Goal: Communication & Community: Ask a question

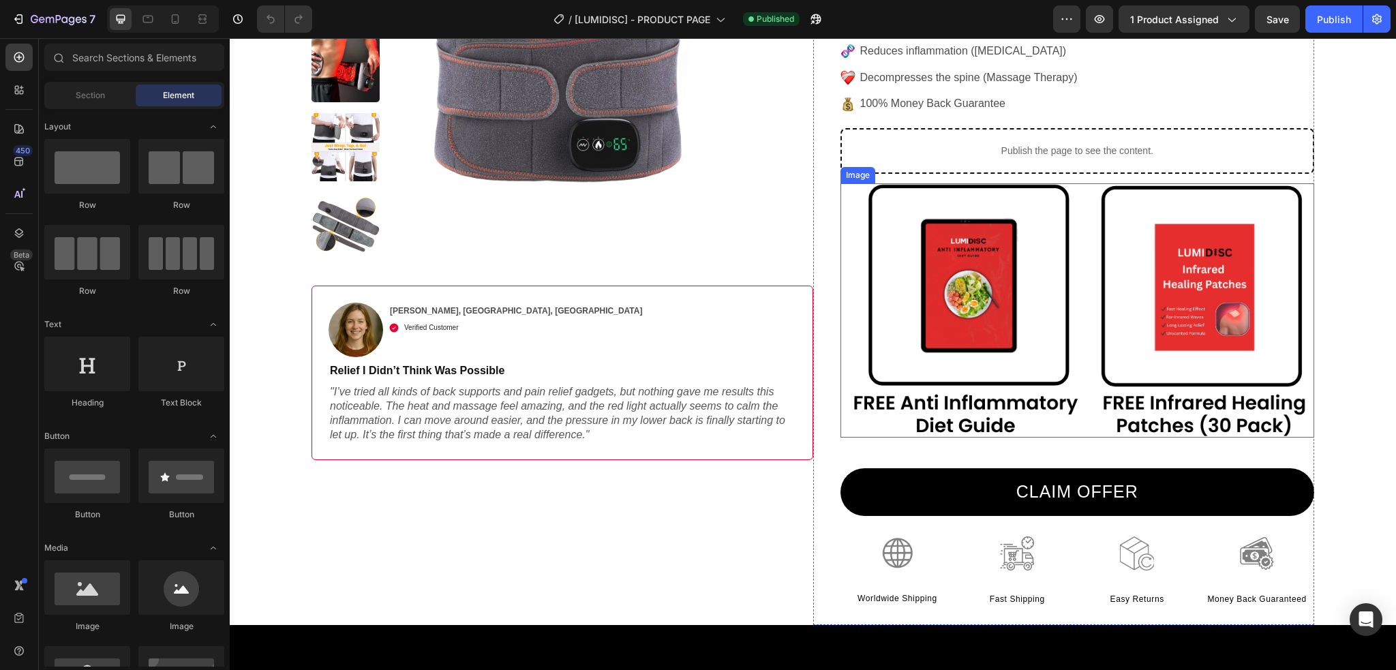
scroll to position [5423, 0]
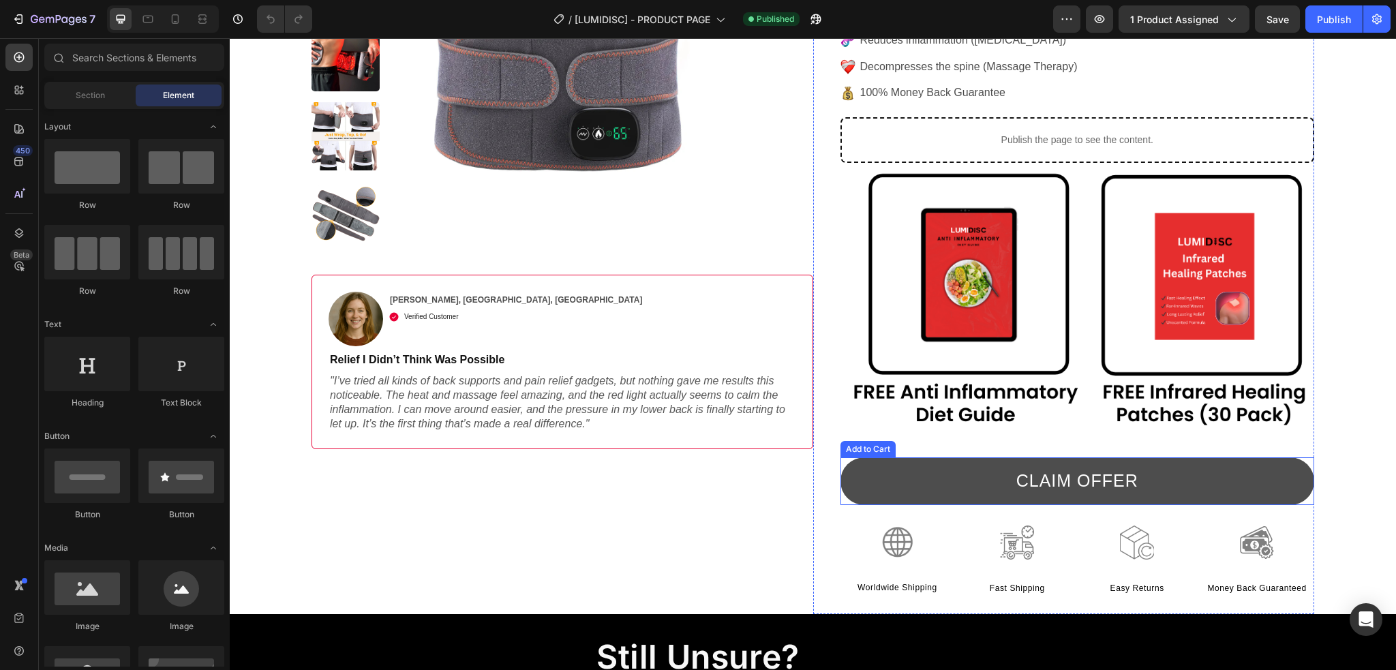
click at [860, 489] on button "CLAIM OFFER" at bounding box center [1077, 481] width 474 height 48
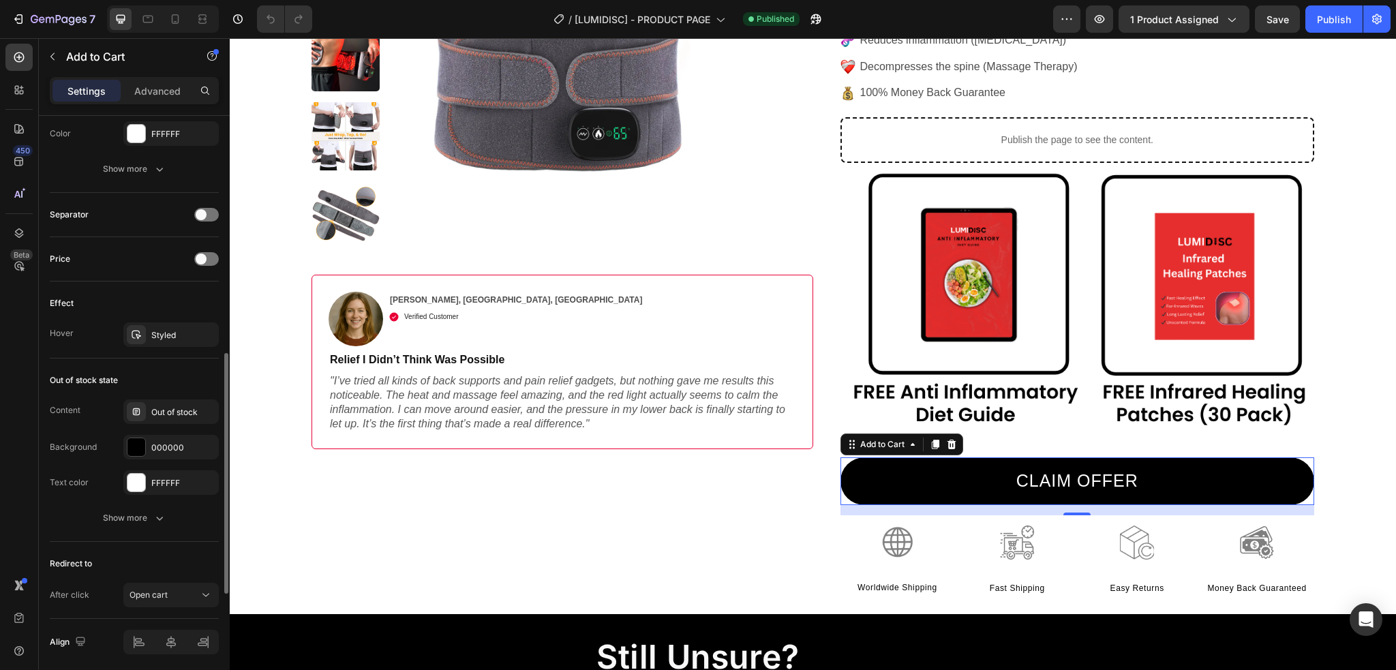
scroll to position [864, 0]
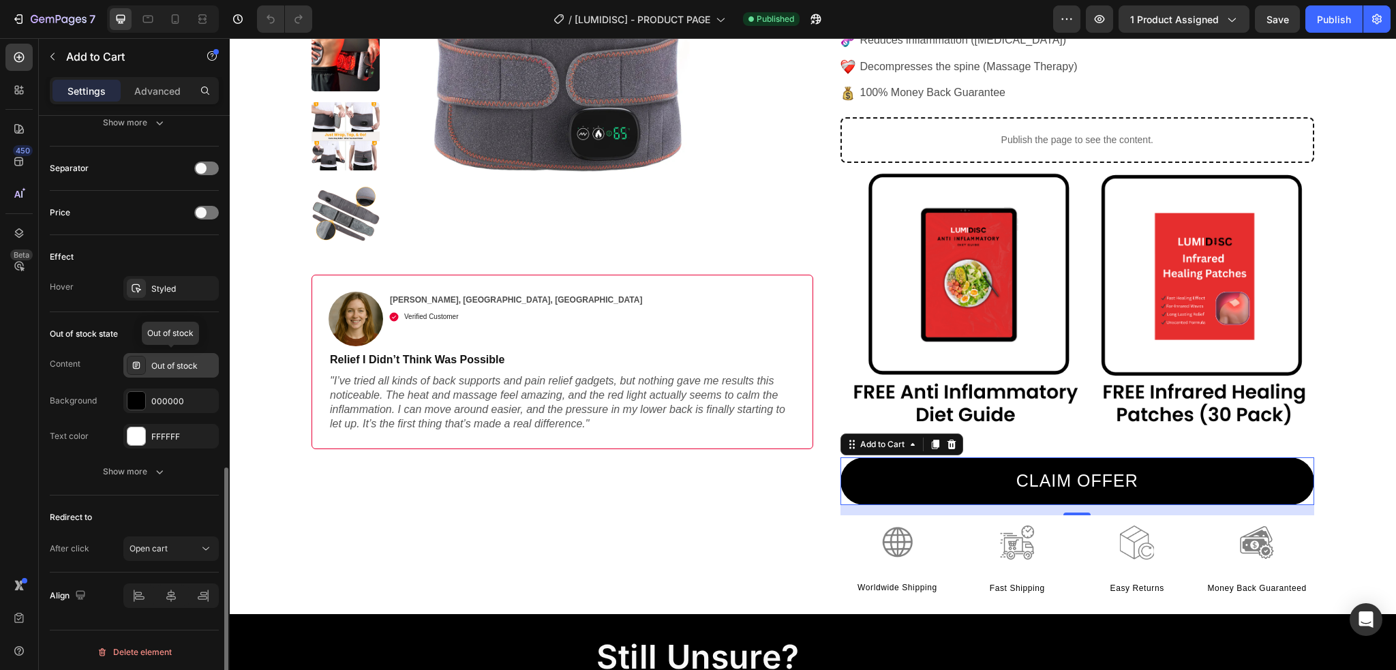
click at [168, 368] on div "Out of stock" at bounding box center [183, 366] width 64 height 12
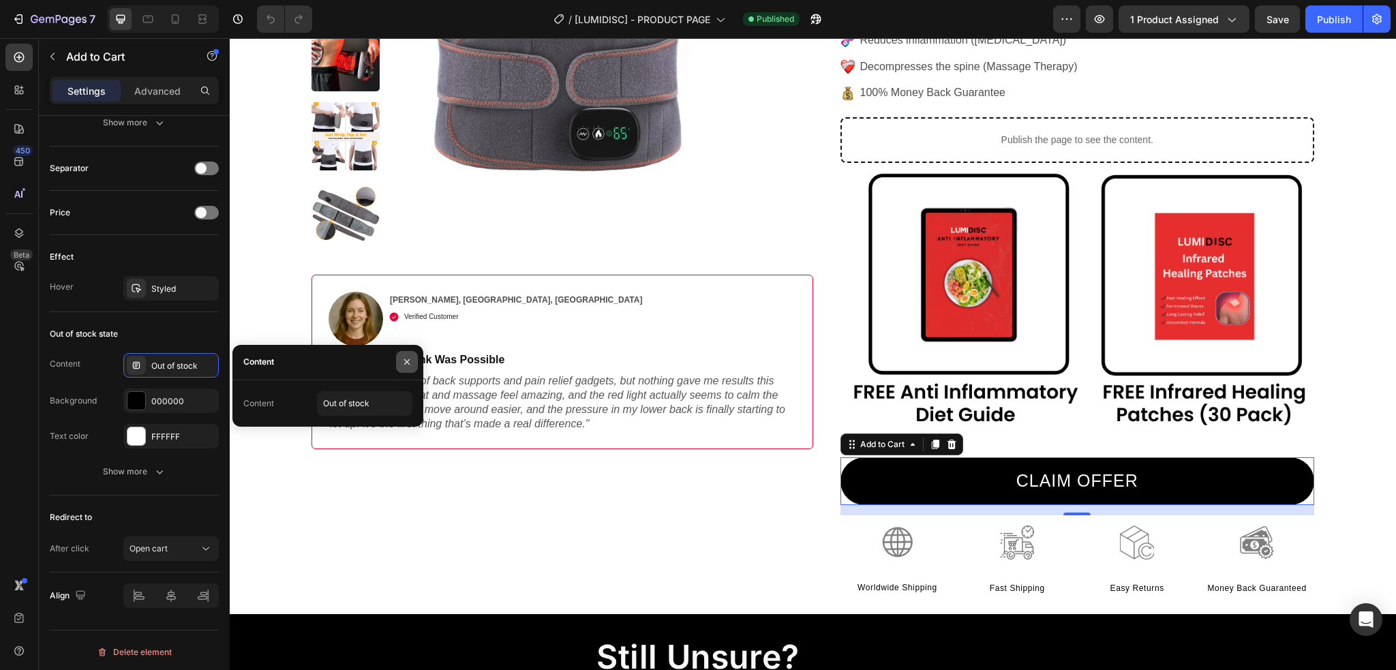
click at [412, 367] on icon "button" at bounding box center [407, 362] width 11 height 11
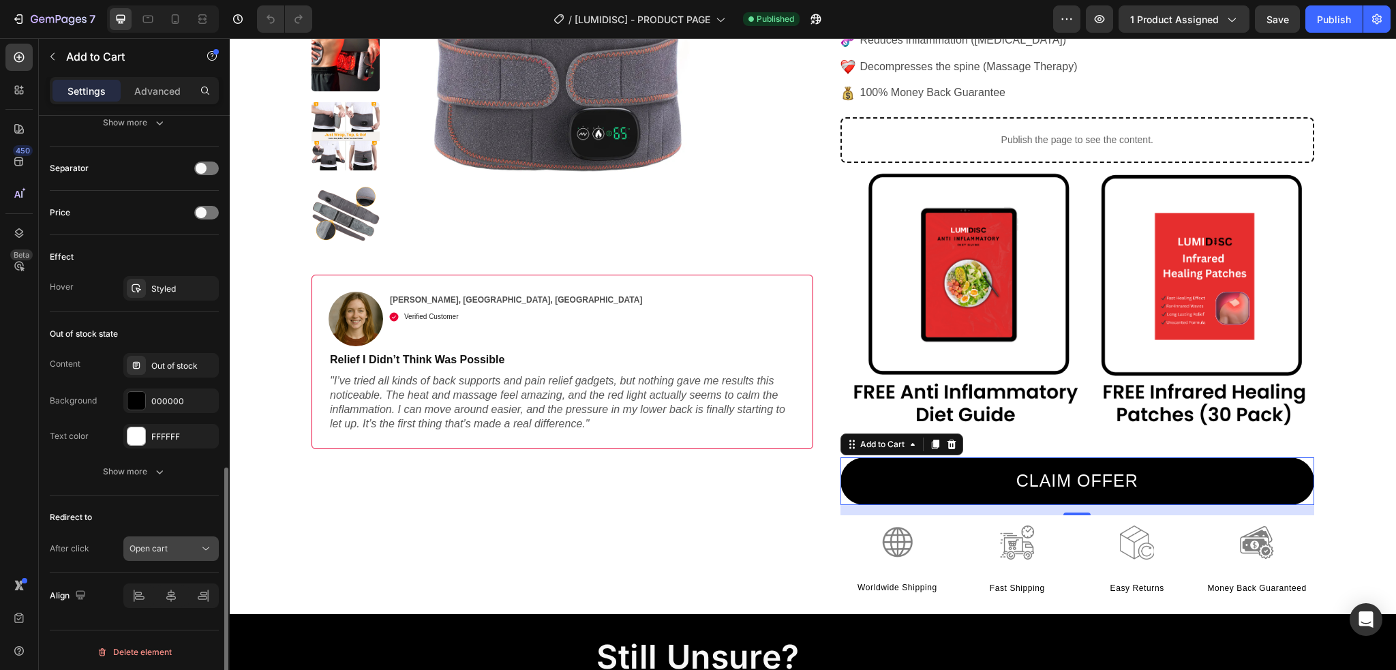
click at [188, 551] on div "Open cart" at bounding box center [165, 549] width 70 height 12
click at [60, 482] on div "Out of stock state Content Out of stock Background 000000 Text color FFFFFF Sho…" at bounding box center [134, 403] width 169 height 183
click at [198, 546] on div "Open cart" at bounding box center [165, 549] width 70 height 12
click at [119, 543] on div "After click Open cart" at bounding box center [134, 548] width 169 height 25
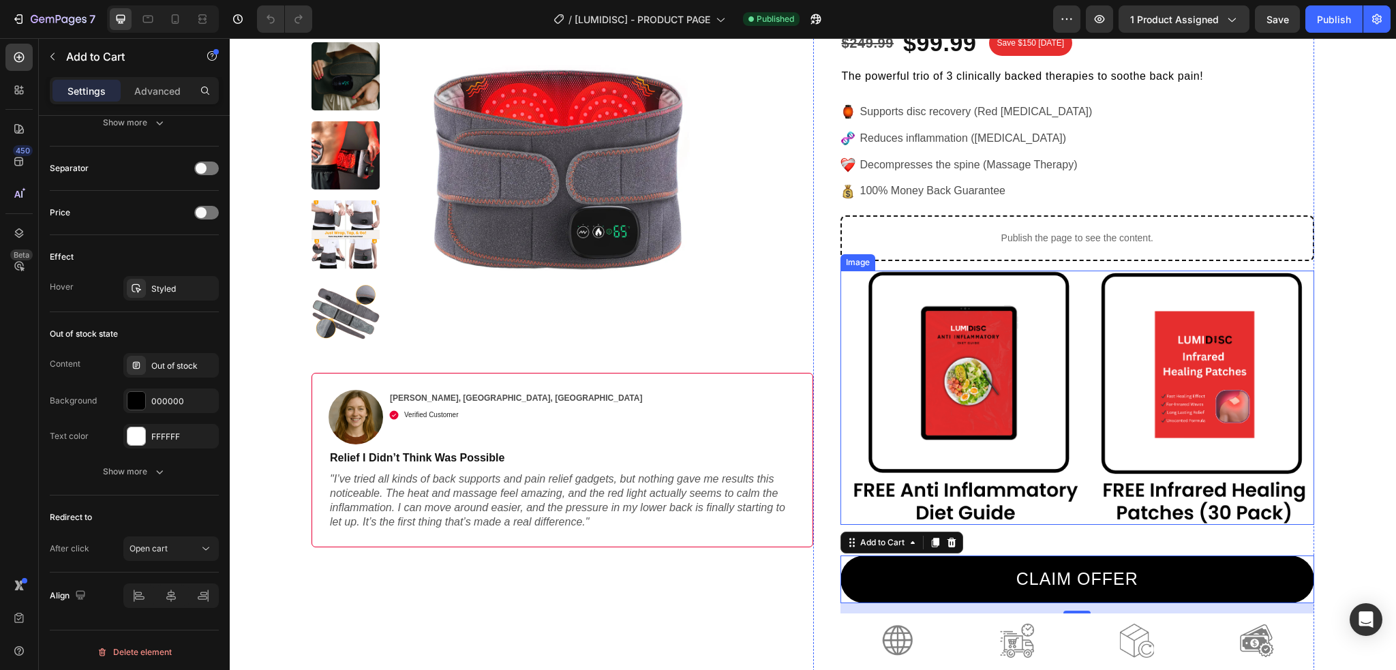
scroll to position [5287, 0]
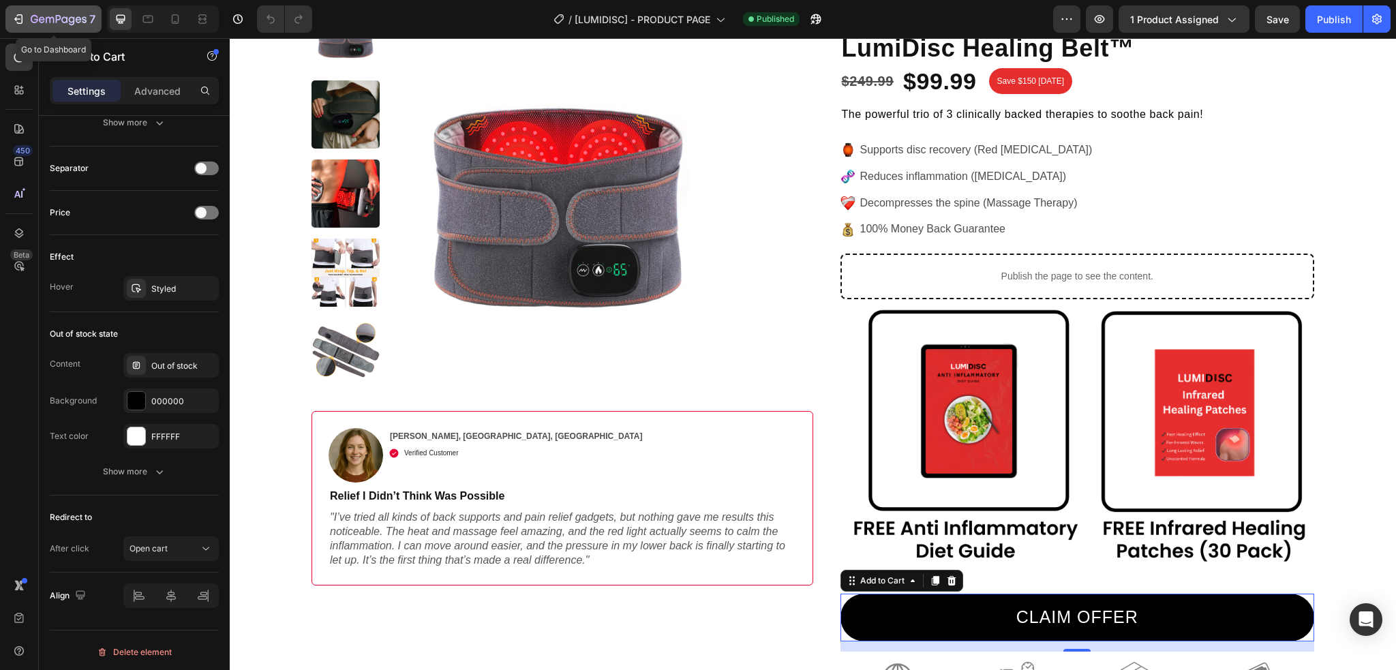
click at [39, 13] on div "7" at bounding box center [63, 19] width 65 height 16
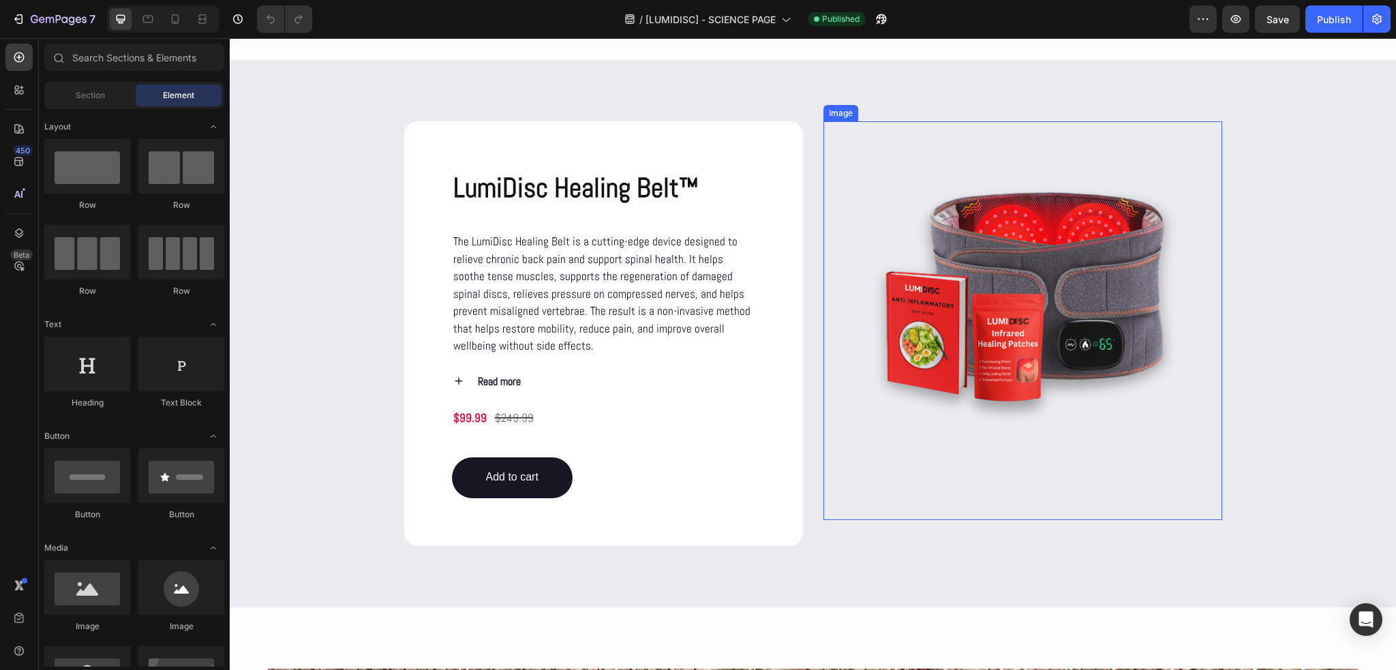
scroll to position [1502, 0]
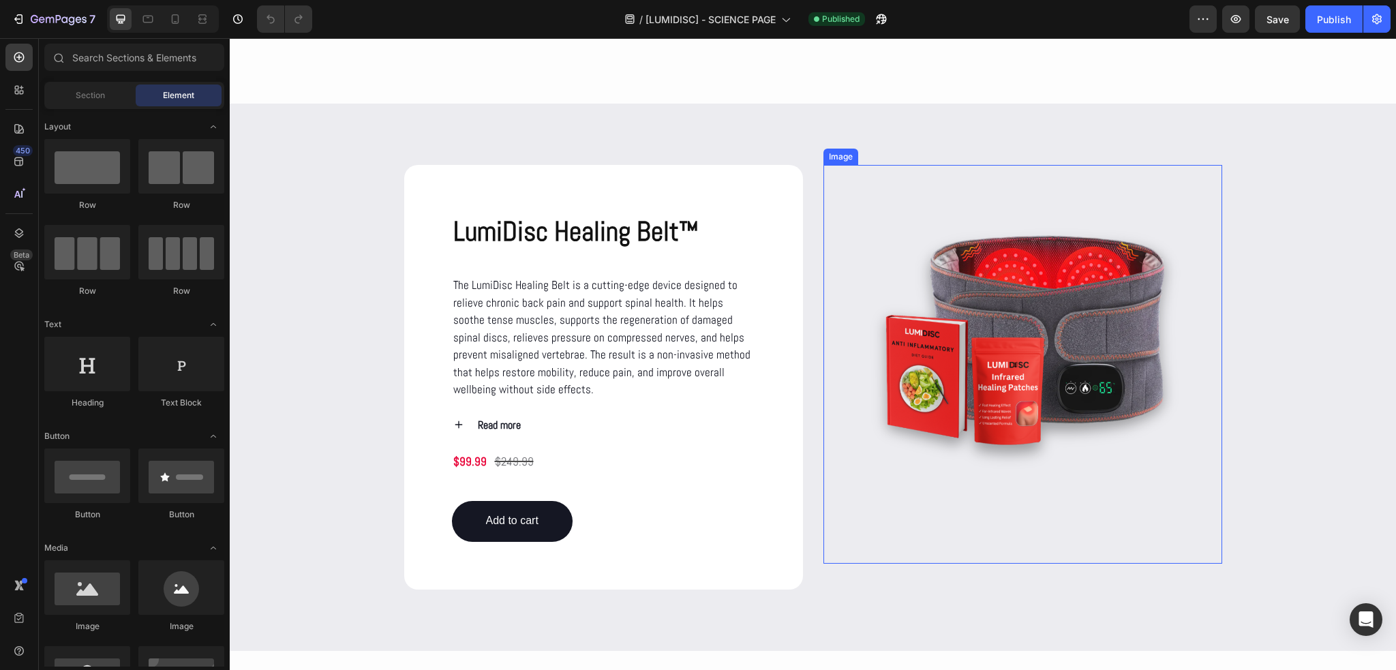
click at [1061, 350] on img at bounding box center [1022, 364] width 399 height 399
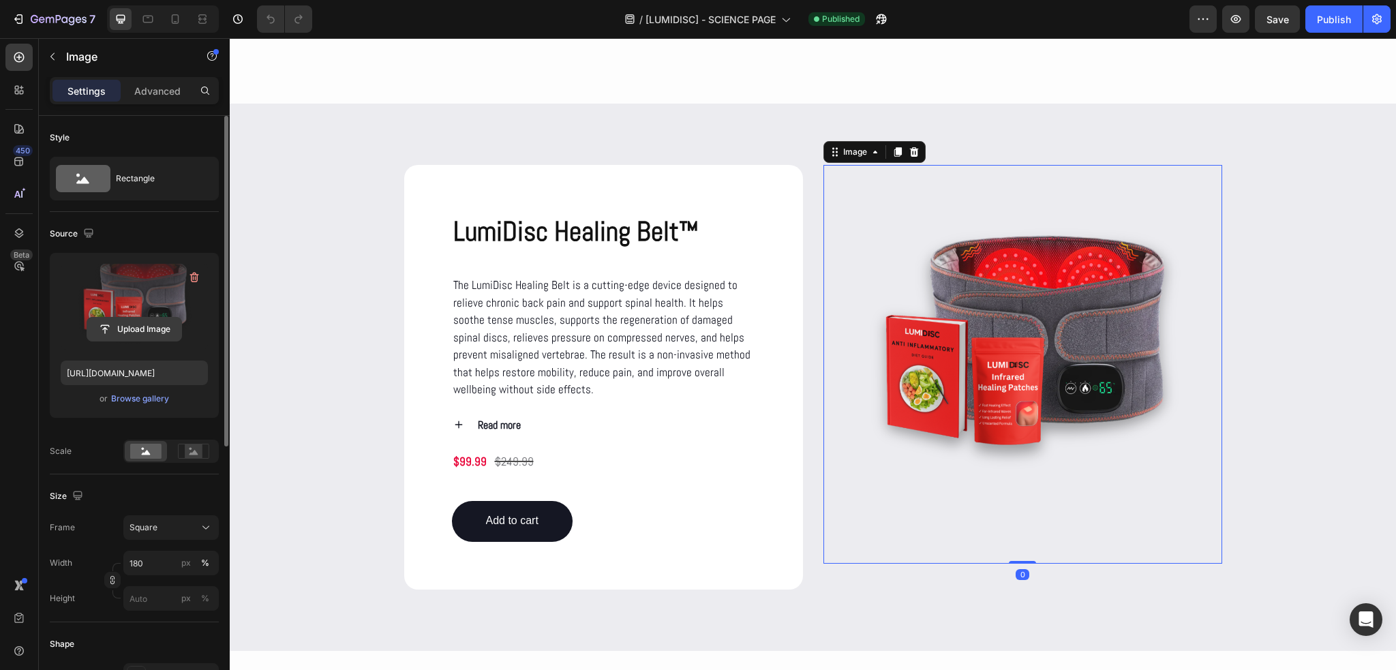
click at [128, 337] on input "file" at bounding box center [134, 329] width 94 height 23
type input "https://cdn.shopify.com/s/files/1/0686/4712/5143/files/gempages_575915822975812…"
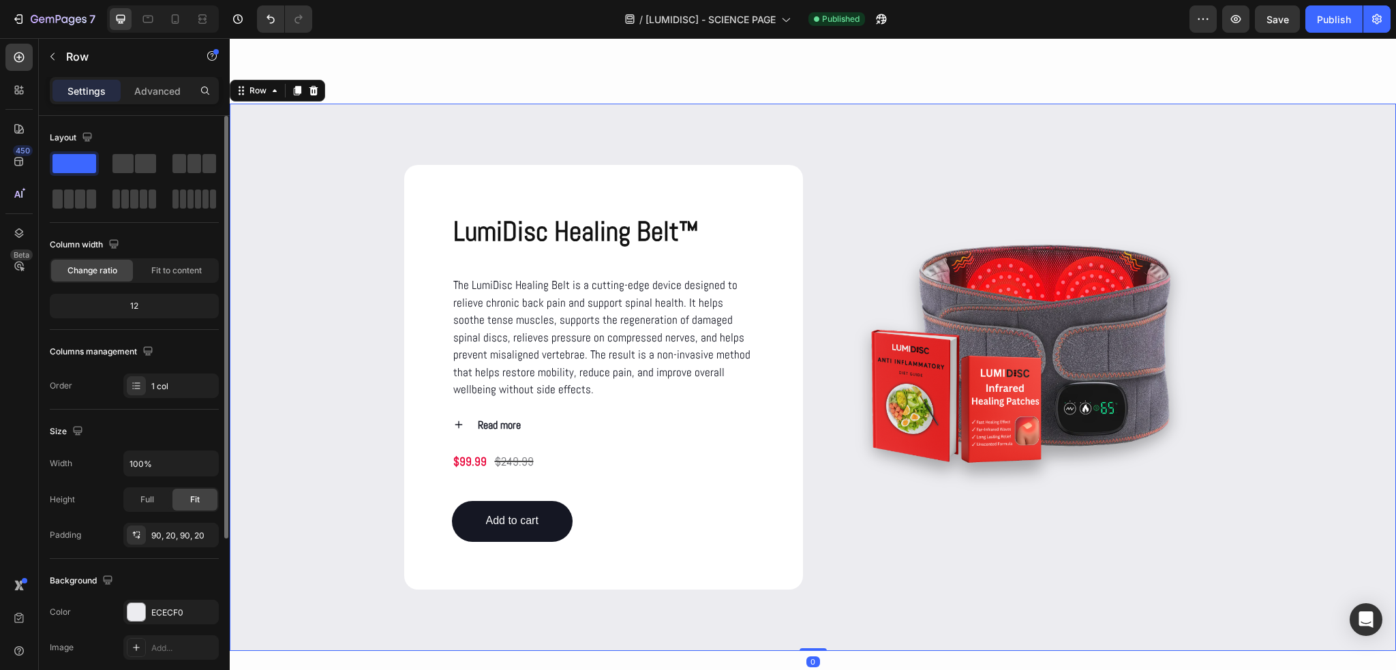
click at [1288, 371] on div "LumiDisc Healing Belt™ Product Title The LumiDisc Healing Belt is a cutting-edg…" at bounding box center [812, 377] width 1139 height 424
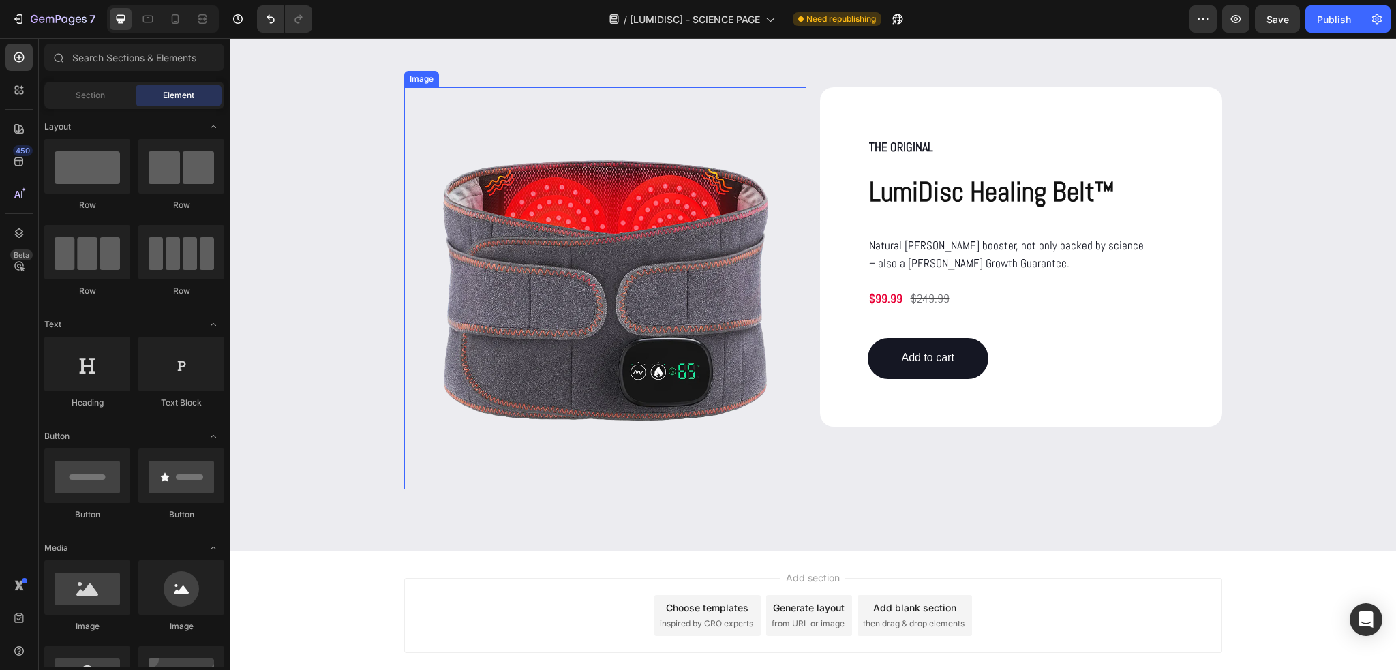
scroll to position [7410, 0]
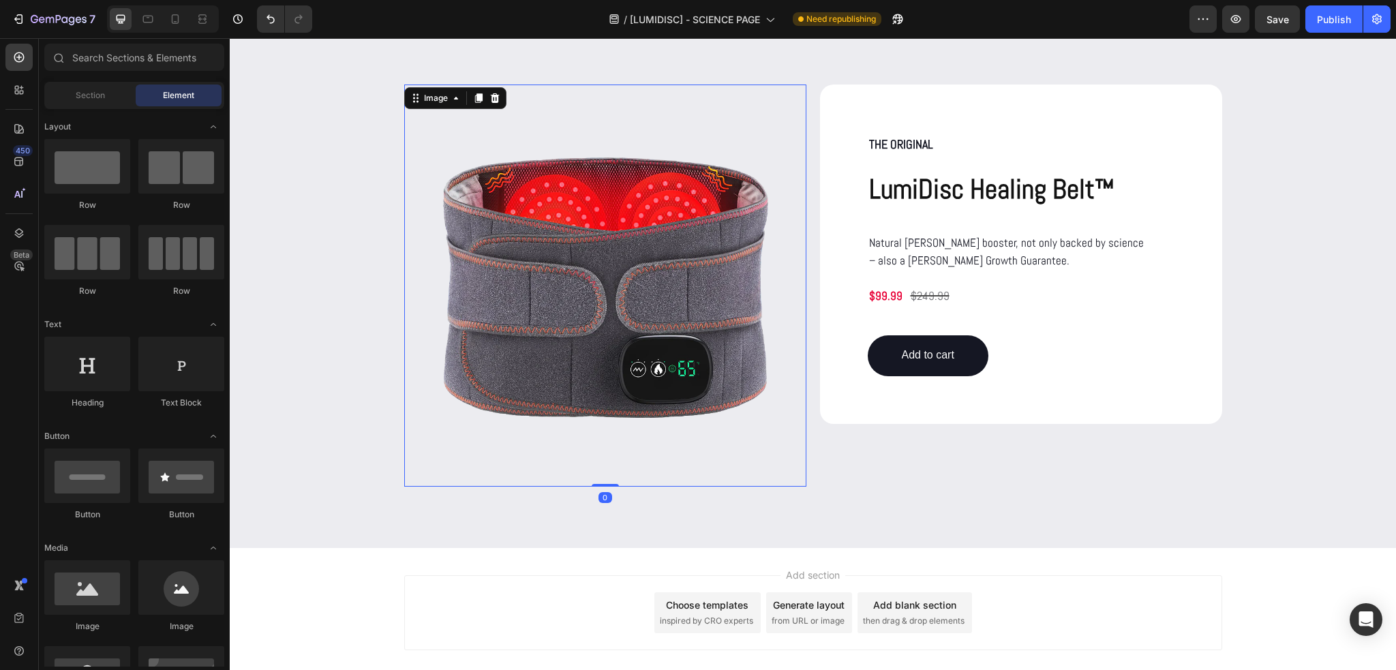
click at [613, 346] on img at bounding box center [605, 286] width 402 height 402
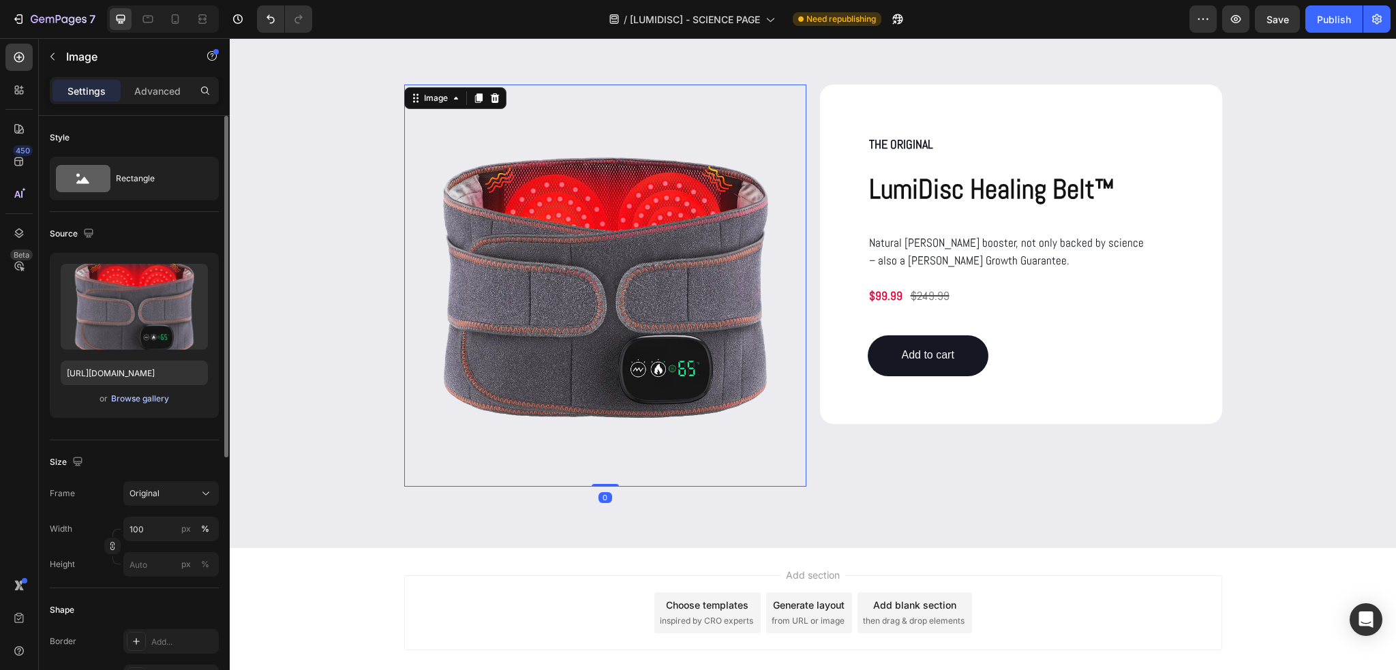
click at [142, 403] on div "Browse gallery" at bounding box center [140, 399] width 58 height 12
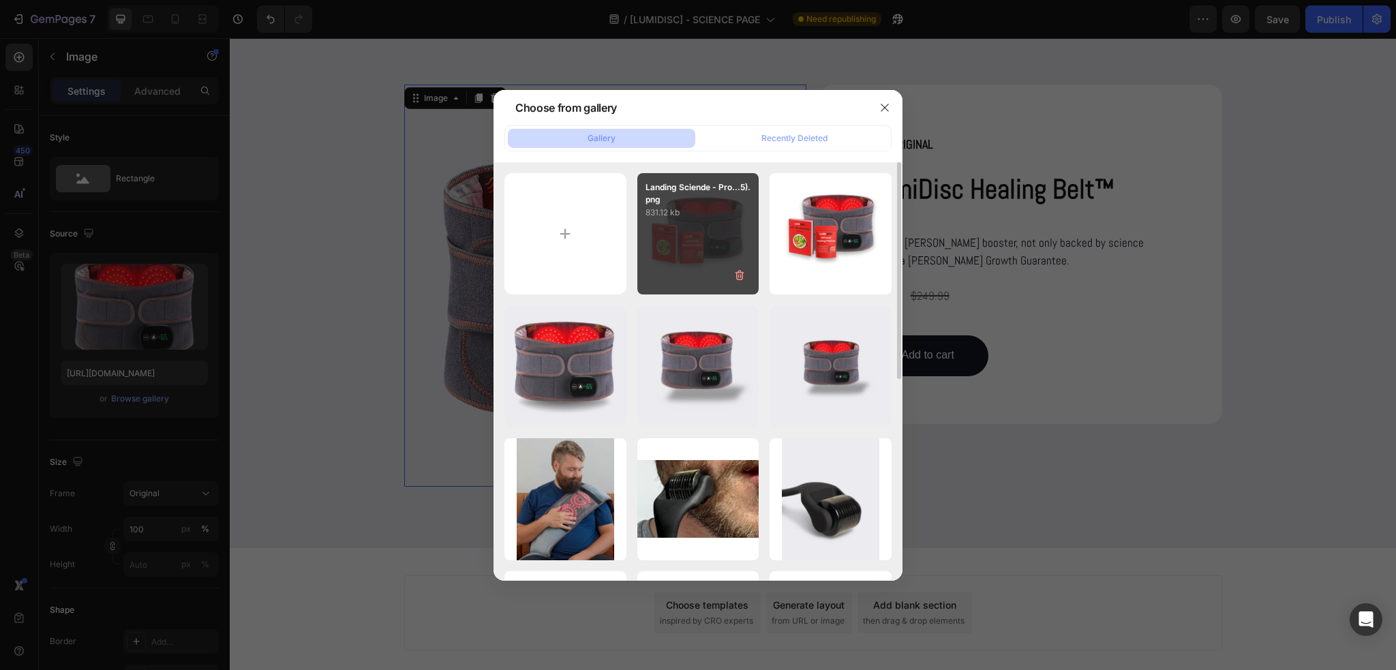
click at [692, 239] on div "Landing Sciende - Pro...5).png 831.12 kb" at bounding box center [698, 234] width 122 height 122
type input "https://cdn.shopify.com/s/files/1/0686/4712/5143/files/gempages_575915822975812…"
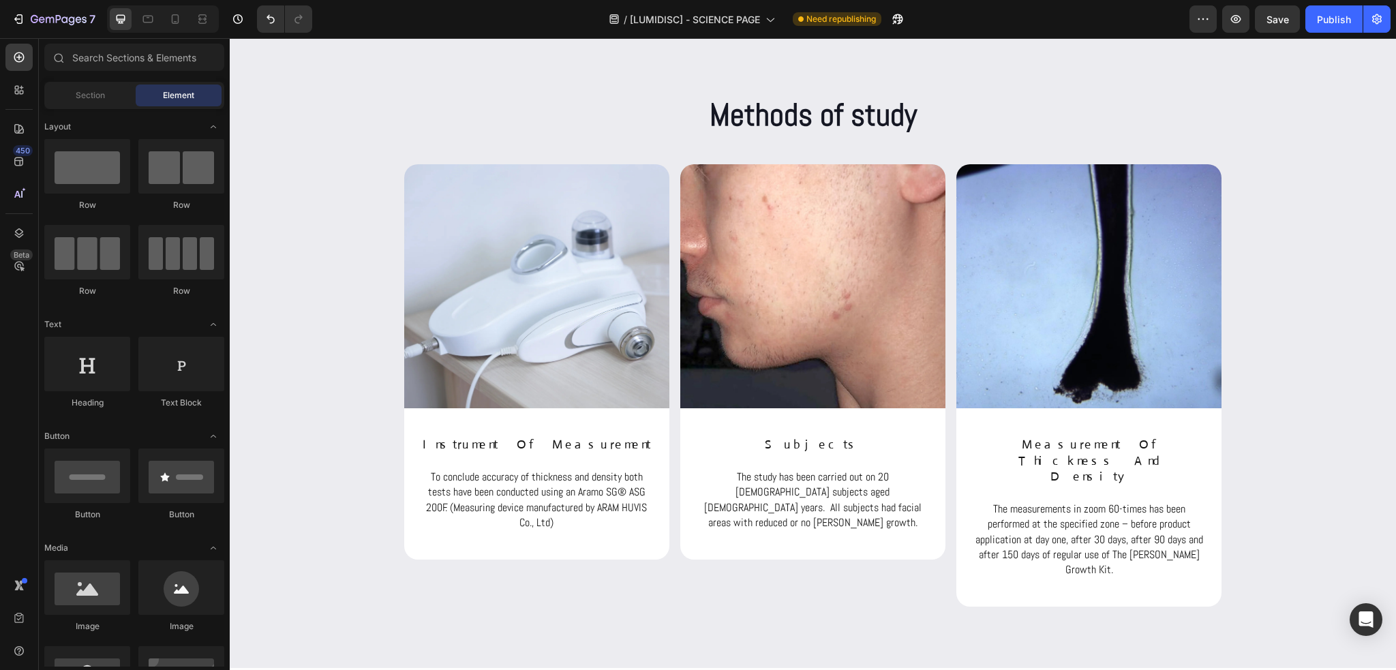
scroll to position [2530, 0]
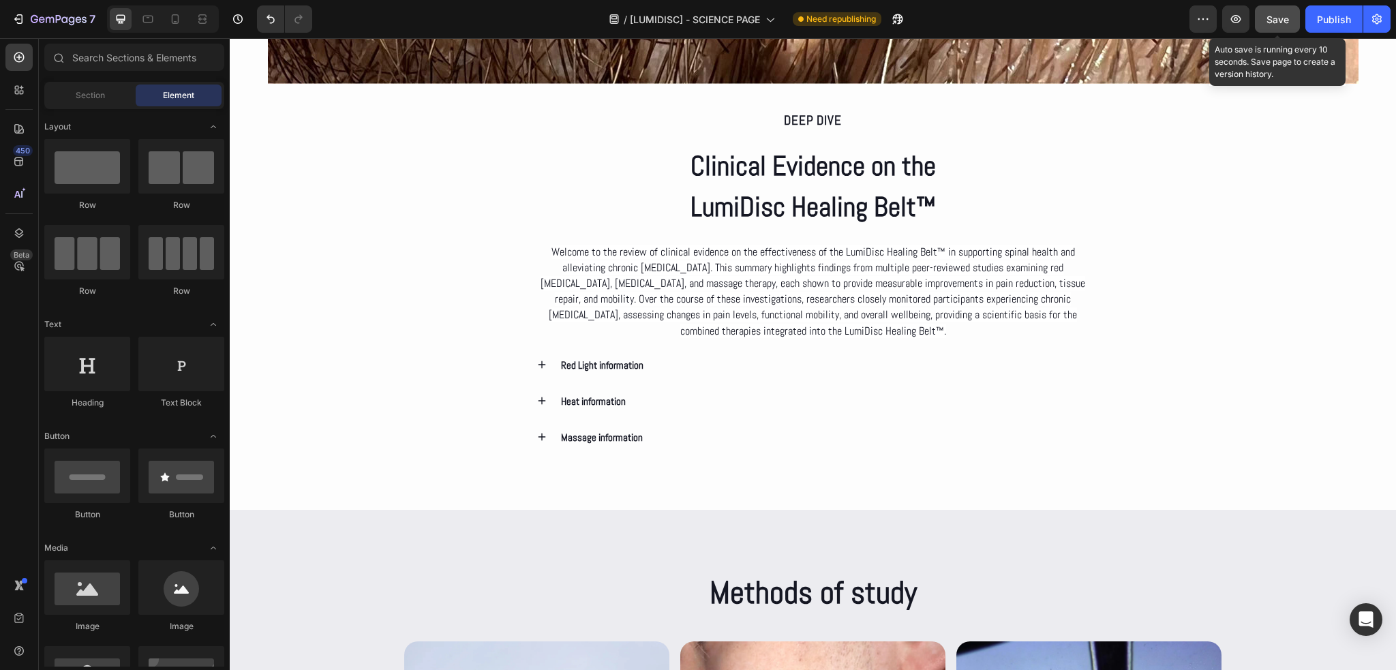
click at [1288, 16] on span "Save" at bounding box center [1278, 20] width 22 height 12
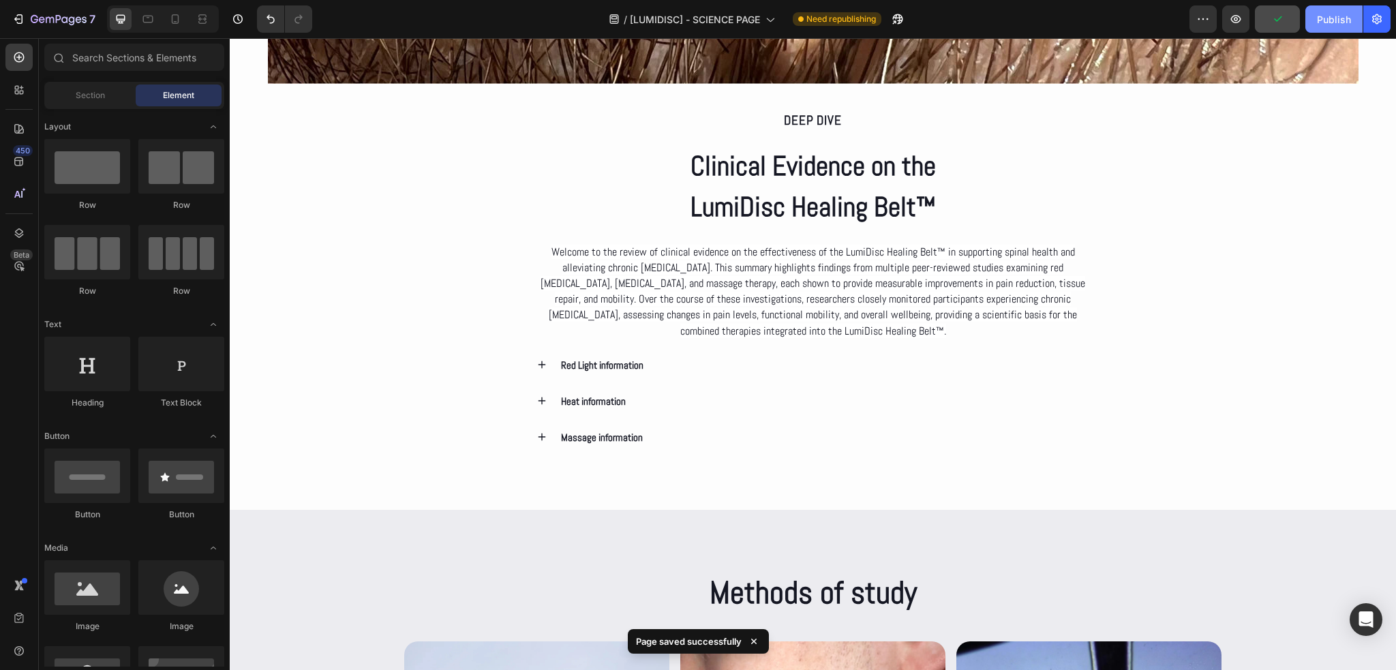
click at [1325, 19] on div "Publish" at bounding box center [1334, 19] width 34 height 14
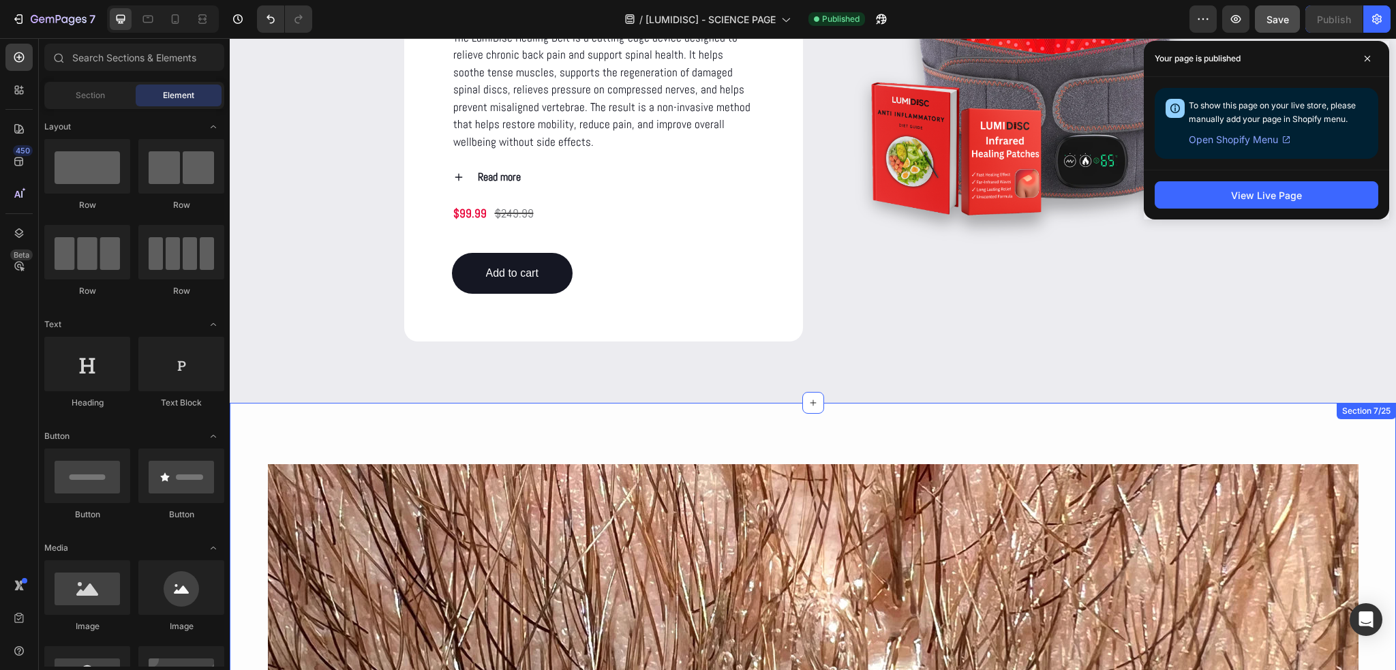
scroll to position [1712, 0]
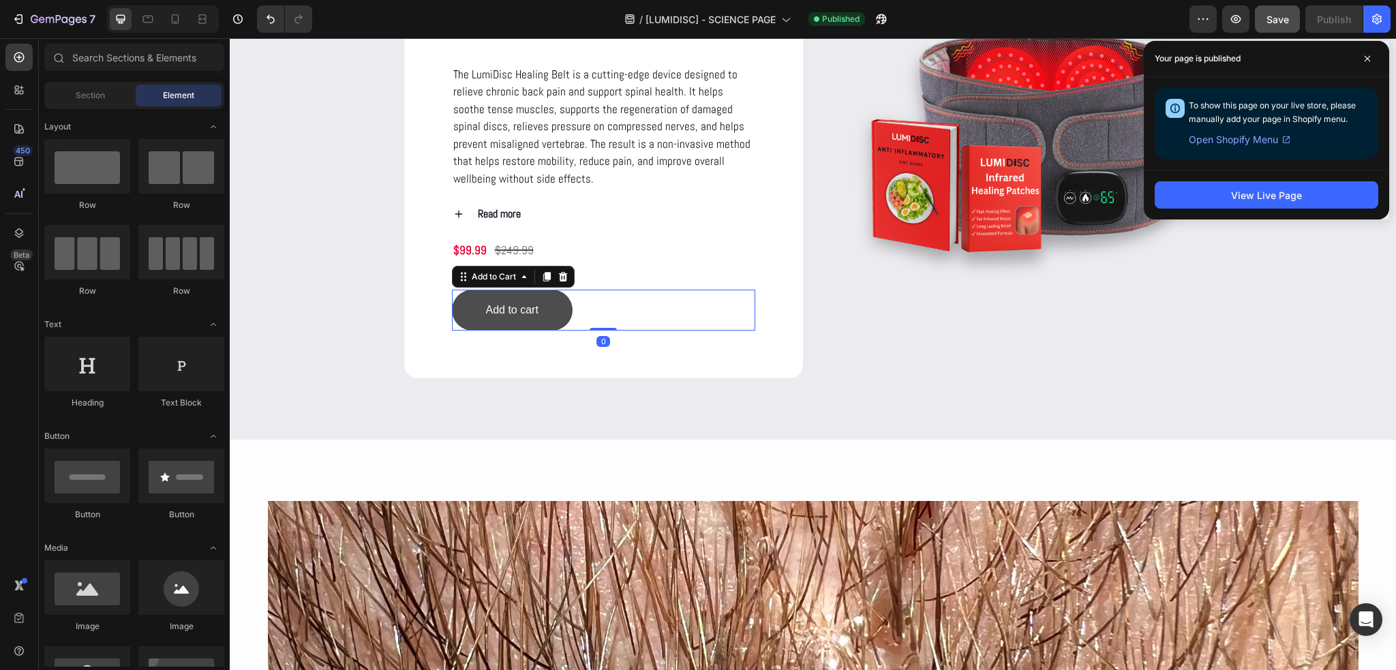
click at [535, 326] on button "Add to cart" at bounding box center [512, 310] width 121 height 41
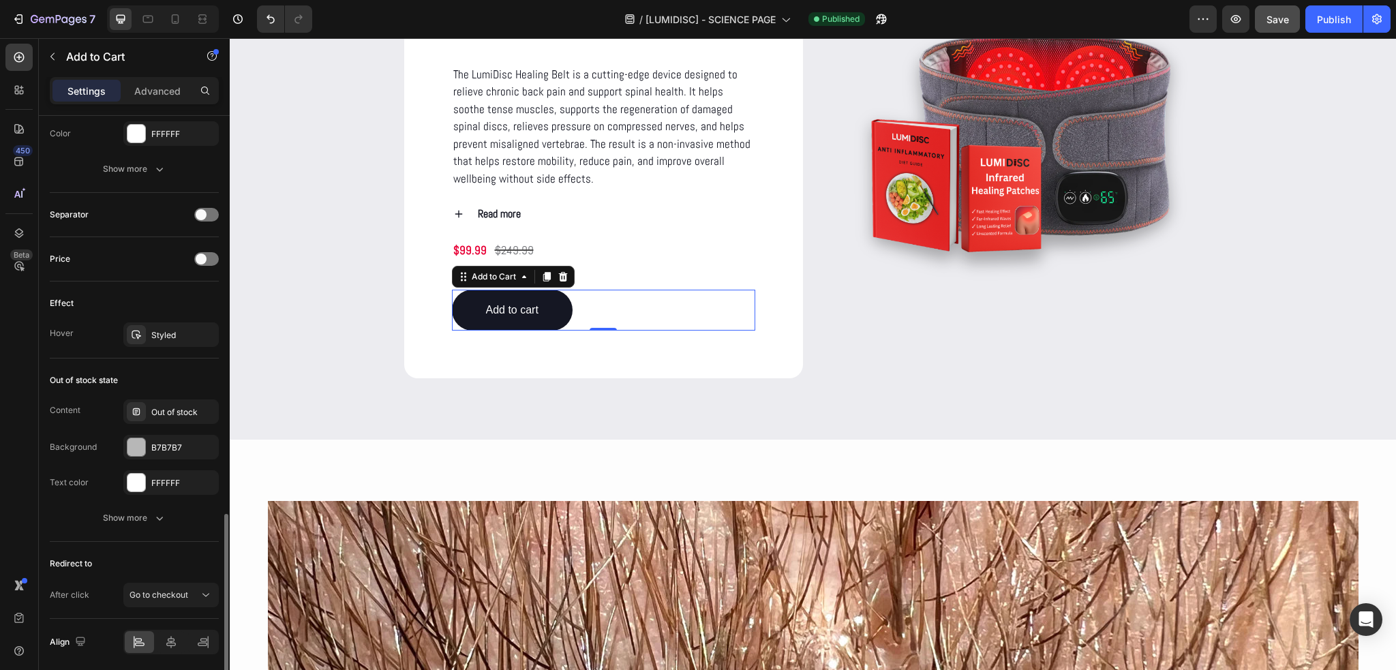
scroll to position [864, 0]
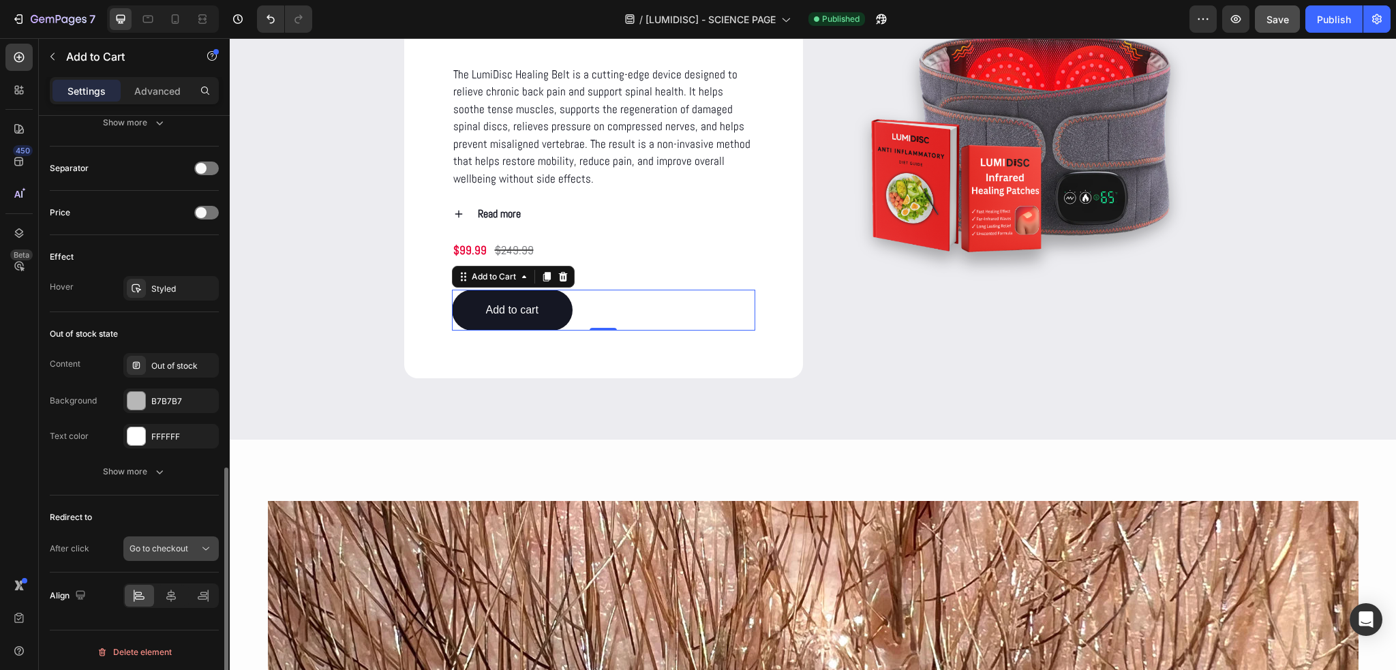
click at [194, 545] on div "Go to checkout" at bounding box center [165, 549] width 70 height 12
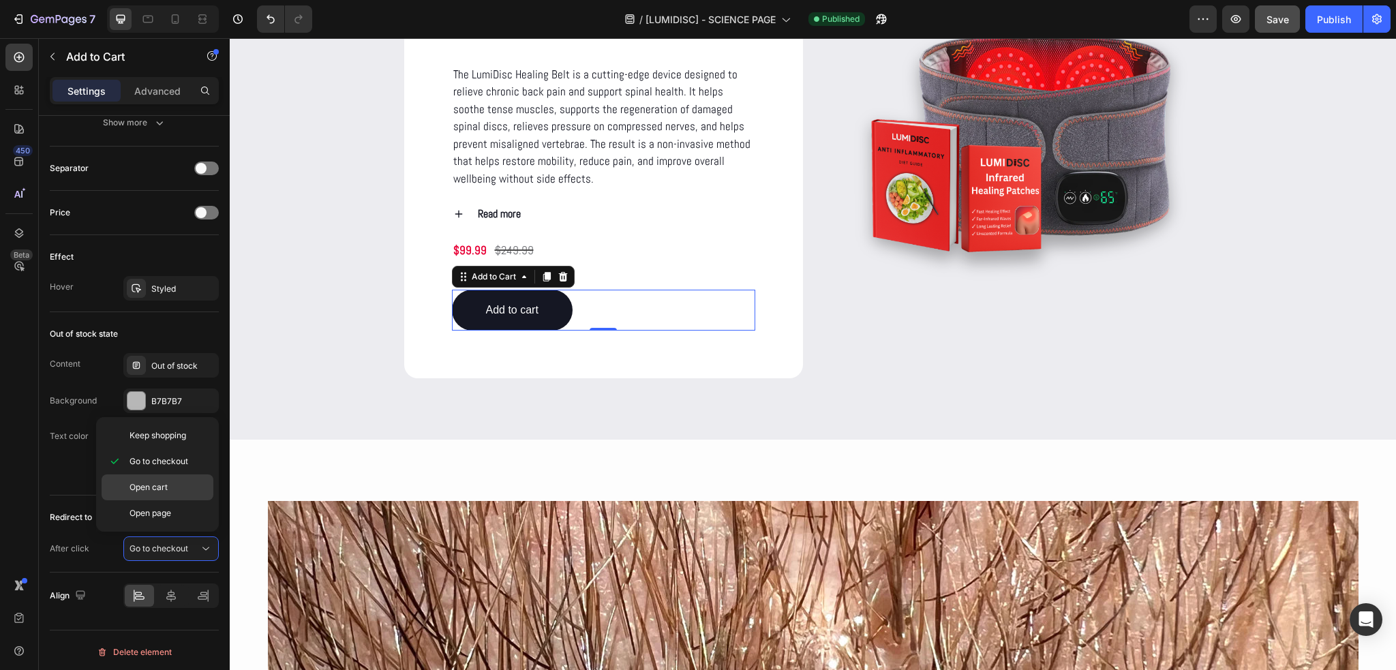
click at [147, 487] on span "Open cart" at bounding box center [149, 487] width 38 height 12
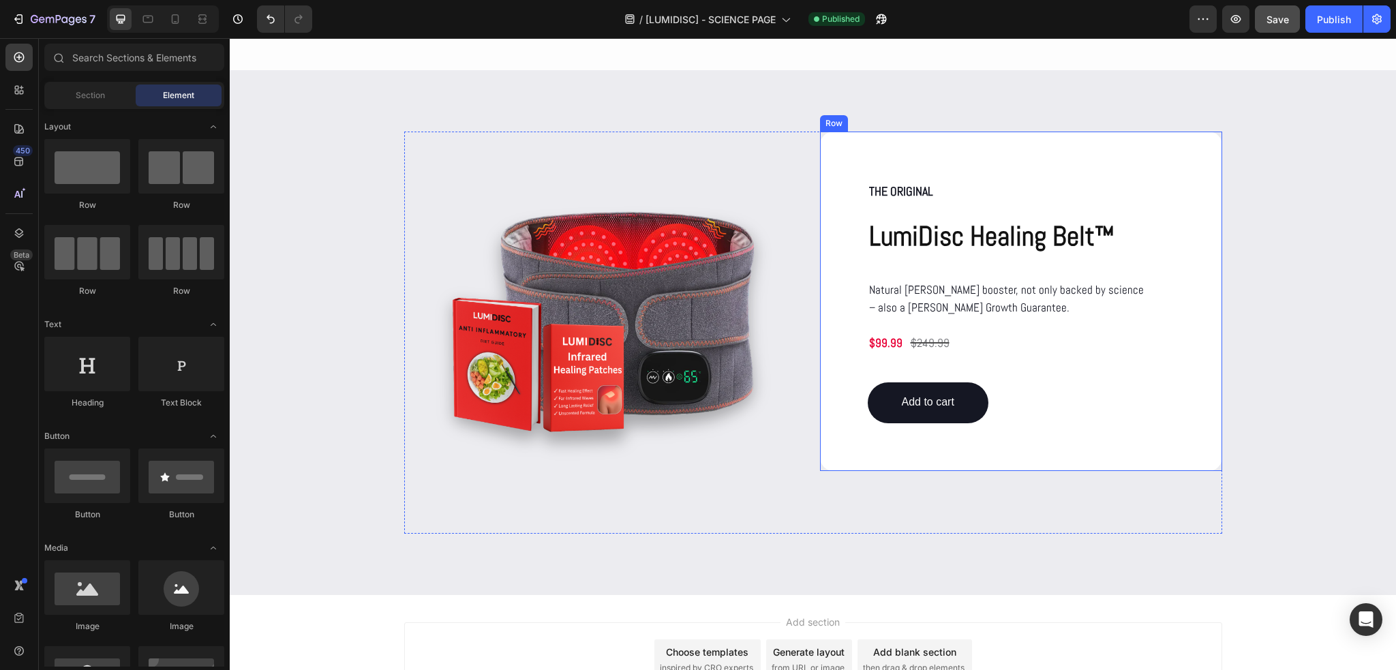
scroll to position [7372, 0]
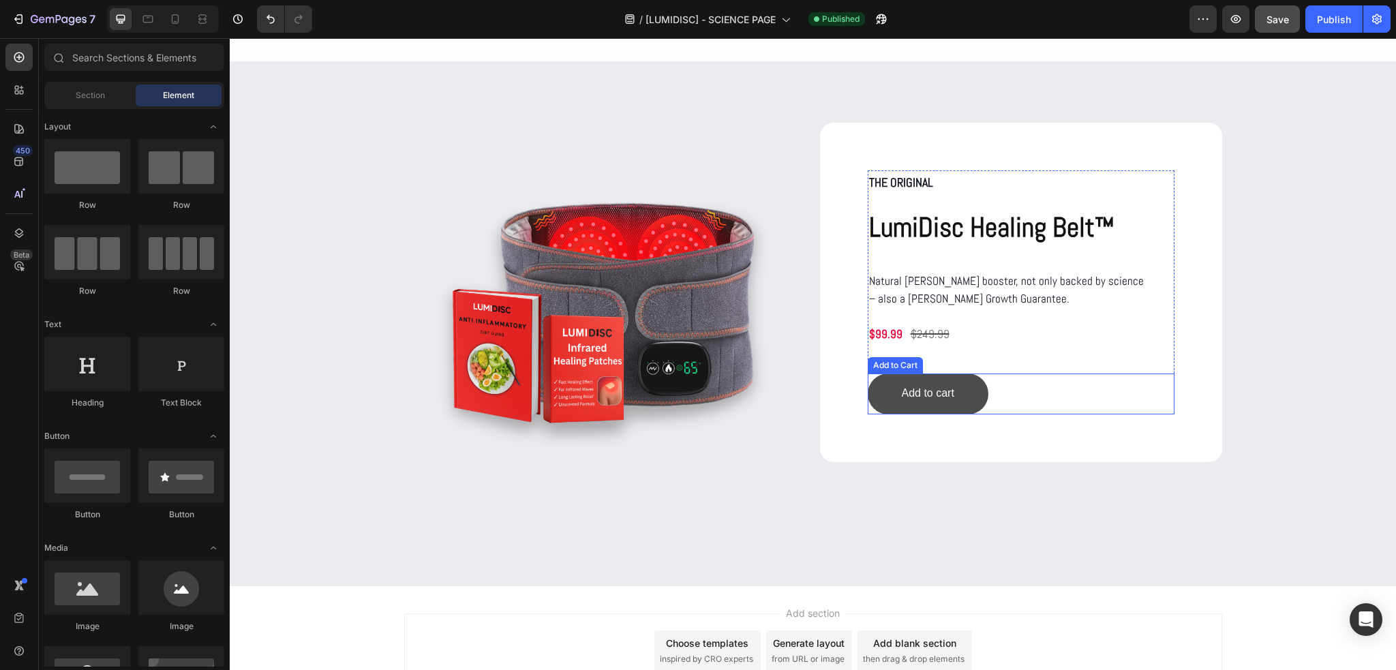
click at [965, 404] on button "Add to cart" at bounding box center [928, 394] width 121 height 41
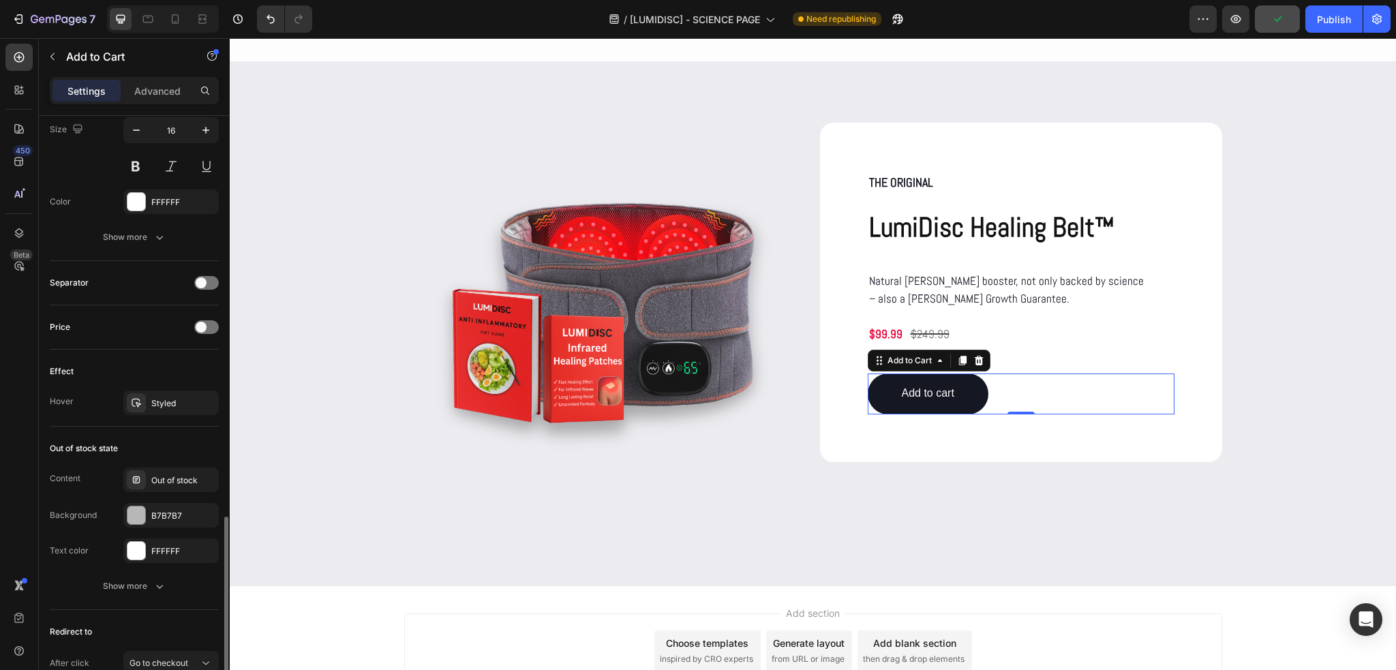
scroll to position [864, 0]
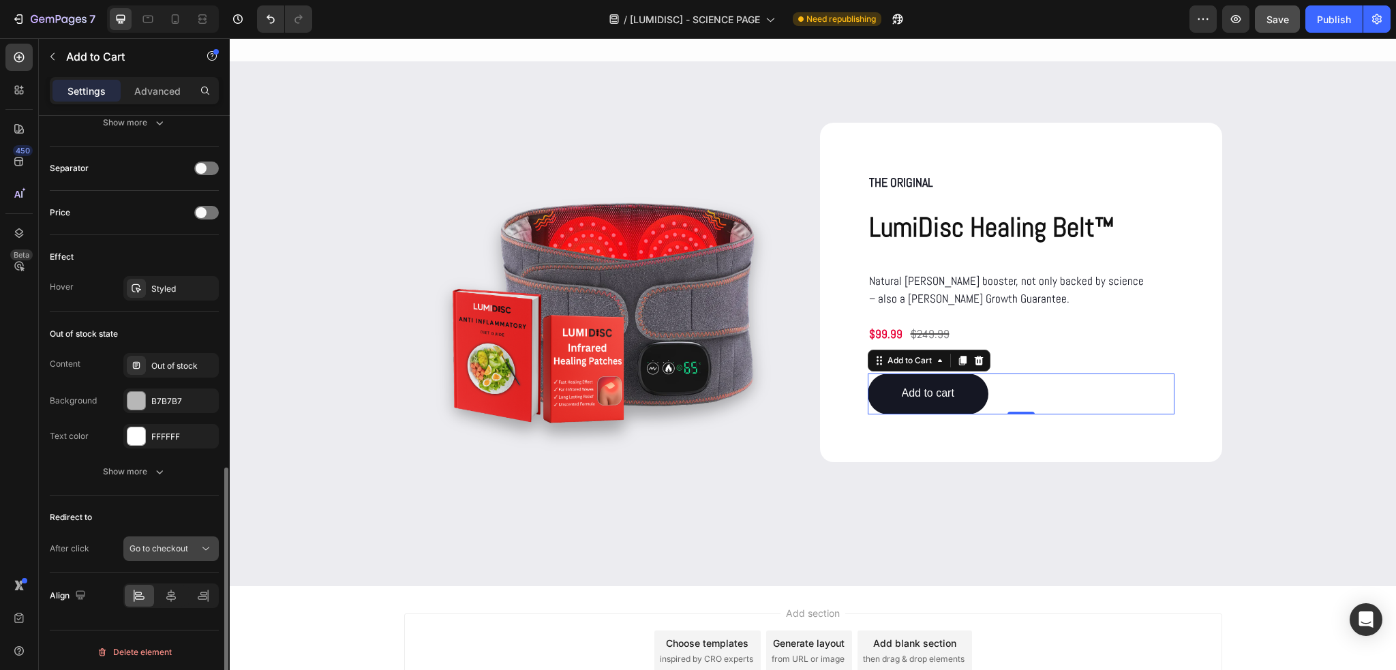
click at [194, 551] on div "Go to checkout" at bounding box center [165, 549] width 70 height 12
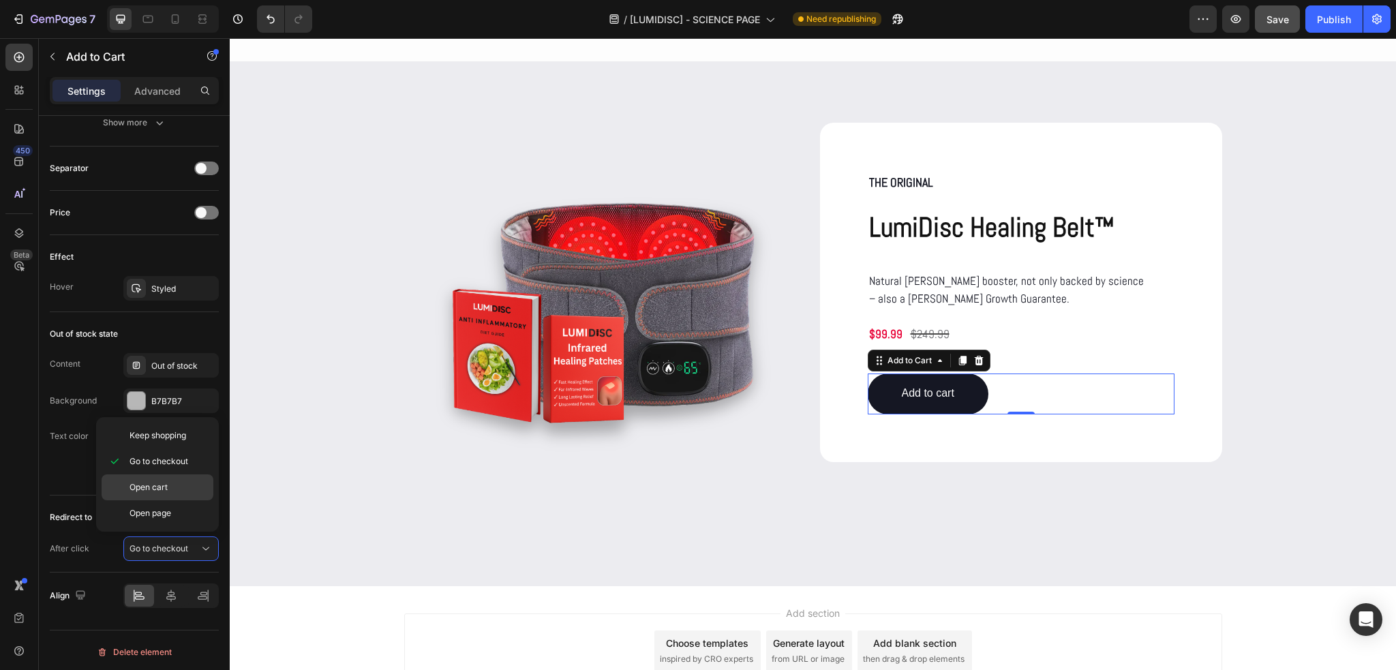
click at [159, 488] on span "Open cart" at bounding box center [149, 487] width 38 height 12
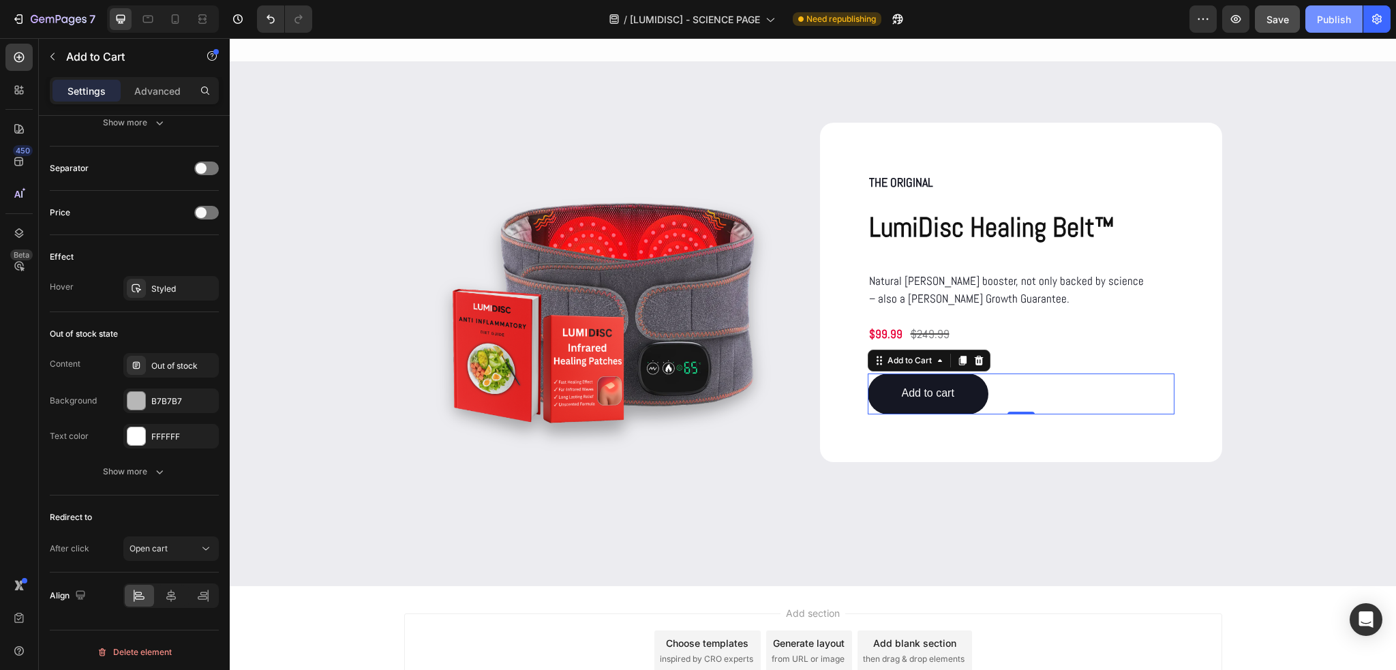
click at [1328, 18] on div "Publish" at bounding box center [1334, 19] width 34 height 14
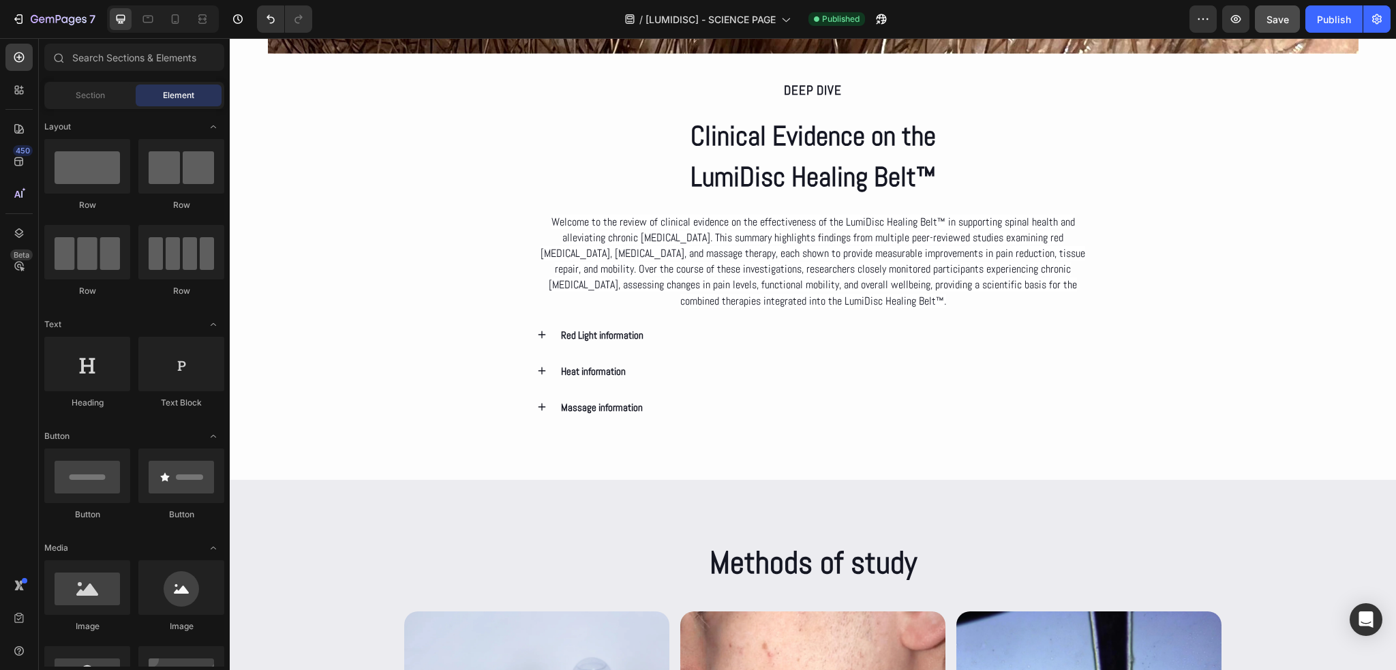
scroll to position [2626, 0]
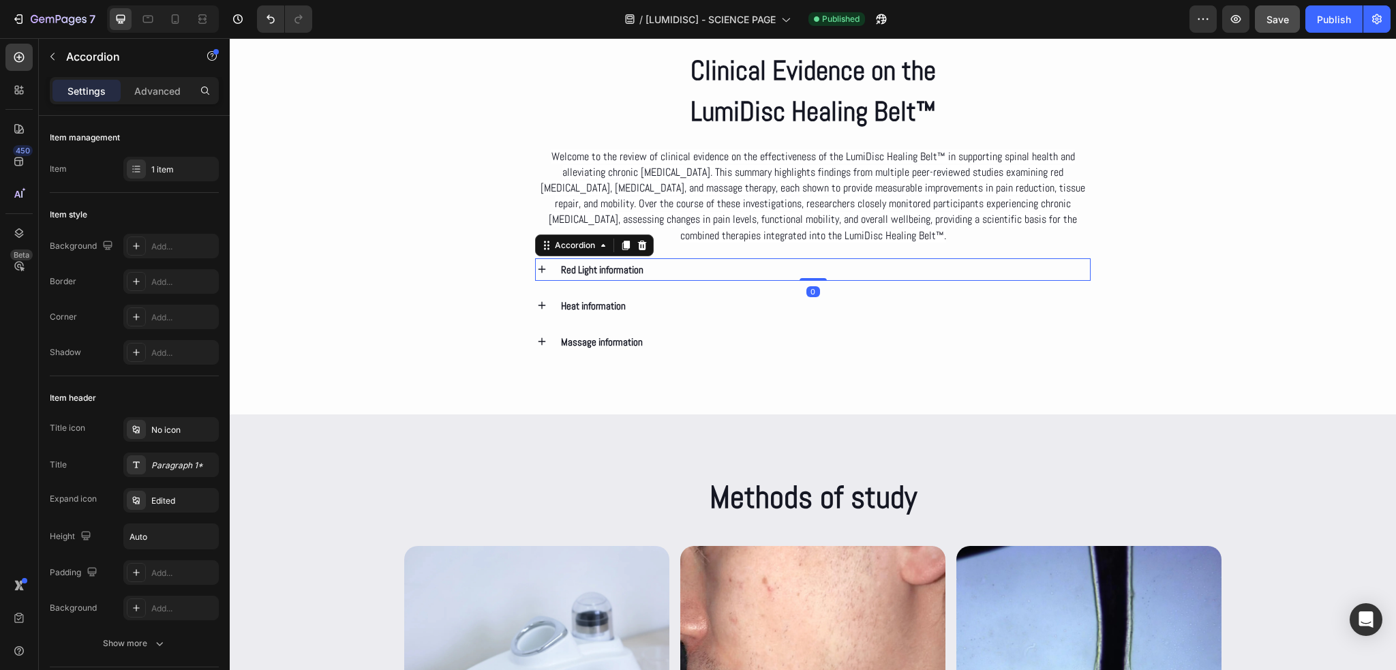
click at [541, 269] on icon at bounding box center [542, 269] width 12 height 12
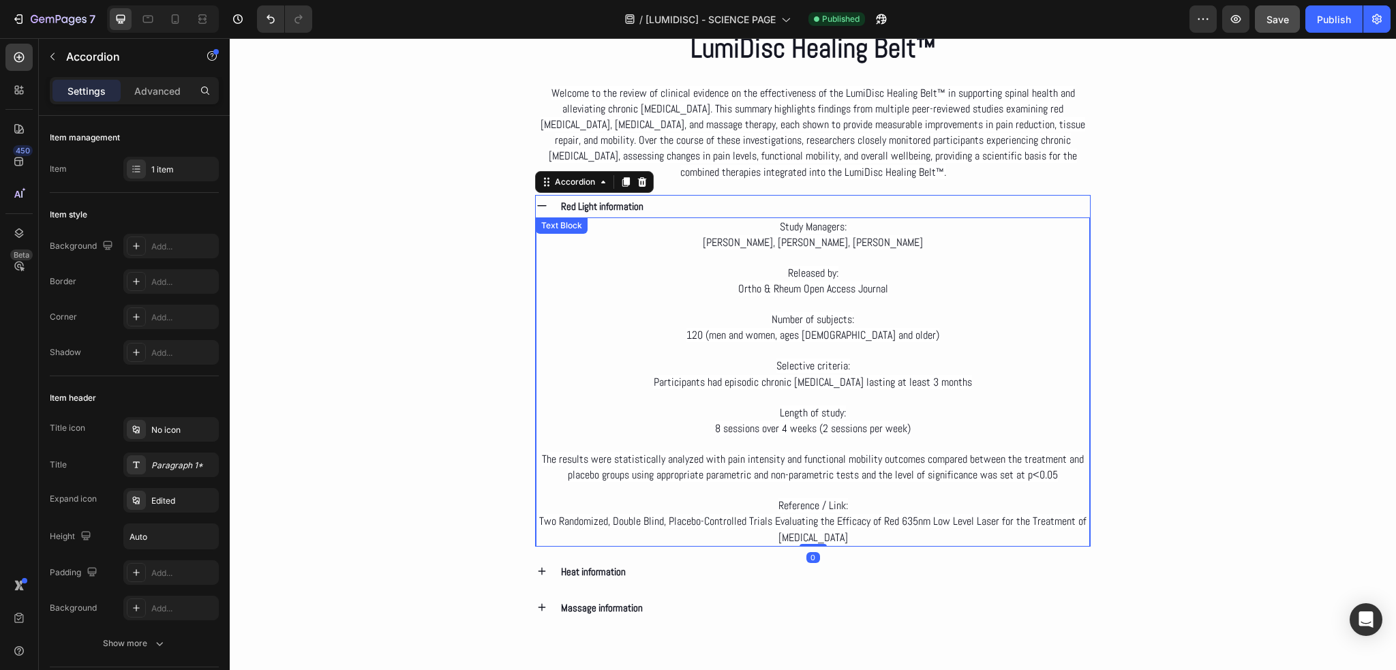
scroll to position [2694, 0]
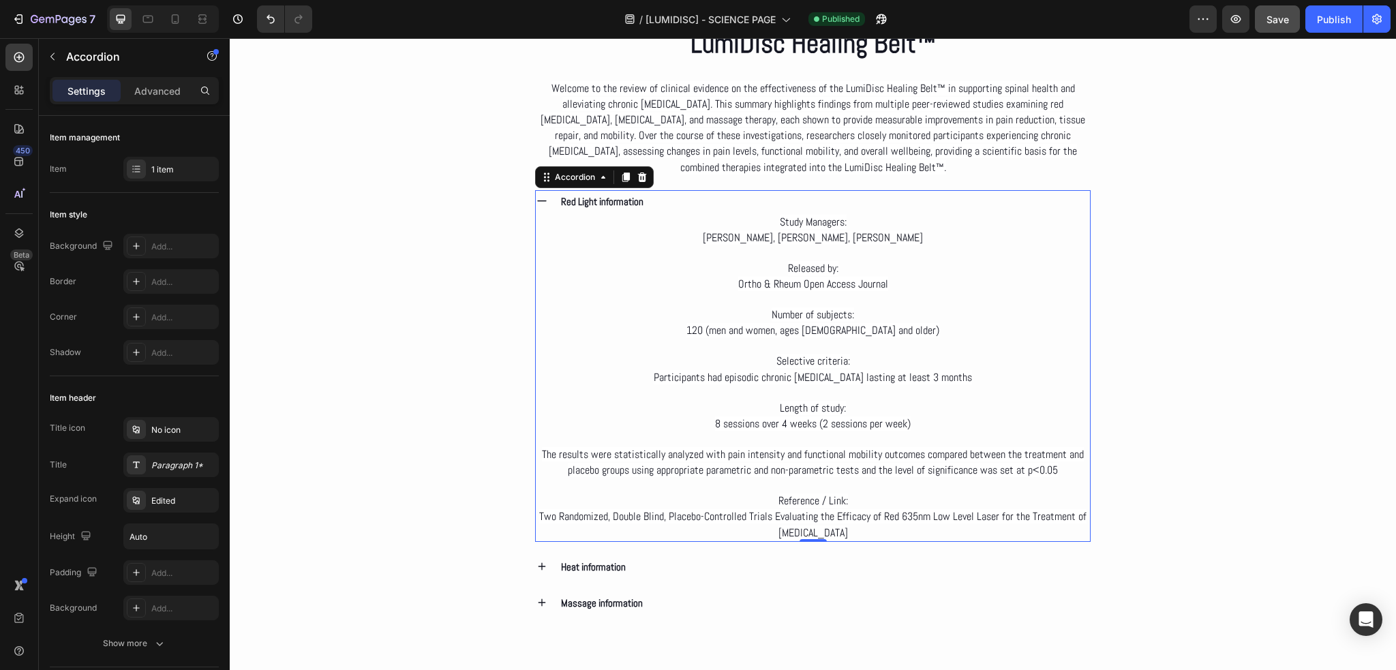
click at [540, 204] on icon at bounding box center [542, 201] width 12 height 12
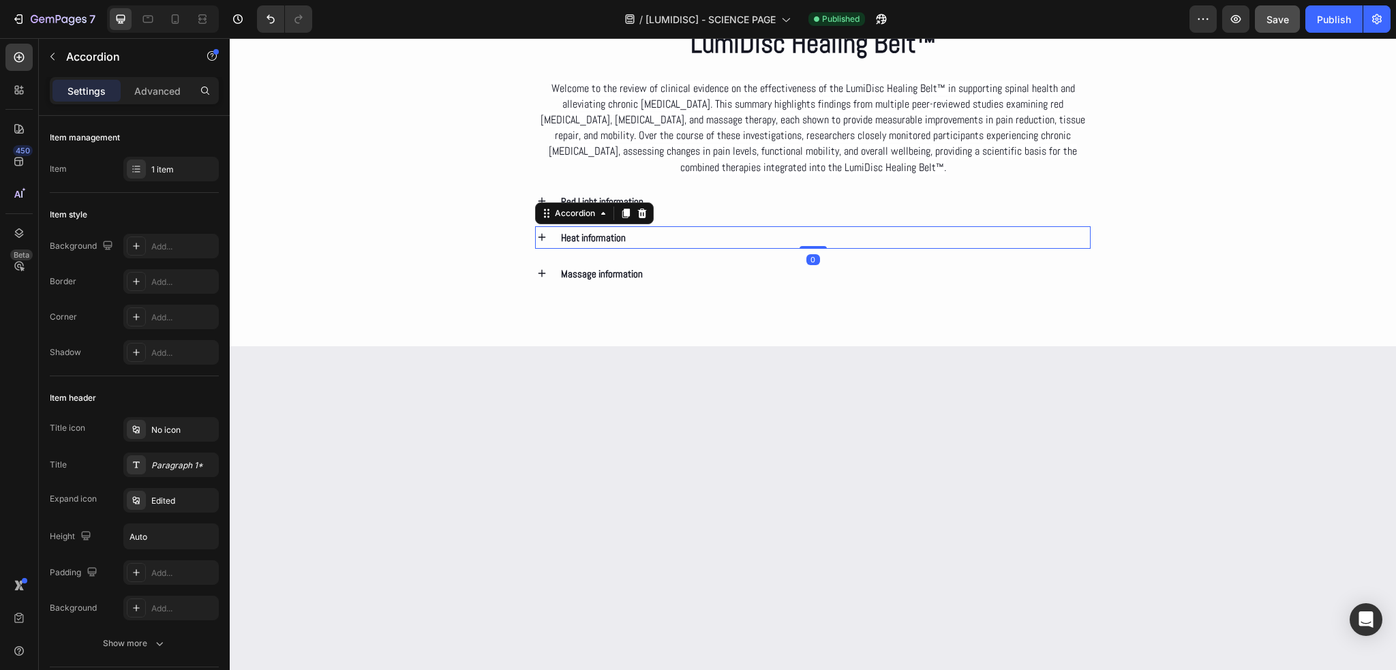
scroll to position [702, 0]
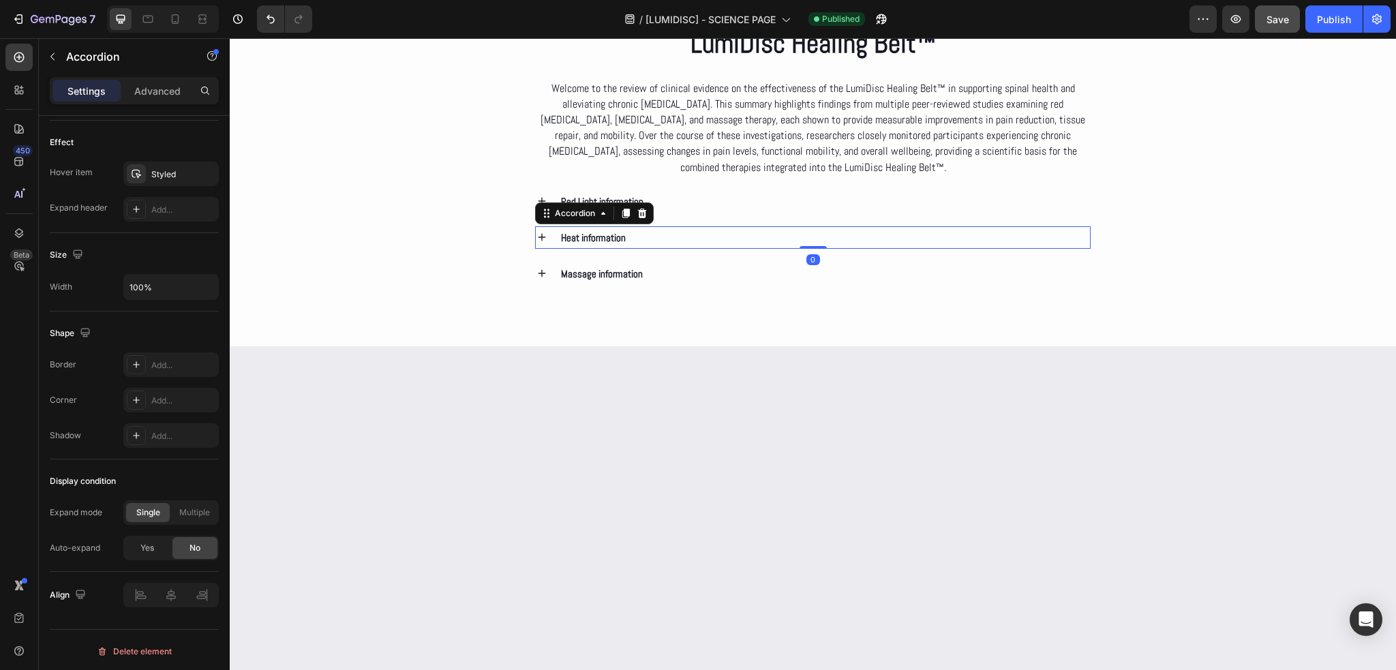
click at [540, 235] on icon at bounding box center [542, 237] width 12 height 12
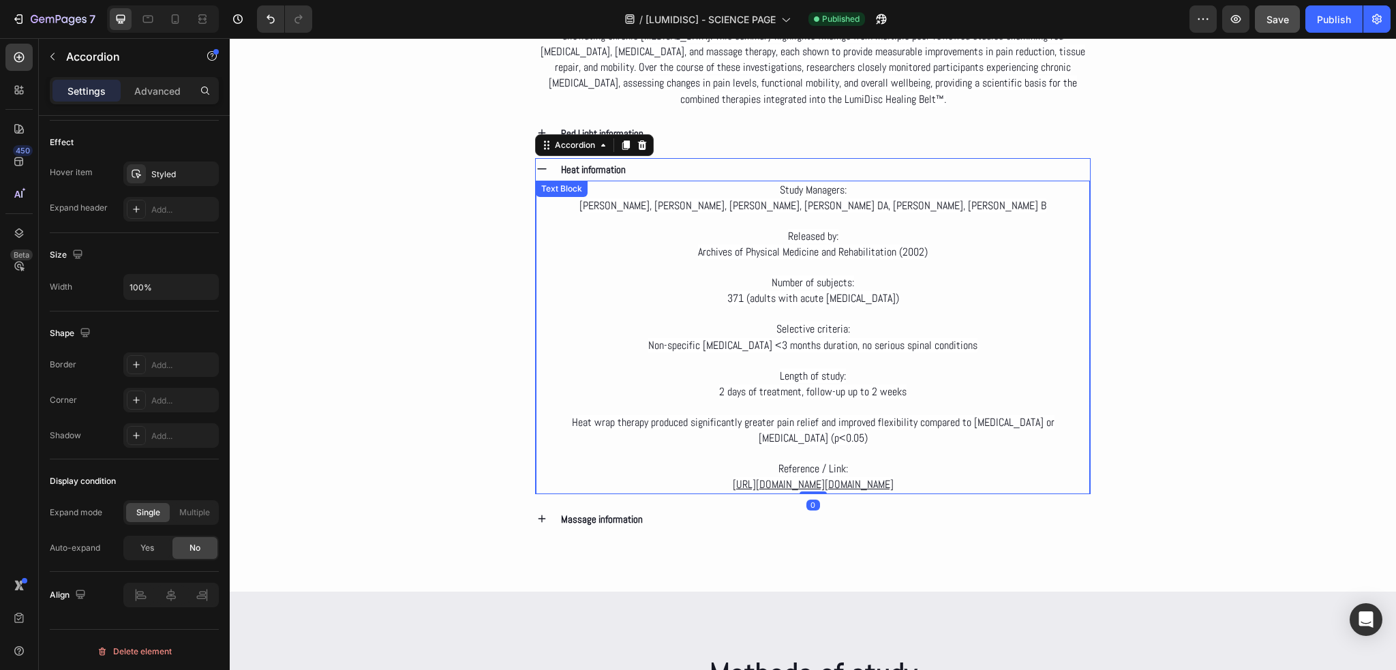
scroll to position [0, 0]
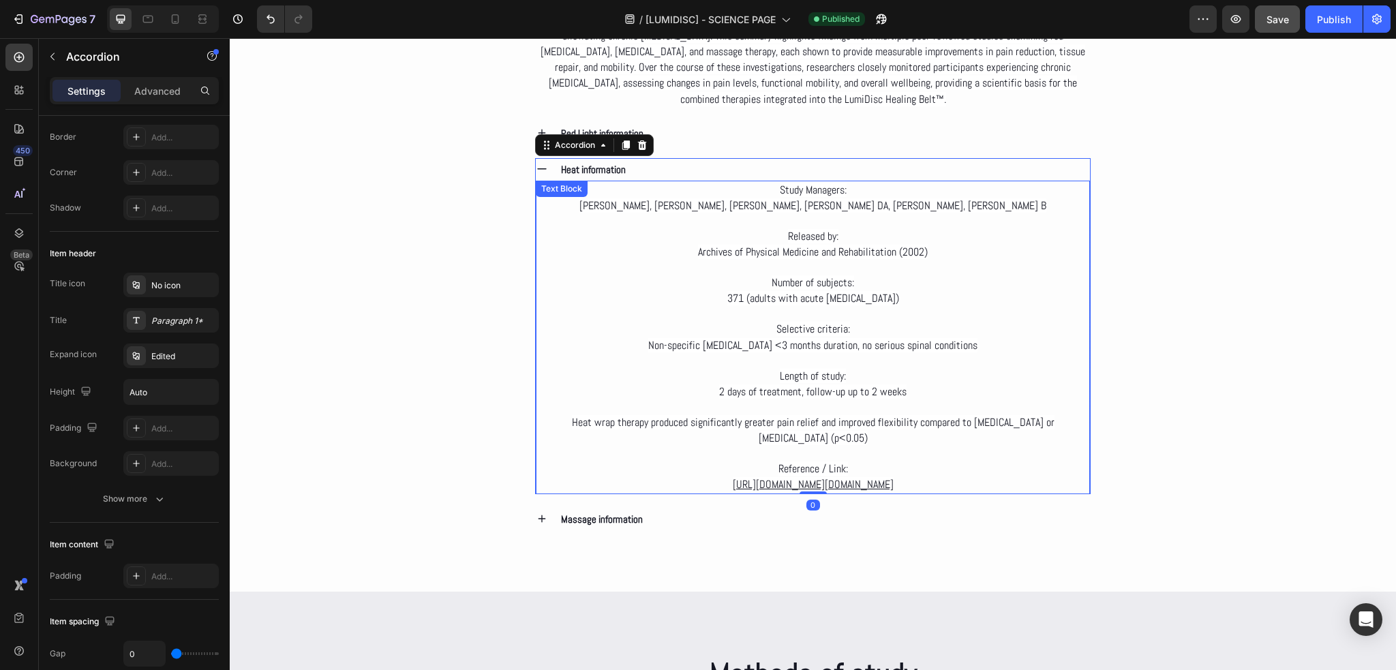
click at [1006, 483] on p "https://pubmed.ncbi.nlm.nih.gov/15996609/https://pubmed.ncbi.nlm.nih.gov/217272…" at bounding box center [813, 484] width 552 height 16
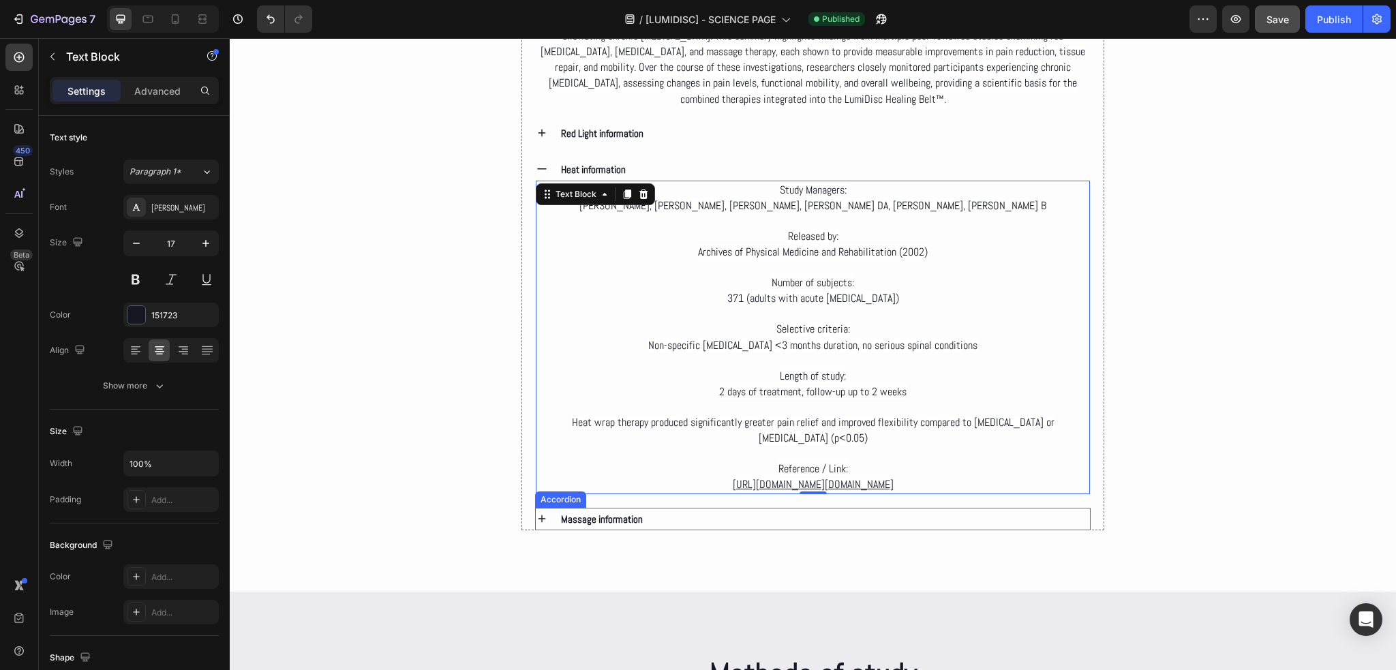
click at [592, 515] on p "Massage information" at bounding box center [602, 519] width 82 height 18
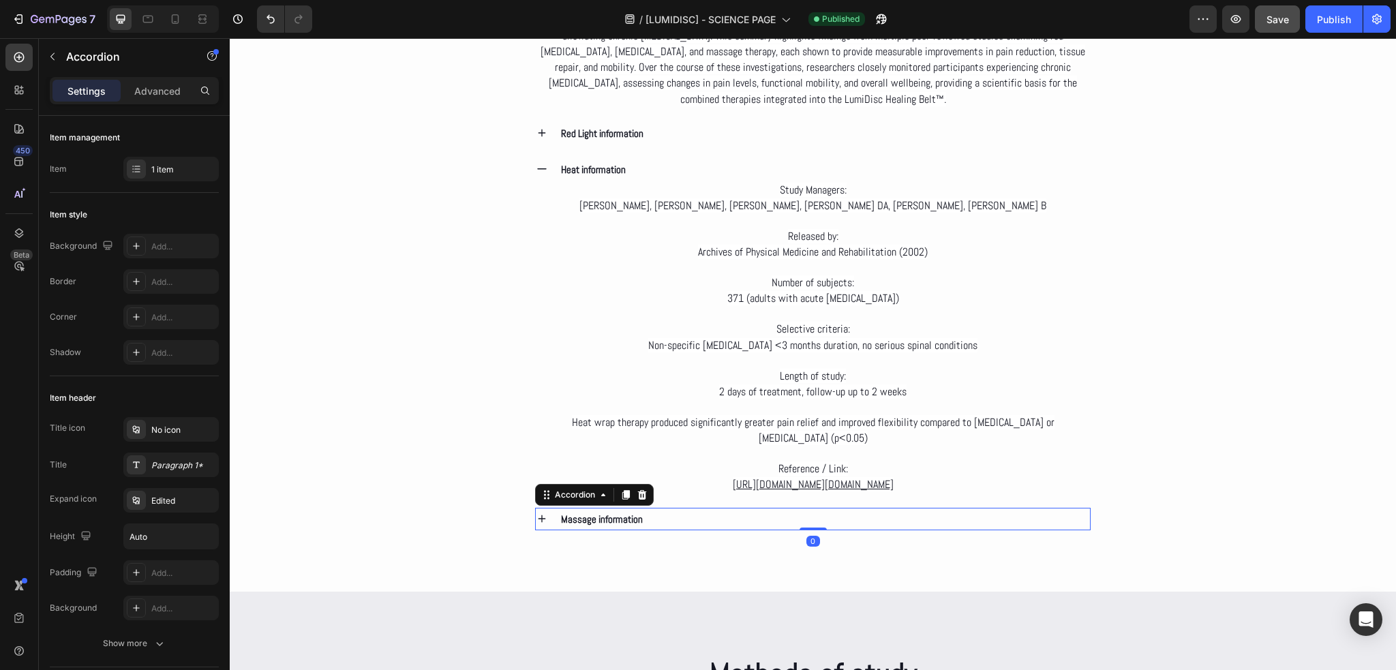
click at [546, 514] on div "Massage information" at bounding box center [813, 519] width 555 height 22
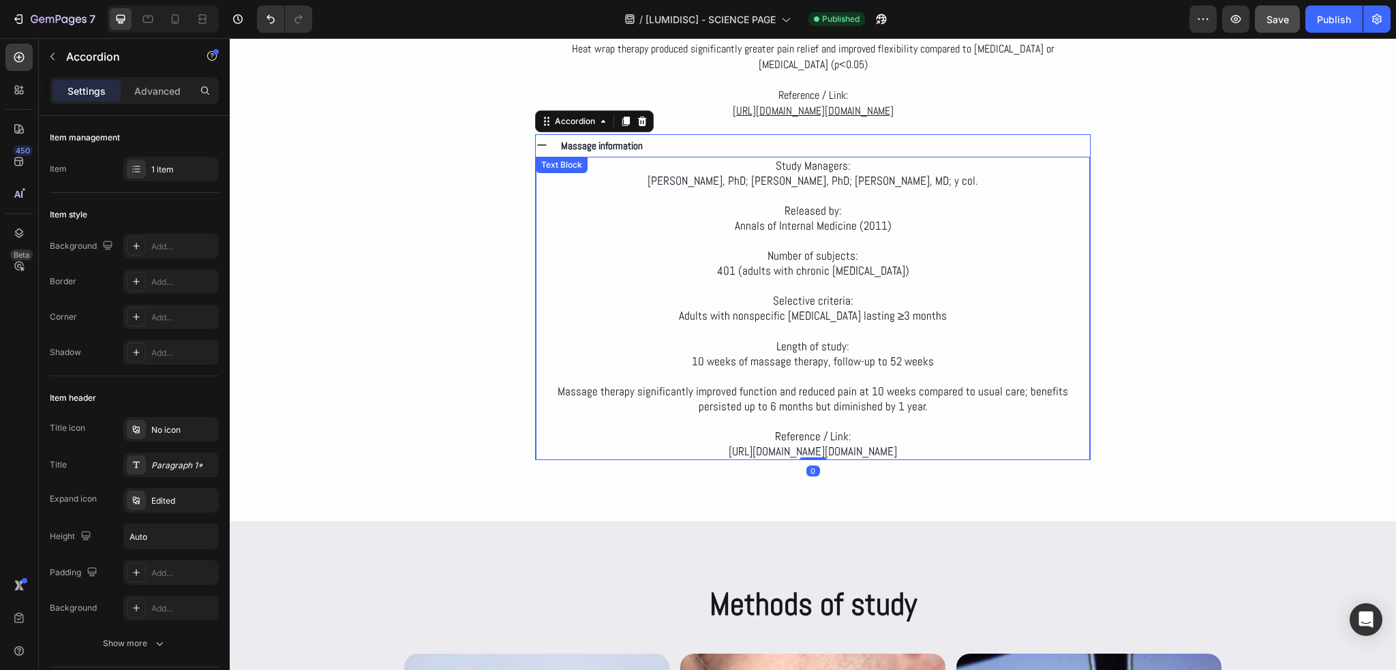
scroll to position [3171, 0]
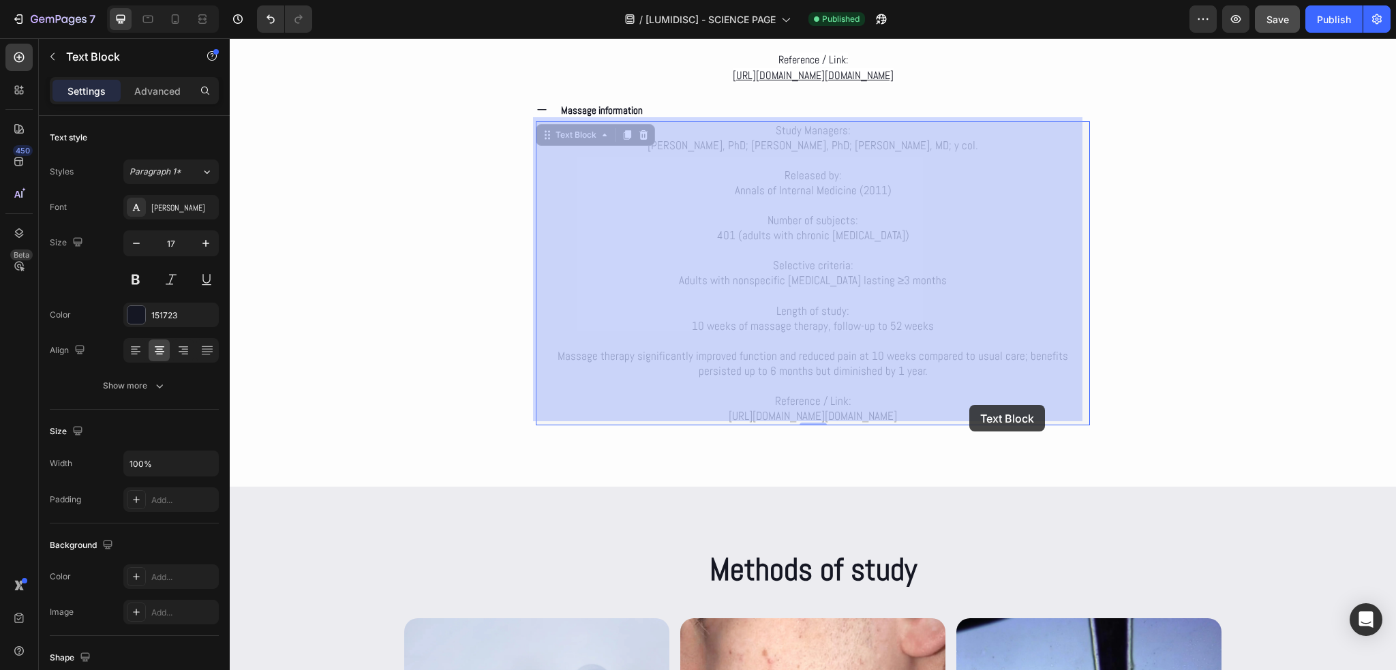
drag, startPoint x: 1011, startPoint y: 411, endPoint x: 973, endPoint y: 406, distance: 37.9
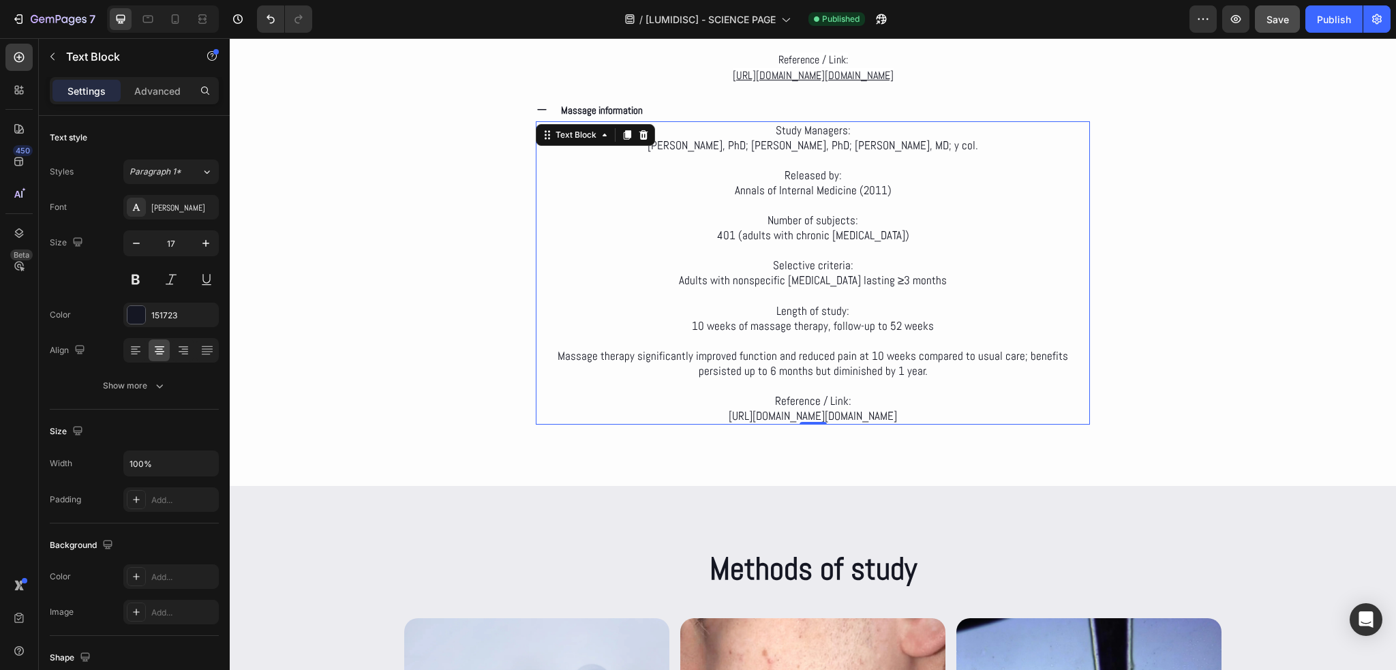
click at [897, 408] on link "https://pubmed.ncbi.nlm.nih.gov/21727288/https://pubmed.ncbi.nlm.nih.gov/217272…" at bounding box center [813, 415] width 168 height 15
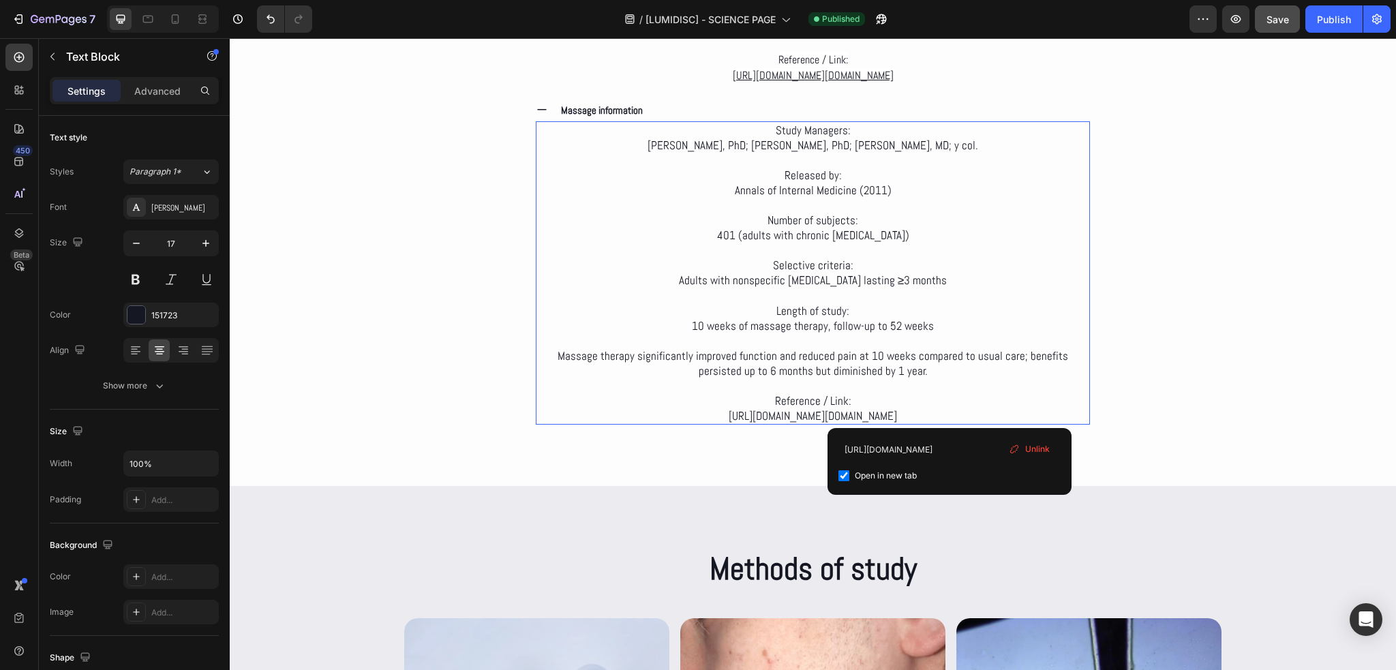
click at [897, 408] on link "https://pubmed.ncbi.nlm.nih.gov/21727288/https://pubmed.ncbi.nlm.nih.gov/217272…" at bounding box center [813, 415] width 168 height 15
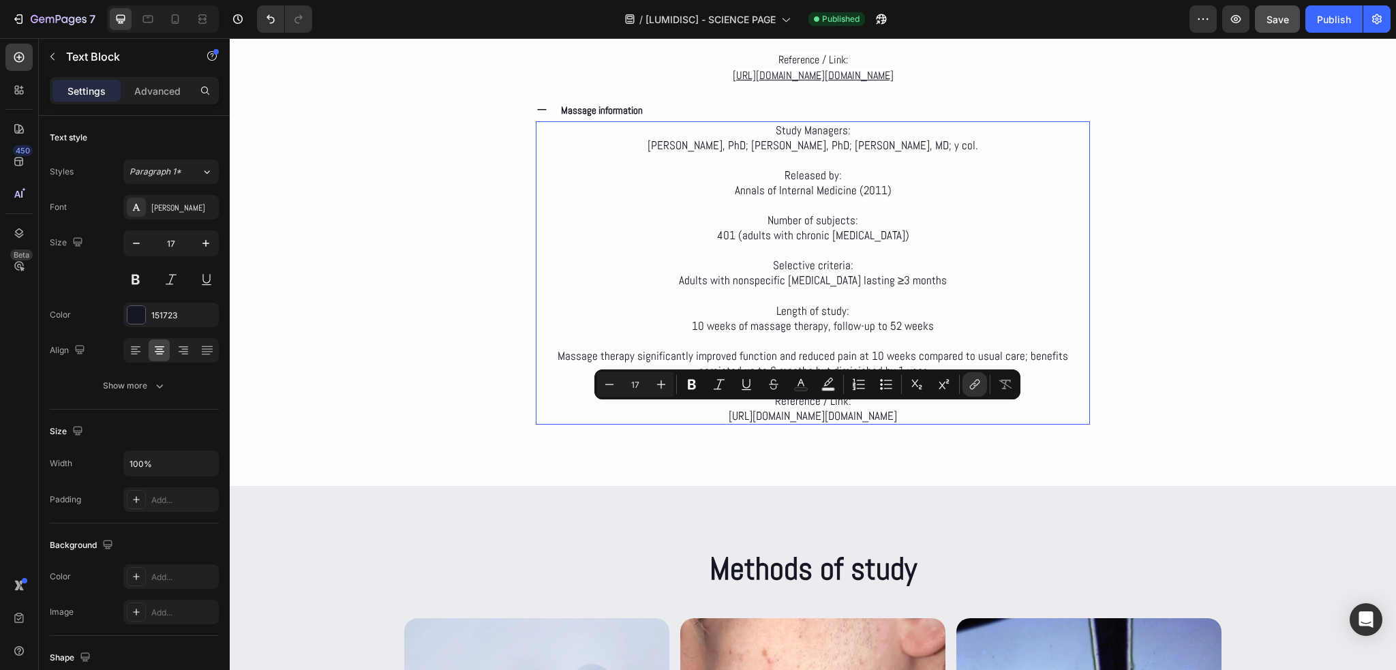
drag, startPoint x: 1008, startPoint y: 409, endPoint x: 608, endPoint y: 419, distance: 399.6
click at [608, 419] on p "https://pubmed.ncbi.nlm.nih.gov/21727288/https://pubmed.ncbi.nlm.nih.gov/217272…" at bounding box center [813, 415] width 552 height 15
click at [747, 389] on icon "Editor contextual toolbar" at bounding box center [747, 385] width 14 height 14
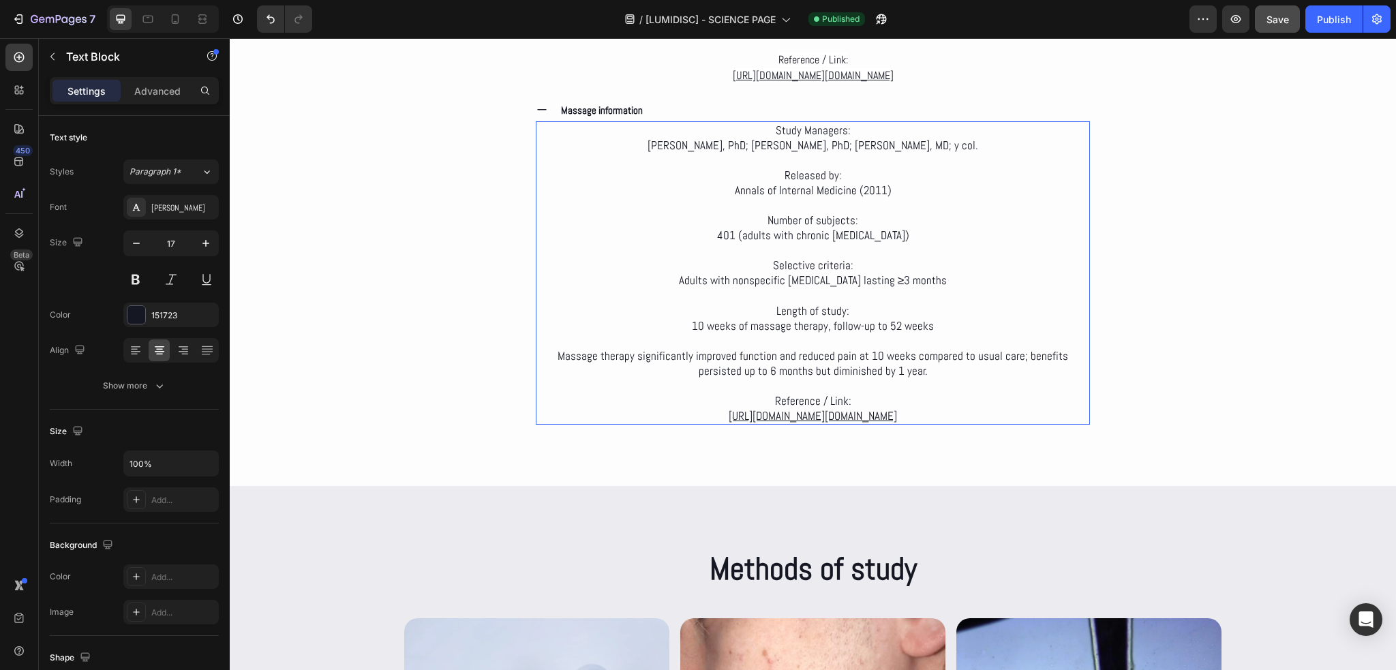
click at [609, 319] on p "10 weeks of massage therapy, follow-up to 52 weeks" at bounding box center [813, 325] width 552 height 15
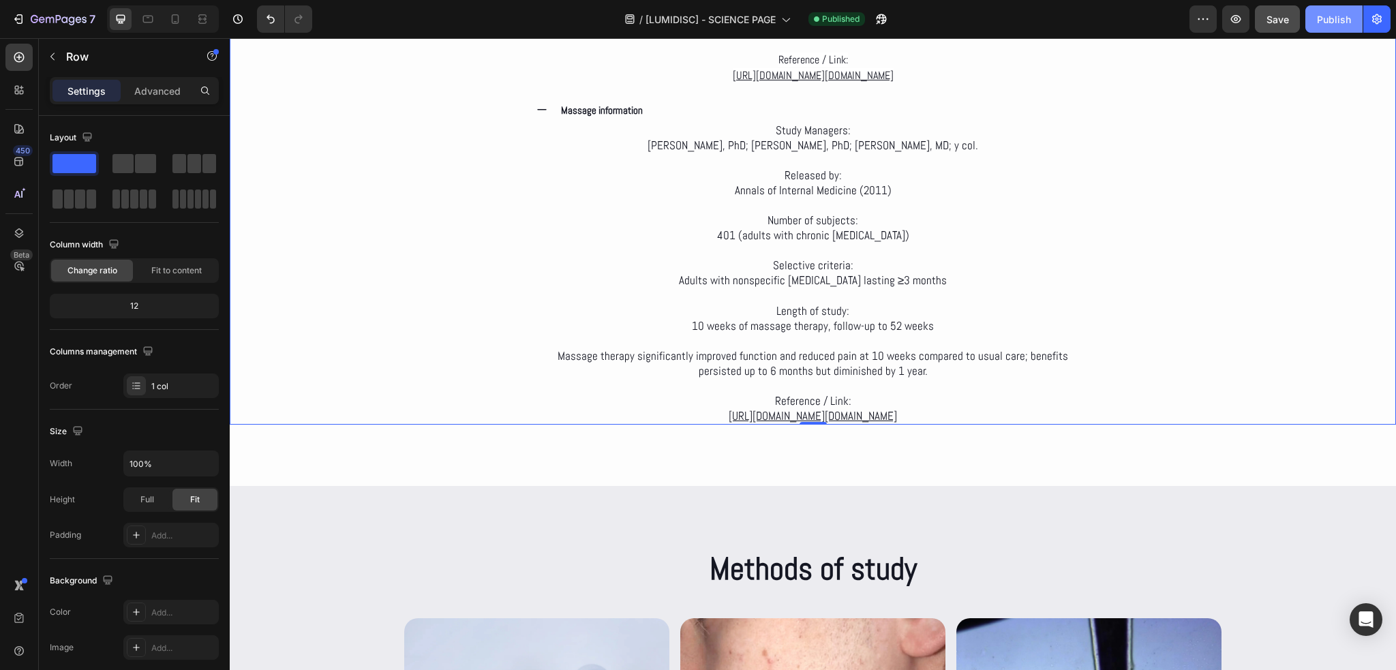
click at [1309, 21] on button "Publish" at bounding box center [1333, 18] width 57 height 27
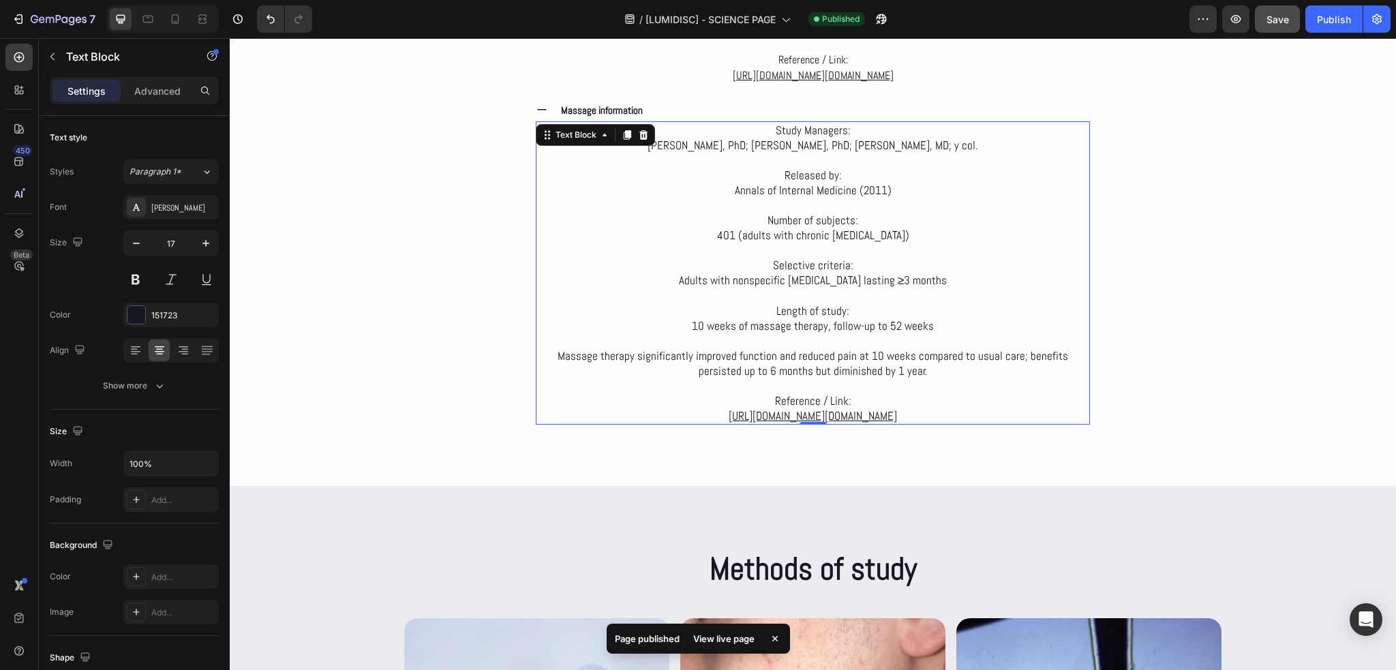
click at [868, 417] on u "https://pubmed.ncbi.nlm.nih.gov/21727288/https://pubmed.ncbi.nlm.nih.gov/217272…" at bounding box center [813, 415] width 168 height 15
click at [897, 408] on u "https://pubmed.ncbi.nlm.nih.gov/21727288/https://pubmed.ncbi.nlm.nih.gov/217272…" at bounding box center [813, 415] width 168 height 15
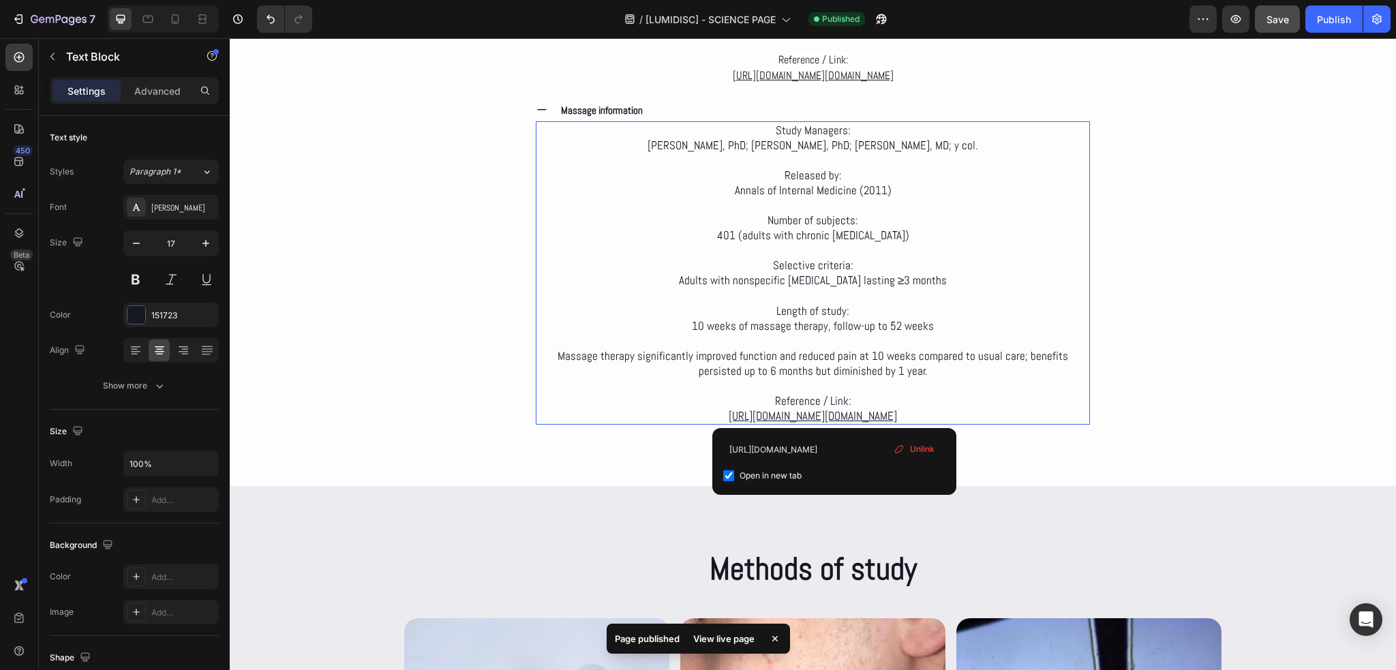
click at [834, 412] on u "https://pubmed.ncbi.nlm.nih.gov/21727288/https://pubmed.ncbi.nlm.nih.gov/217272…" at bounding box center [813, 415] width 168 height 15
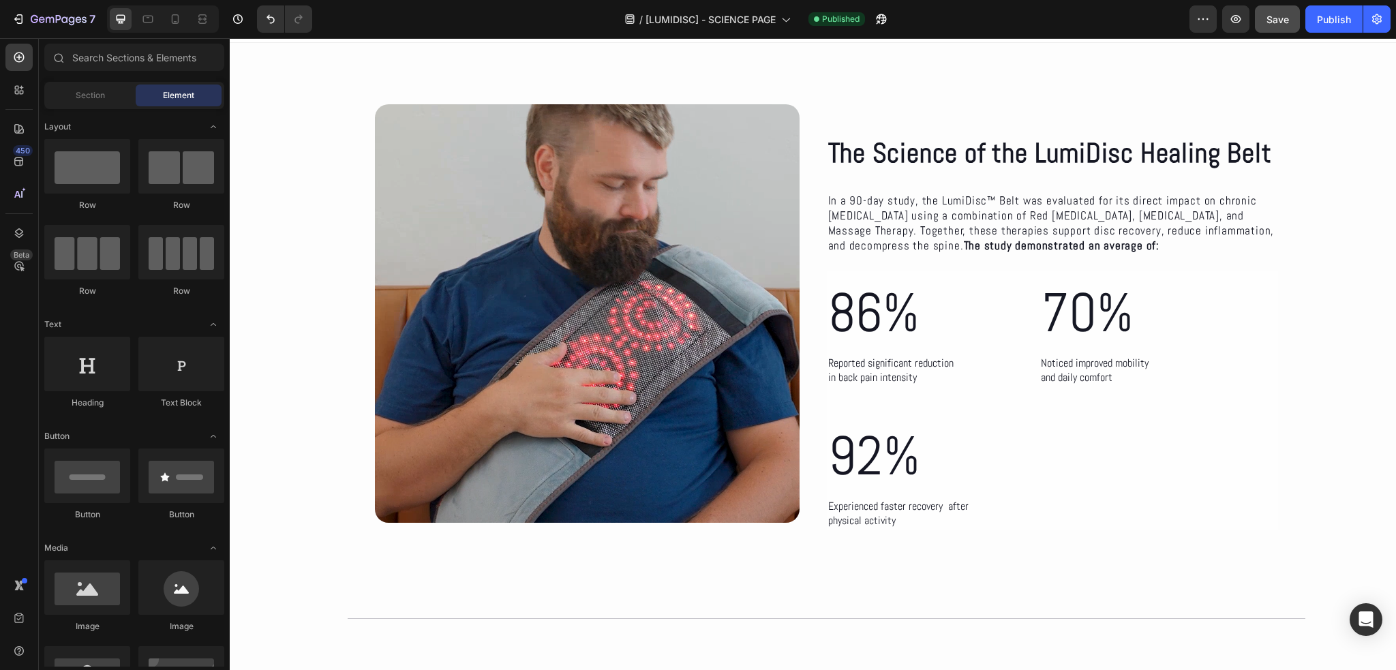
scroll to position [8, 0]
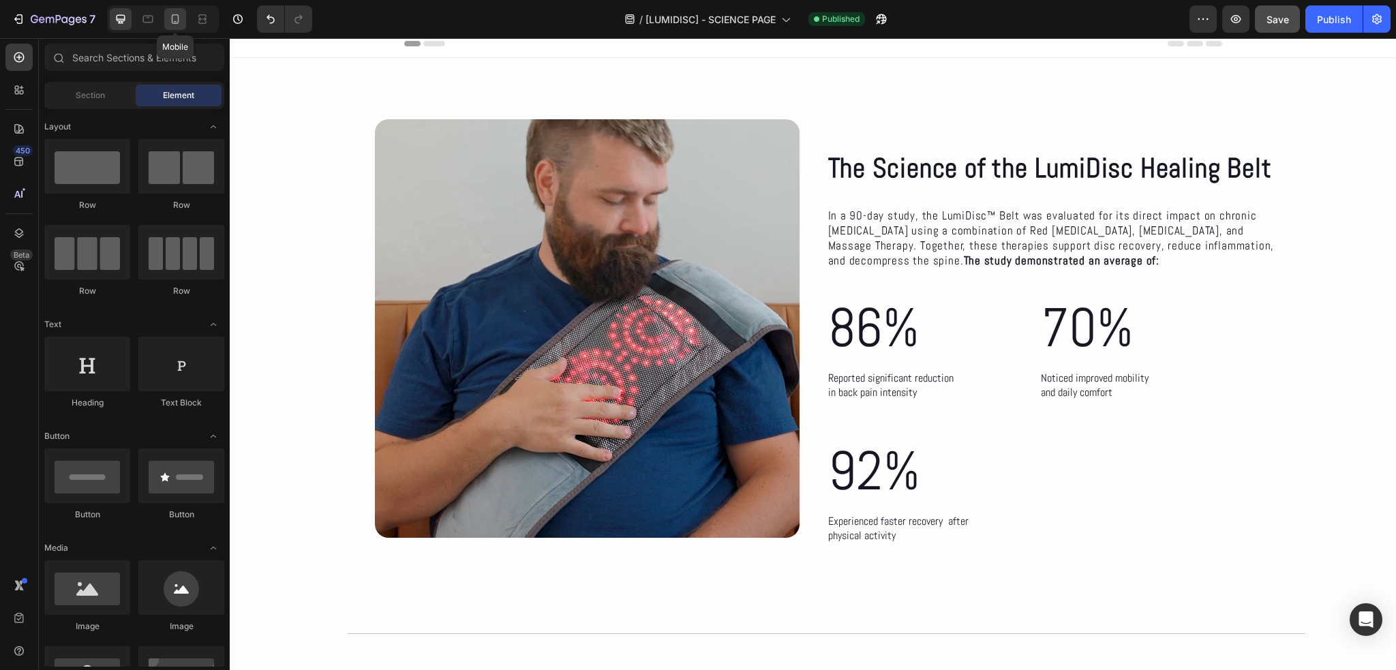
click at [169, 16] on icon at bounding box center [175, 19] width 14 height 14
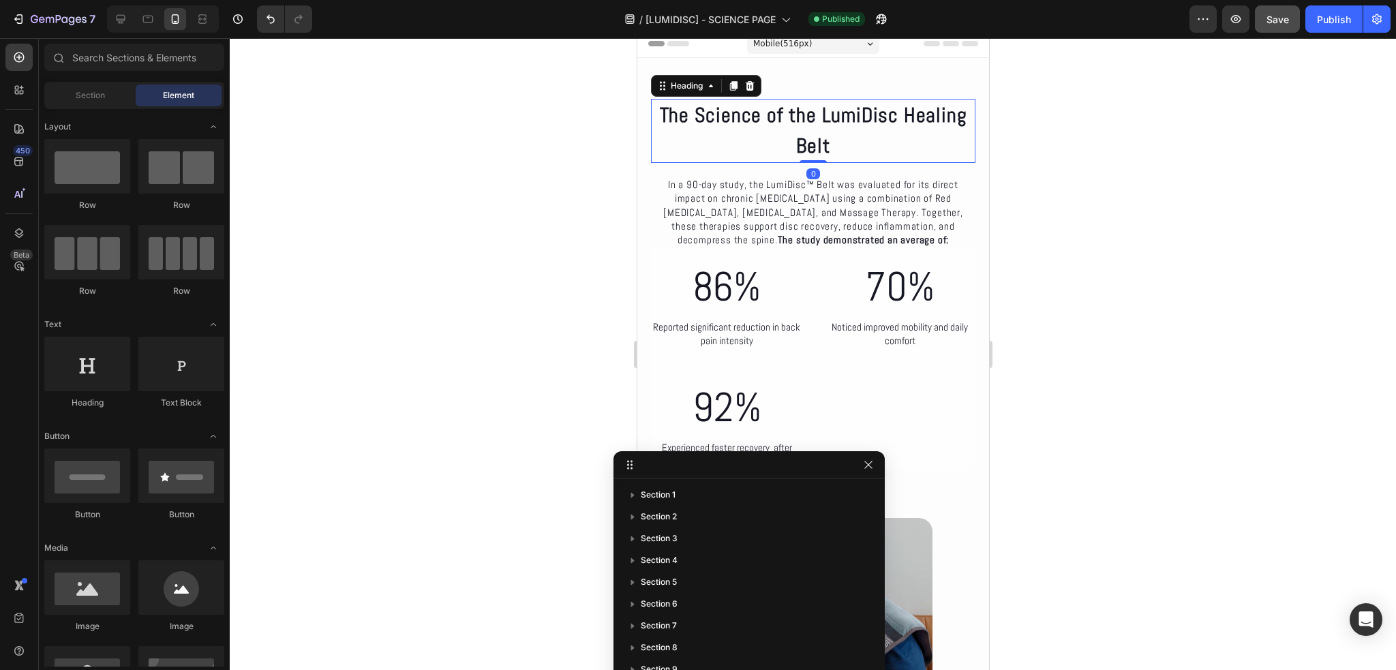
click at [843, 125] on h2 "The Science of the LumiDisc Healing Belt" at bounding box center [812, 131] width 324 height 64
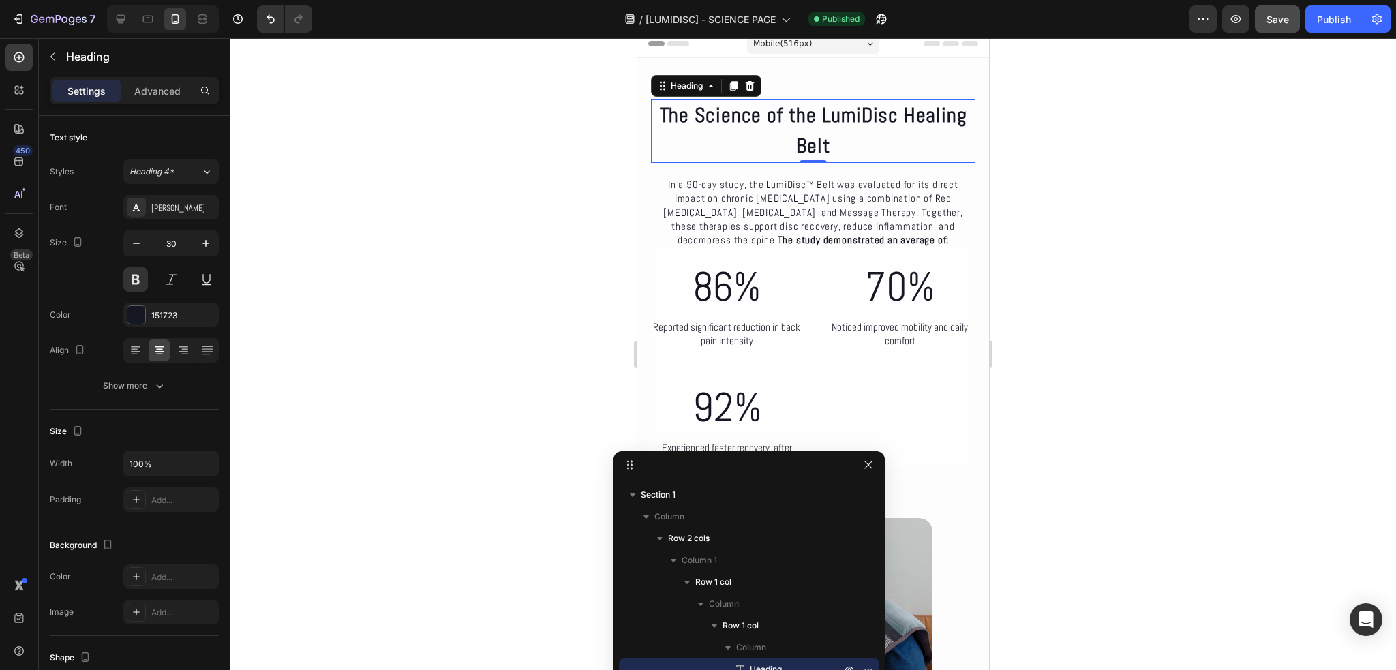
click at [825, 110] on h2 "The Science of the LumiDisc Healing Belt" at bounding box center [812, 131] width 324 height 64
click at [821, 114] on p "The Science of the LumiDisc Healing Belt" at bounding box center [813, 130] width 322 height 61
click at [119, 21] on icon at bounding box center [121, 19] width 9 height 9
type input "40"
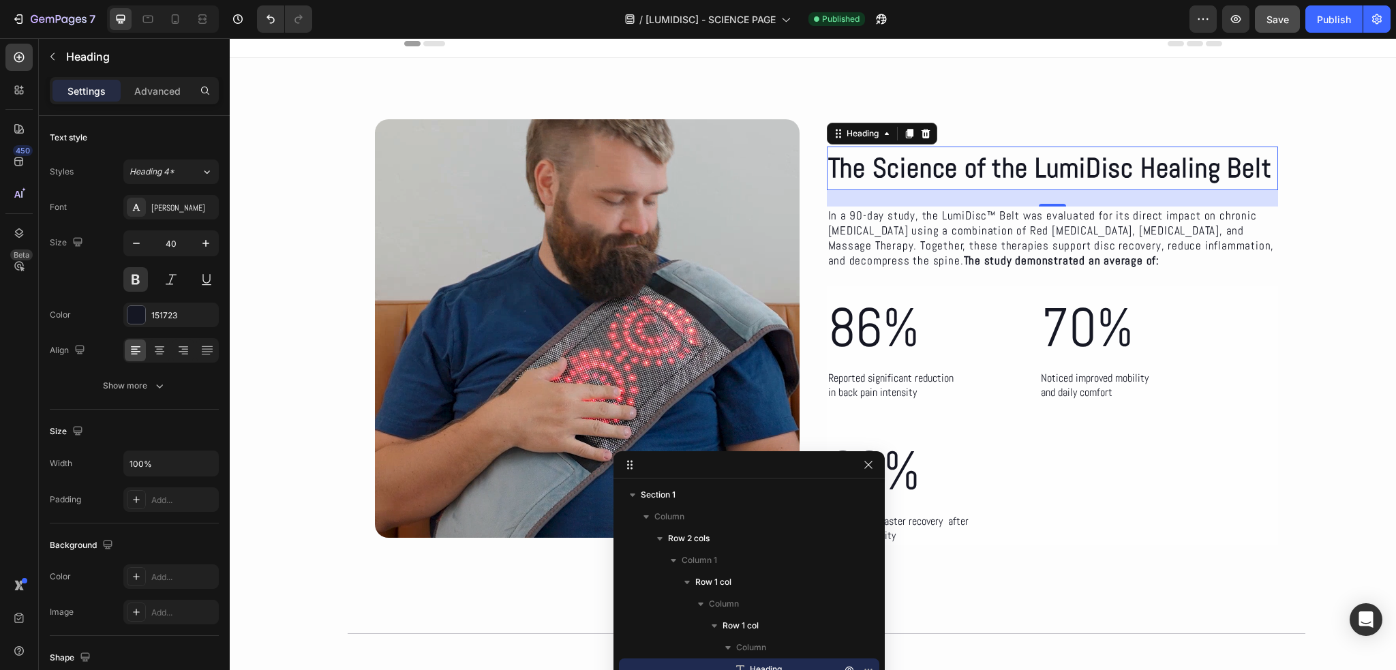
scroll to position [68, 0]
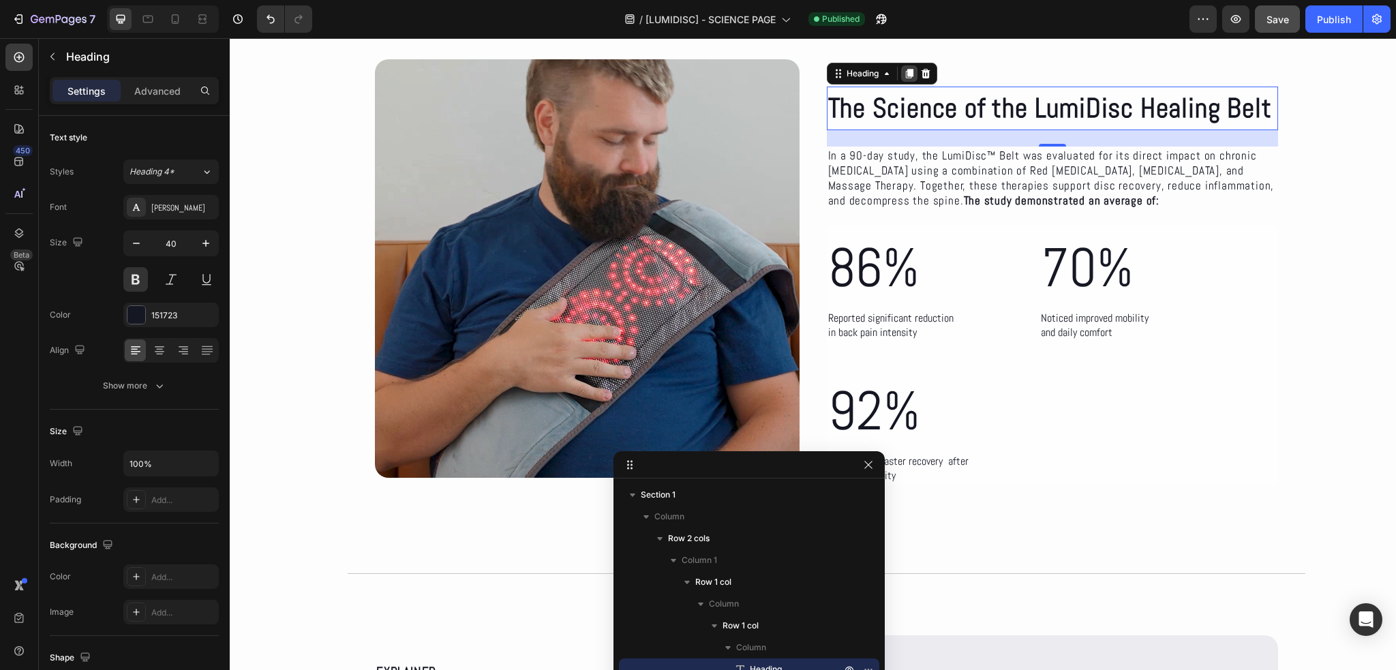
click at [904, 78] on icon at bounding box center [909, 73] width 11 height 11
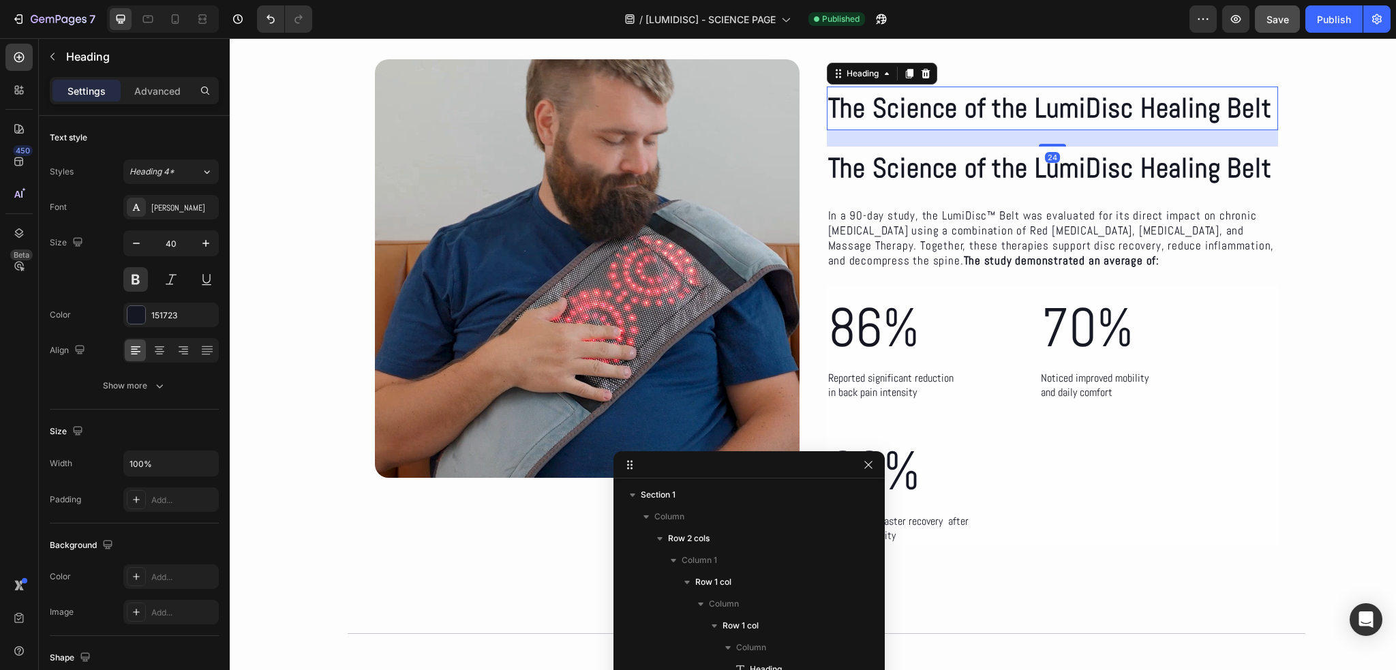
click at [1058, 107] on p "The Science of the LumiDisc Healing Belt" at bounding box center [1052, 108] width 449 height 41
click at [183, 22] on div at bounding box center [175, 19] width 22 height 22
type input "30"
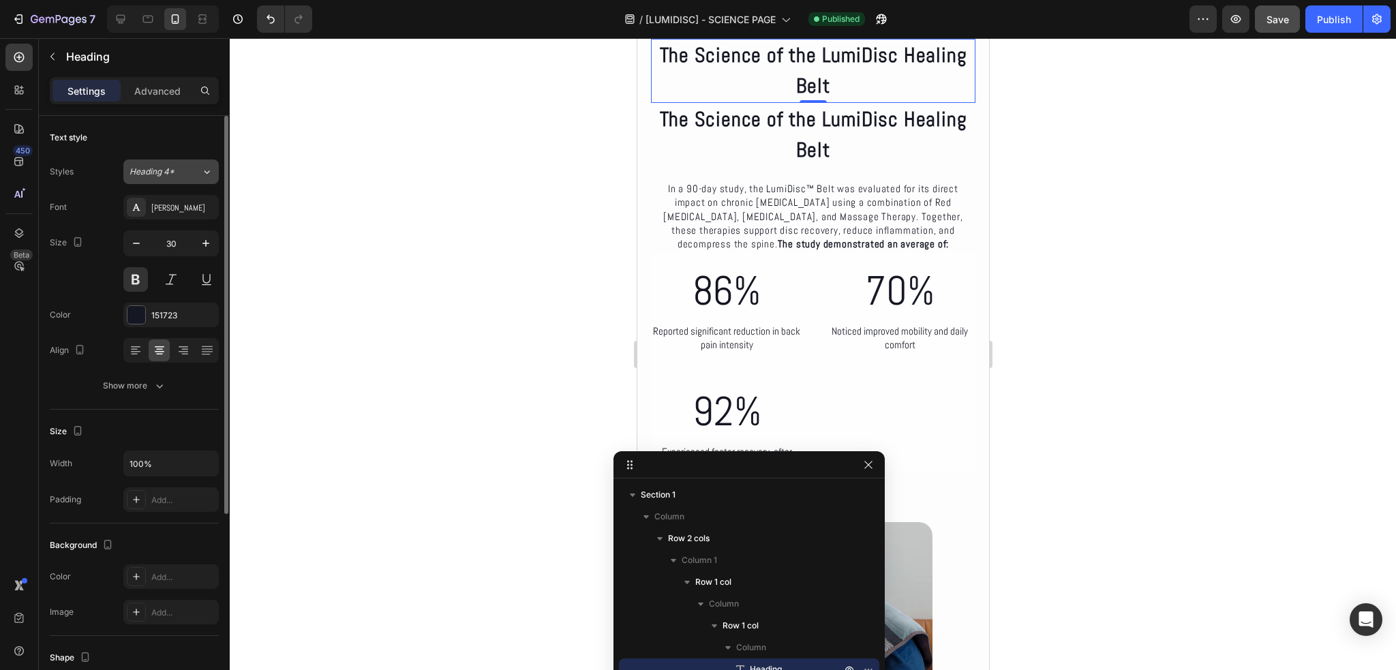
scroll to position [21, 0]
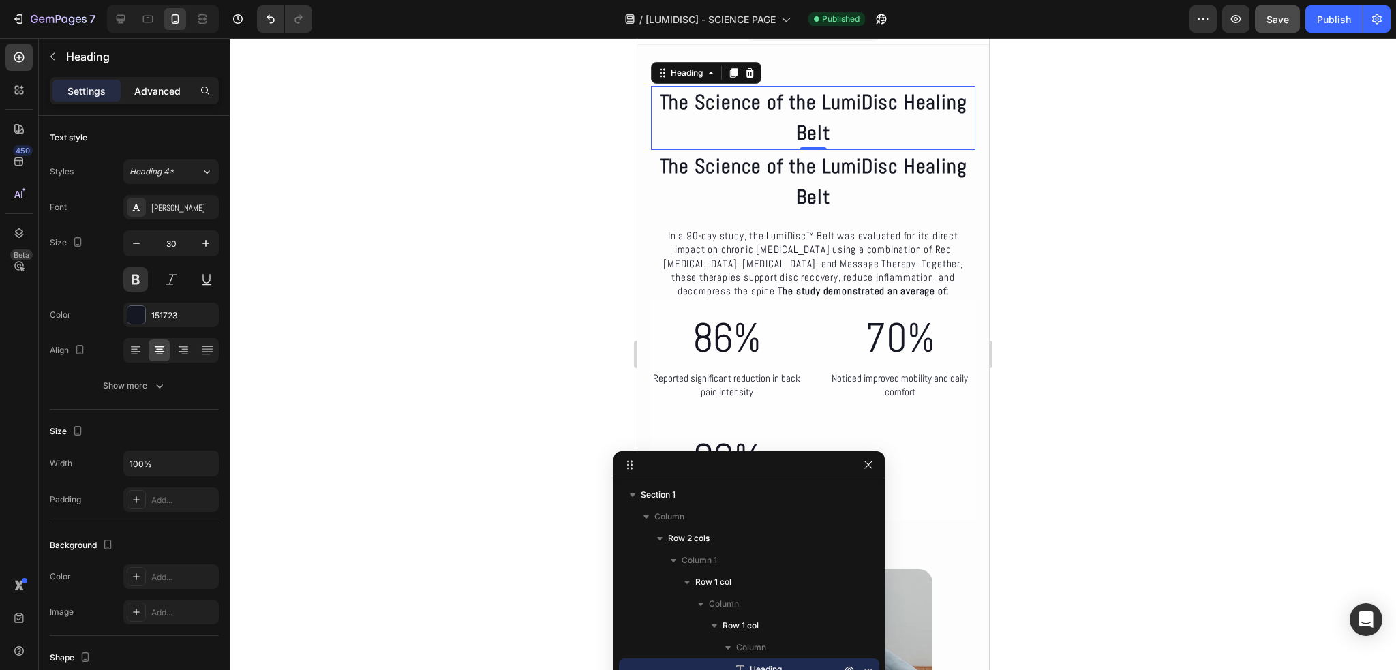
click at [158, 92] on p "Advanced" at bounding box center [157, 91] width 46 height 14
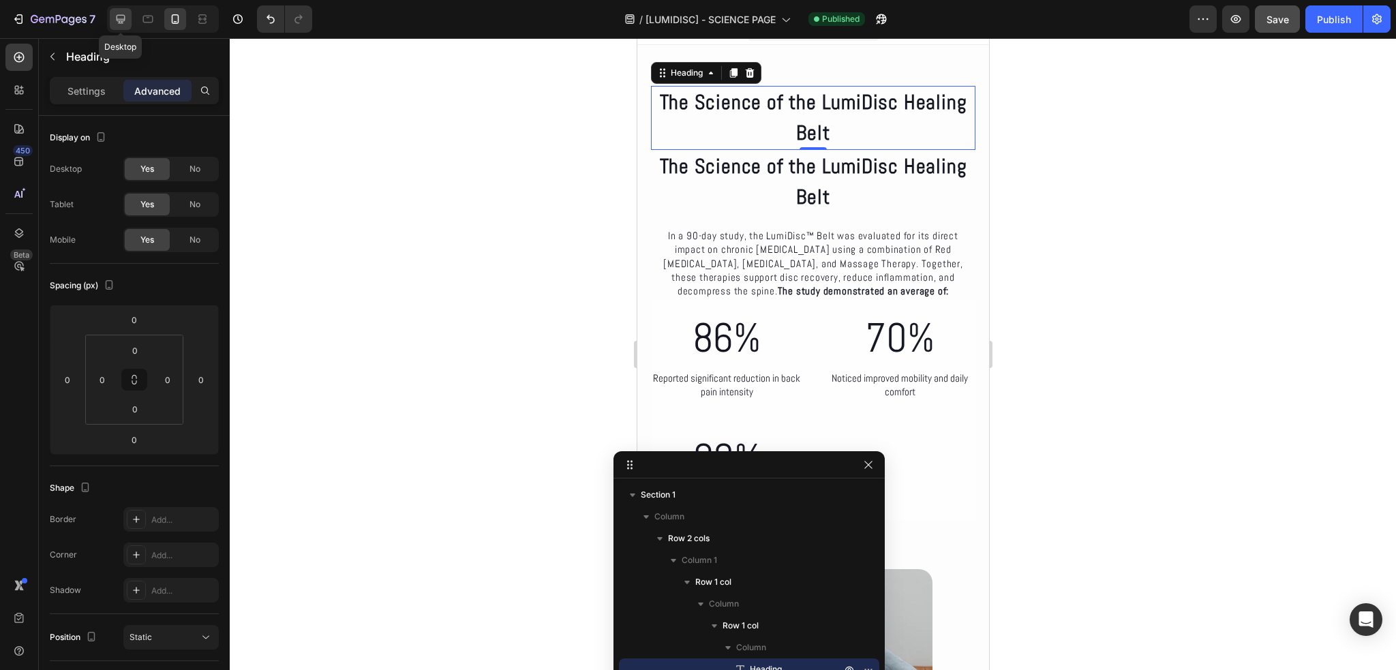
click at [124, 22] on icon at bounding box center [121, 19] width 14 height 14
type input "24"
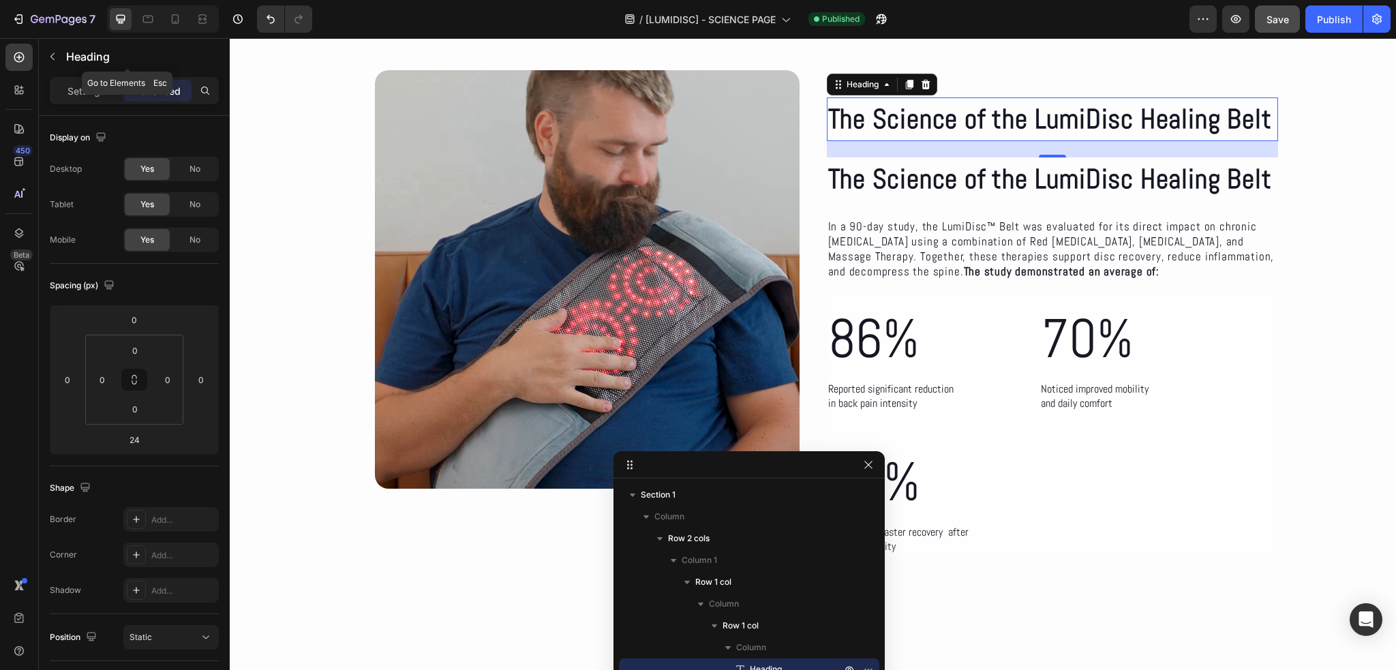
scroll to position [68, 0]
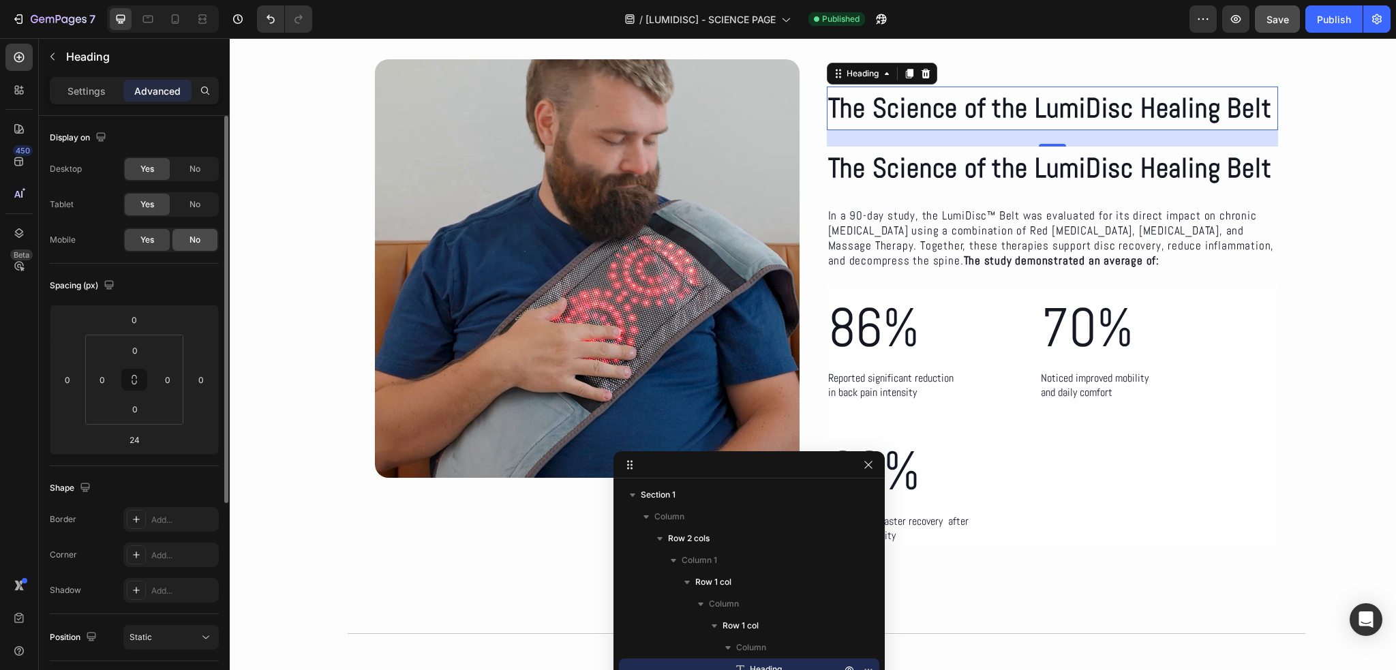
click at [204, 239] on div "No" at bounding box center [194, 240] width 45 height 22
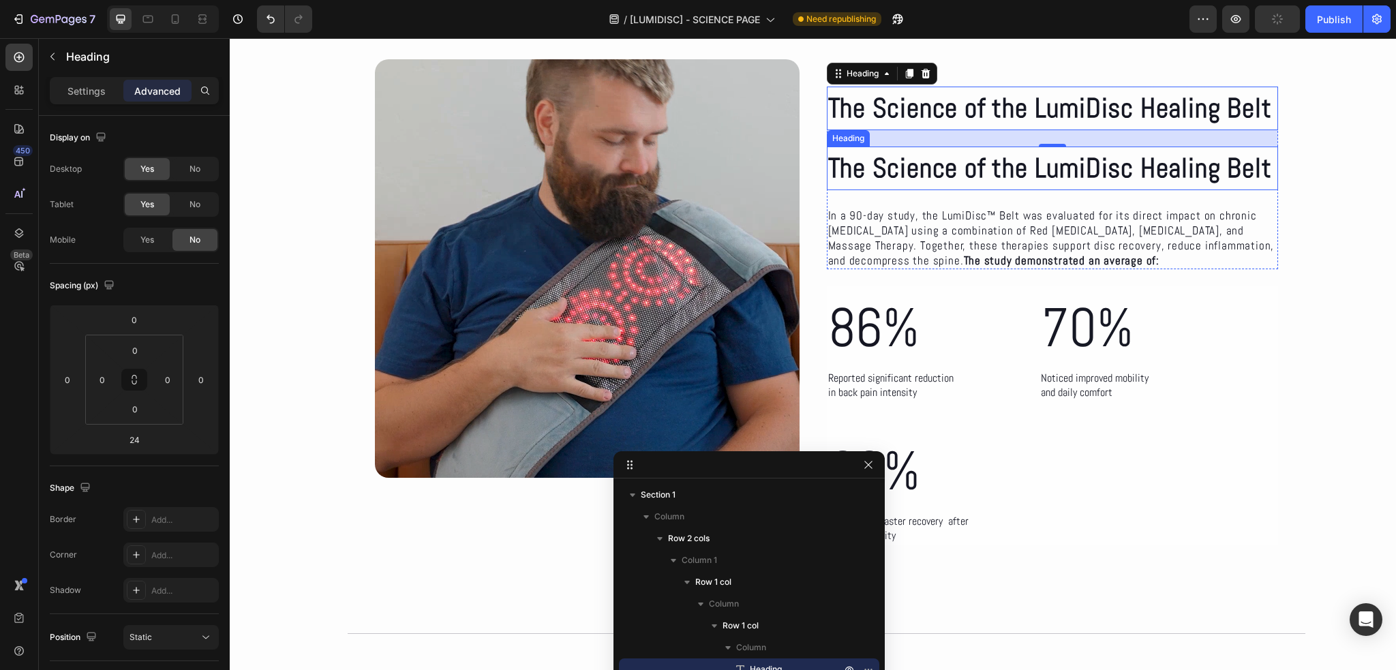
click at [1039, 168] on p "The Science of the LumiDisc Healing Belt" at bounding box center [1052, 168] width 449 height 41
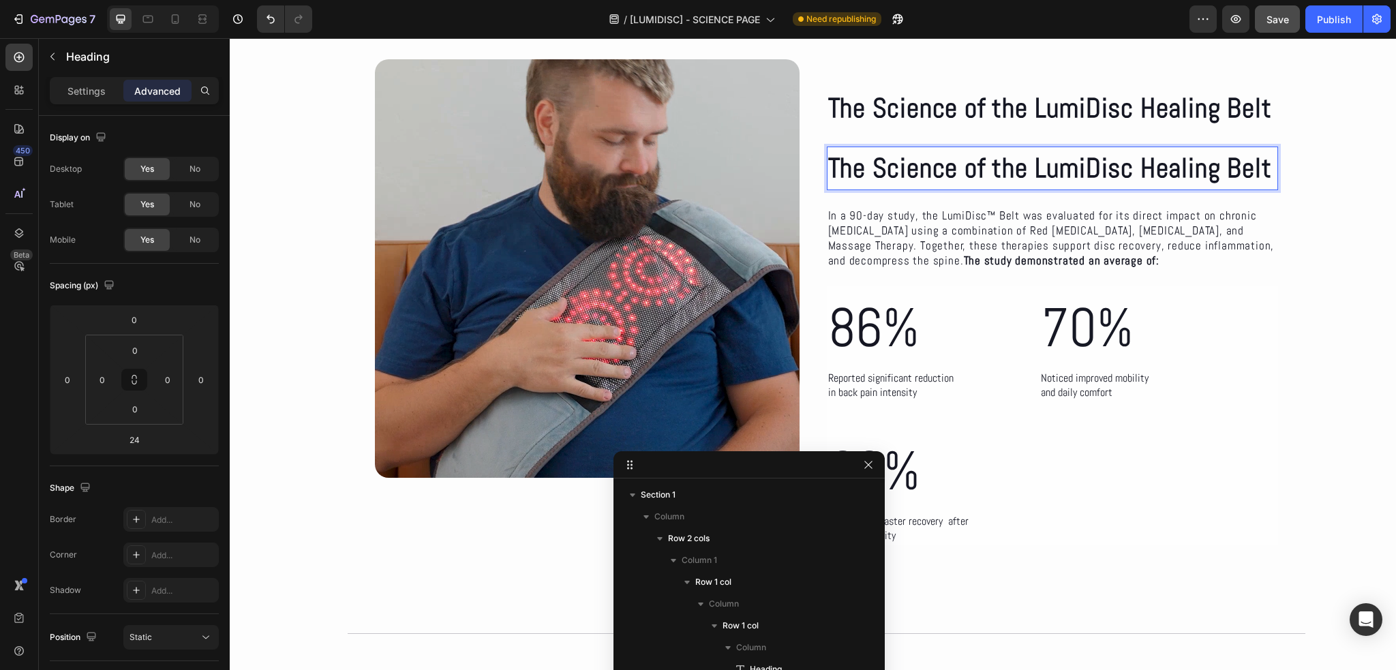
click at [1035, 173] on p "The Science of the LumiDisc Healing Belt" at bounding box center [1052, 168] width 449 height 41
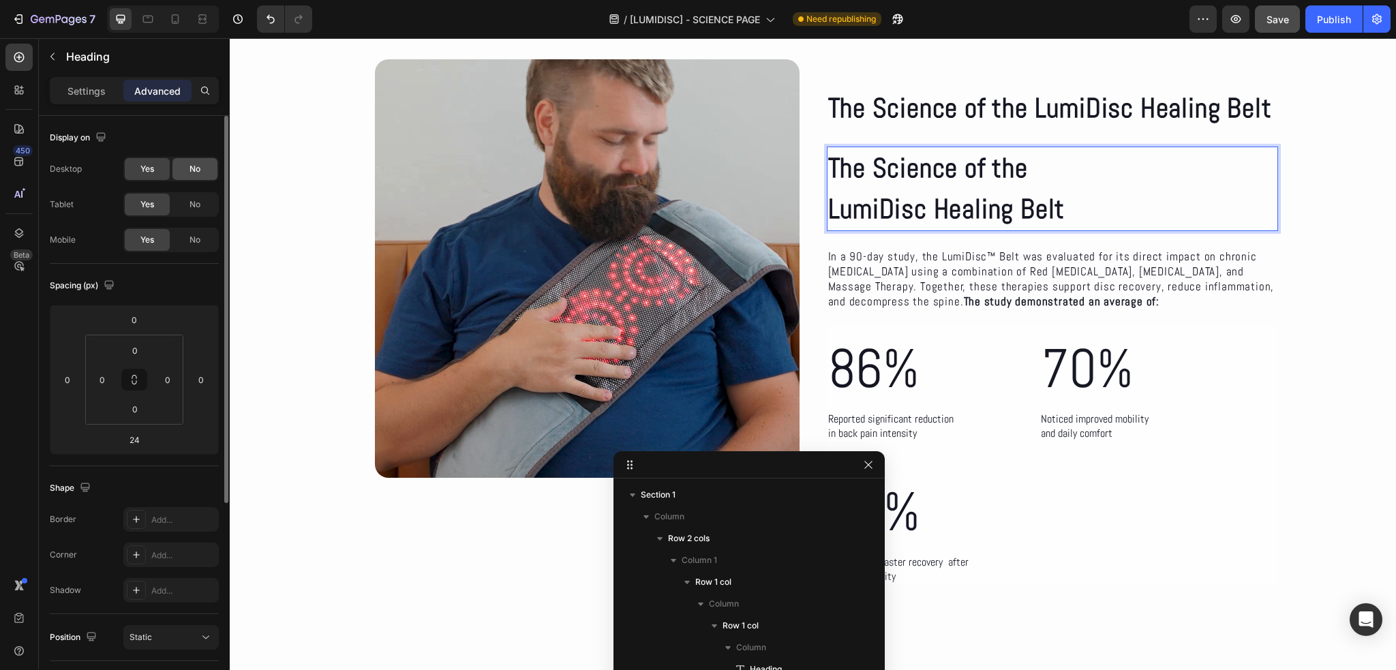
click at [199, 173] on span "No" at bounding box center [195, 169] width 11 height 12
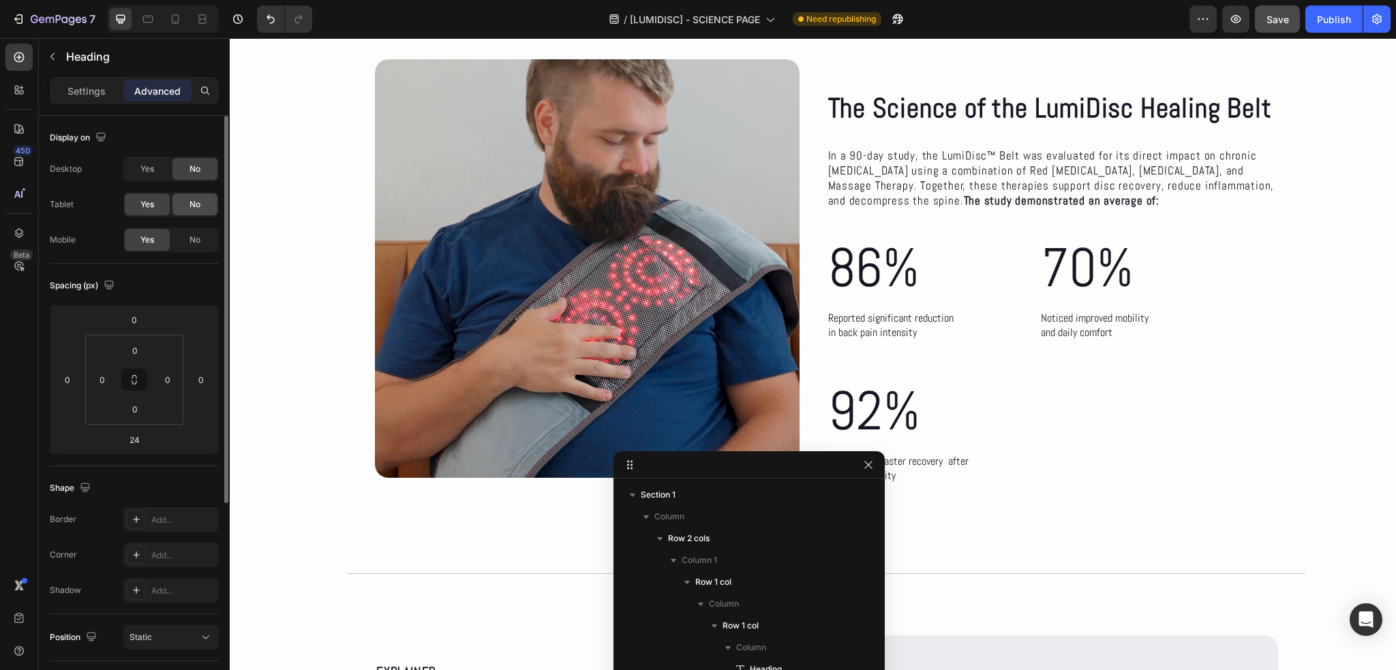
click at [200, 202] on span "No" at bounding box center [195, 204] width 11 height 12
click at [177, 22] on icon at bounding box center [175, 19] width 7 height 10
type input "0"
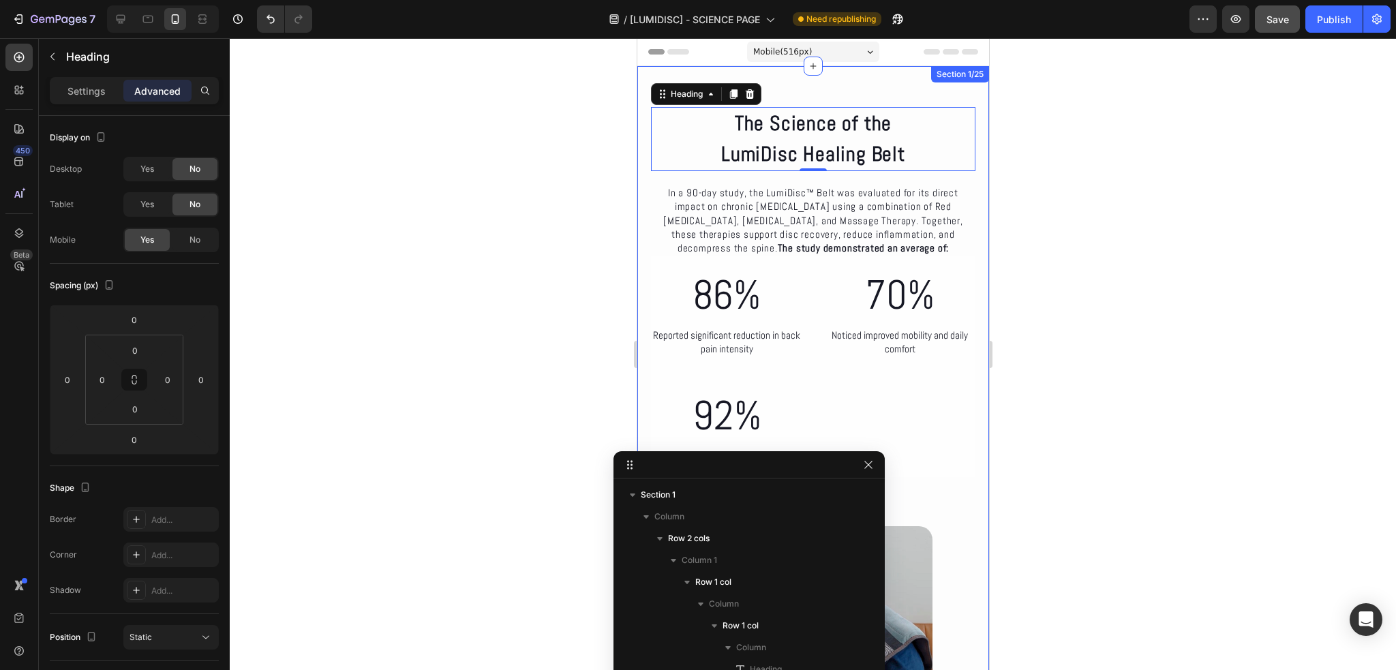
click at [1164, 190] on div at bounding box center [813, 354] width 1166 height 632
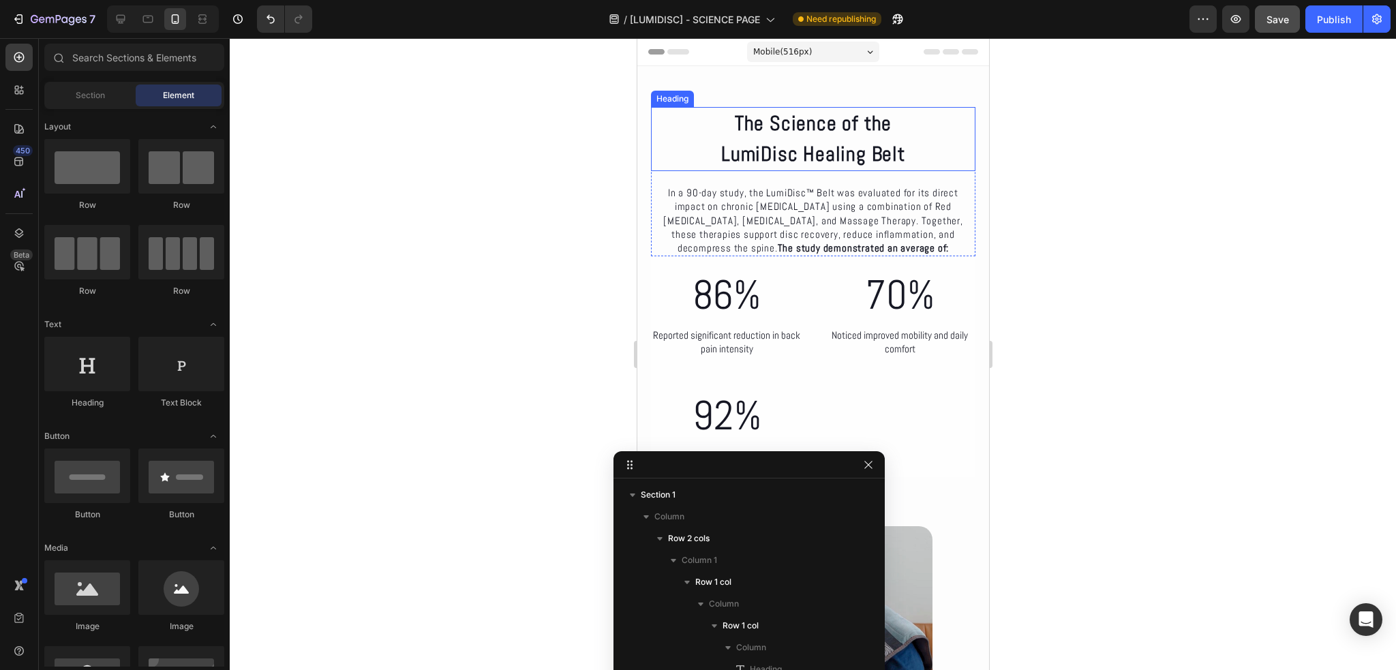
click at [808, 144] on p "The Science of the LumiDisc Healing Belt" at bounding box center [813, 138] width 322 height 61
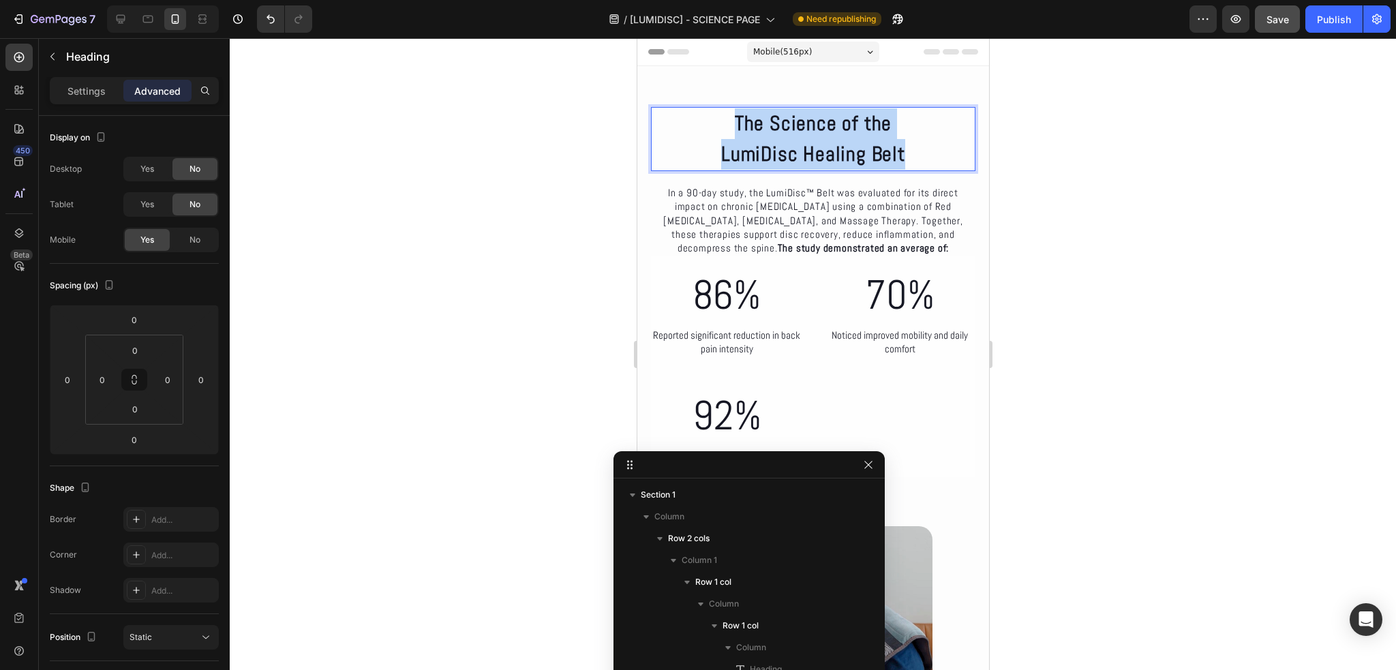
drag, startPoint x: 906, startPoint y: 159, endPoint x: 730, endPoint y: 120, distance: 180.1
click at [730, 120] on p "The Science of the LumiDisc Healing Belt" at bounding box center [813, 138] width 322 height 61
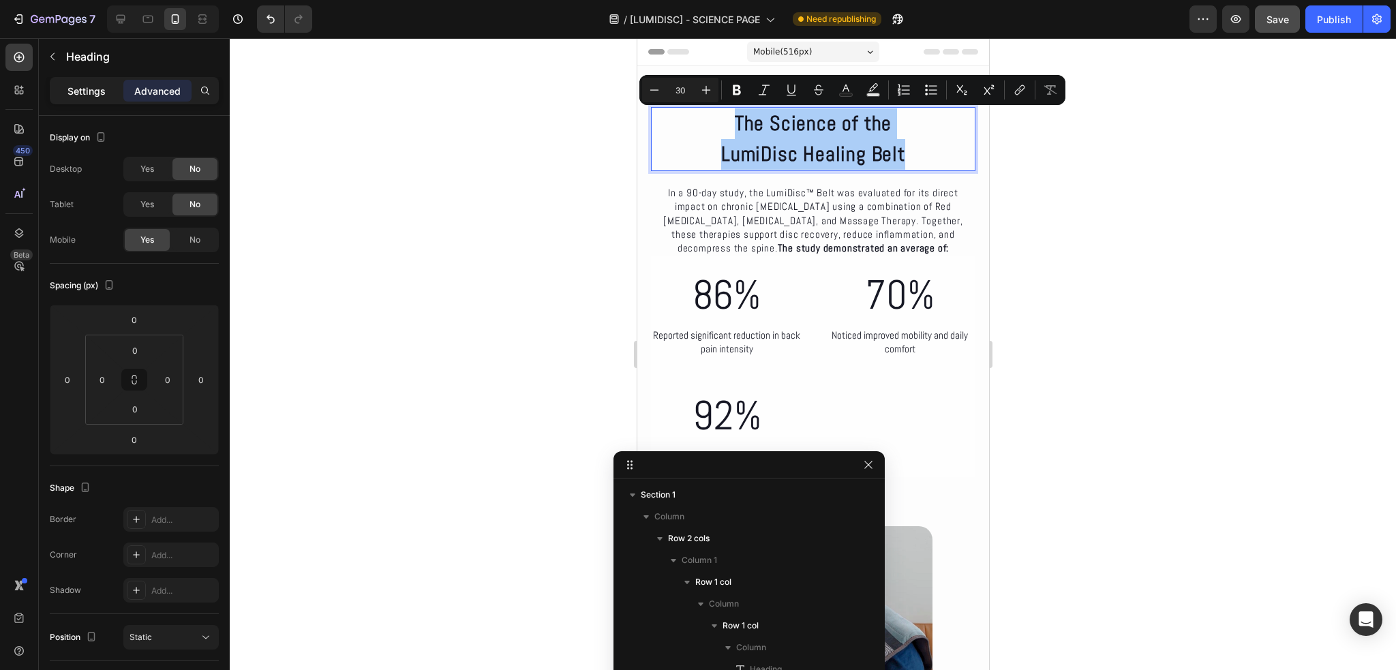
click at [93, 88] on p "Settings" at bounding box center [86, 91] width 38 height 14
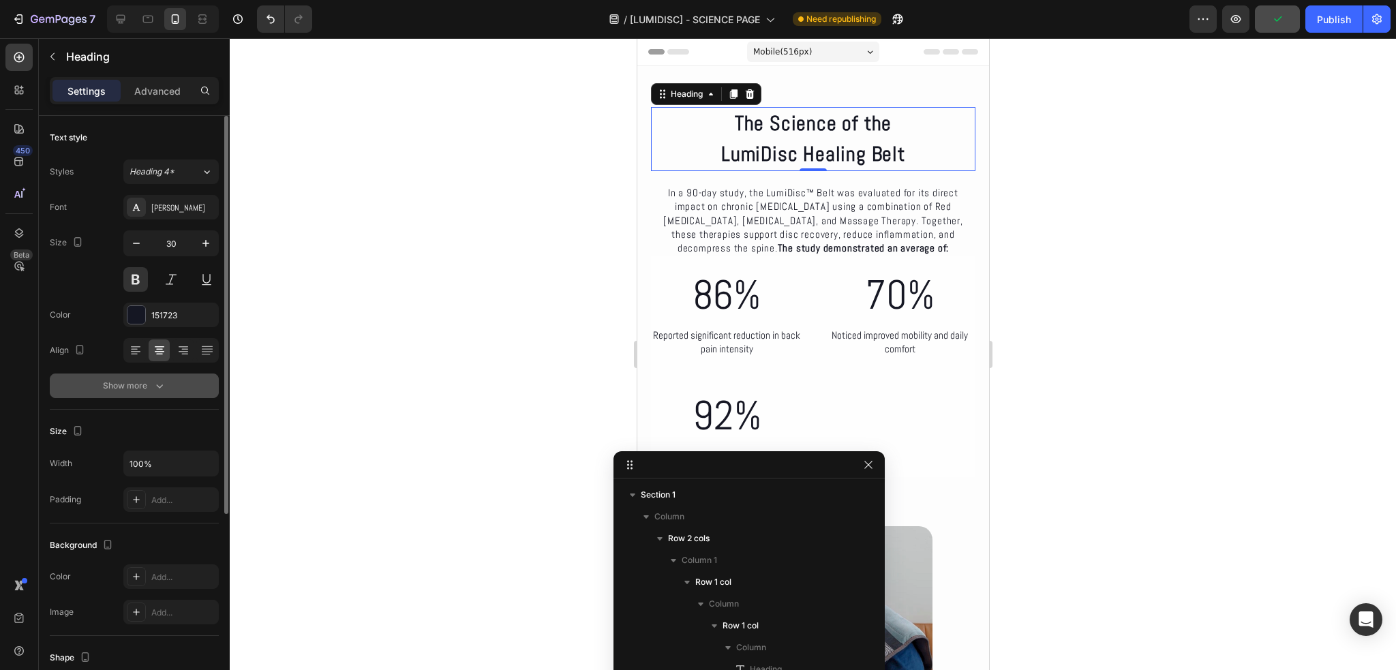
click at [151, 388] on div "Show more" at bounding box center [134, 386] width 63 height 14
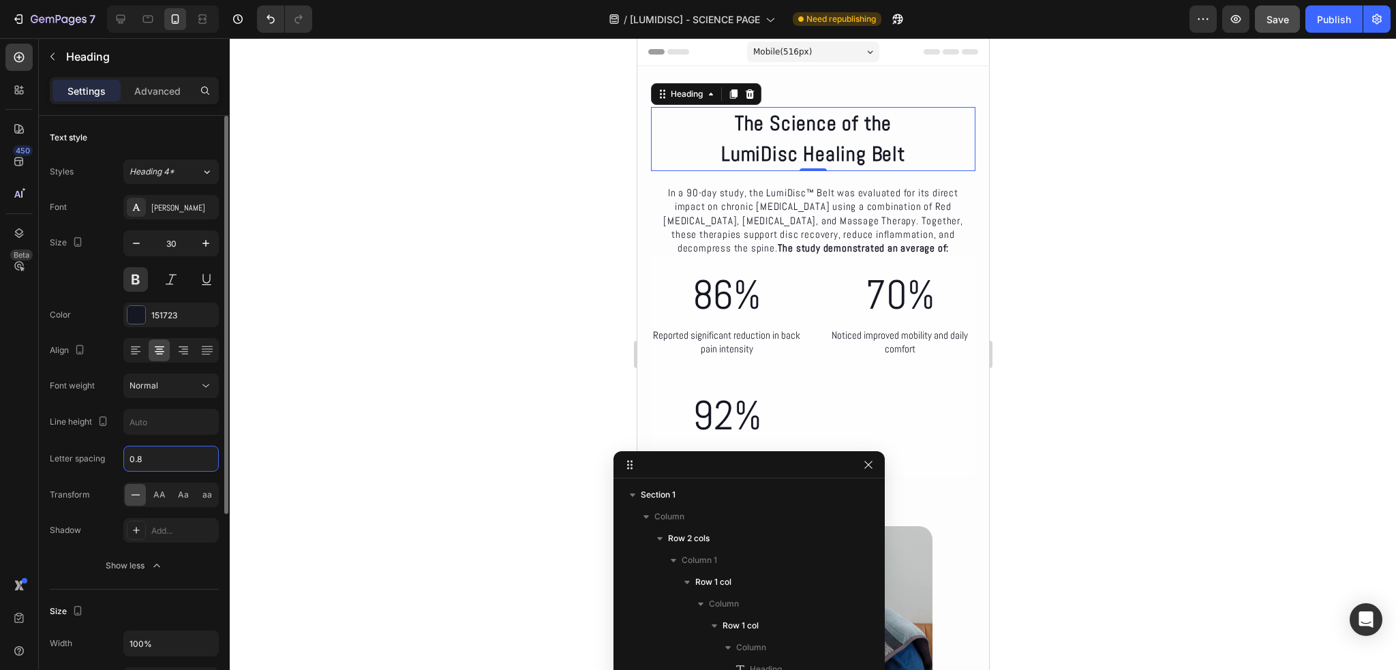
click at [169, 455] on input "0.8" at bounding box center [171, 458] width 94 height 25
click at [115, 438] on div "Font Abel Size 30 Color 151723 Align Font weight Normal Line height Letter spac…" at bounding box center [134, 386] width 169 height 383
type input "0.8"
click at [181, 425] on input "text" at bounding box center [171, 422] width 94 height 25
click at [205, 423] on icon "button" at bounding box center [206, 422] width 14 height 14
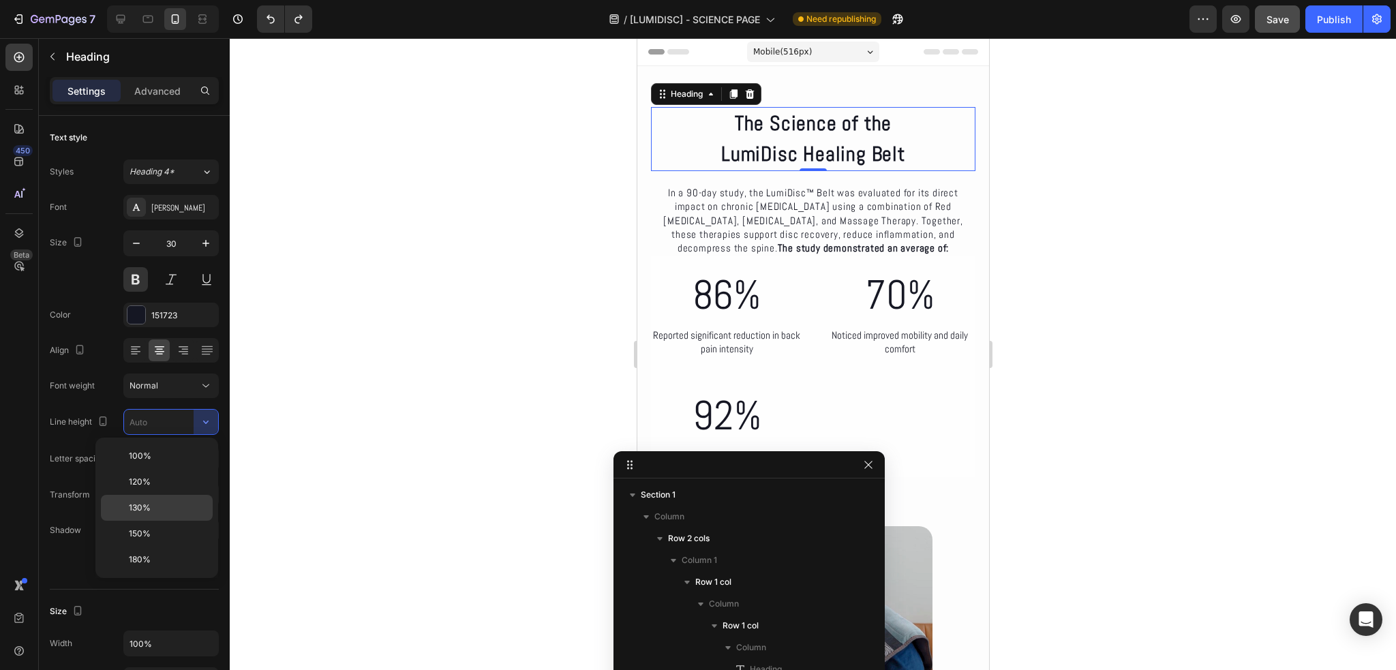
click at [158, 502] on p "130%" at bounding box center [168, 508] width 78 height 12
type input "130%"
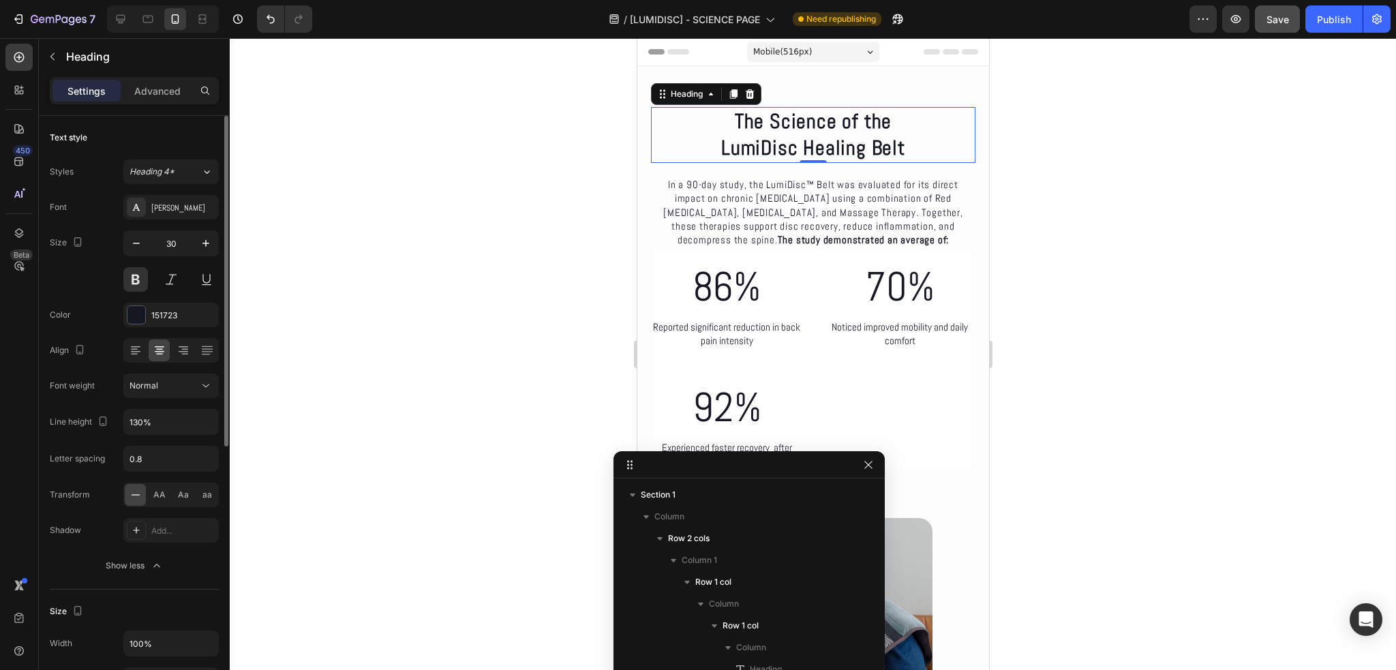
click at [117, 387] on div "Font weight Normal" at bounding box center [134, 386] width 169 height 25
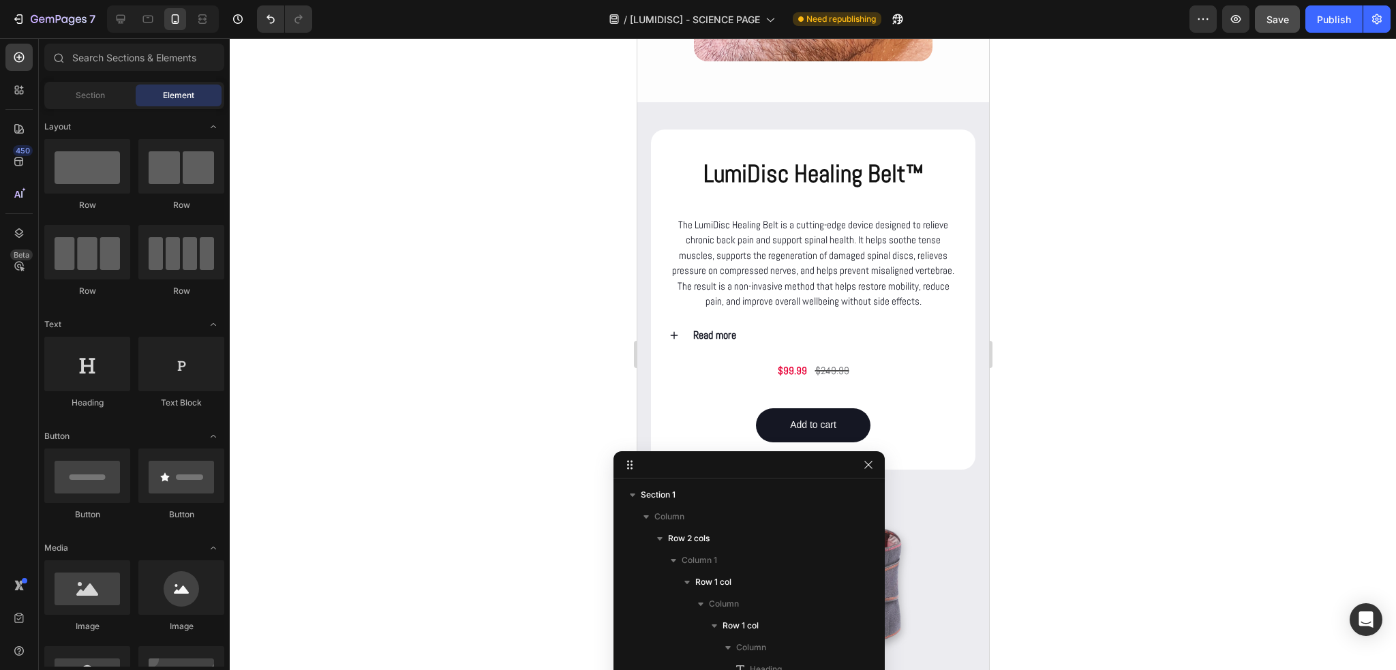
scroll to position [1864, 0]
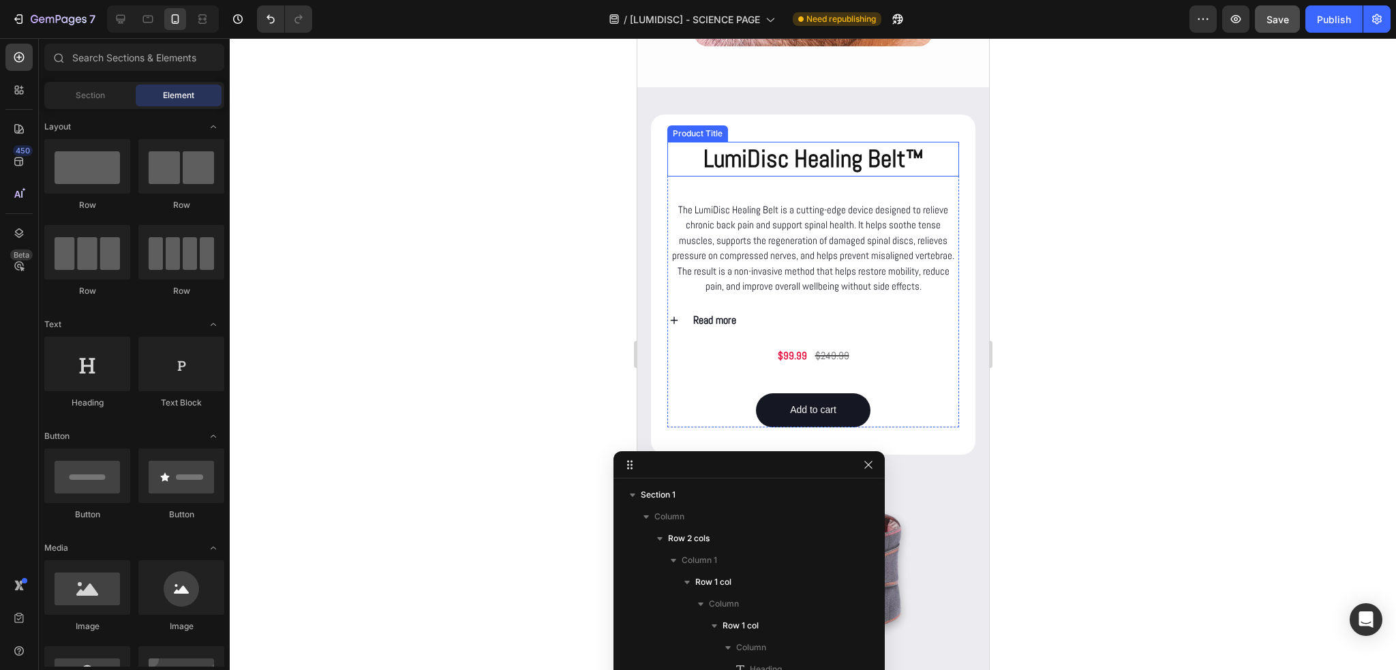
click at [785, 167] on h2 "LumiDisc Healing Belt™" at bounding box center [813, 159] width 292 height 35
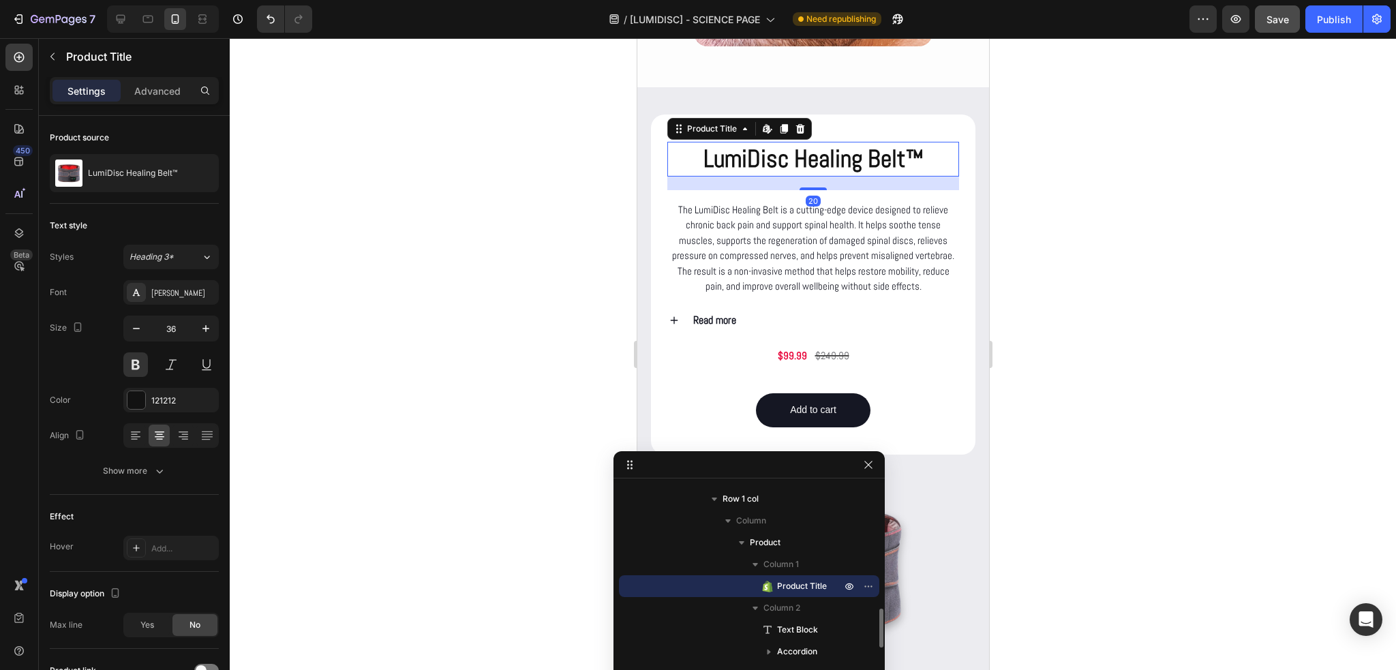
click at [785, 167] on h2 "LumiDisc Healing Belt™" at bounding box center [813, 159] width 292 height 35
click at [140, 329] on icon "button" at bounding box center [137, 329] width 14 height 14
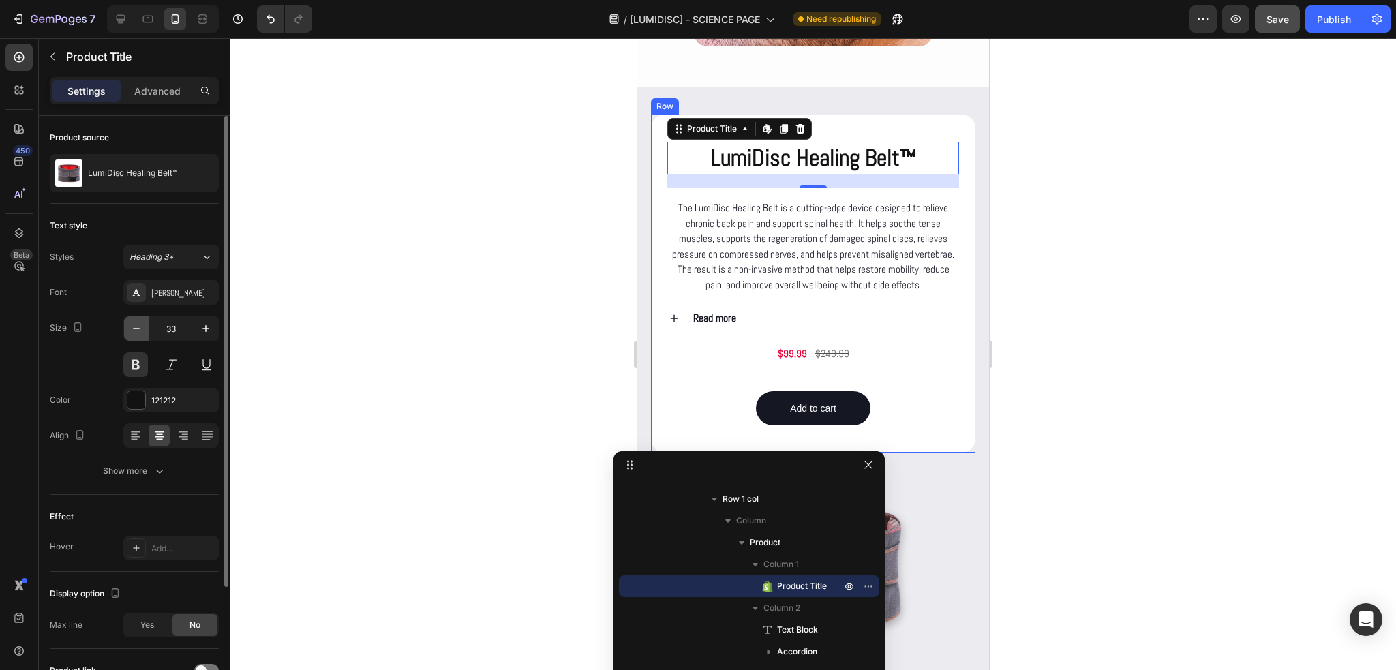
click at [140, 329] on icon "button" at bounding box center [137, 329] width 14 height 14
type input "30"
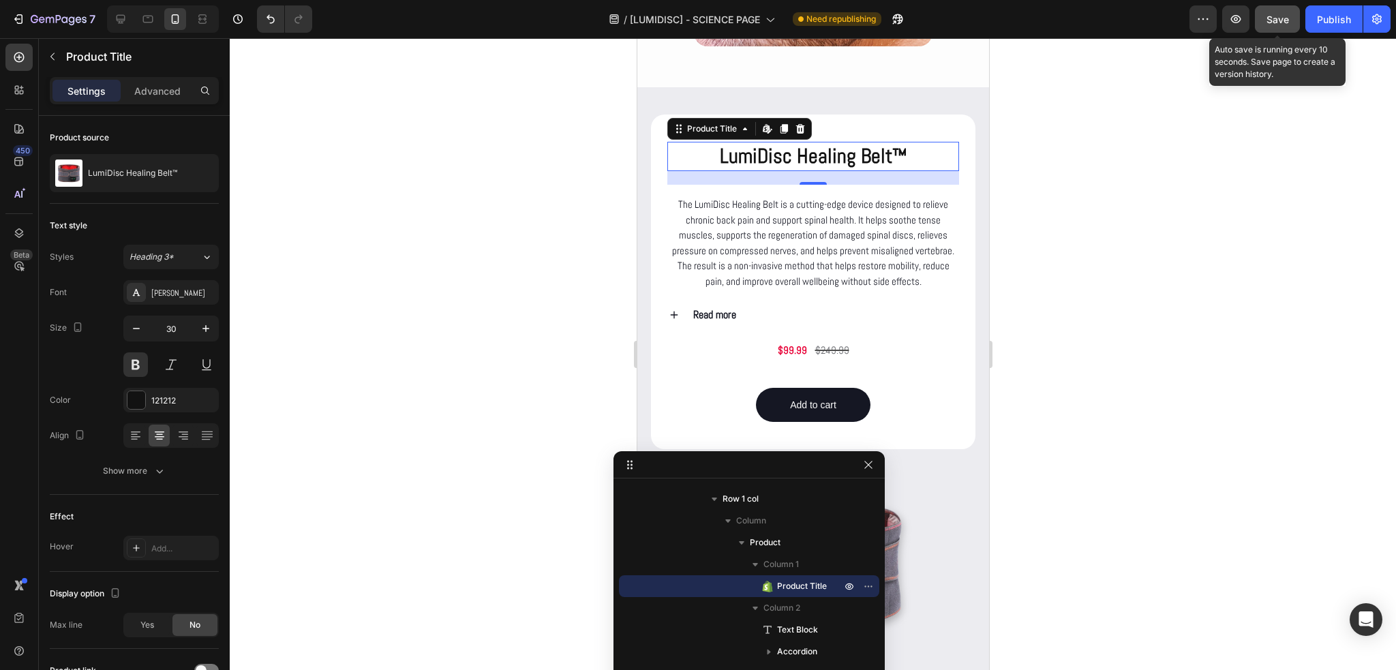
click at [1287, 24] on span "Save" at bounding box center [1278, 20] width 22 height 12
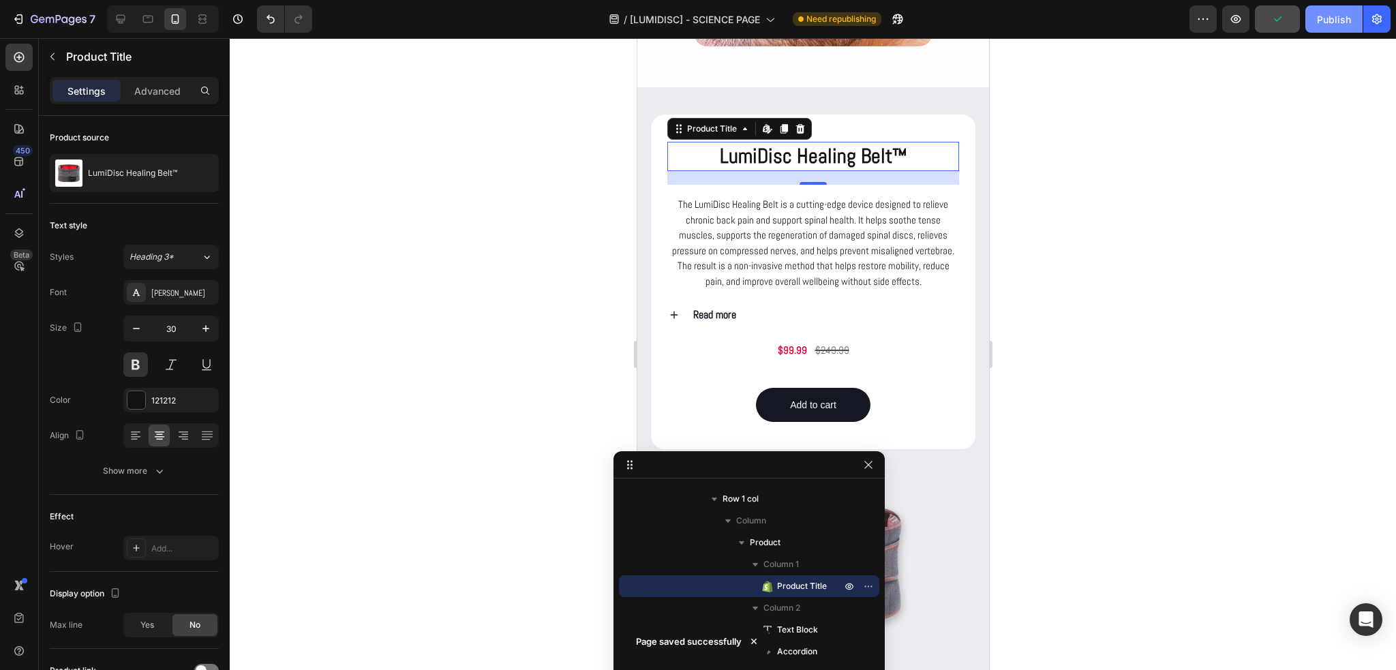
click at [1329, 19] on div "Publish" at bounding box center [1334, 19] width 34 height 14
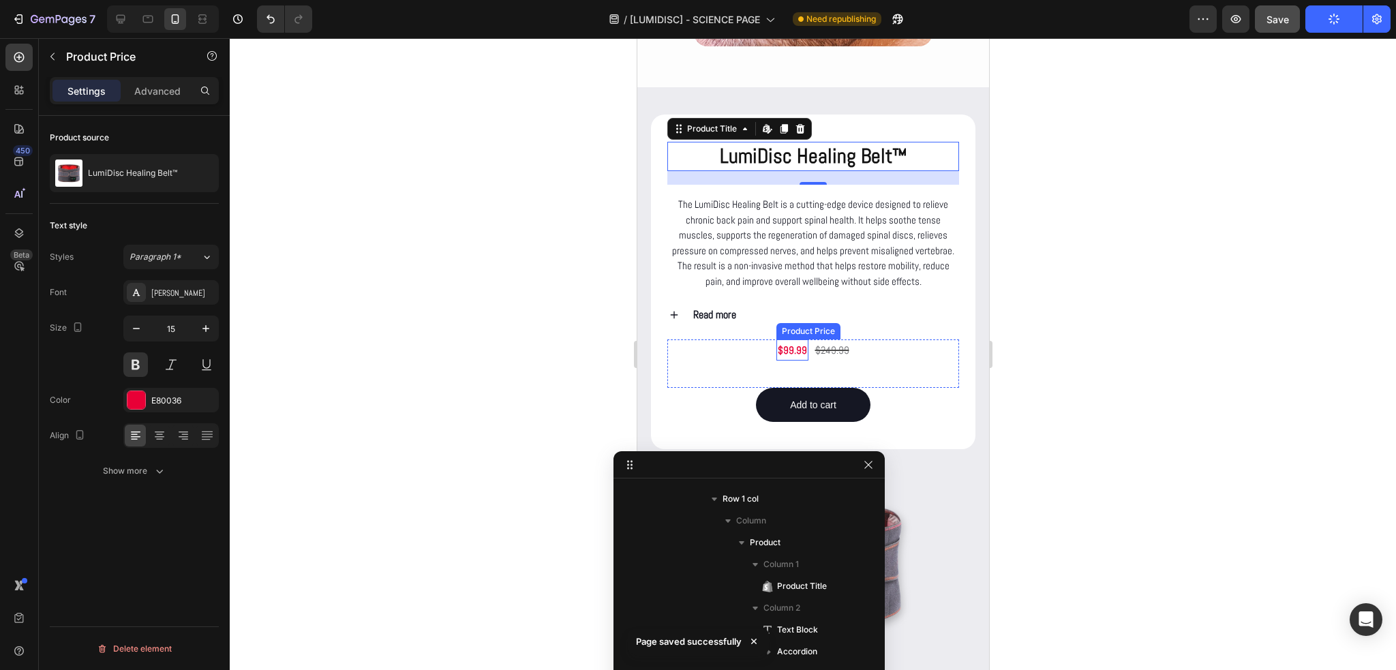
scroll to position [847, 0]
click at [783, 361] on div "$99.99" at bounding box center [792, 349] width 32 height 21
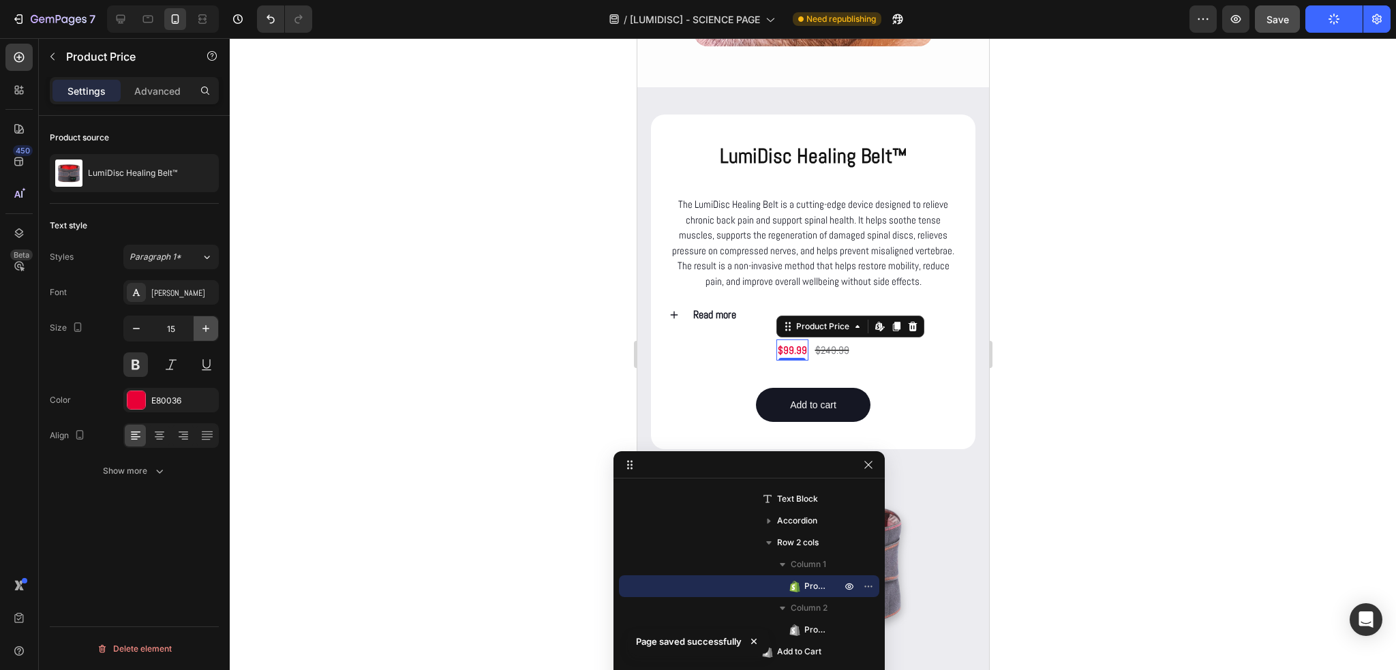
click at [205, 330] on icon "button" at bounding box center [206, 329] width 14 height 14
type input "18"
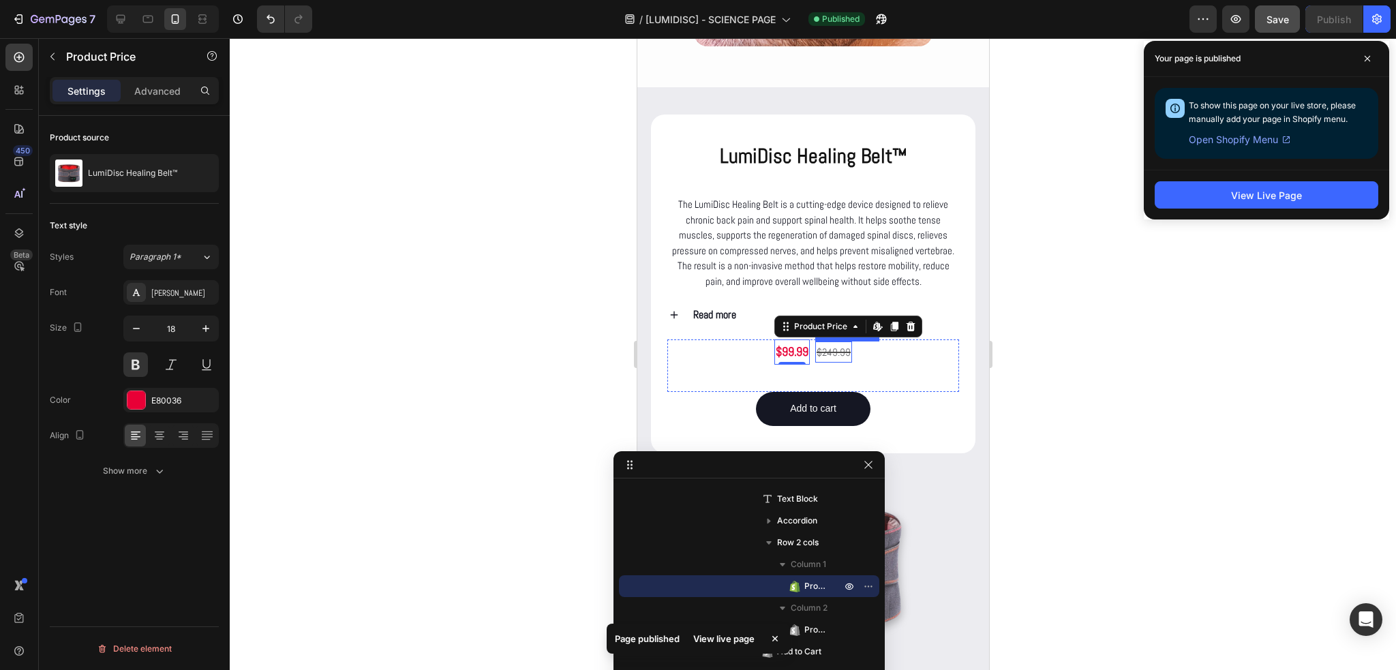
click at [823, 363] on div "$249.99" at bounding box center [833, 352] width 37 height 21
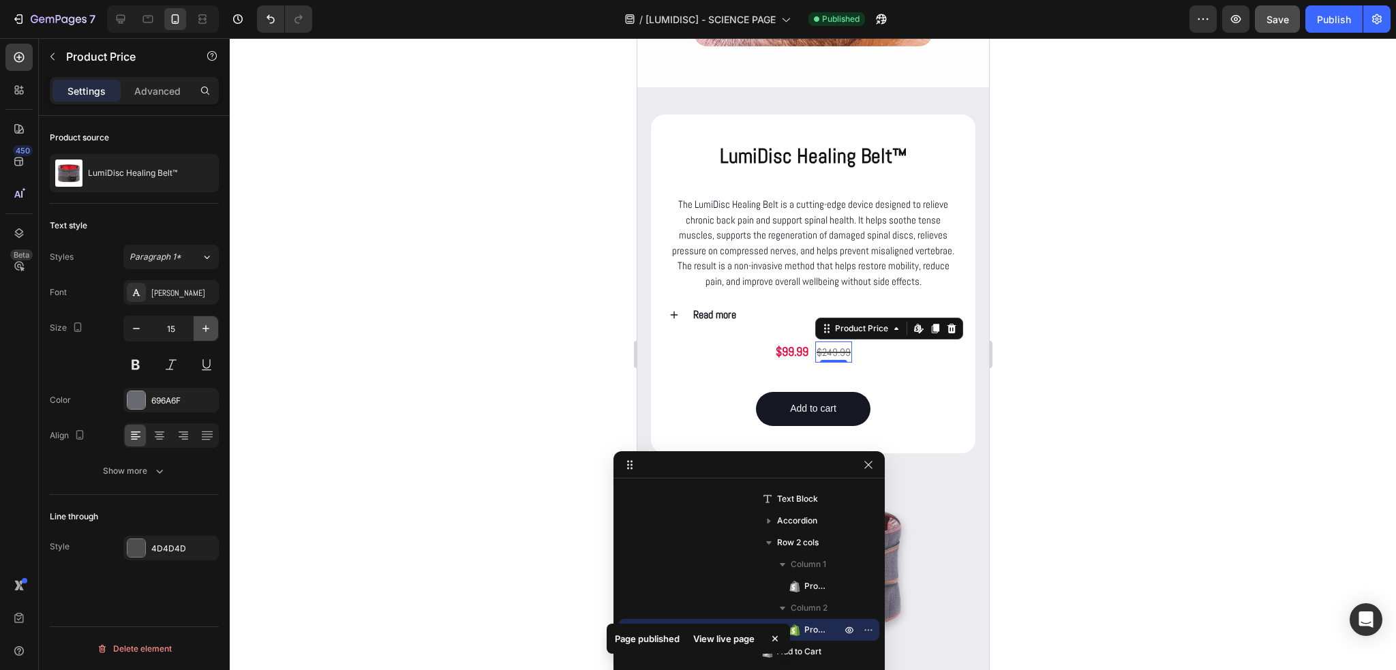
click at [207, 327] on icon "button" at bounding box center [206, 329] width 14 height 14
click at [1349, 20] on div "Publish" at bounding box center [1334, 19] width 34 height 14
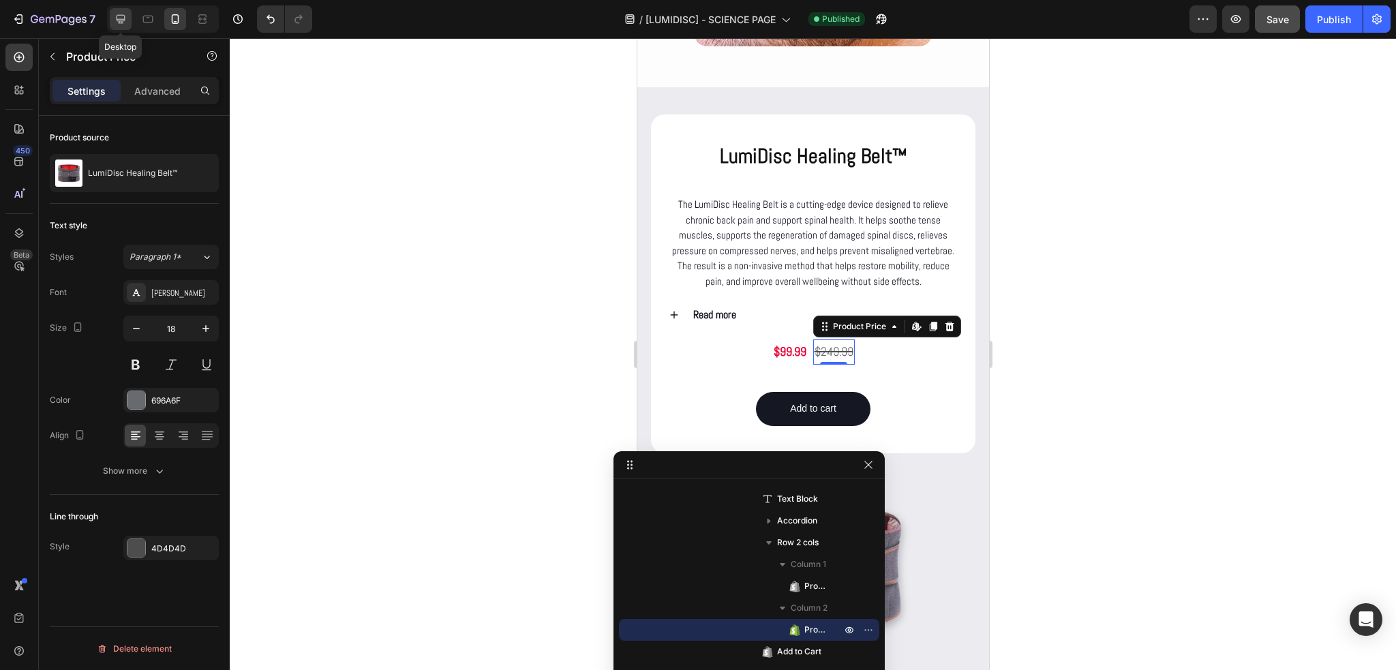
click at [122, 17] on icon at bounding box center [121, 19] width 14 height 14
type input "17"
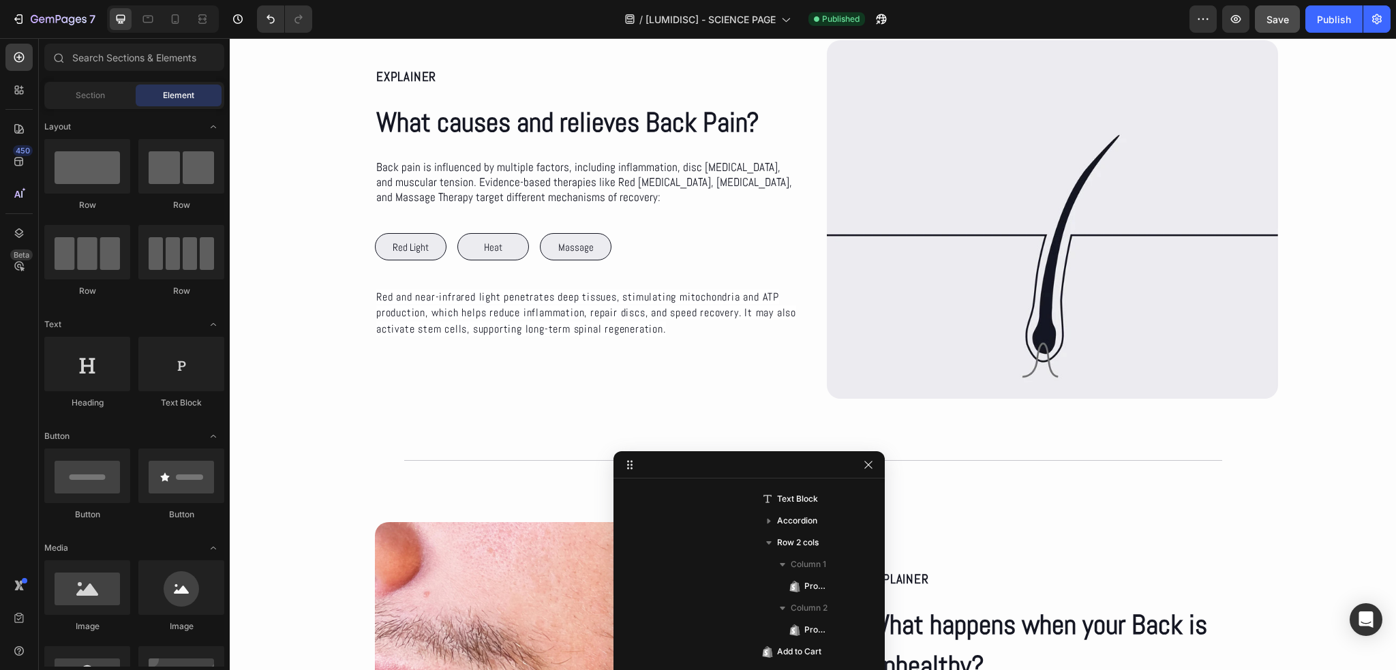
scroll to position [633, 0]
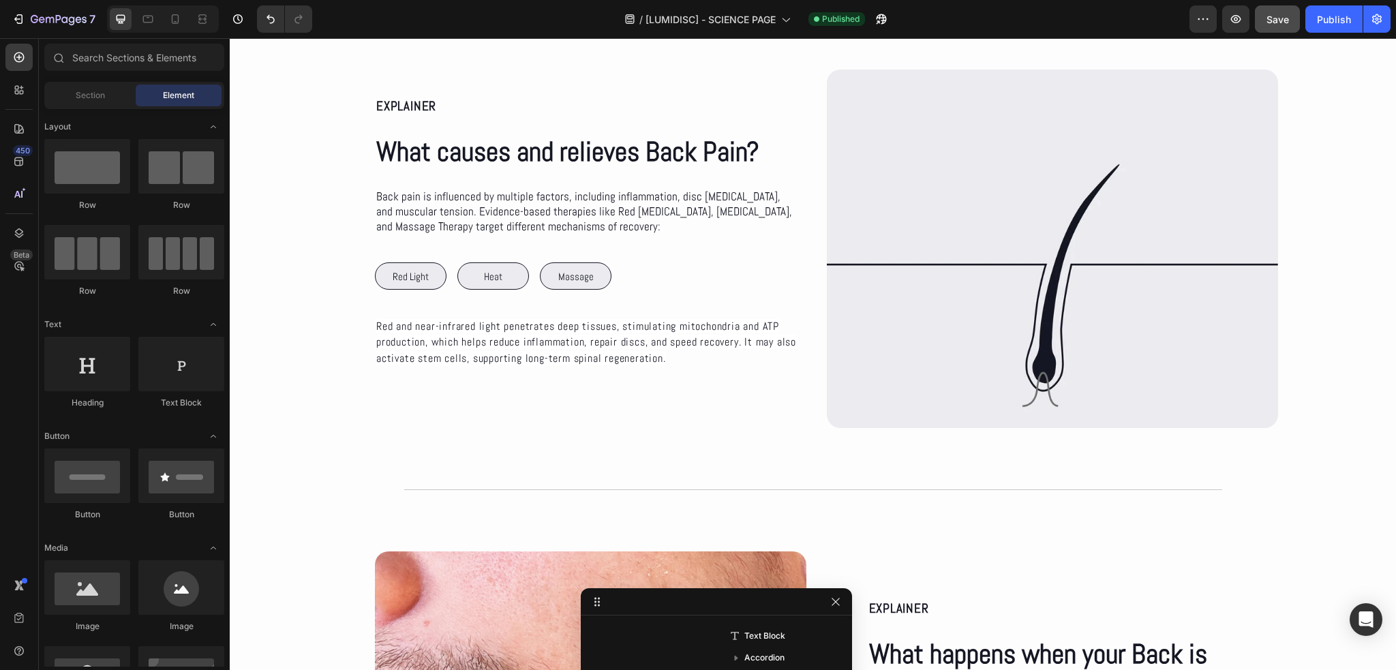
drag, startPoint x: 816, startPoint y: 468, endPoint x: 783, endPoint y: 614, distance: 149.0
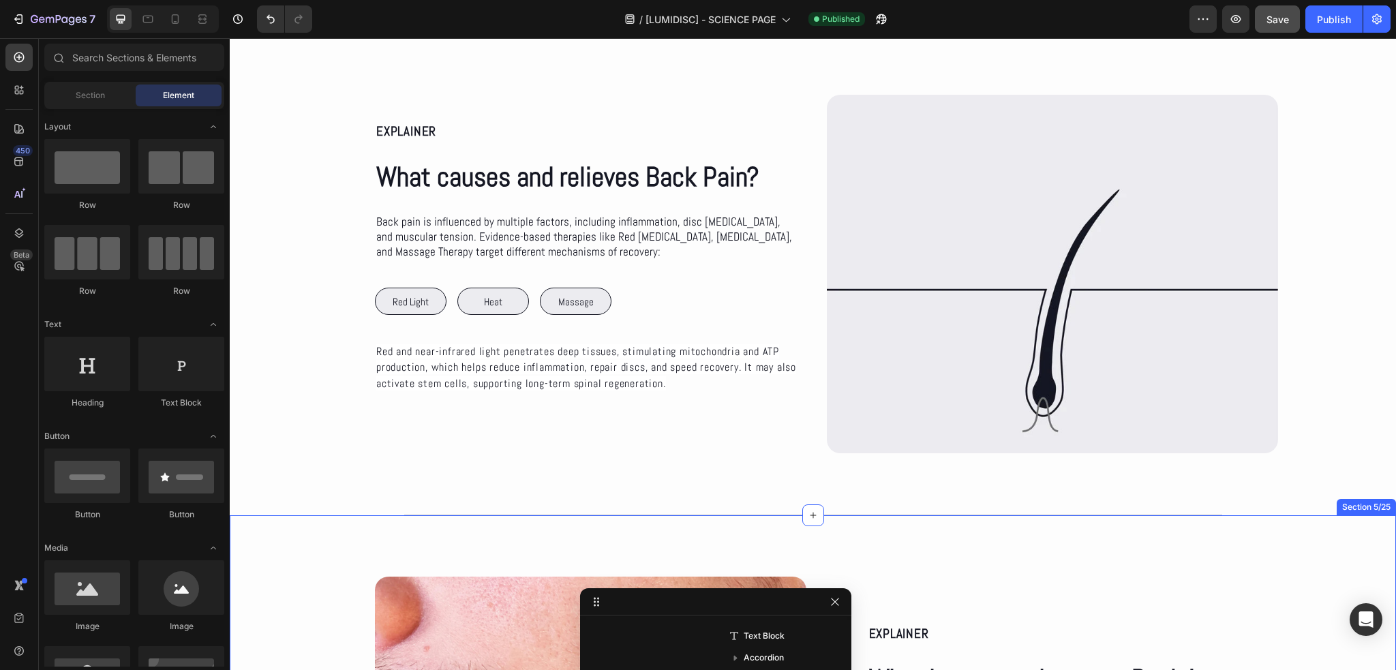
scroll to position [565, 0]
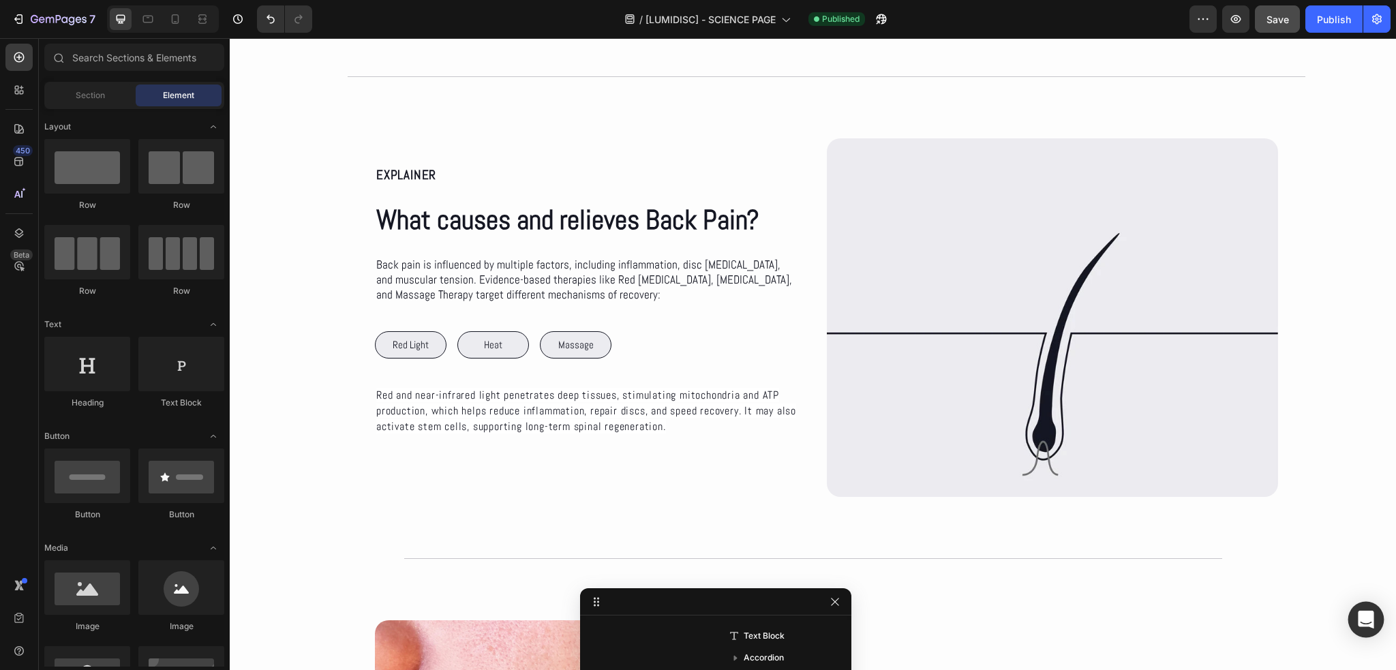
click at [1359, 618] on icon "Open Intercom Messenger" at bounding box center [1366, 620] width 18 height 18
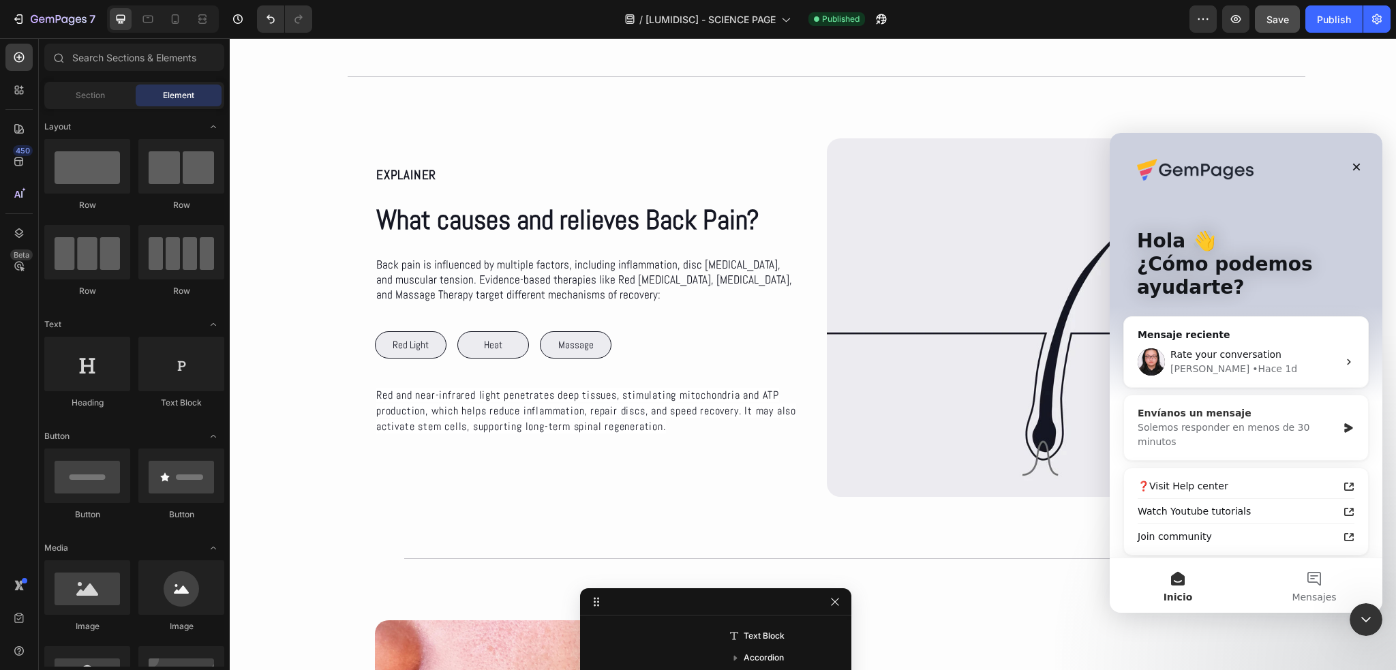
scroll to position [0, 0]
click at [1249, 423] on div "Solemos responder en menos de 30 minutos" at bounding box center [1238, 435] width 200 height 29
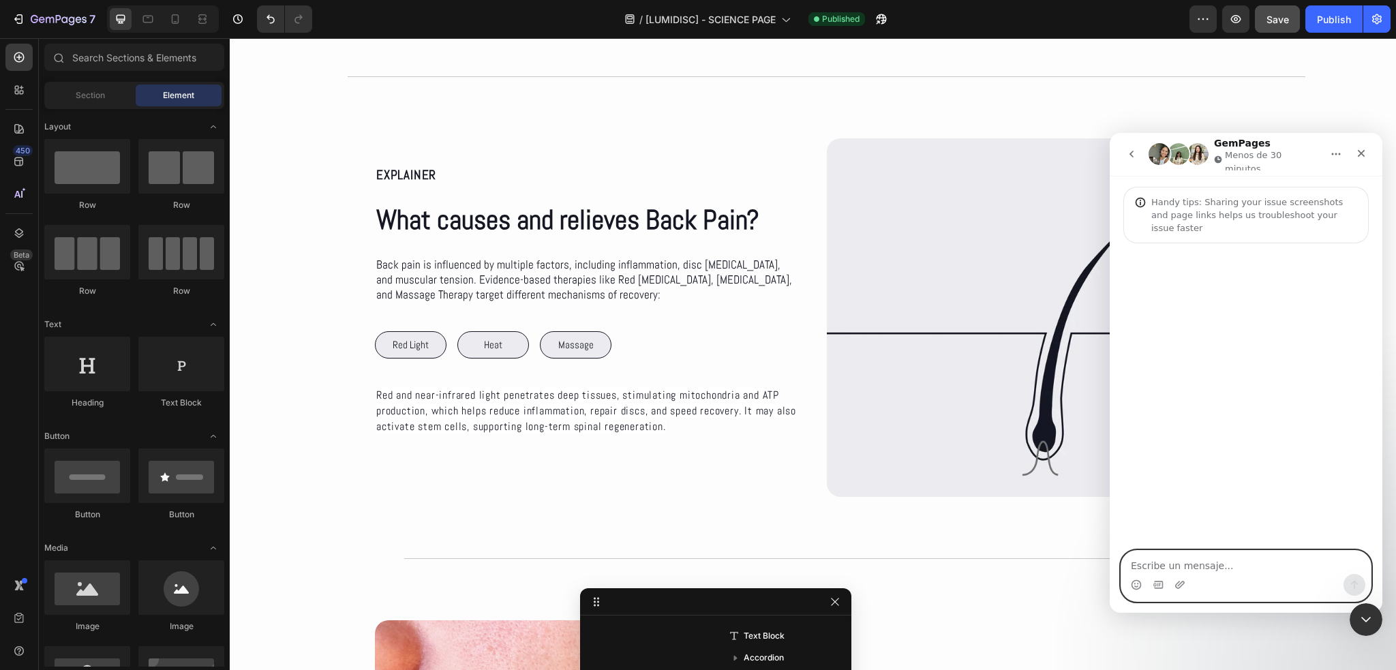
paste textarea "Hello, my name is Franco and I have a question. I want to use these 3 buttons, …"
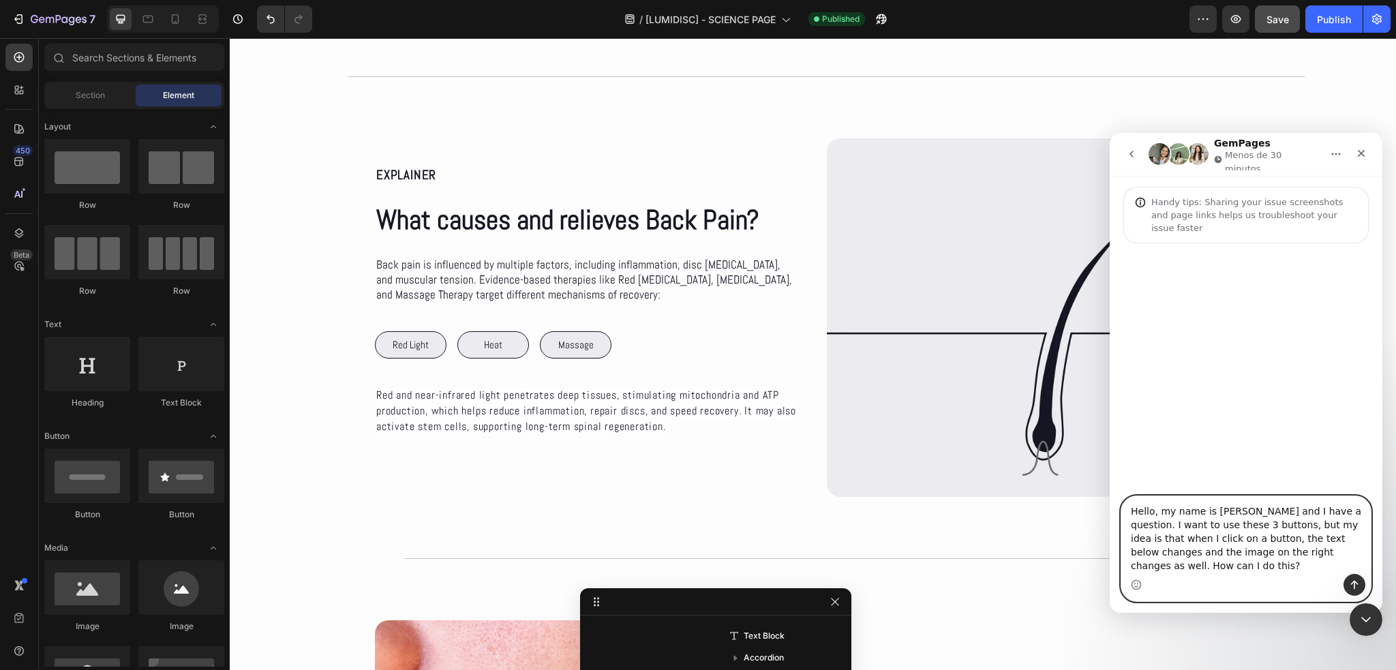
scroll to position [12, 0]
type textarea "Hello, my name is Franco and I have a question. I want to use these 3 buttons, …"
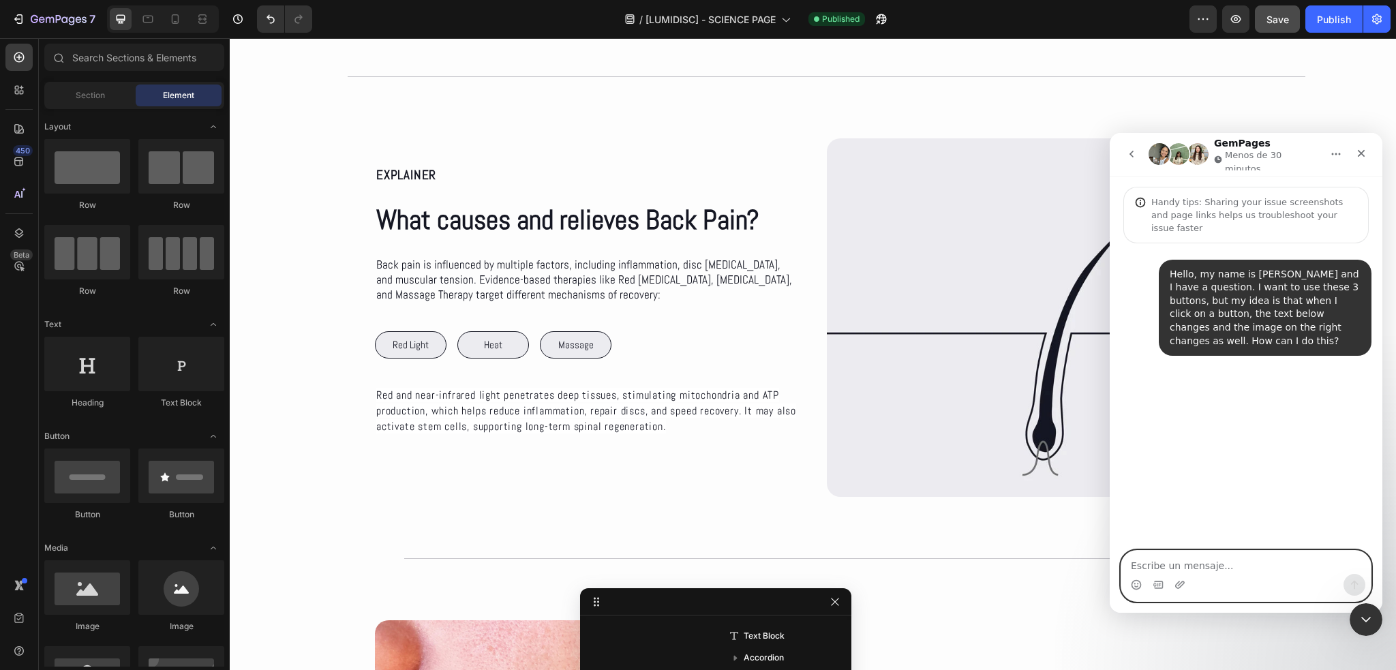
scroll to position [0, 0]
click at [1181, 584] on icon "Adjuntar un archivo" at bounding box center [1180, 584] width 11 height 11
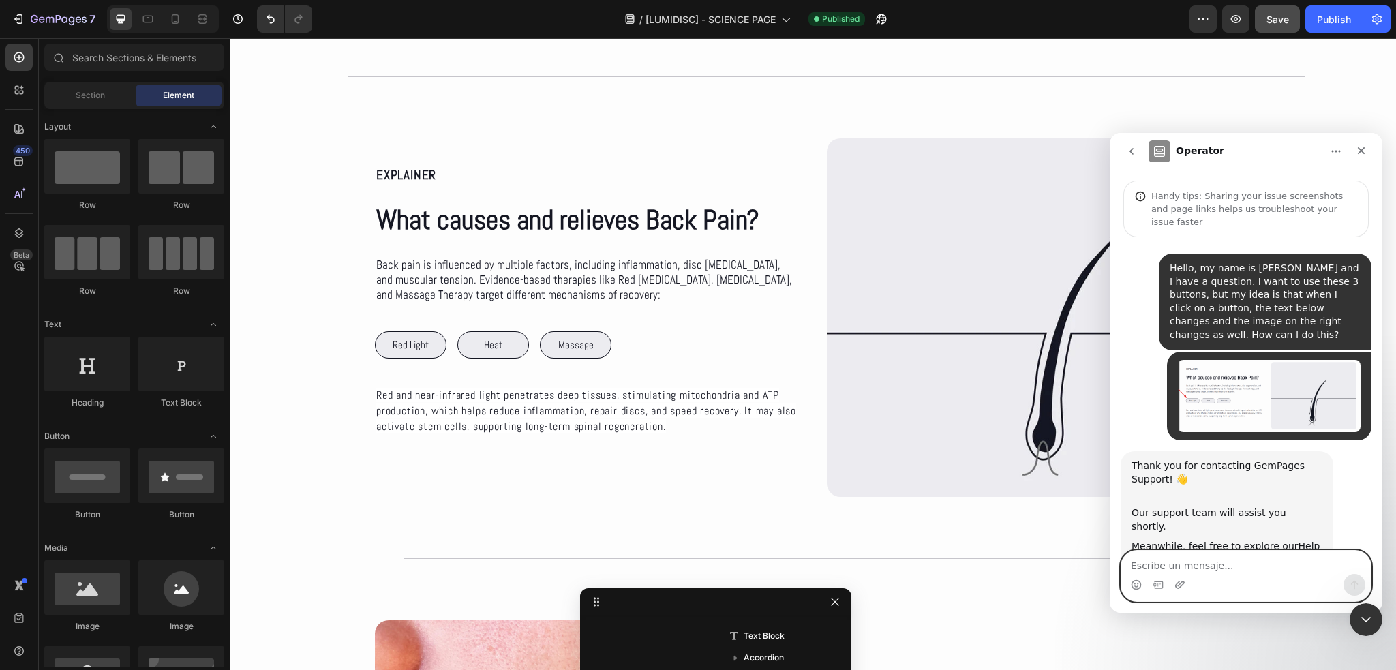
scroll to position [33, 0]
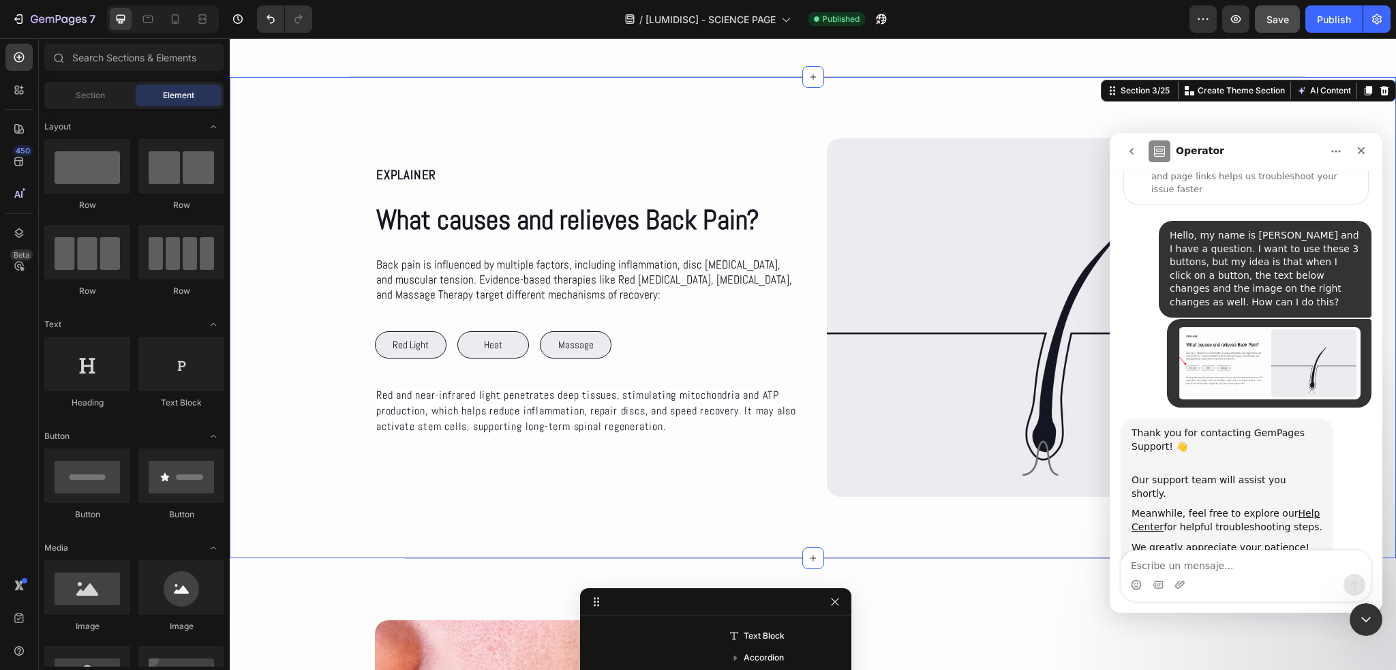
click at [1025, 539] on div "EXPLAINER Text Block What causes and relieves Back Pain? Heading Back pain is i…" at bounding box center [813, 317] width 1166 height 481
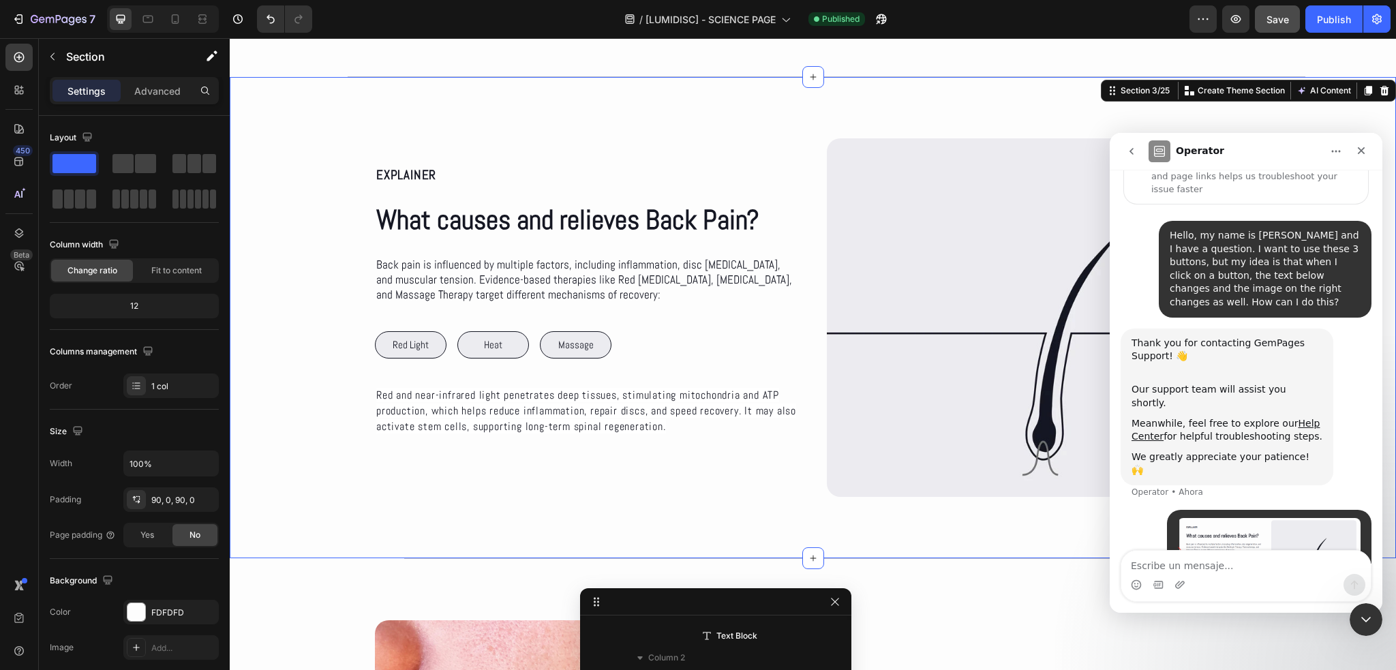
scroll to position [42, 0]
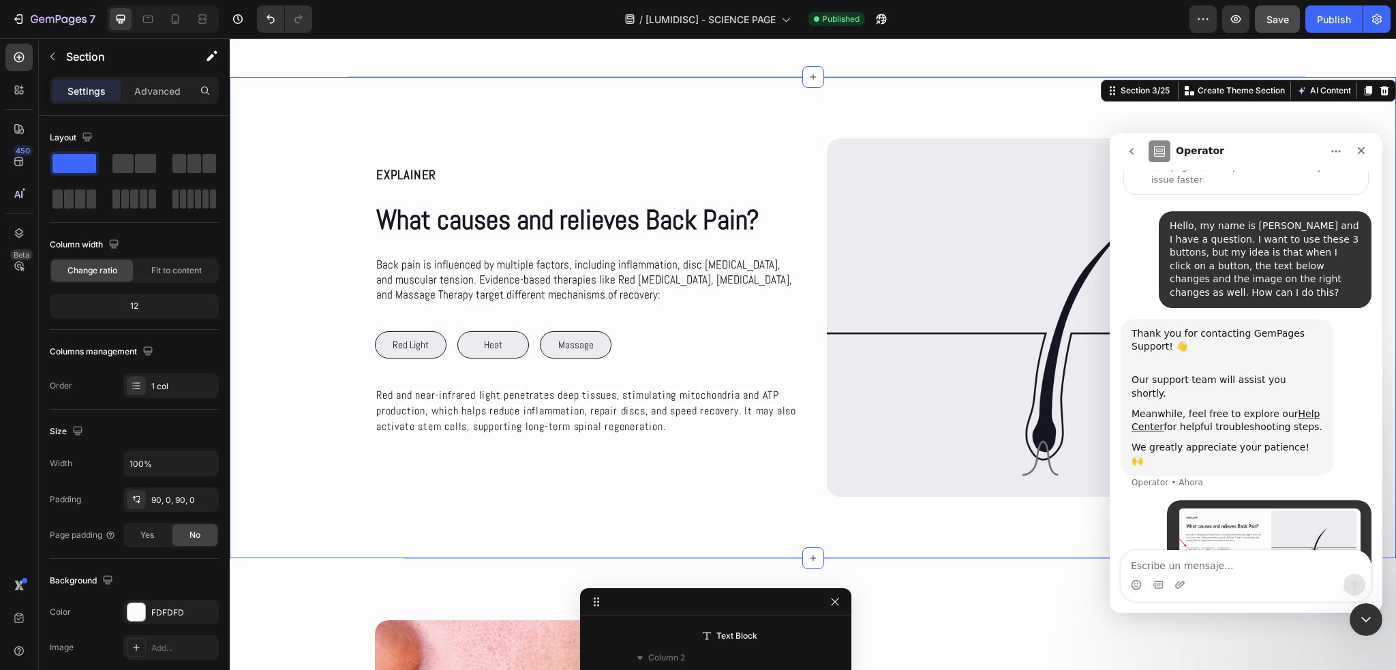
click at [1082, 112] on div "EXPLAINER Text Block What causes and relieves Back Pain? Heading Back pain is i…" at bounding box center [813, 317] width 1166 height 481
click at [1372, 147] on div "Cerrar" at bounding box center [1361, 150] width 25 height 25
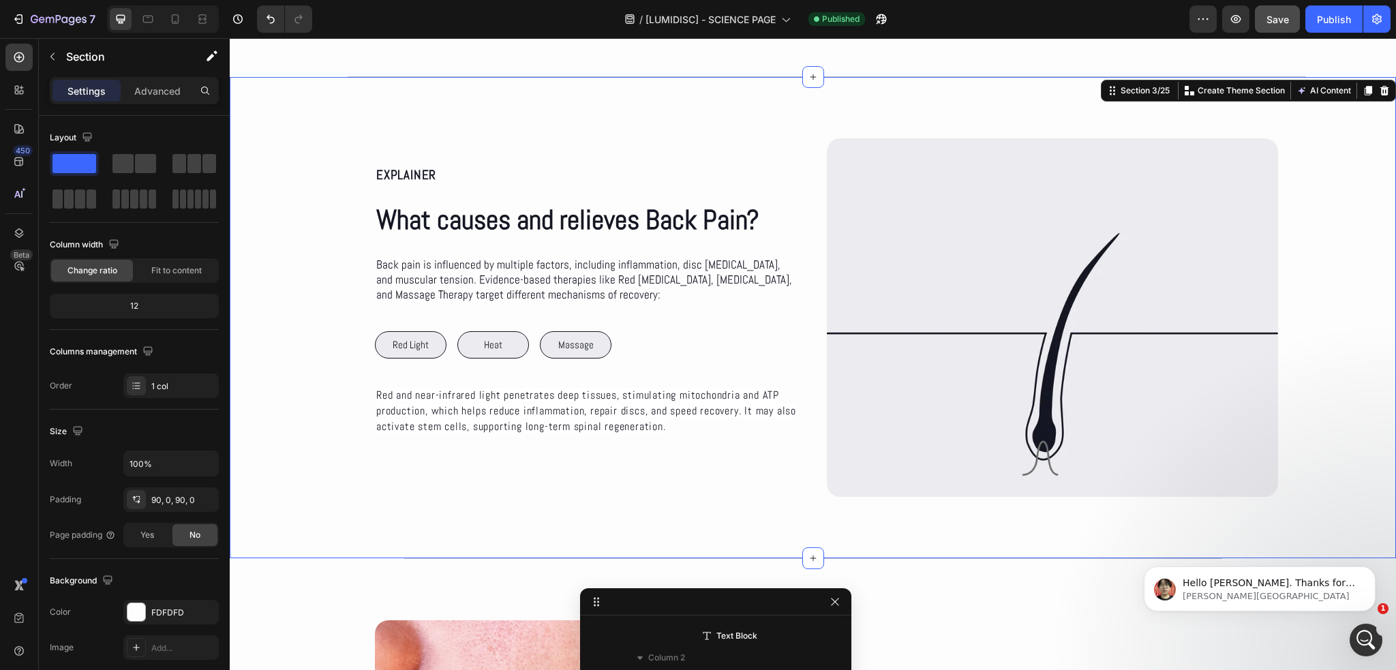
scroll to position [161, 0]
click at [1352, 635] on div "Abrir Intercom Messenger" at bounding box center [1364, 638] width 45 height 45
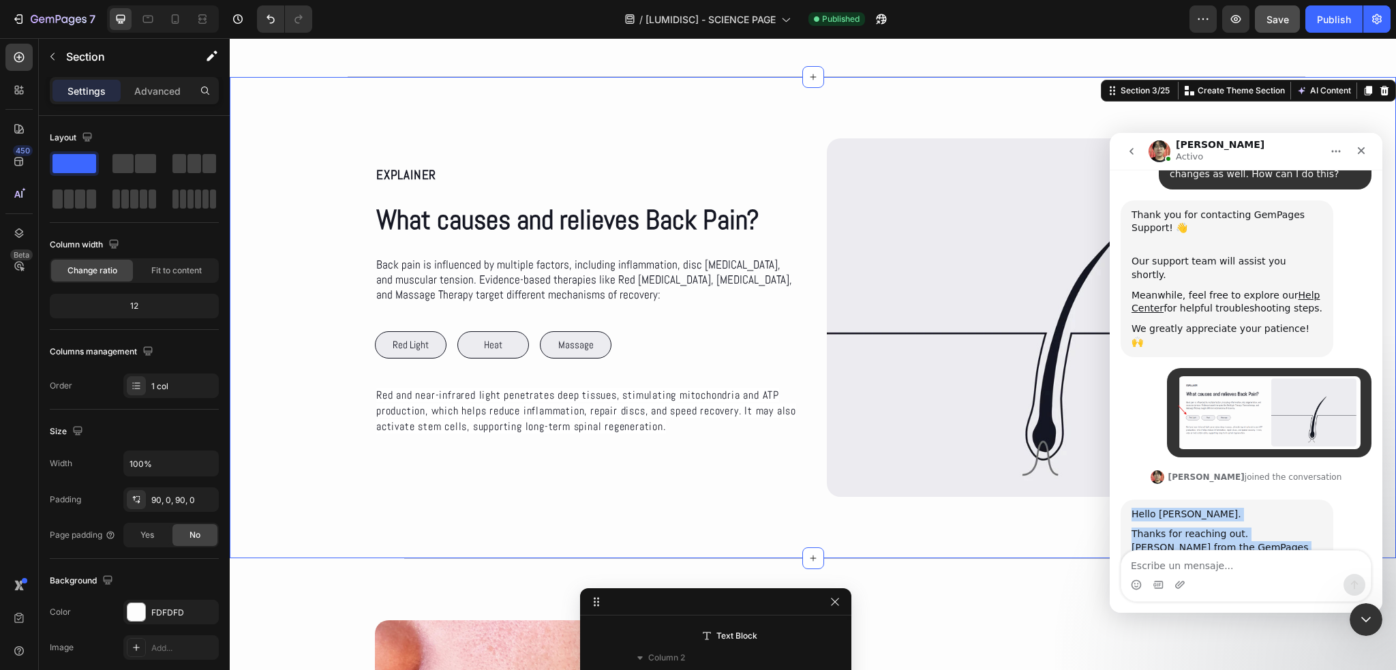
drag, startPoint x: 1271, startPoint y: 512, endPoint x: 1115, endPoint y: 466, distance: 162.6
click at [1115, 466] on div "Hello, my name is Franco and I have a question. I want to use these 3 buttons, …" at bounding box center [1246, 347] width 273 height 543
copy div "Hello Franco. Thanks for reaching out. Ethan from the GemPages Support team is …"
click at [1254, 559] on textarea "Escribe un mensaje..." at bounding box center [1245, 562] width 249 height 23
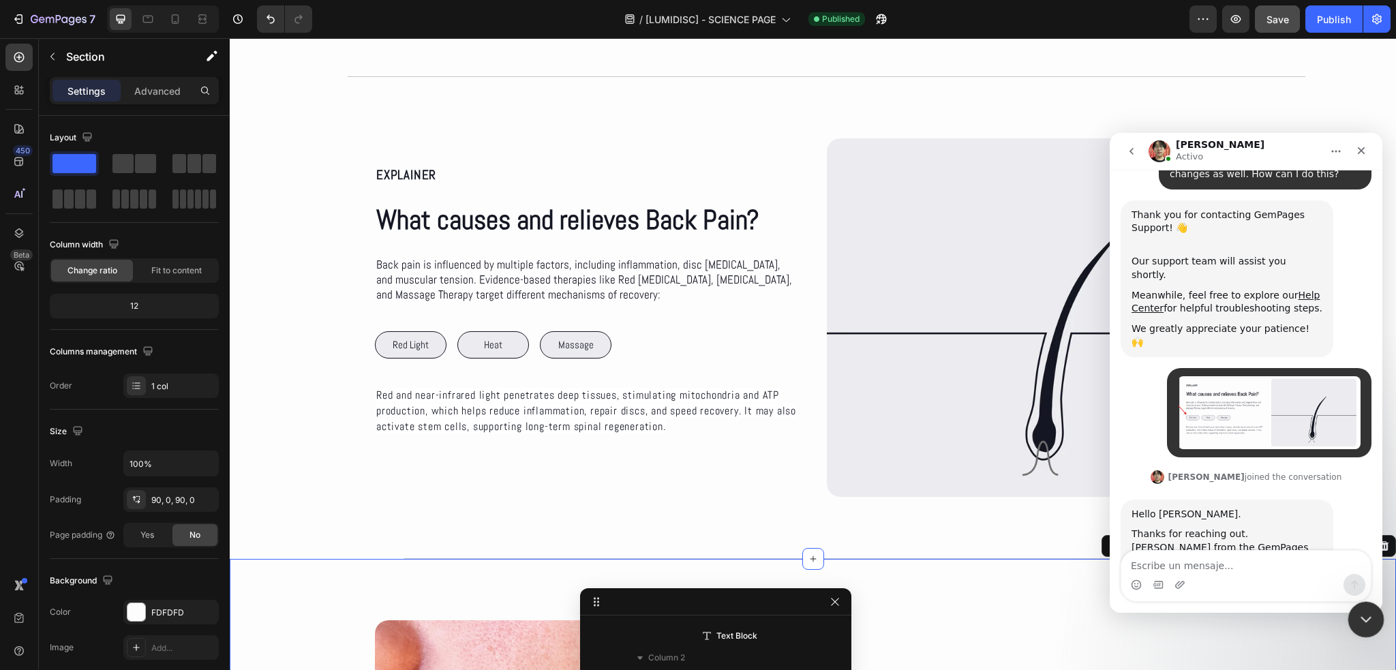
click at [1369, 607] on div "Cerrar Intercom Messenger" at bounding box center [1364, 617] width 33 height 33
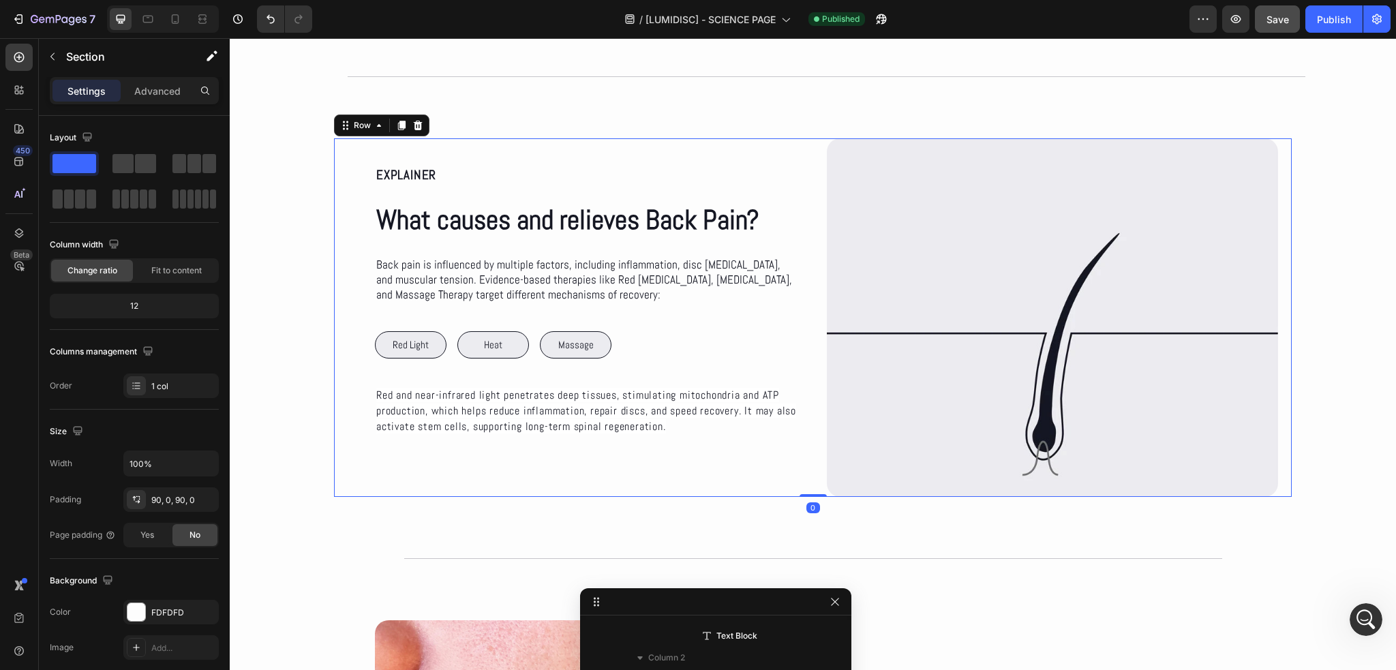
click at [796, 291] on div "EXPLAINER Text Block What causes and relieves Back Pain? Heading Back pain is i…" at bounding box center [813, 317] width 958 height 359
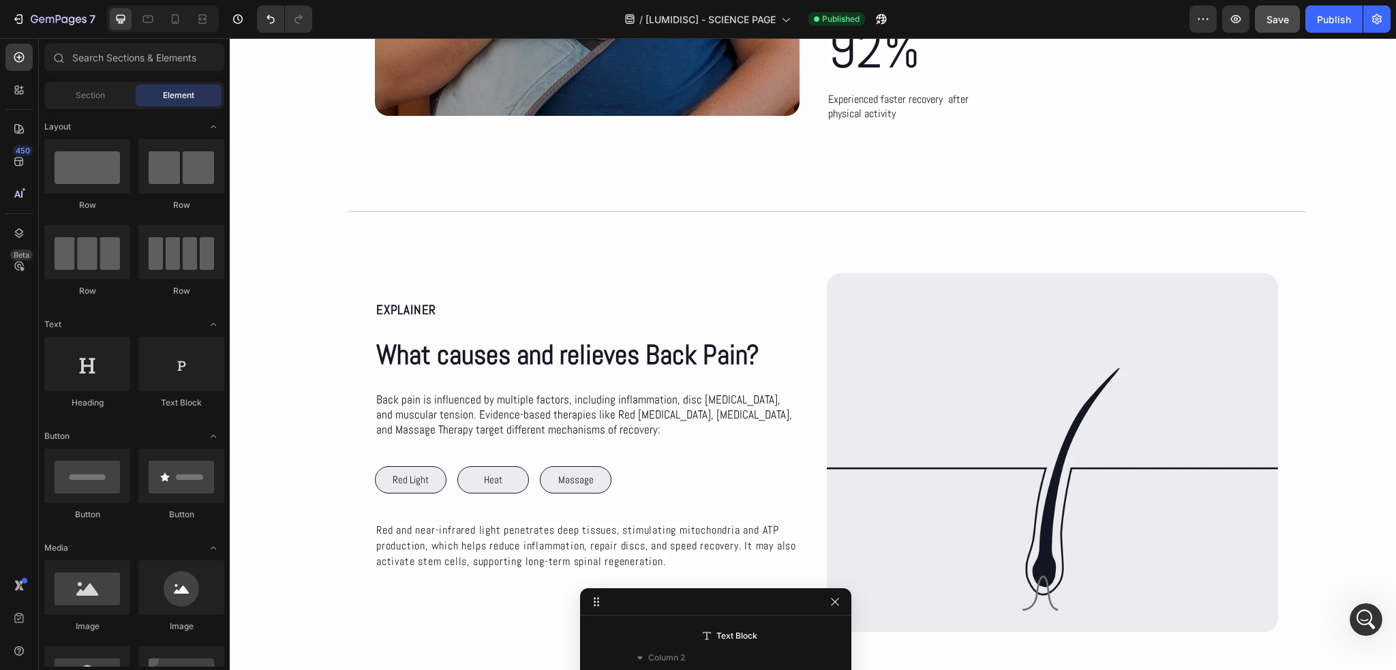
scroll to position [0, 0]
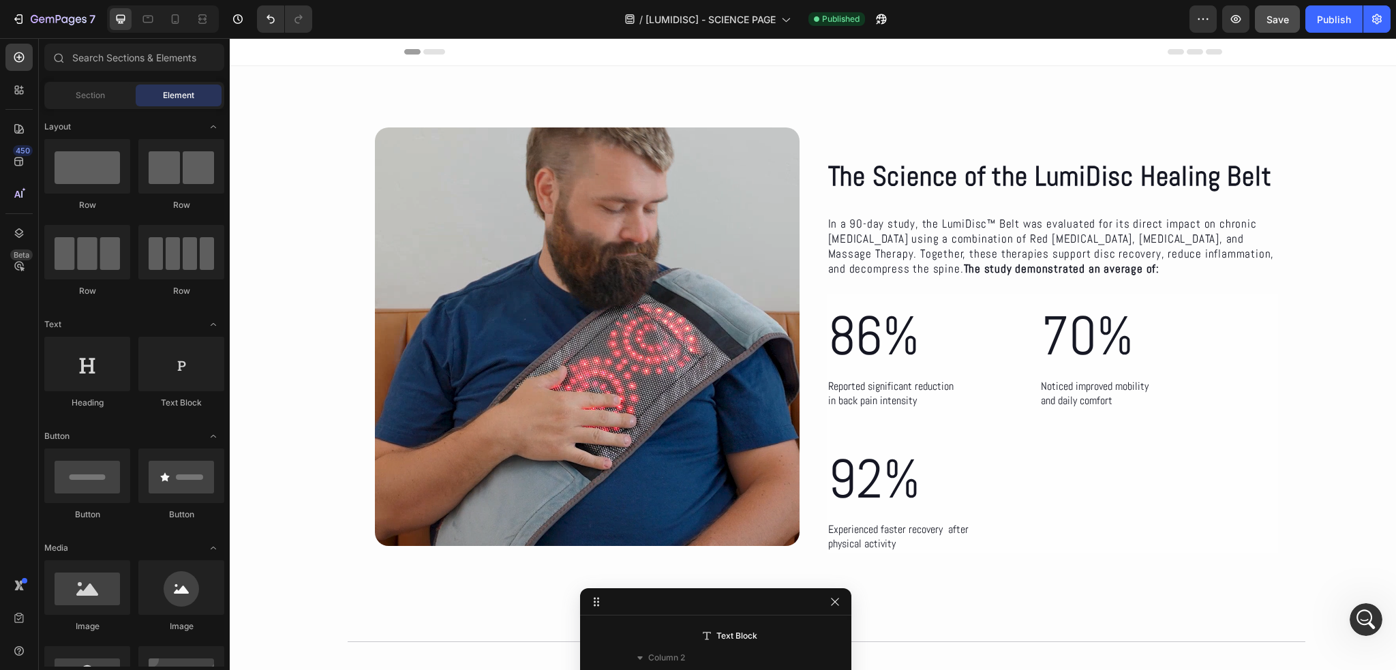
drag, startPoint x: 1395, startPoint y: 154, endPoint x: 1624, endPoint y: 76, distance: 241.4
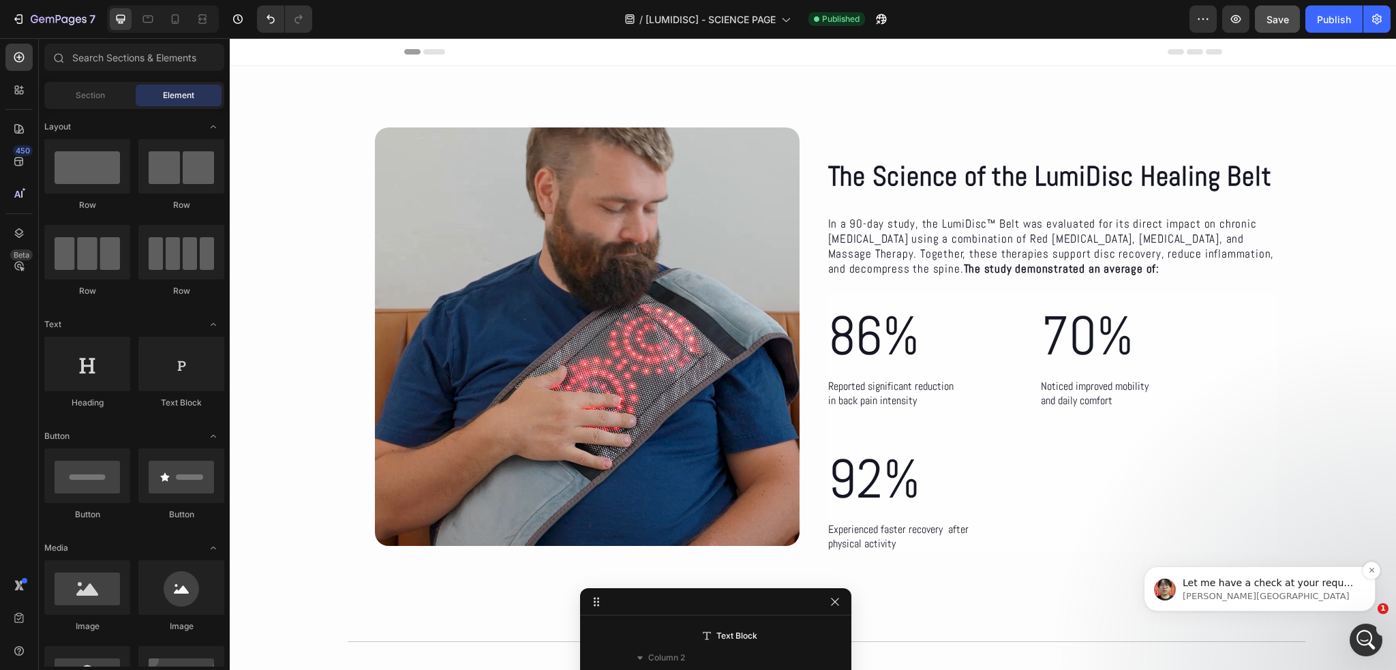
click at [1219, 605] on div "Let me have a check at your request and get back to you shortly. Ethan • Ahora" at bounding box center [1260, 588] width 232 height 45
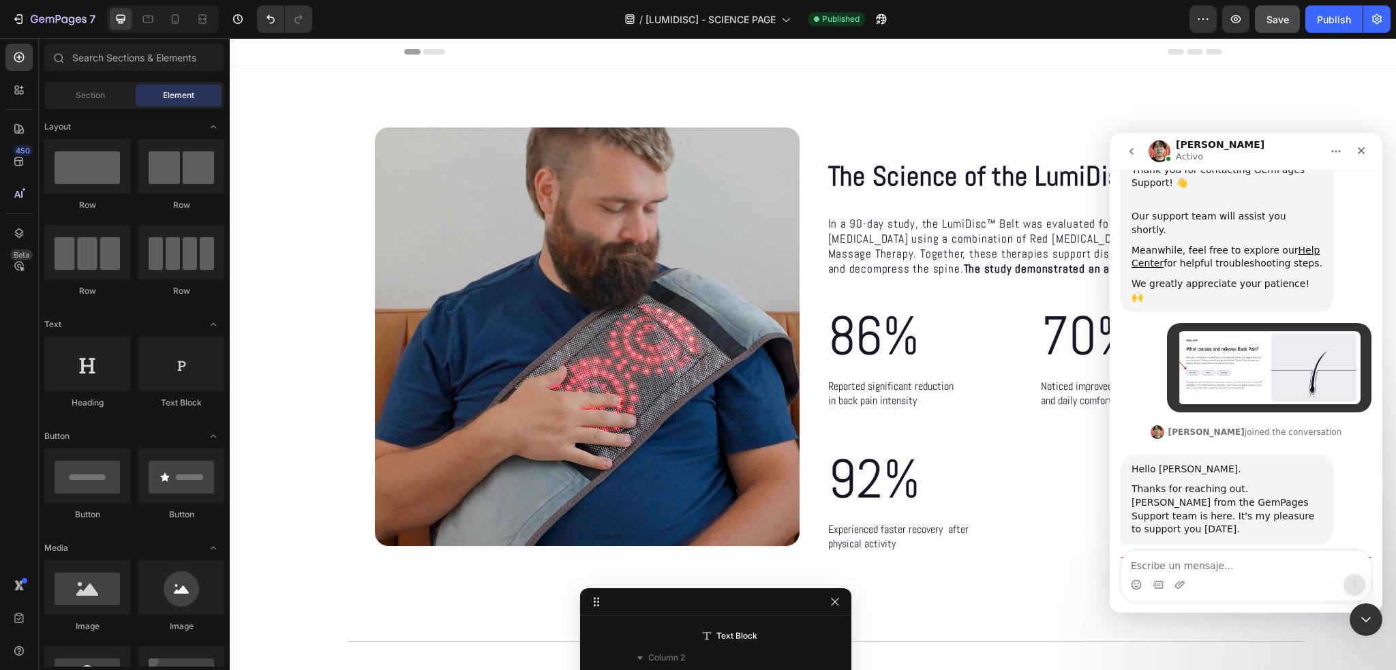
scroll to position [228, 0]
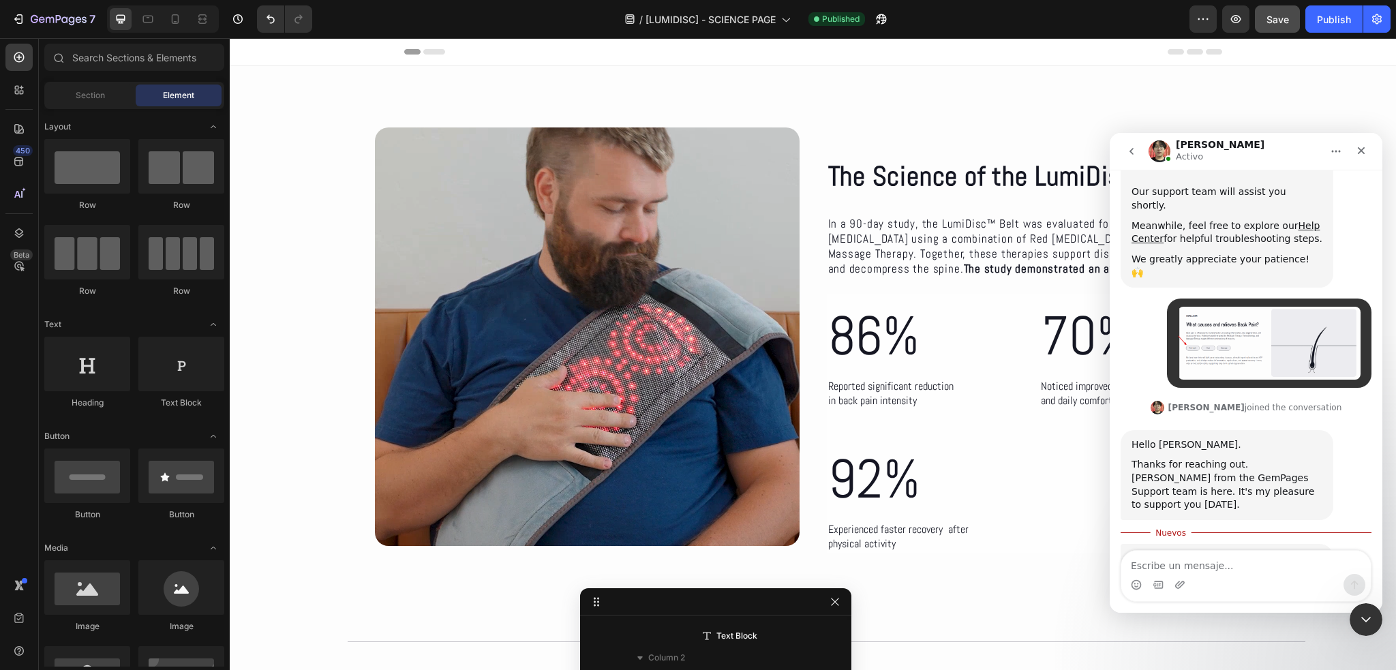
drag, startPoint x: 1223, startPoint y: 509, endPoint x: 1124, endPoint y: 498, distance: 99.5
click at [1124, 544] on div "Let me have a check at your request and get back to you shortly. Ethan • Ahora" at bounding box center [1227, 565] width 213 height 43
copy div "Let me have a check at your request and get back to you shortly."
click at [1174, 563] on textarea "Escribe un mensaje..." at bounding box center [1245, 562] width 249 height 23
type textarea "Okay"
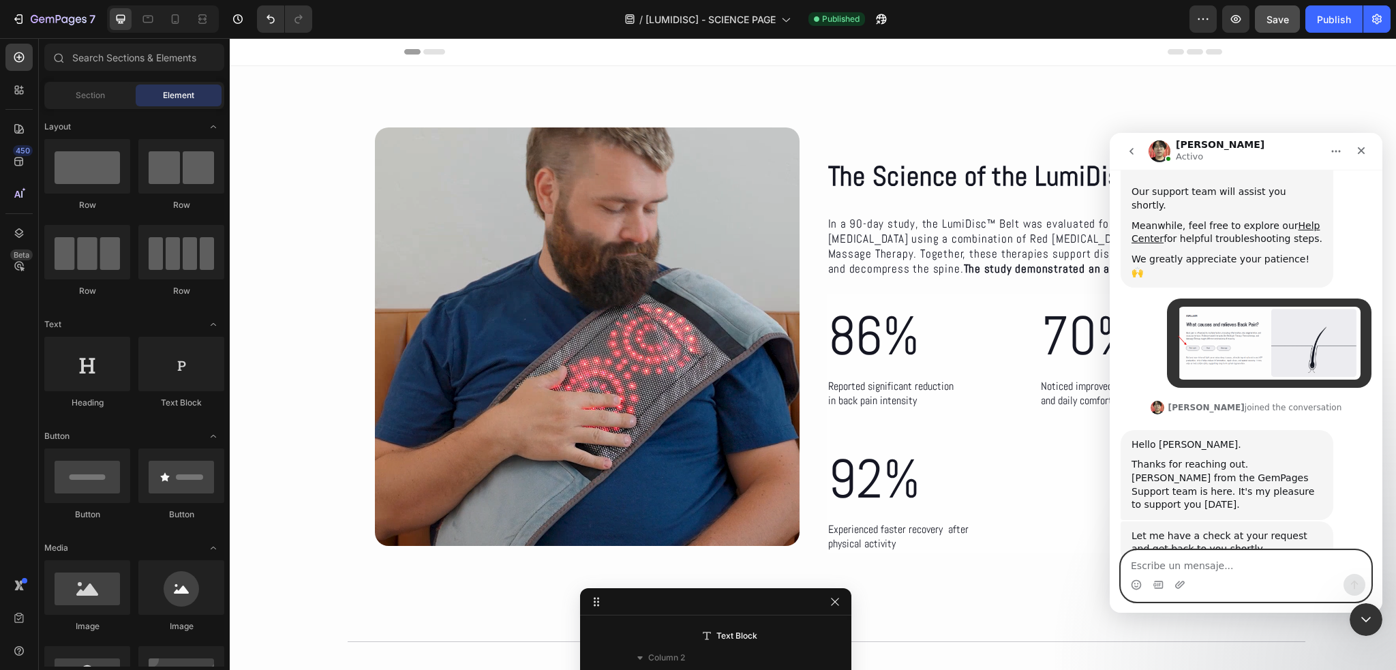
scroll to position [246, 0]
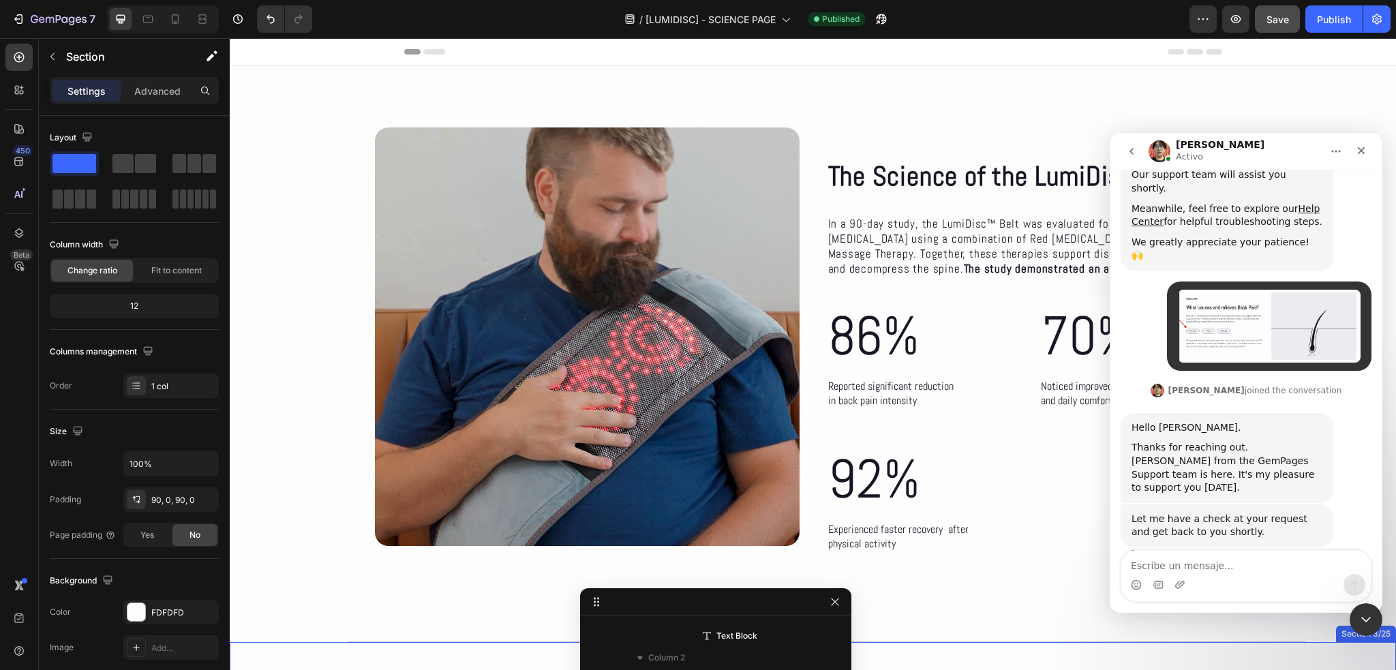
click at [1366, 637] on div "Section 3/25" at bounding box center [1366, 634] width 60 height 16
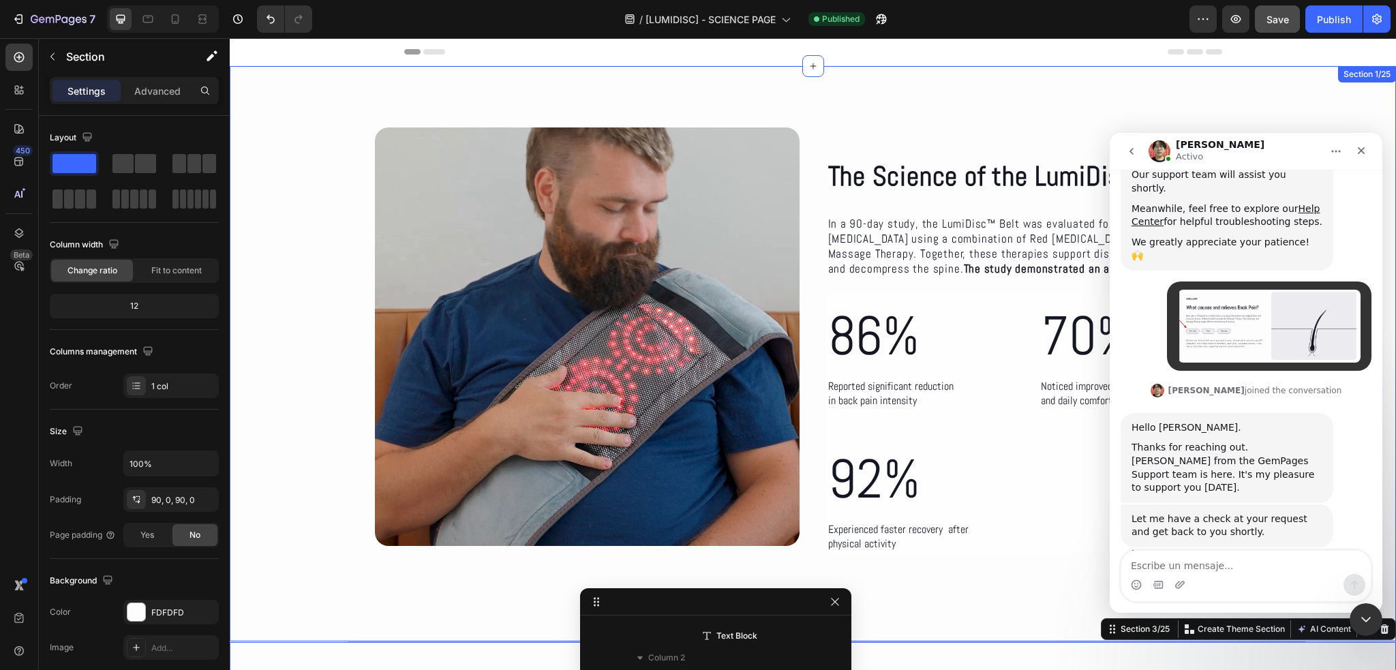
click at [1047, 597] on div "The Science of the LumiDisc Healing Belt Heading The Science of the LumiDisc He…" at bounding box center [813, 353] width 1166 height 575
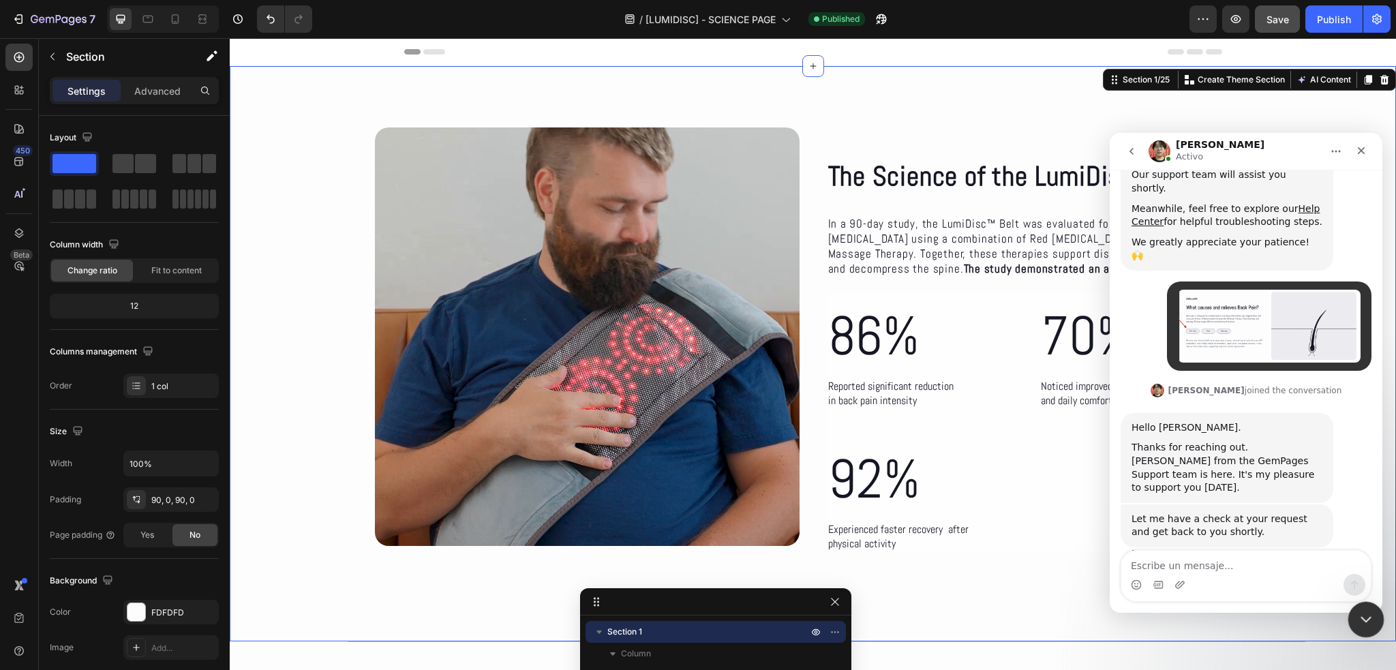
click at [1369, 625] on icon "Cerrar Intercom Messenger" at bounding box center [1364, 617] width 16 height 16
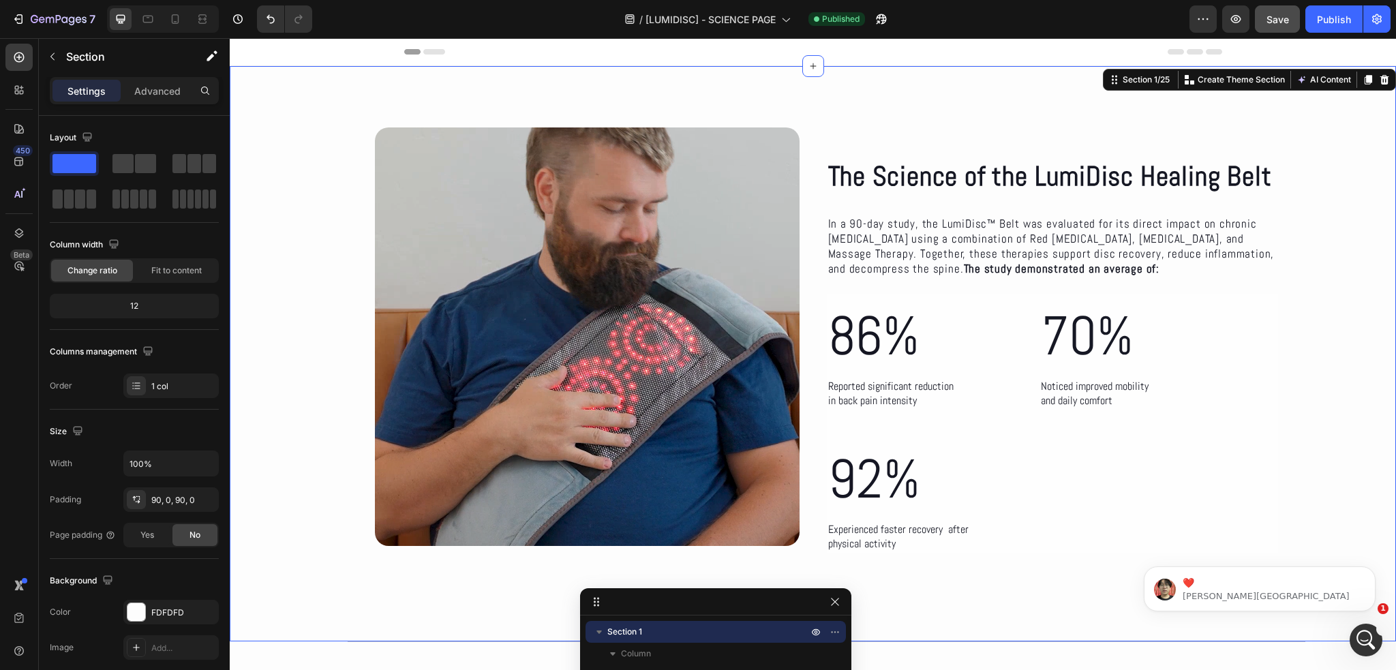
scroll to position [360, 0]
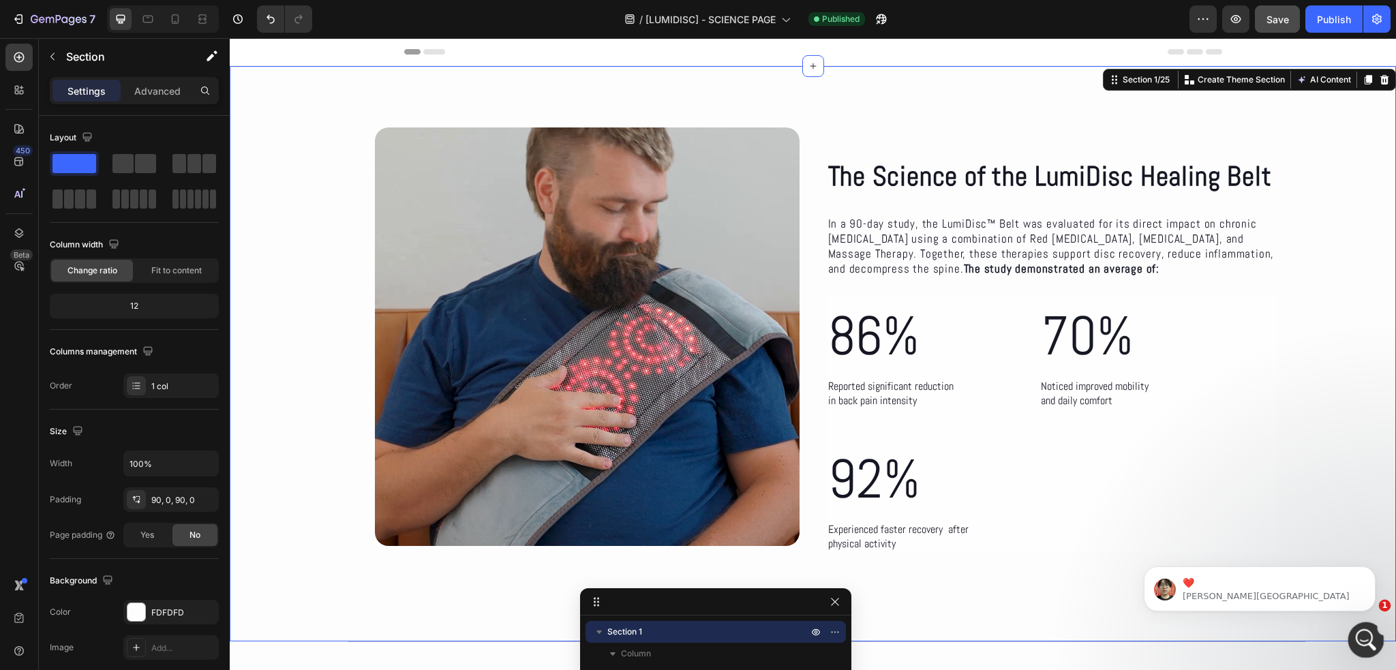
click at [1369, 634] on icon "Abrir Intercom Messenger" at bounding box center [1364, 638] width 22 height 22
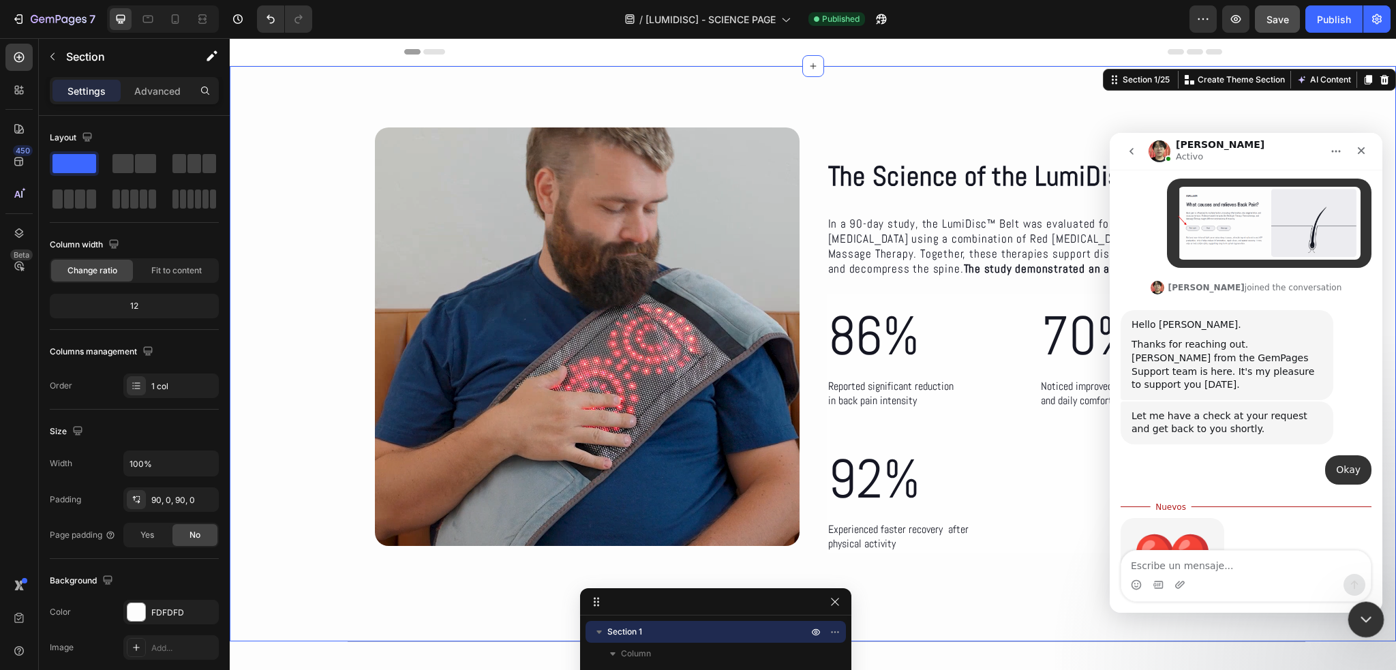
scroll to position [369, 0]
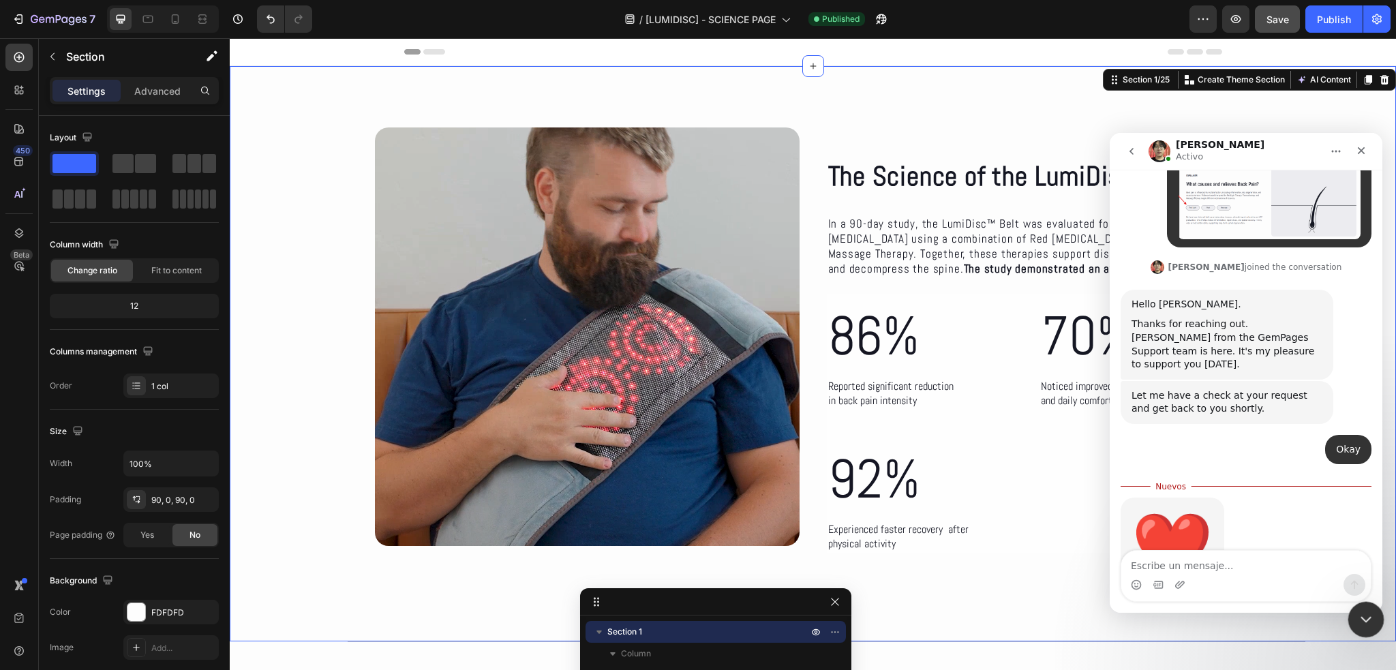
click at [1363, 614] on icon "Cerrar Intercom Messenger" at bounding box center [1364, 617] width 16 height 16
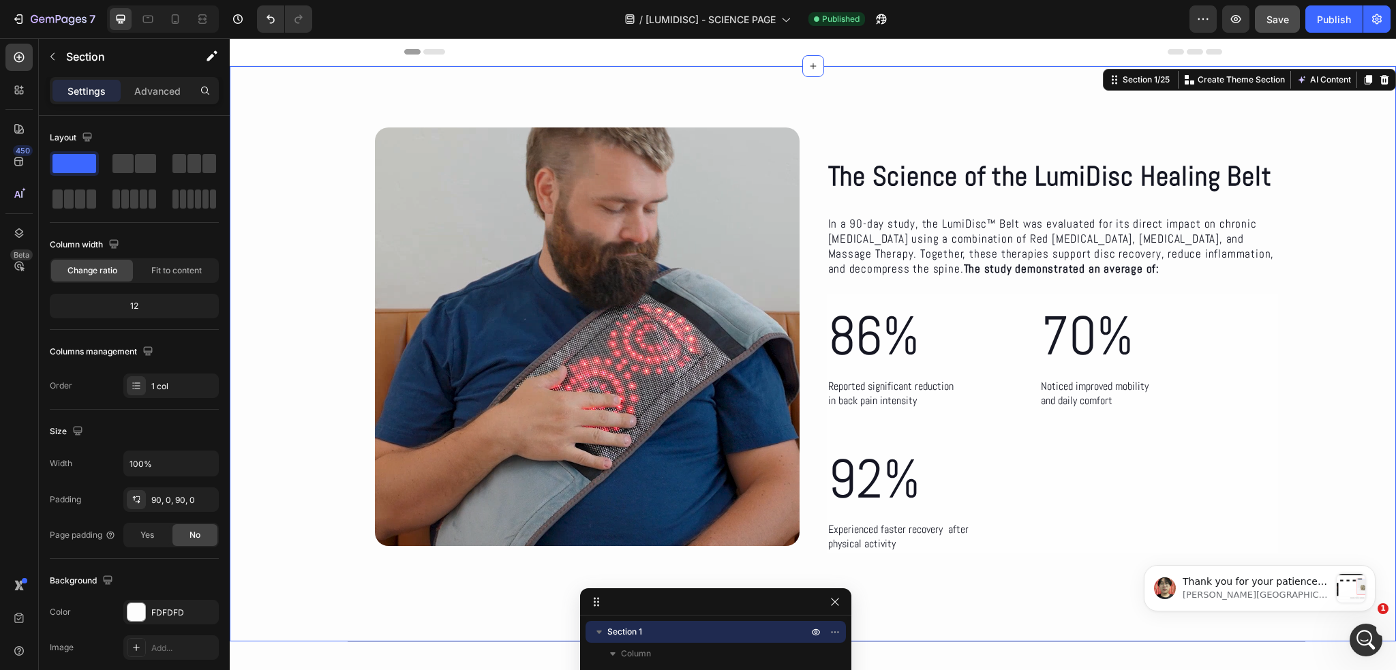
scroll to position [0, 0]
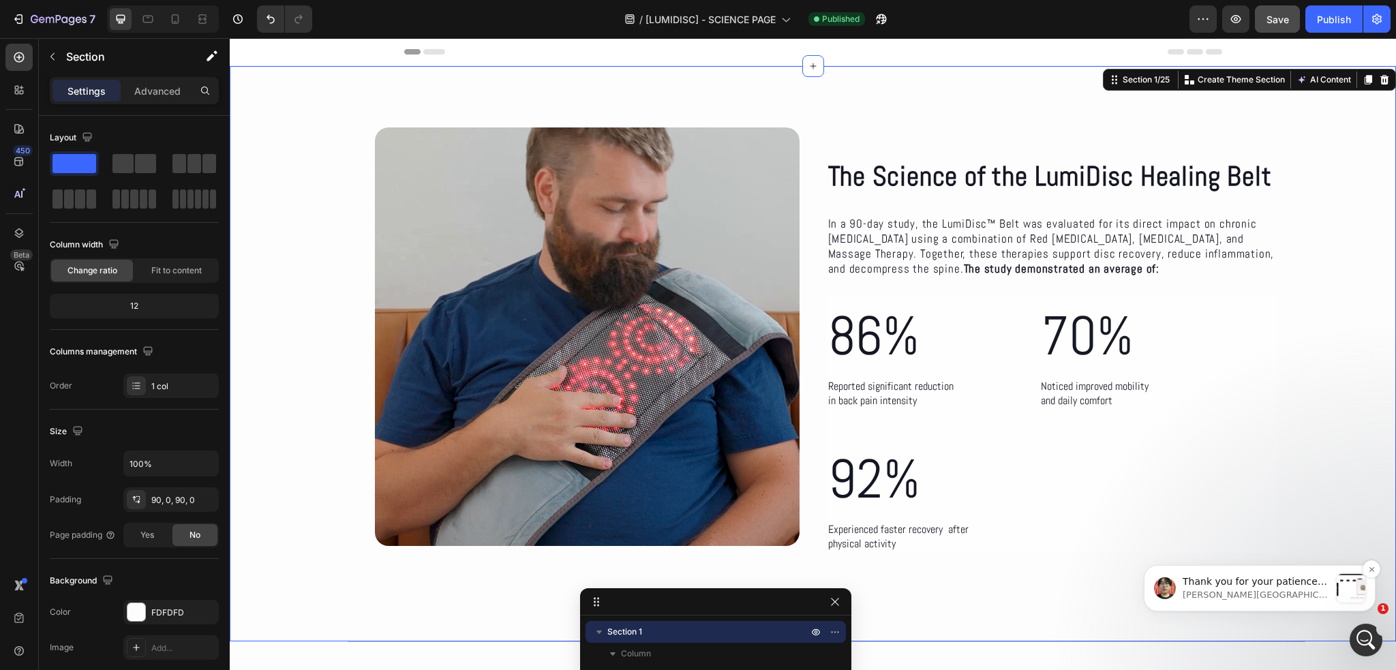
click at [1297, 598] on p "Ethan • Ahora" at bounding box center [1256, 595] width 147 height 12
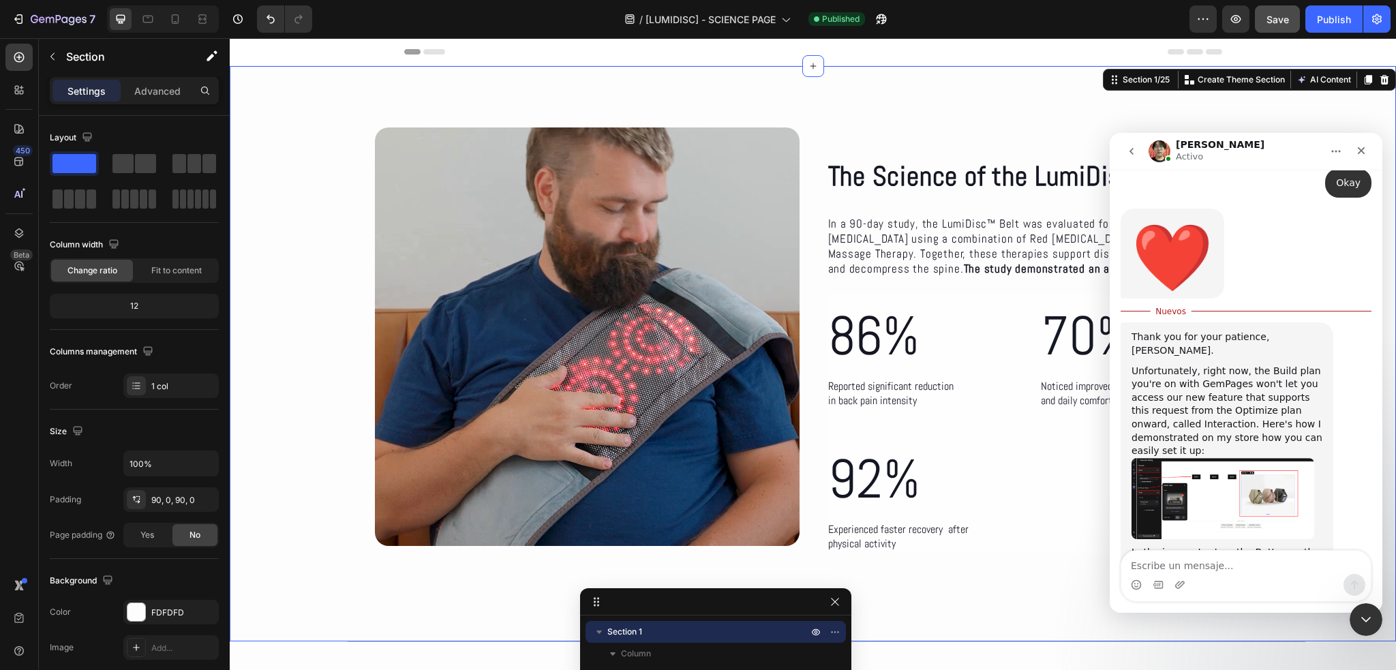
scroll to position [682, 0]
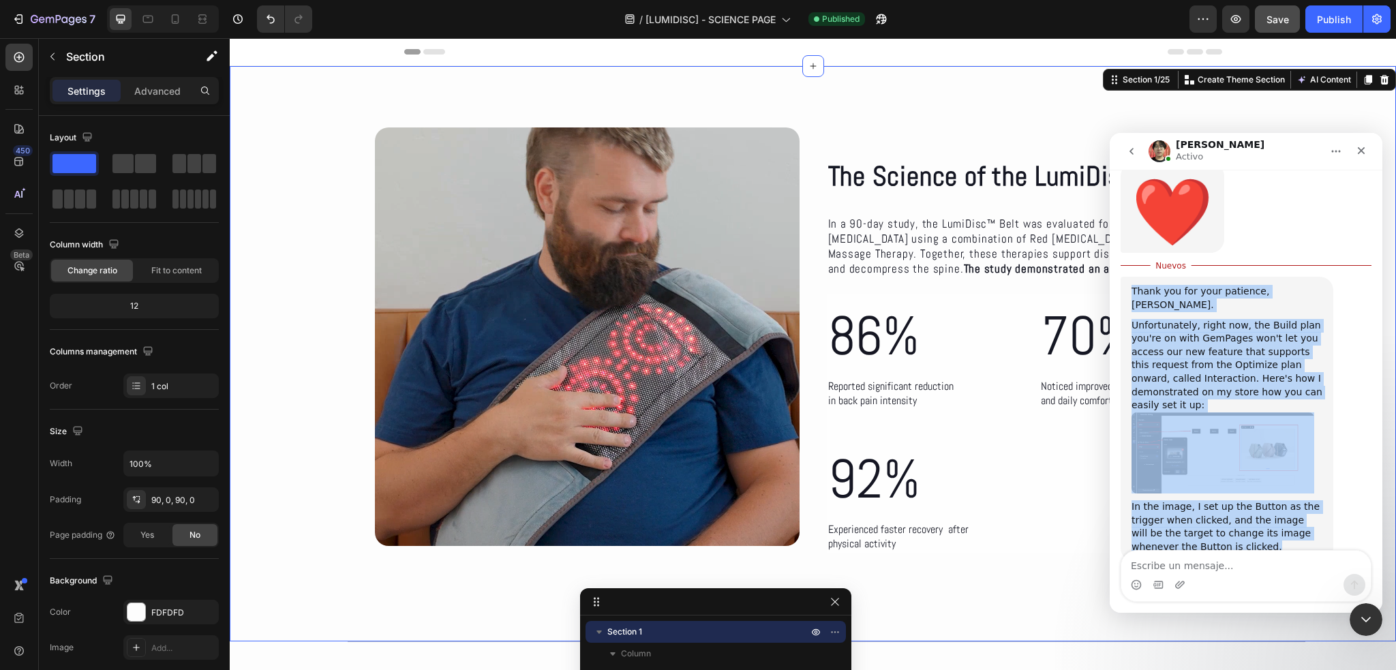
drag, startPoint x: 1212, startPoint y: 451, endPoint x: 1116, endPoint y: 228, distance: 243.4
click at [1116, 228] on div "Hello, my name is Franco and I have a question. I want to use these 3 buttons, …" at bounding box center [1246, 99] width 273 height 1090
copy div "Thank you for your patience, Franco. Unfortunately, right now, the Build plan y…"
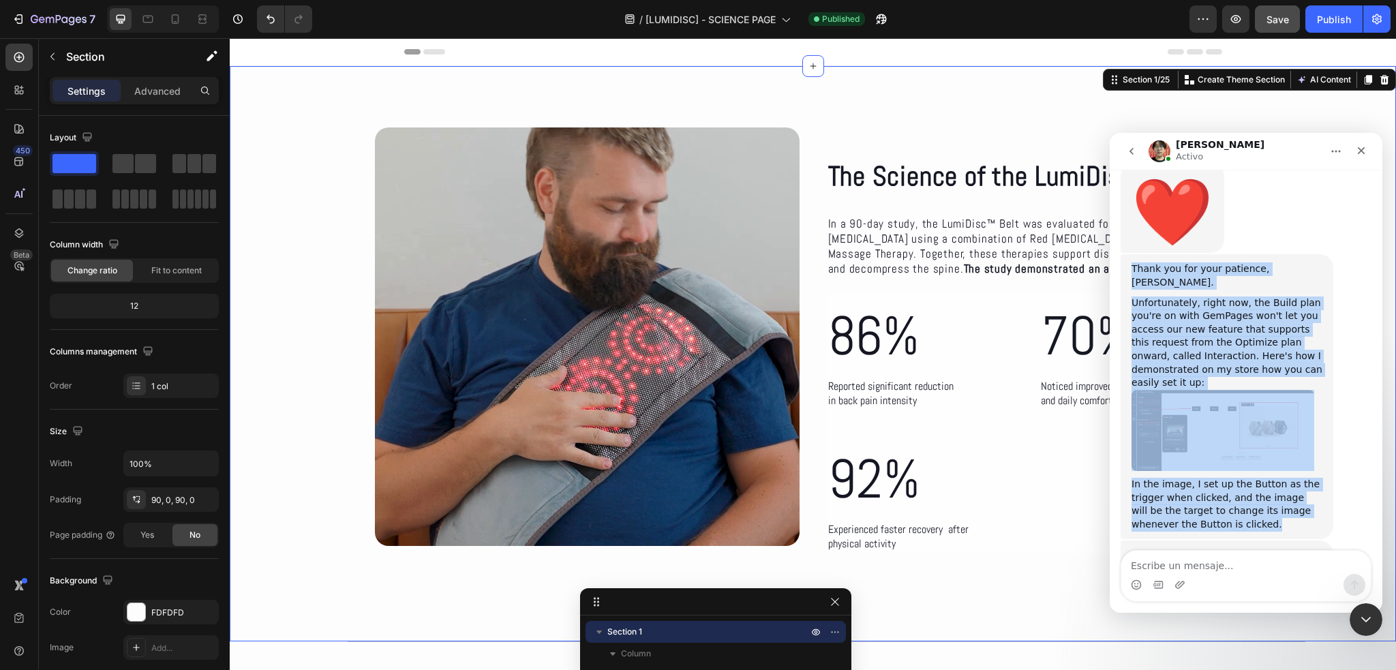
click at [1316, 442] on div "Thank you for your patience, Franco. Unfortunately, right now, the Build plan y…" at bounding box center [1227, 396] width 213 height 285
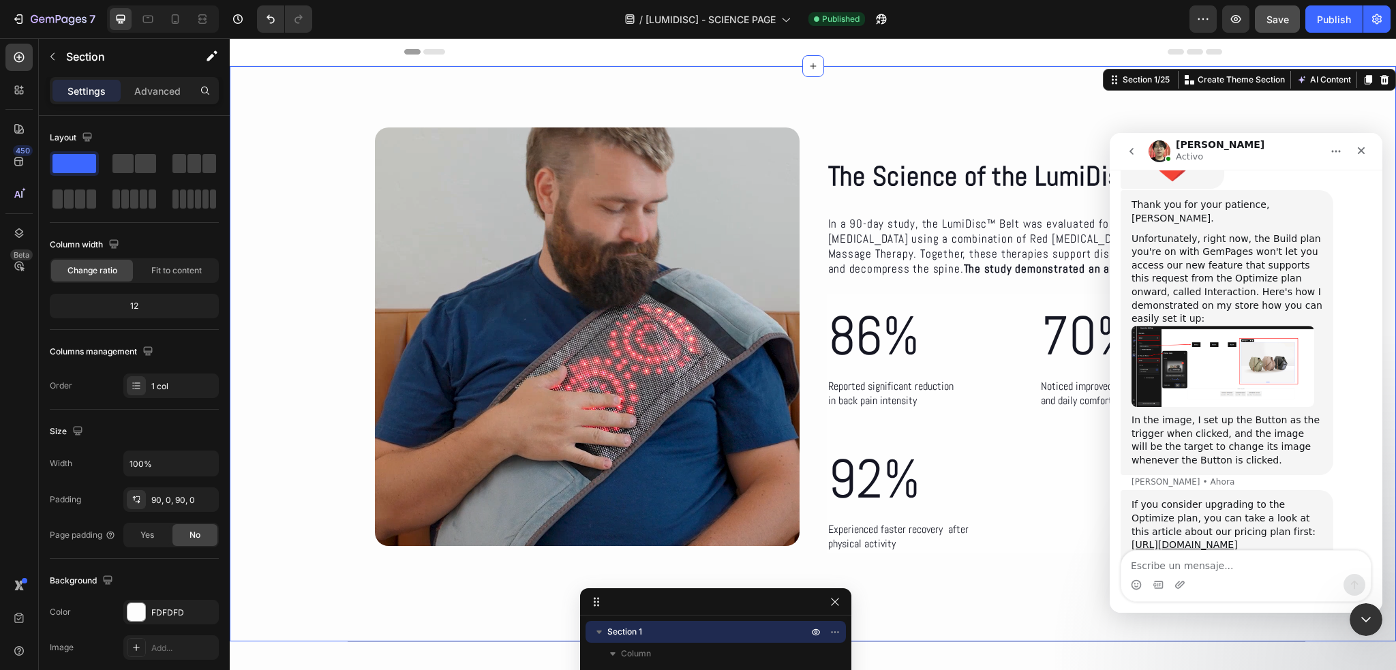
scroll to position [751, 0]
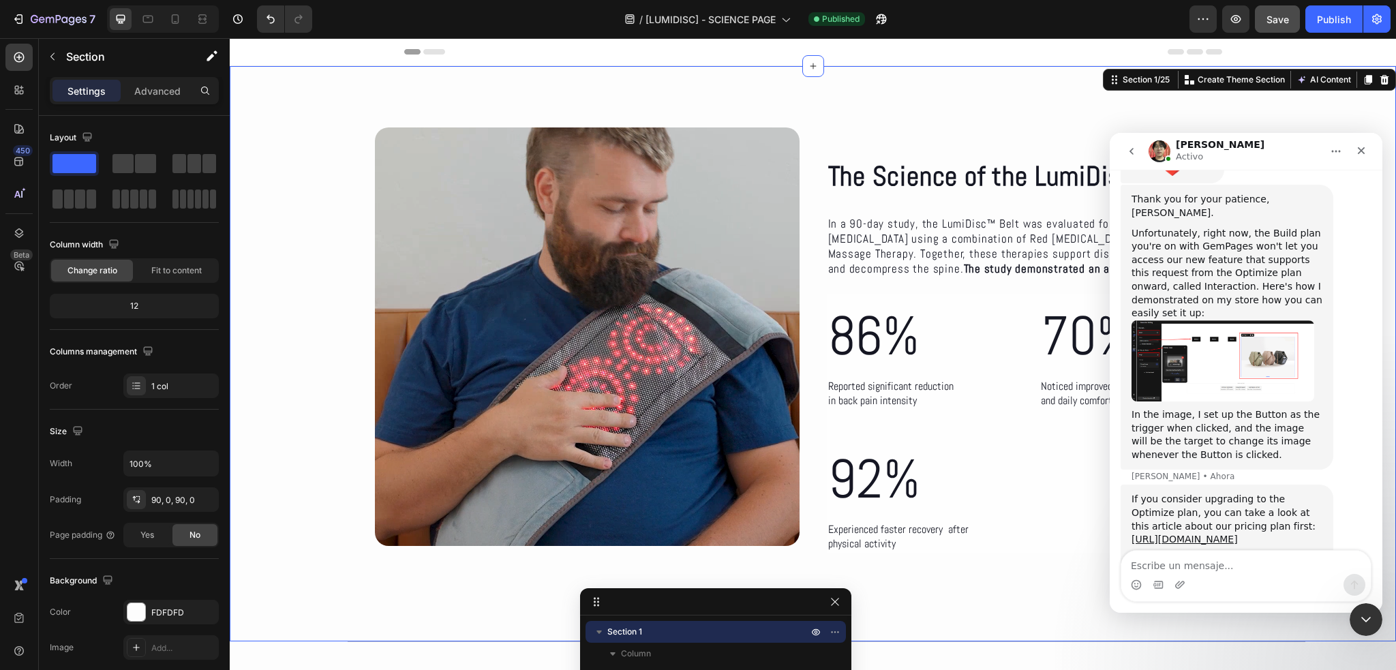
click at [1232, 320] on img "Ethan dice…" at bounding box center [1223, 360] width 183 height 81
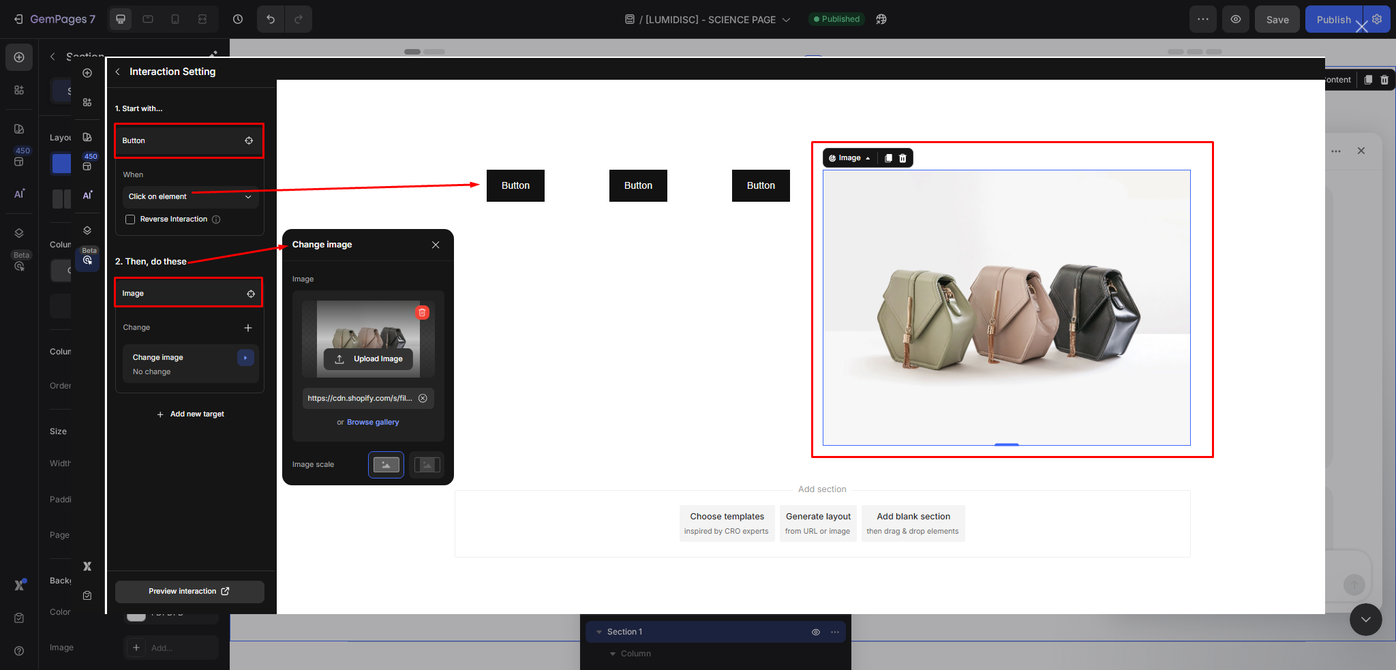
click at [1362, 20] on div "Cerrar" at bounding box center [1362, 26] width 13 height 13
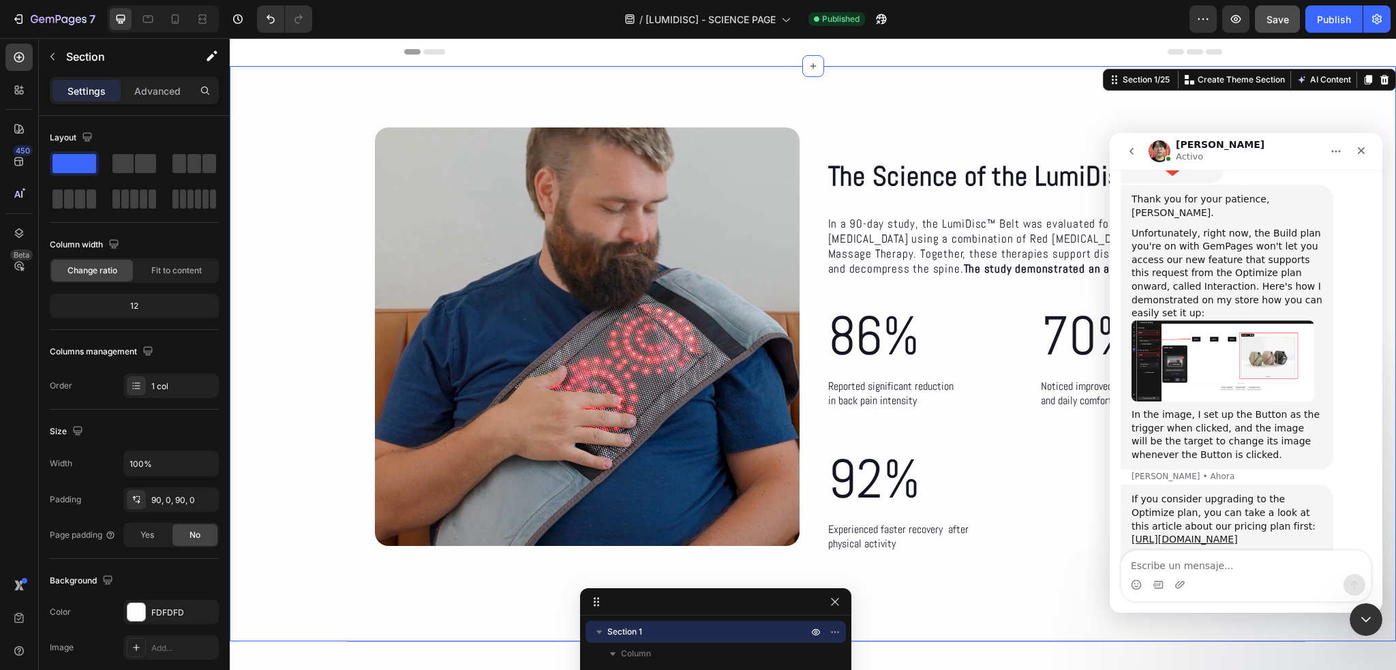
drag, startPoint x: 1265, startPoint y: 511, endPoint x: 1130, endPoint y: 399, distance: 175.3
click at [1130, 485] on div "If you consider upgrading to the Optimize plan, you can take a look at this art…" at bounding box center [1227, 543] width 213 height 117
copy div "If you consider upgrading to the Optimize plan, you can take a look at this art…"
click at [1306, 493] on div "If you consider upgrading to the Optimize plan, you can take a look at this art…" at bounding box center [1227, 519] width 191 height 53
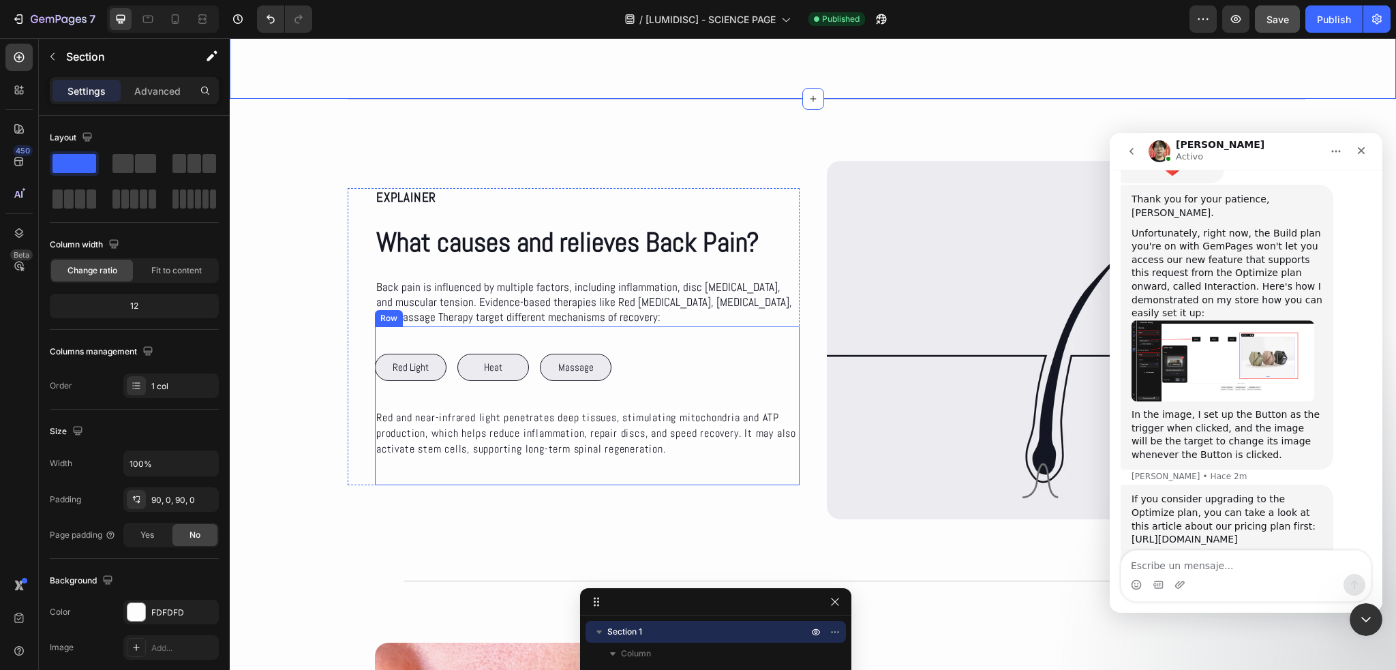
scroll to position [545, 0]
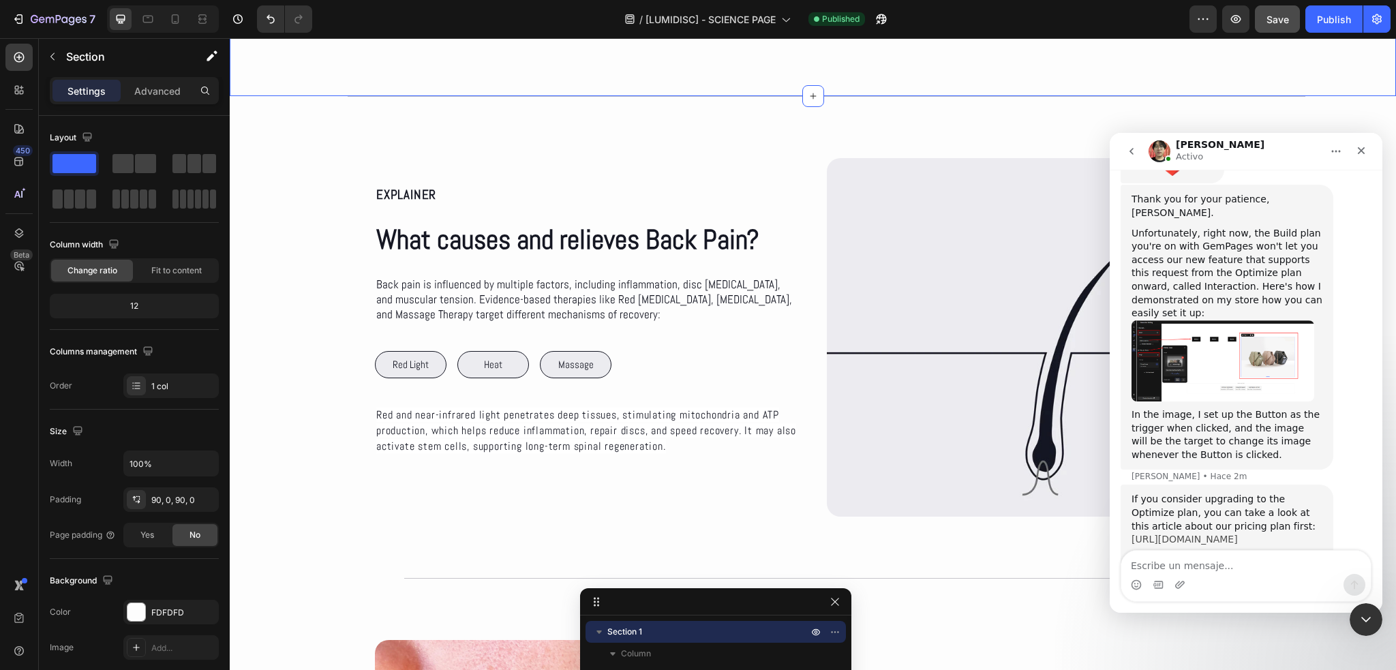
click at [1218, 534] on link "https://gempages.net/pages/pricing" at bounding box center [1185, 539] width 106 height 11
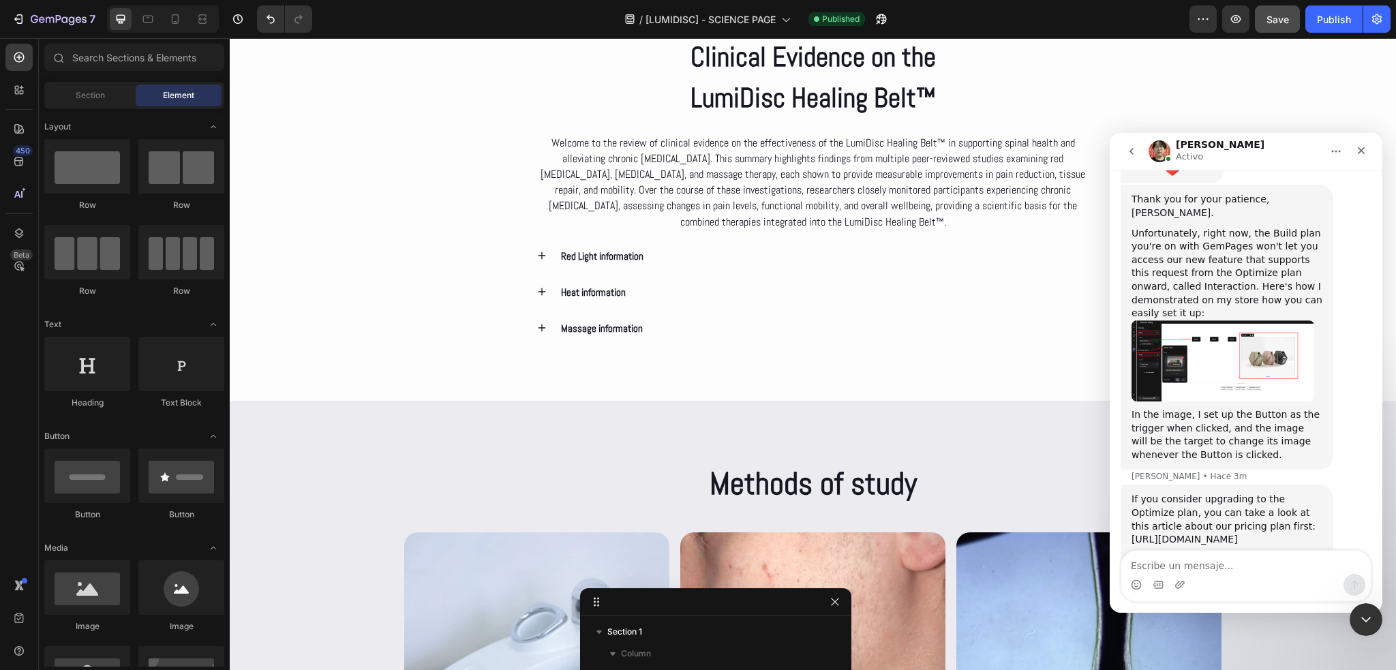
scroll to position [2618, 0]
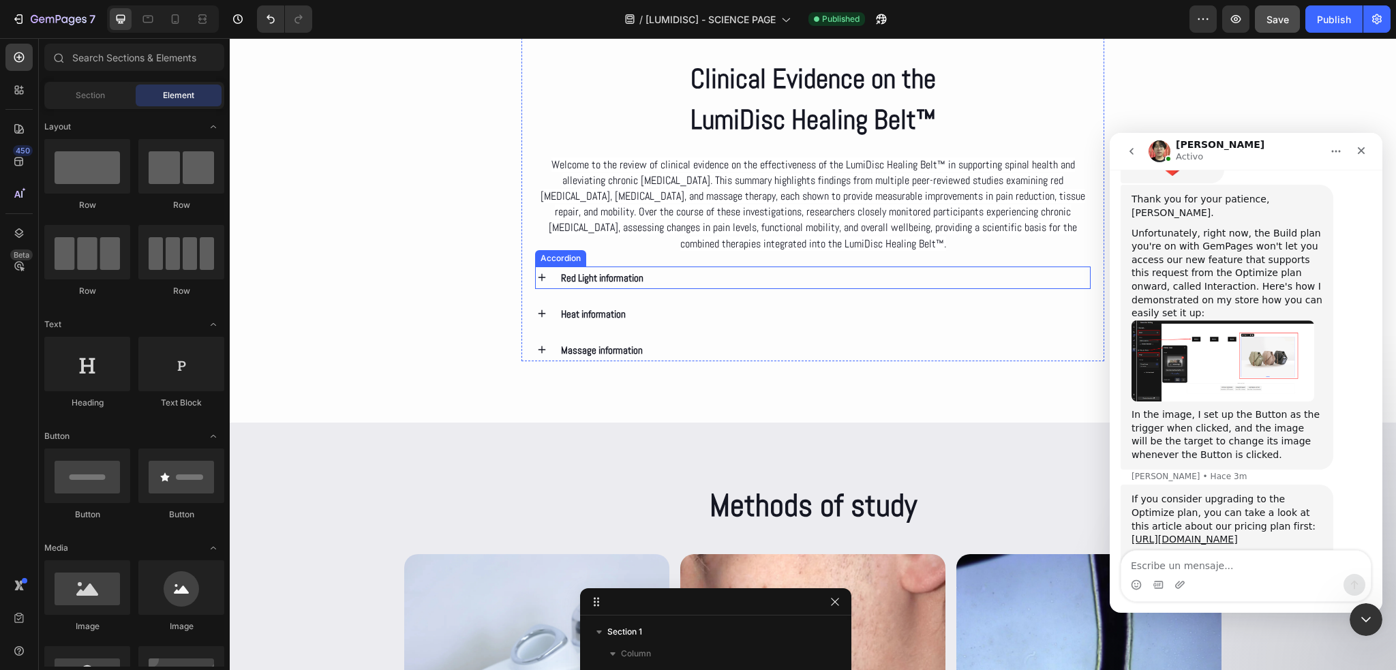
click at [545, 277] on div "Red Light information" at bounding box center [813, 278] width 555 height 22
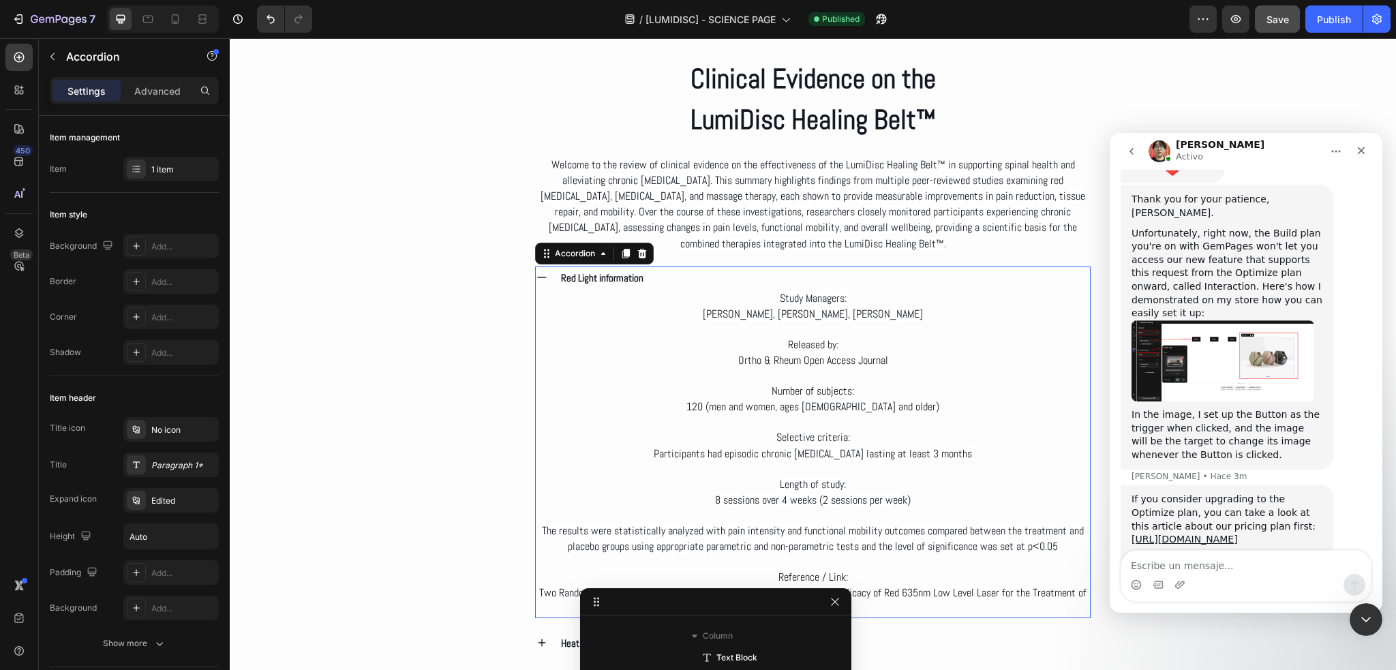
click at [545, 277] on div "Red Light information" at bounding box center [813, 278] width 555 height 22
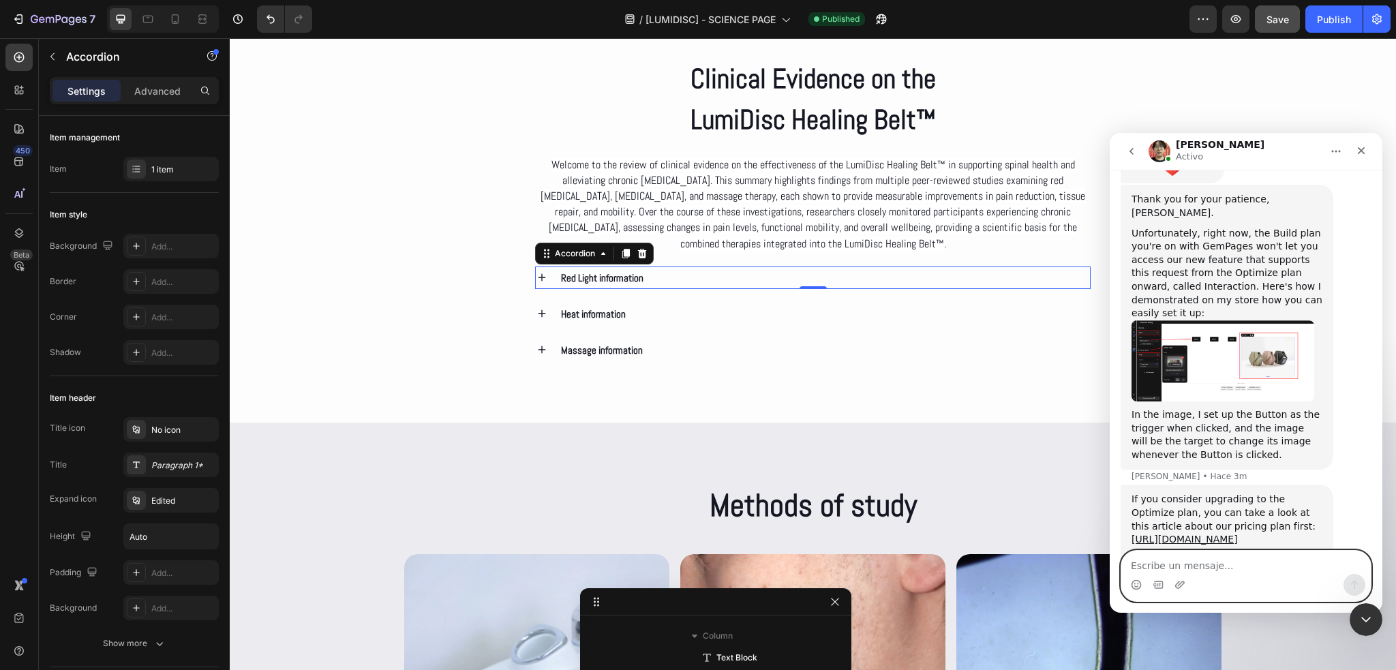
click at [1235, 561] on textarea "Escribe un mensaje..." at bounding box center [1245, 562] width 249 height 23
paste textarea "Okay, understood, I’ll analyze what I can do or I’ll change my page idea. I hav…"
type textarea "Okay, understood, I’ll analyze what I can do or I’ll change my page idea. I hav…"
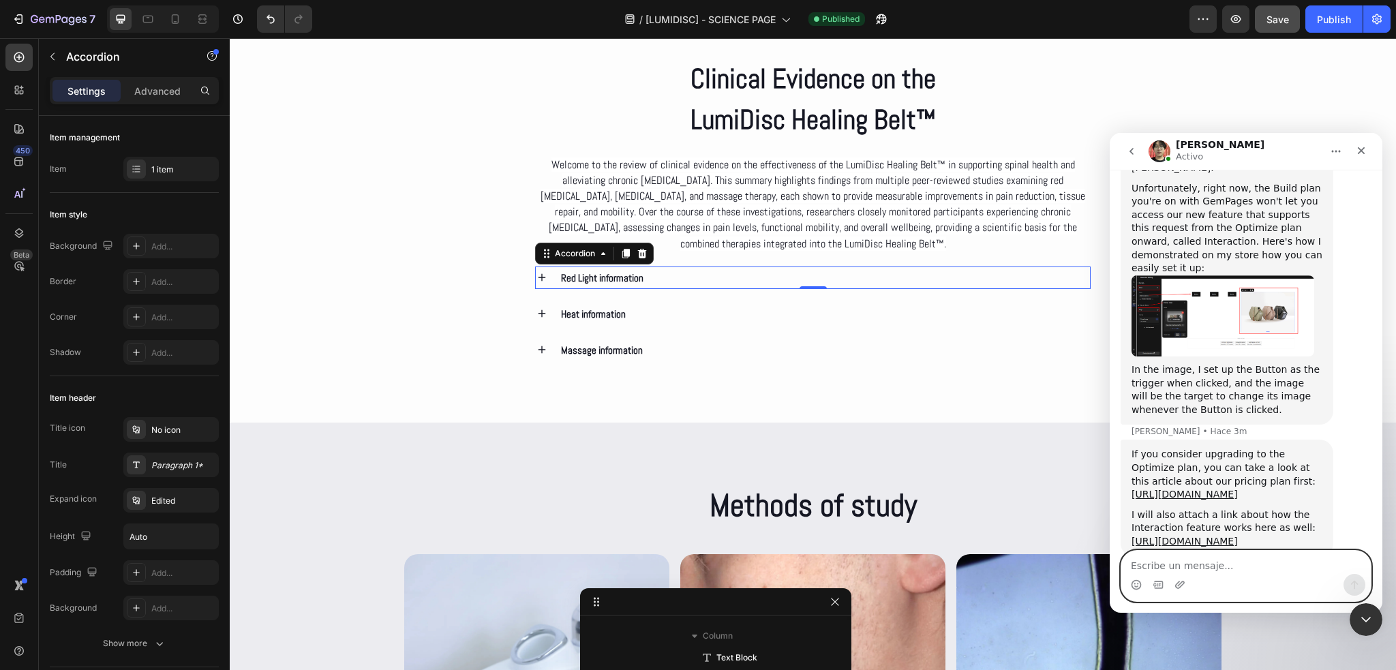
scroll to position [819, 0]
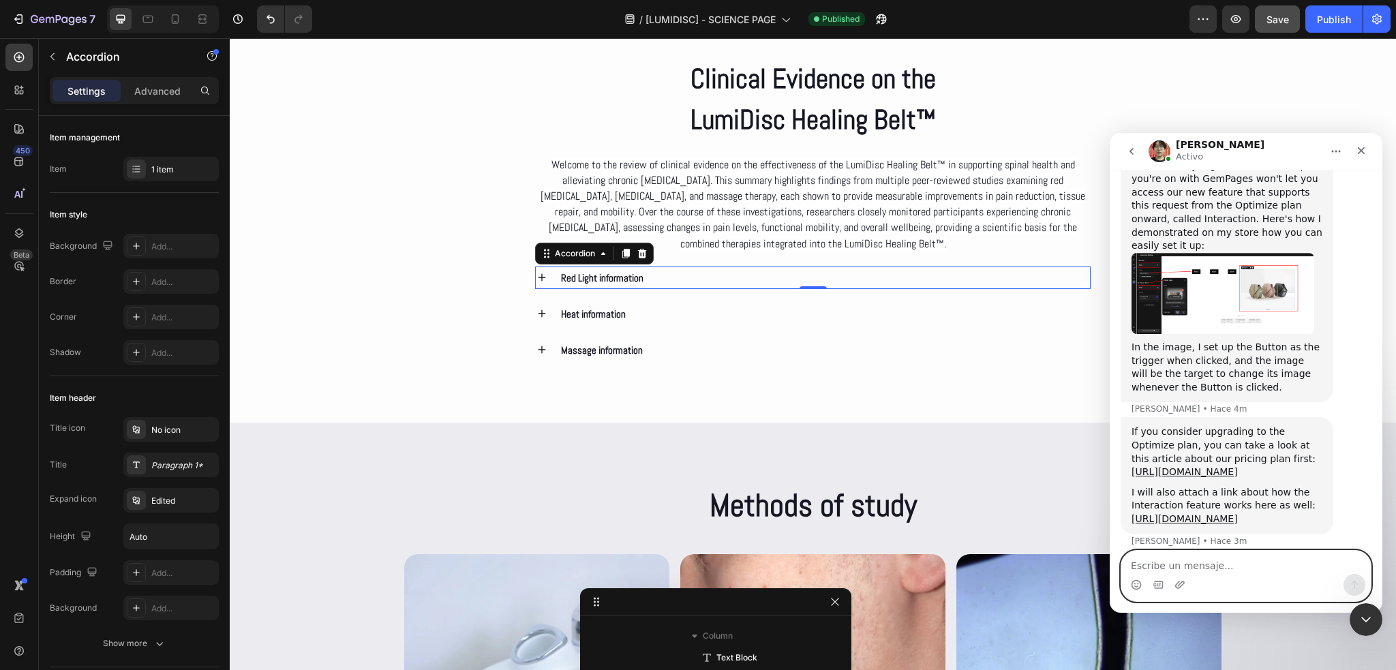
paste textarea "In this Accordion section, how can I center it?"
type textarea "In this Accordion section, how can I center it?"
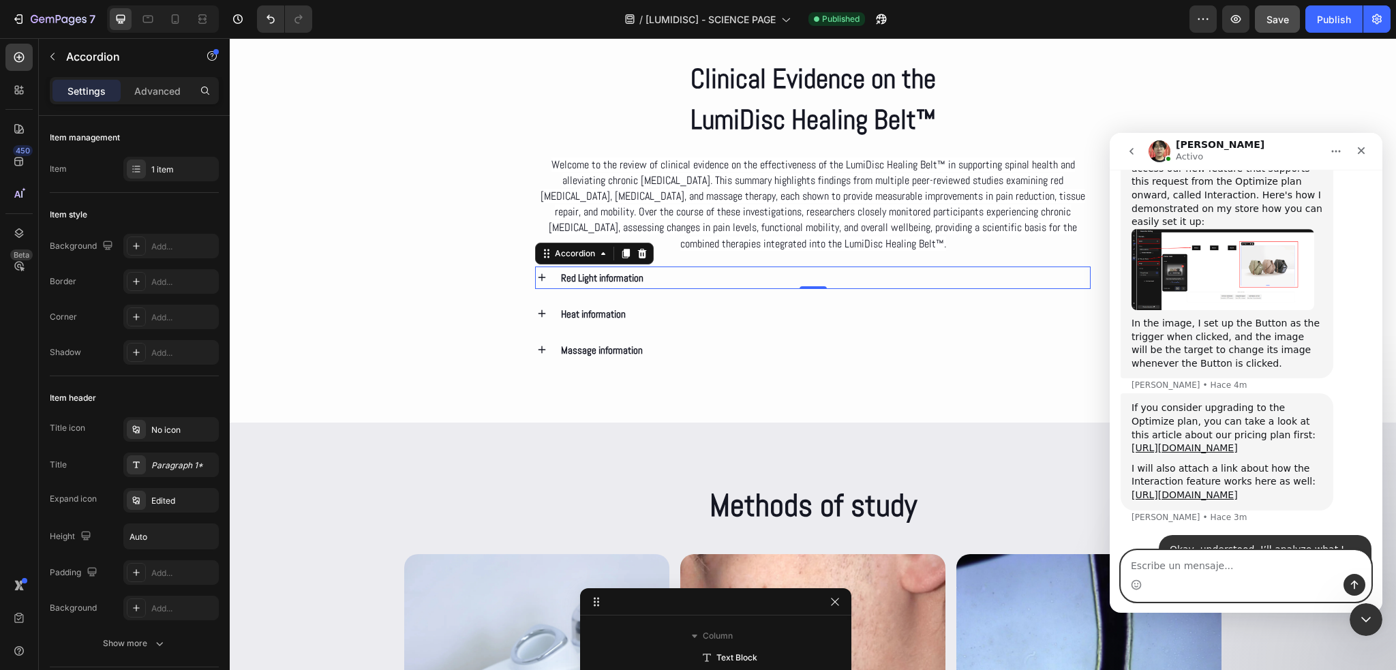
scroll to position [850, 0]
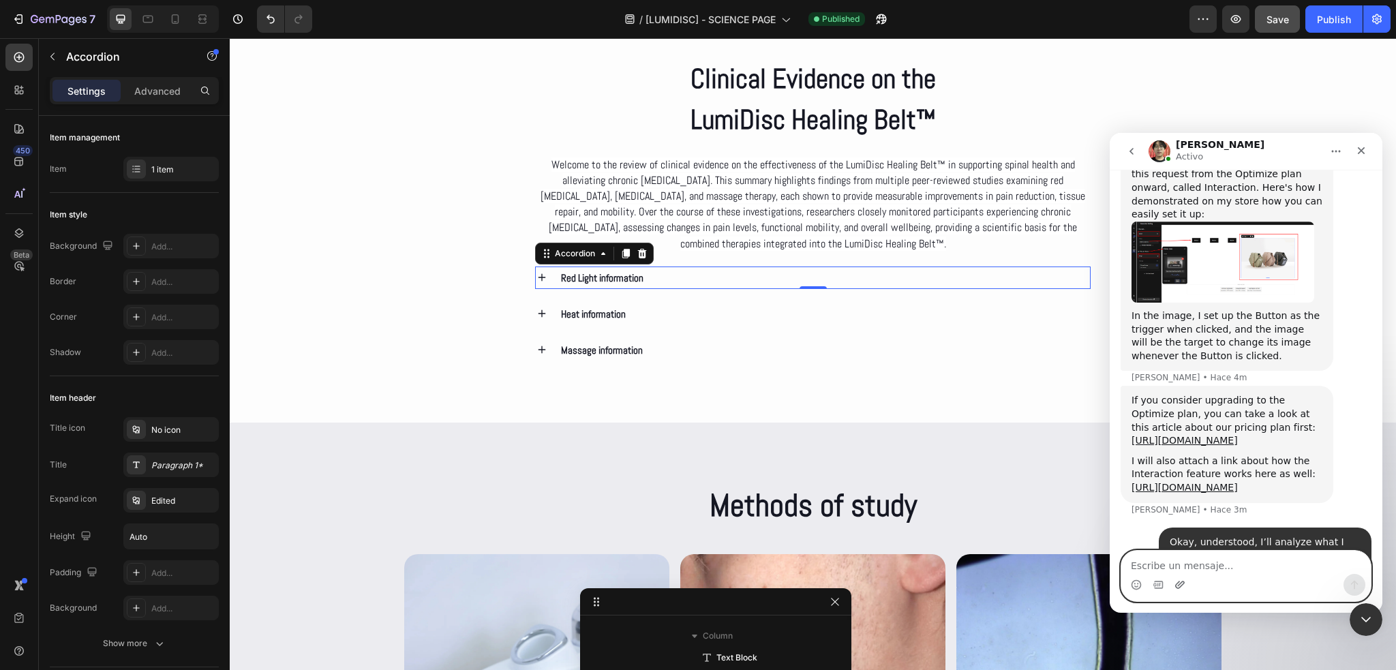
click at [1185, 584] on icon "Adjuntar un archivo" at bounding box center [1180, 584] width 11 height 11
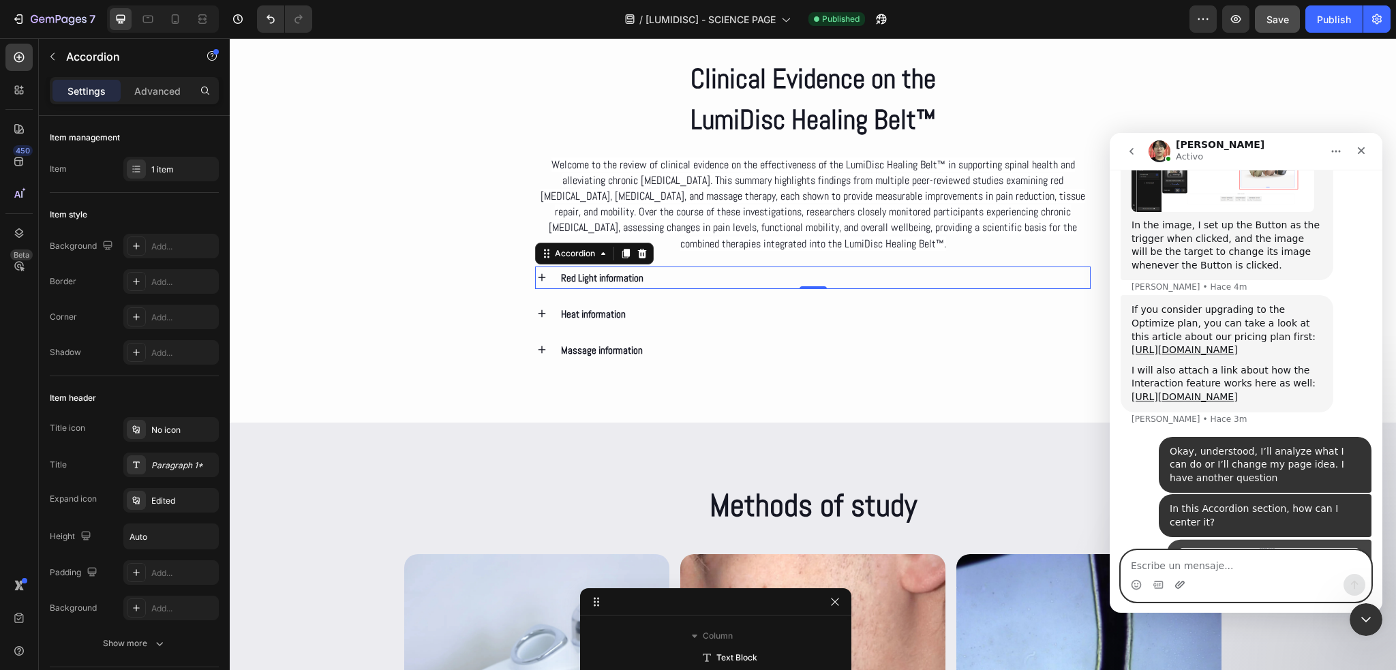
scroll to position [962, 0]
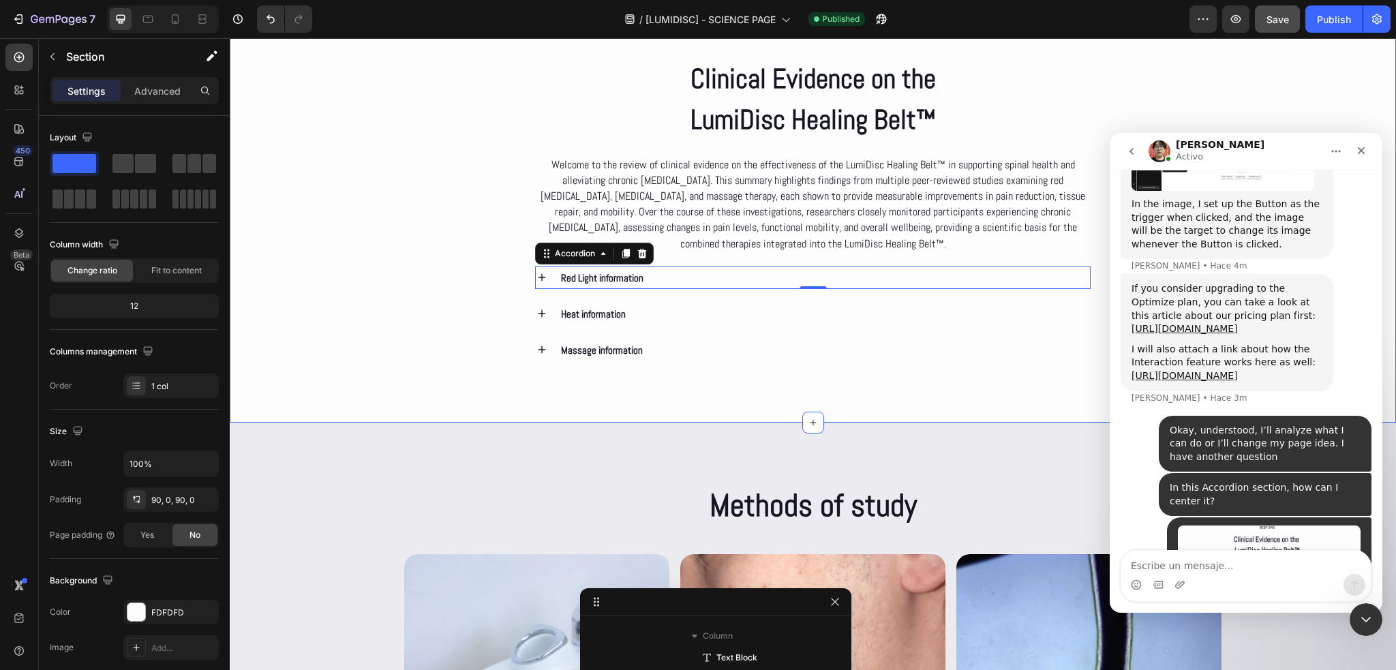
scroll to position [1283, 0]
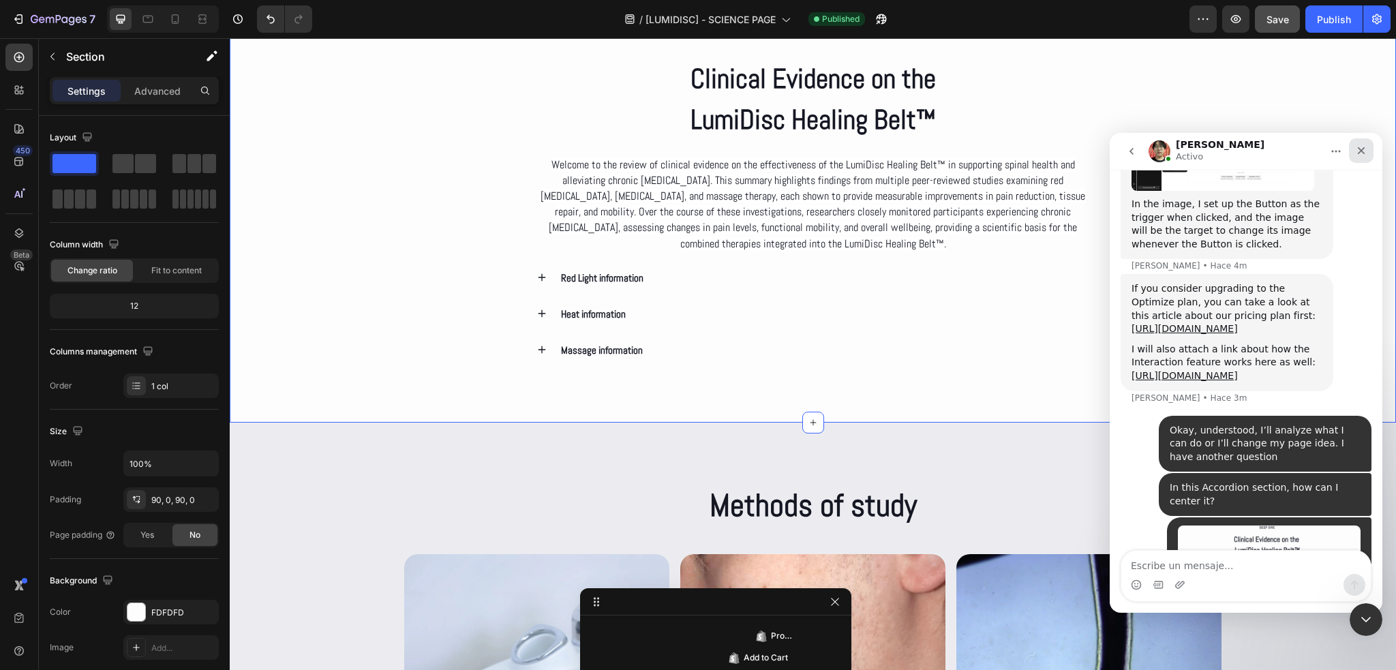
click at [1366, 155] on icon "Cerrar" at bounding box center [1361, 150] width 11 height 11
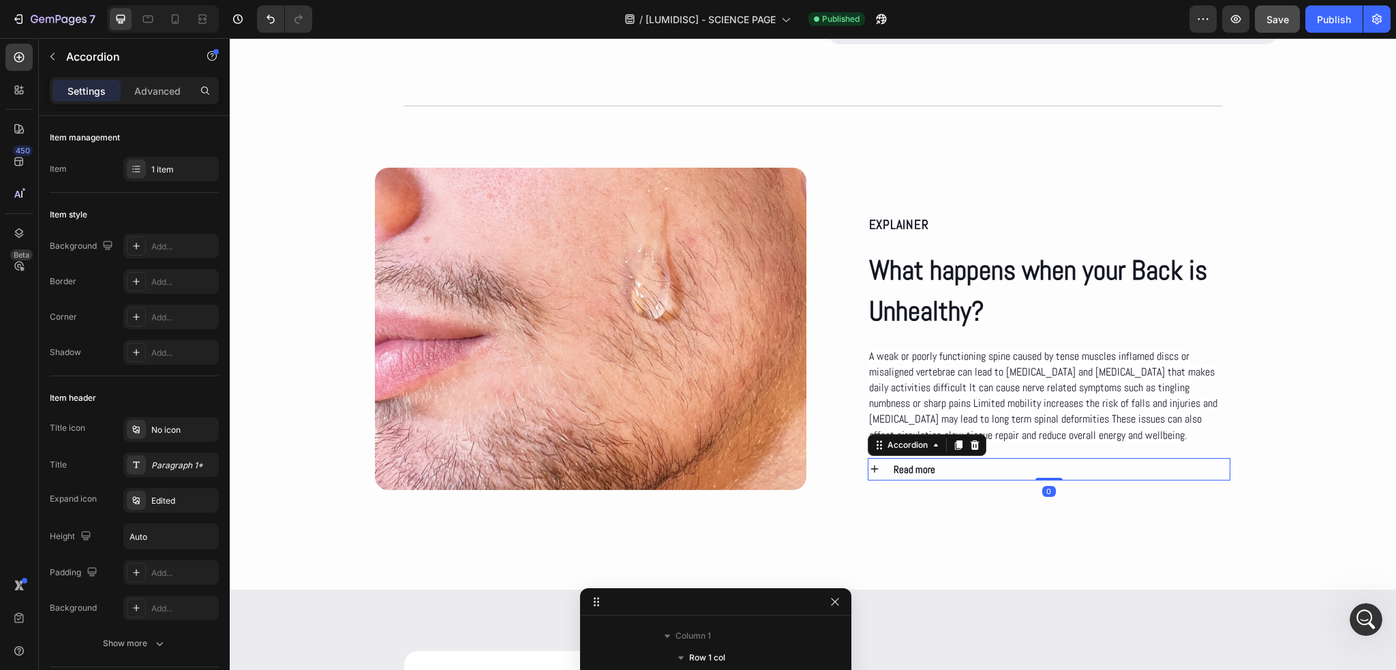
scroll to position [1021, 0]
click at [868, 463] on icon at bounding box center [874, 469] width 12 height 12
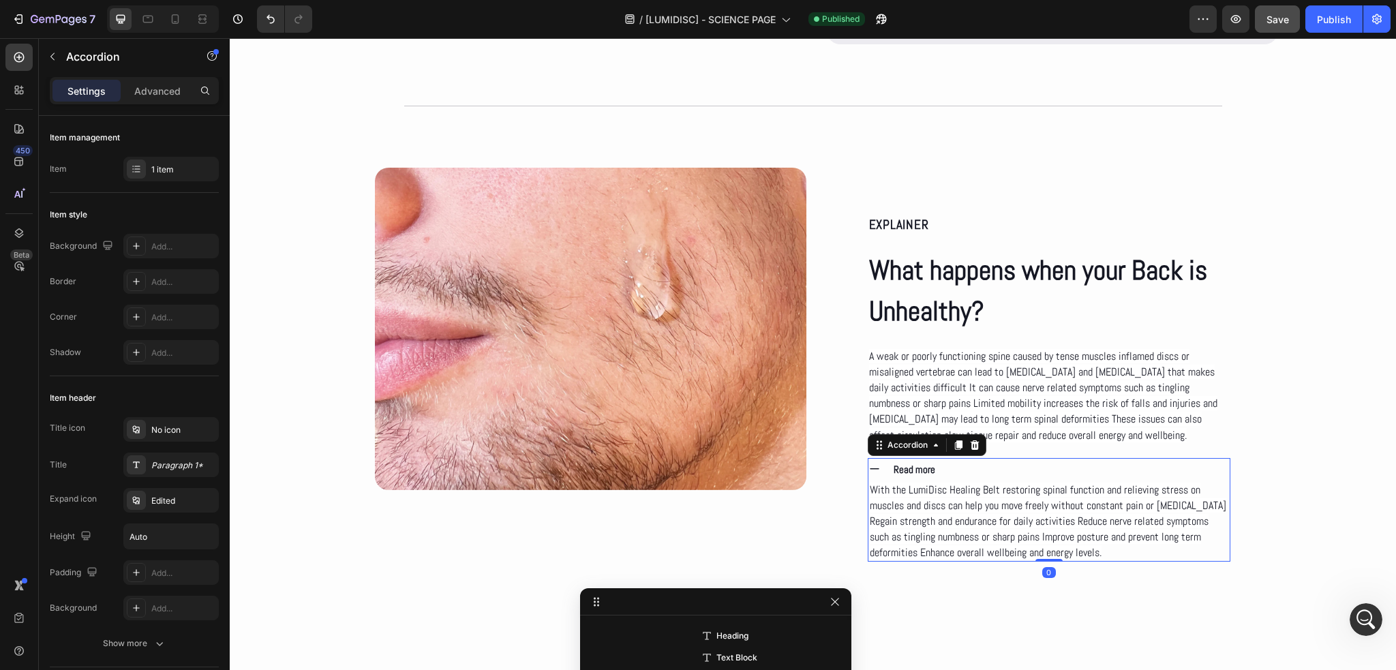
click at [868, 463] on icon at bounding box center [874, 469] width 12 height 12
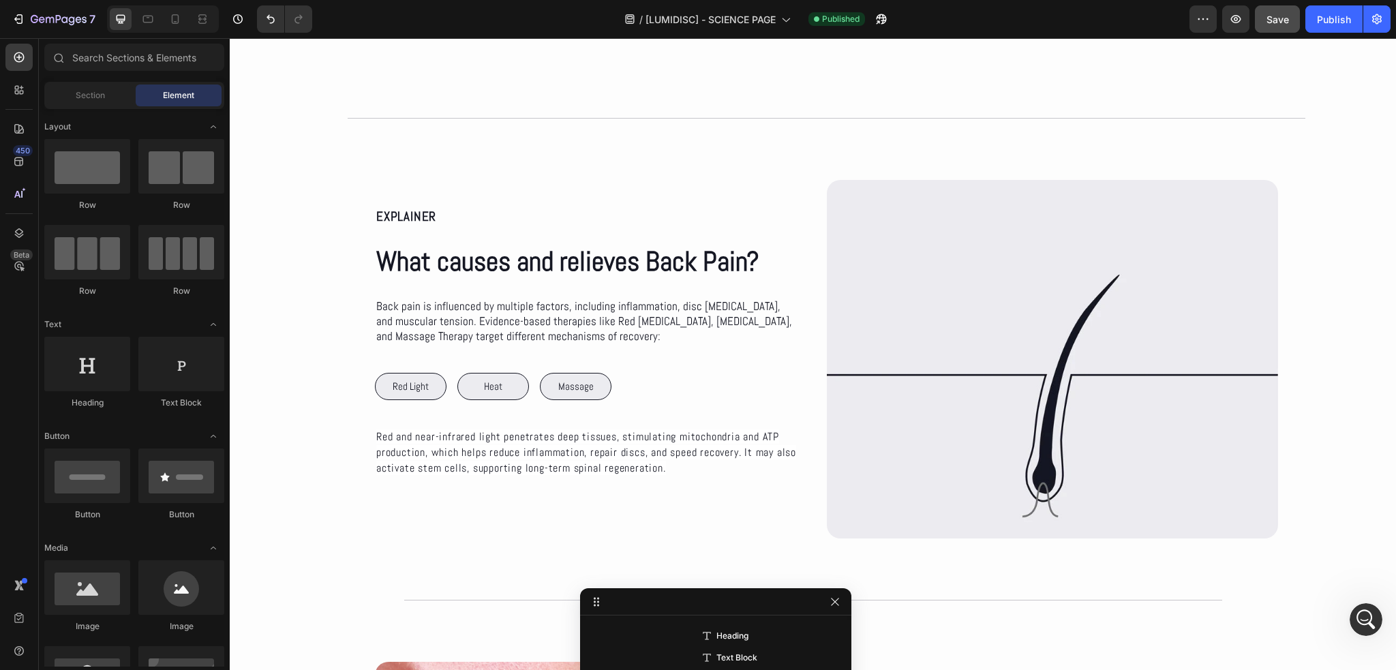
scroll to position [515, 0]
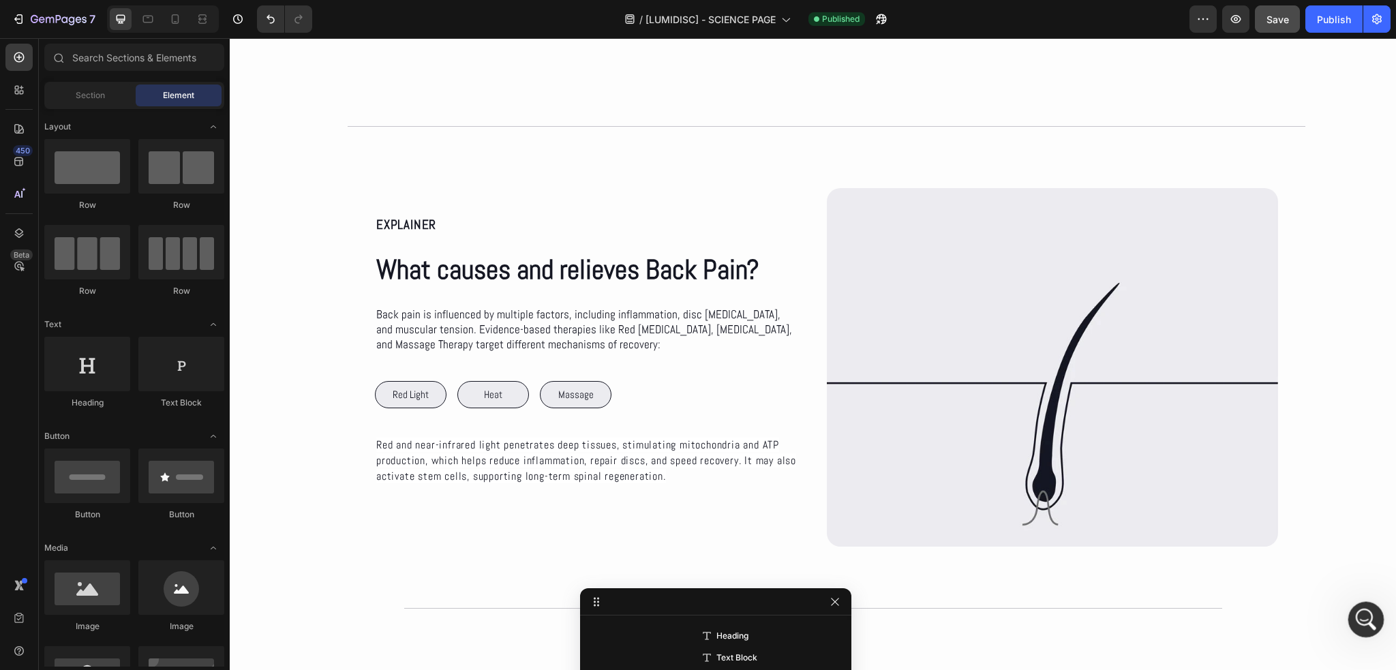
click at [1359, 626] on div "Abrir Intercom Messenger" at bounding box center [1364, 617] width 45 height 45
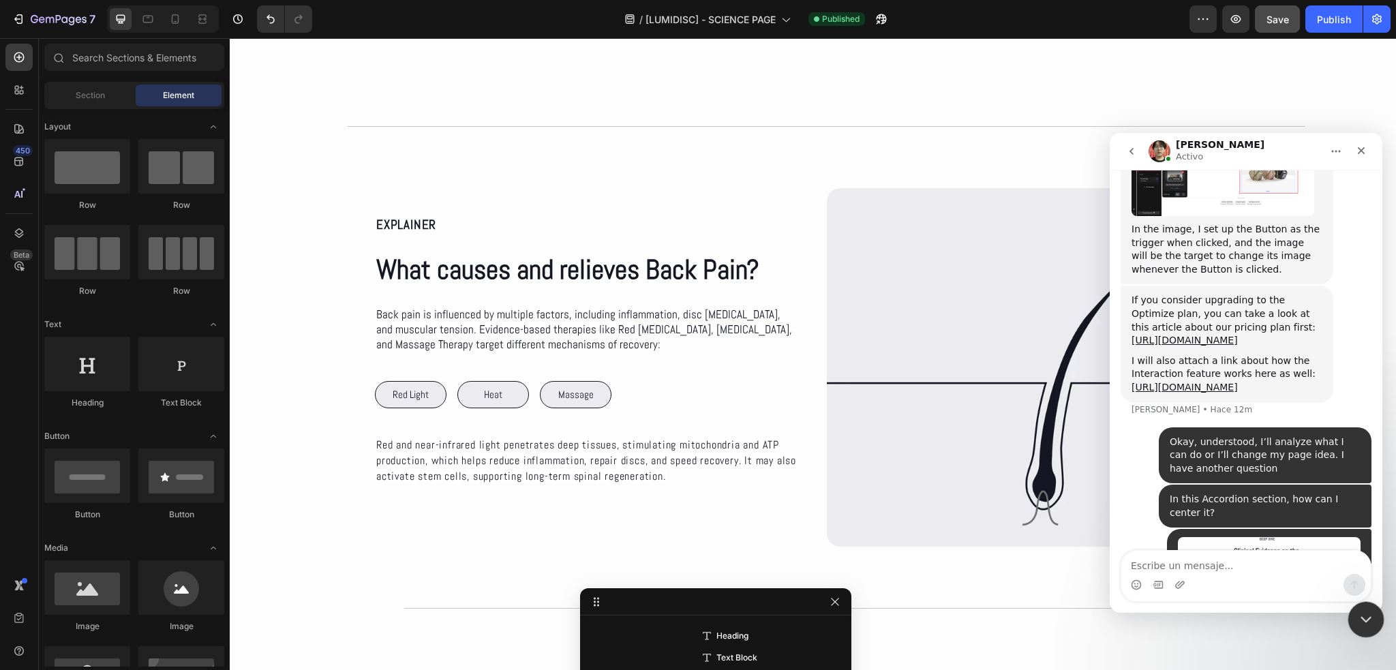
scroll to position [948, 0]
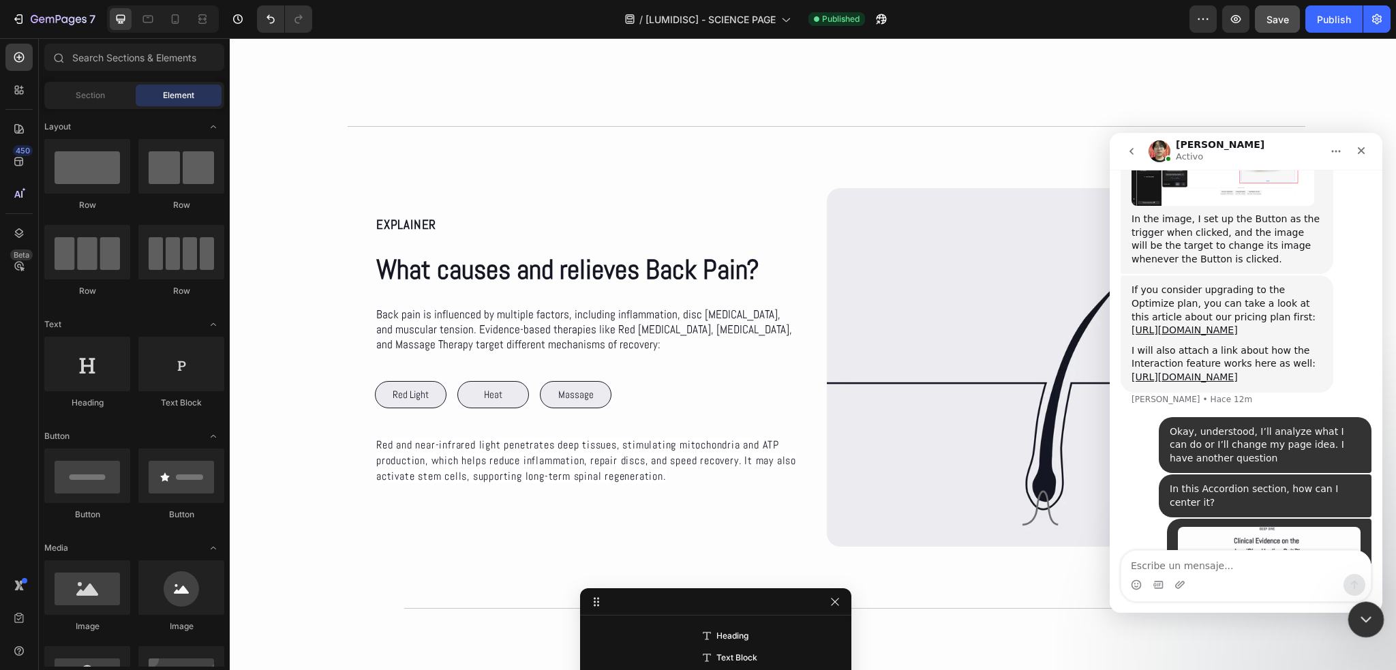
click at [1364, 623] on icon "Cerrar Intercom Messenger" at bounding box center [1364, 617] width 16 height 16
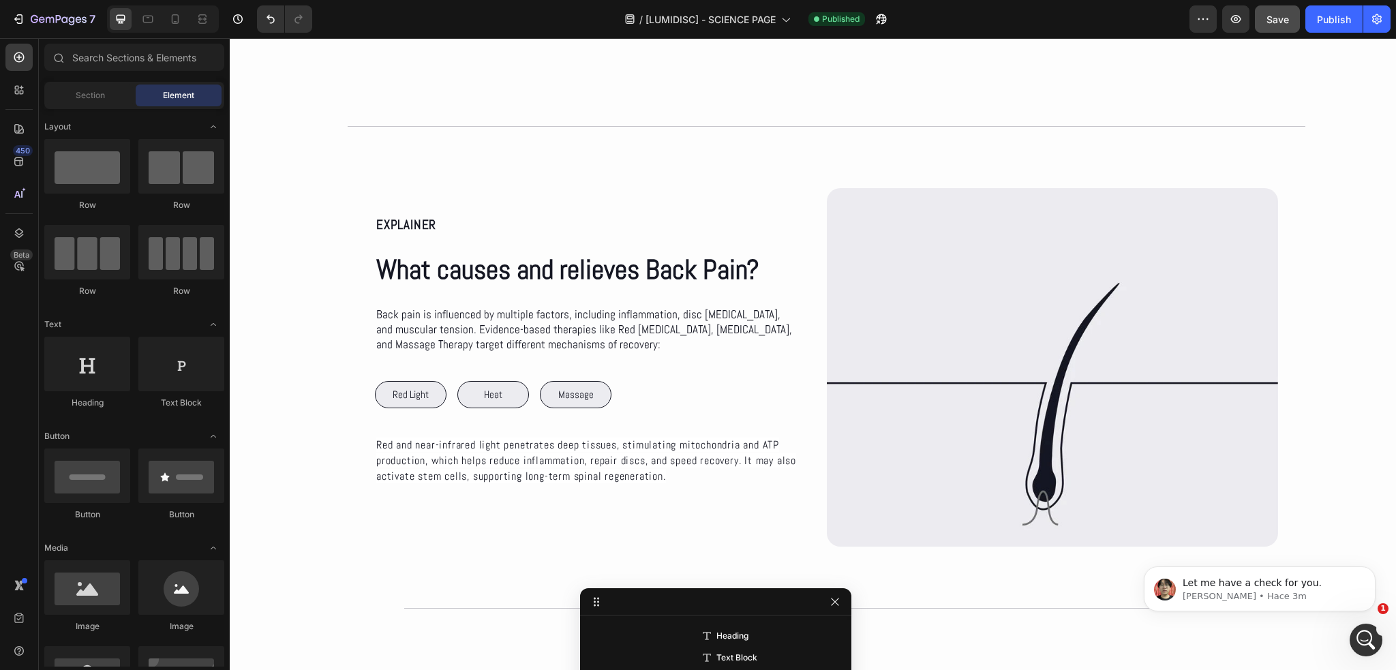
scroll to position [988, 0]
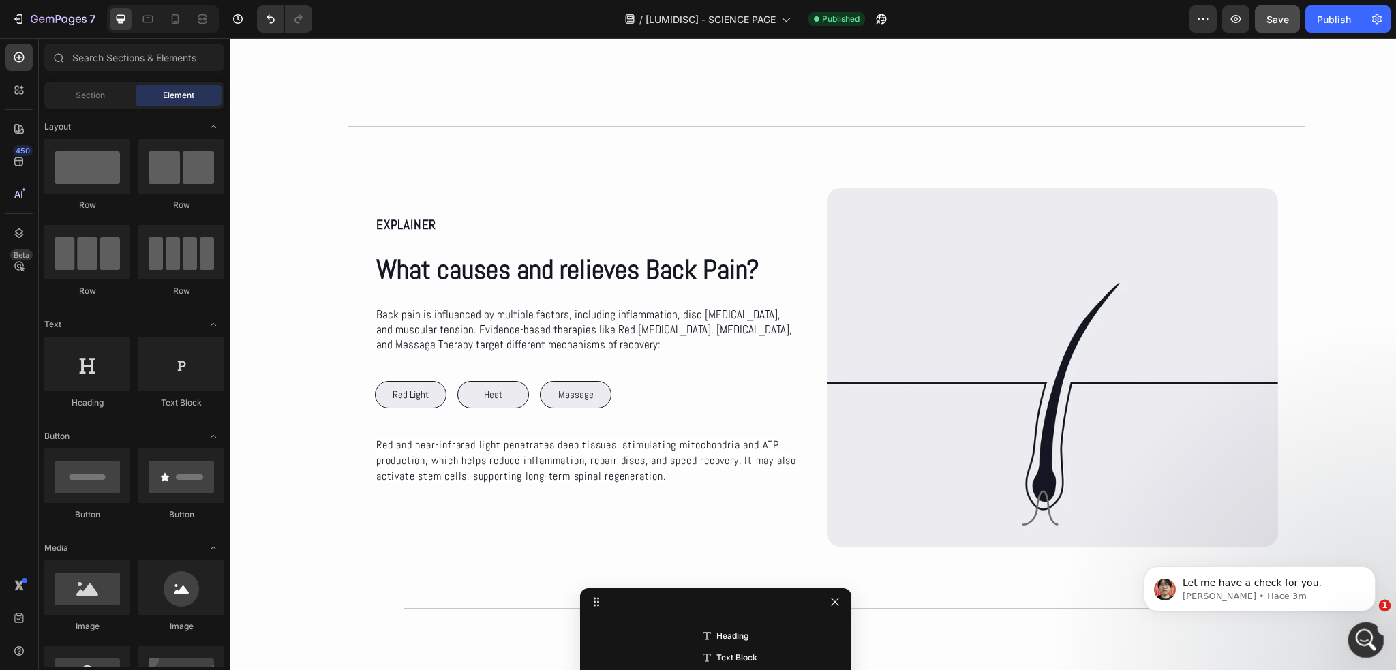
click at [1366, 646] on icon "Abrir Intercom Messenger" at bounding box center [1364, 638] width 22 height 22
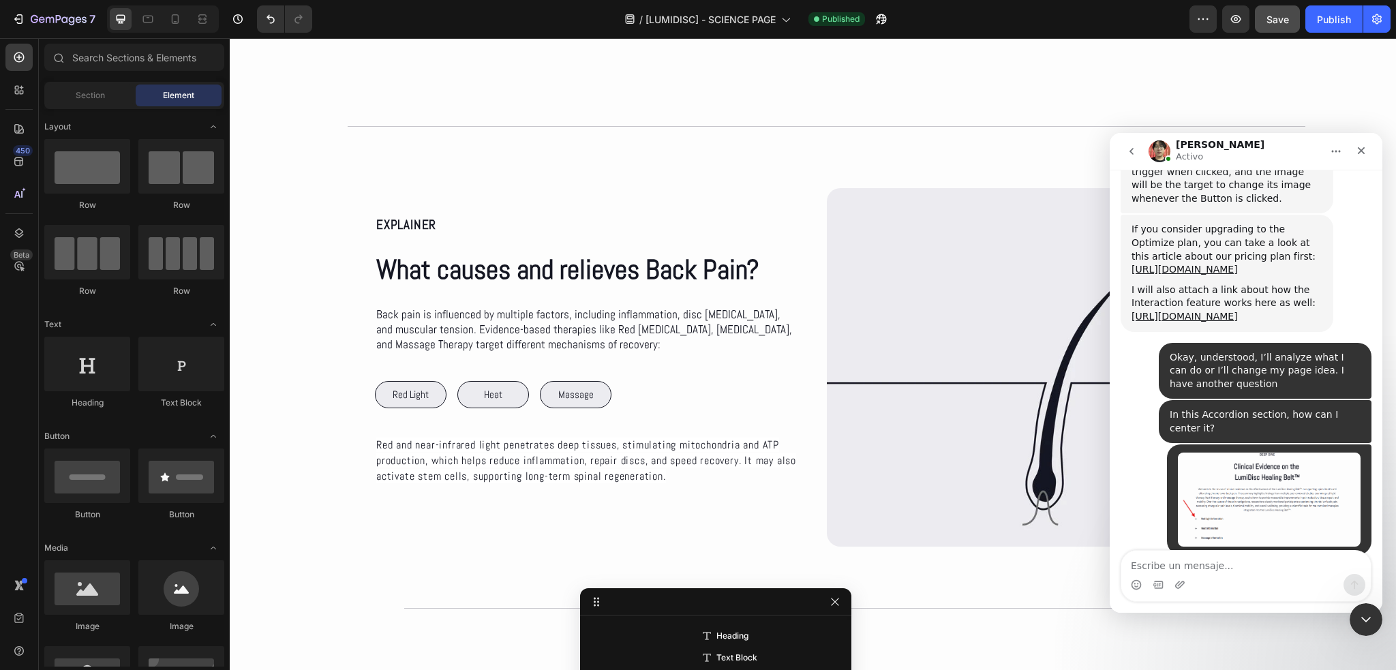
scroll to position [1012, 0]
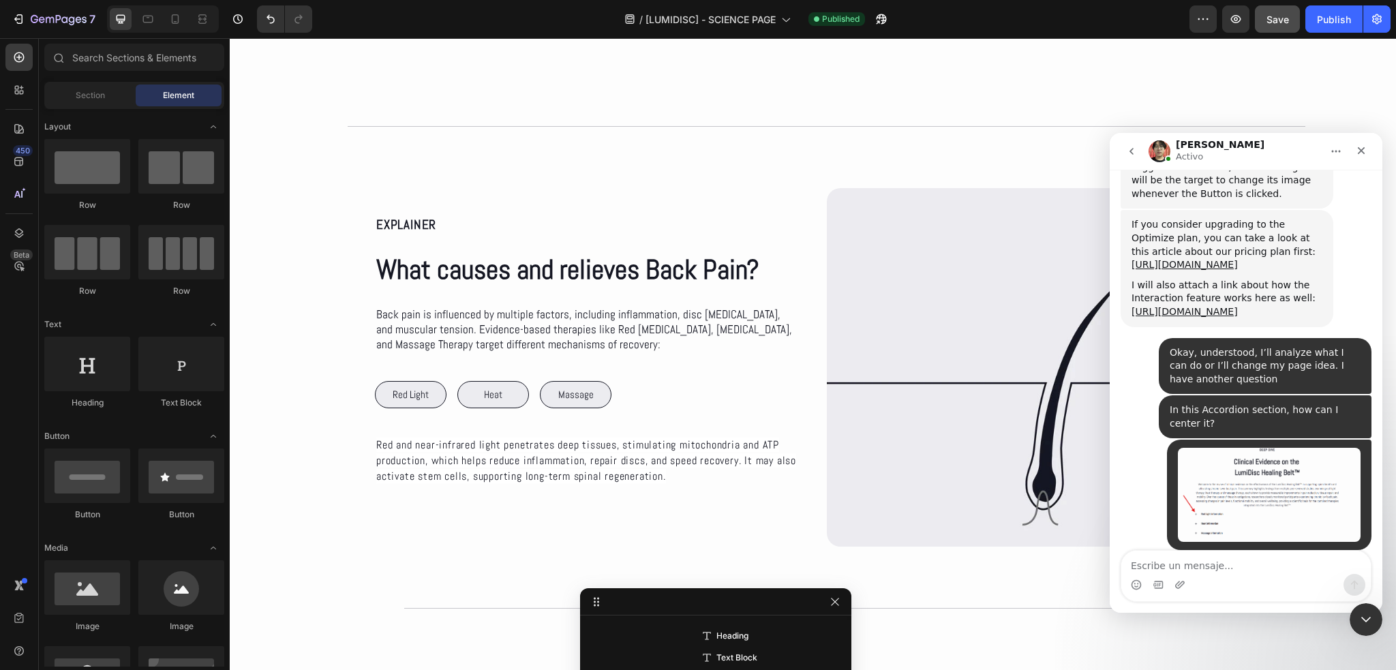
click at [1224, 592] on div "Let me have a check for you." at bounding box center [1201, 599] width 139 height 14
click at [1226, 584] on div "Let me have a check for you. Ethan • Hace 3m" at bounding box center [1246, 614] width 251 height 60
click at [1243, 566] on textarea "Escribe un mensaje..." at bounding box center [1245, 562] width 249 height 23
type textarea "Okay"
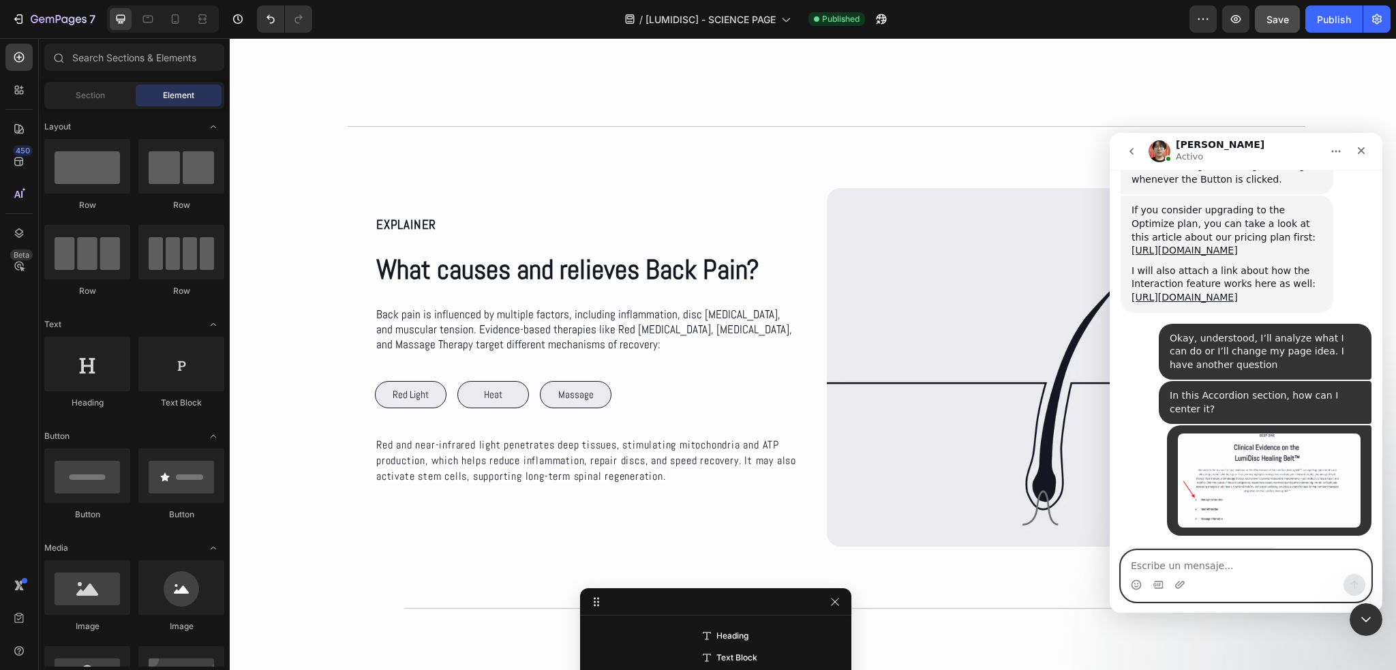
scroll to position [1029, 0]
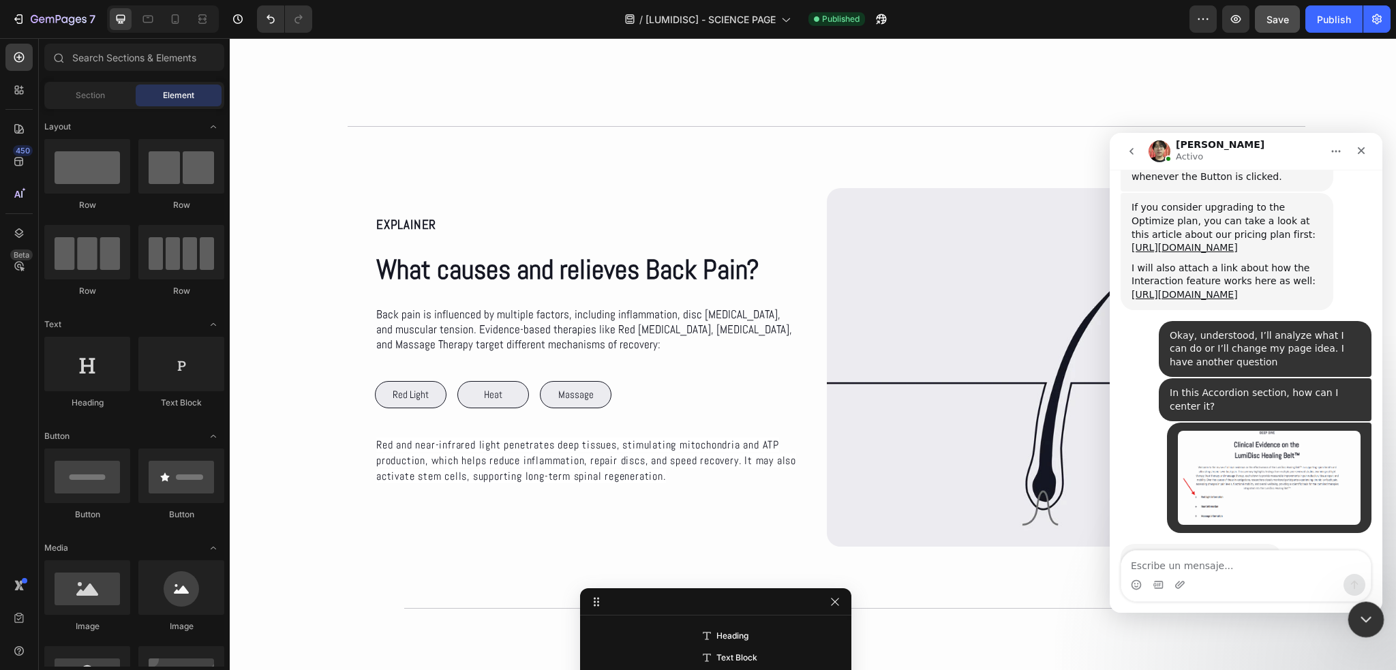
click at [1357, 618] on icon "Cerrar Intercom Messenger" at bounding box center [1364, 617] width 16 height 16
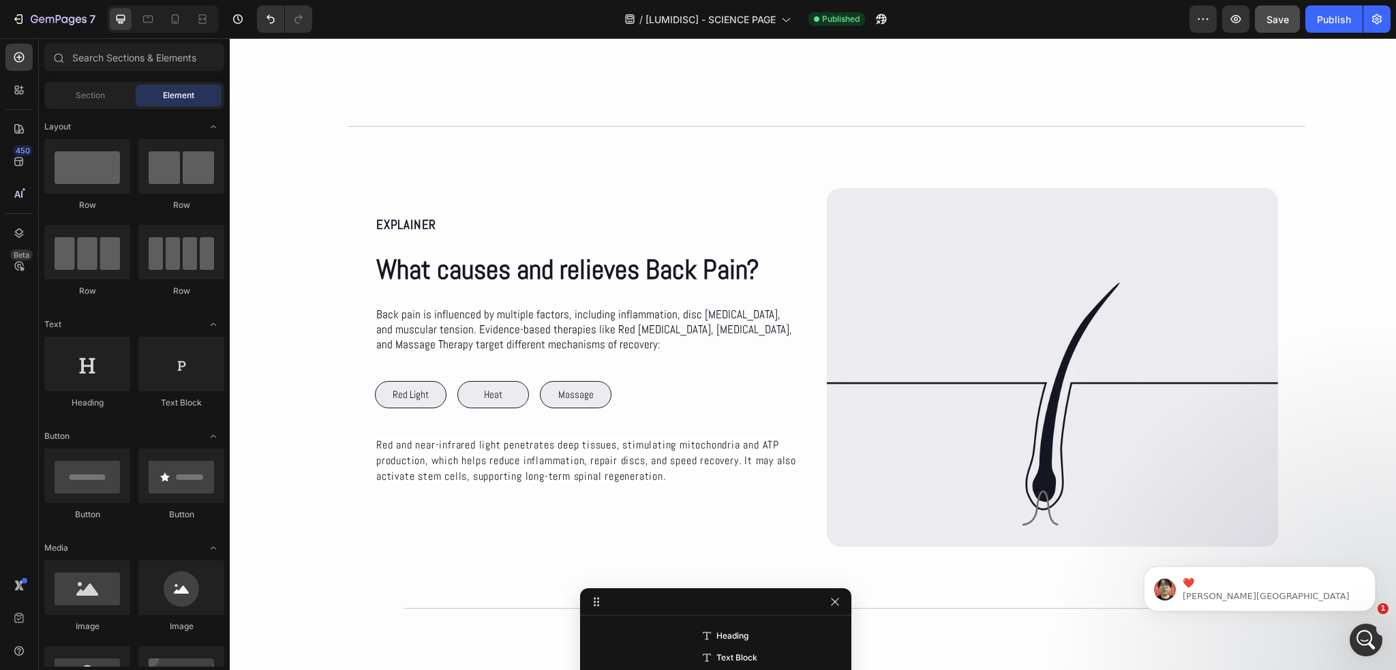
scroll to position [1130, 0]
click at [1205, 596] on p "Ethan • Ahora" at bounding box center [1271, 596] width 176 height 12
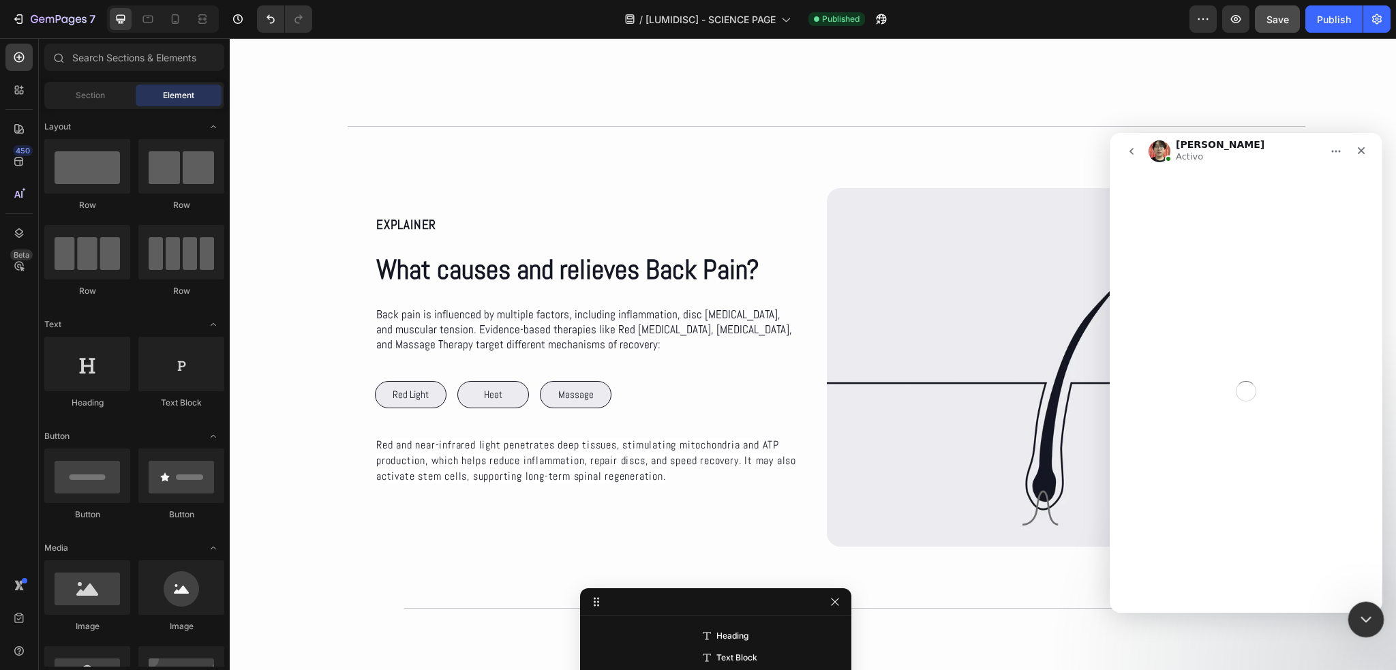
click at [1369, 631] on div "Cerrar Intercom Messenger" at bounding box center [1364, 617] width 33 height 33
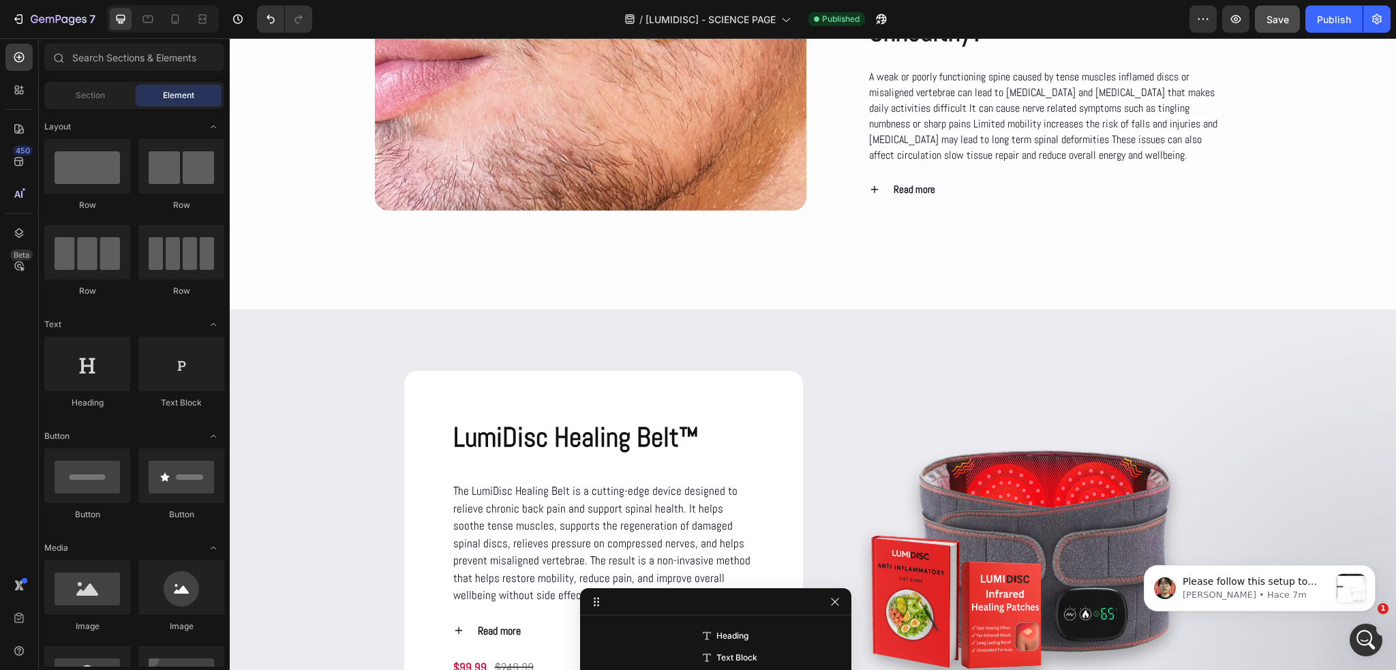
scroll to position [1636, 0]
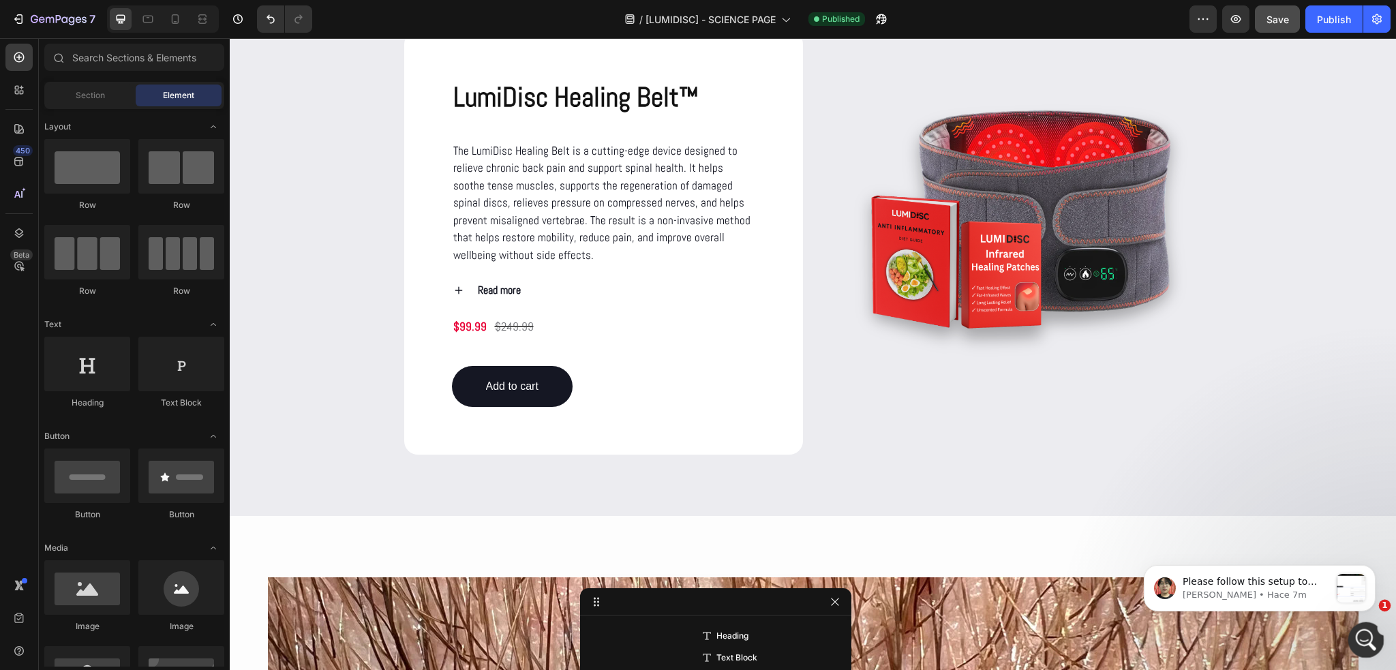
click at [1366, 637] on icon "Abrir Intercom Messenger" at bounding box center [1364, 638] width 22 height 22
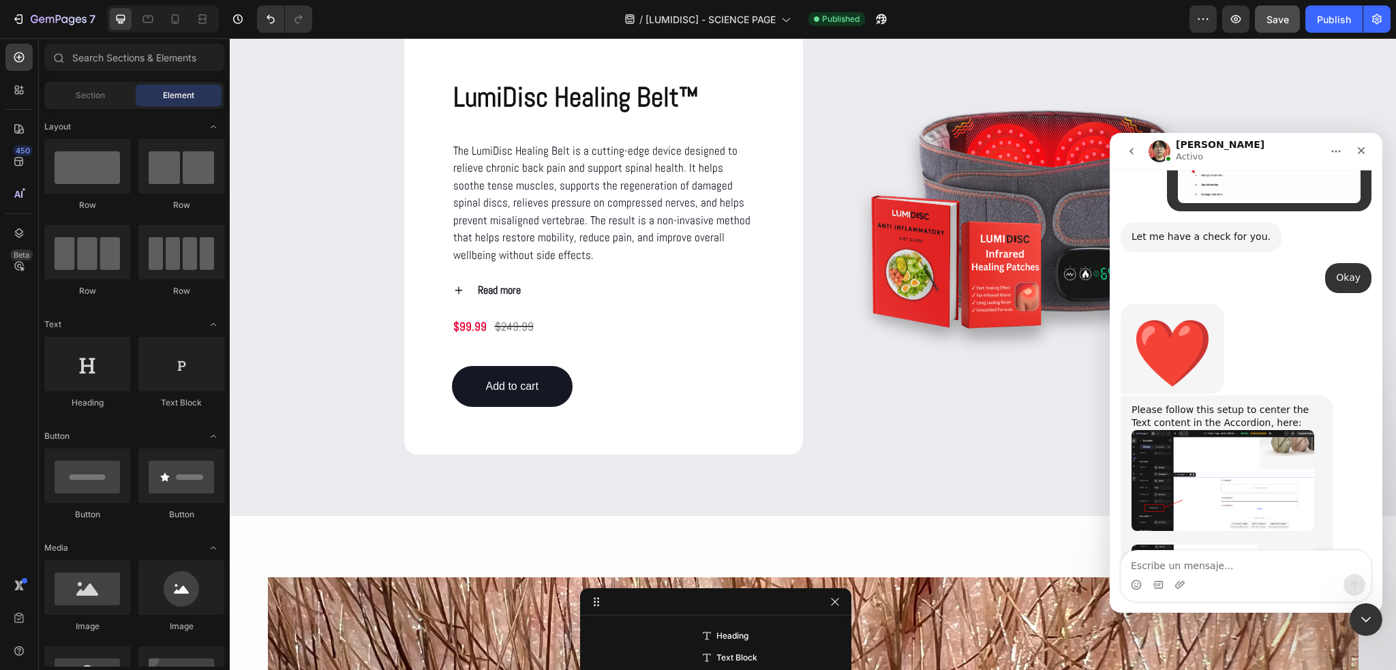
scroll to position [1361, 0]
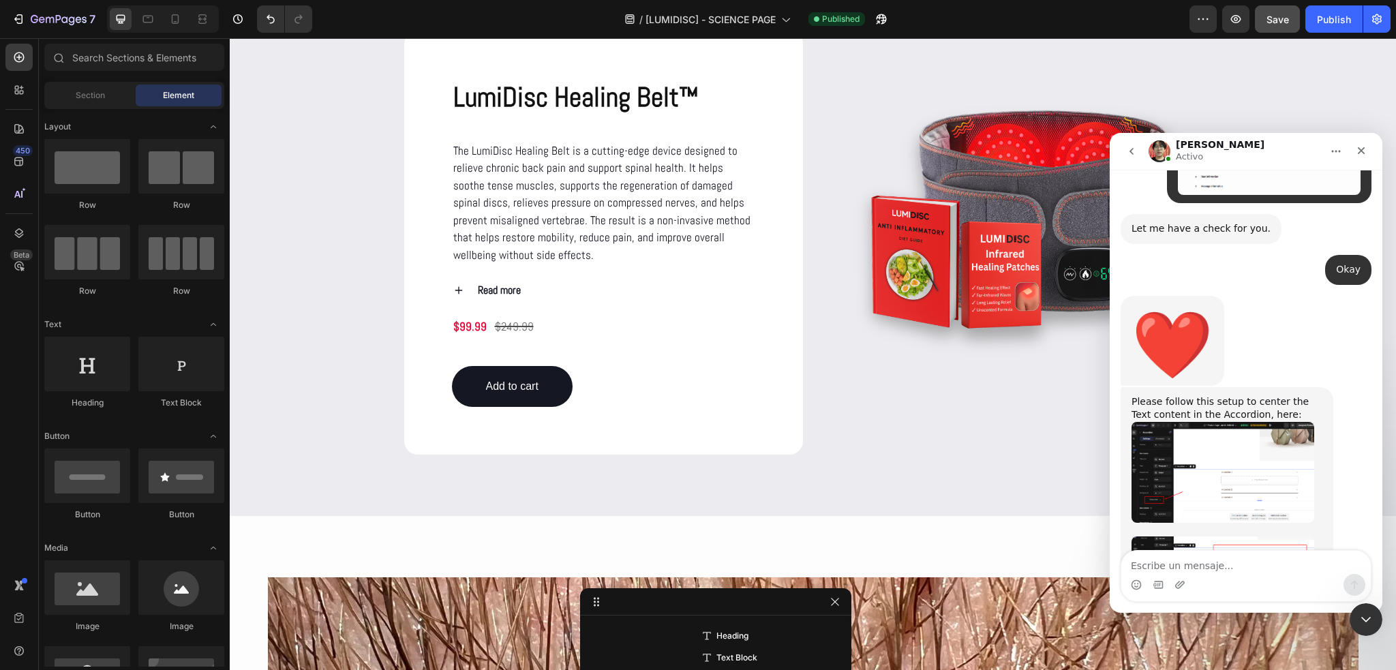
click at [1246, 422] on img "Ethan dice…" at bounding box center [1223, 472] width 183 height 101
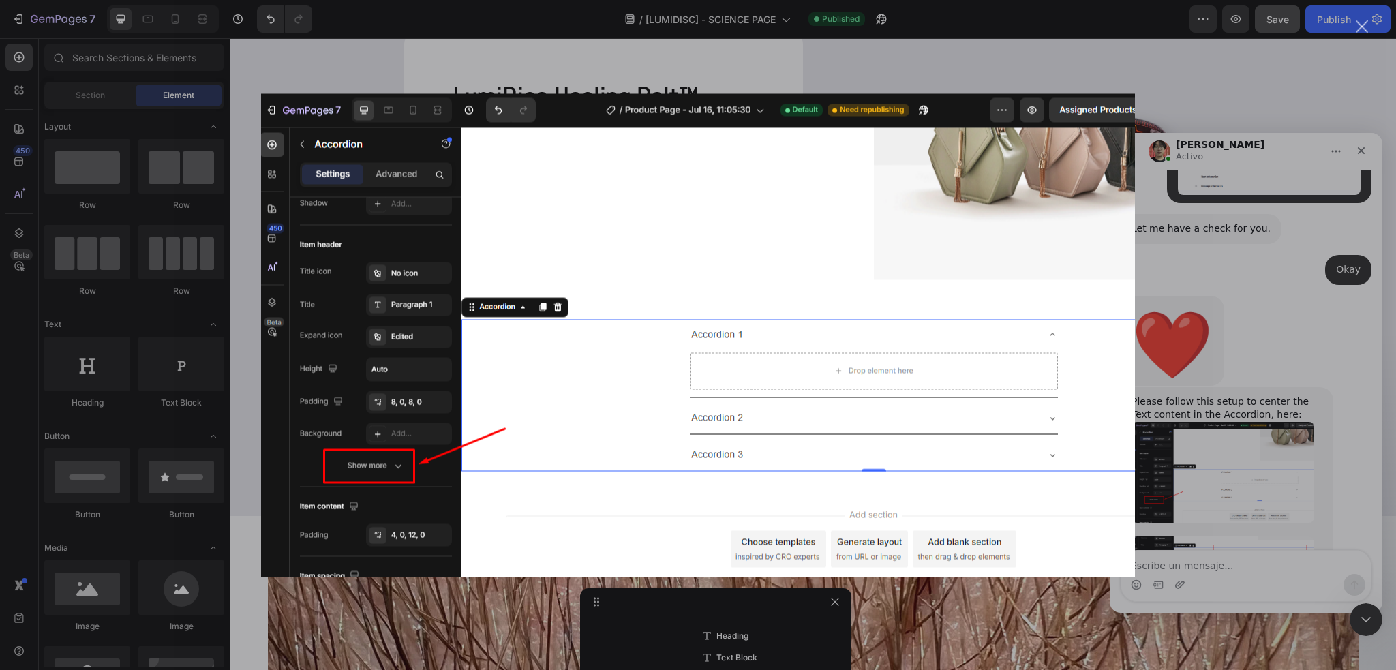
click at [1269, 74] on div "Intercom Messenger" at bounding box center [698, 335] width 1396 height 670
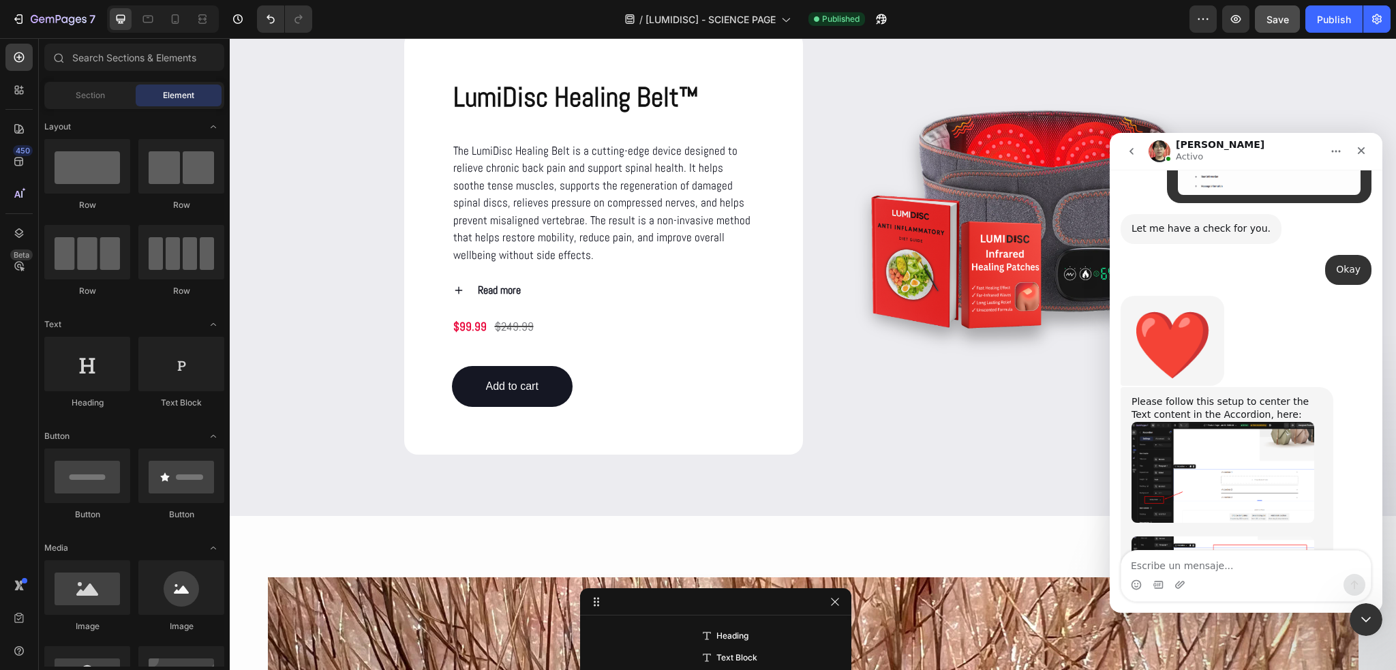
click at [1237, 536] on img "Ethan dice…" at bounding box center [1223, 572] width 183 height 72
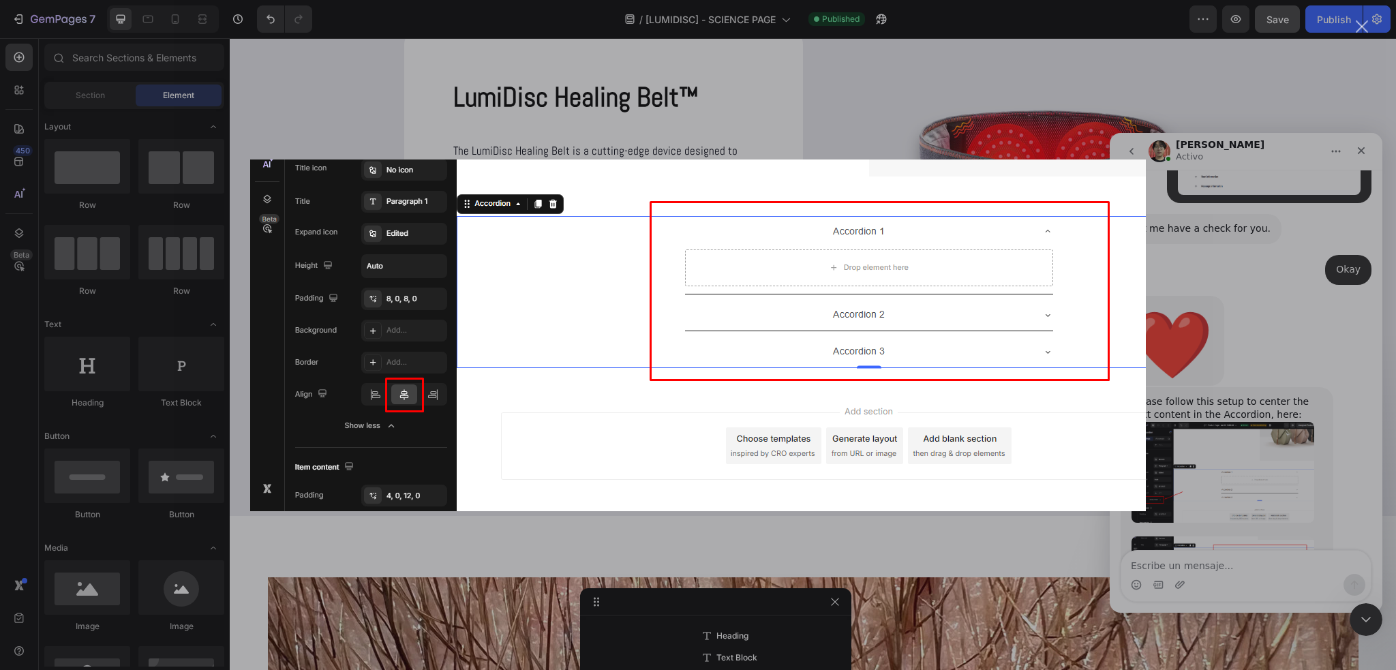
click at [1243, 110] on div "Intercom Messenger" at bounding box center [698, 335] width 1396 height 670
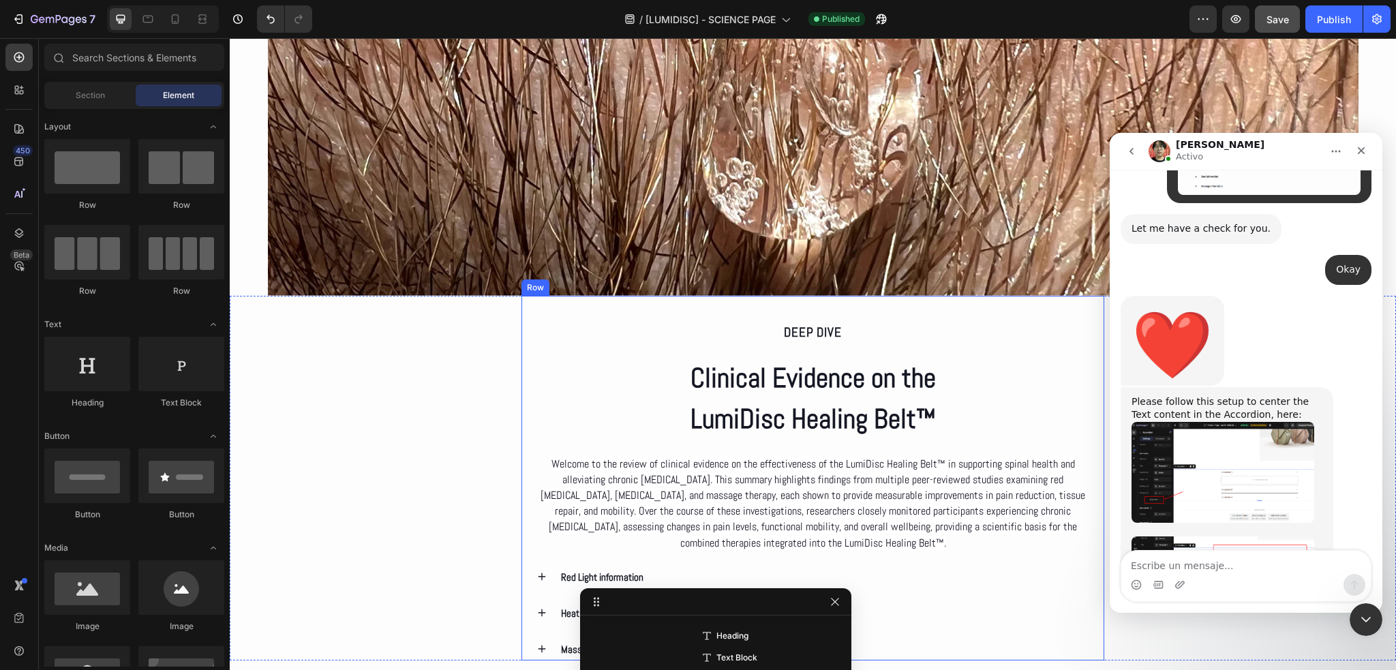
scroll to position [2522, 0]
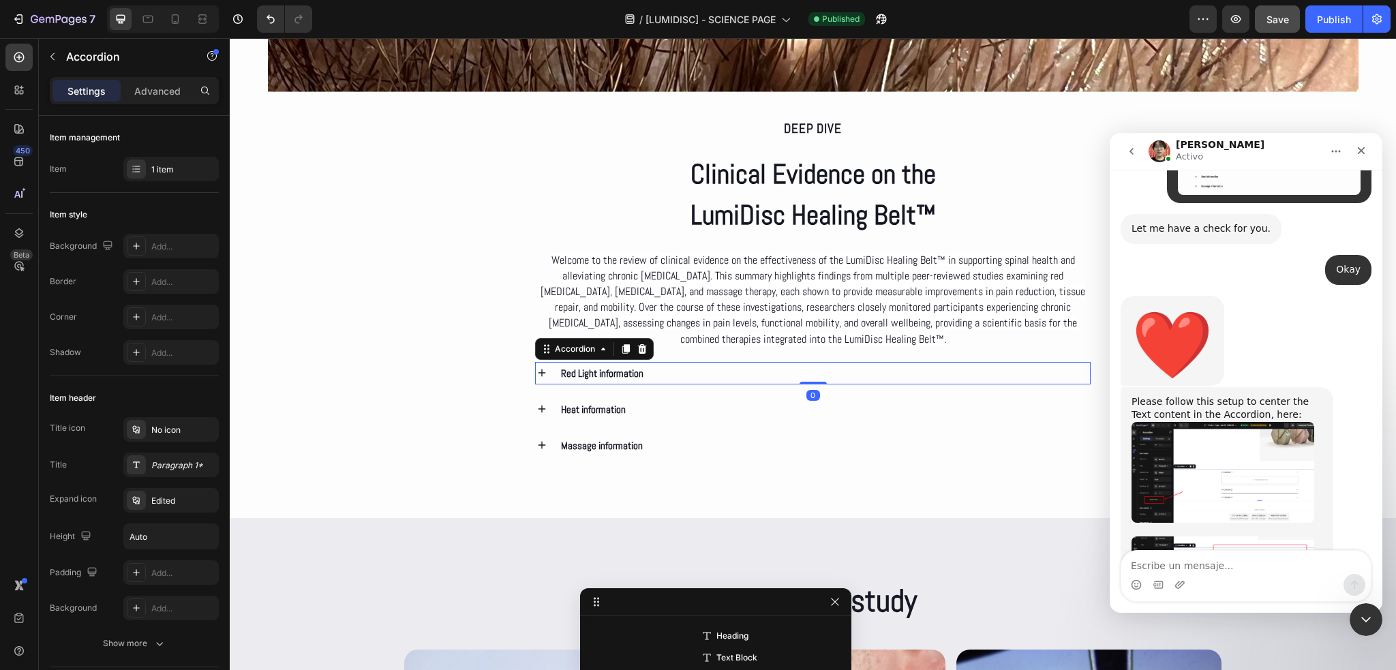
click at [702, 378] on div "Red Light information" at bounding box center [825, 373] width 532 height 22
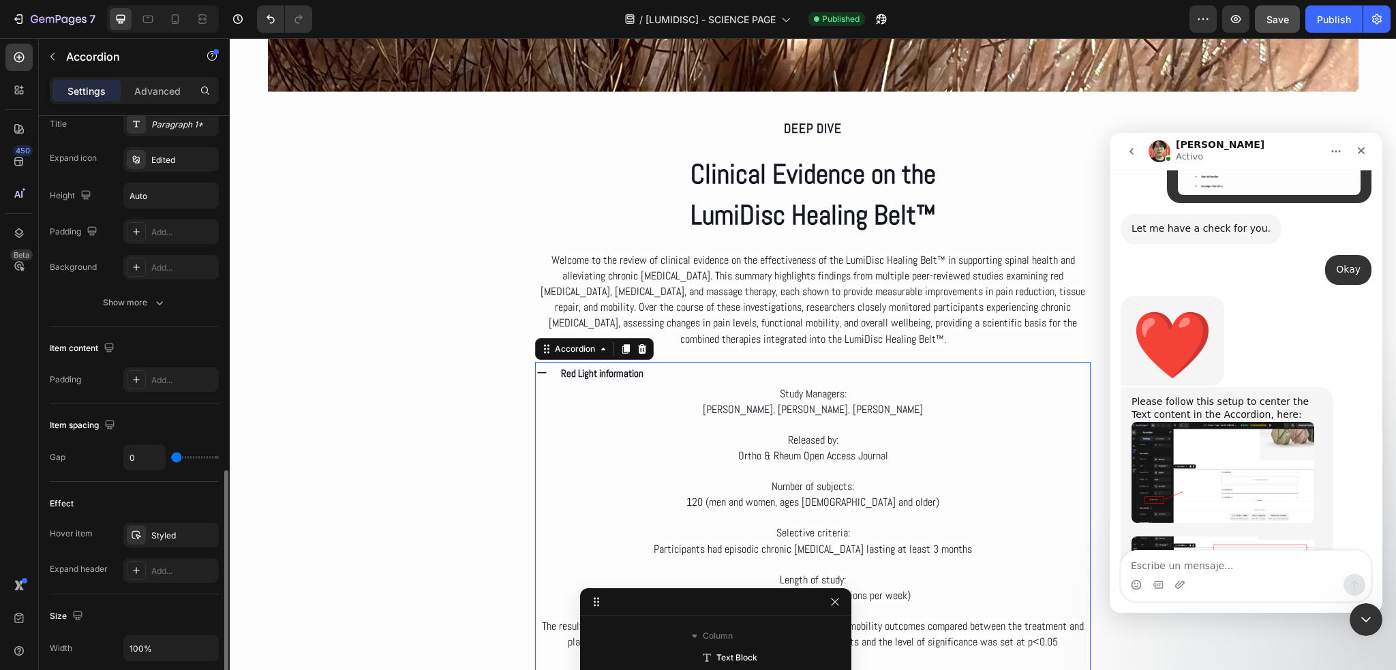
scroll to position [682, 0]
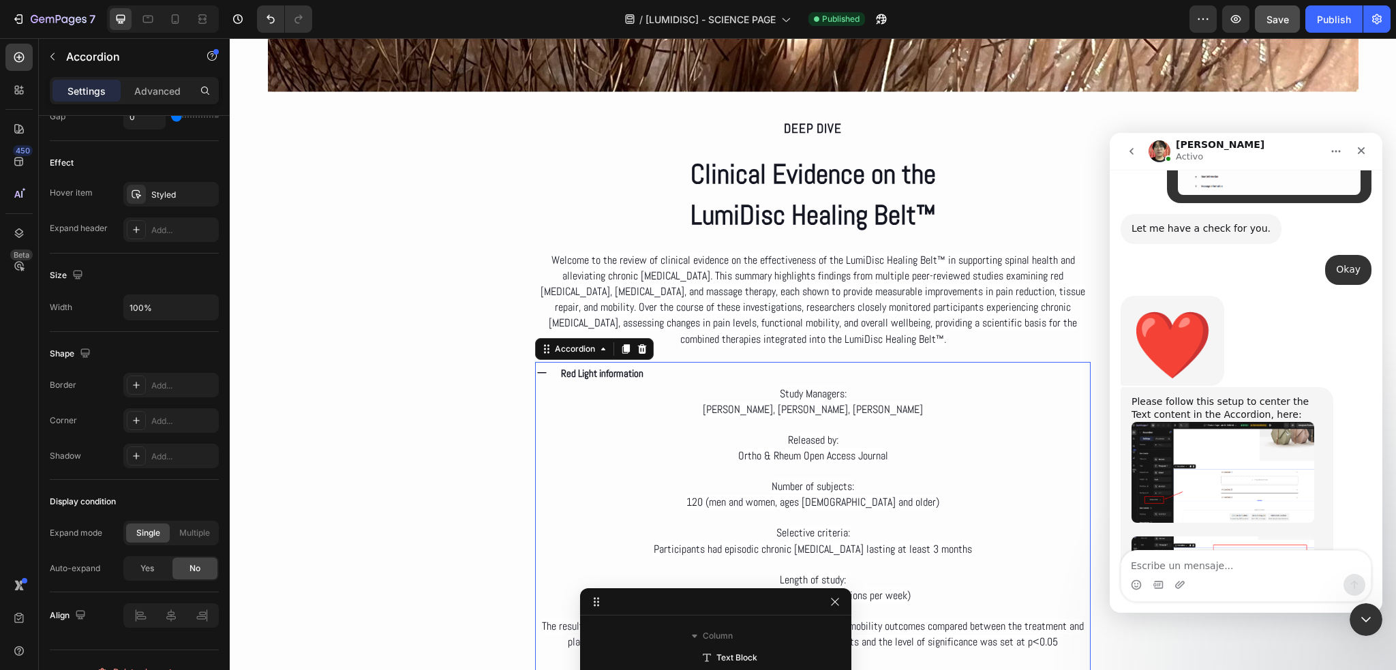
click at [1237, 422] on img "Ethan dice…" at bounding box center [1223, 472] width 183 height 101
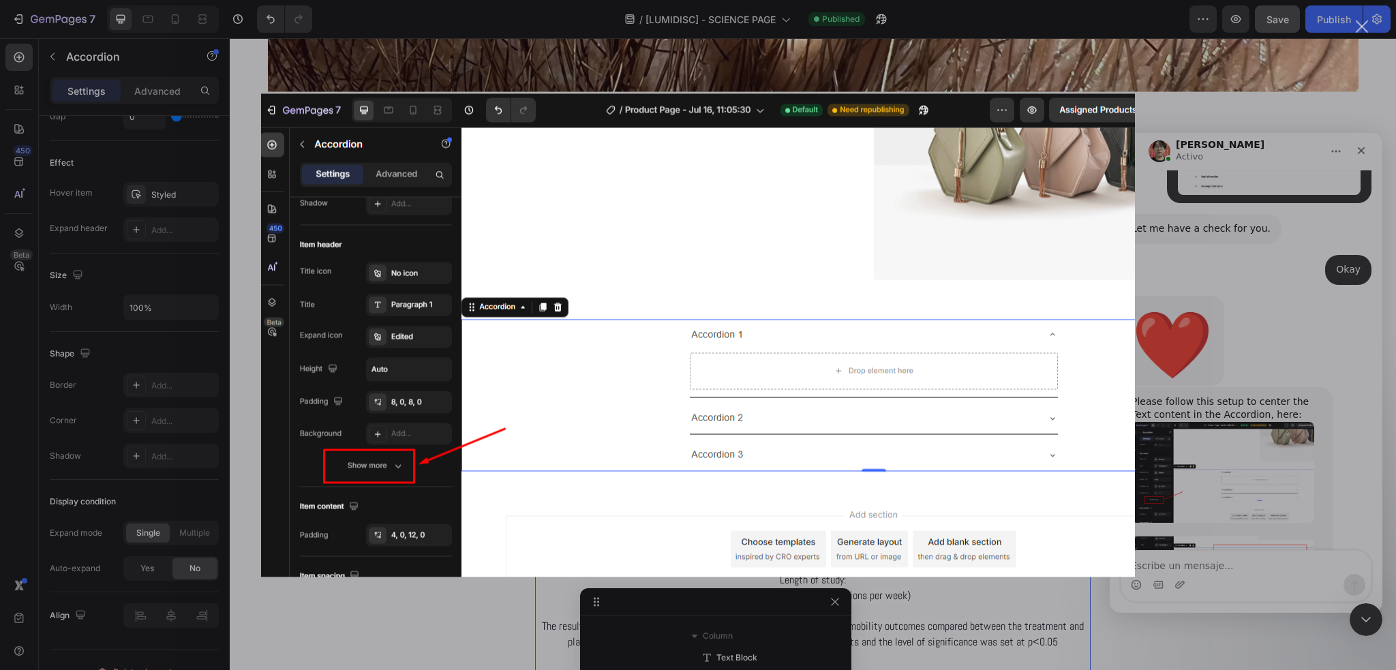
click at [496, 394] on img "Cerrar" at bounding box center [698, 334] width 874 height 483
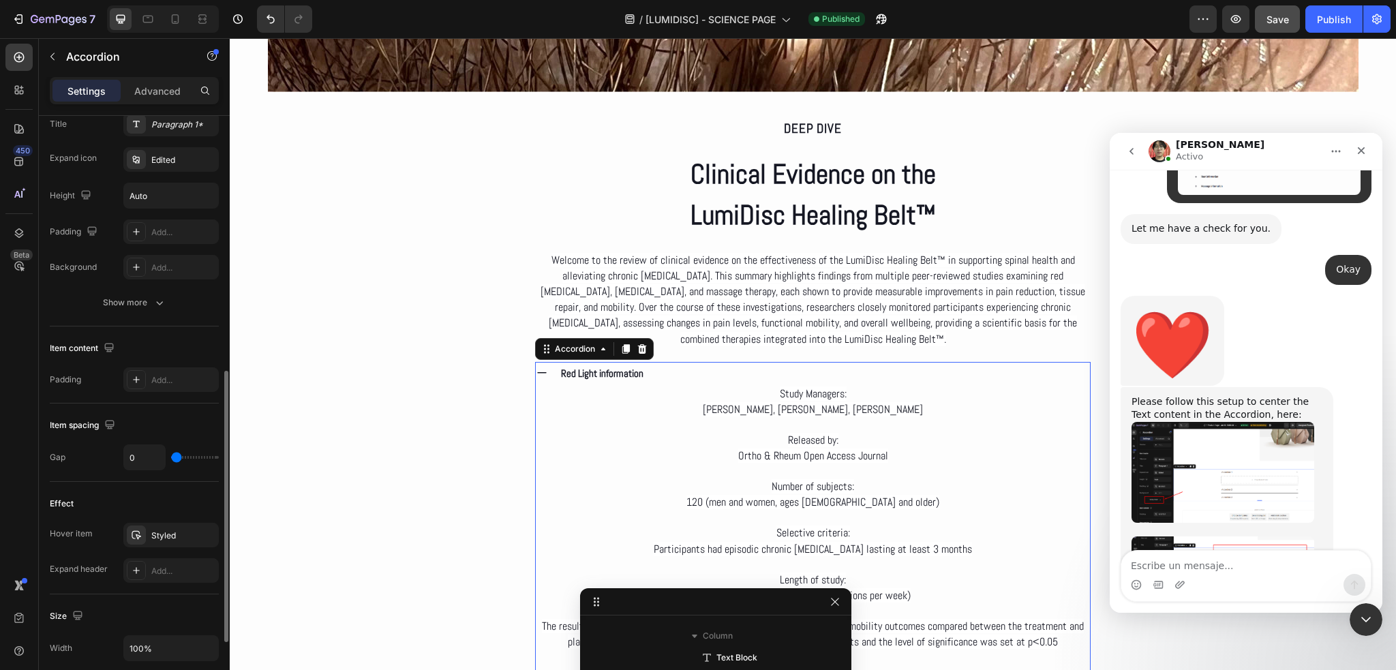
scroll to position [273, 0]
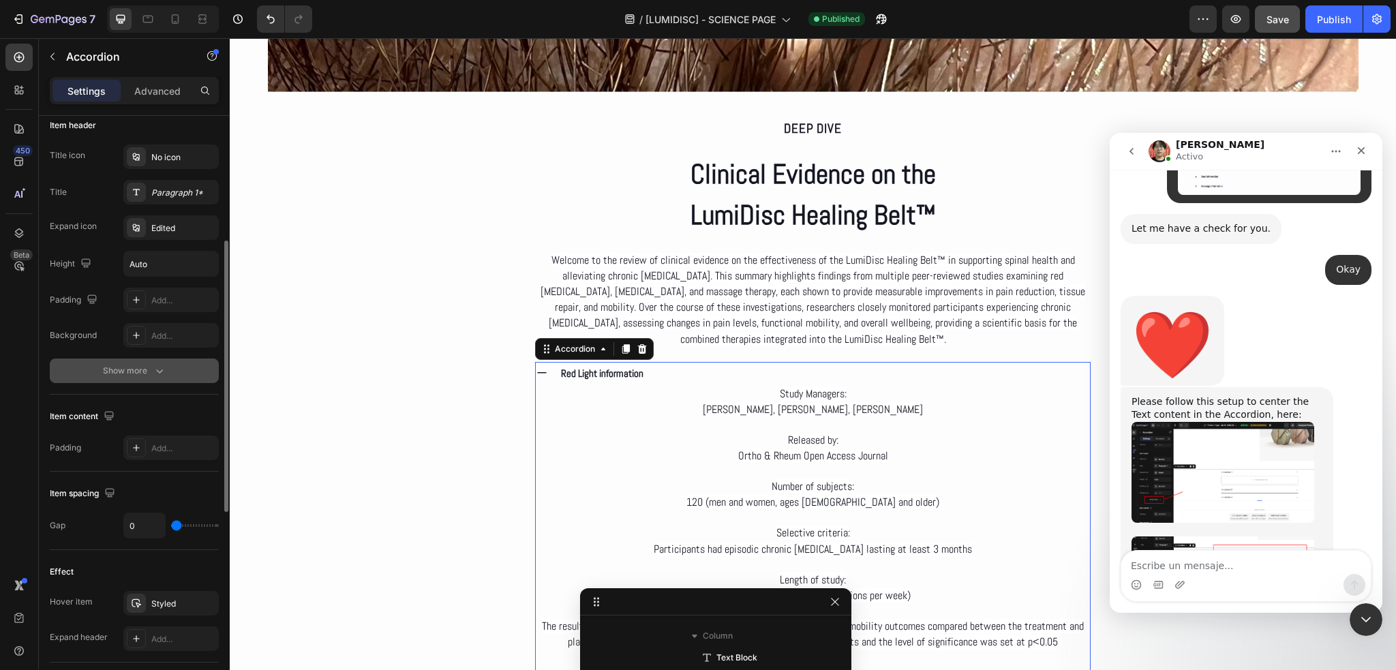
click at [147, 370] on div "Show more" at bounding box center [134, 371] width 63 height 14
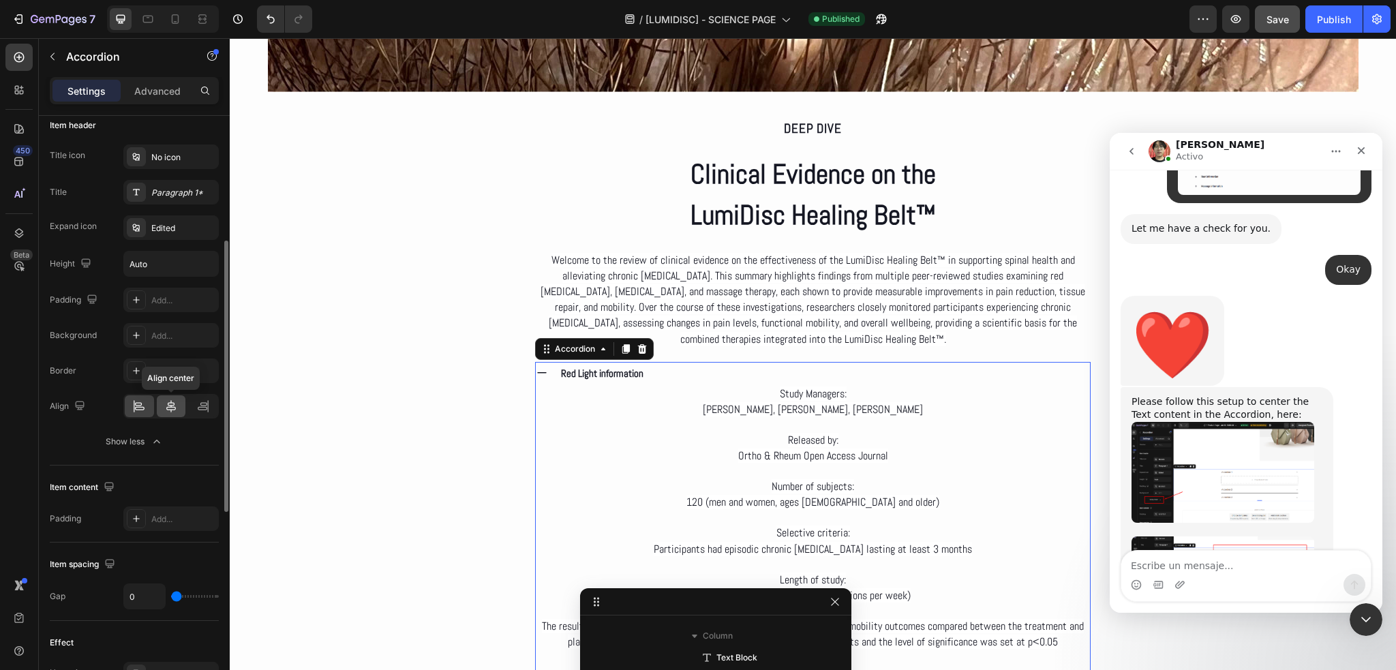
click at [169, 402] on icon at bounding box center [171, 406] width 10 height 12
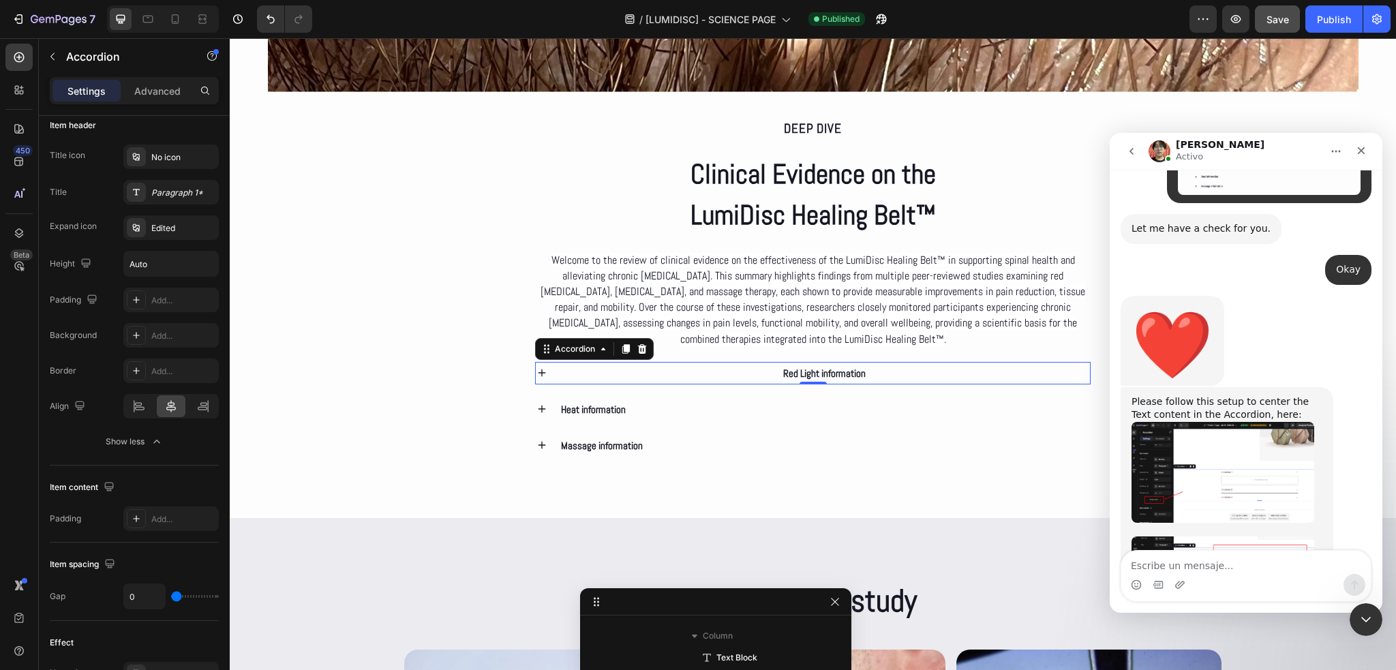
click at [1257, 536] on img "Ethan dice…" at bounding box center [1223, 572] width 183 height 72
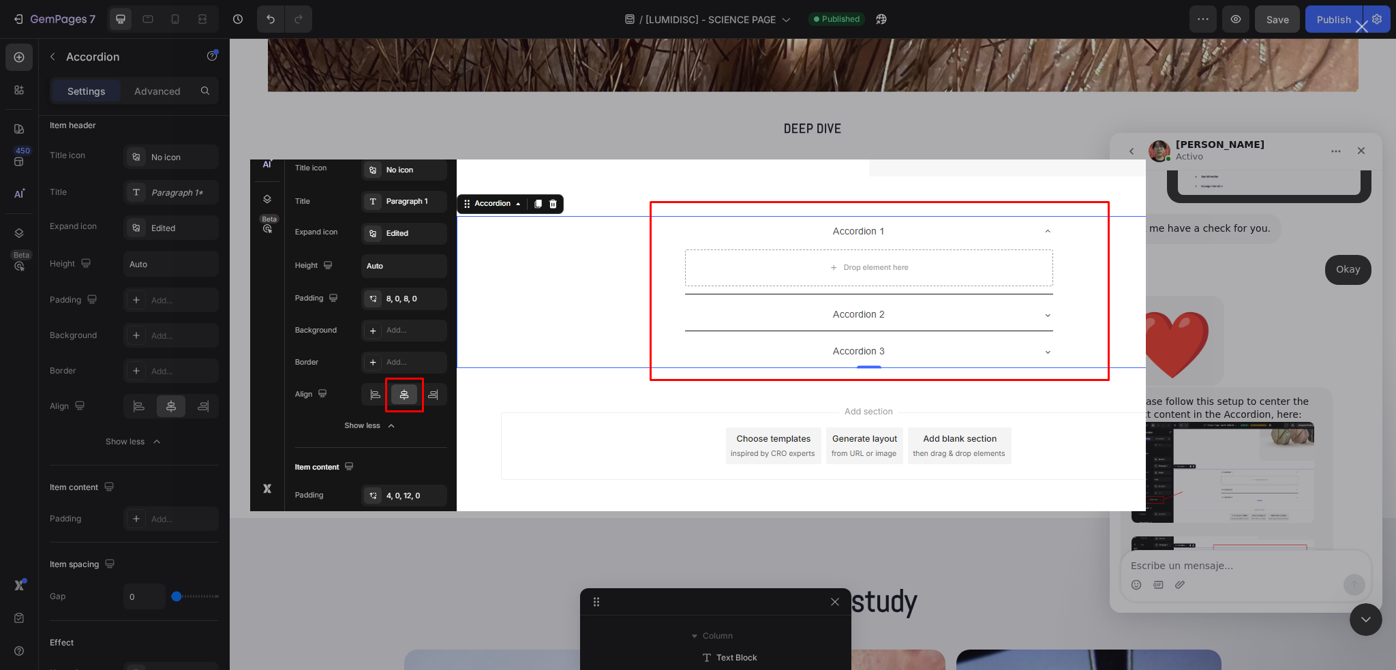
click at [1062, 223] on img "Cerrar" at bounding box center [698, 336] width 896 height 352
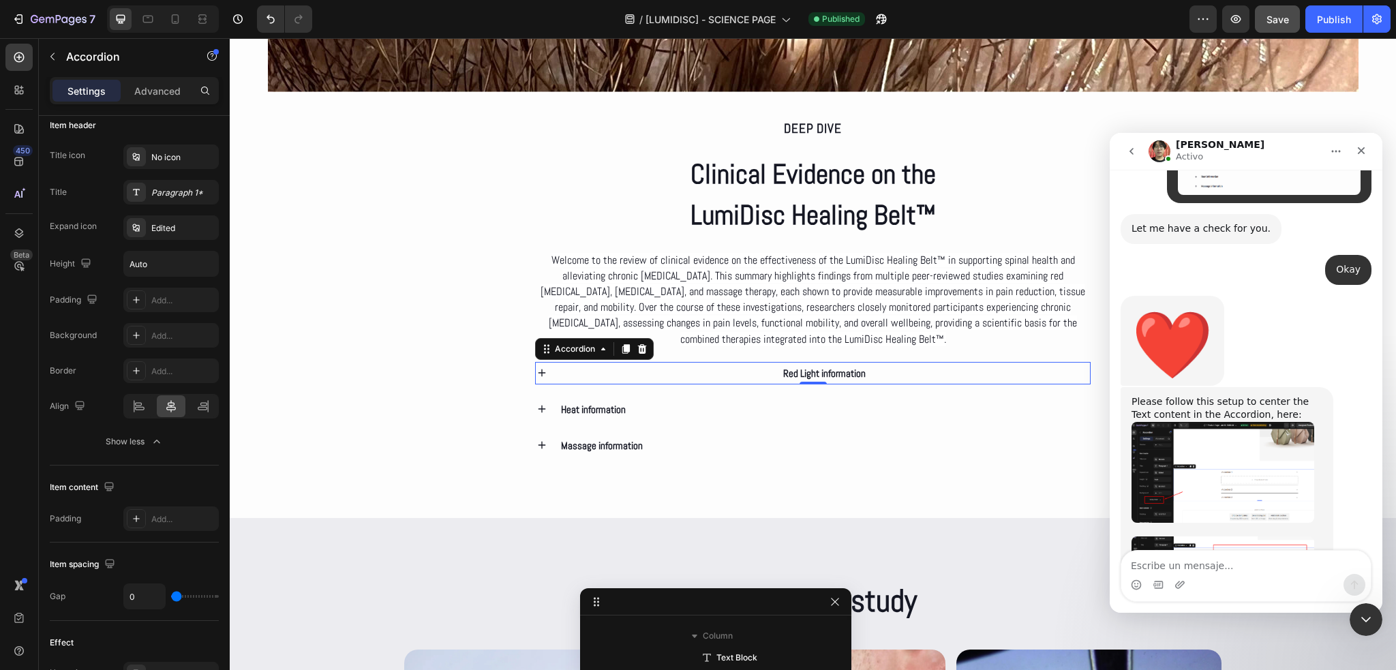
click at [678, 373] on div "Red Light information" at bounding box center [825, 373] width 532 height 22
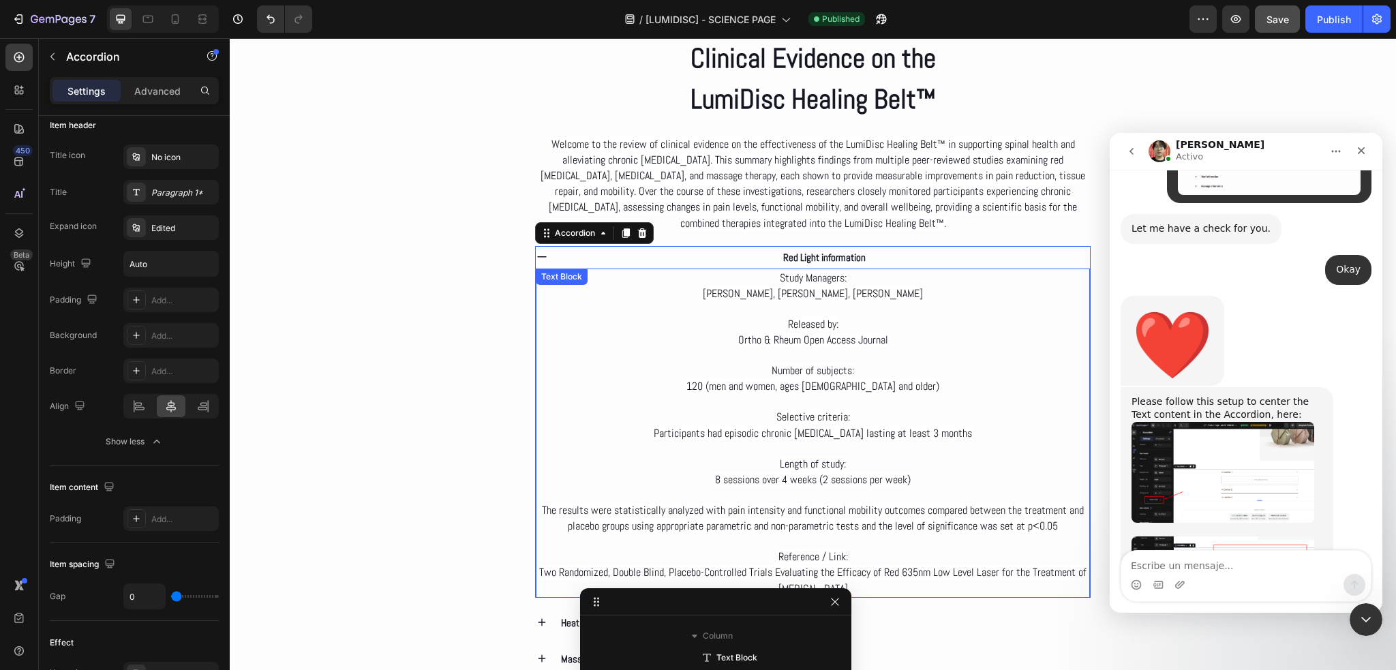
scroll to position [2659, 0]
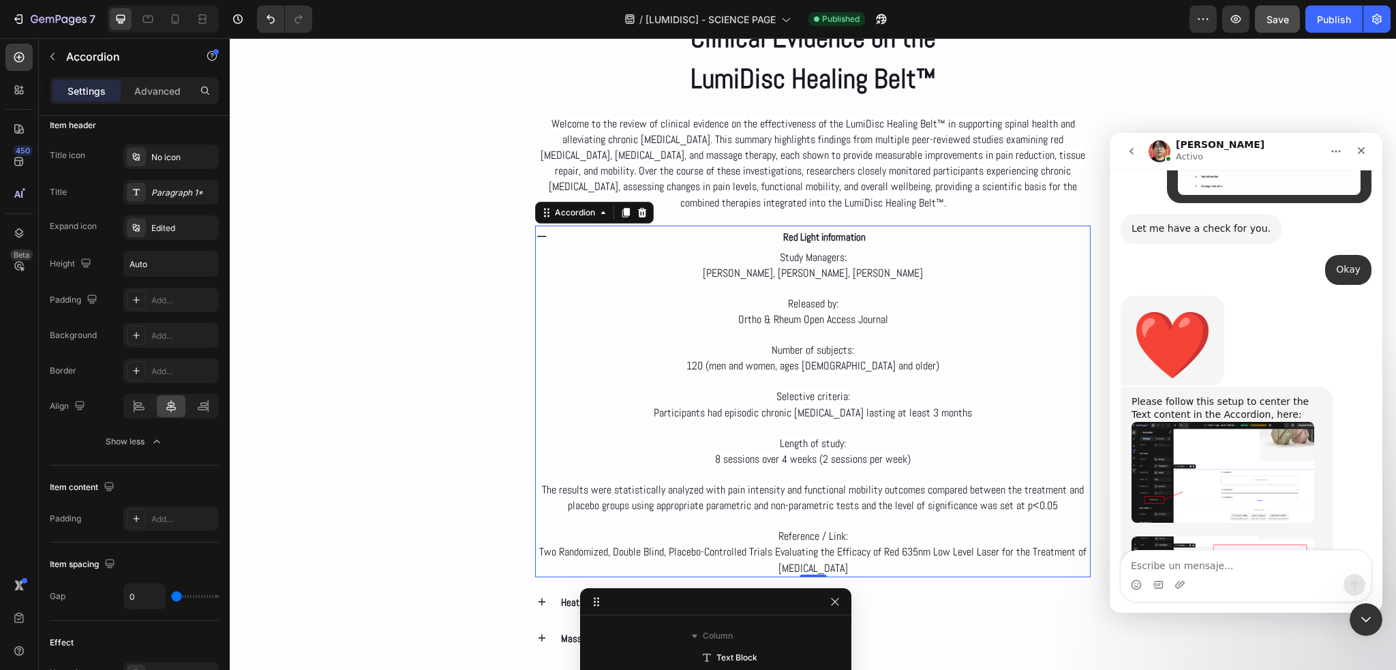
click at [813, 241] on p "Red Light information" at bounding box center [824, 237] width 82 height 18
click at [723, 239] on div "Red Light information" at bounding box center [825, 237] width 532 height 22
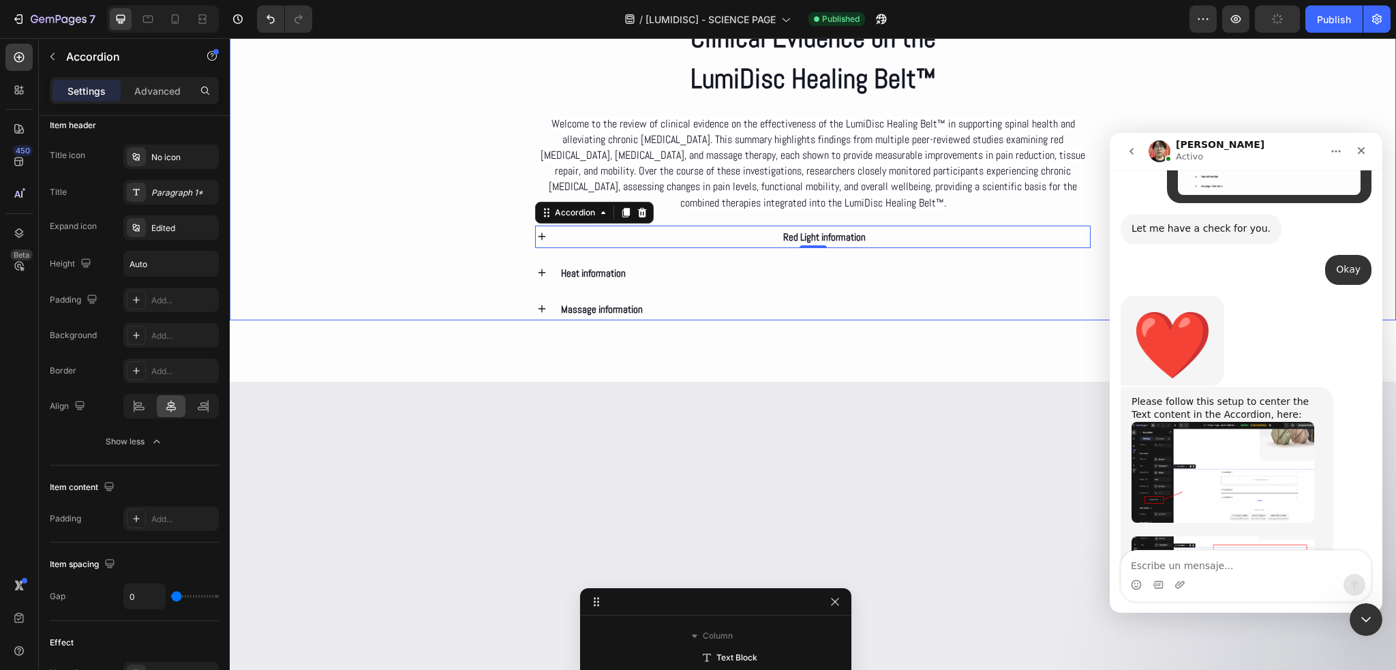
scroll to position [237, 0]
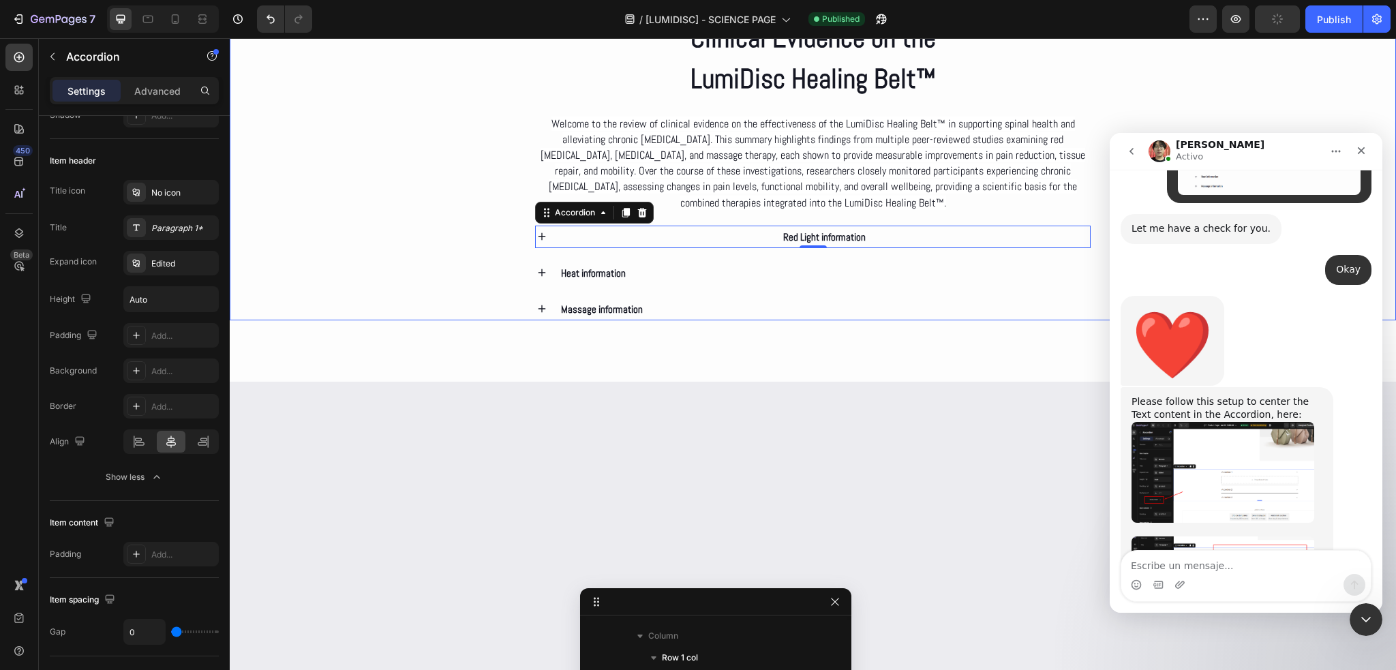
click at [505, 234] on div "Deep dive Text Block Clinical Evidence on the LumiDisc Healing Belt™ Heading We…" at bounding box center [813, 138] width 1166 height 364
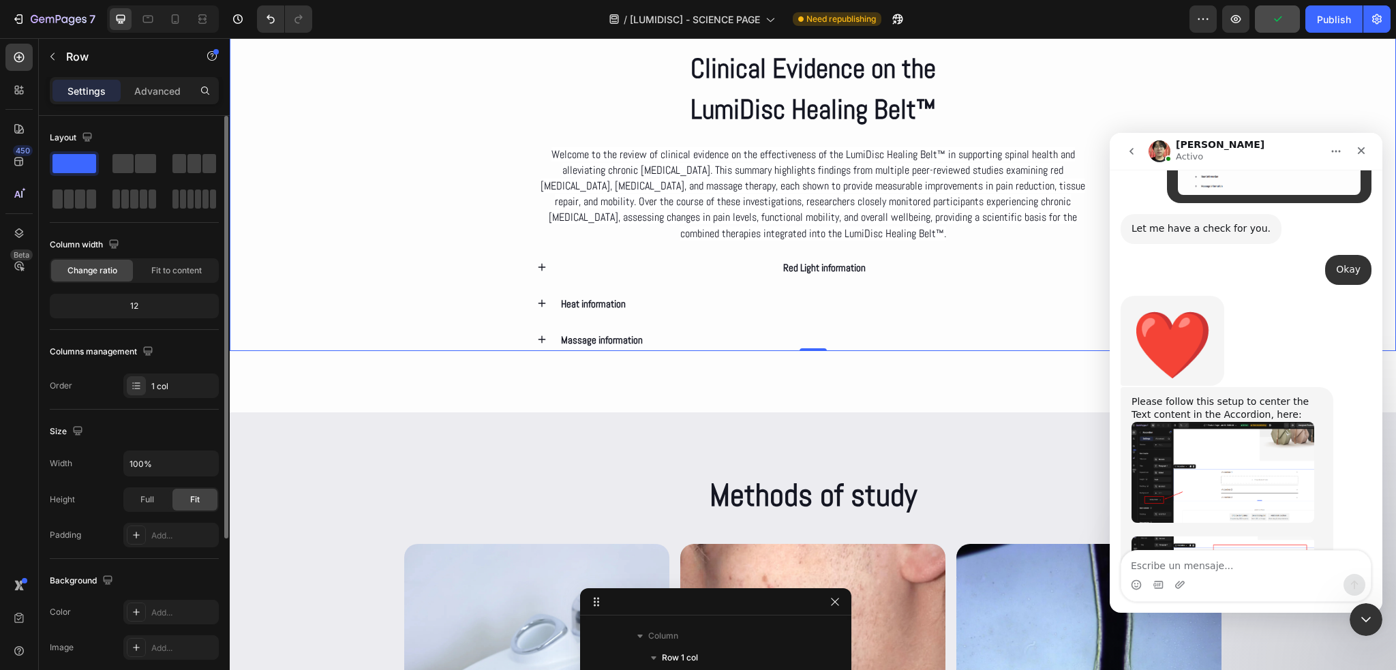
scroll to position [2590, 0]
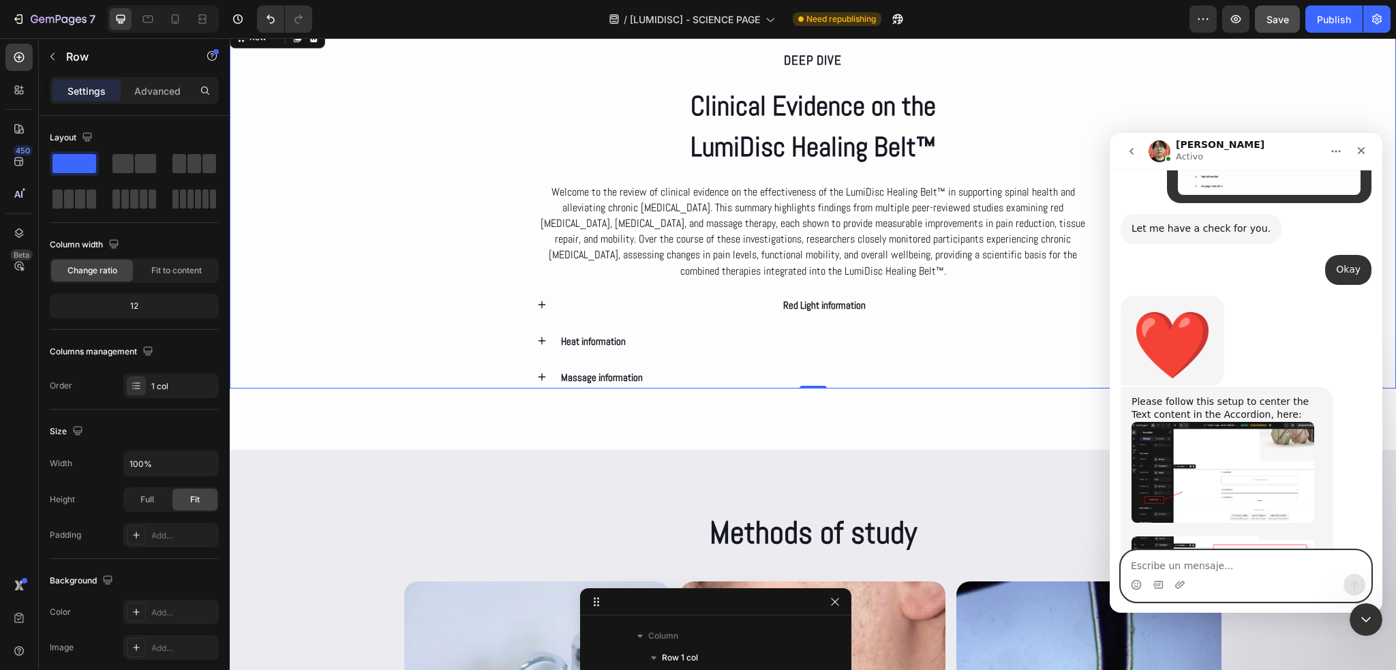
click at [1241, 561] on textarea "Escribe un mensaje..." at bounding box center [1245, 562] width 249 height 23
paste textarea "I was able to do it, but the icon stays on the left and doesn’t center. Is it p…"
type textarea "I was able to do it, but the icon stays on the left and doesn’t center. Is it p…"
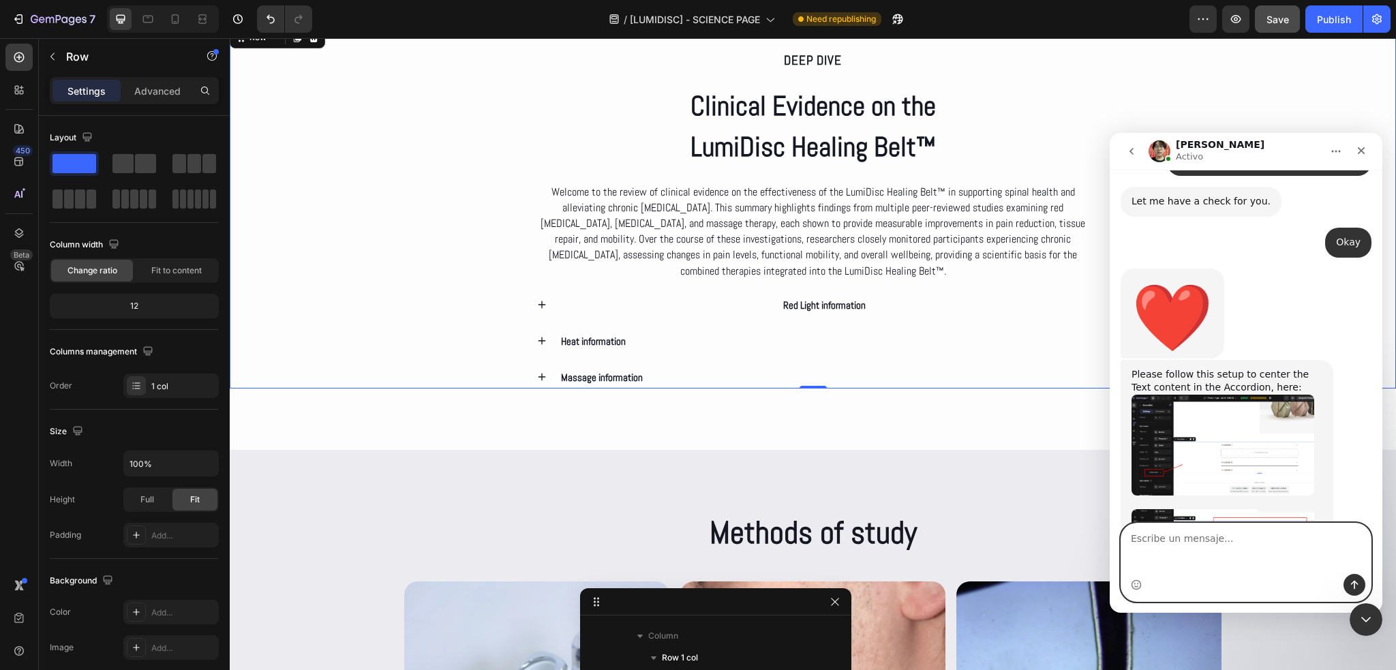
scroll to position [1429, 0]
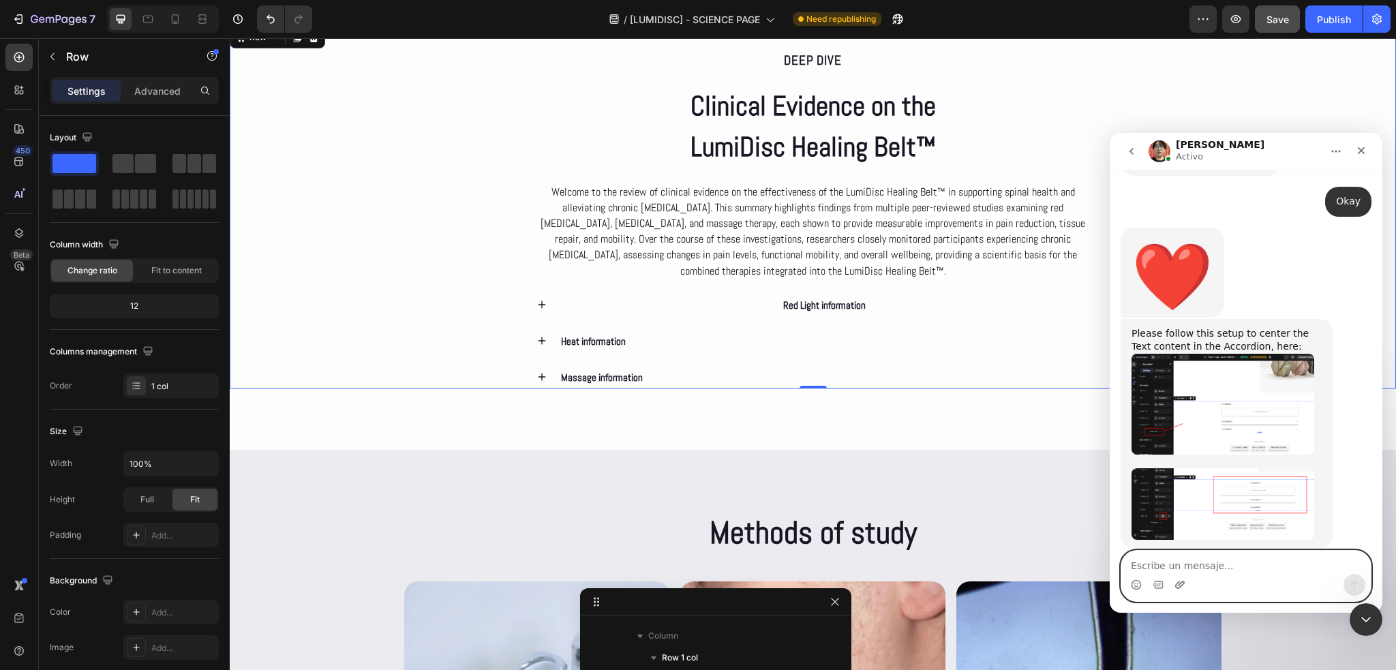
click at [1179, 581] on icon "Adjuntar un archivo" at bounding box center [1180, 584] width 10 height 7
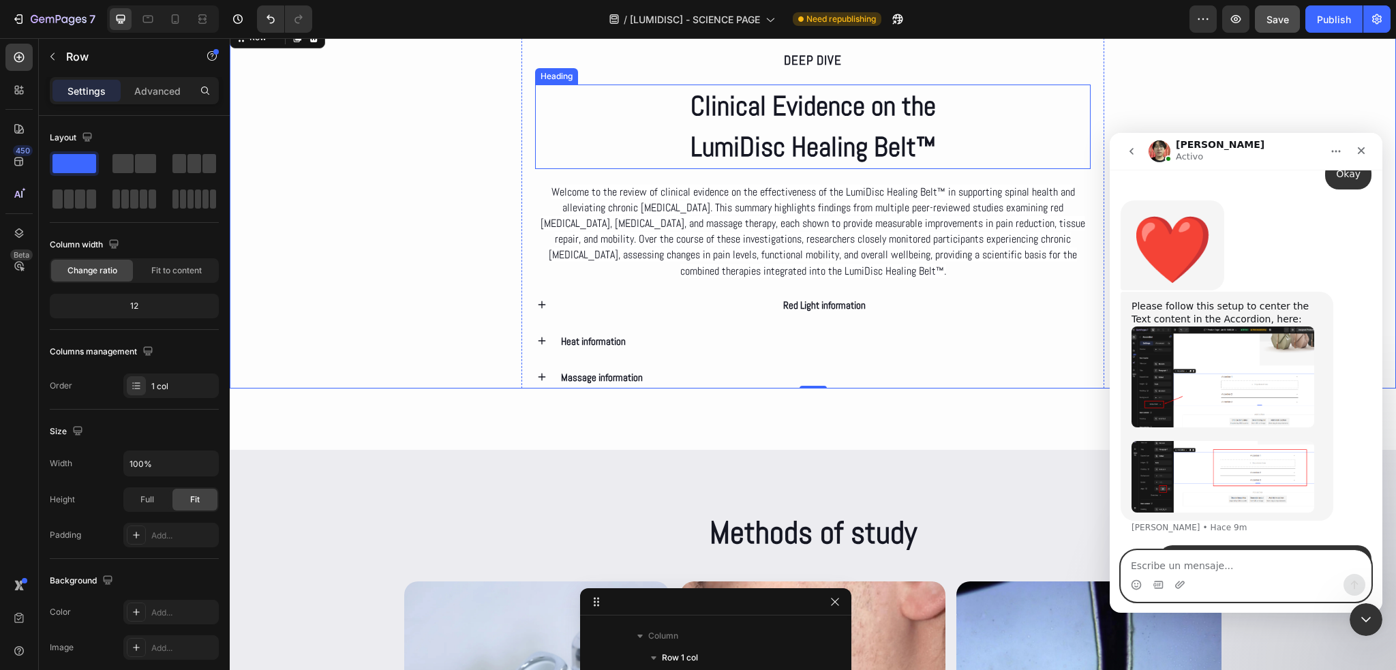
scroll to position [1491, 0]
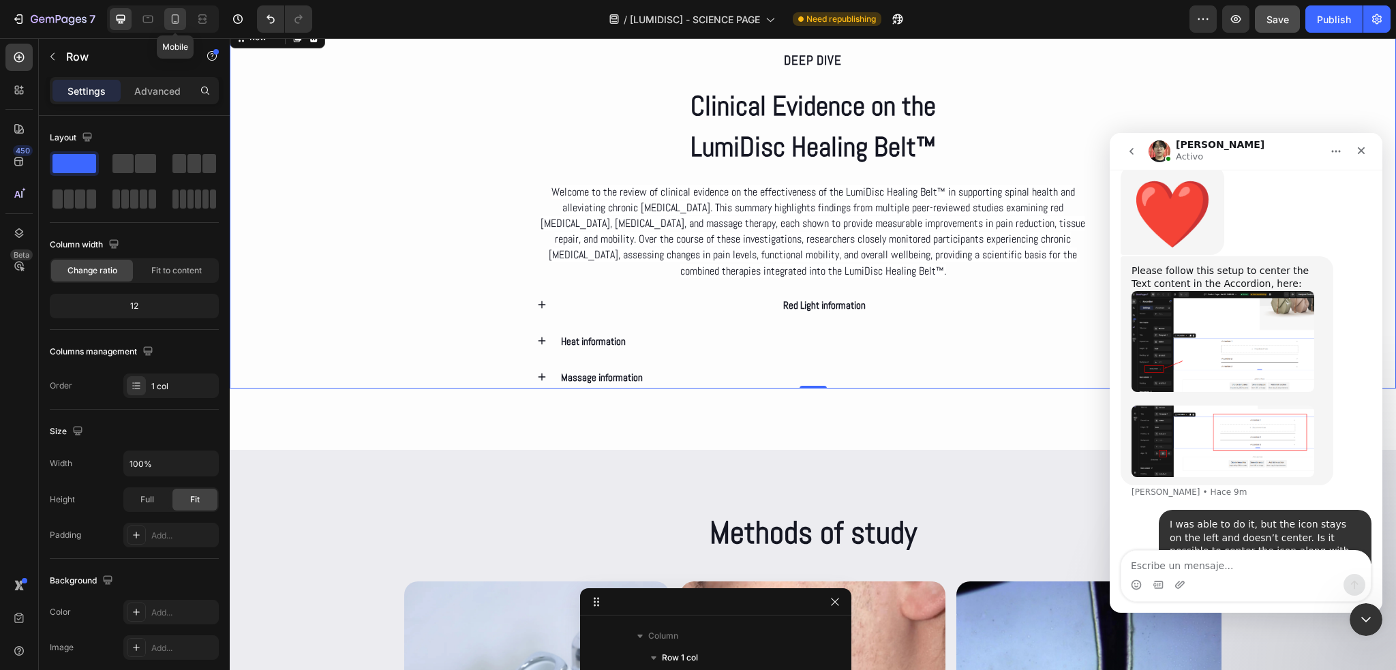
click at [171, 20] on icon at bounding box center [175, 19] width 14 height 14
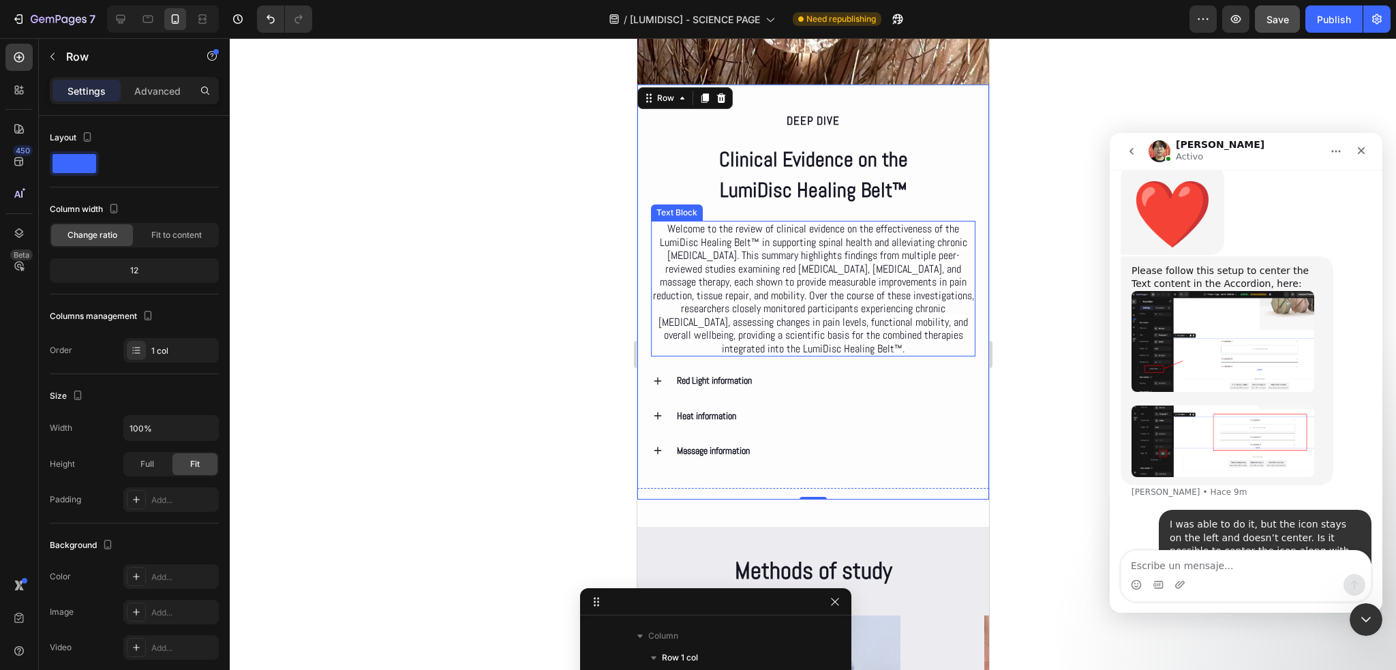
scroll to position [2193, 0]
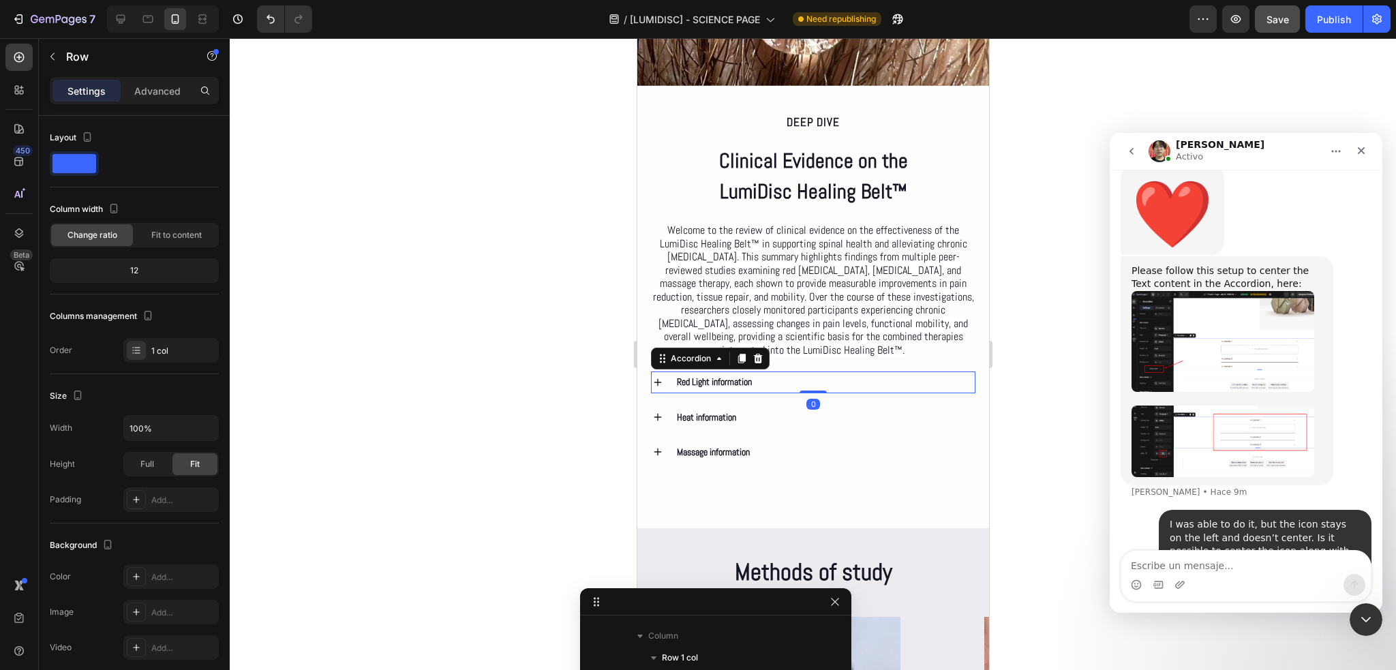
click at [835, 392] on div "Red Light information" at bounding box center [824, 382] width 300 height 21
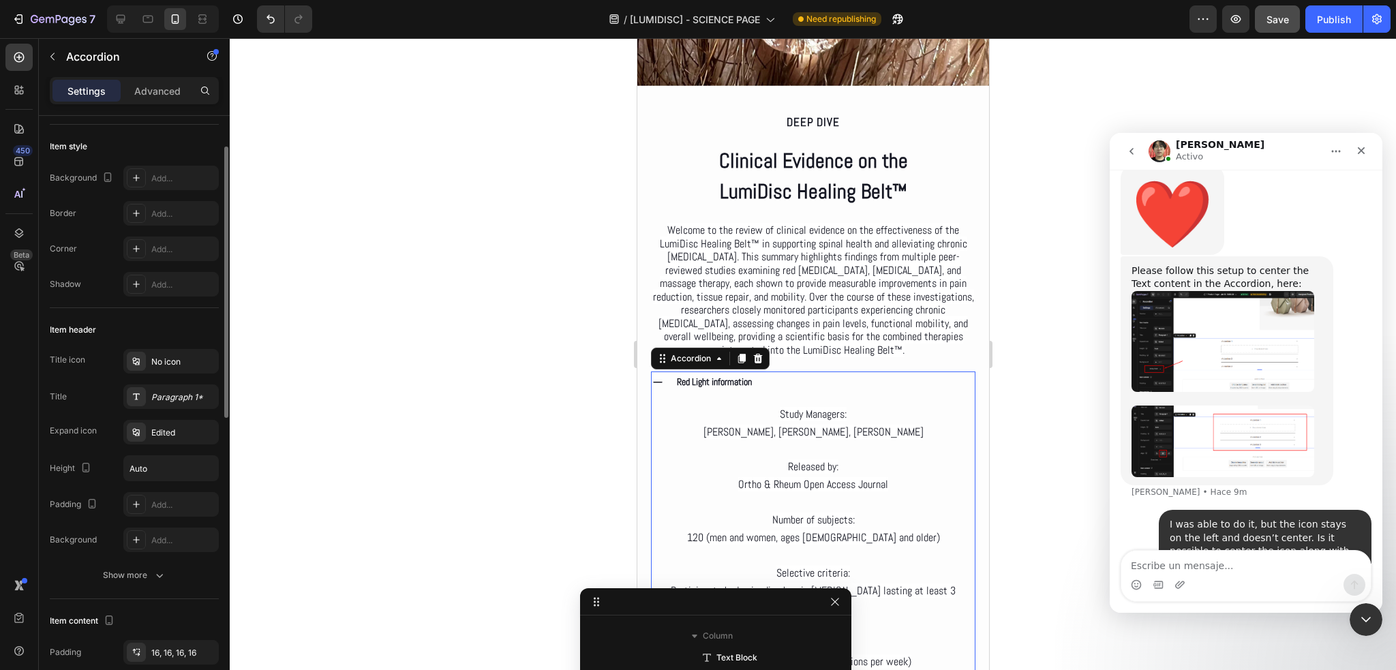
scroll to position [136, 0]
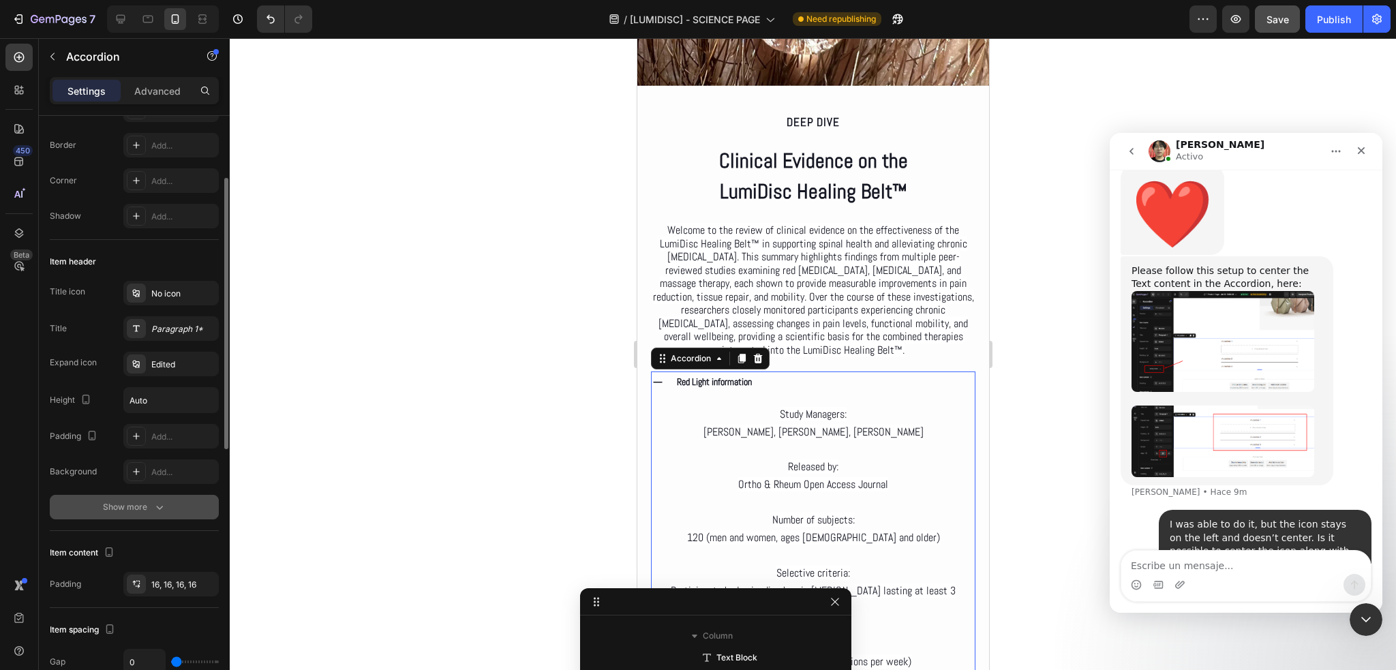
click at [134, 514] on button "Show more" at bounding box center [134, 507] width 169 height 25
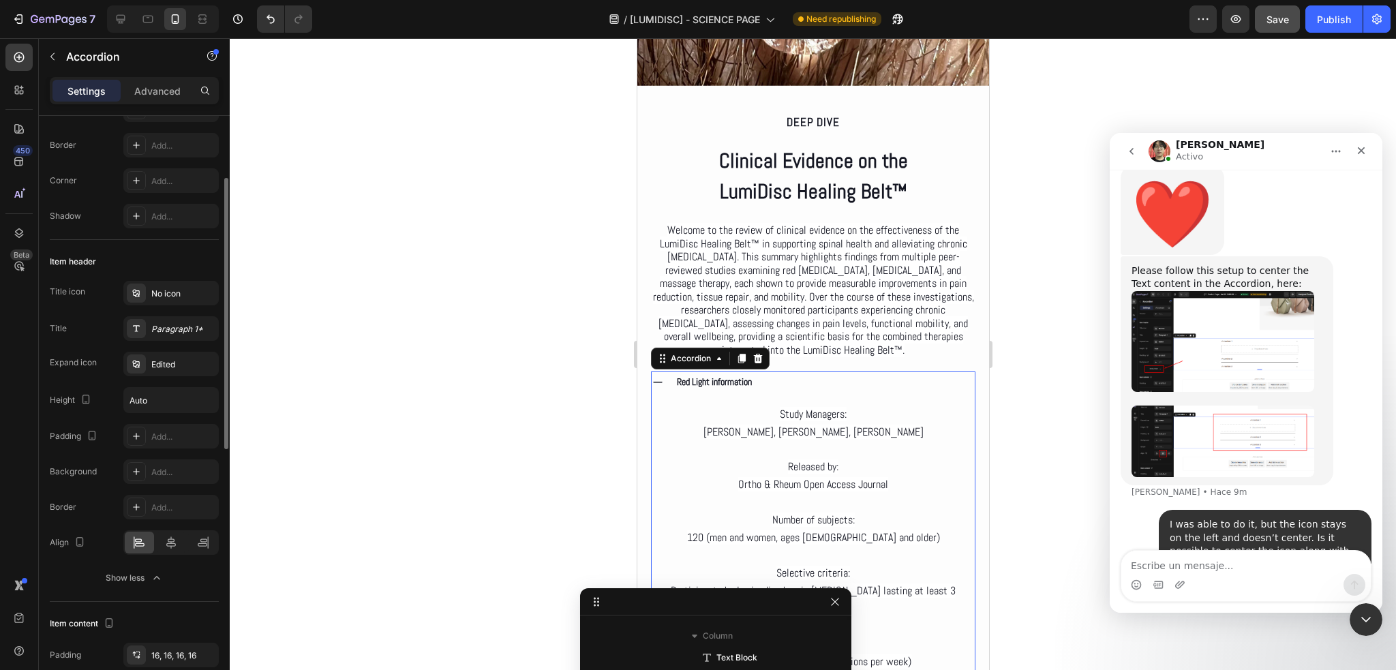
scroll to position [273, 0]
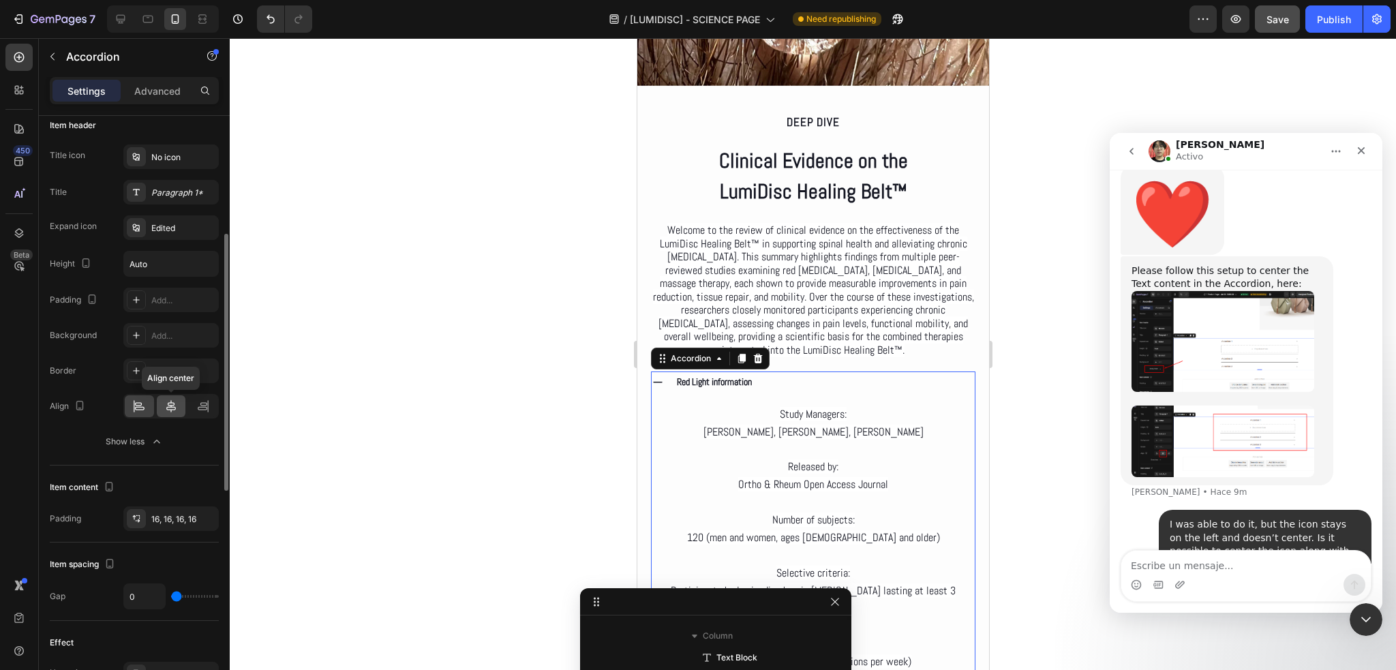
click at [164, 412] on div at bounding box center [171, 406] width 29 height 22
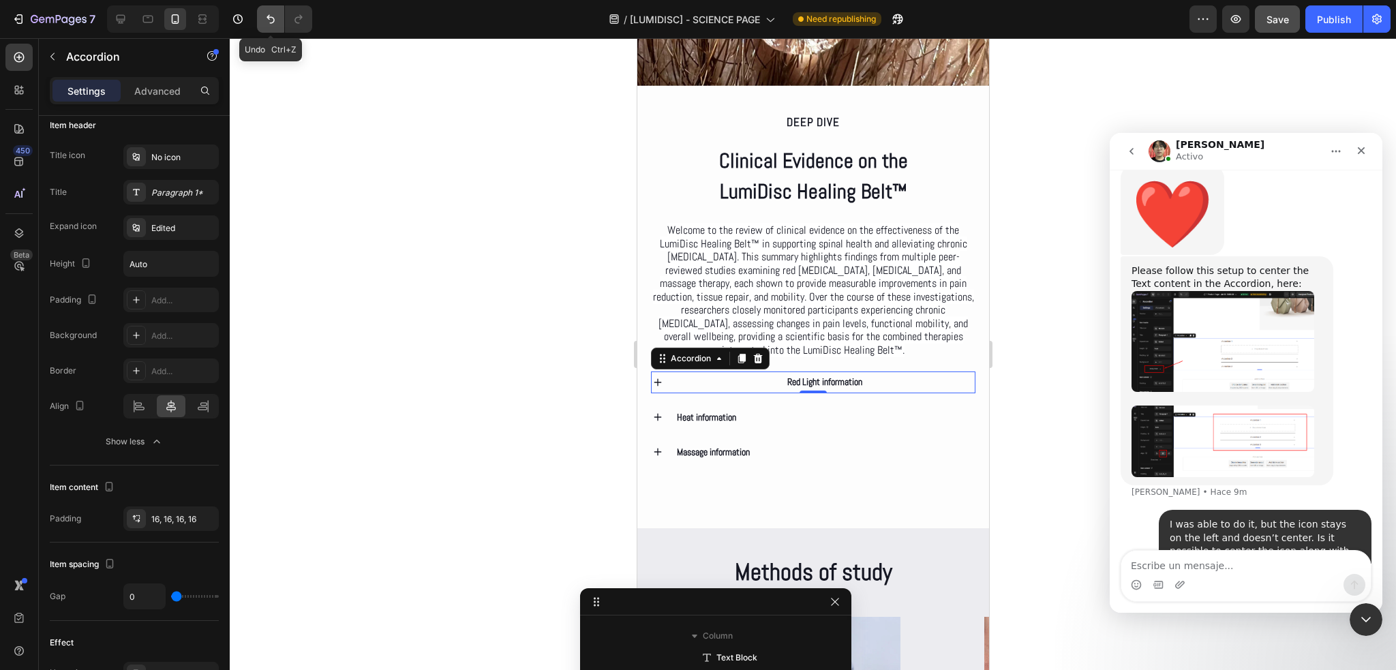
click at [267, 21] on icon "Undo/Redo" at bounding box center [271, 19] width 14 height 14
click at [121, 11] on div at bounding box center [121, 19] width 22 height 22
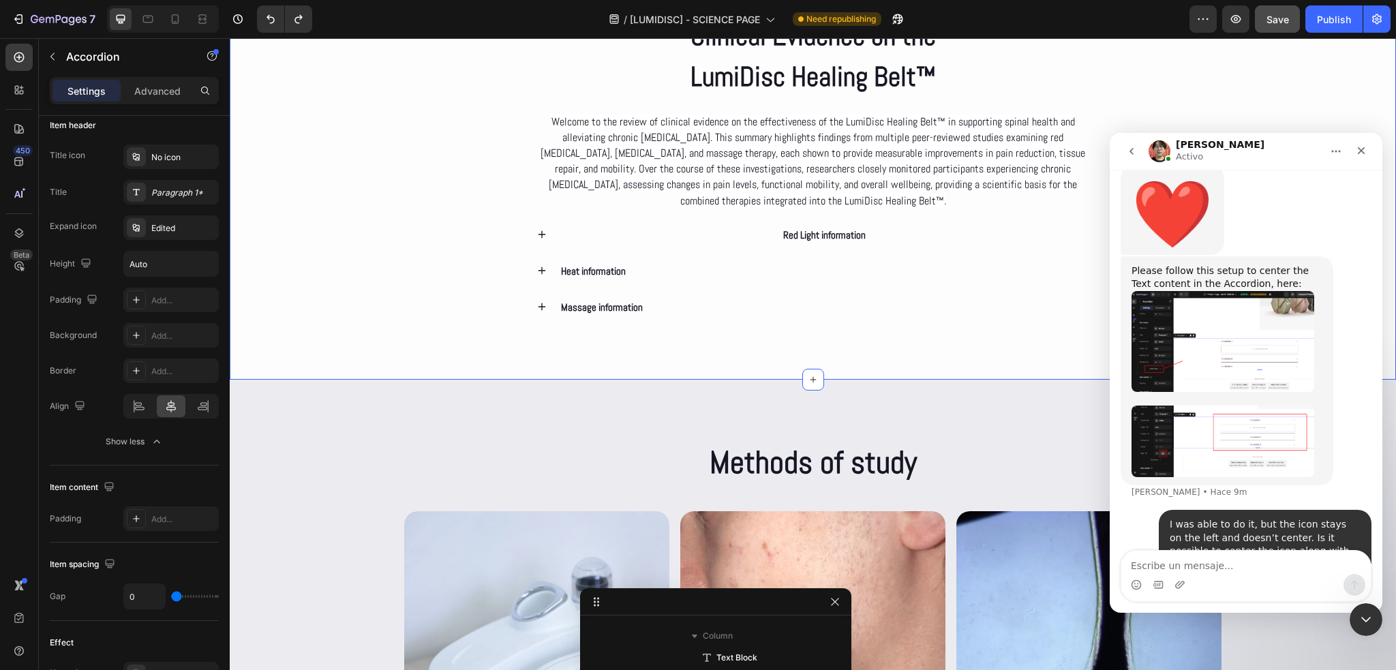
scroll to position [2592, 0]
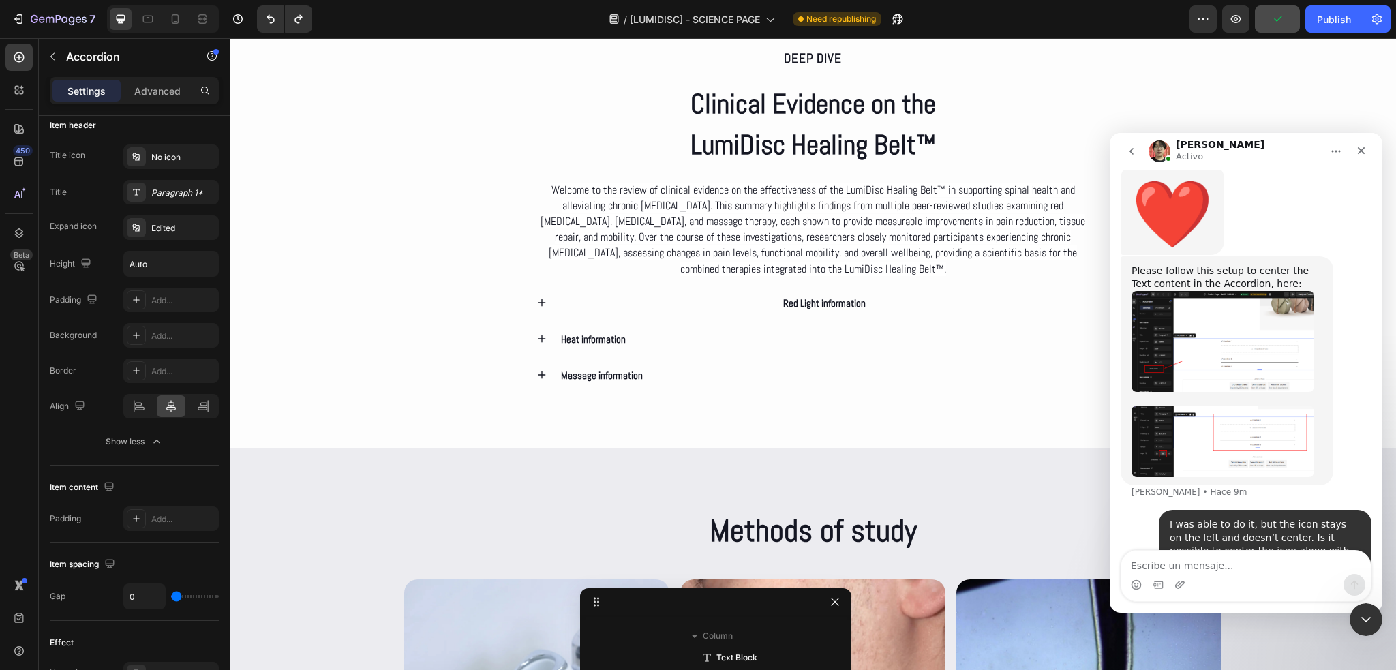
click at [604, 301] on div "Red Light information" at bounding box center [825, 303] width 532 height 22
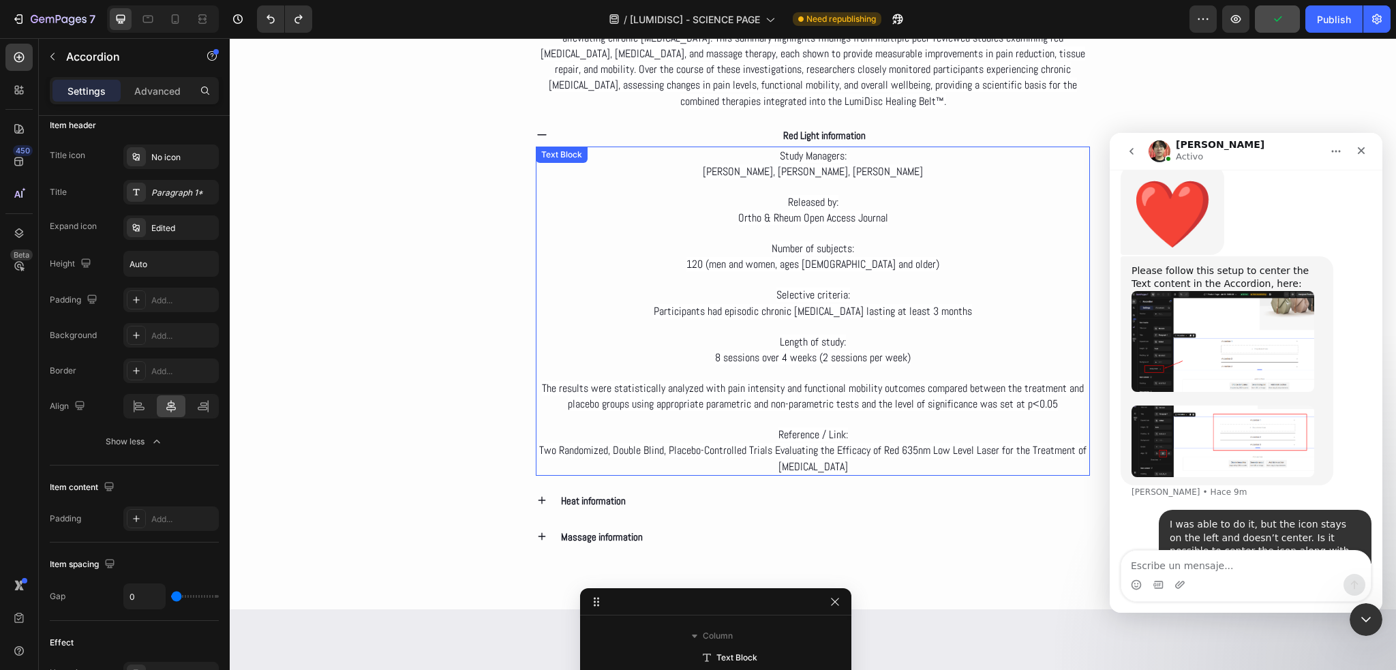
scroll to position [2797, 0]
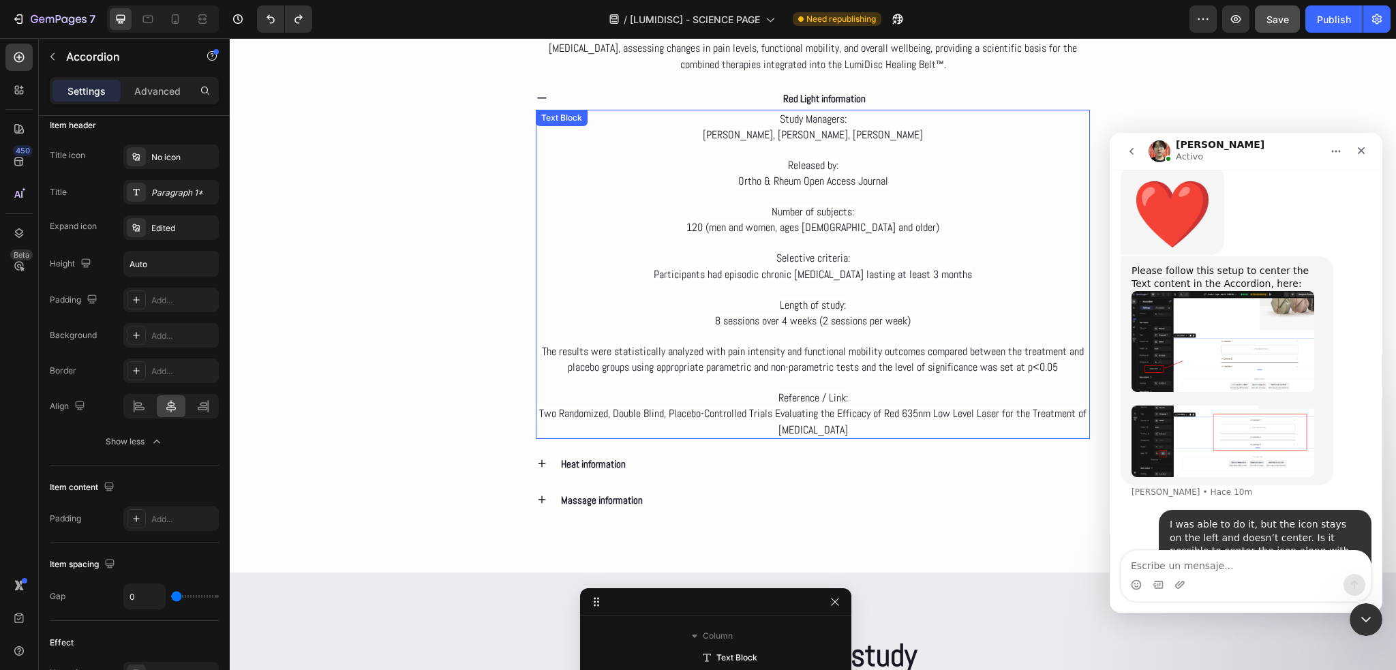
click at [916, 417] on span "Two Randomized, Double Blind, Placebo-Controlled Trials Evaluating the Efficacy…" at bounding box center [812, 421] width 547 height 30
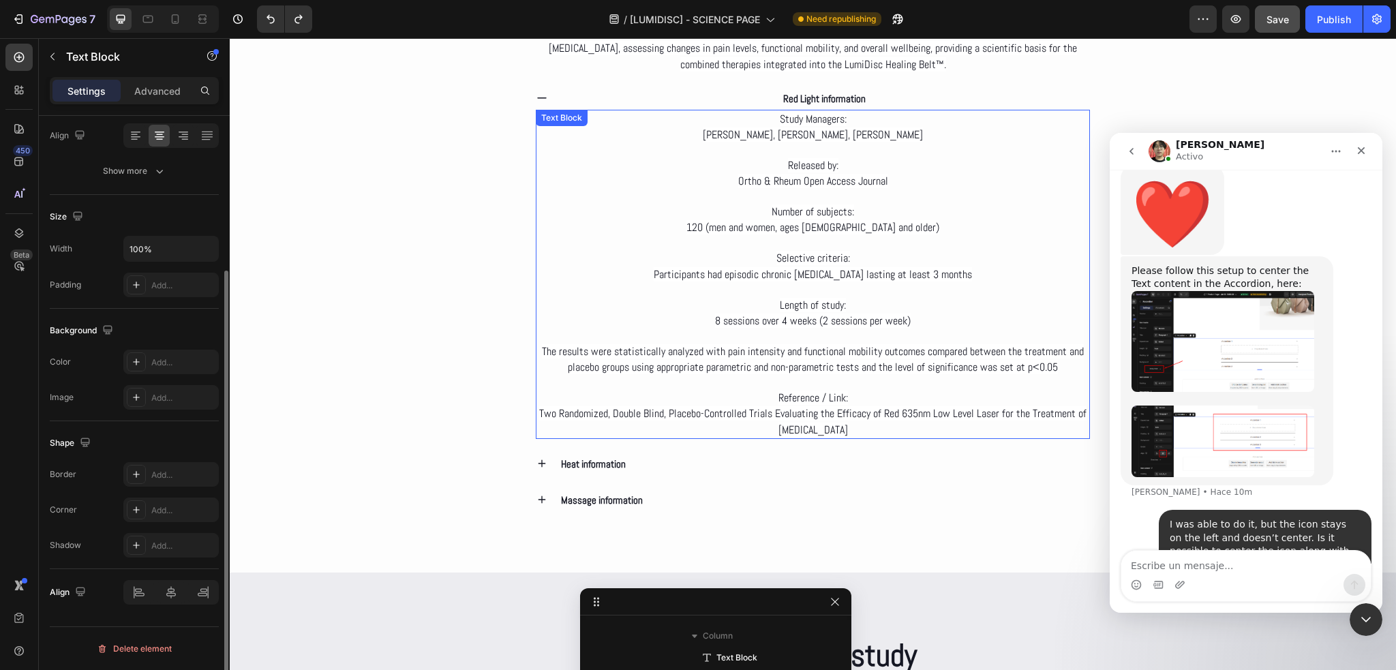
scroll to position [0, 0]
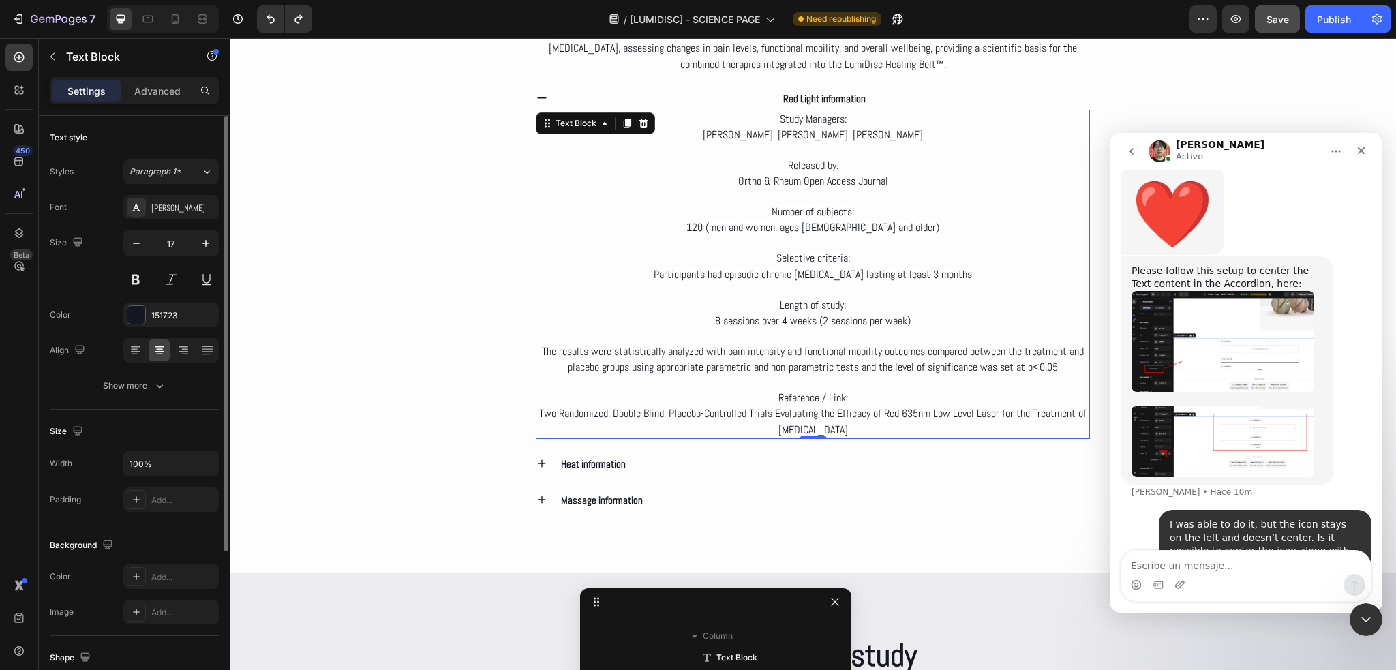
click at [915, 417] on span "Two Randomized, Double Blind, Placebo-Controlled Trials Evaluating the Efficacy…" at bounding box center [812, 421] width 547 height 30
click at [860, 427] on p "Reference / Link: Two Randomized, Double Blind, Placebo-Controlled Trials Evalu…" at bounding box center [813, 413] width 552 height 47
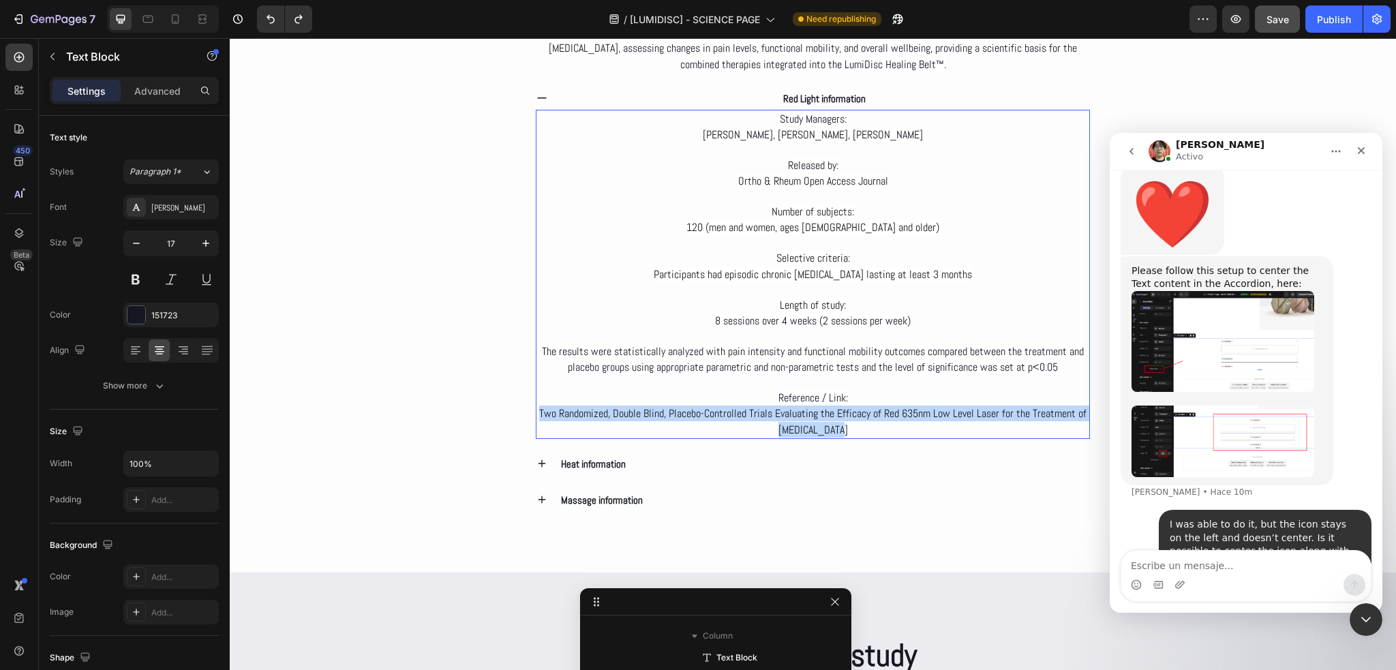
drag, startPoint x: 860, startPoint y: 427, endPoint x: 534, endPoint y: 408, distance: 325.7
click at [537, 408] on p "Reference / Link: Two Randomized, Double Blind, Placebo-Controlled Trials Evalu…" at bounding box center [813, 413] width 552 height 47
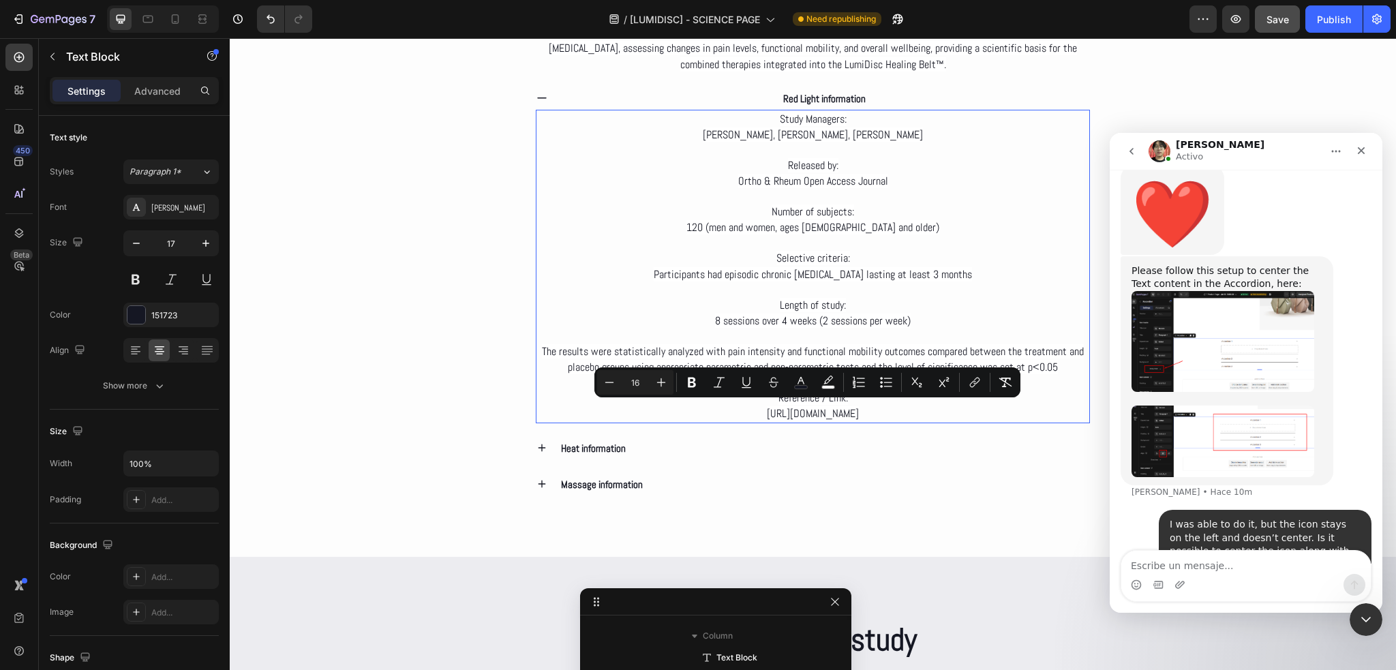
drag, startPoint x: 945, startPoint y: 414, endPoint x: 665, endPoint y: 410, distance: 280.2
click at [665, 410] on p "Reference / Link: https://juniperpublishers.com/oroaj/OROAJ.MS.ID.555964.php" at bounding box center [813, 405] width 552 height 31
click at [970, 376] on icon "Editor contextual toolbar" at bounding box center [975, 383] width 14 height 14
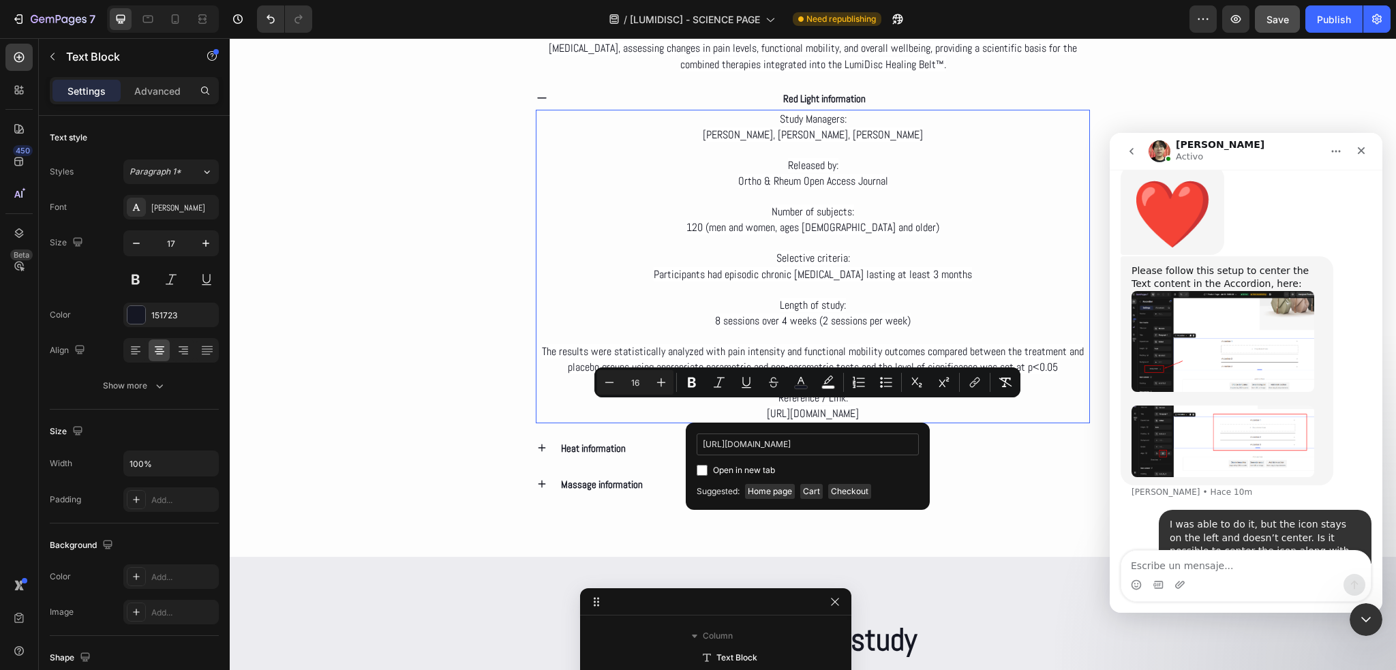
scroll to position [0, 87]
type input "https://juniperpublishers.com/oroaj/OROAJ.MS.ID.555964.php"
click at [705, 472] on div "Open in new tab" at bounding box center [808, 470] width 222 height 16
checkbox input "true"
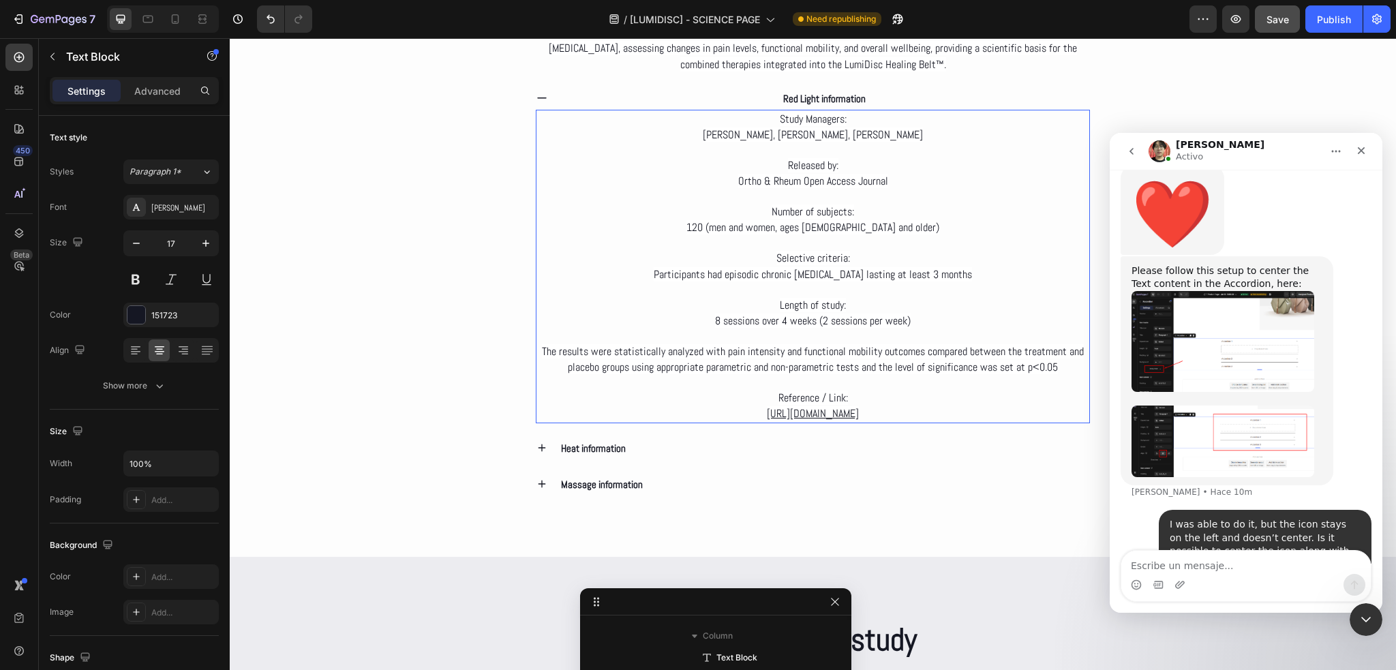
click at [992, 412] on p "Reference / Link: https://juniperpublishers.com/oroaj/OROAJ.MS.ID.555964.php" at bounding box center [813, 405] width 552 height 31
click at [1322, 25] on div "Publish" at bounding box center [1334, 19] width 34 height 14
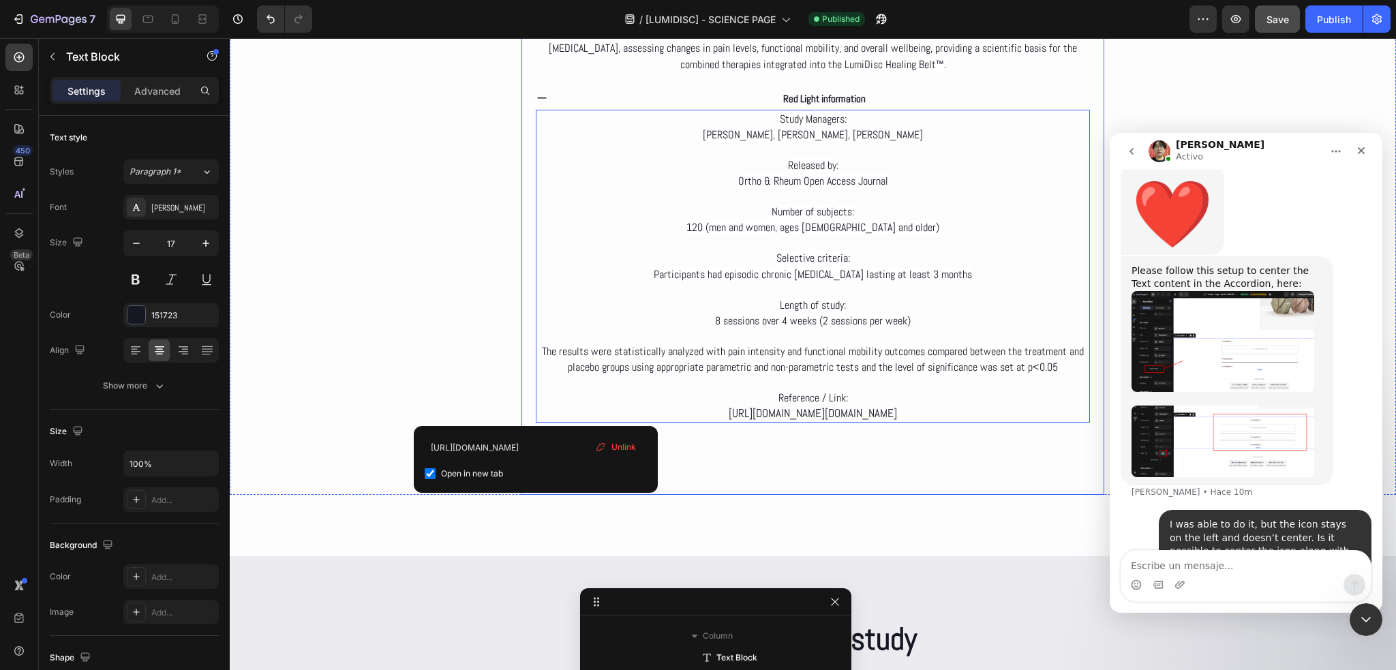
drag, startPoint x: 536, startPoint y: 412, endPoint x: 1083, endPoint y: 415, distance: 547.4
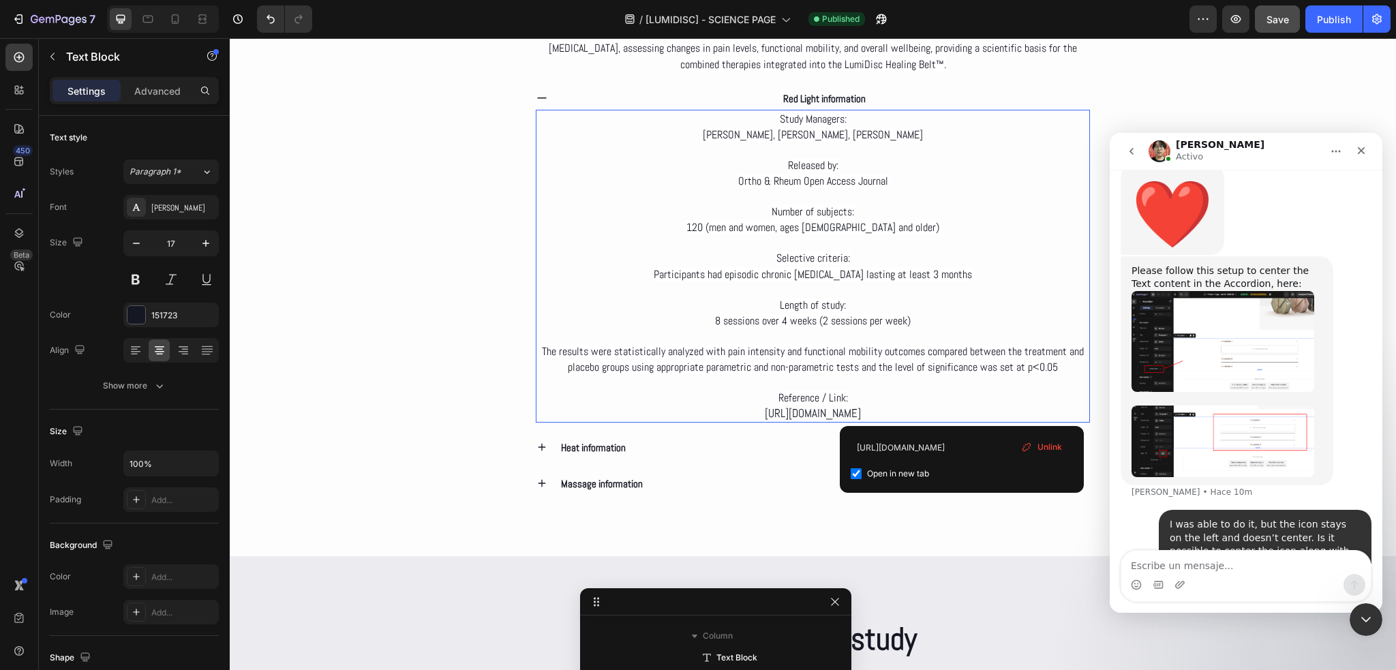
click at [629, 407] on p "Reference / Link: https://juniperpublishers.com/oroaj/OROAJ.MS.ID.555964.php" at bounding box center [813, 405] width 552 height 31
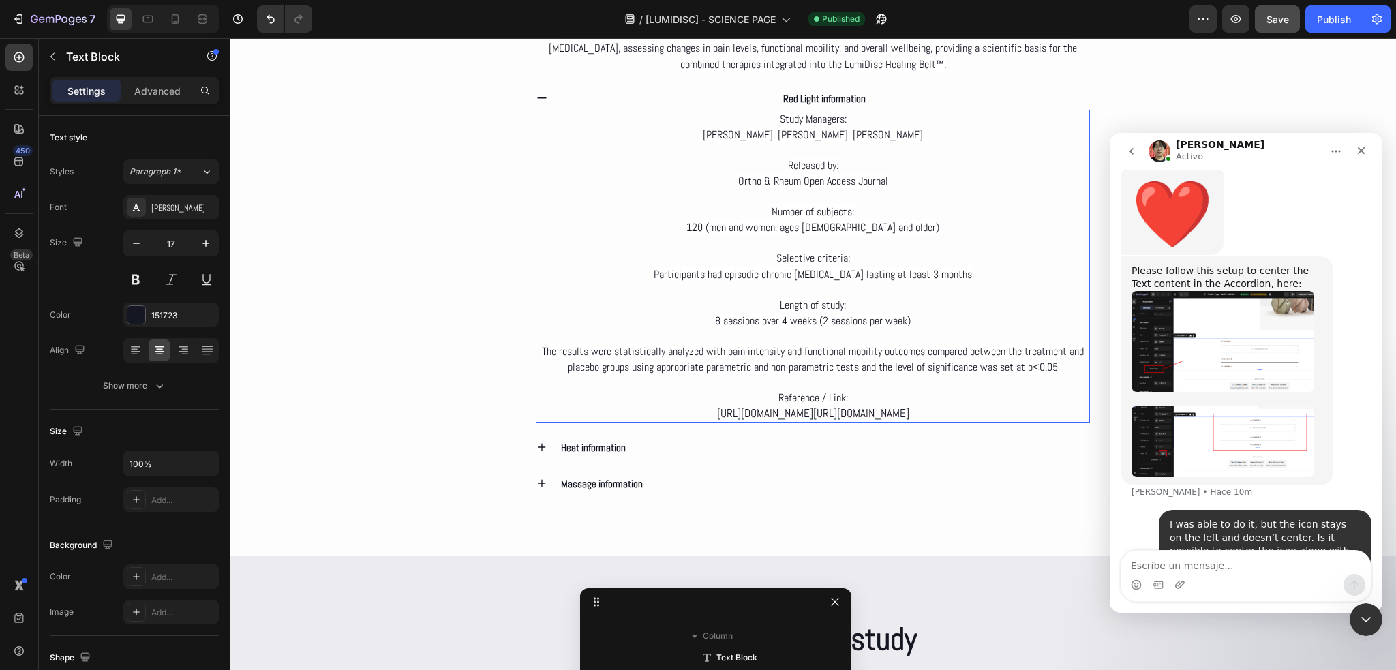
click at [701, 405] on p "Reference / Link: https://juniperpublishers.com/oroaj/OROAJ.MS.ID.555964.php ht…" at bounding box center [813, 405] width 552 height 31
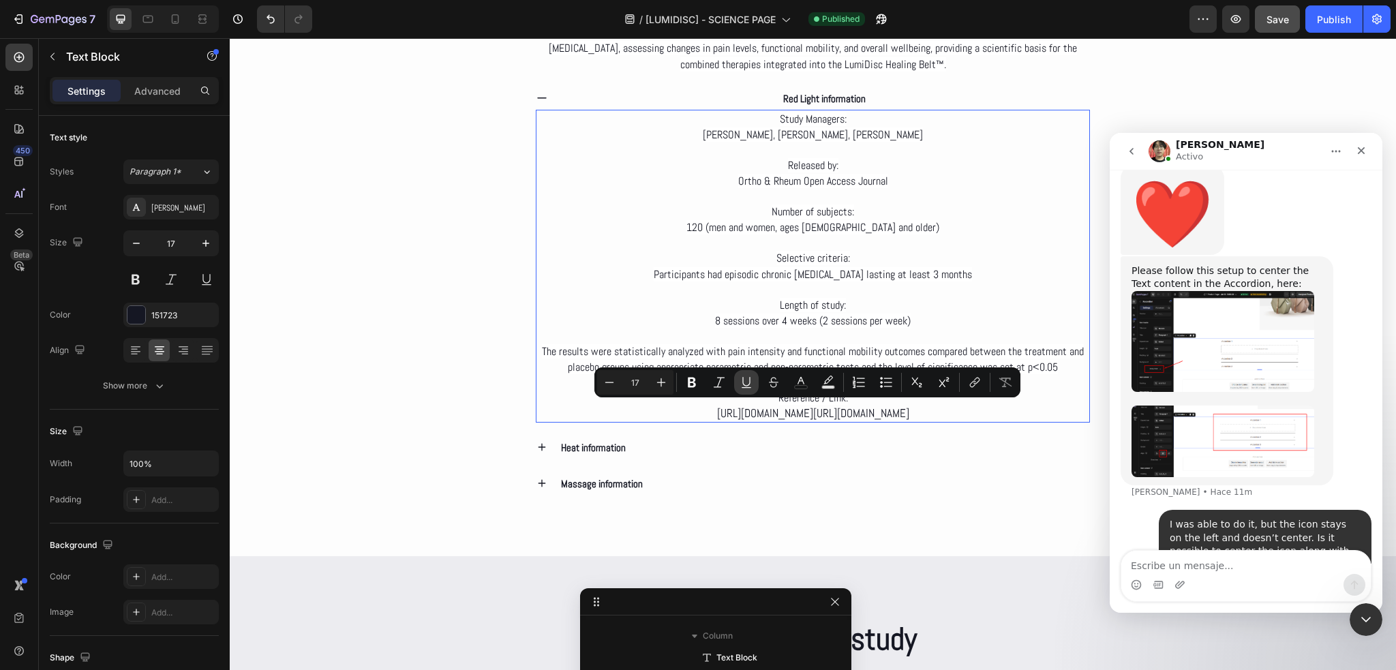
click at [750, 387] on icon "Editor contextual toolbar" at bounding box center [747, 383] width 14 height 14
click at [710, 288] on p "Rich Text Editor. Editing area: main" at bounding box center [813, 289] width 552 height 15
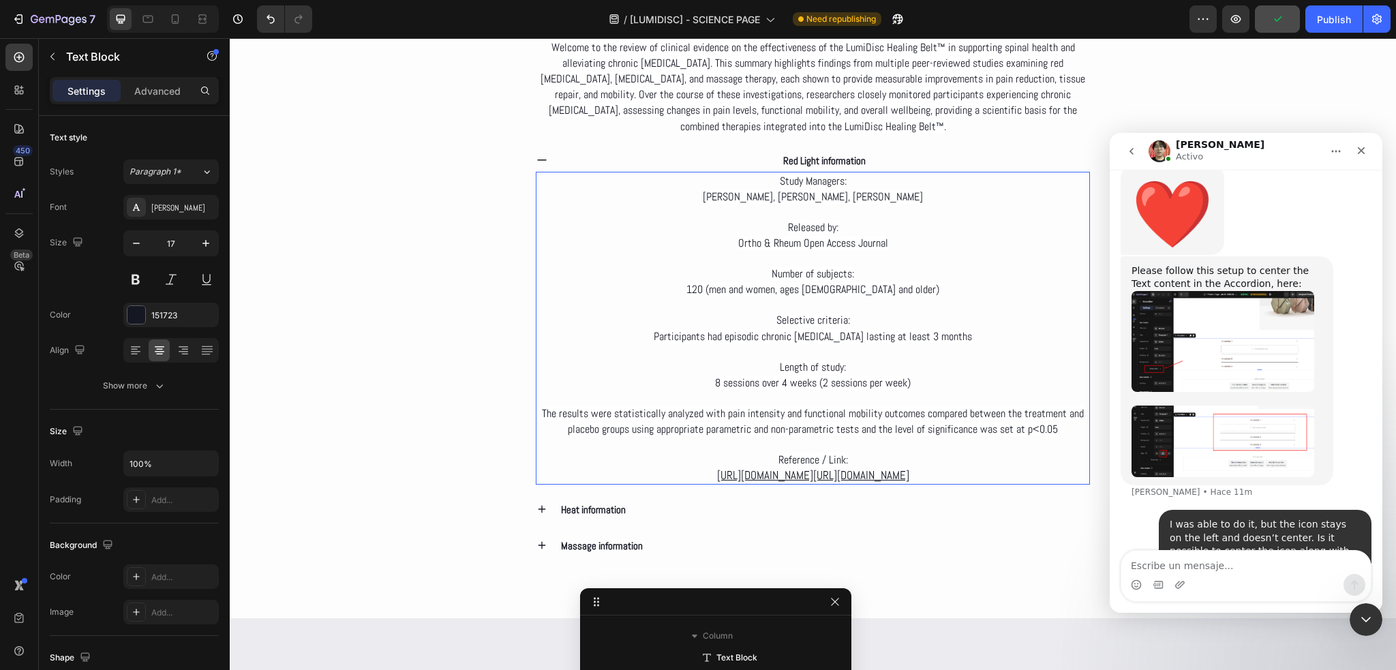
scroll to position [2729, 0]
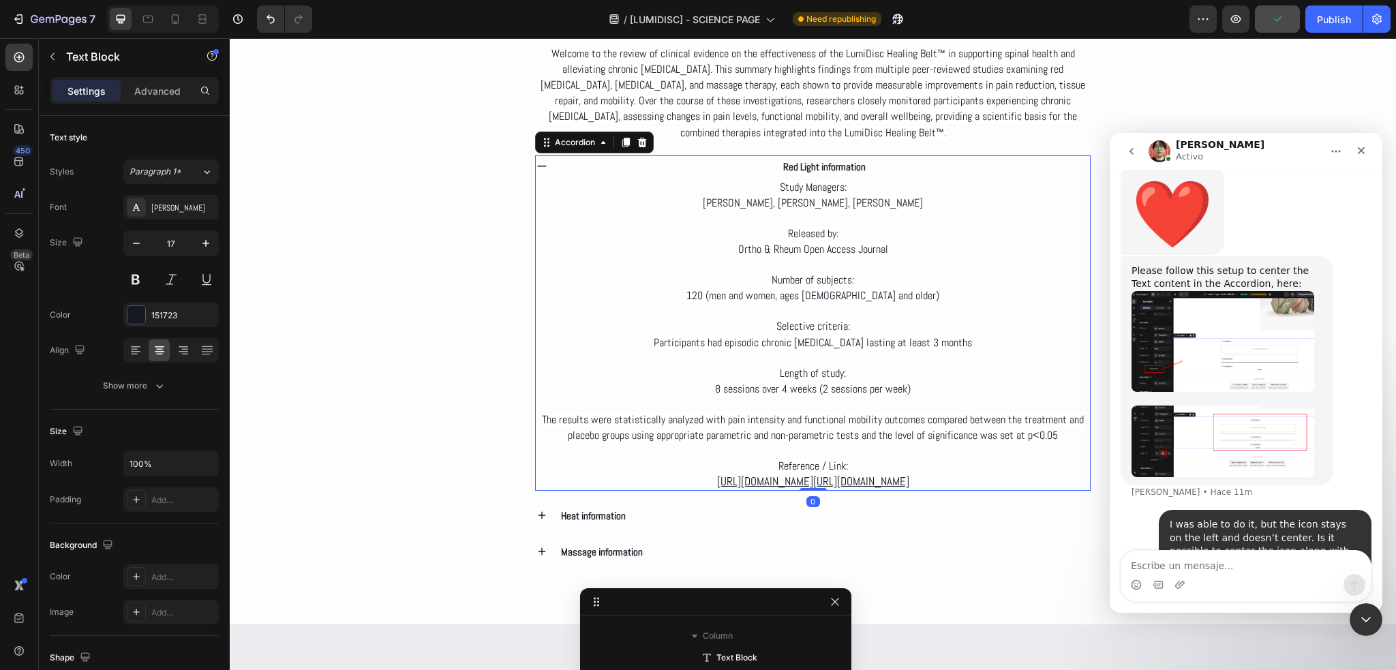
click at [545, 169] on div "Red Light information" at bounding box center [813, 166] width 555 height 22
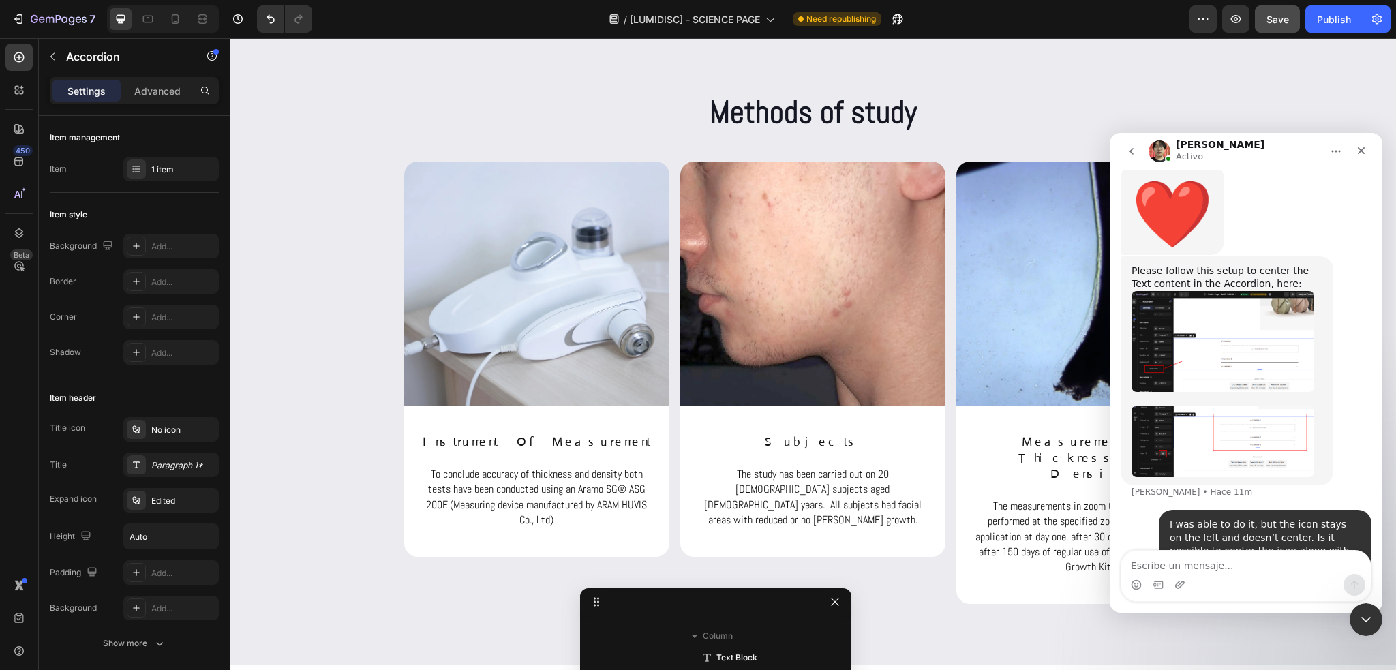
scroll to position [3070, 0]
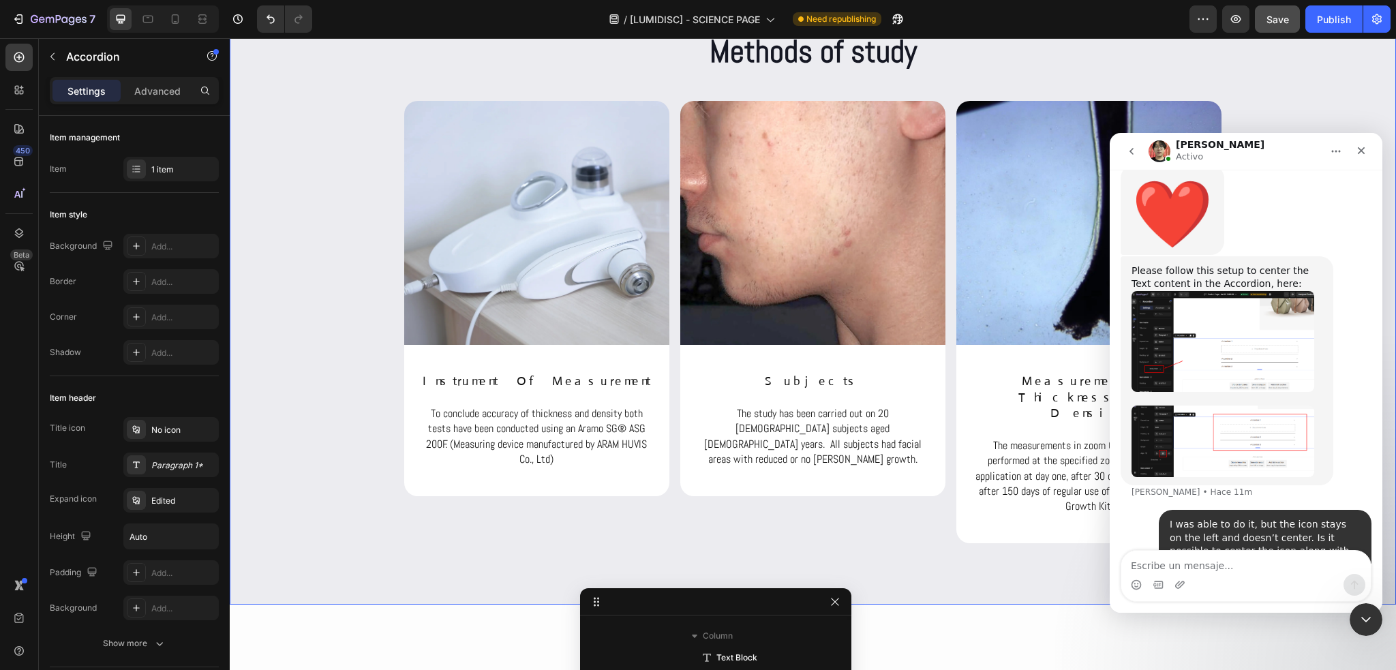
click at [1259, 127] on div "Methods of study Heading Row Image instrument of measurement Heading To conclud…" at bounding box center [813, 286] width 1166 height 513
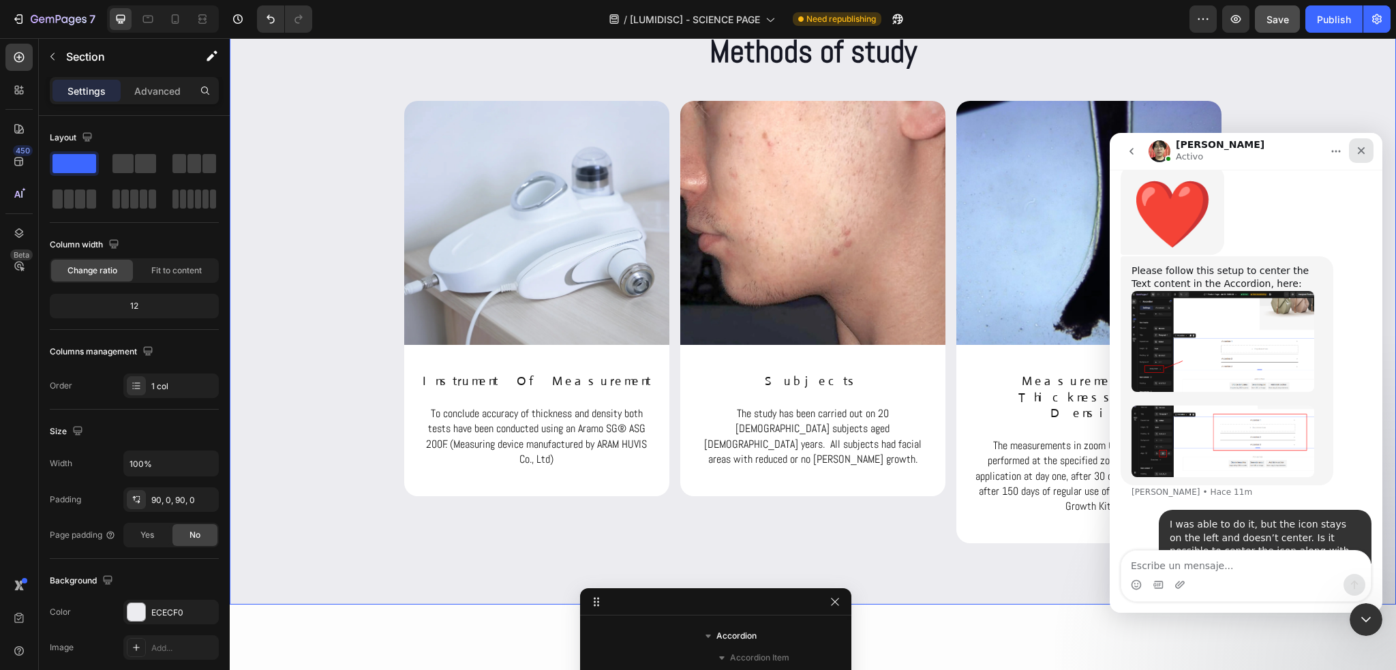
drag, startPoint x: 1356, startPoint y: 149, endPoint x: 2074, endPoint y: 148, distance: 718.5
click at [1356, 149] on icon "Cerrar" at bounding box center [1361, 150] width 11 height 11
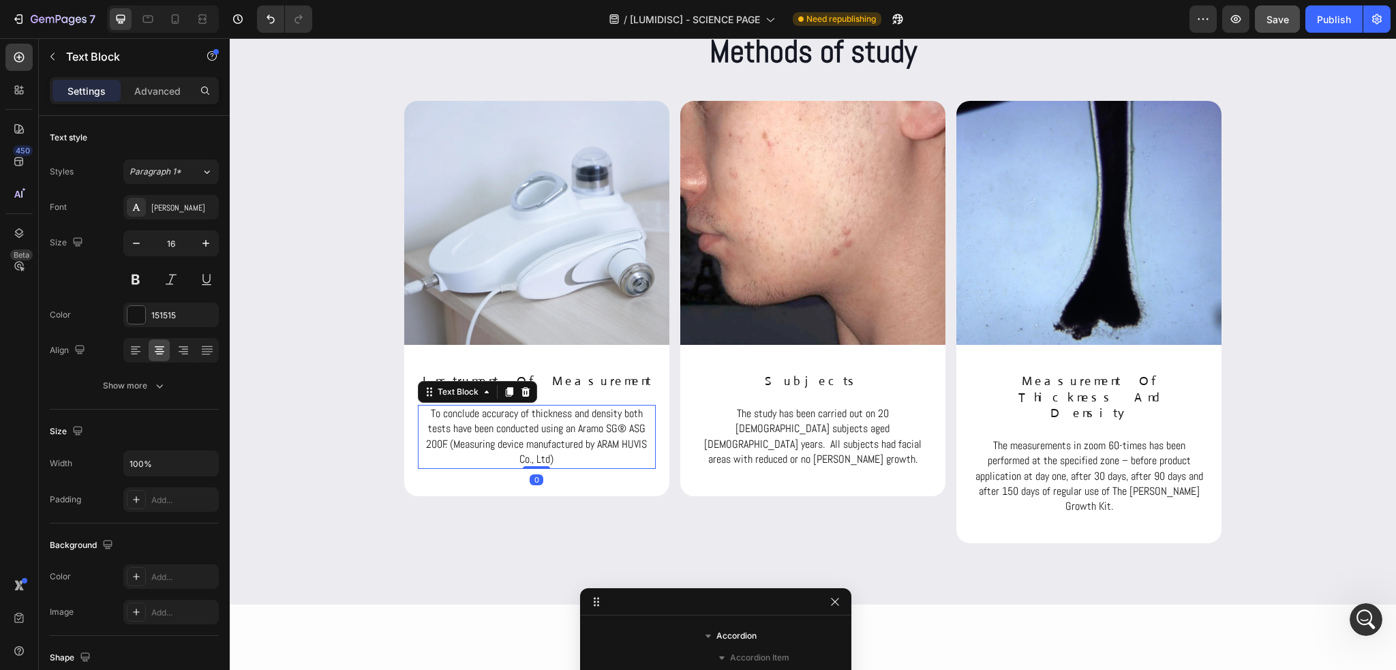
click at [537, 430] on p "To conclude accuracy of thickness and density both tests have been conducted us…" at bounding box center [536, 436] width 235 height 61
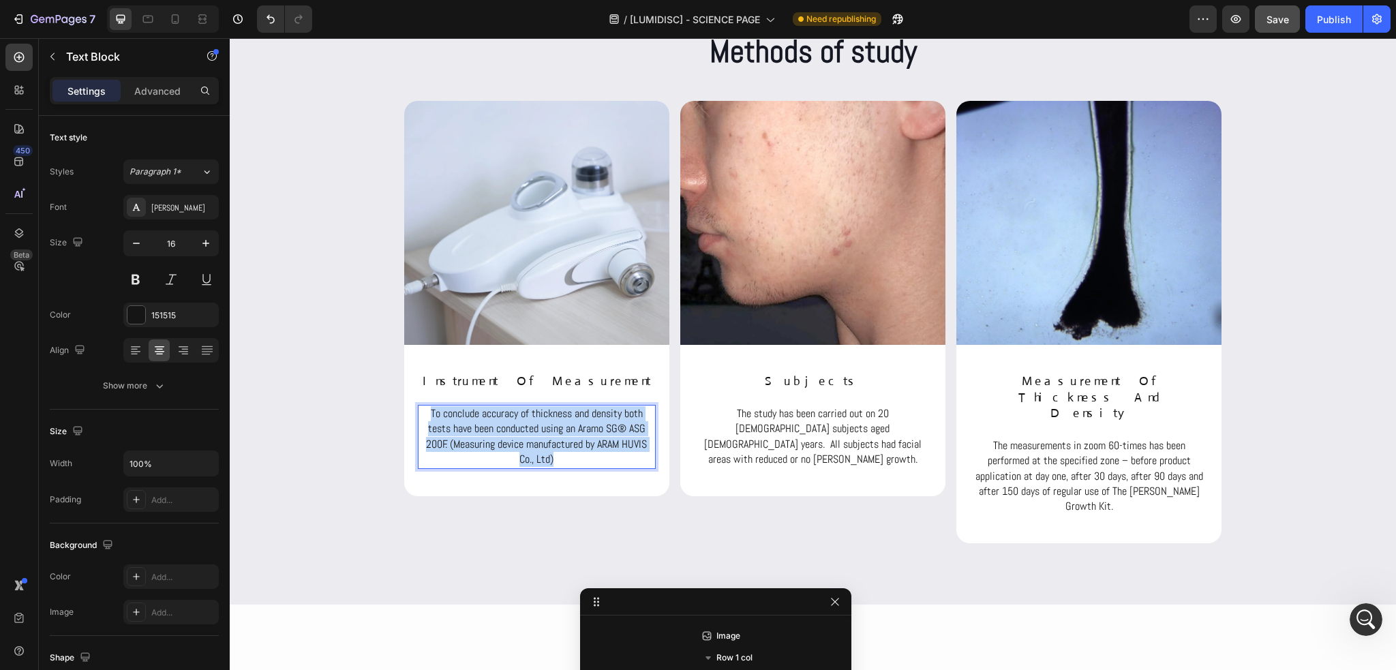
click at [537, 430] on p "To conclude accuracy of thickness and density both tests have been conducted us…" at bounding box center [536, 436] width 235 height 61
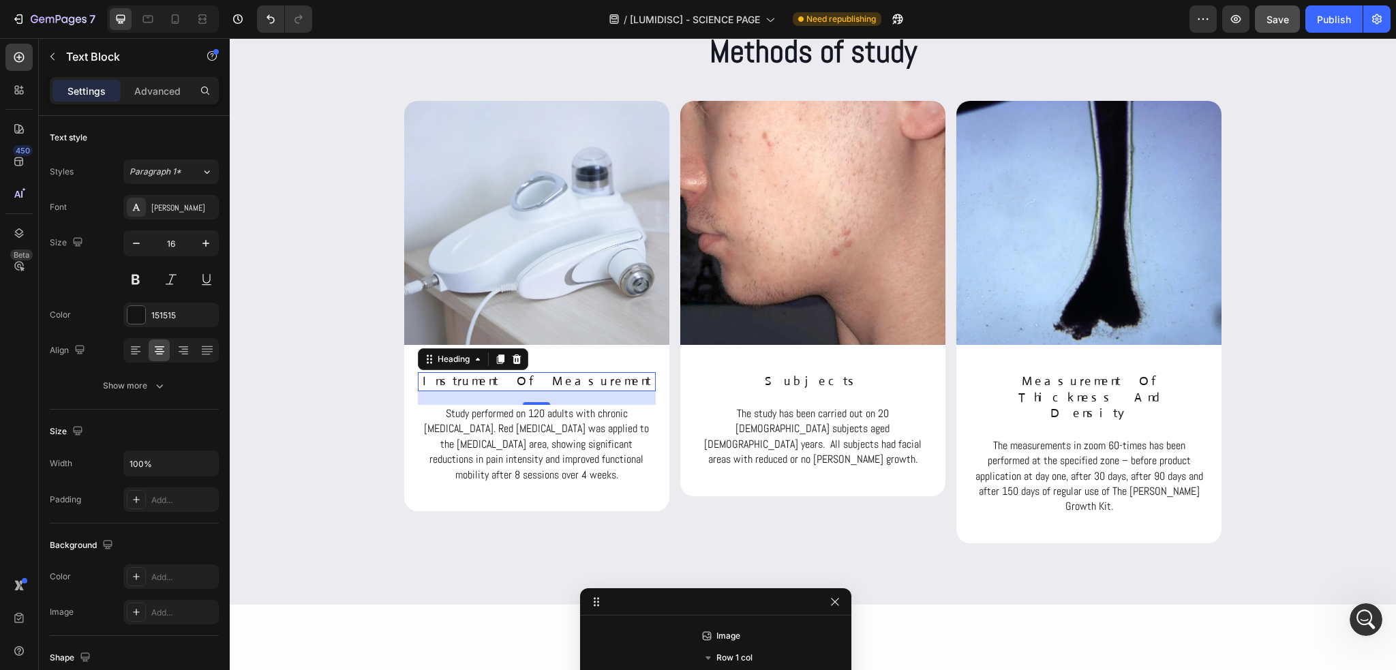
click at [515, 382] on h2 "instrument of measurement" at bounding box center [537, 381] width 238 height 18
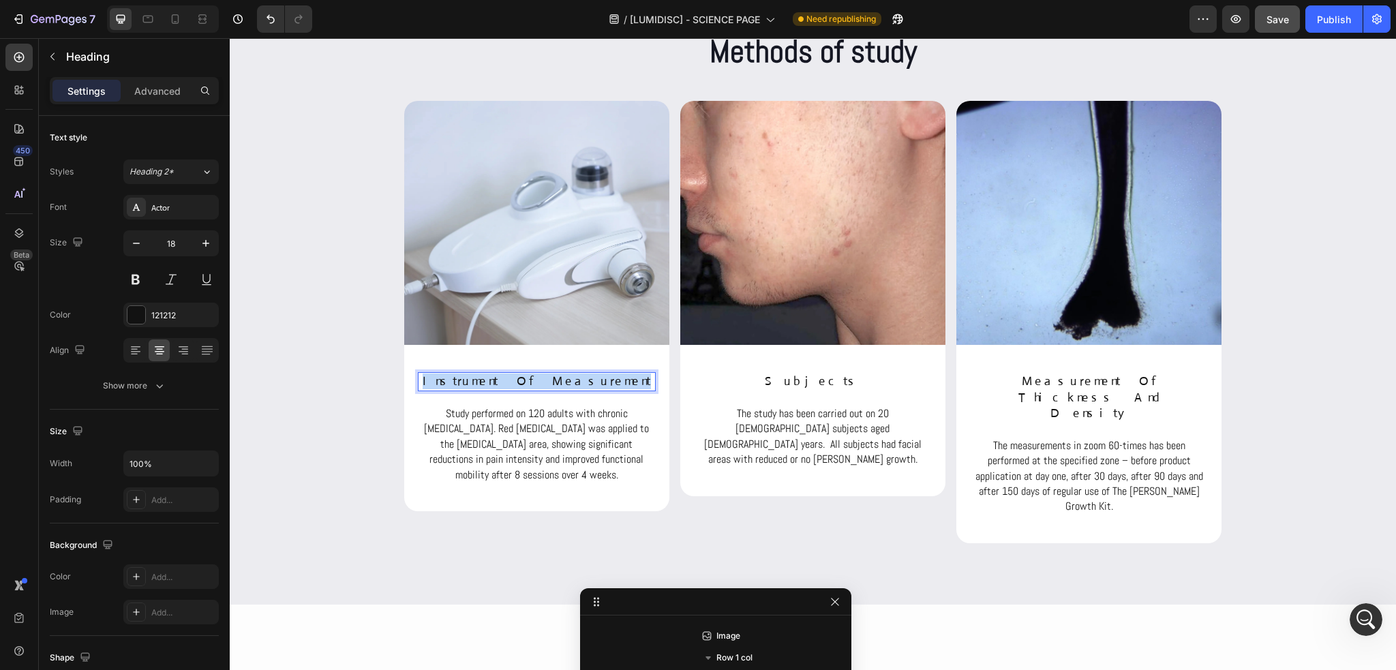
click at [515, 382] on p "instrument of measurement" at bounding box center [536, 382] width 235 height 16
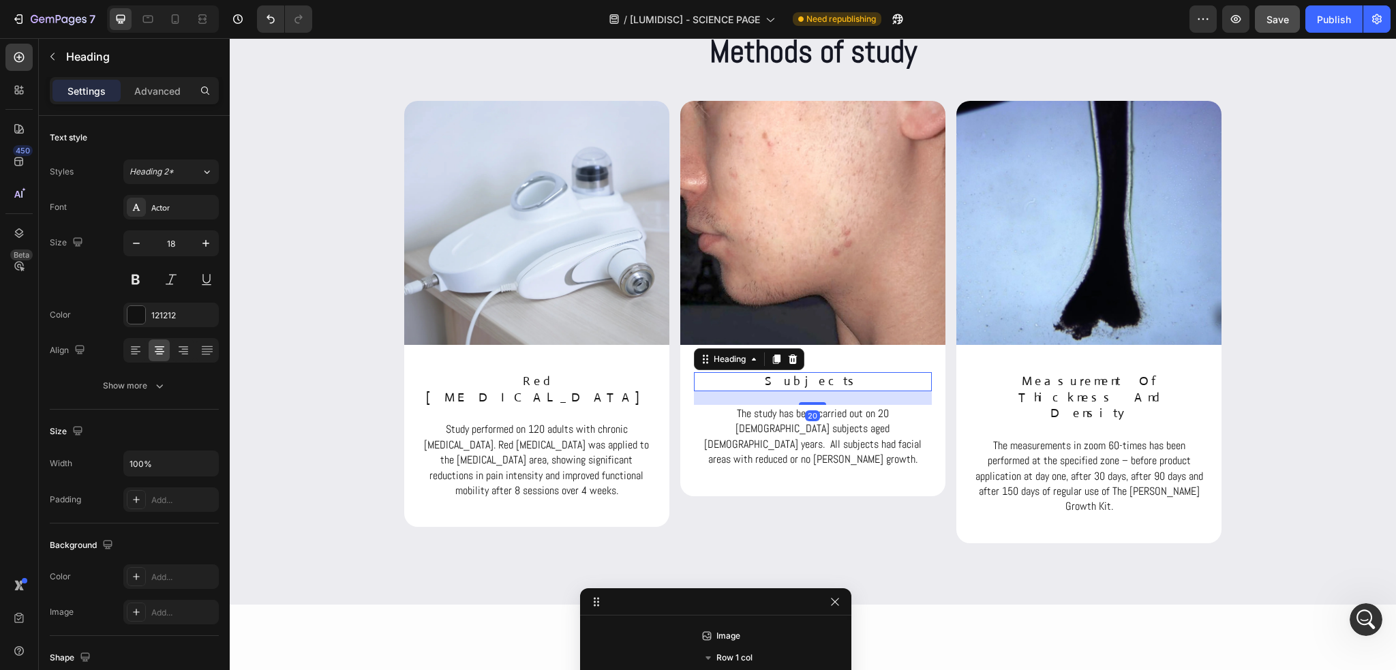
click at [796, 377] on h2 "subjects" at bounding box center [813, 381] width 238 height 18
click at [796, 377] on p "subjects" at bounding box center [812, 382] width 235 height 16
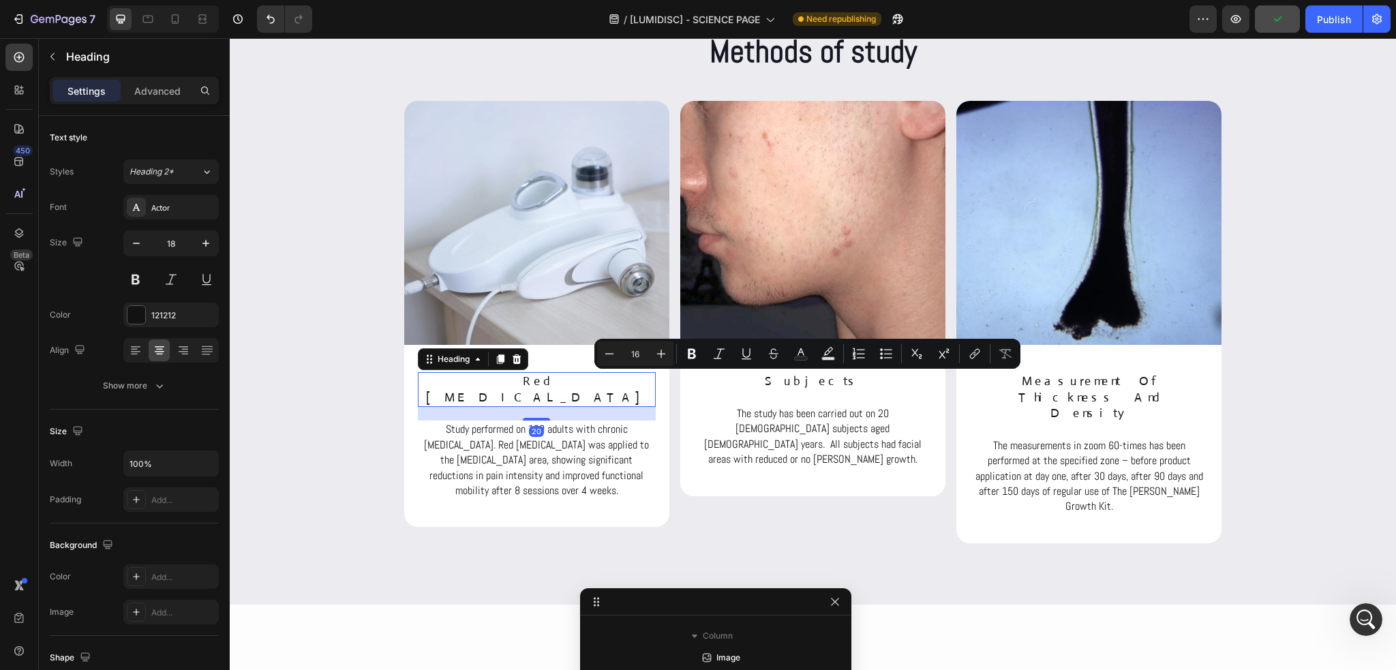
click at [521, 374] on p "Red [MEDICAL_DATA]" at bounding box center [536, 390] width 235 height 32
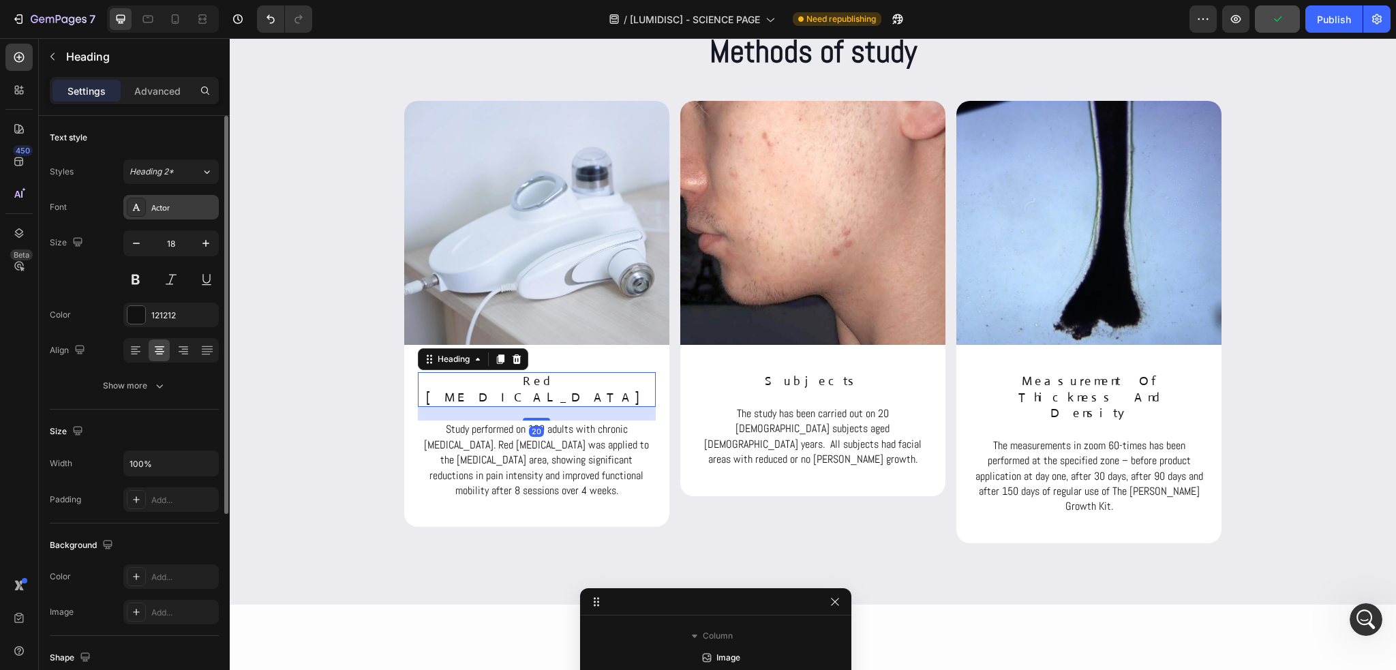
click at [181, 206] on div "Actor" at bounding box center [183, 208] width 64 height 12
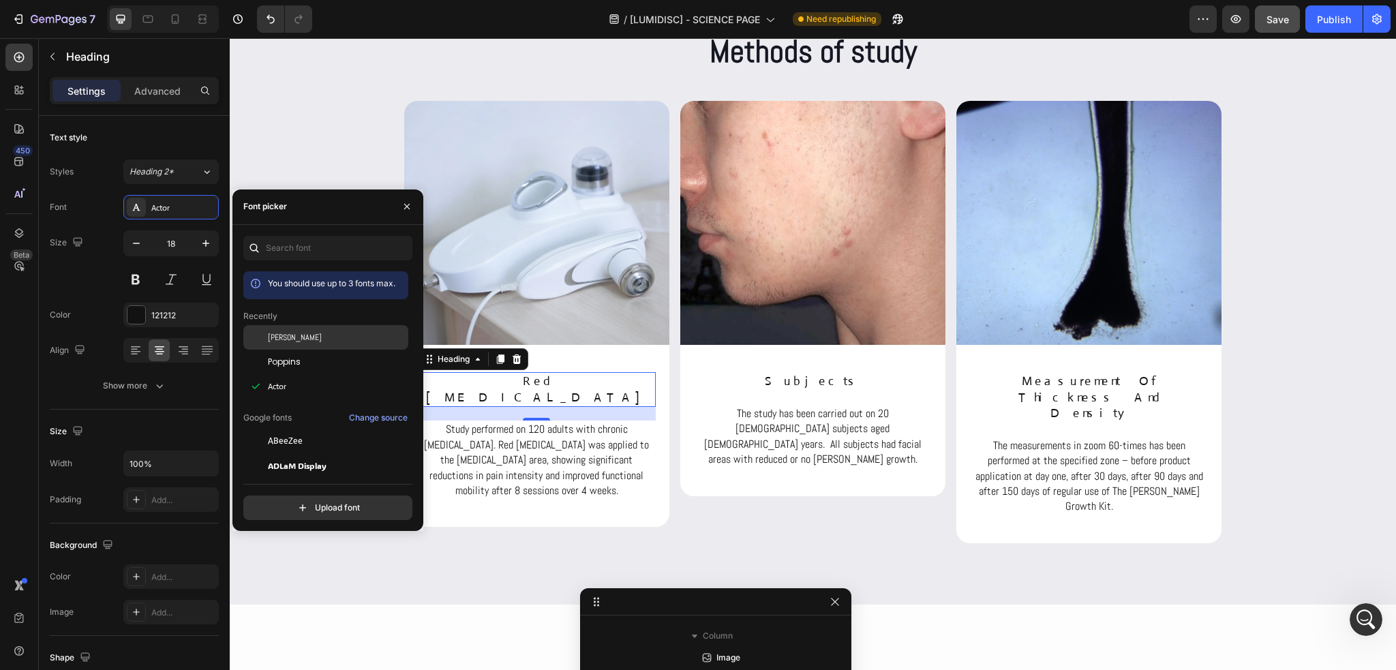
click at [289, 339] on div "Abel" at bounding box center [337, 337] width 138 height 12
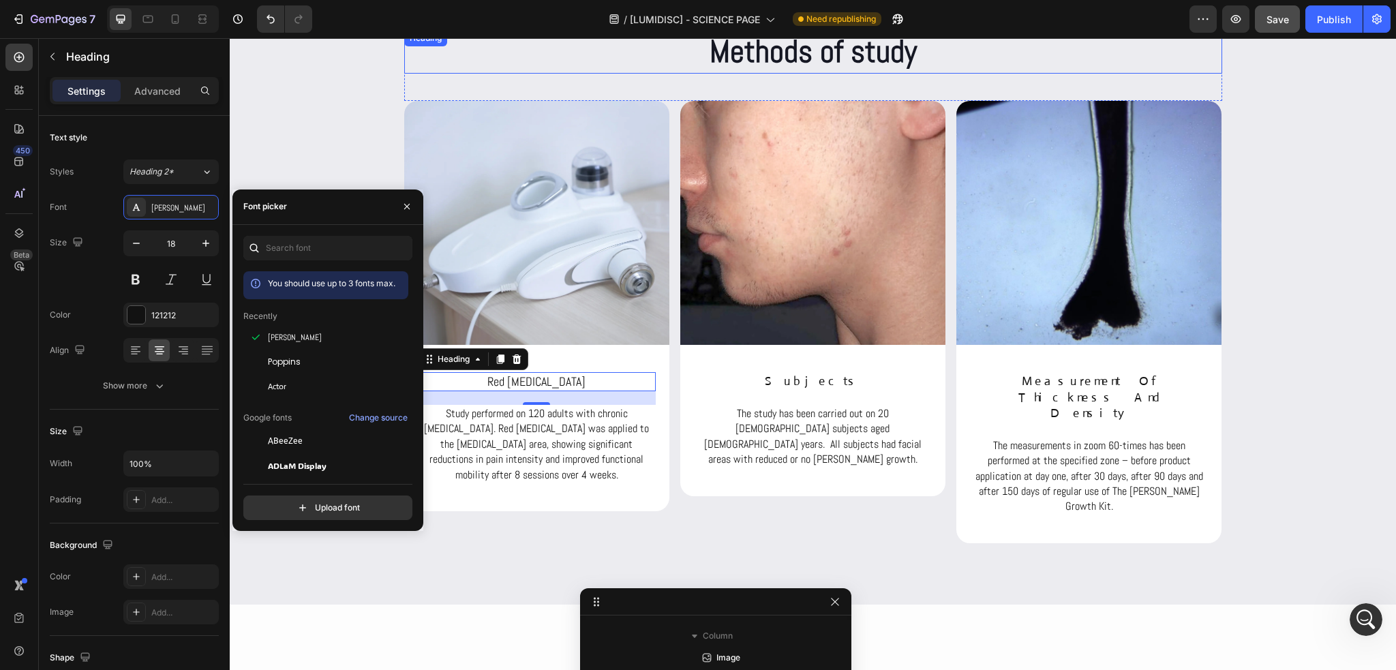
click at [804, 59] on h2 "Methods of study" at bounding box center [813, 52] width 818 height 44
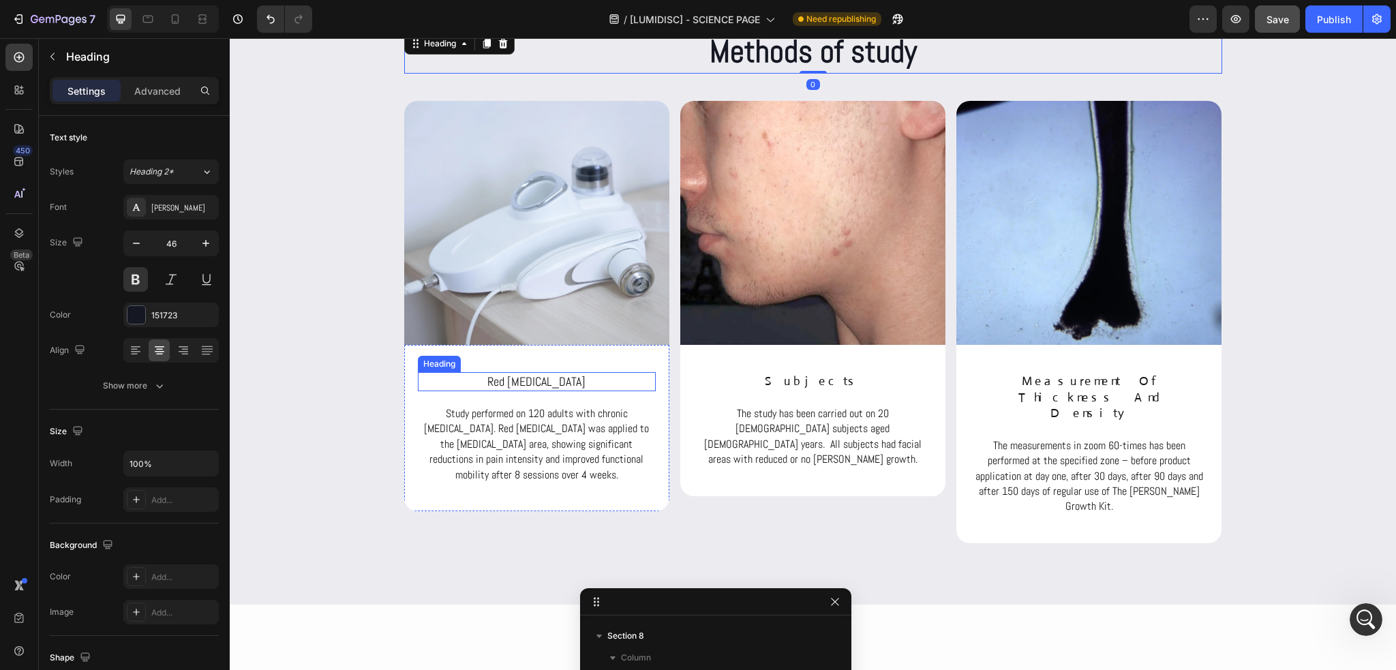
click at [507, 381] on p "Red [MEDICAL_DATA]" at bounding box center [536, 382] width 235 height 16
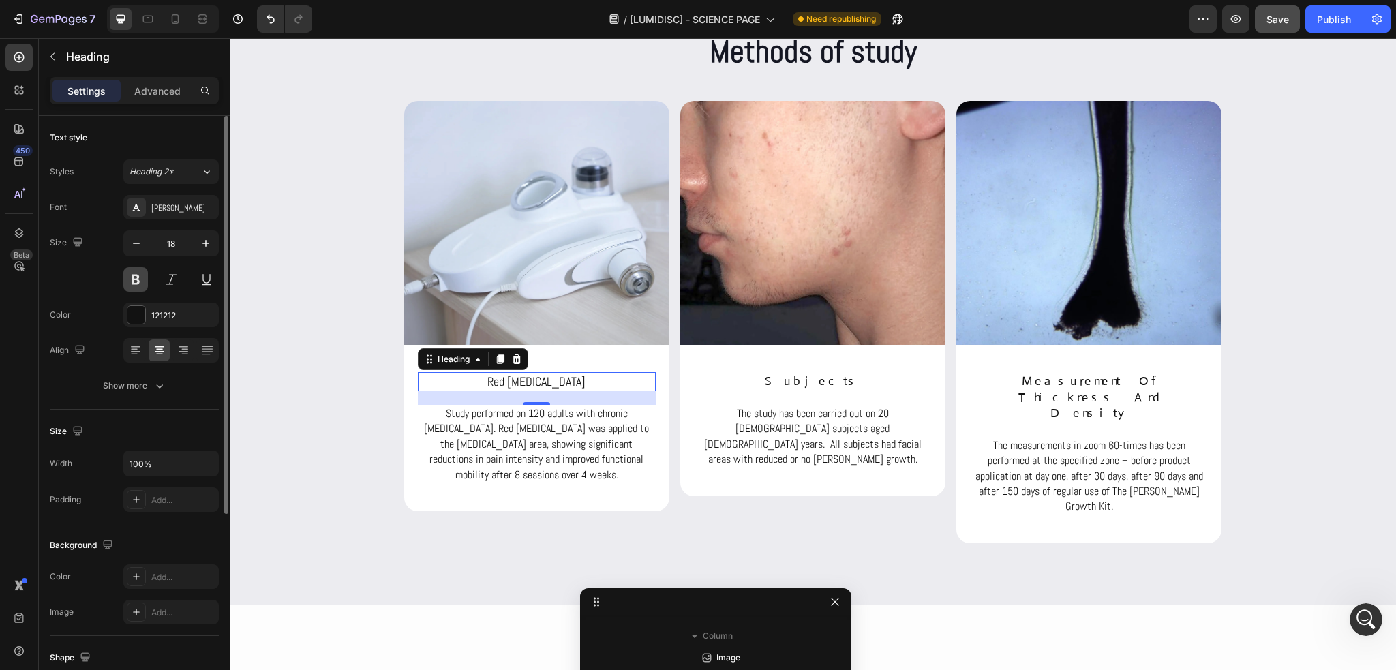
click at [138, 275] on button at bounding box center [135, 279] width 25 height 25
click at [824, 381] on p "subjects" at bounding box center [812, 382] width 235 height 16
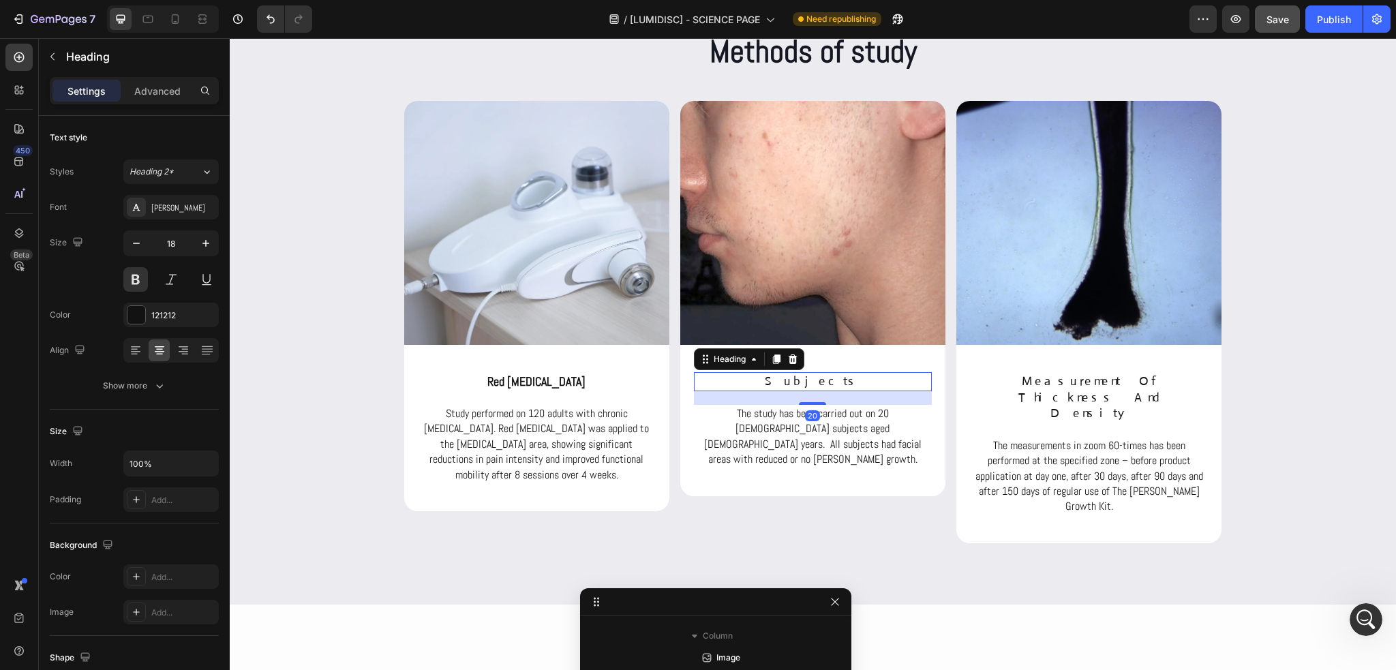
scroll to position [2657, 0]
click at [175, 212] on div "Actor" at bounding box center [183, 208] width 64 height 12
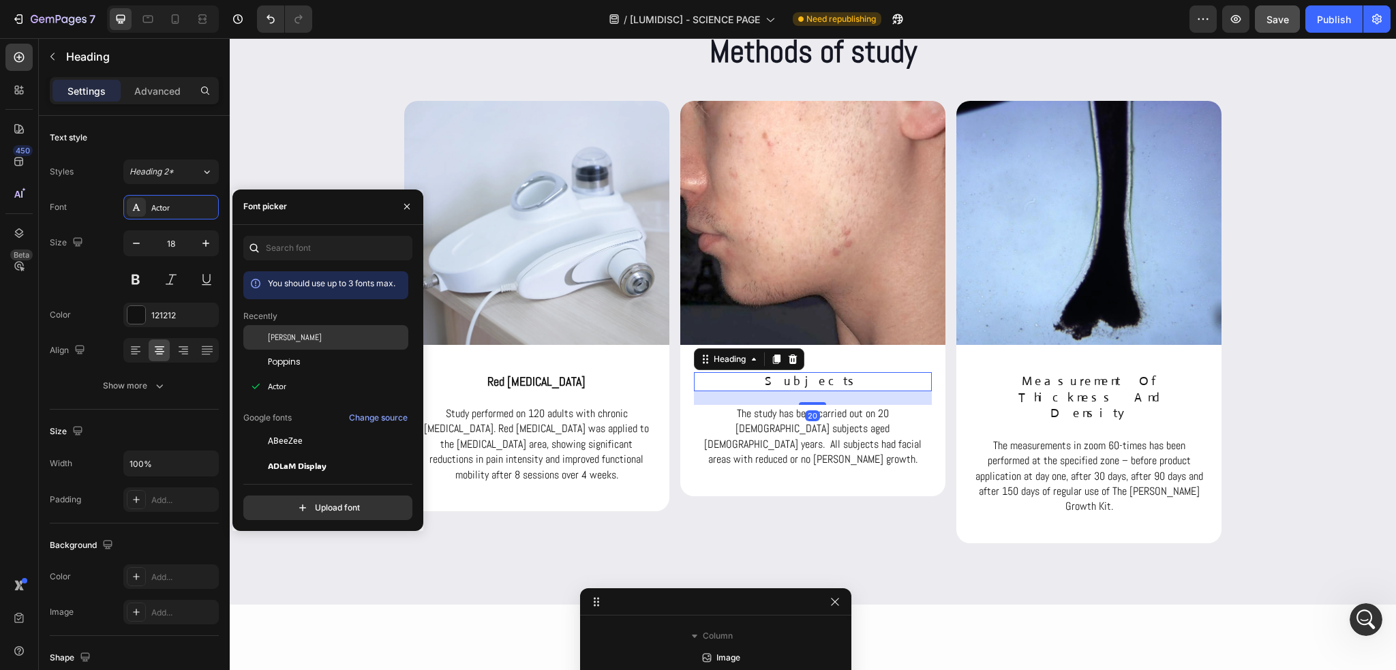
drag, startPoint x: 271, startPoint y: 341, endPoint x: 253, endPoint y: 335, distance: 18.8
click at [271, 340] on span "Abel" at bounding box center [295, 337] width 54 height 12
click at [140, 280] on button at bounding box center [135, 279] width 25 height 25
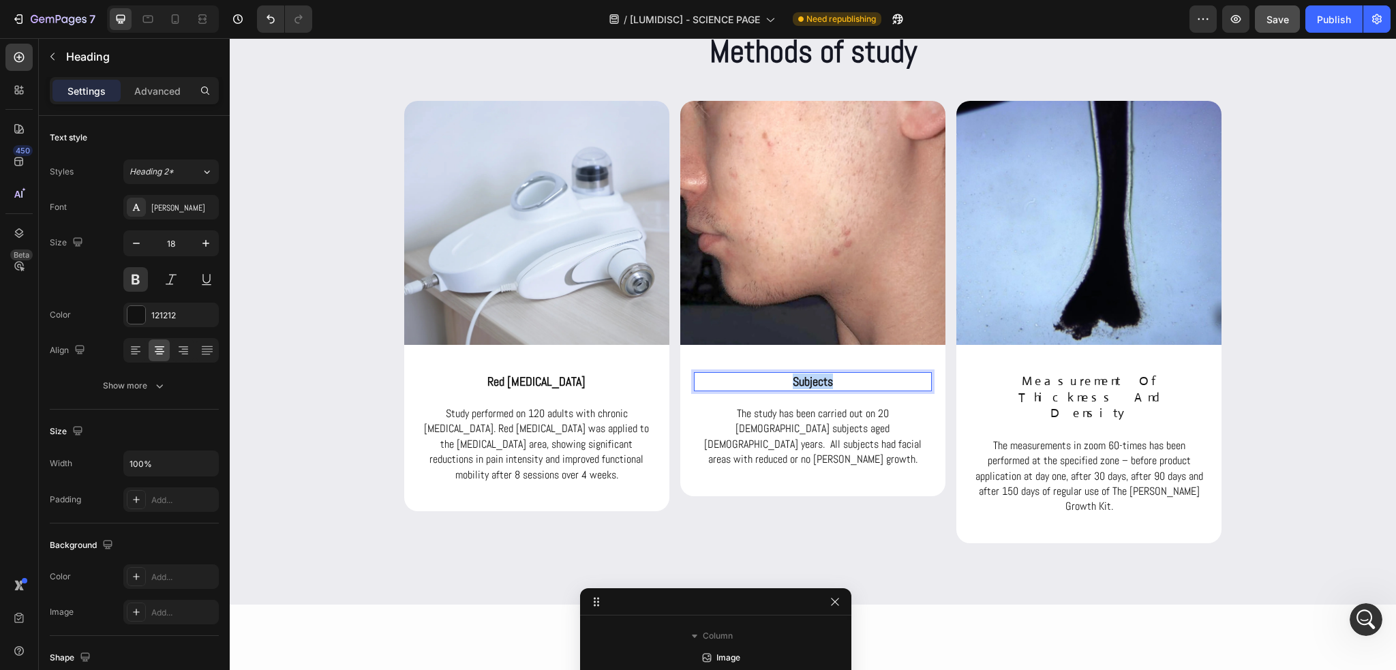
click at [789, 386] on p "subjects" at bounding box center [812, 382] width 235 height 16
click at [815, 421] on p "The study has been carried out on 20 male subjects aged 18-60 years. All subjec…" at bounding box center [812, 436] width 235 height 61
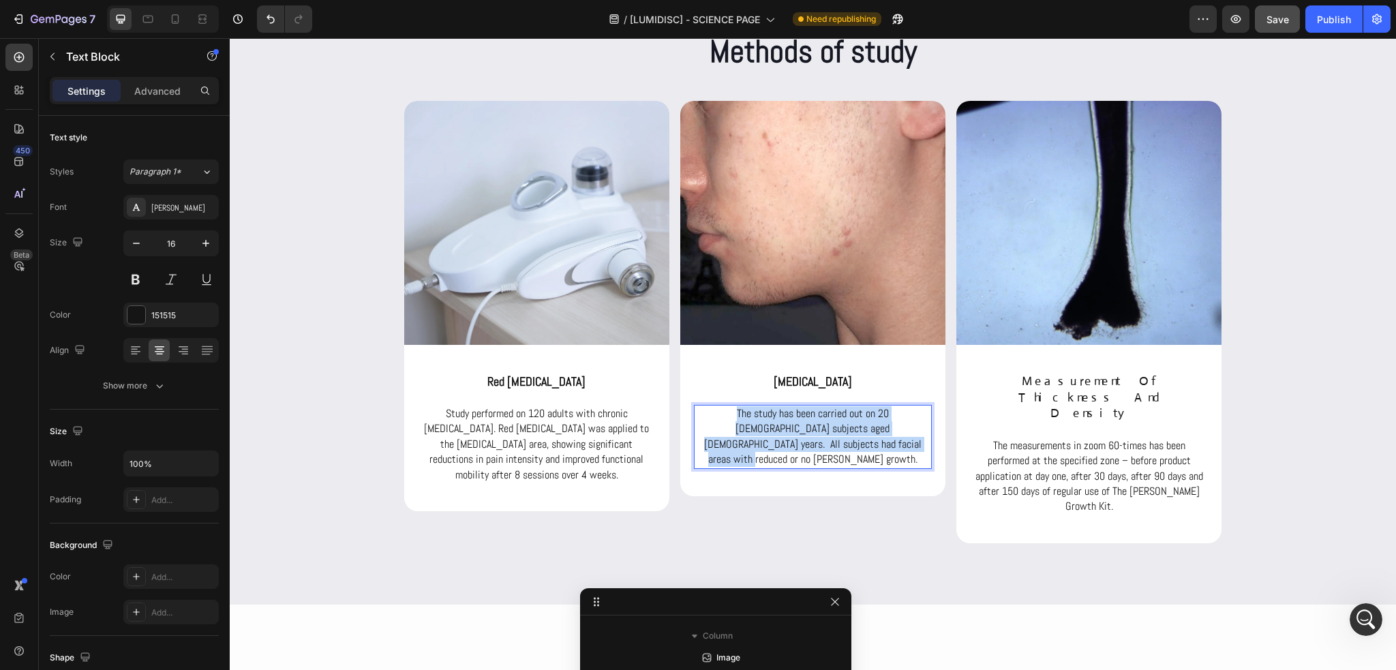
click at [815, 421] on p "The study has been carried out on 20 male subjects aged 18-60 years. All subjec…" at bounding box center [812, 436] width 235 height 61
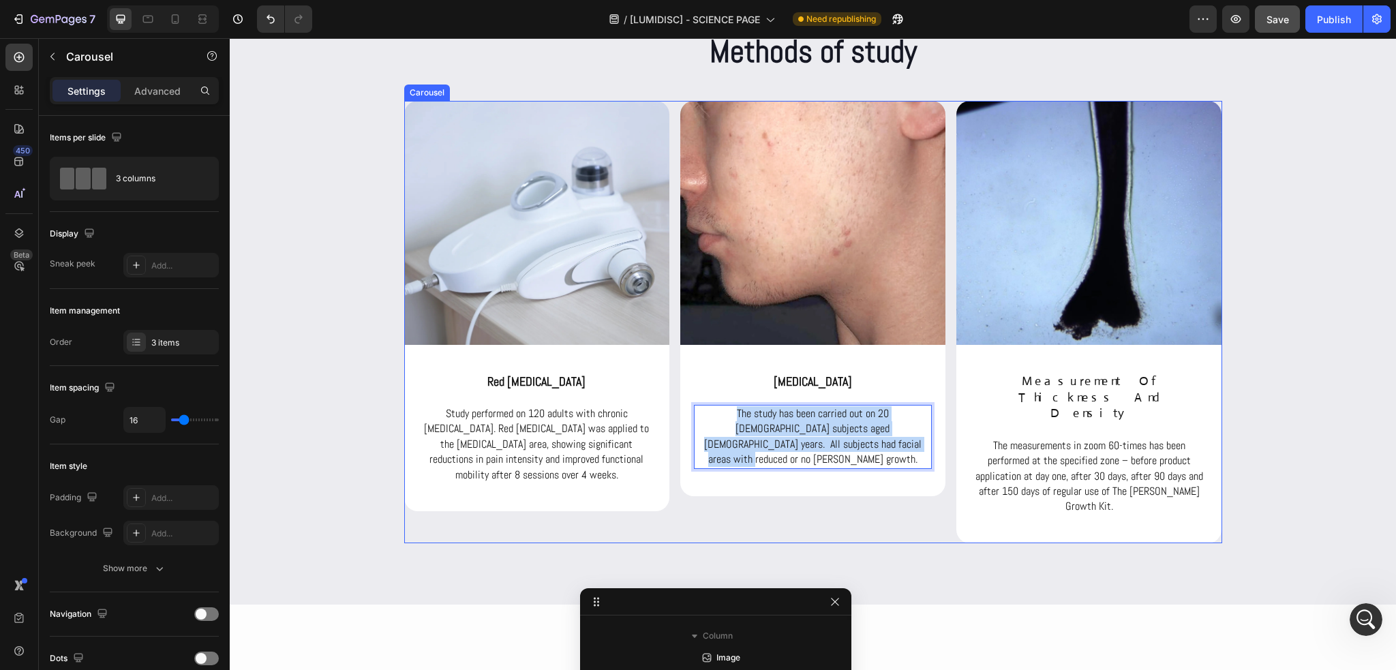
click at [922, 509] on div "Image Heat Therapy Heading The study has been carried out on 20 male subjects a…" at bounding box center [812, 322] width 265 height 442
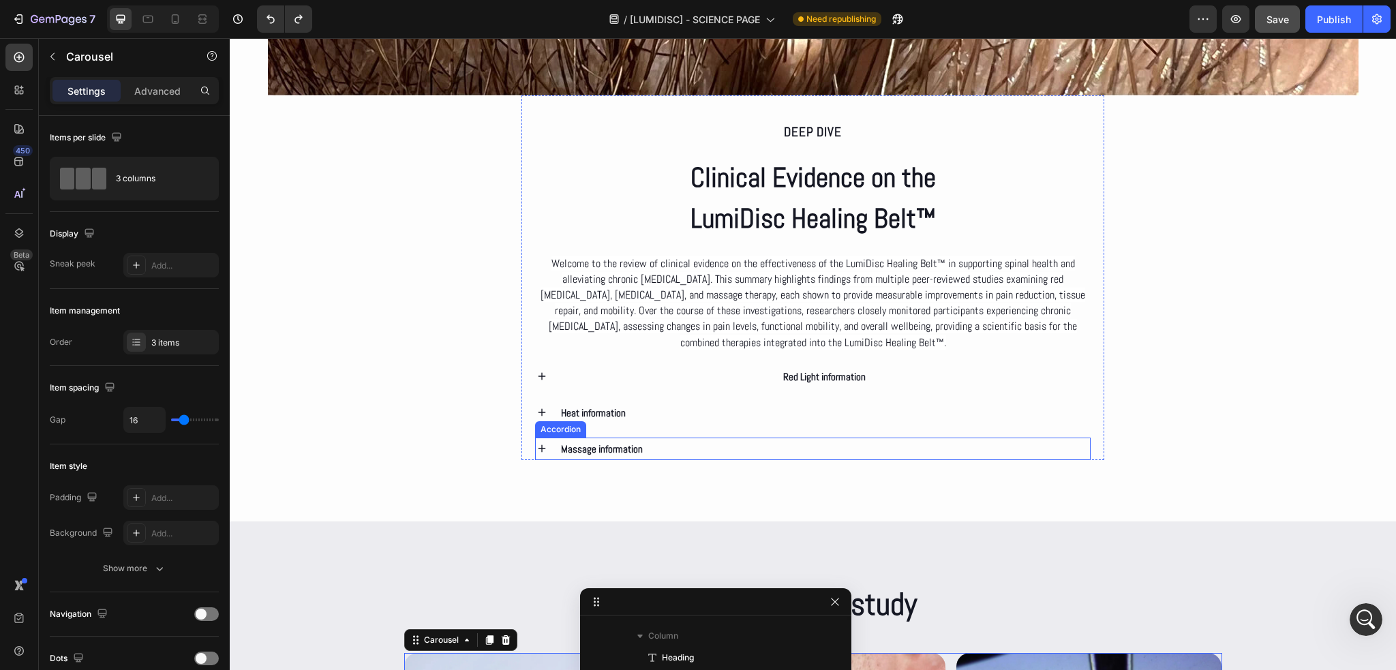
scroll to position [2524, 0]
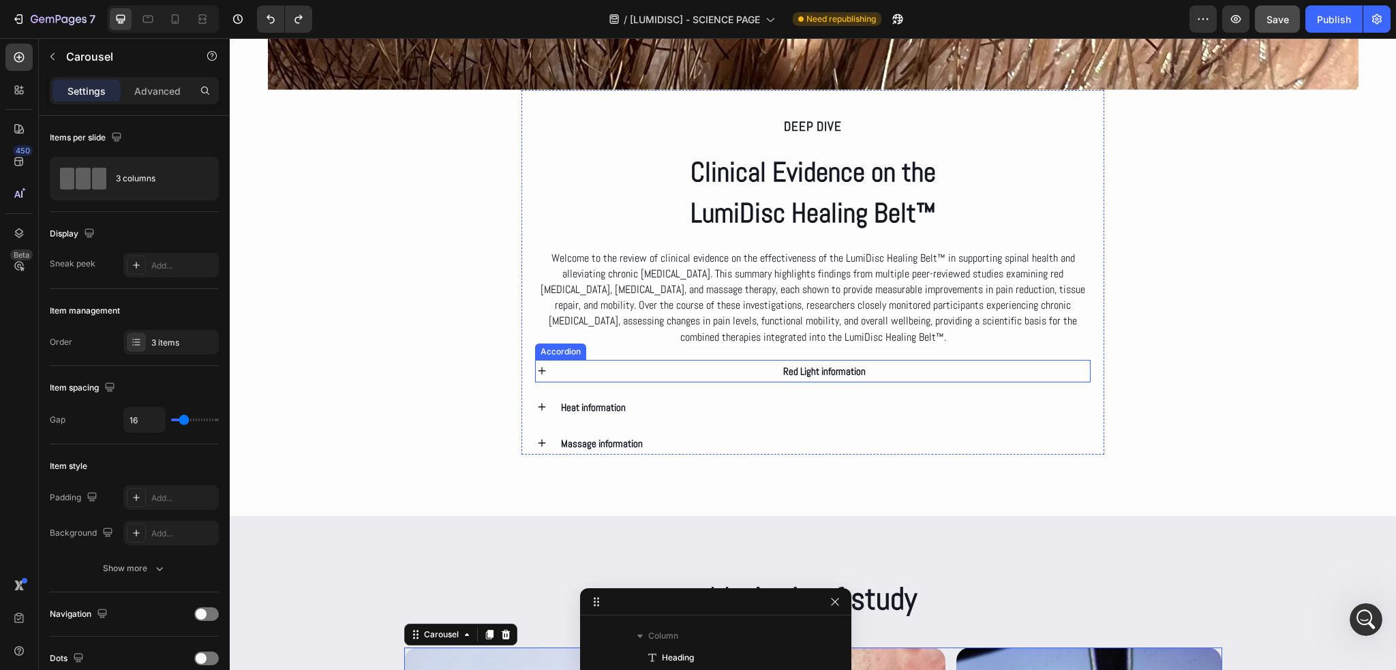
click at [592, 373] on div "Red Light information" at bounding box center [825, 371] width 532 height 22
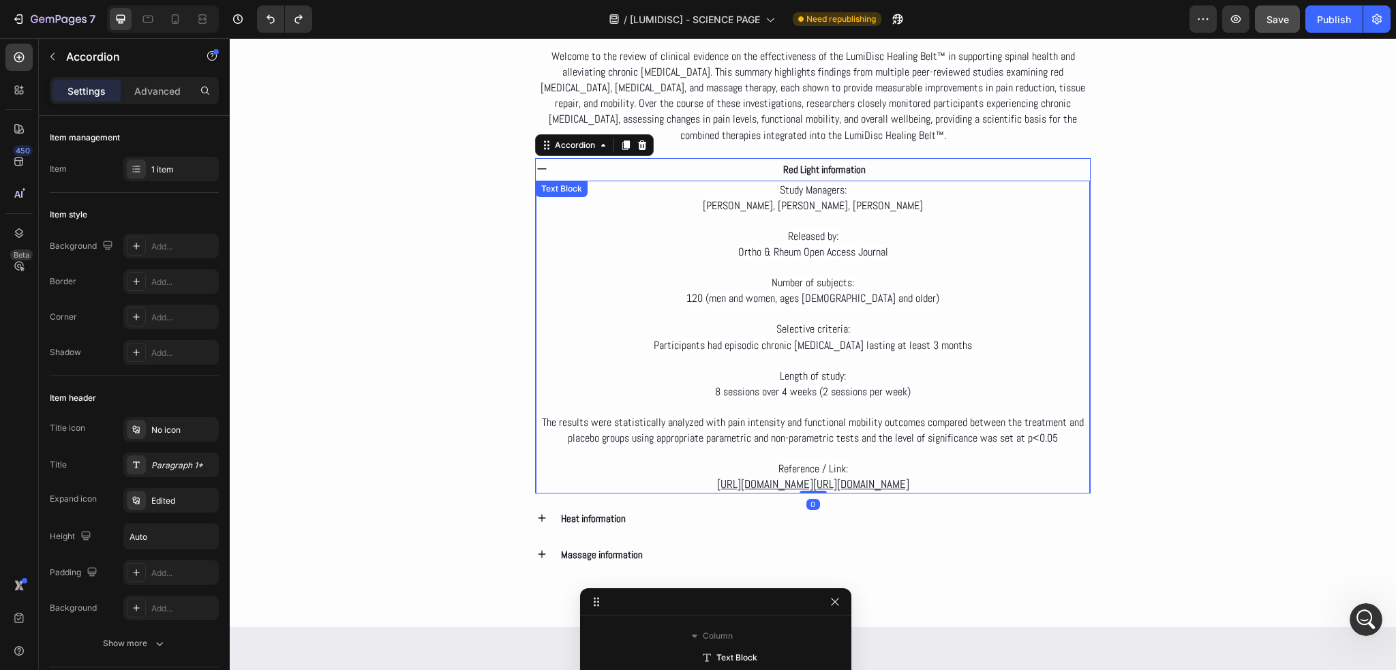
scroll to position [2729, 0]
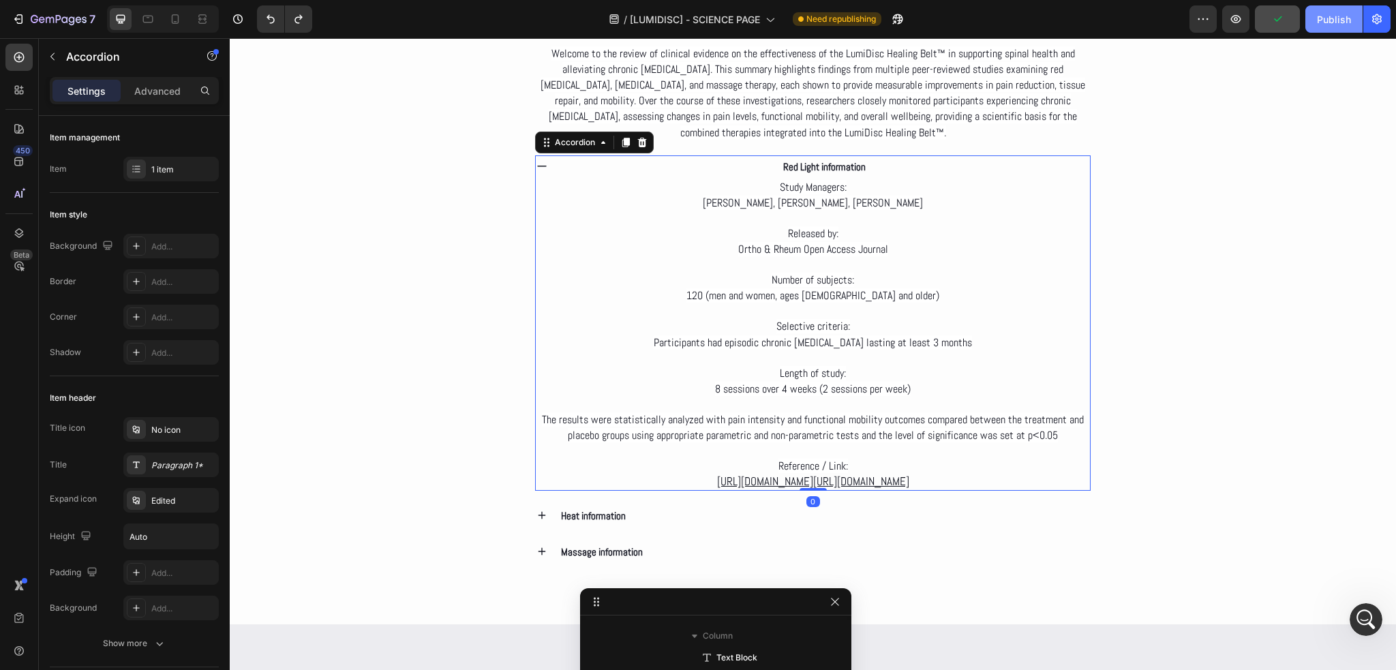
click at [1348, 25] on div "Publish" at bounding box center [1334, 19] width 34 height 14
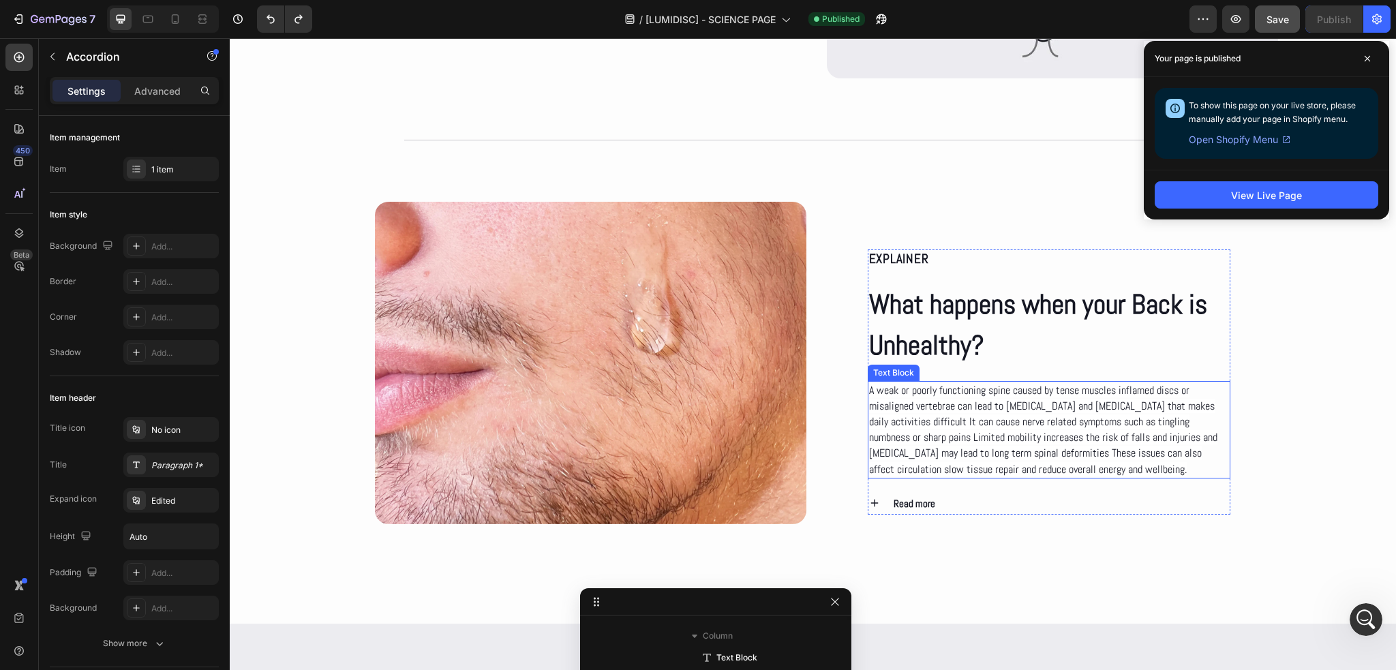
scroll to position [1093, 0]
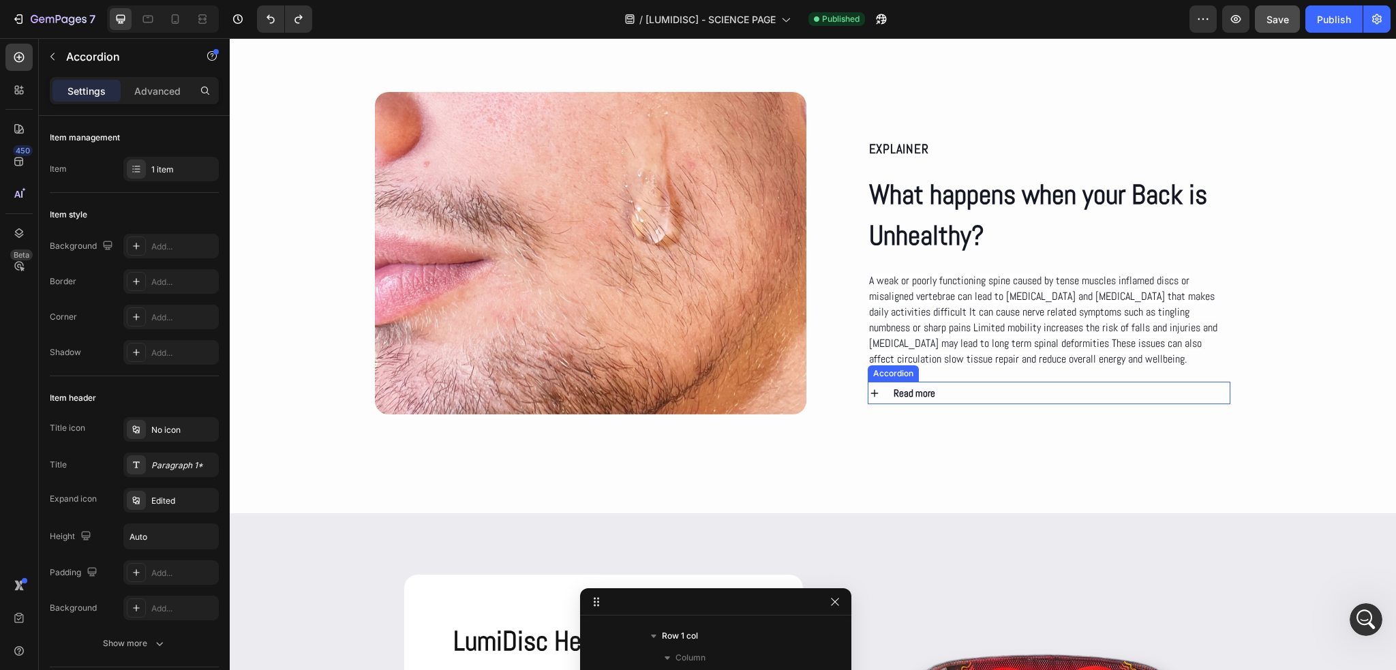
click at [872, 394] on icon at bounding box center [874, 393] width 12 height 12
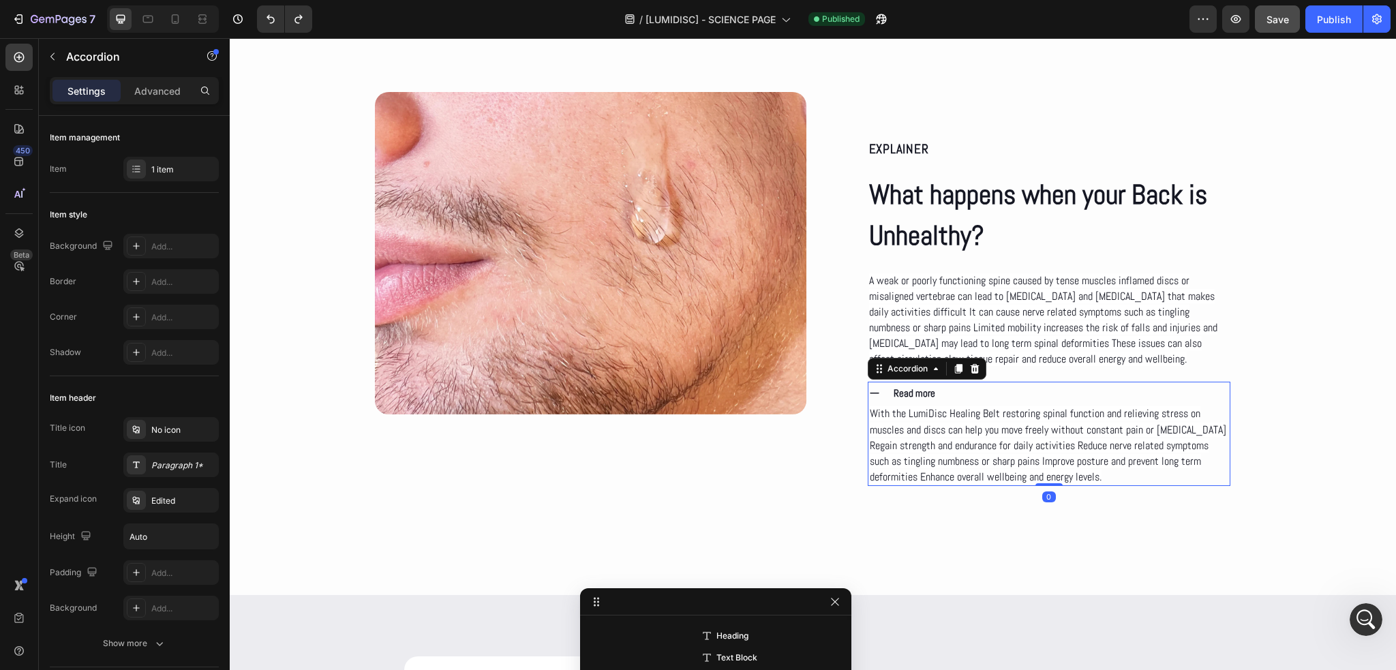
click at [872, 394] on icon at bounding box center [874, 393] width 12 height 12
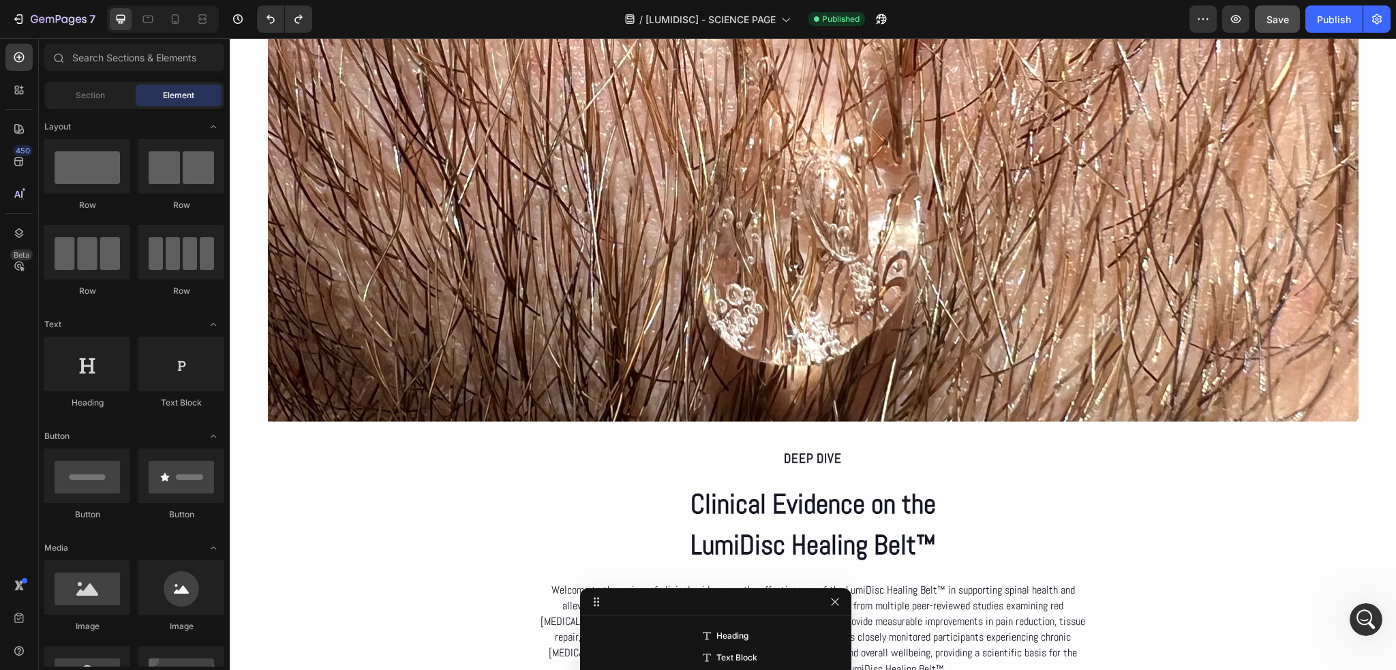
scroll to position [2061, 0]
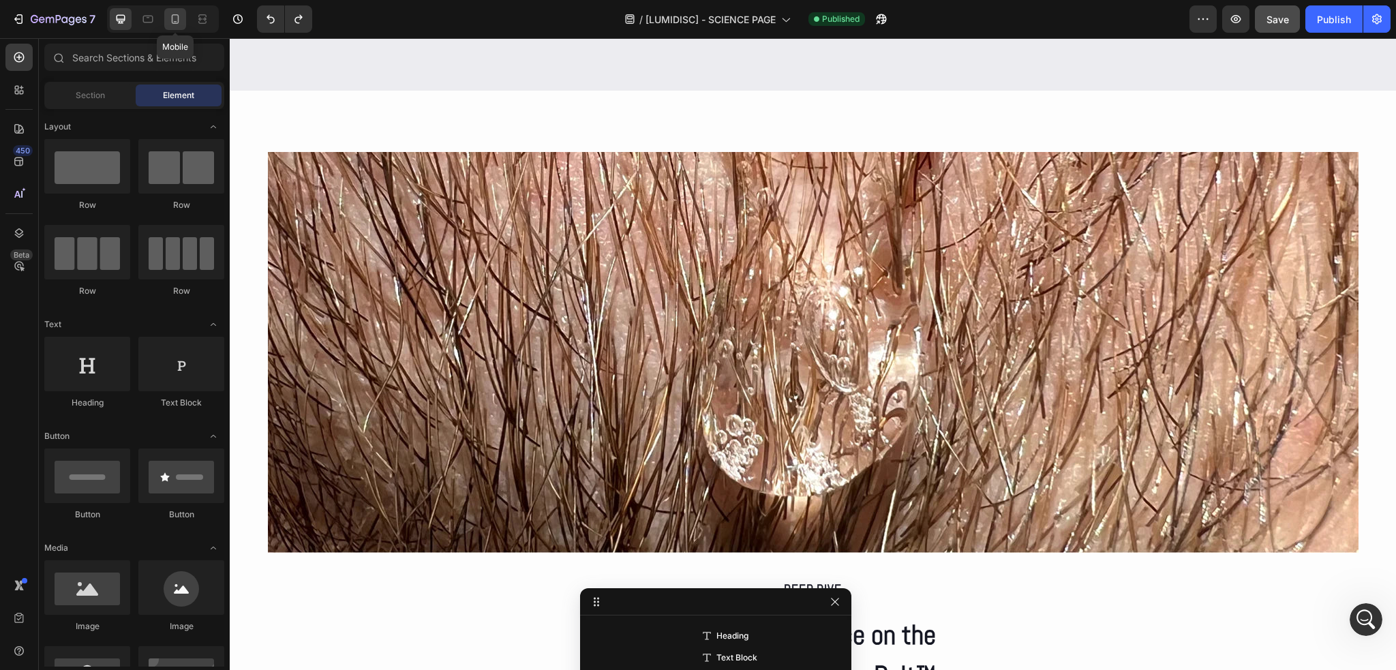
click at [179, 18] on icon at bounding box center [175, 19] width 14 height 14
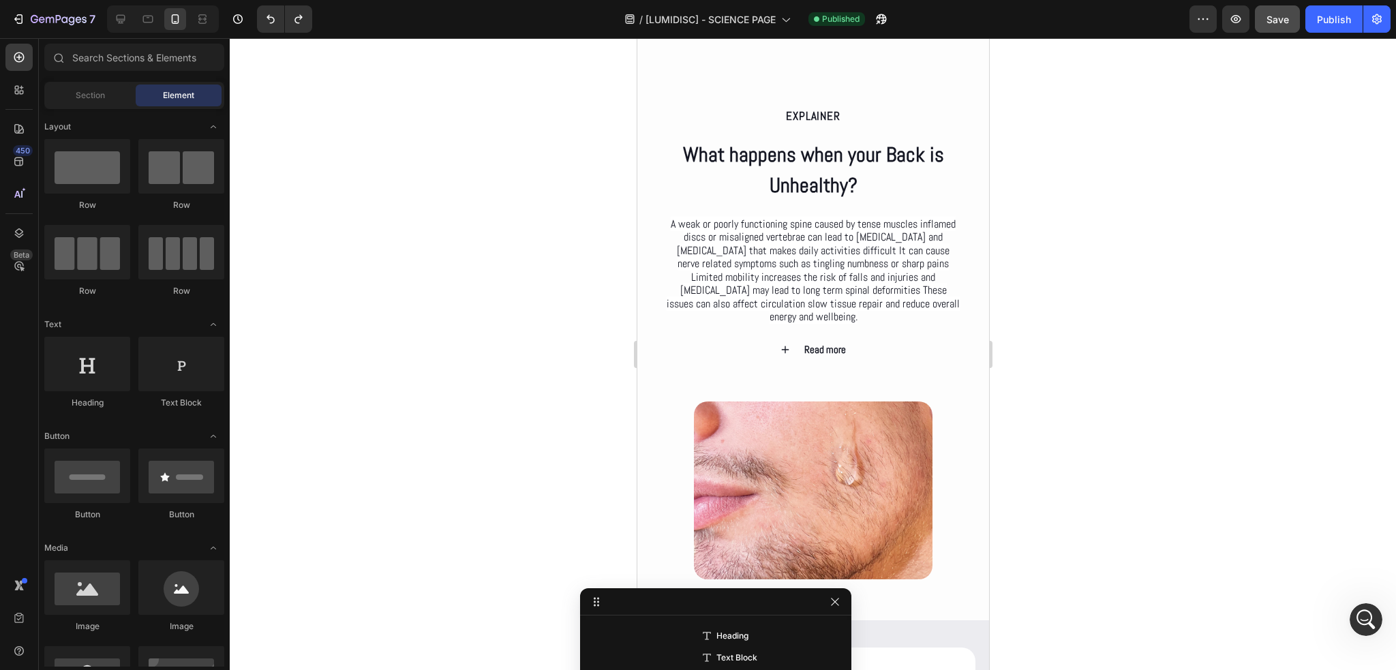
scroll to position [1360, 0]
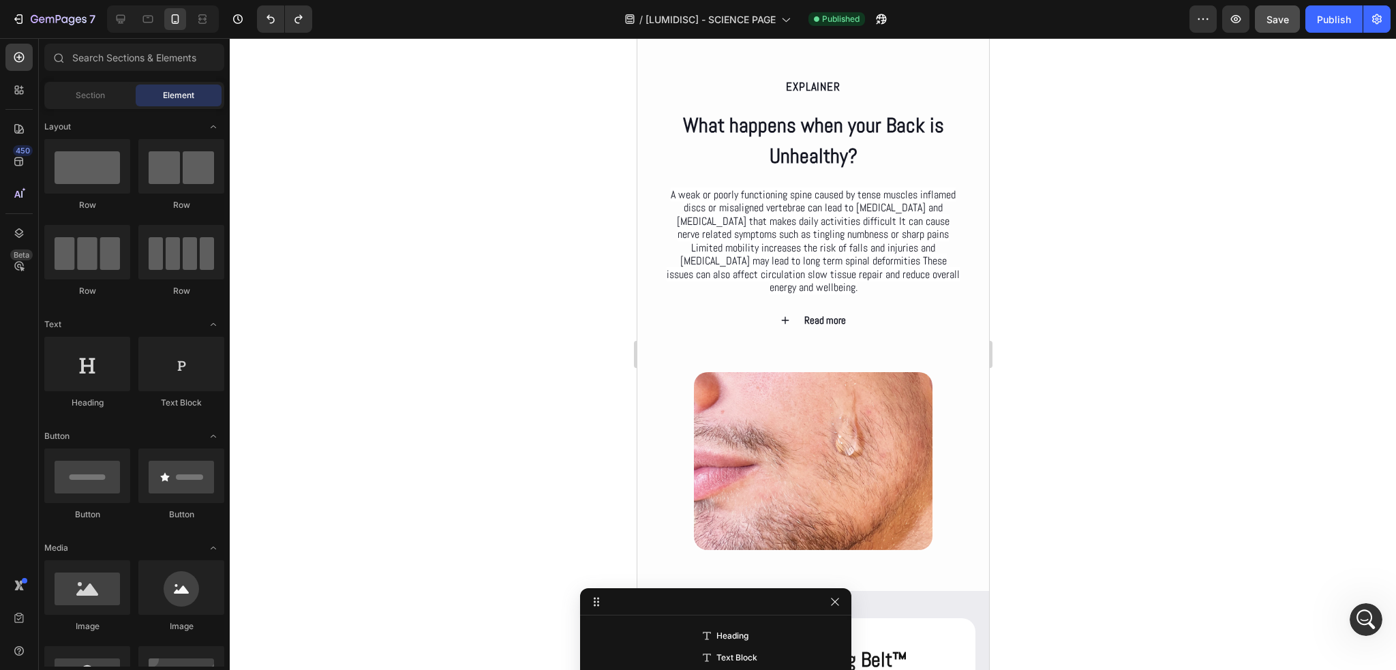
drag, startPoint x: 983, startPoint y: 169, endPoint x: 1629, endPoint y: 273, distance: 654.5
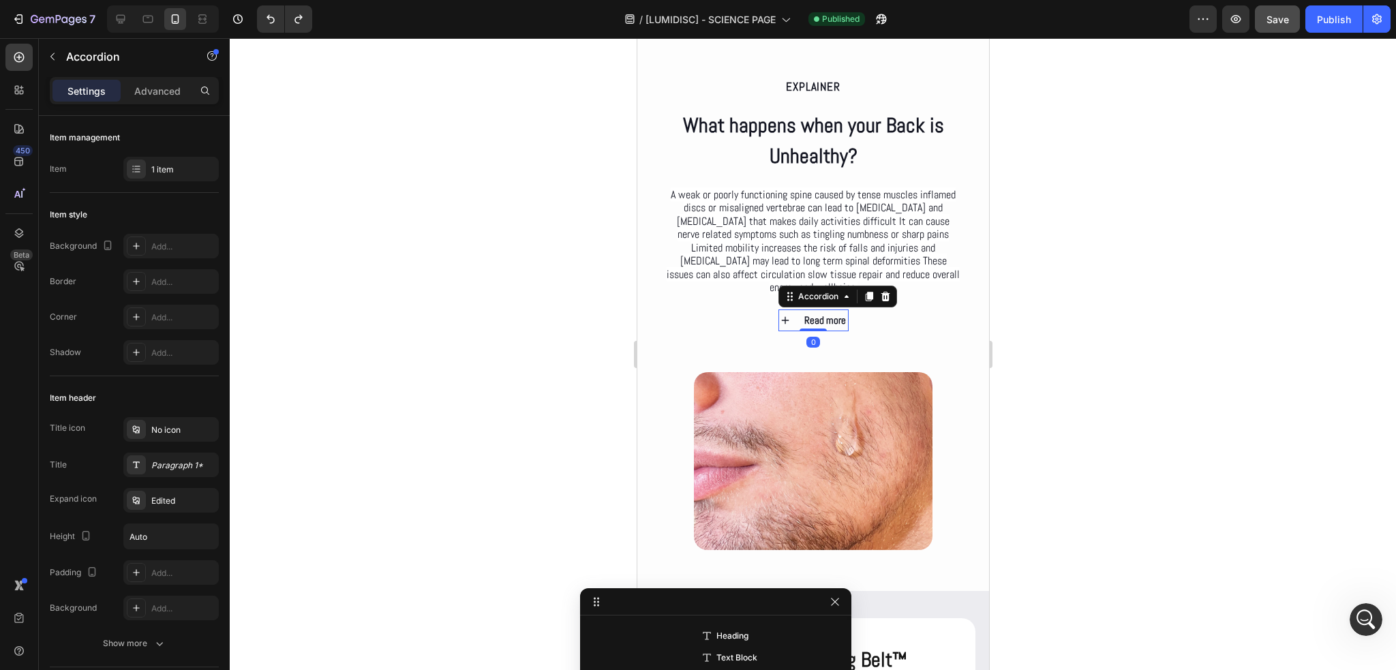
click at [781, 324] on icon at bounding box center [784, 320] width 7 height 7
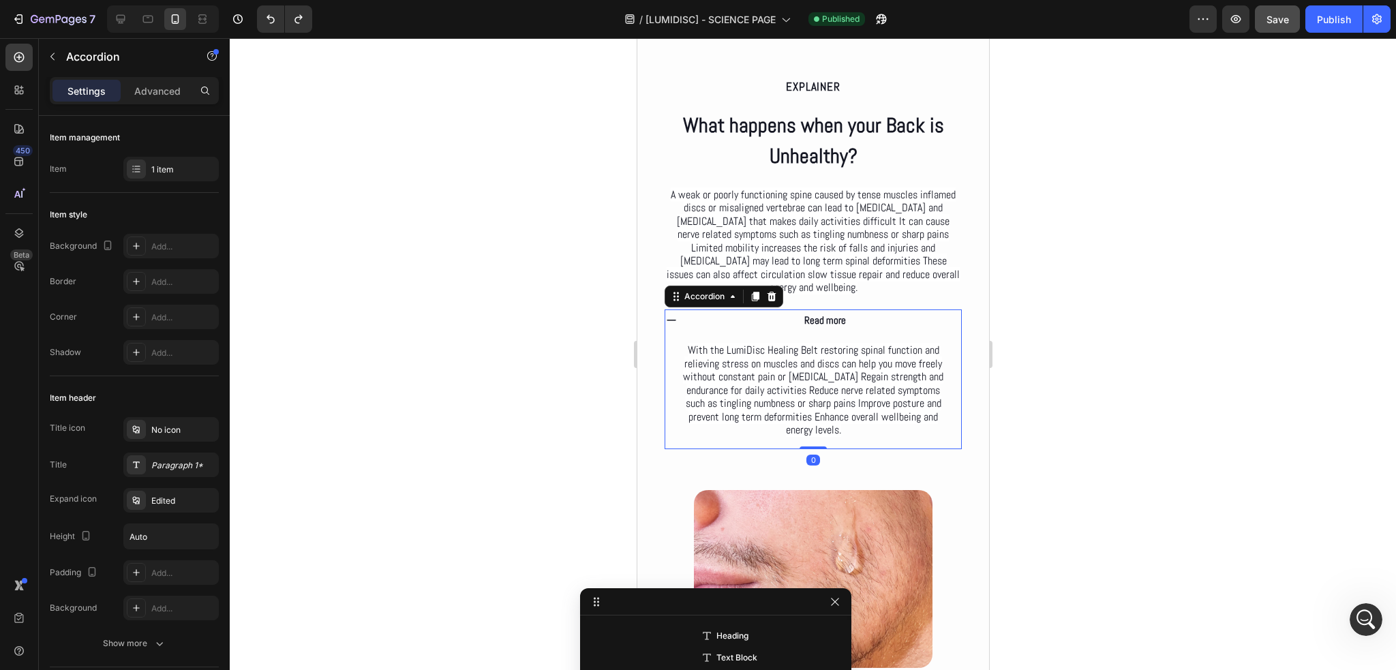
click at [683, 322] on div "Read more" at bounding box center [813, 320] width 296 height 22
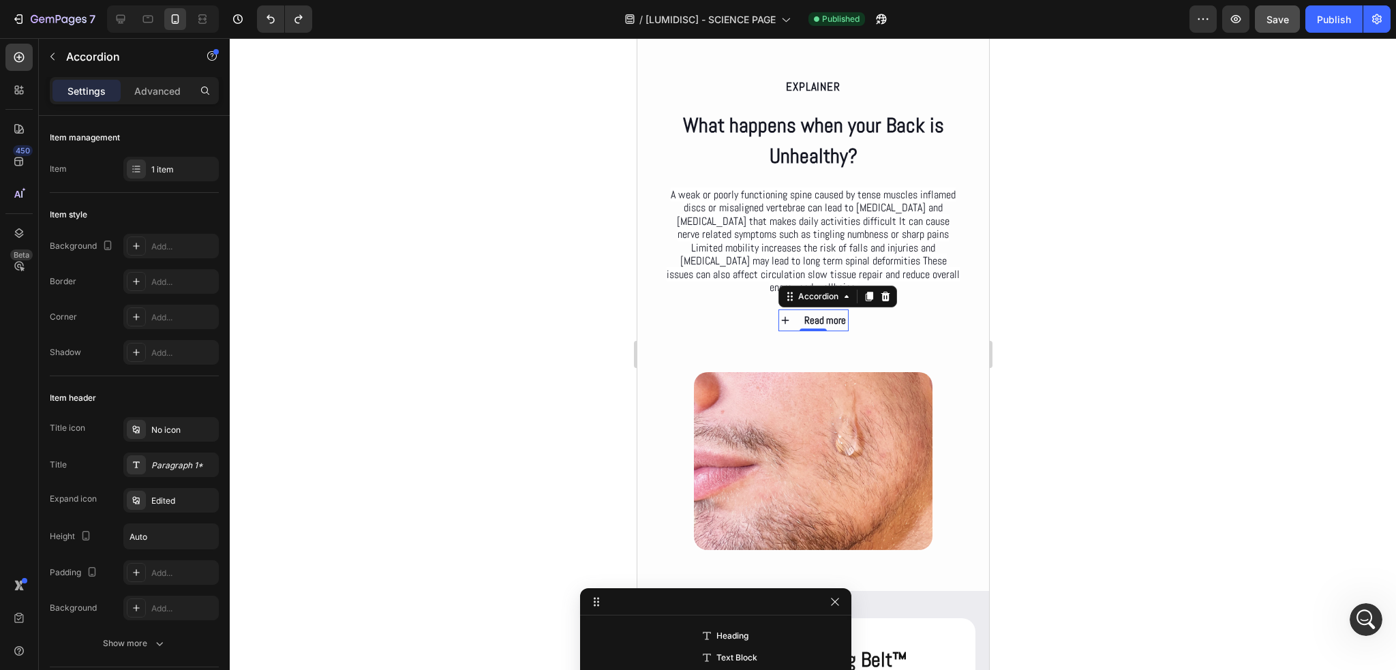
click at [778, 321] on icon at bounding box center [784, 320] width 12 height 12
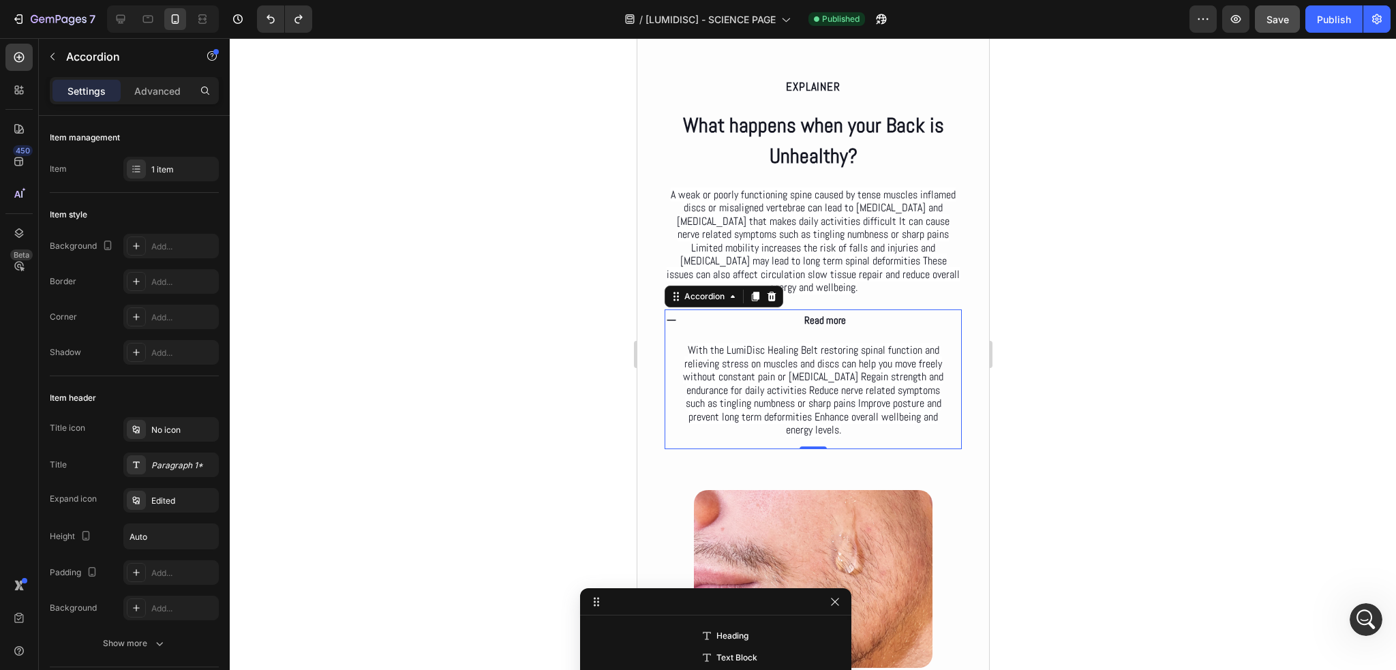
click at [777, 321] on div "Read more" at bounding box center [824, 320] width 273 height 22
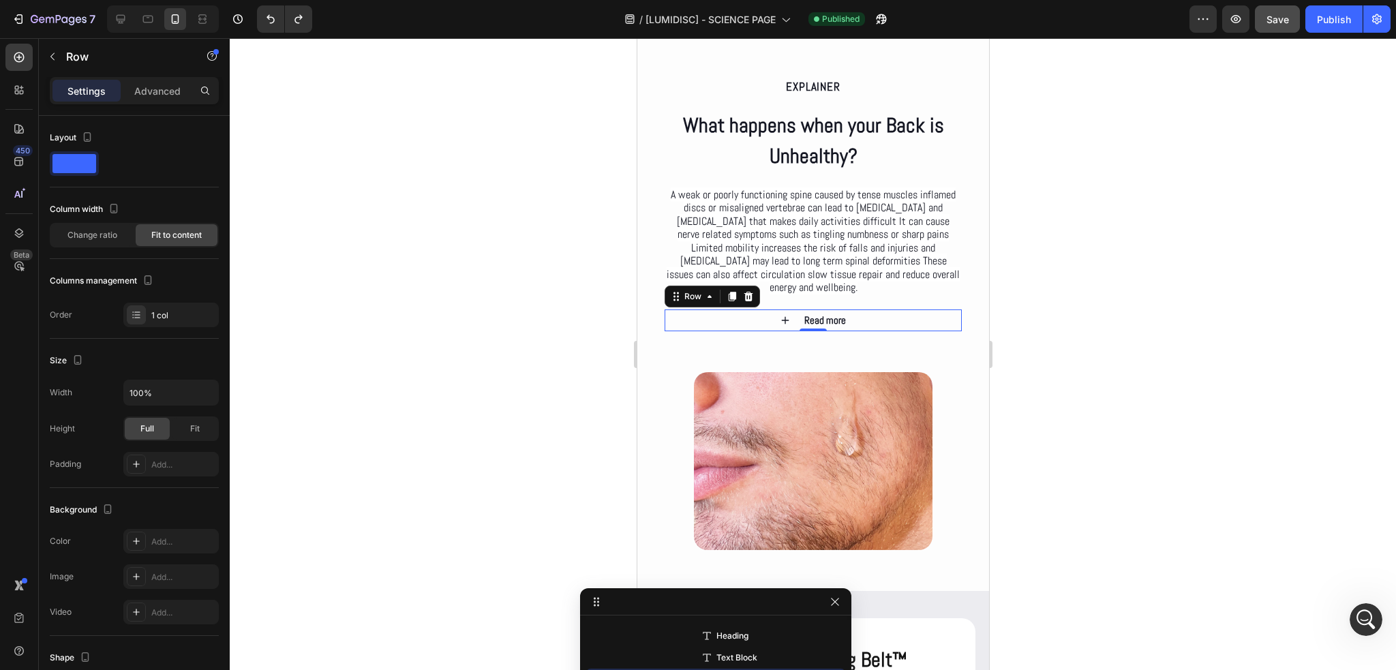
click at [876, 324] on div "Read more Accordion Row 0" at bounding box center [812, 320] width 297 height 22
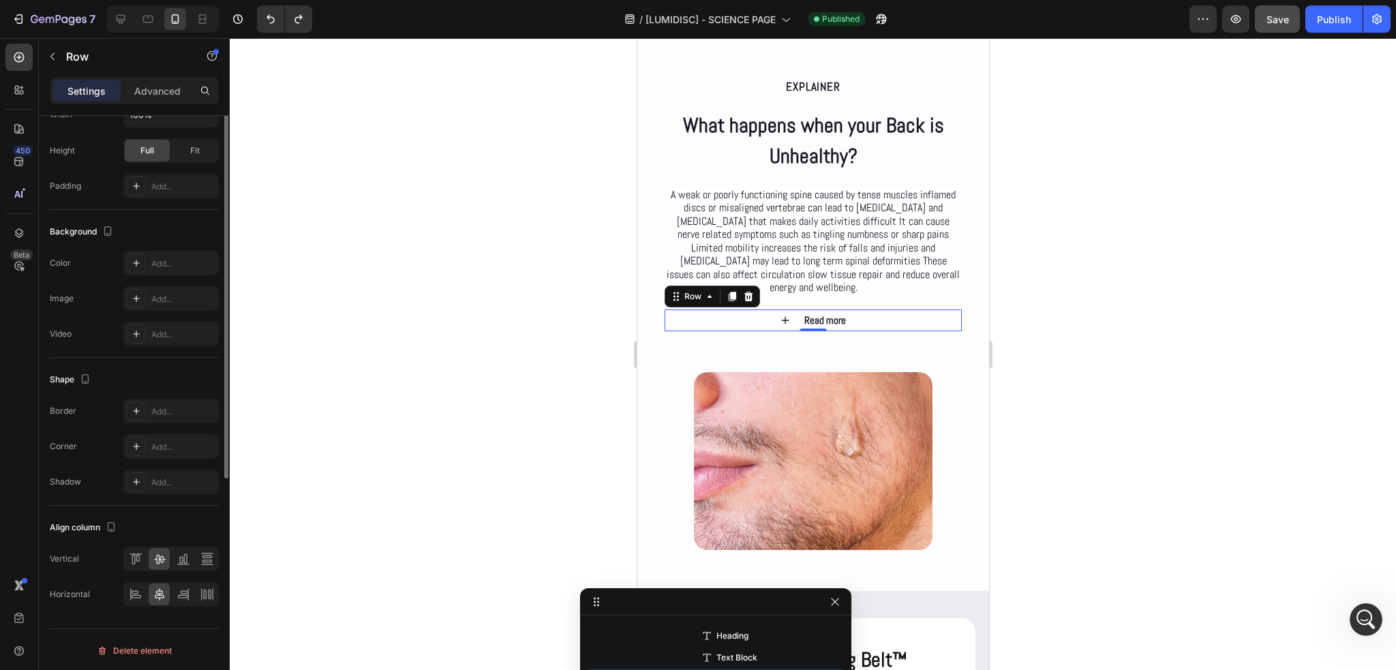
scroll to position [0, 0]
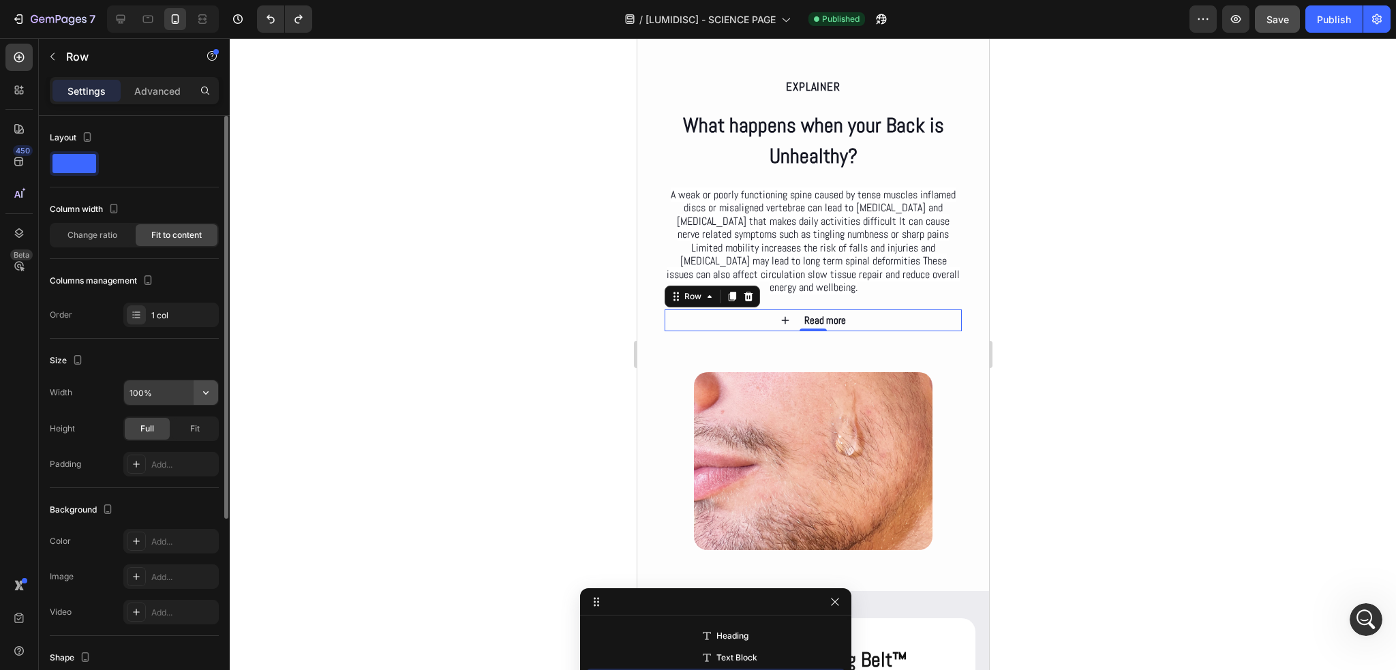
click at [201, 390] on icon "button" at bounding box center [206, 393] width 14 height 14
click at [176, 346] on div "Size Width 100% Height Full Fit Padding Add..." at bounding box center [134, 413] width 169 height 149
click at [830, 323] on strong "Read more" at bounding box center [825, 320] width 42 height 13
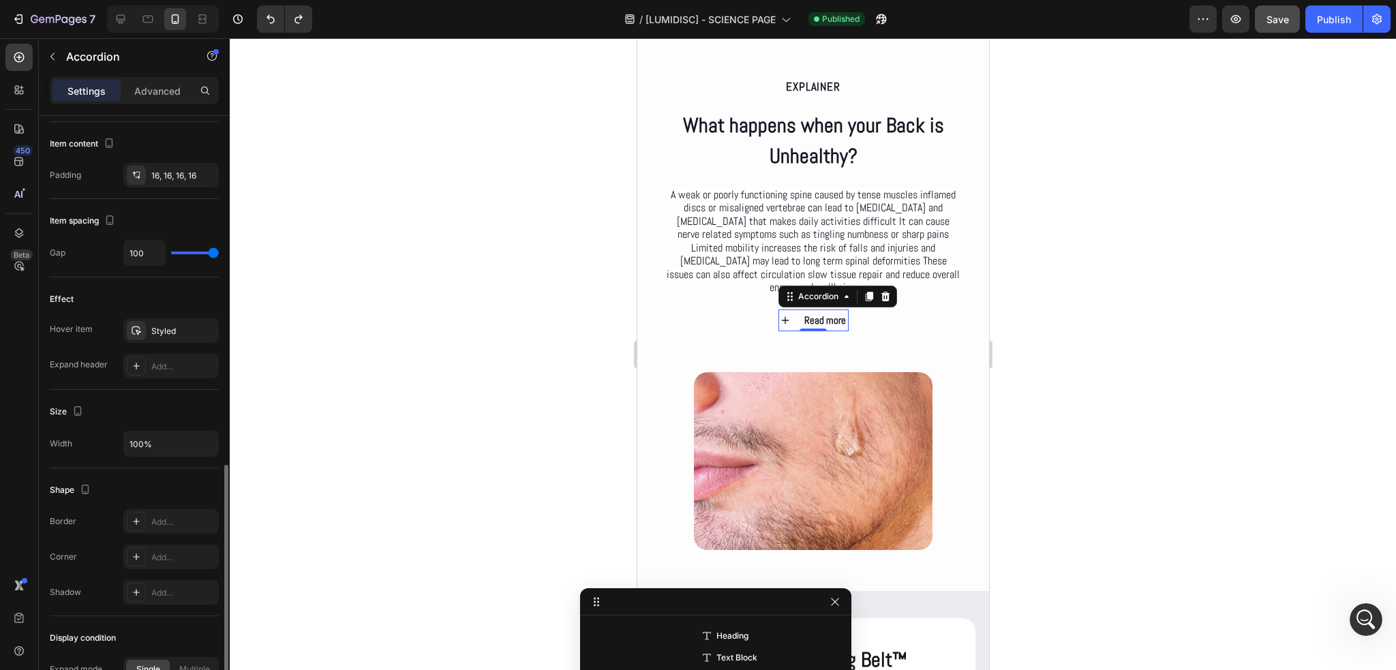
scroll to position [702, 0]
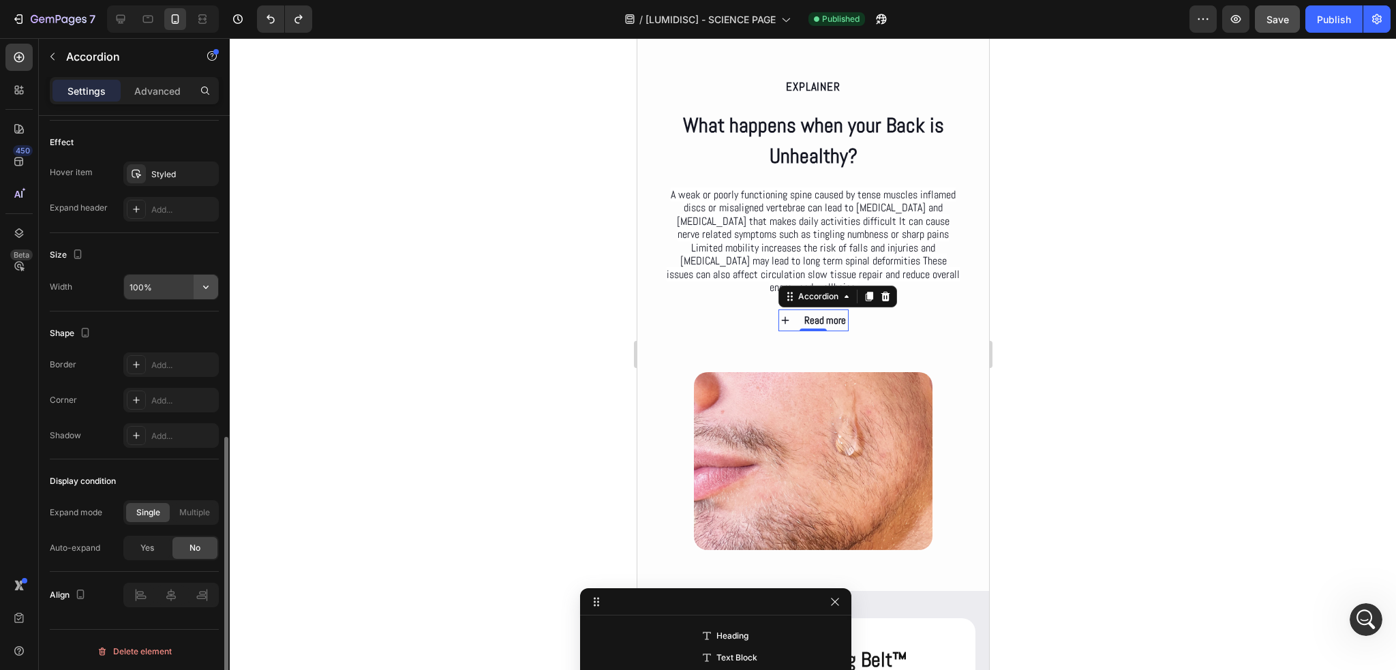
click at [197, 290] on button "button" at bounding box center [206, 287] width 25 height 25
click at [183, 342] on span "1200px" at bounding box center [192, 345] width 29 height 12
type input "1200"
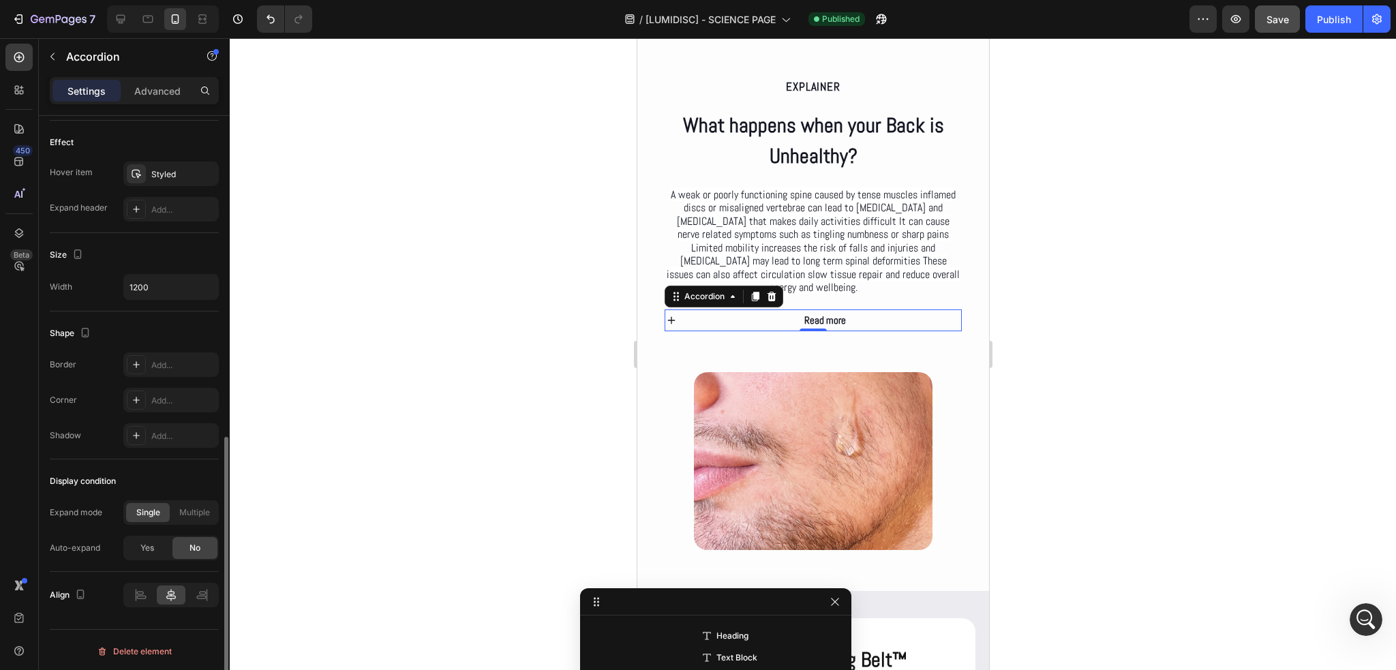
click at [145, 479] on div "Display condition" at bounding box center [134, 481] width 169 height 22
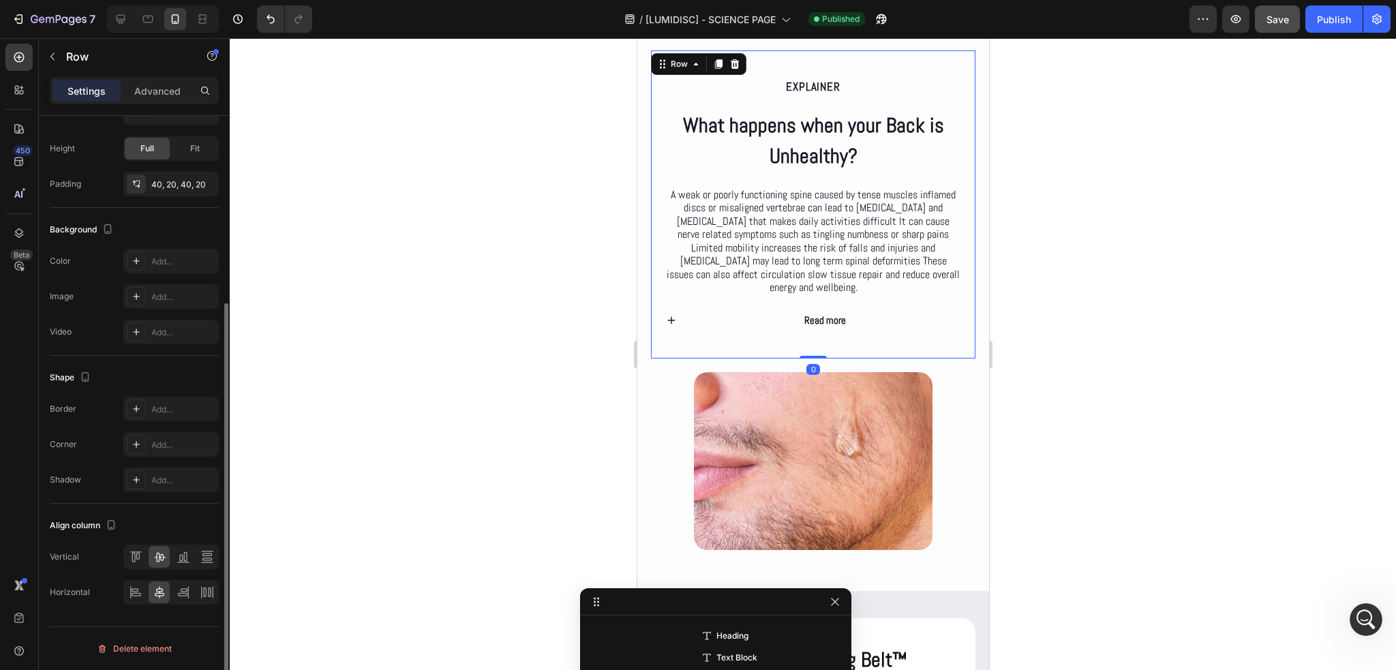
click at [955, 258] on div "EXPLAINER Text Block What happens when your Back is Unhealthy? Heading A weak o…" at bounding box center [812, 204] width 324 height 308
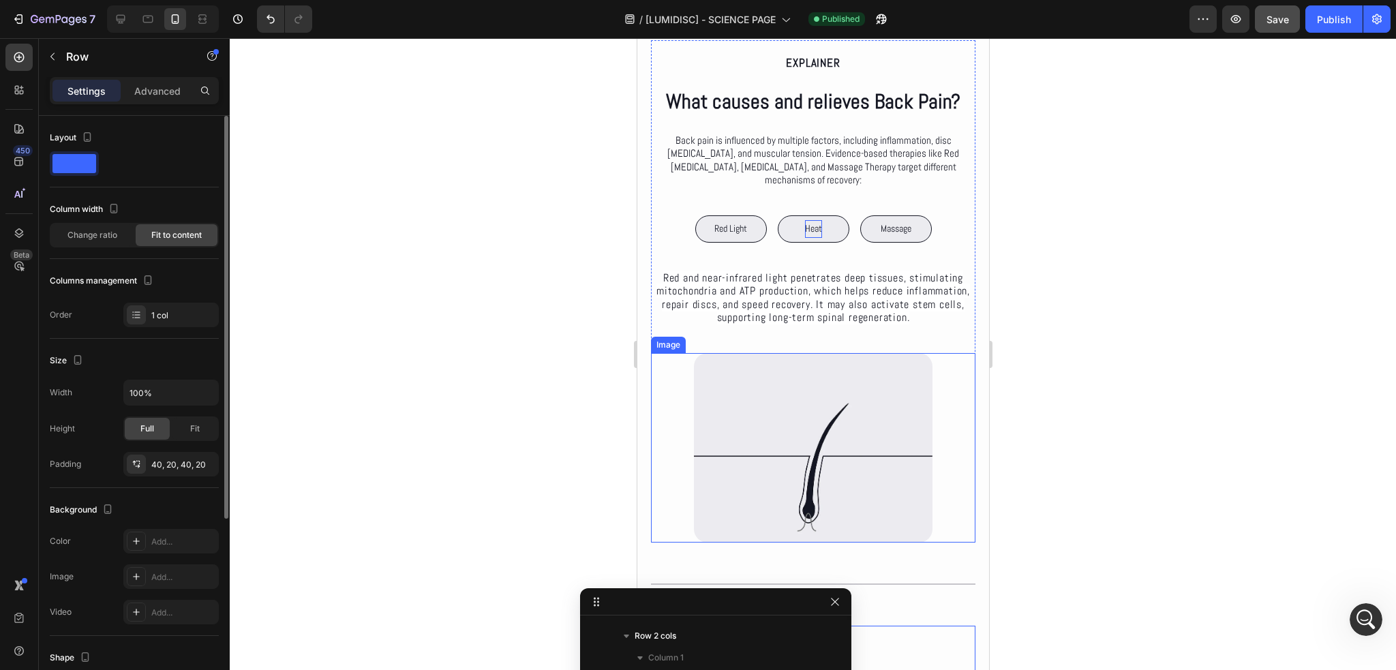
scroll to position [746, 0]
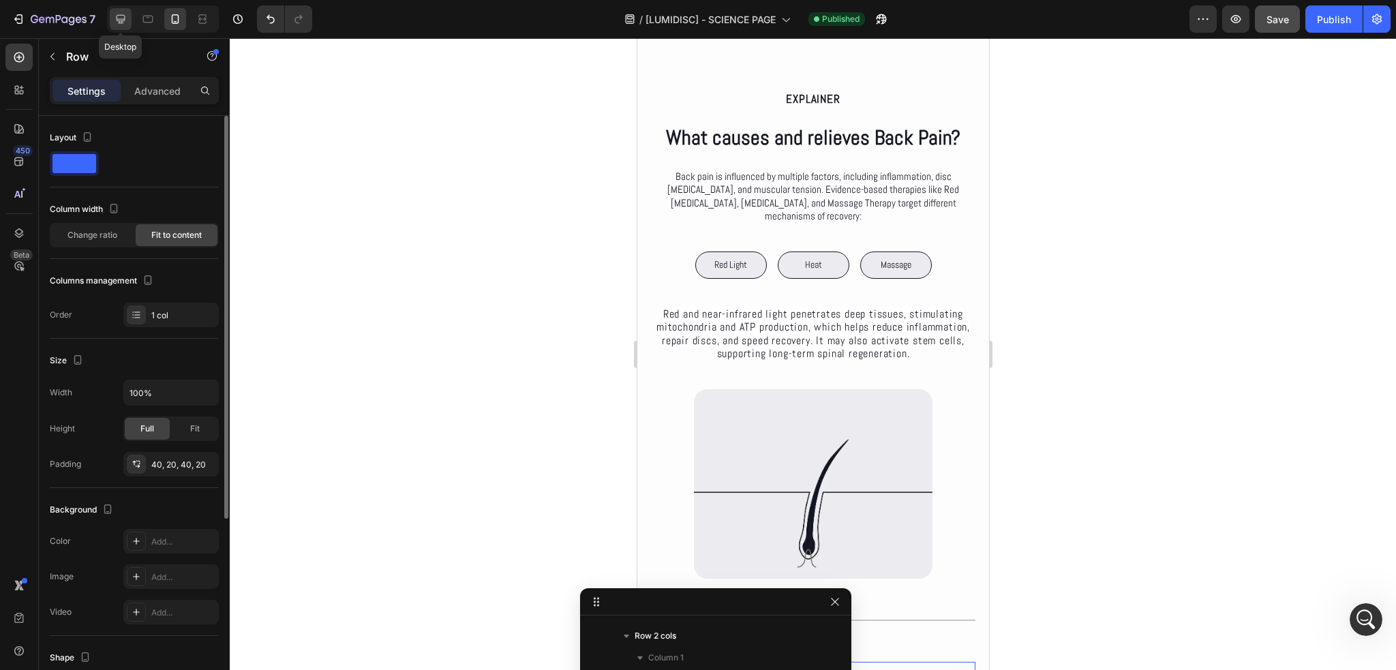
click at [130, 21] on div at bounding box center [121, 19] width 22 height 22
type input "1200"
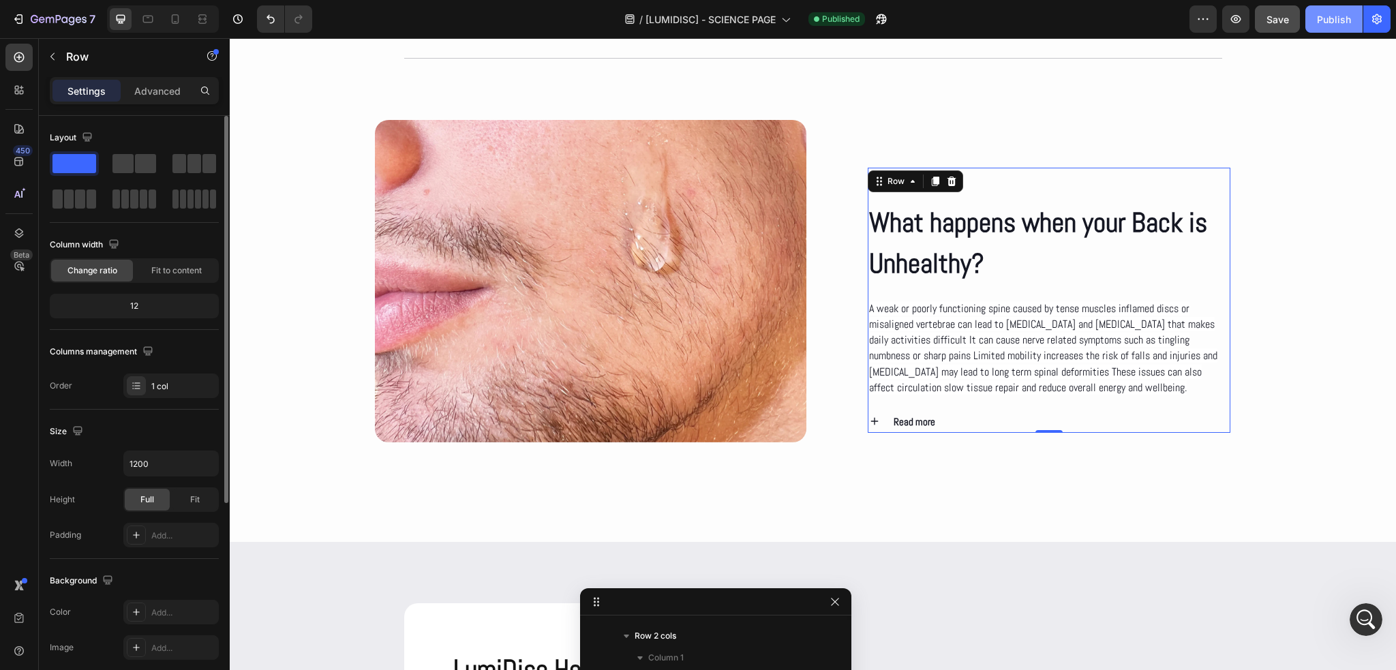
scroll to position [1202, 0]
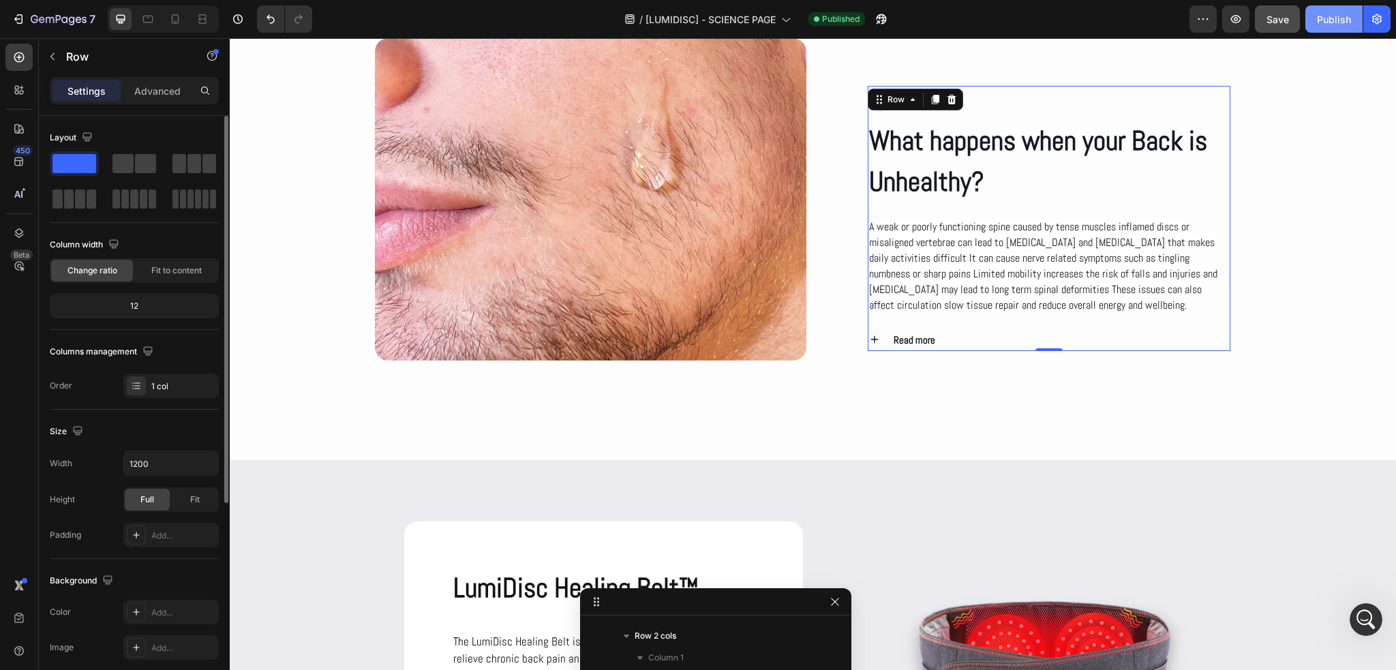
click at [1350, 22] on div "Publish" at bounding box center [1334, 19] width 34 height 14
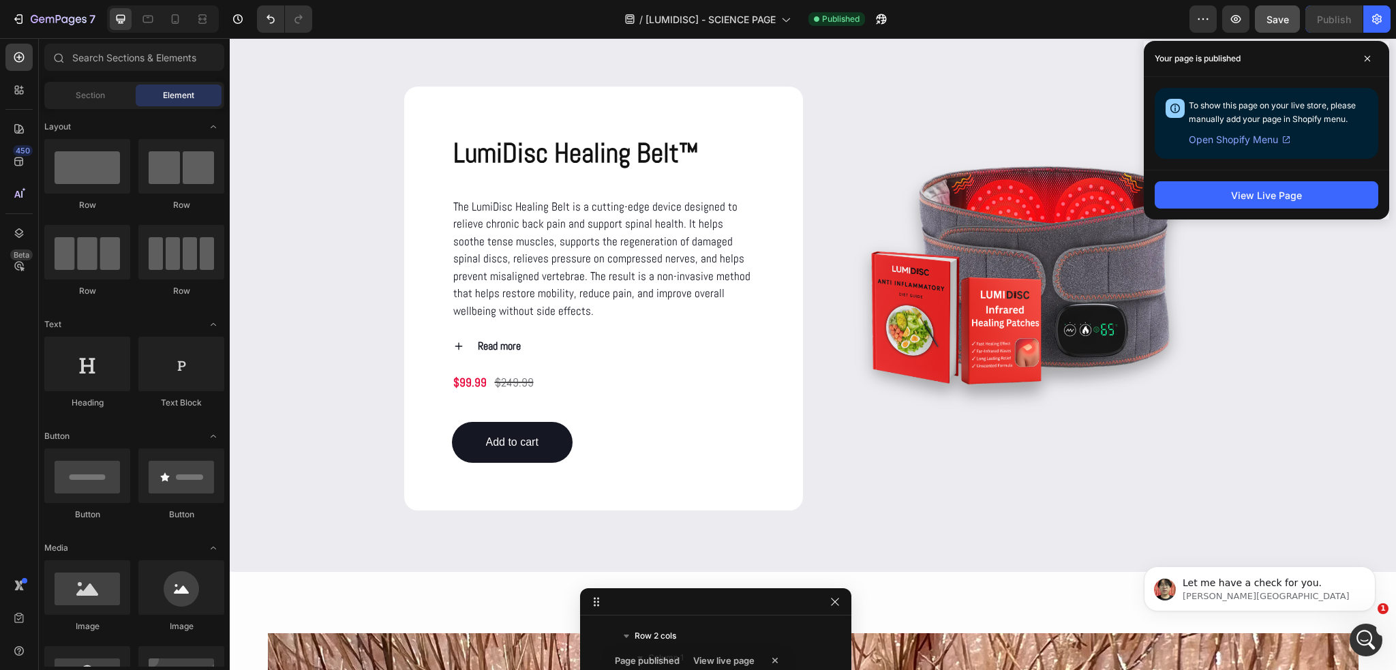
scroll to position [1532, 0]
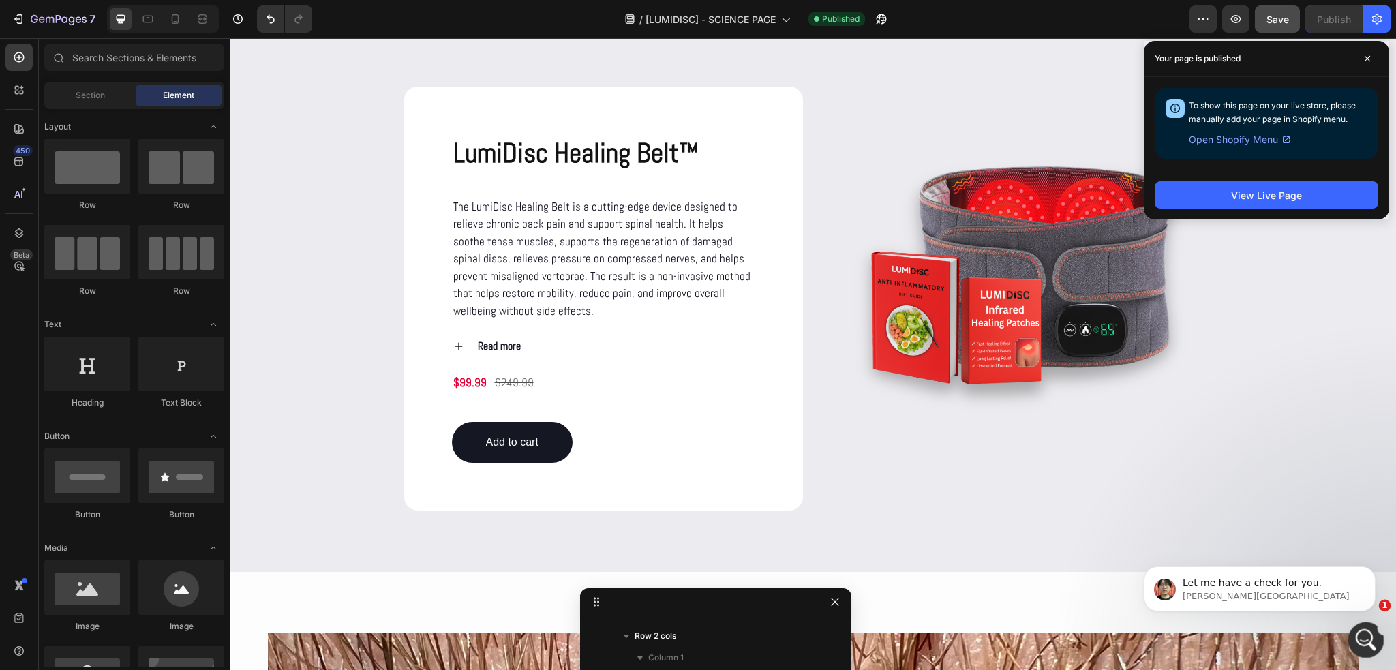
click at [1361, 643] on icon "Abrir Intercom Messenger" at bounding box center [1364, 638] width 22 height 22
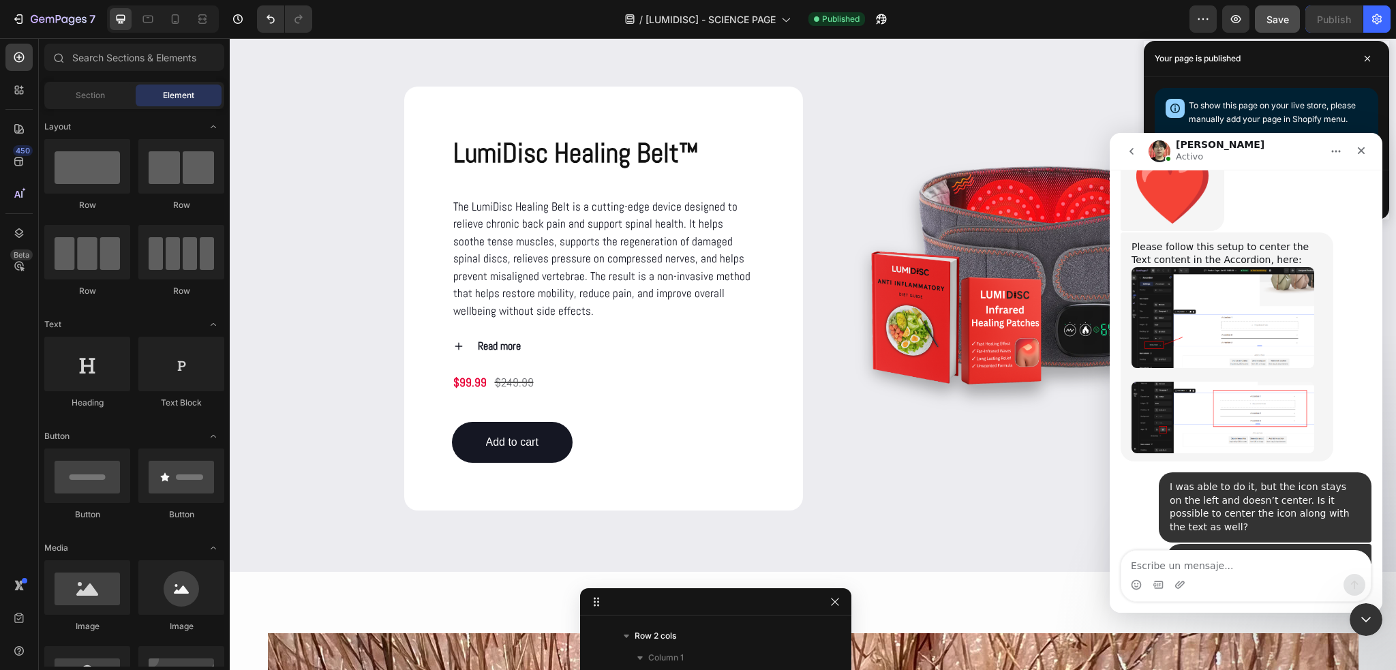
scroll to position [1554, 0]
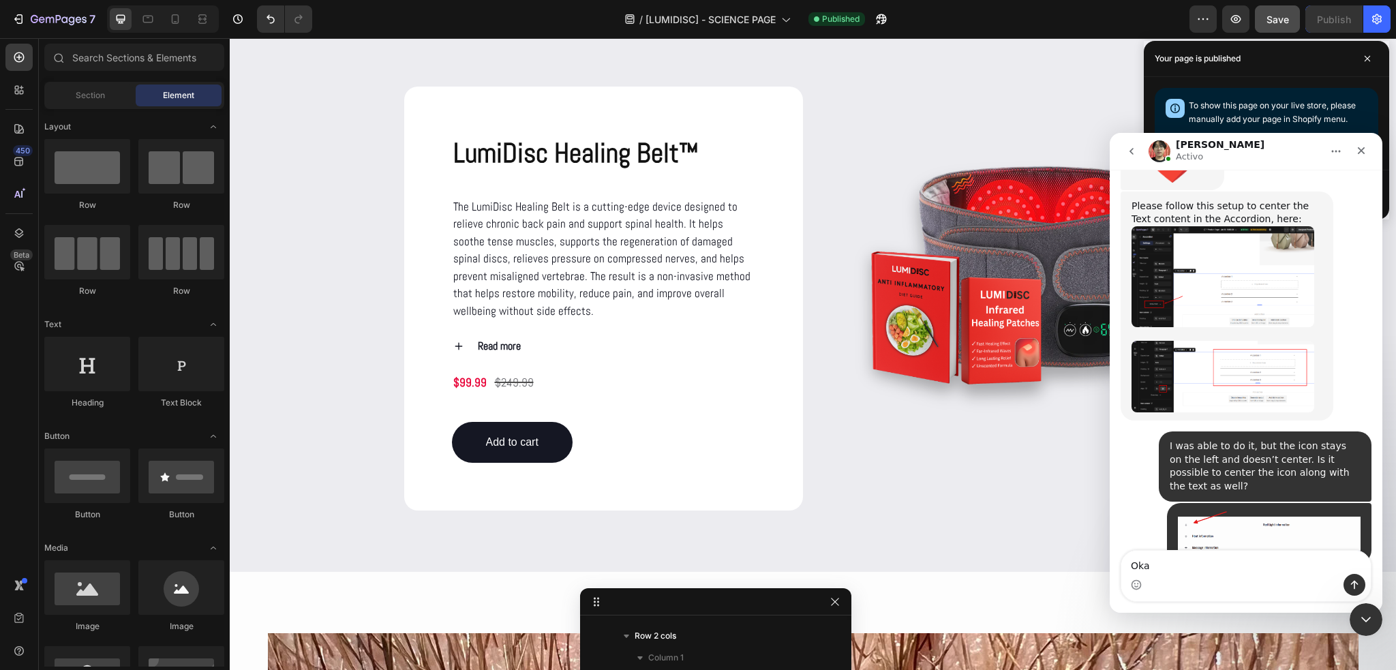
type textarea "Okay"
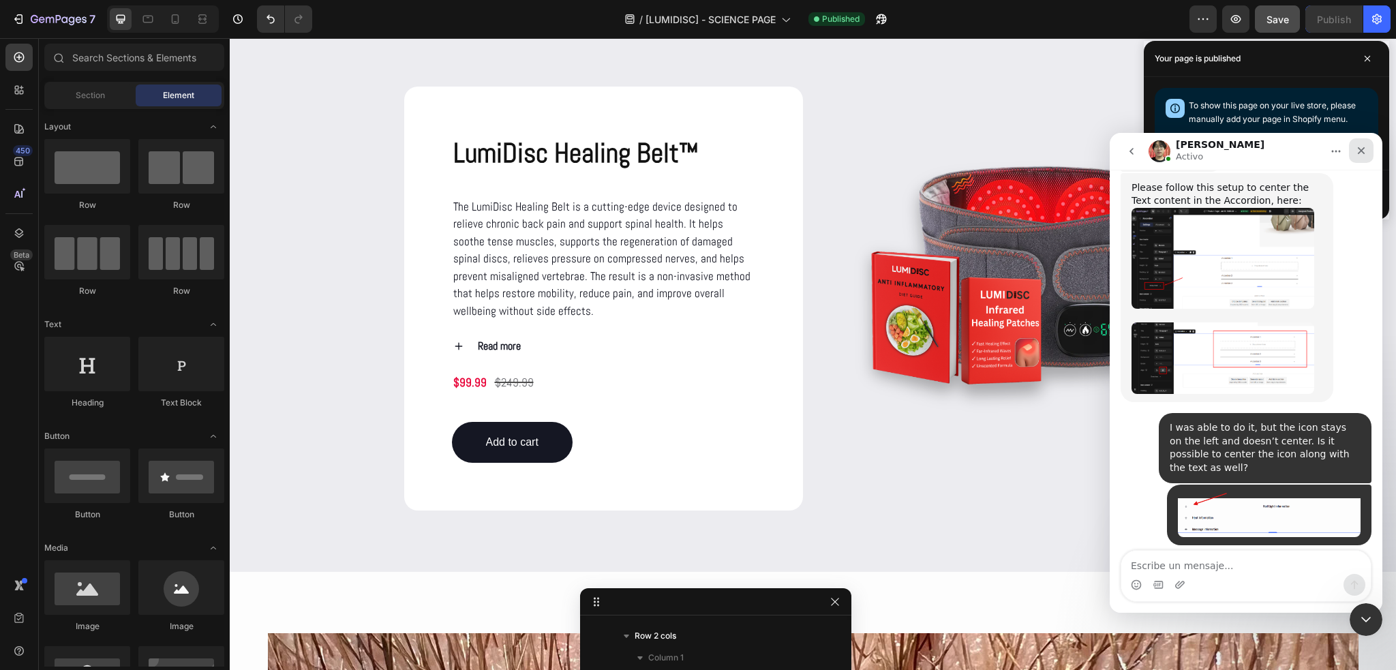
click at [1357, 149] on icon "Cerrar" at bounding box center [1361, 150] width 11 height 11
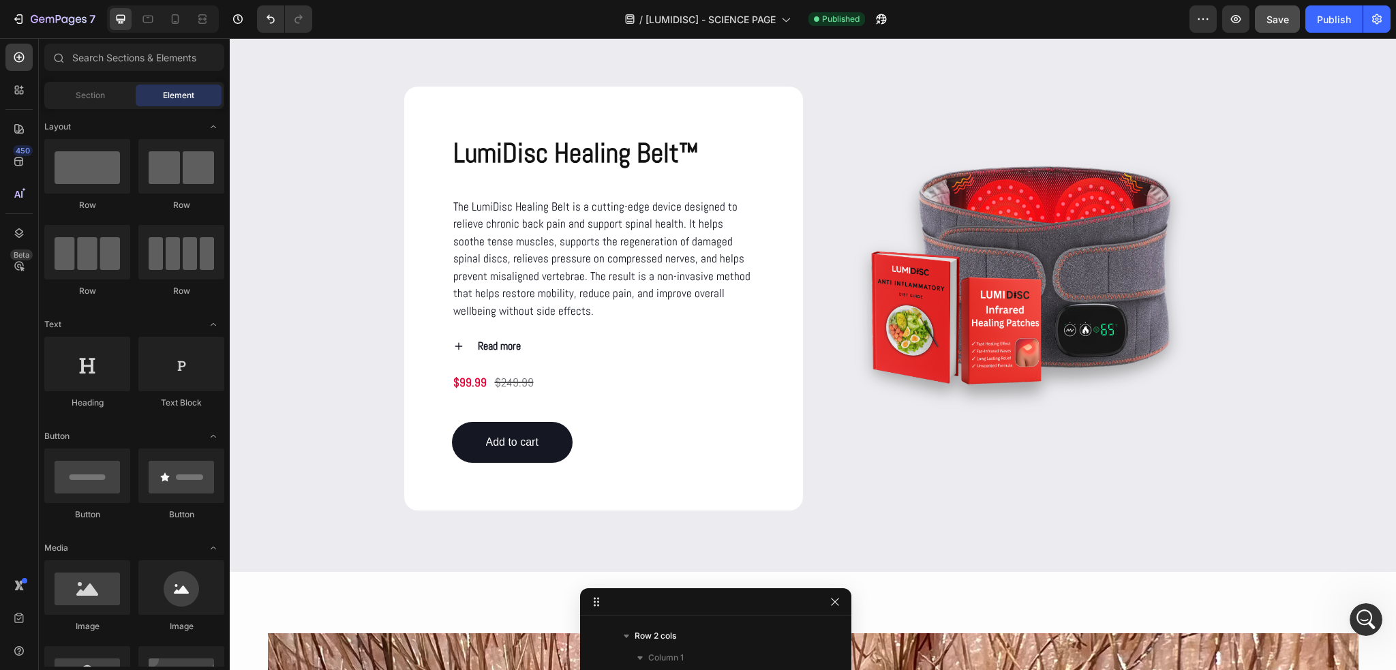
click at [1126, 21] on div "/ [LUMIDISC] - SCIENCE PAGE Published" at bounding box center [756, 18] width 866 height 27
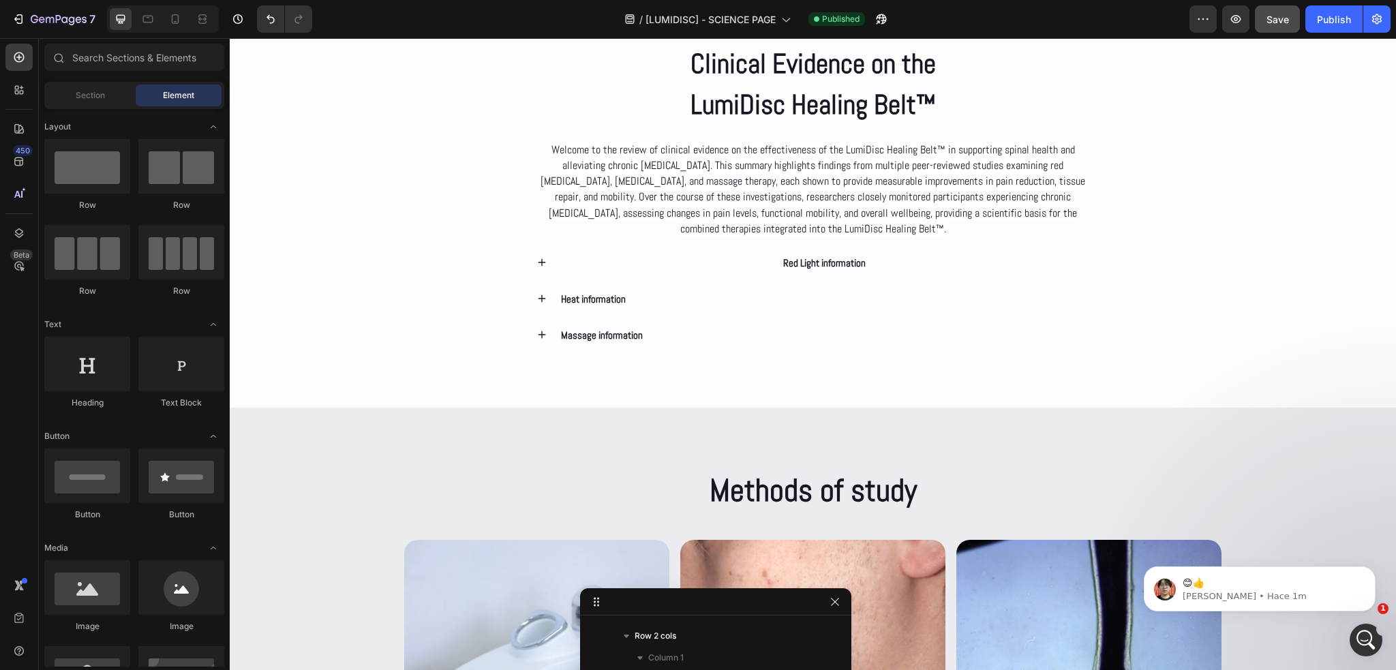
scroll to position [2727, 0]
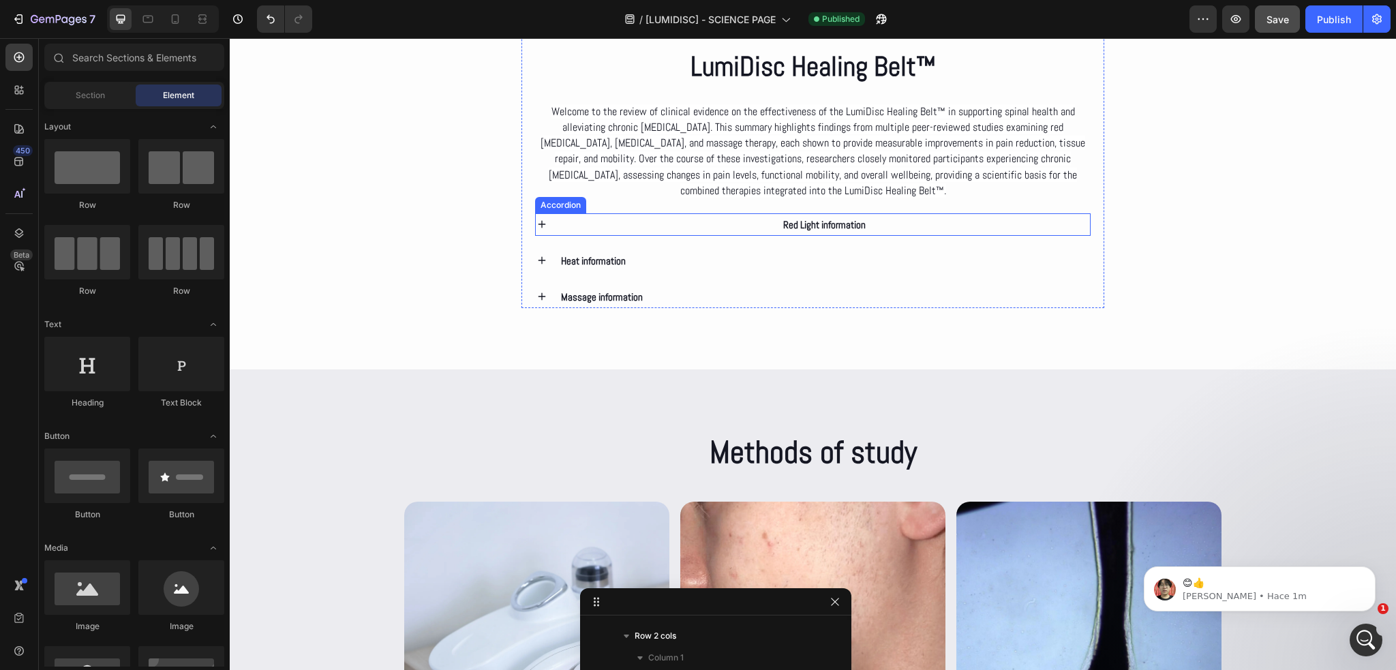
click at [898, 227] on div "Red Light information" at bounding box center [825, 224] width 532 height 22
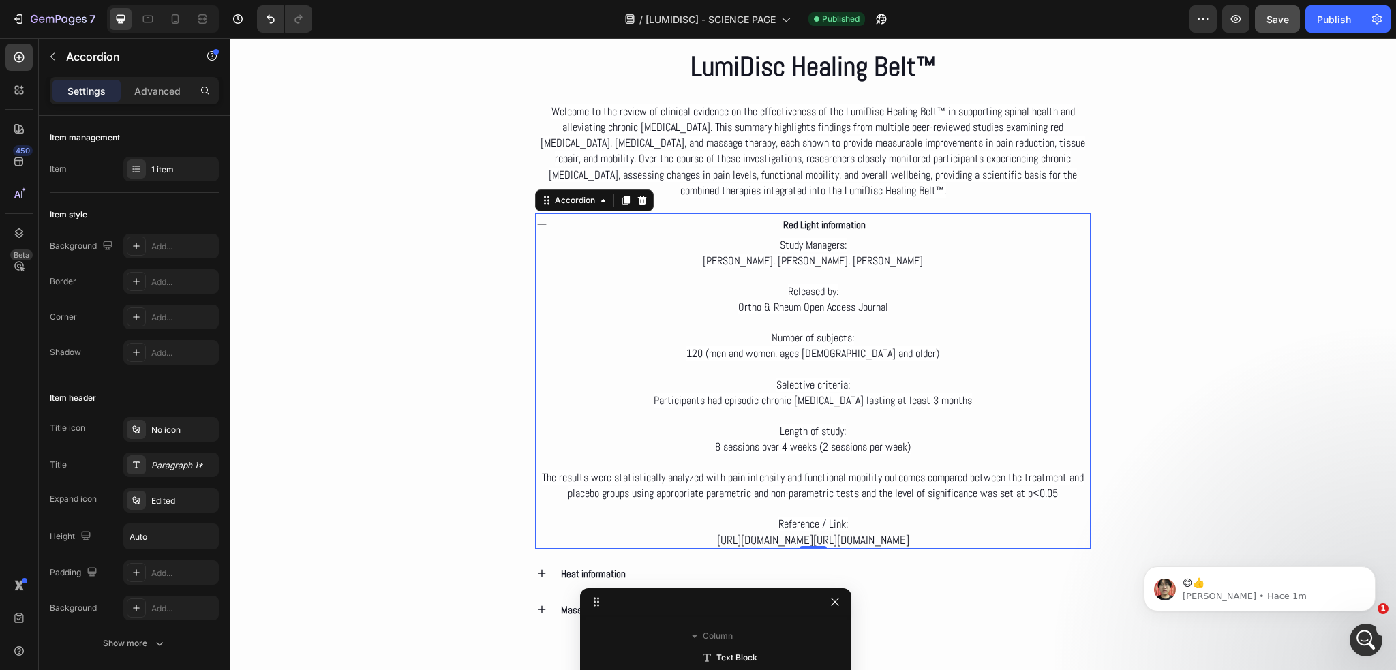
click at [545, 224] on icon at bounding box center [542, 224] width 12 height 12
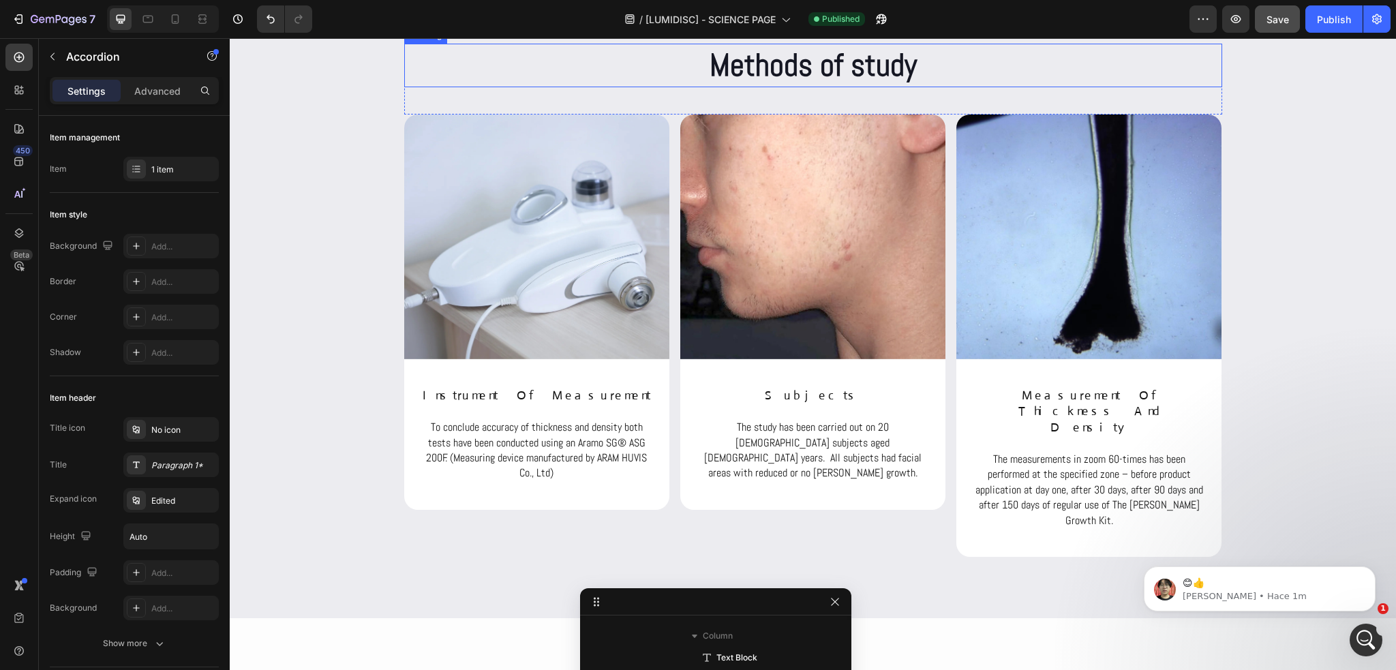
scroll to position [3136, 0]
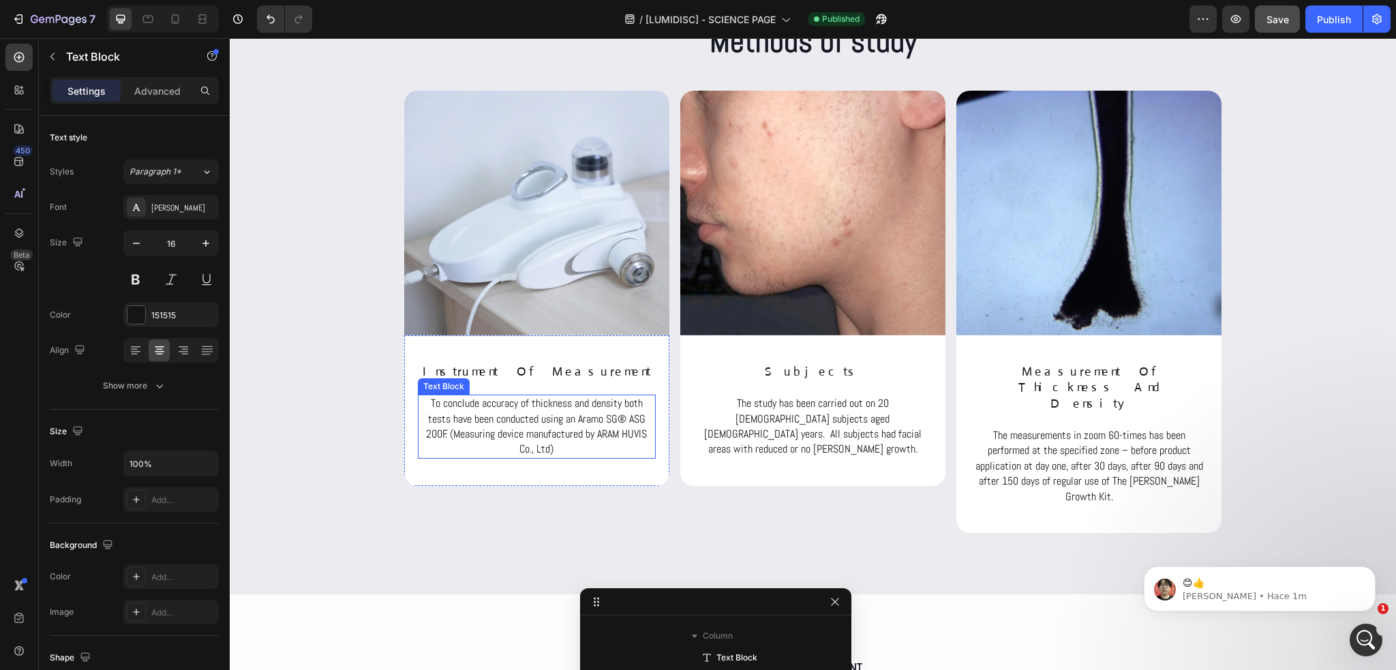
click at [542, 412] on p "To conclude accuracy of thickness and density both tests have been conducted us…" at bounding box center [536, 426] width 235 height 61
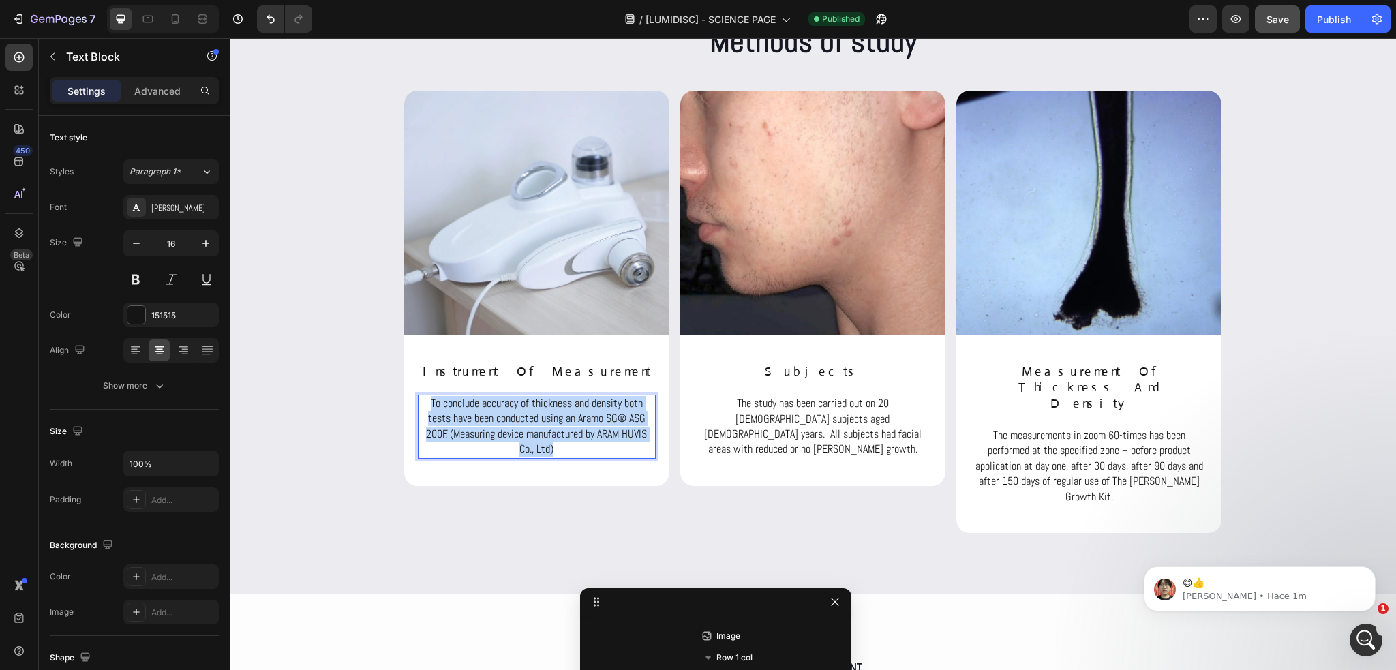
click at [542, 412] on p "To conclude accuracy of thickness and density both tests have been conducted us…" at bounding box center [536, 426] width 235 height 61
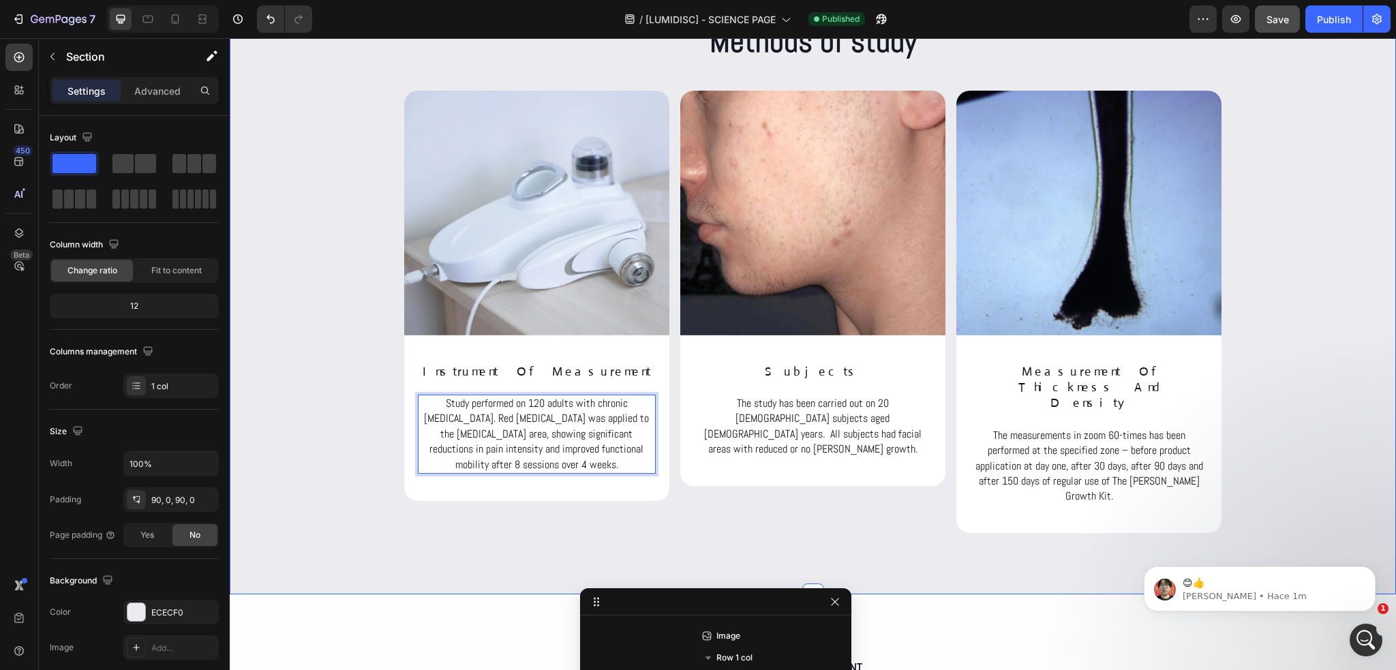
click at [382, 403] on div "Methods of study Heading Row Image instrument of measurement Heading Study perf…" at bounding box center [813, 276] width 1166 height 513
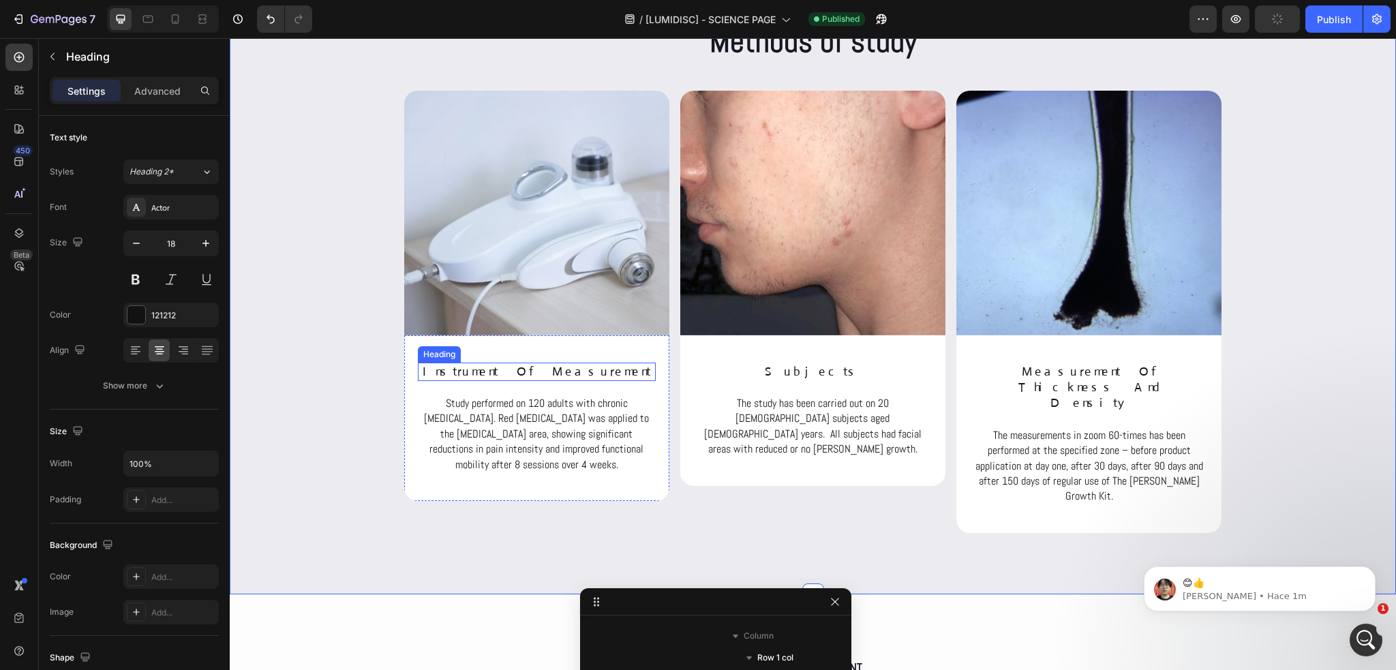
click at [529, 374] on h2 "instrument of measurement" at bounding box center [537, 372] width 238 height 18
click at [529, 374] on p "instrument of measurement" at bounding box center [536, 372] width 235 height 16
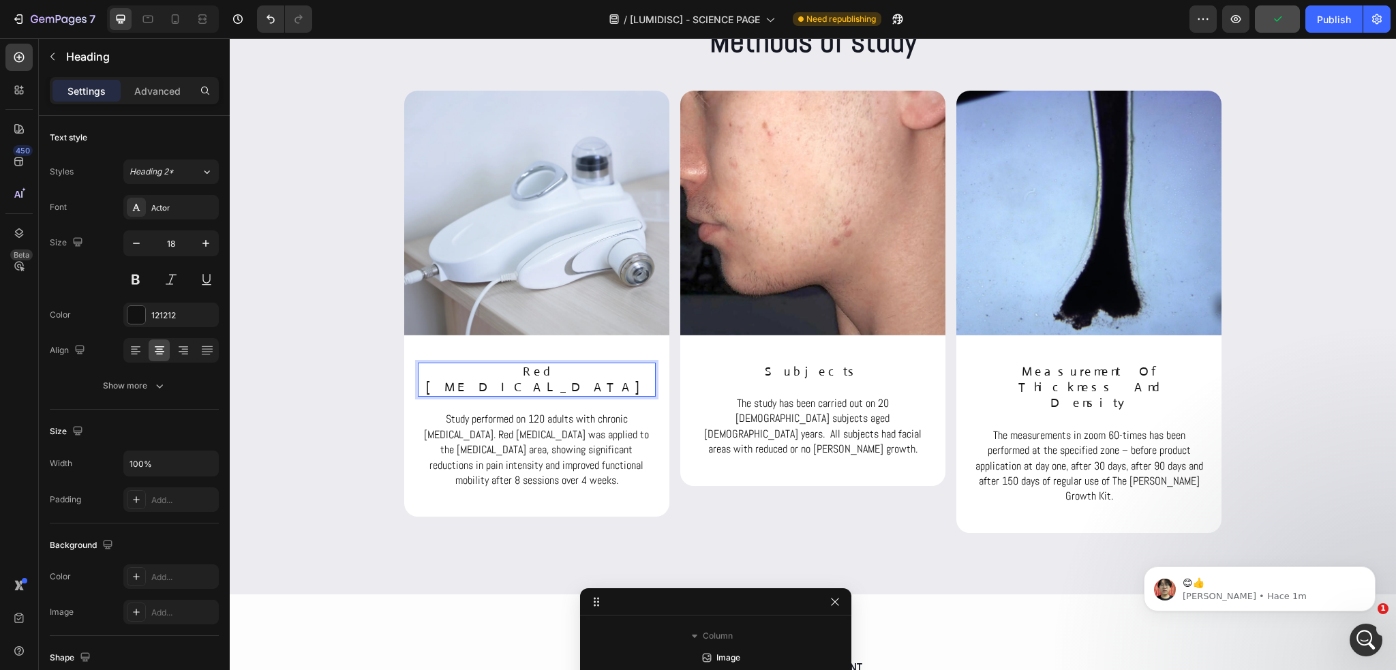
click at [524, 374] on p "Red [MEDICAL_DATA]" at bounding box center [536, 380] width 235 height 32
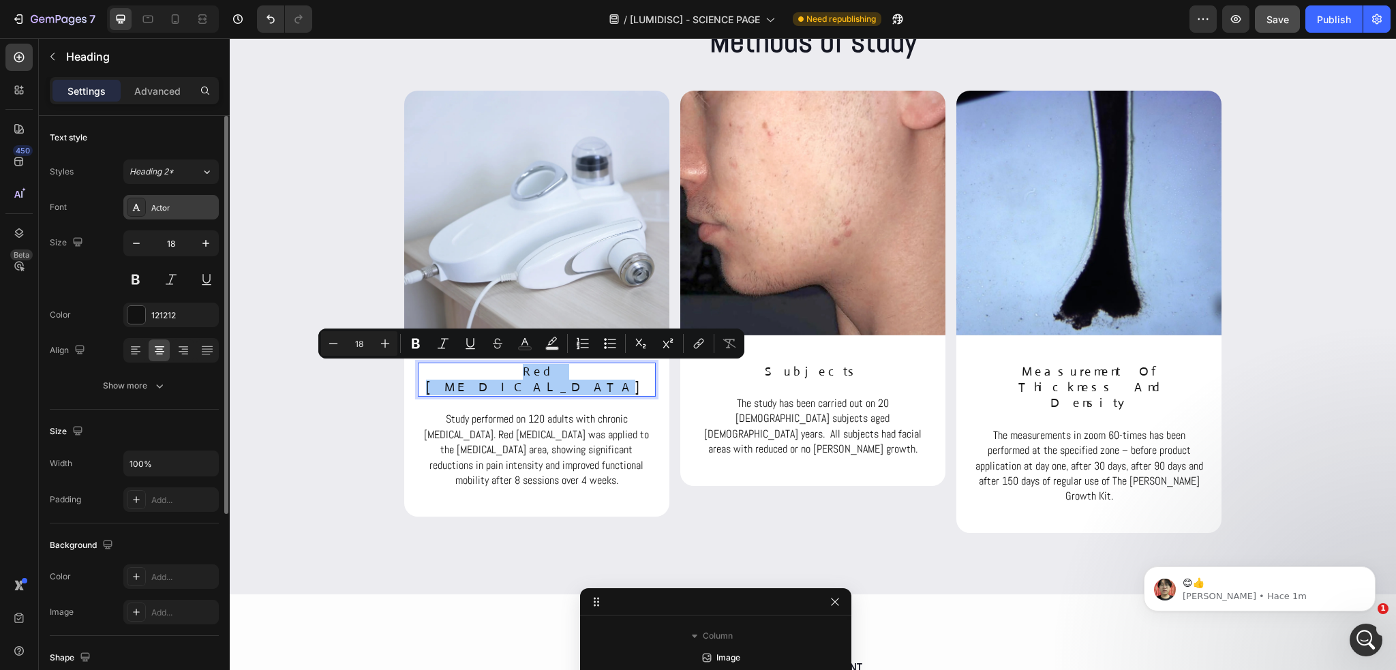
click at [171, 209] on div "Actor" at bounding box center [183, 208] width 64 height 12
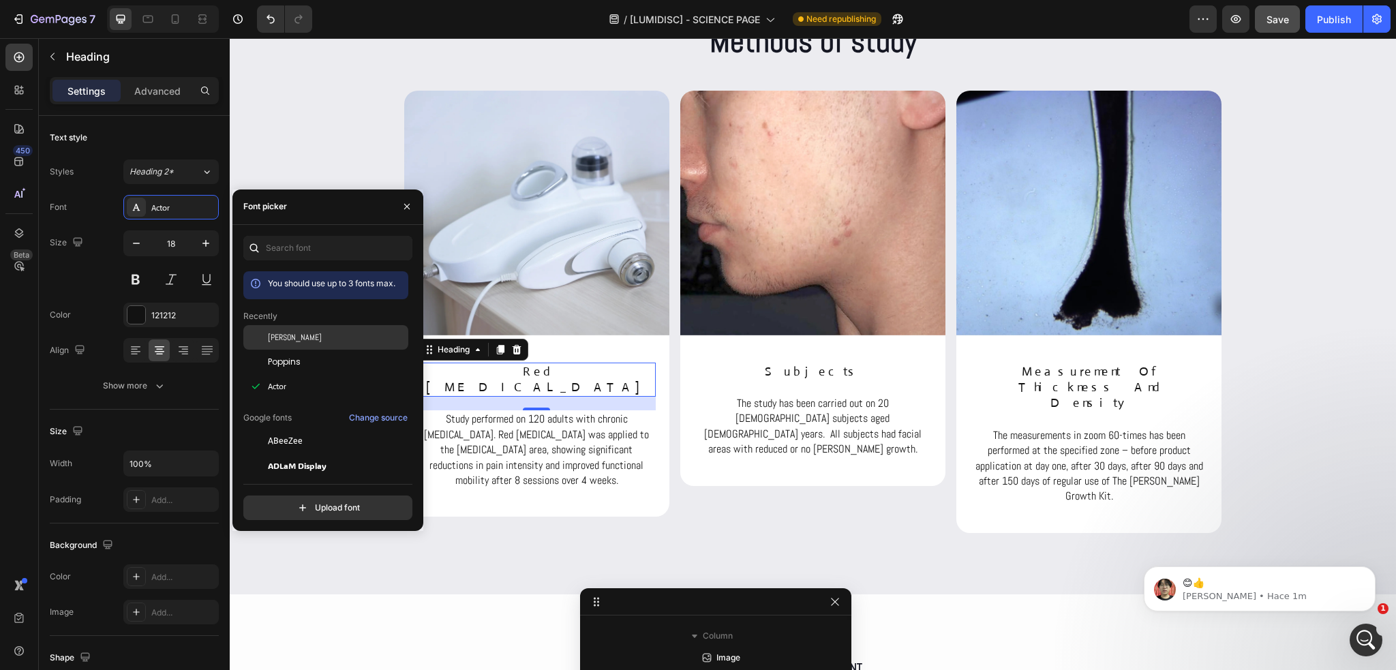
click at [270, 336] on span "Abel" at bounding box center [295, 337] width 54 height 12
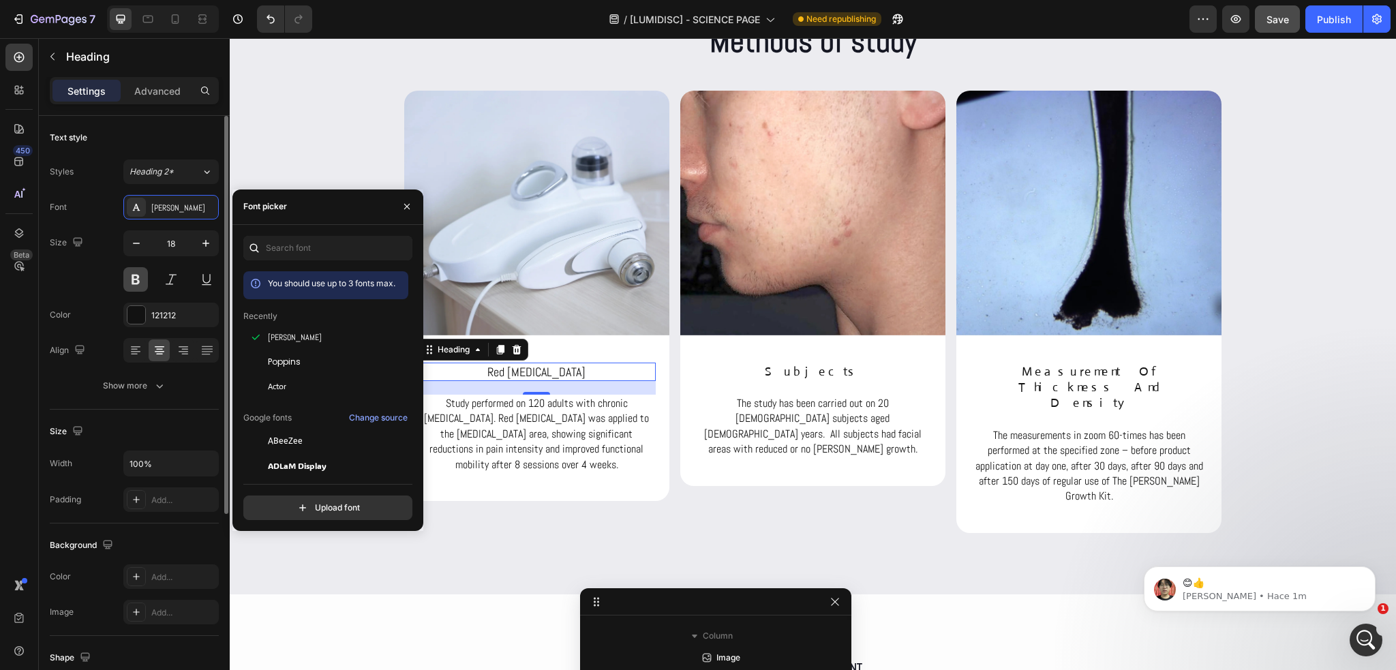
click at [134, 268] on button at bounding box center [135, 279] width 25 height 25
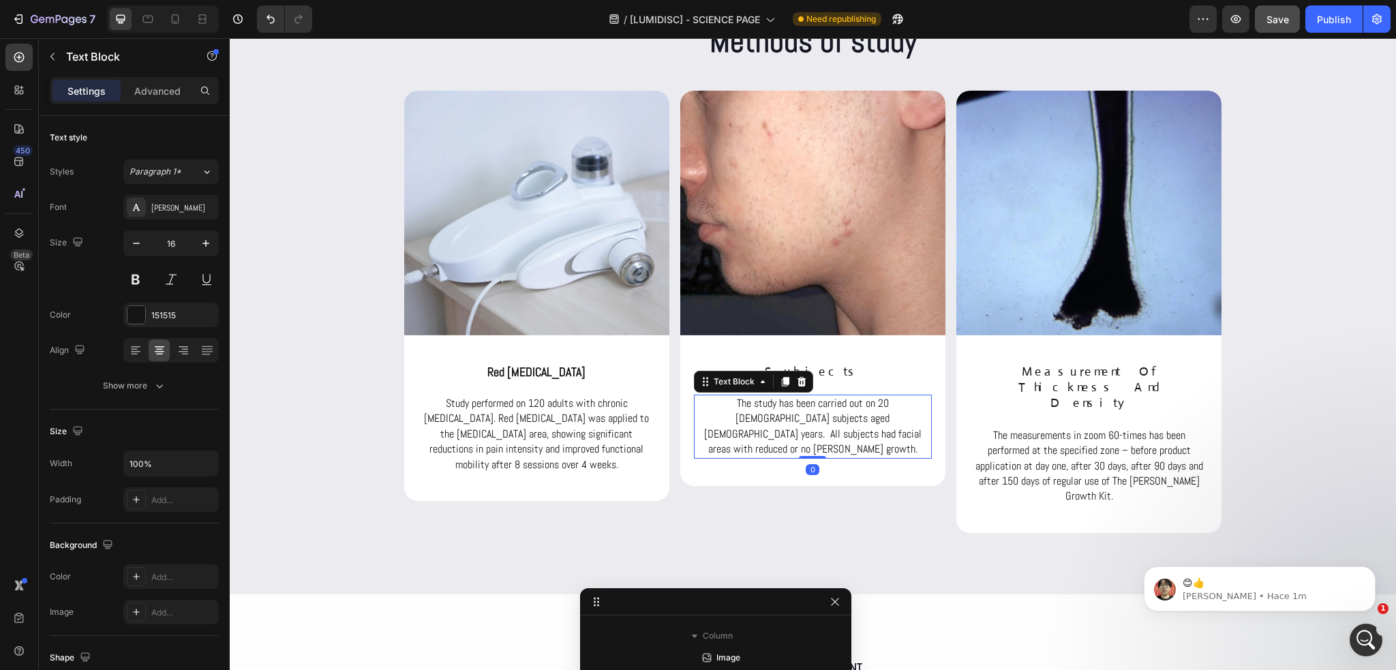
click at [856, 421] on p "The study has been carried out on 20 male subjects aged 18-60 years. All subjec…" at bounding box center [812, 426] width 235 height 61
click at [855, 421] on p "The study has been carried out on 20 male subjects aged 18-60 years. All subjec…" at bounding box center [812, 426] width 235 height 61
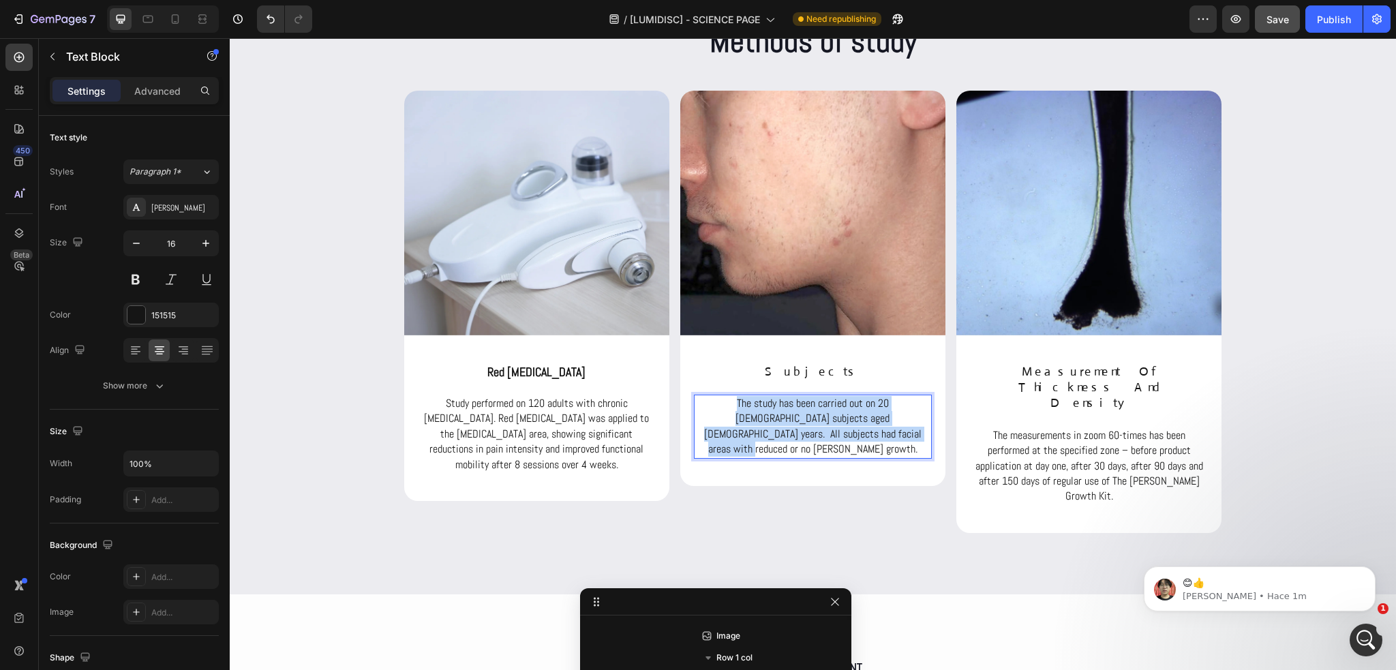
click at [855, 421] on p "The study has been carried out on 20 male subjects aged 18-60 years. All subjec…" at bounding box center [812, 426] width 235 height 61
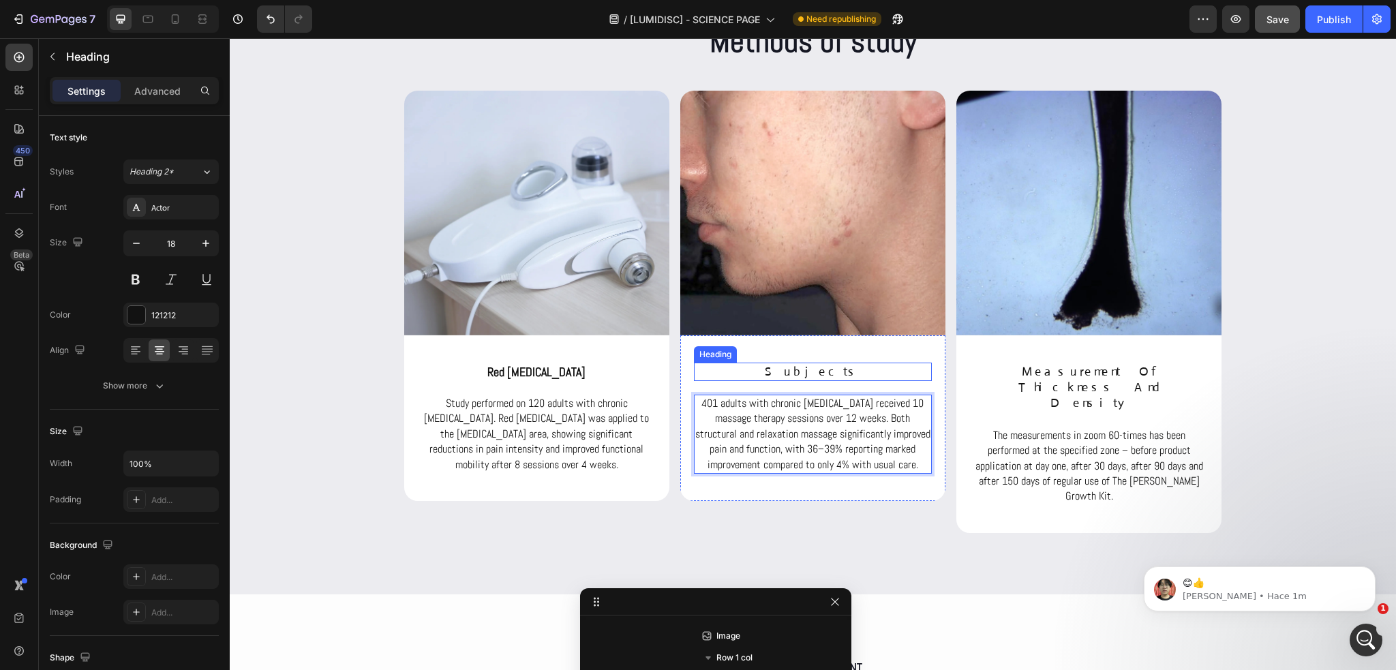
click at [800, 364] on h2 "subjects" at bounding box center [813, 372] width 238 height 18
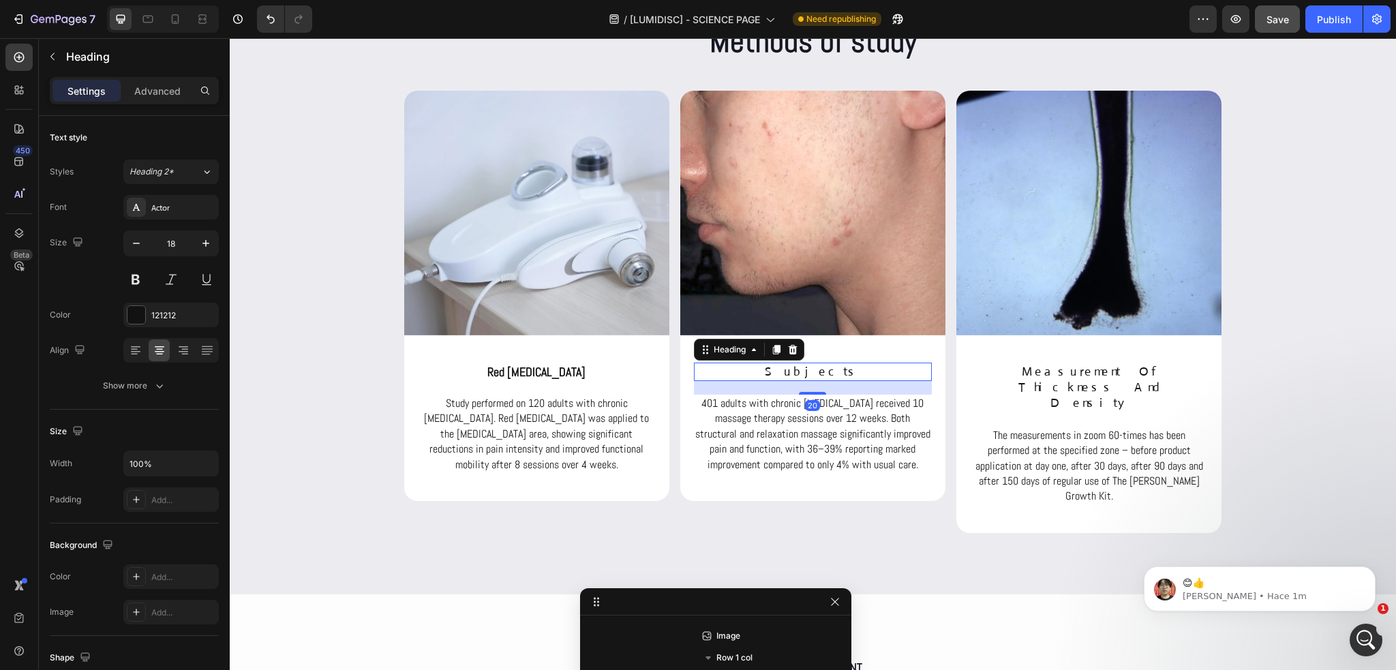
click at [800, 364] on h2 "subjects" at bounding box center [813, 372] width 238 height 18
click at [800, 364] on p "subjects" at bounding box center [812, 372] width 235 height 16
click at [800, 371] on p "Massage Therapy:" at bounding box center [812, 372] width 235 height 16
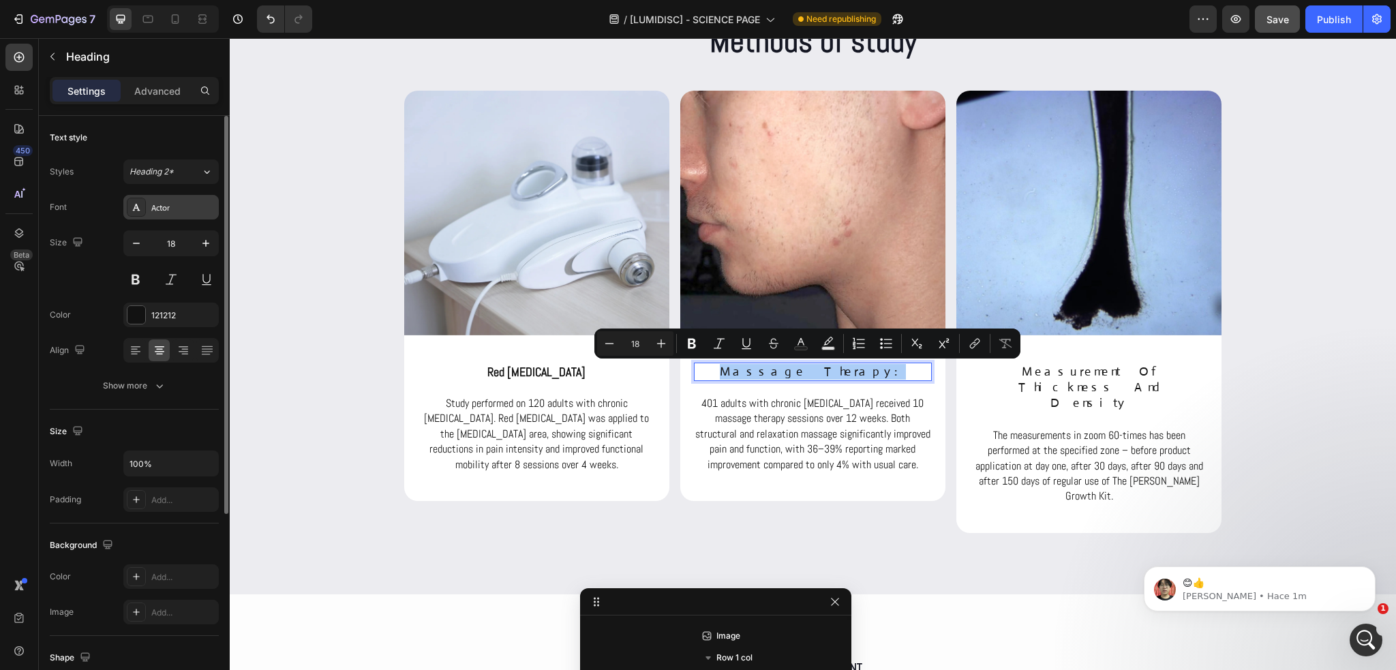
click at [151, 208] on div "Actor" at bounding box center [183, 208] width 64 height 12
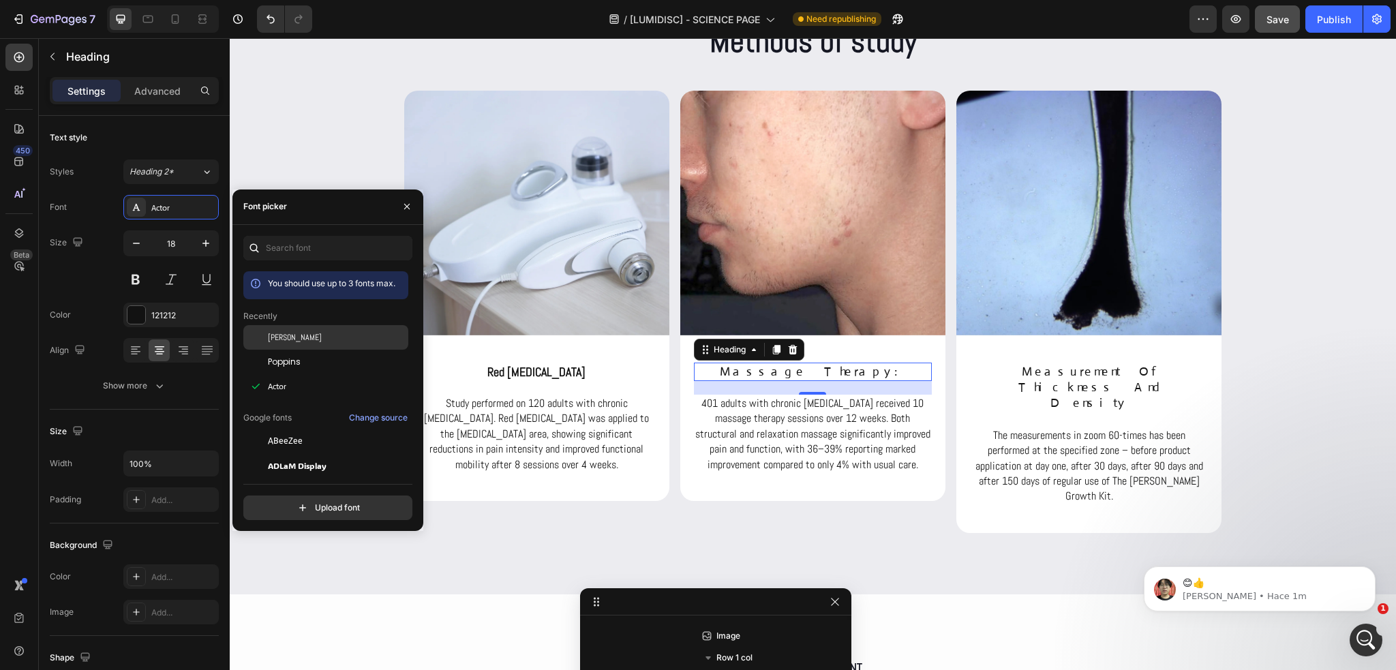
click at [279, 334] on span "Abel" at bounding box center [295, 337] width 54 height 12
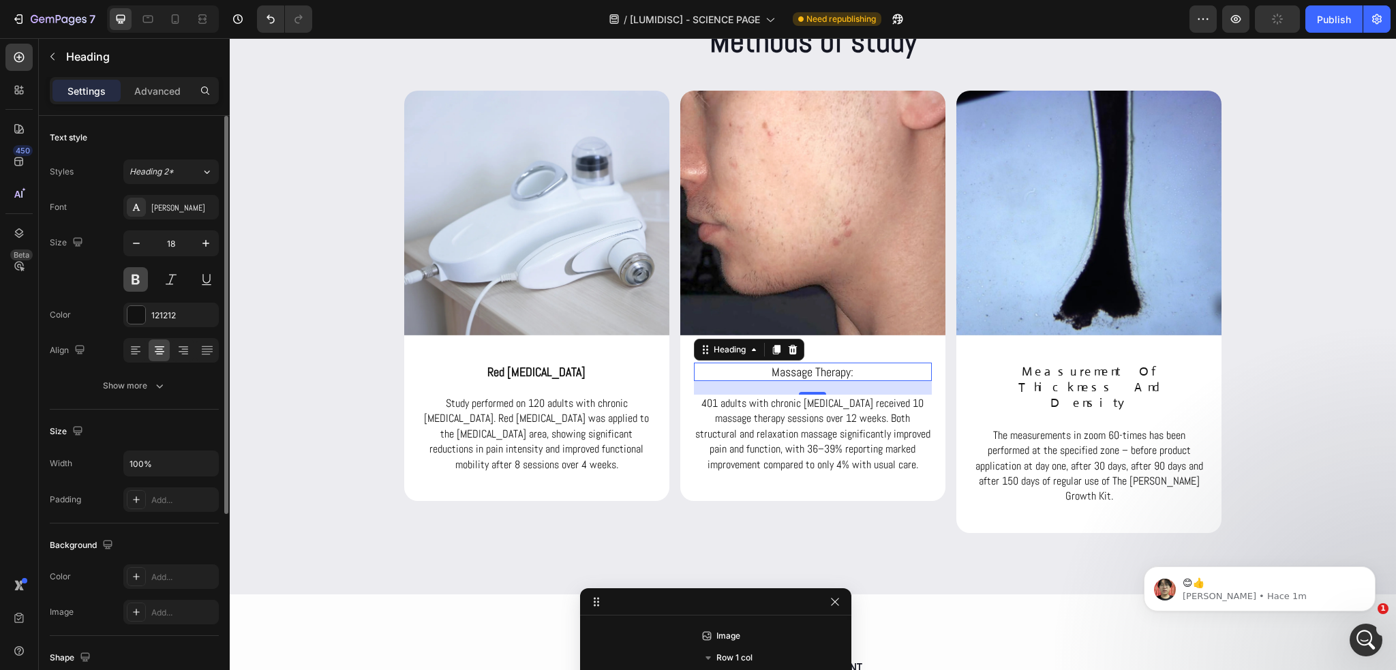
click at [136, 276] on button at bounding box center [135, 279] width 25 height 25
click at [1040, 373] on h2 "measurement of thickness and density" at bounding box center [1089, 388] width 238 height 50
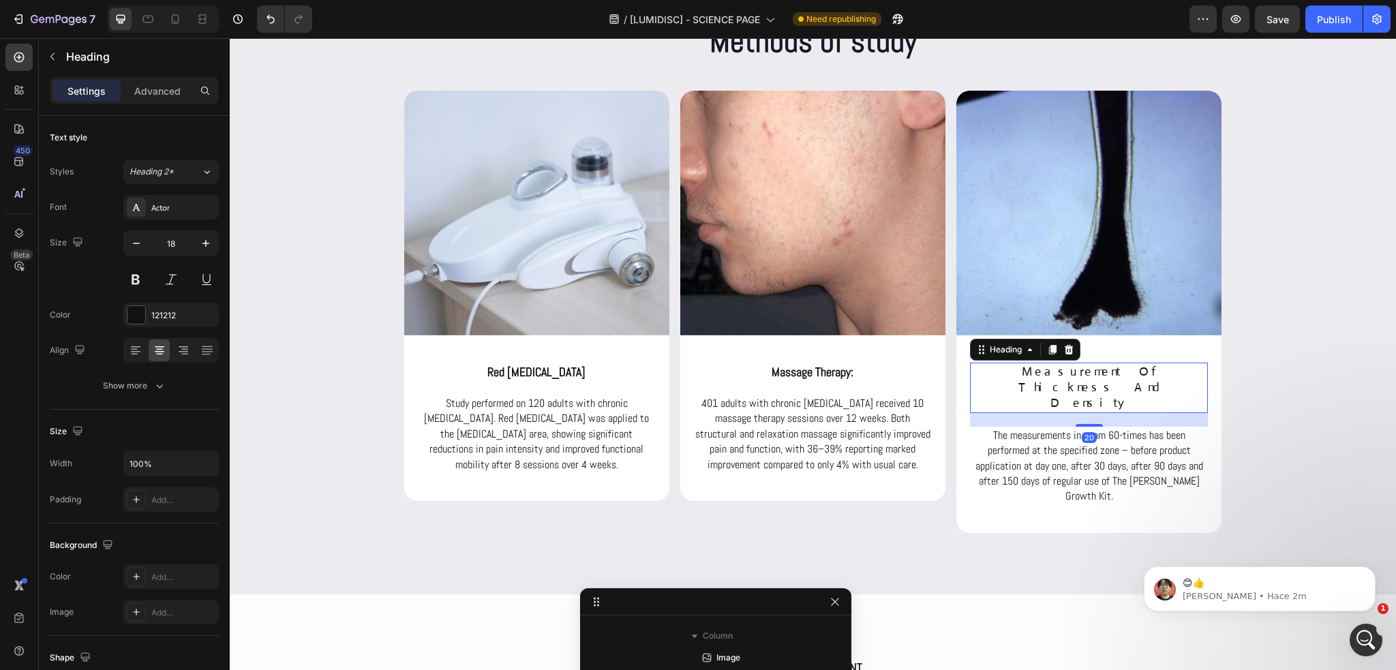
click at [1040, 373] on h2 "measurement of thickness and density" at bounding box center [1089, 388] width 238 height 50
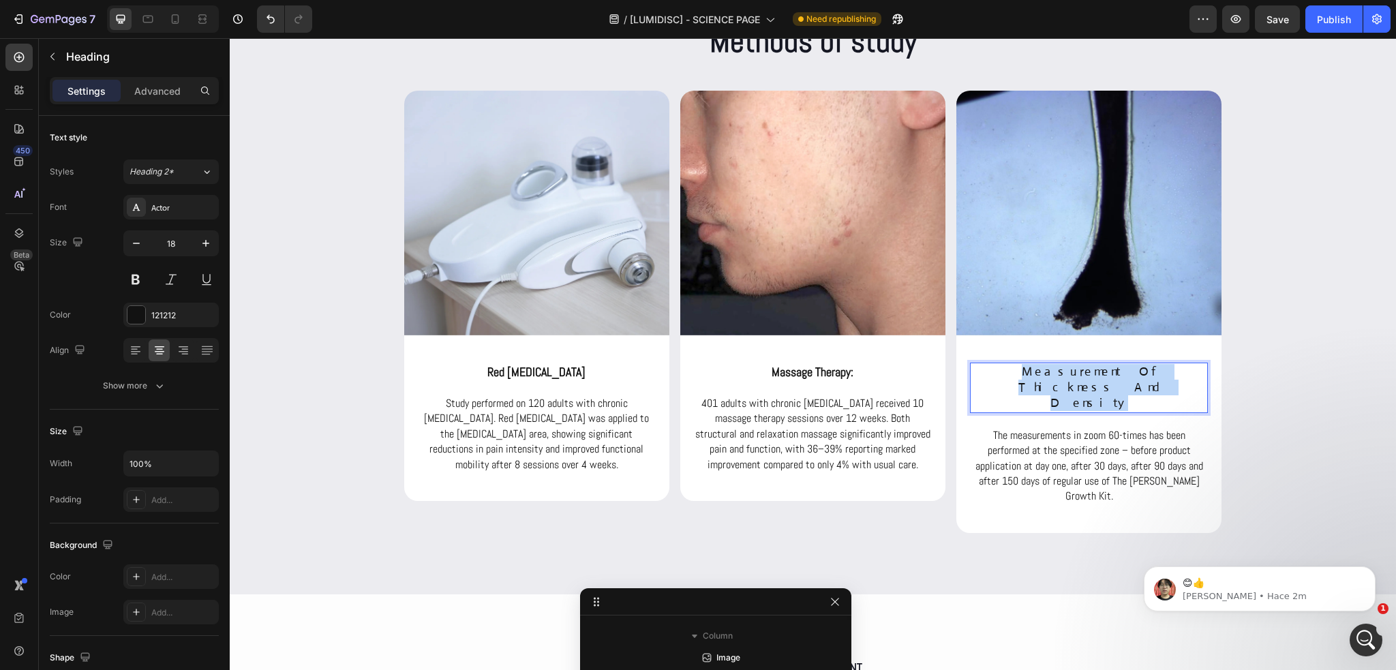
click at [1040, 373] on p "measurement of thickness and density" at bounding box center [1088, 388] width 235 height 48
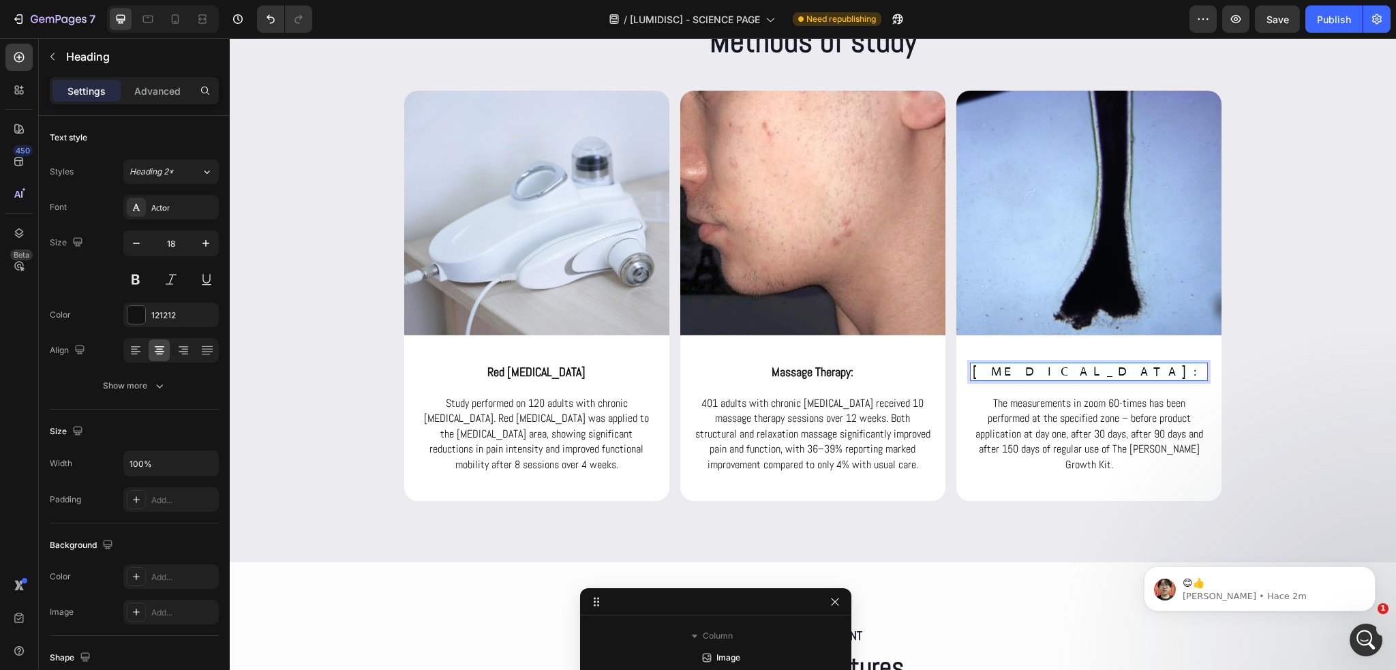
click at [1075, 378] on p "Heat Therapy:" at bounding box center [1088, 372] width 235 height 16
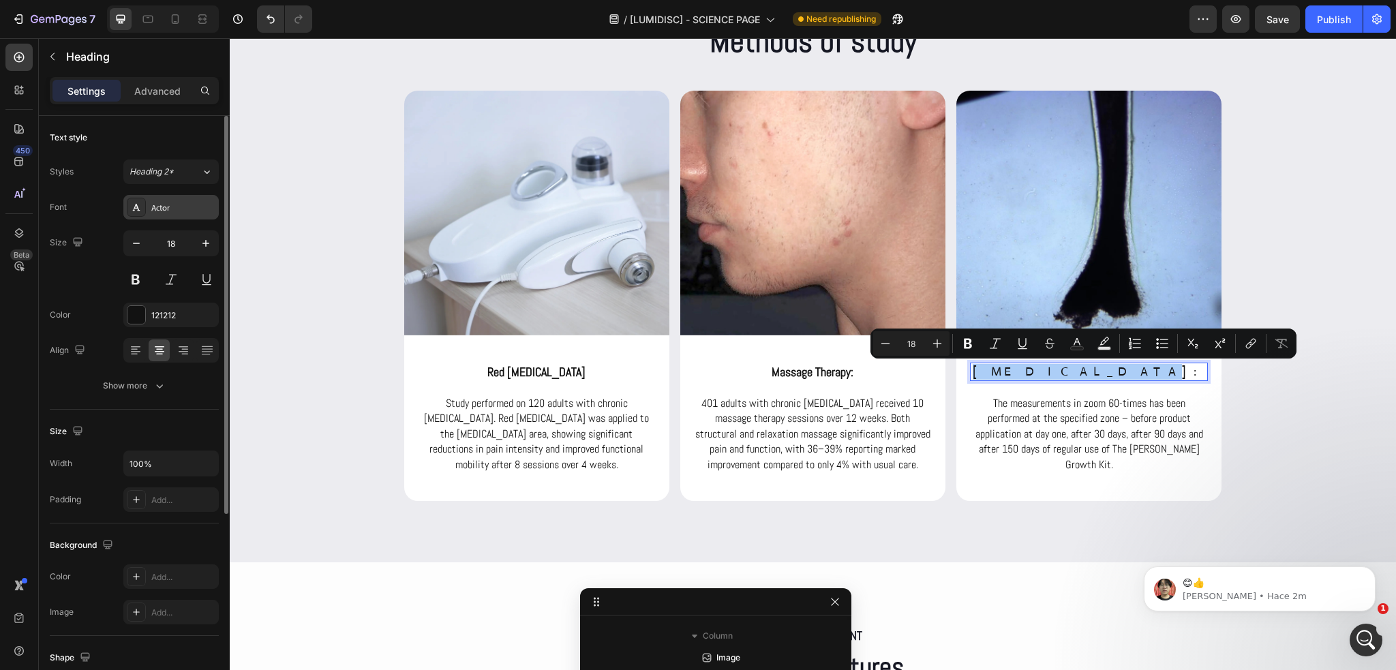
click at [166, 216] on div "Actor" at bounding box center [170, 207] width 95 height 25
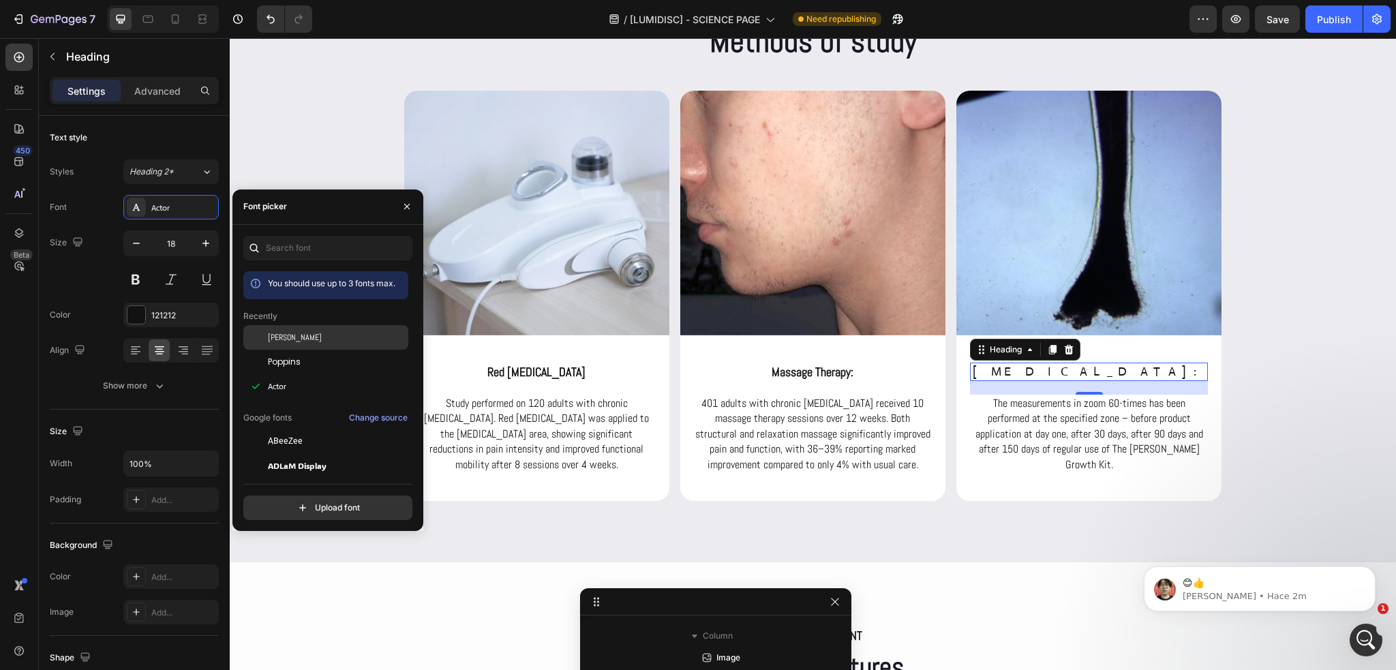
click at [287, 342] on div "Abel" at bounding box center [337, 337] width 138 height 12
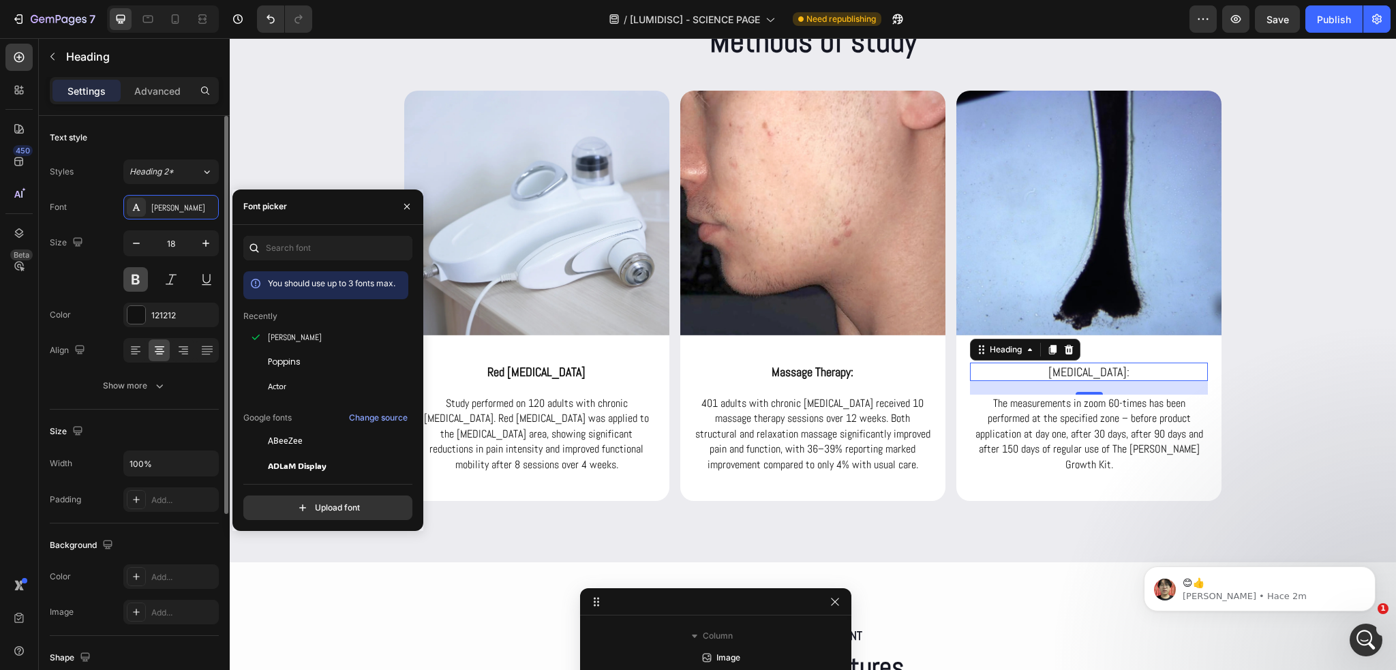
click at [142, 272] on button at bounding box center [135, 279] width 25 height 25
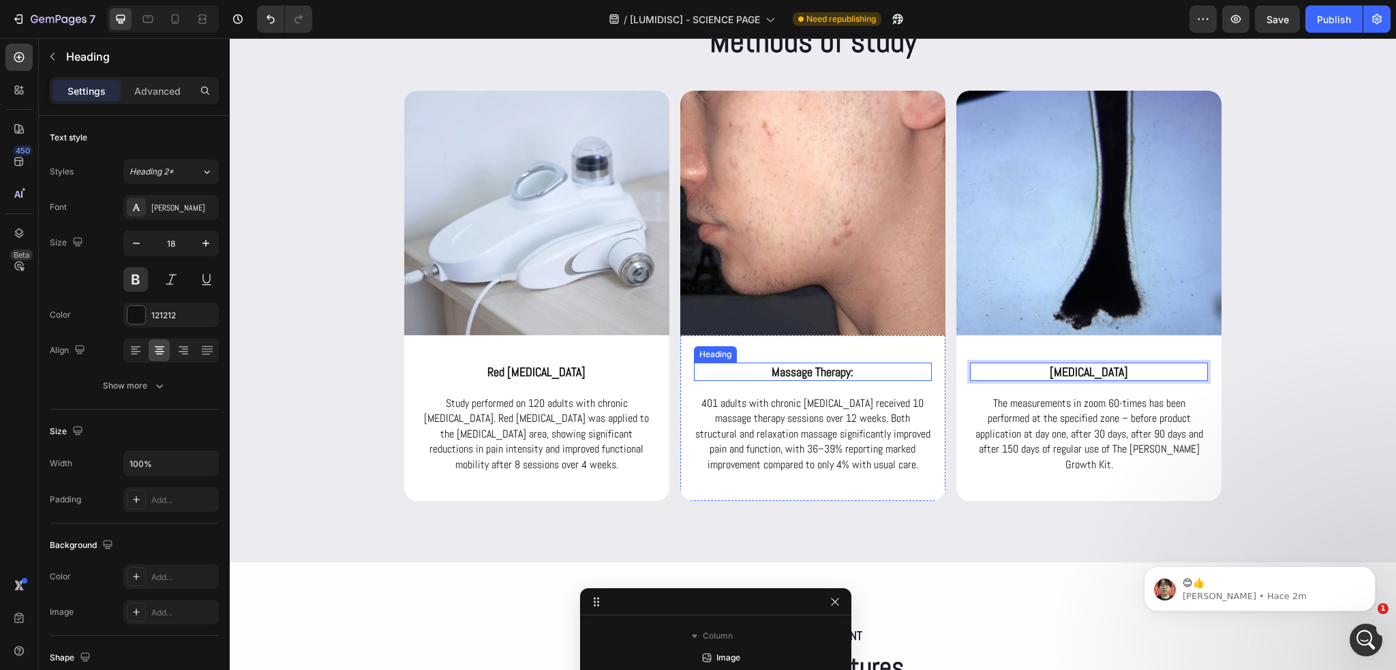
click at [854, 365] on p "Massage Therapy:" at bounding box center [812, 372] width 235 height 16
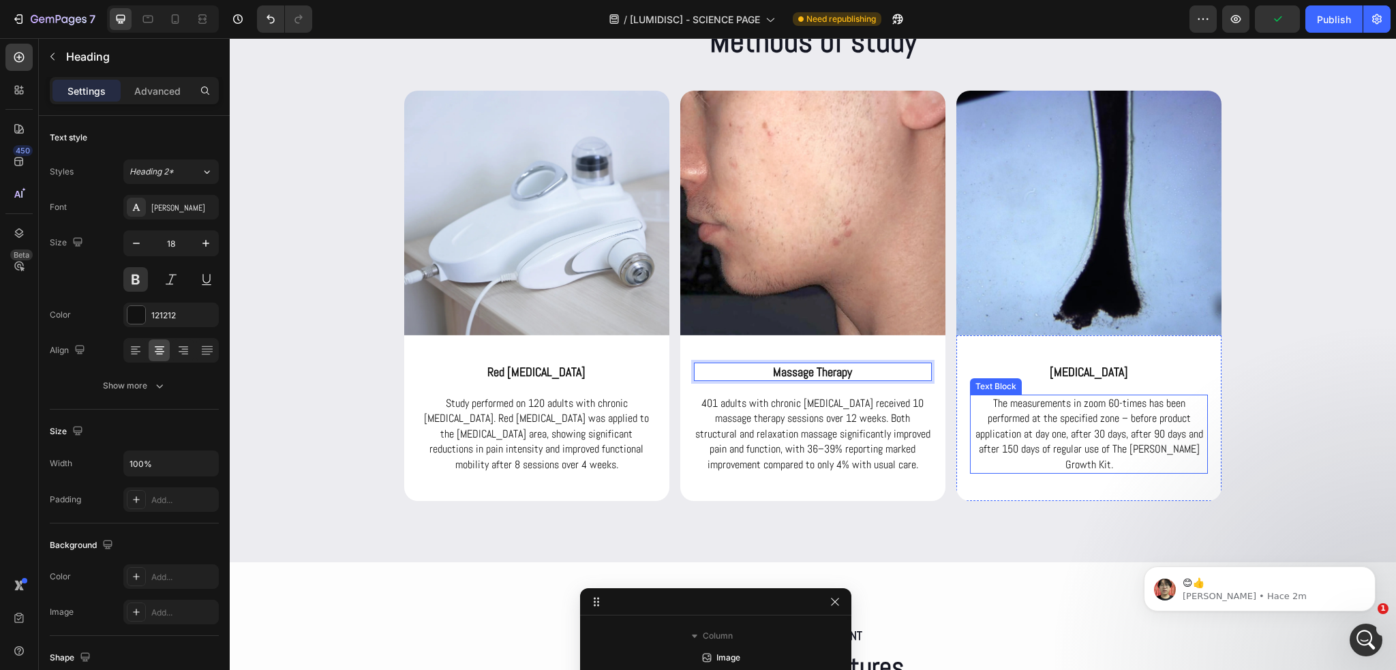
click at [1052, 431] on p "The measurements in zoom 60-times has been performed at the specified zone – be…" at bounding box center [1088, 434] width 235 height 76
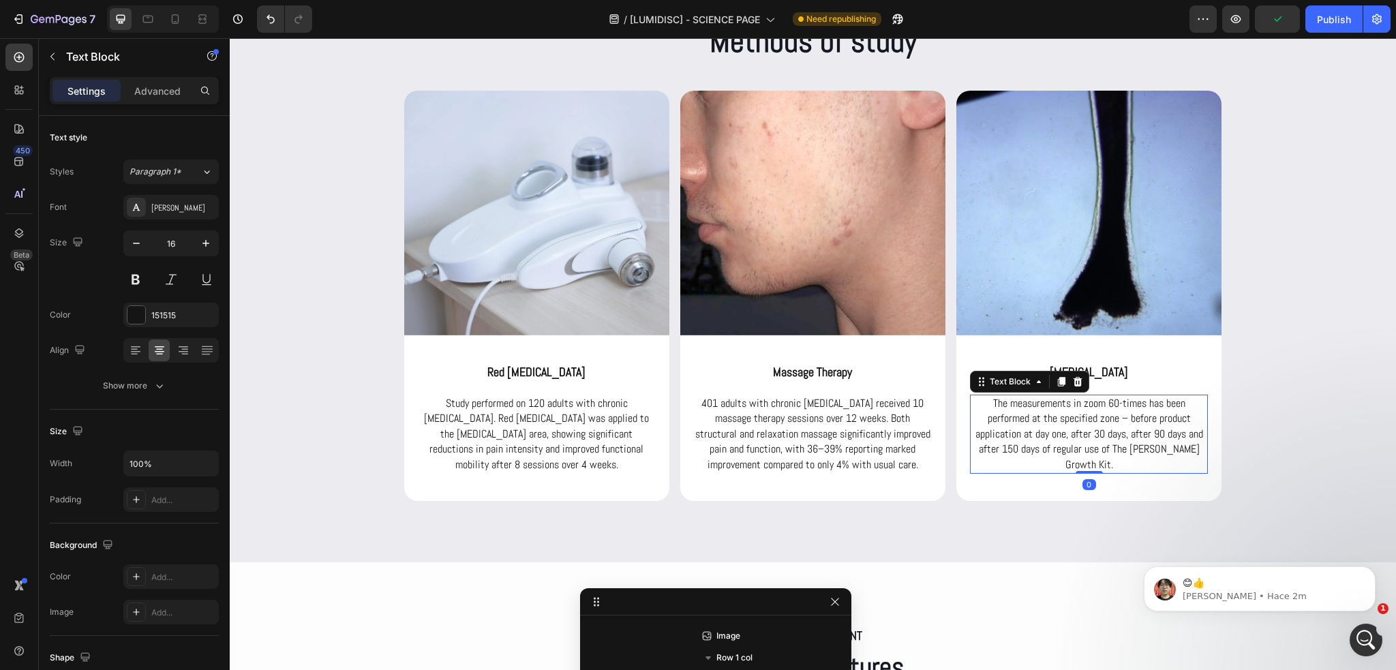
click at [1052, 431] on p "The measurements in zoom 60-times has been performed at the specified zone – be…" at bounding box center [1088, 434] width 235 height 76
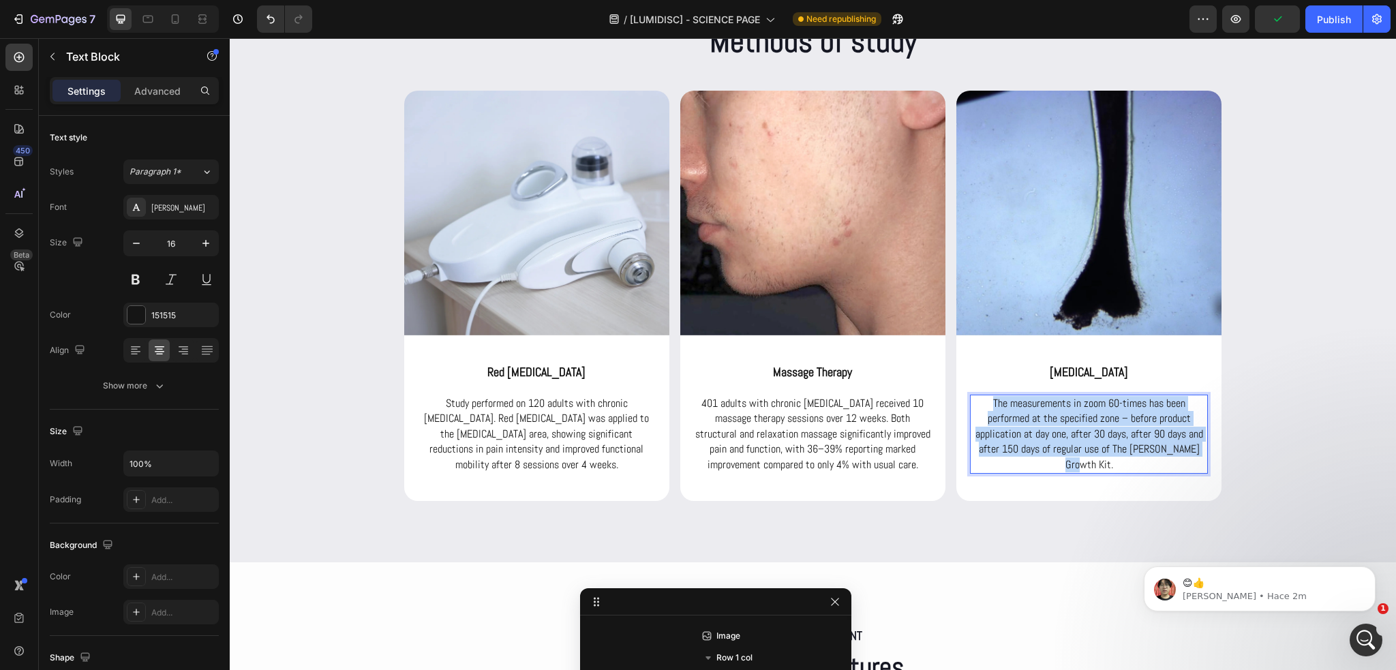
click at [1052, 431] on p "The measurements in zoom 60-times has been performed at the specified zone – be…" at bounding box center [1088, 434] width 235 height 76
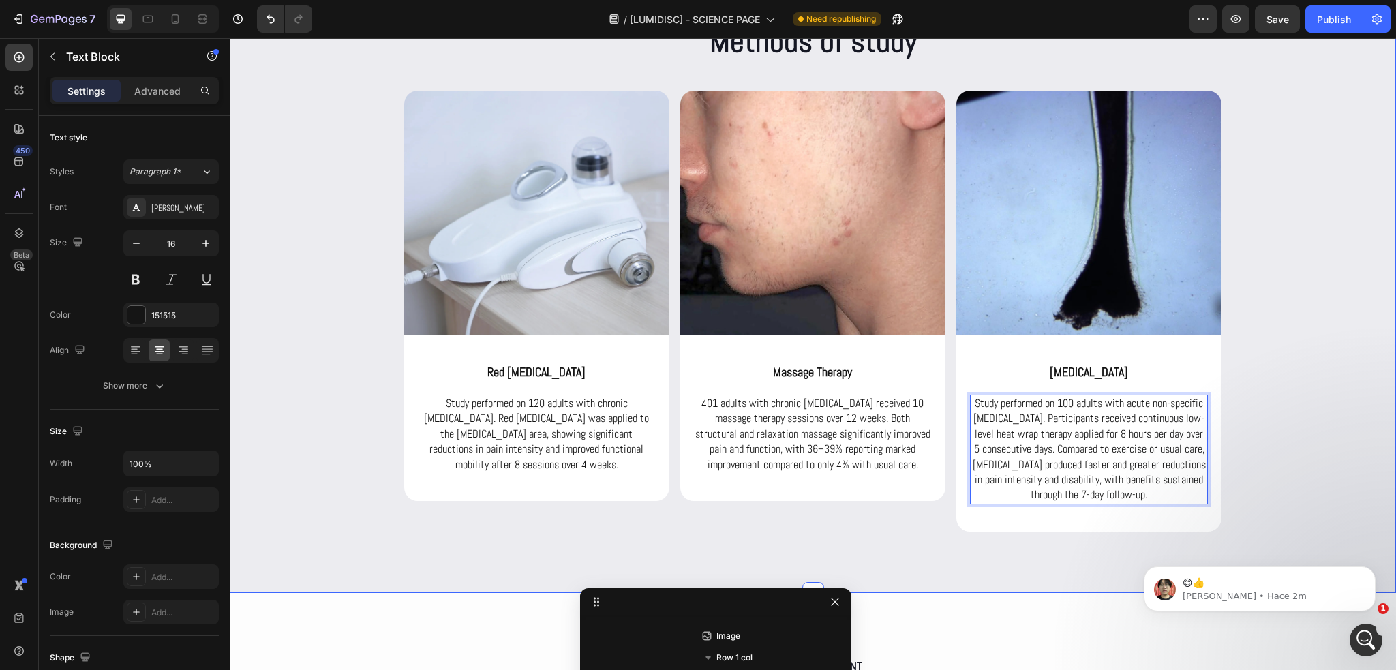
click at [1243, 455] on div "Methods of study Heading Row Image Red Light Therapy Heading Study performed on…" at bounding box center [813, 275] width 1166 height 511
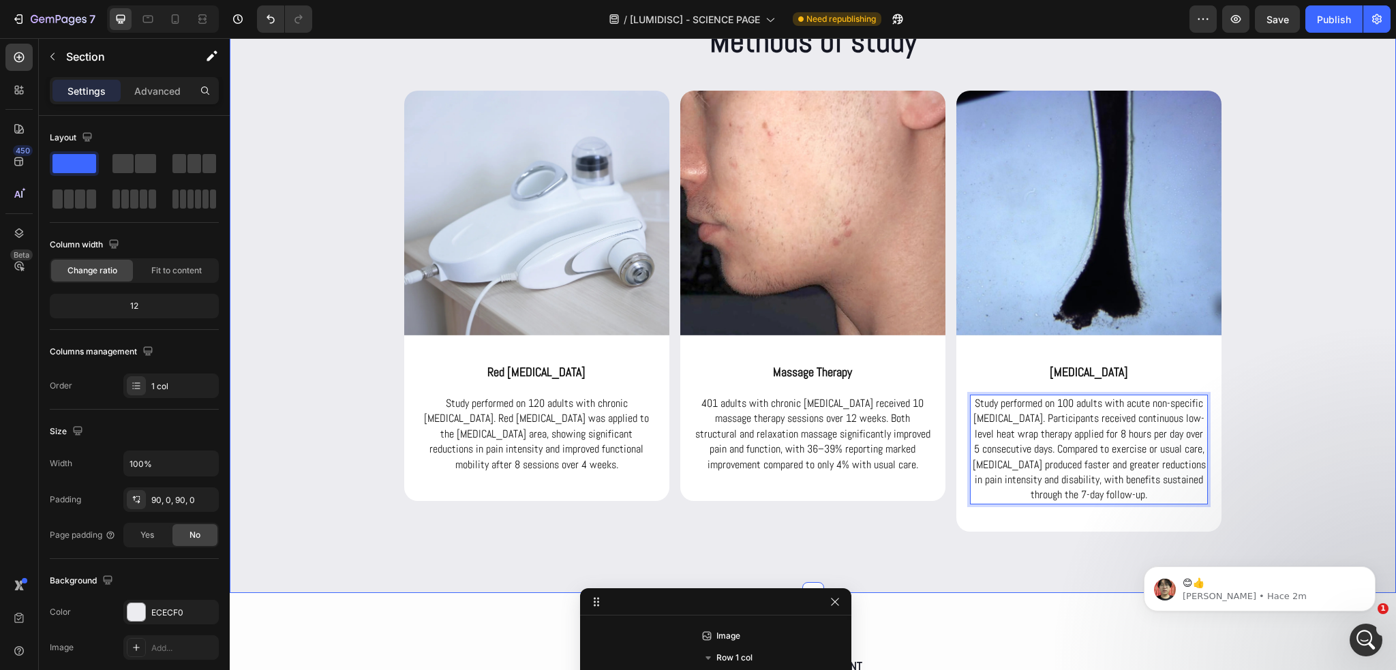
scroll to position [2374, 0]
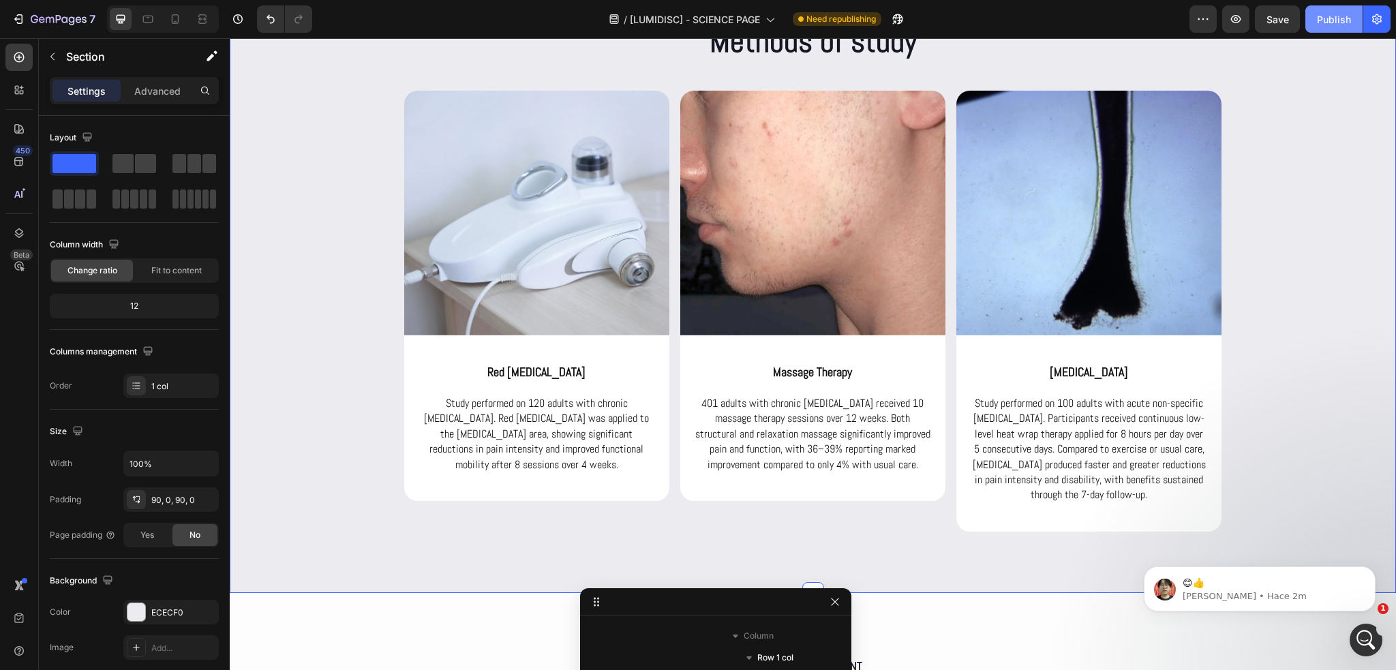
click at [1315, 22] on button "Publish" at bounding box center [1333, 18] width 57 height 27
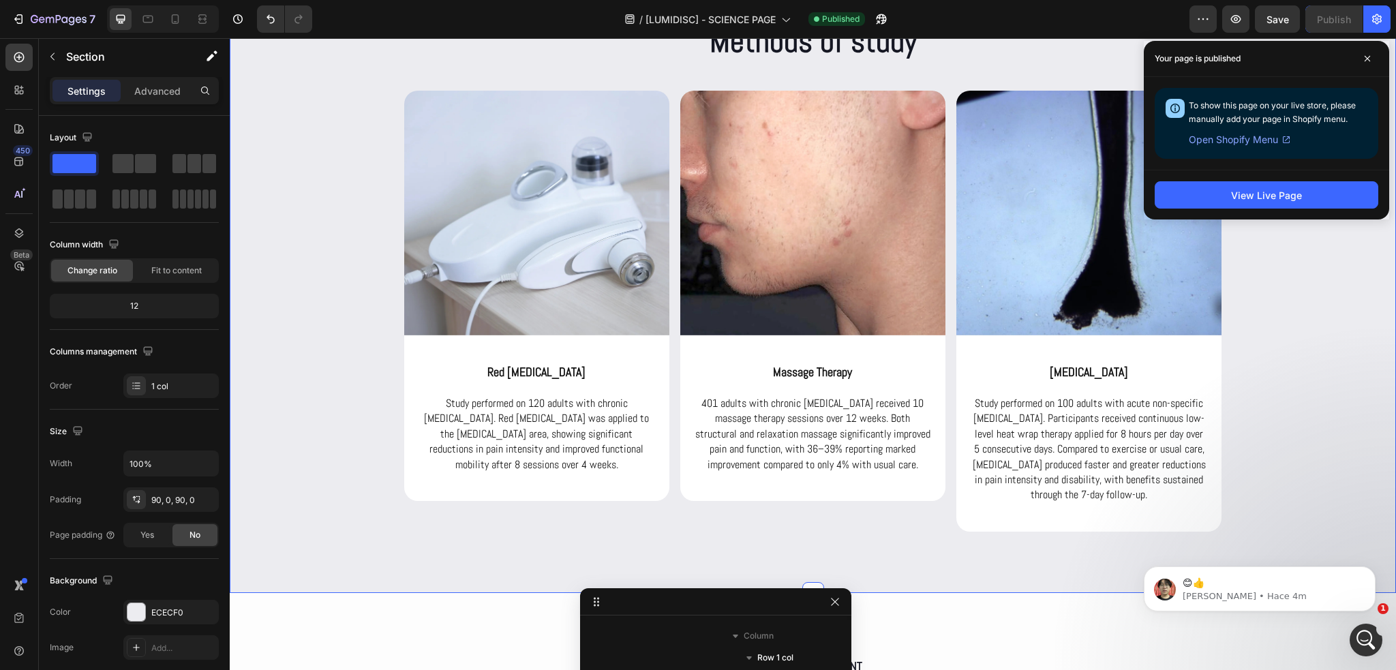
scroll to position [1665, 0]
click at [1360, 621] on div "Abrir Intercom Messenger" at bounding box center [1364, 638] width 45 height 45
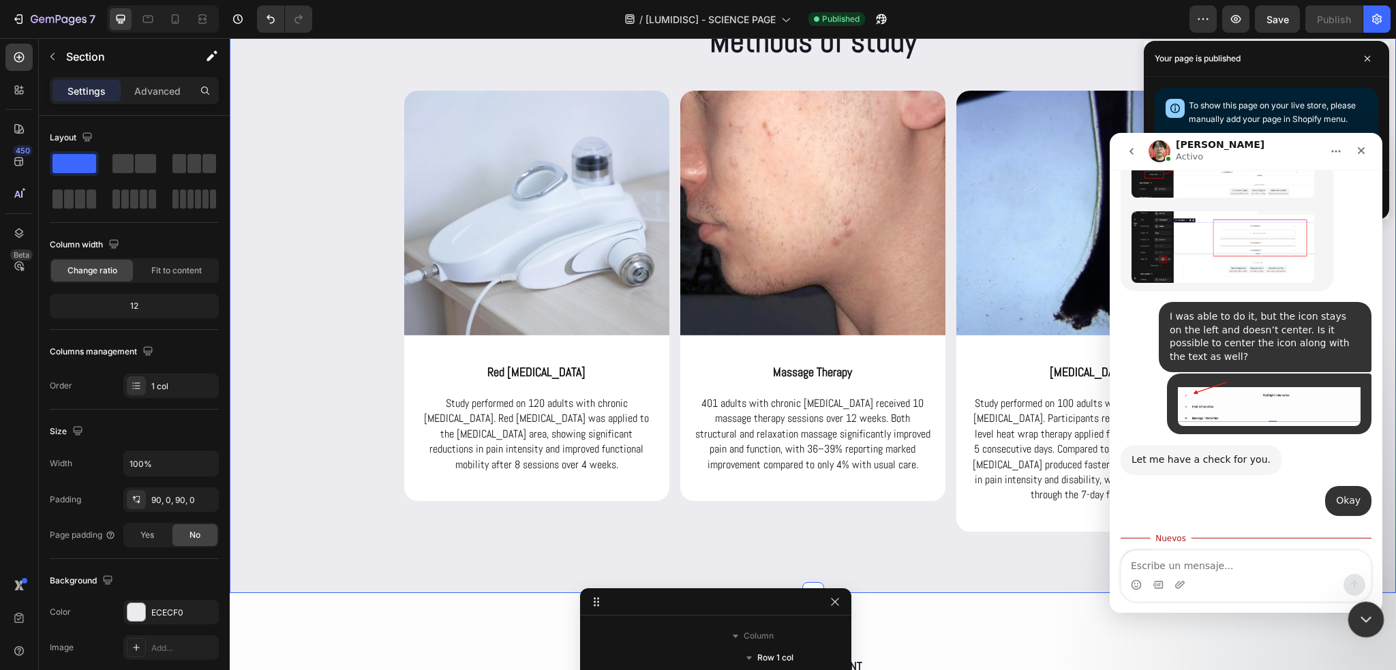
scroll to position [1688, 0]
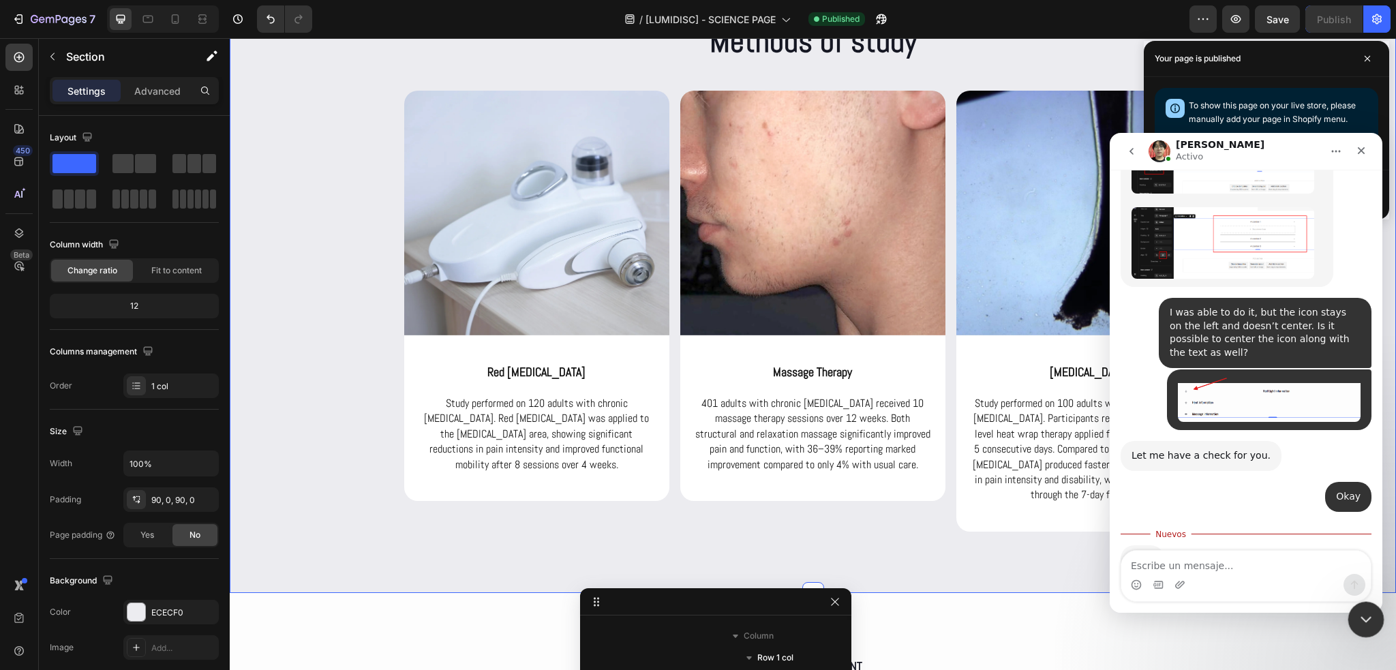
click at [1370, 624] on icon "Cerrar Intercom Messenger" at bounding box center [1364, 617] width 16 height 16
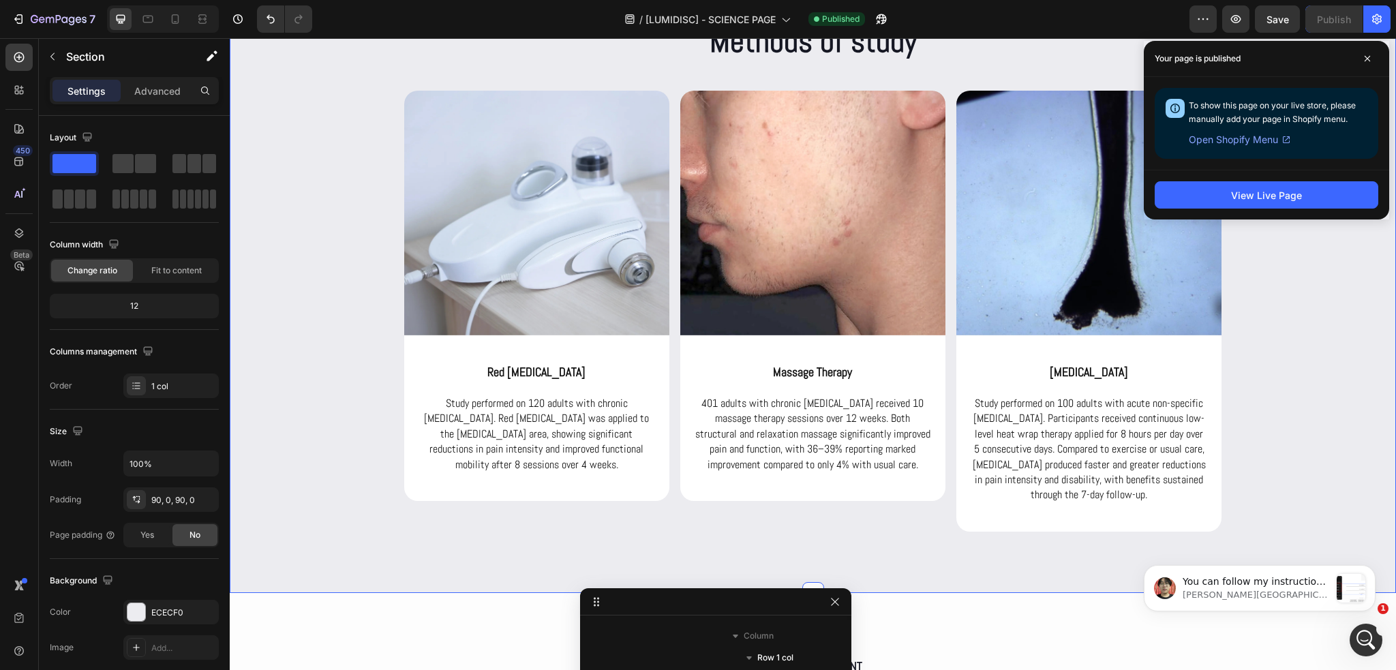
scroll to position [0, 0]
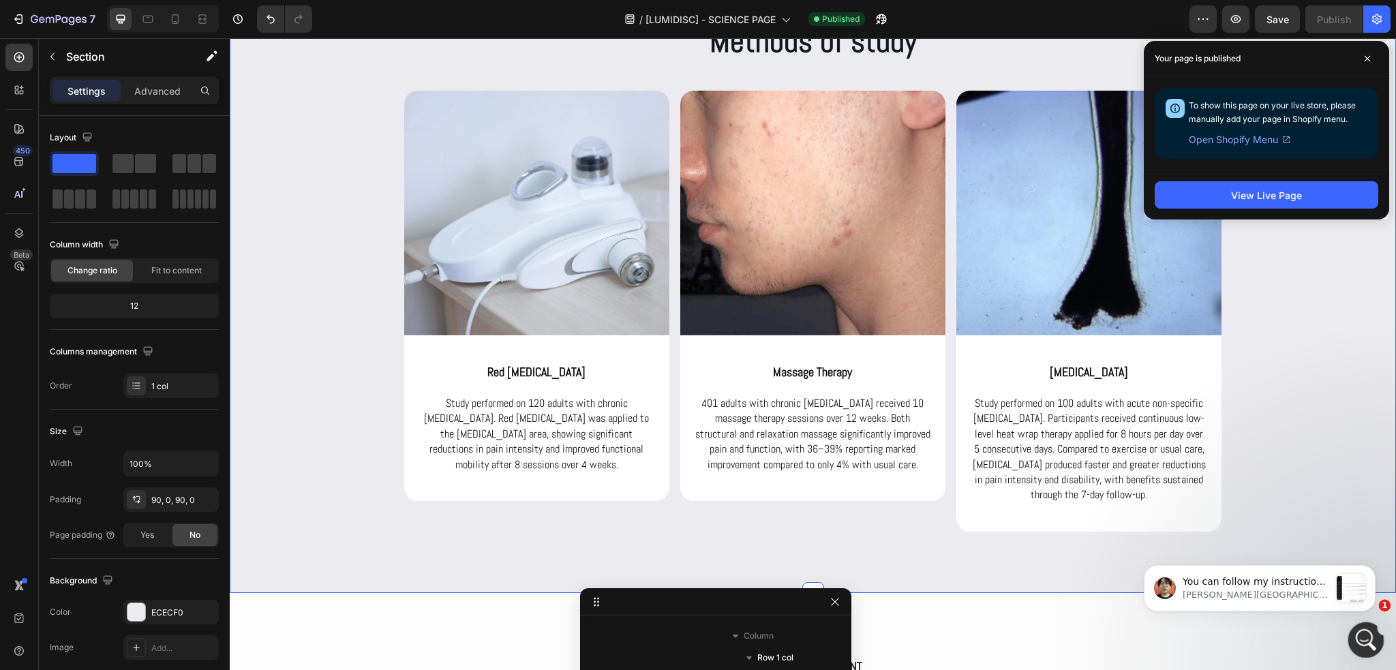
click at [1374, 644] on div "Abrir Intercom Messenger" at bounding box center [1364, 638] width 45 height 45
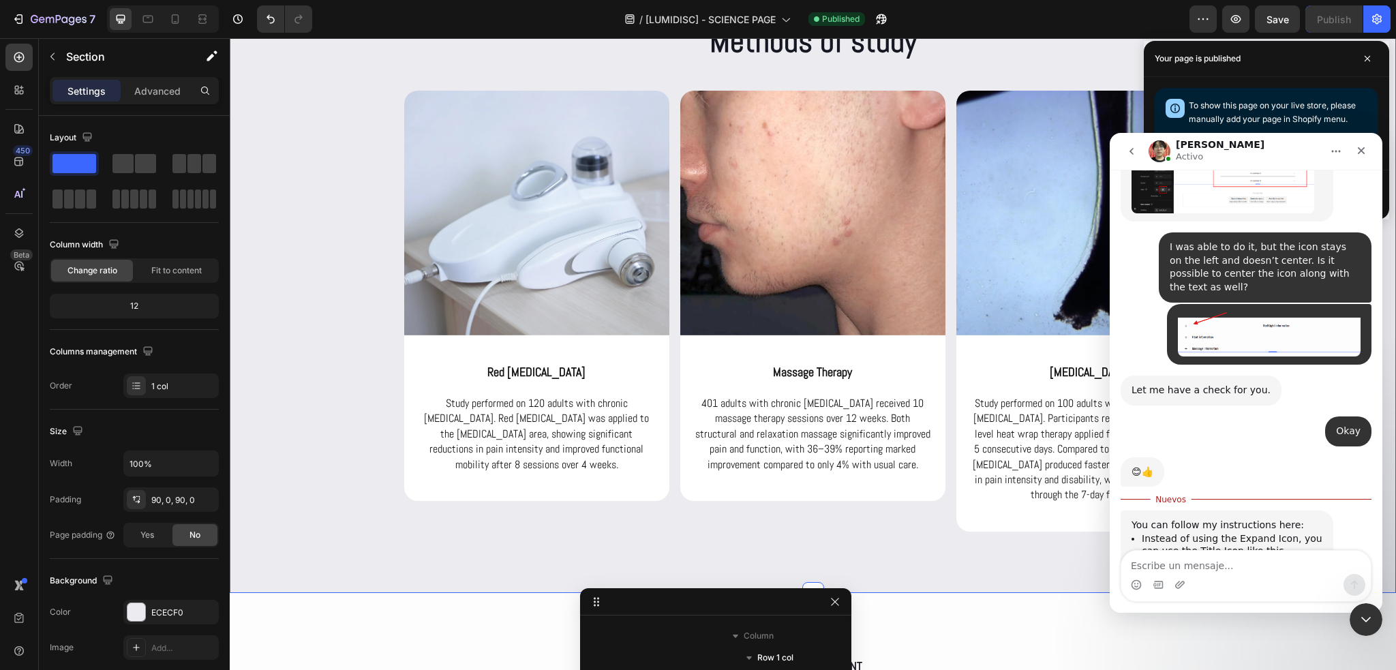
scroll to position [1930, 0]
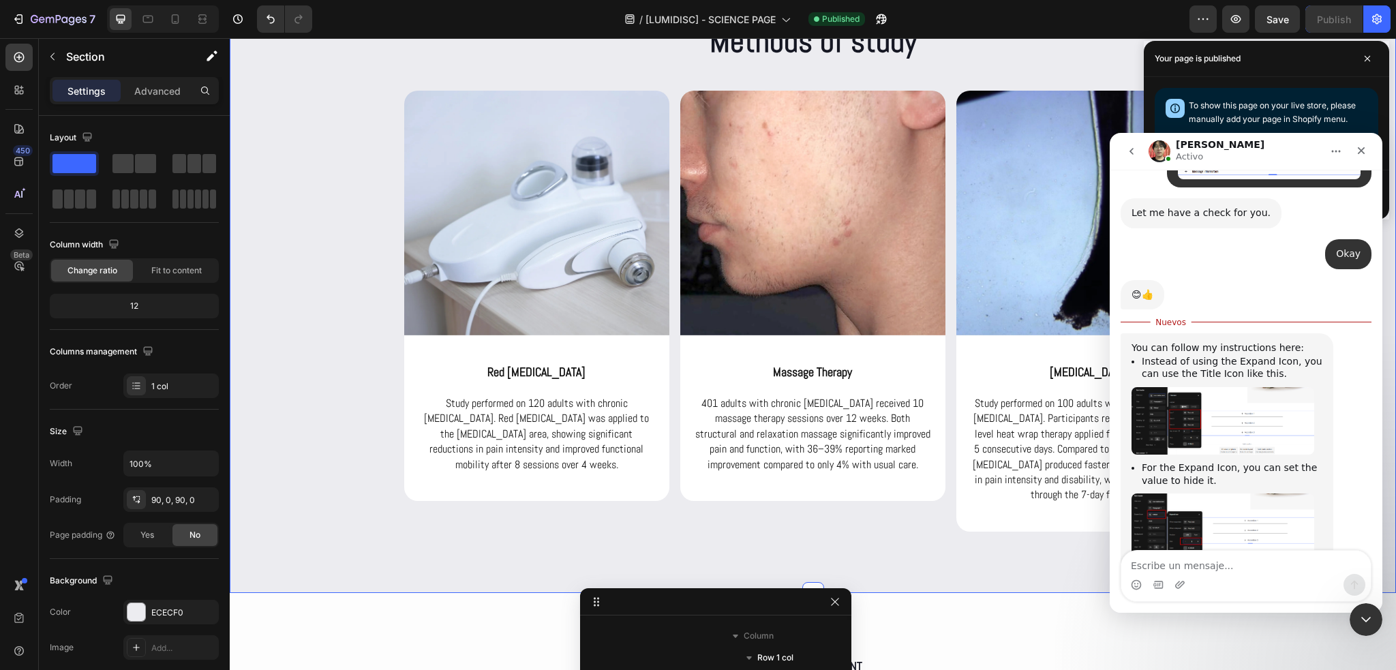
click at [1237, 387] on img "Ethan dice…" at bounding box center [1223, 420] width 183 height 67
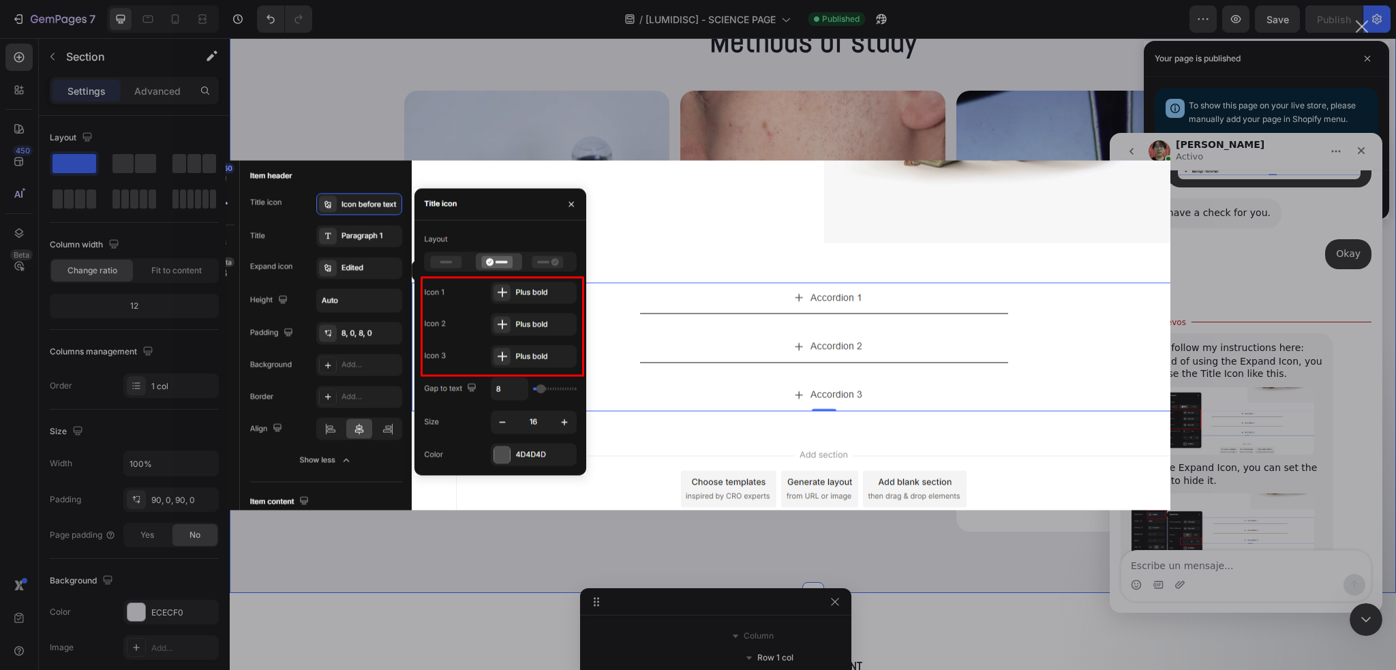
click at [1322, 386] on div "Intercom Messenger" at bounding box center [698, 335] width 1396 height 670
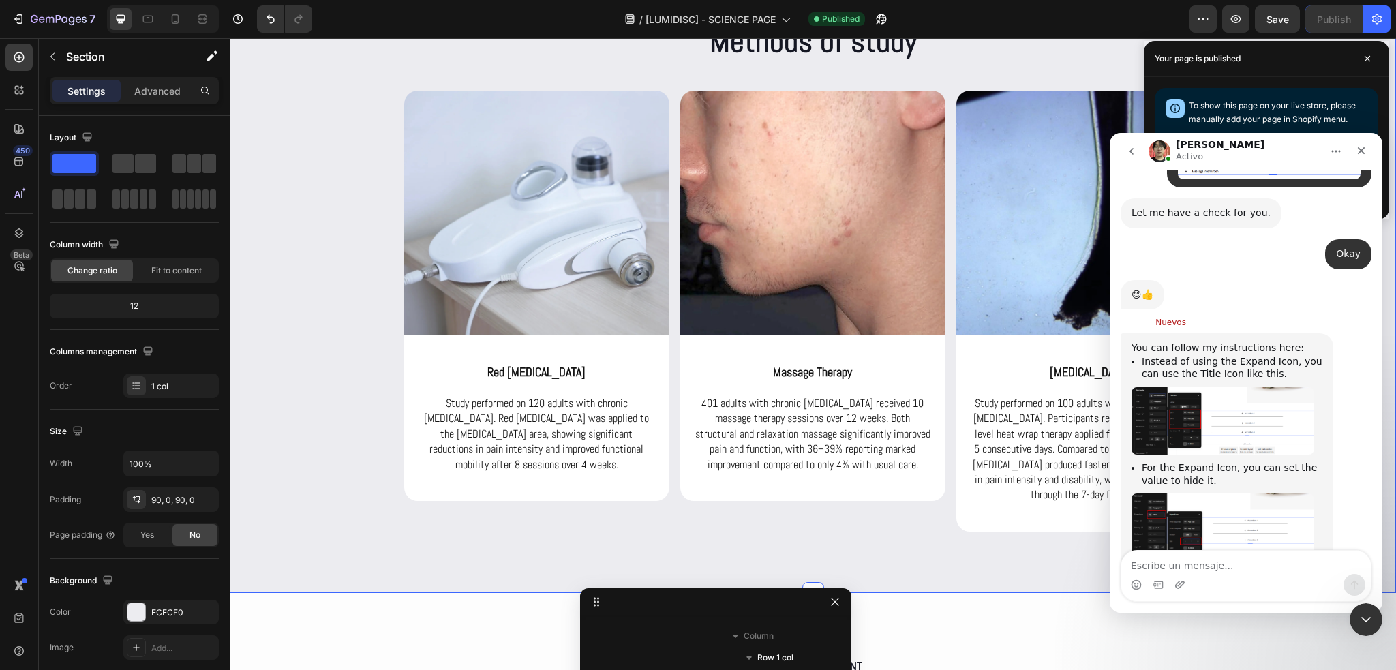
click at [1254, 494] on img "Ethan dice…" at bounding box center [1223, 530] width 183 height 72
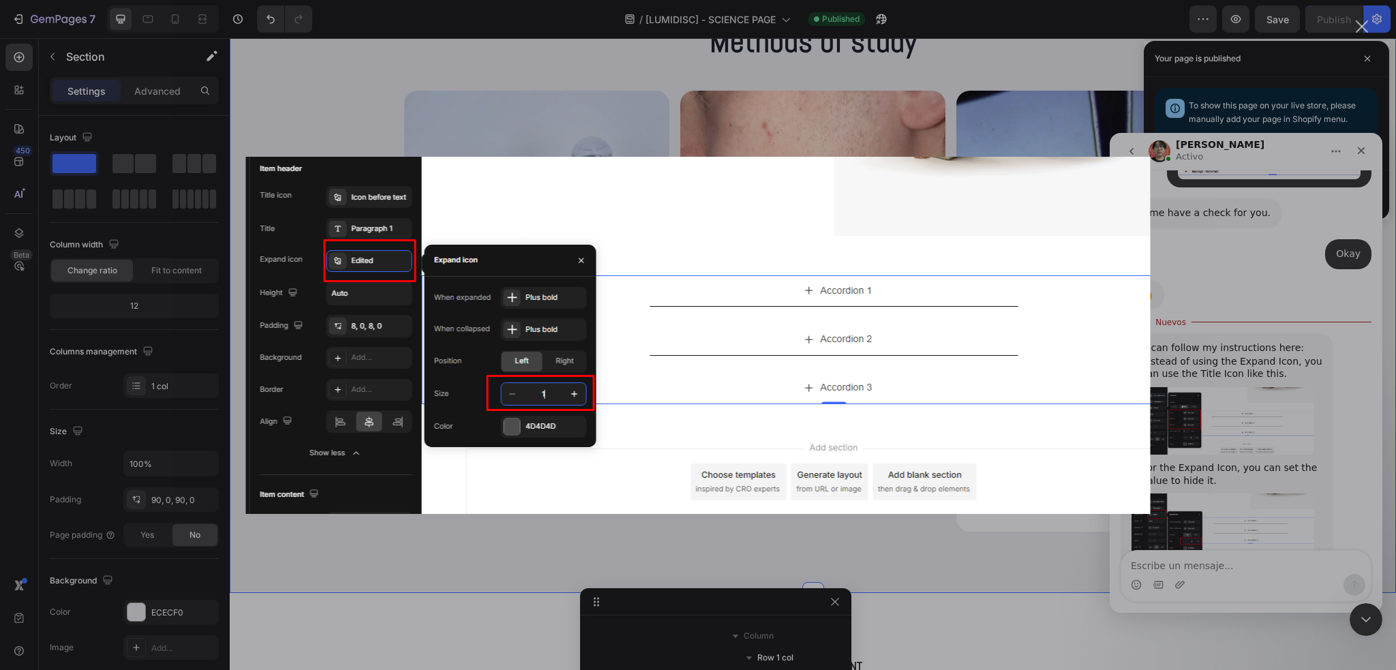
click at [1255, 307] on div "Intercom Messenger" at bounding box center [698, 335] width 1396 height 670
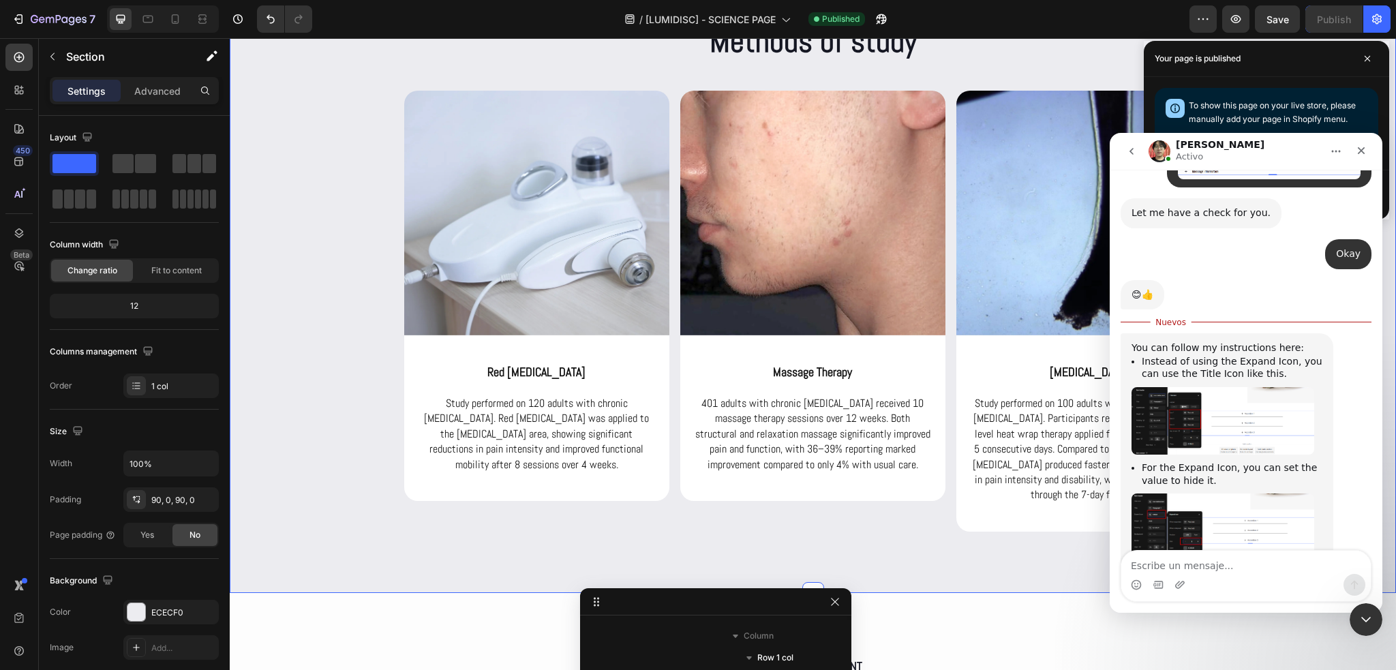
click at [1240, 387] on img "Ethan dice…" at bounding box center [1223, 420] width 183 height 67
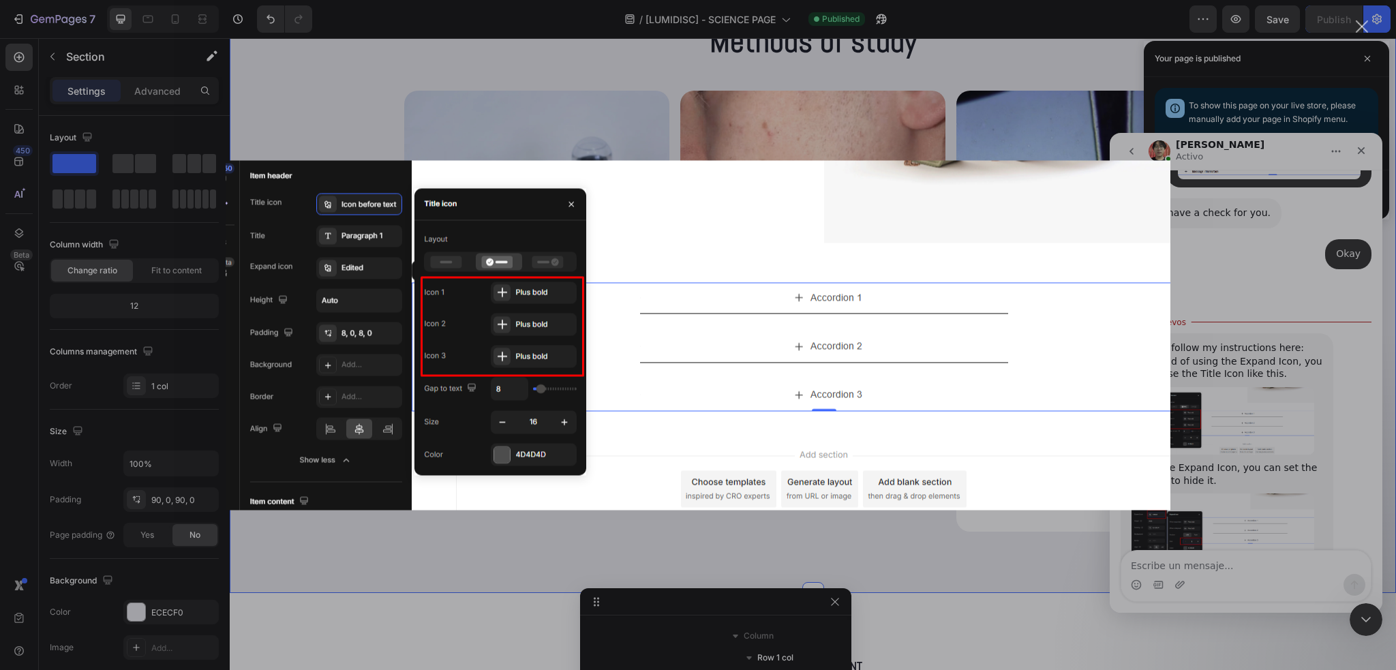
click at [1284, 318] on div "Intercom Messenger" at bounding box center [698, 335] width 1396 height 670
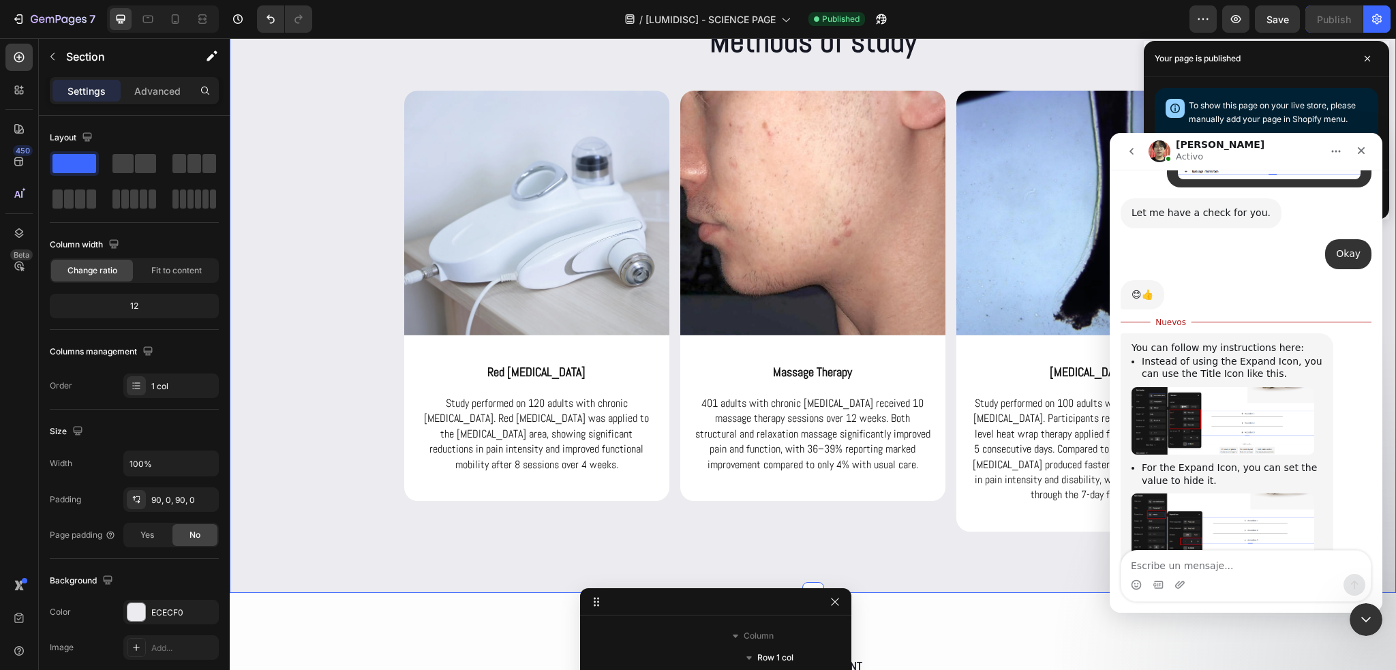
click at [1279, 387] on img "Ethan dice…" at bounding box center [1223, 420] width 183 height 67
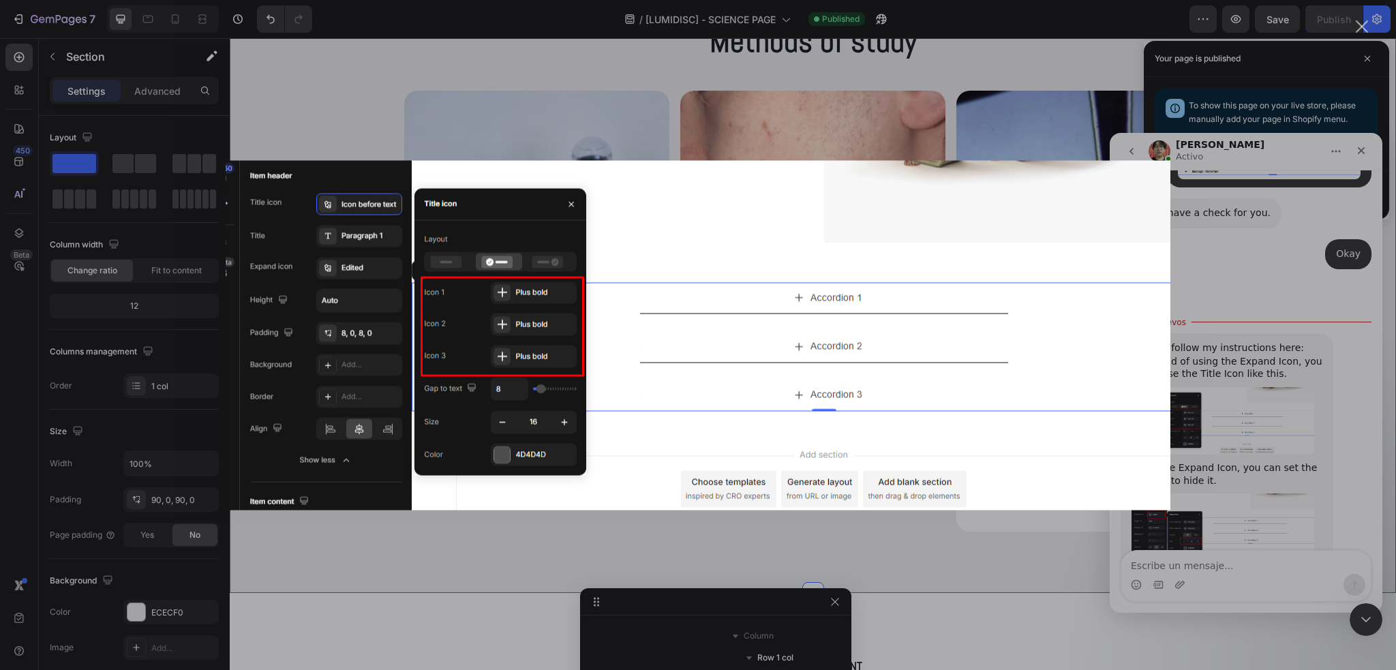
click at [1273, 226] on div "Intercom Messenger" at bounding box center [698, 335] width 1396 height 670
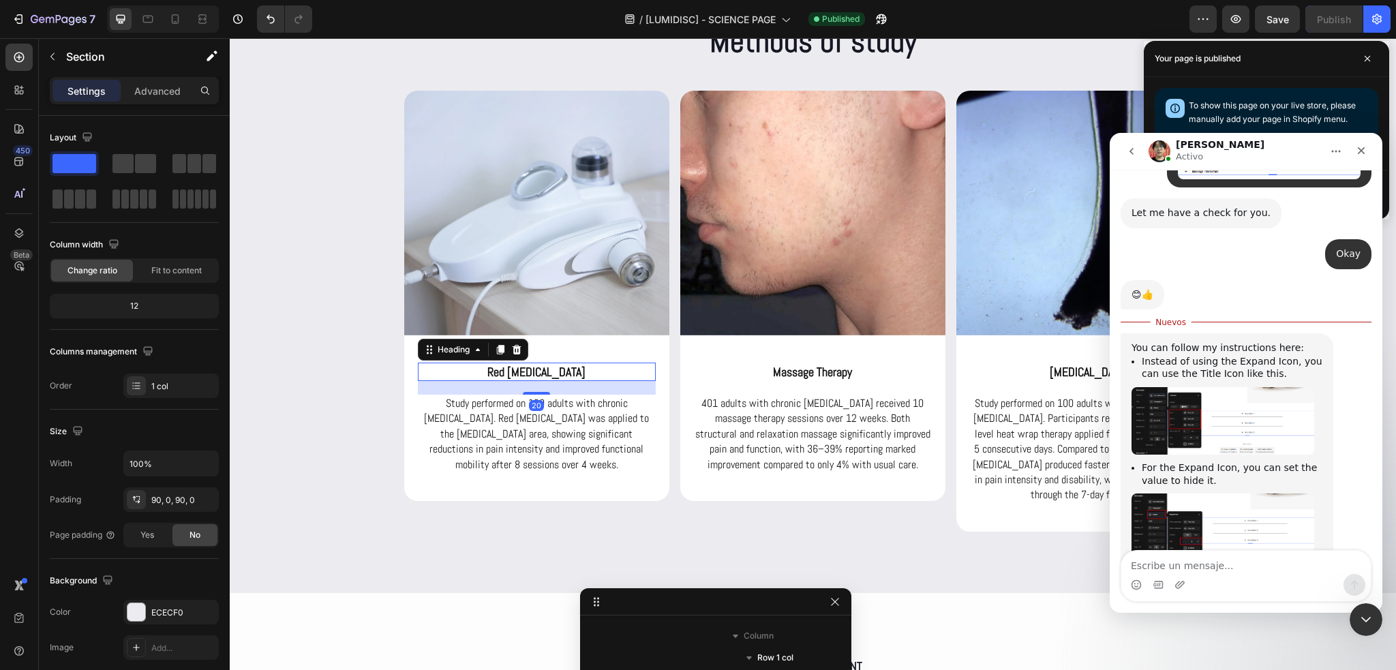
click at [516, 375] on p "Red [MEDICAL_DATA]" at bounding box center [536, 372] width 235 height 16
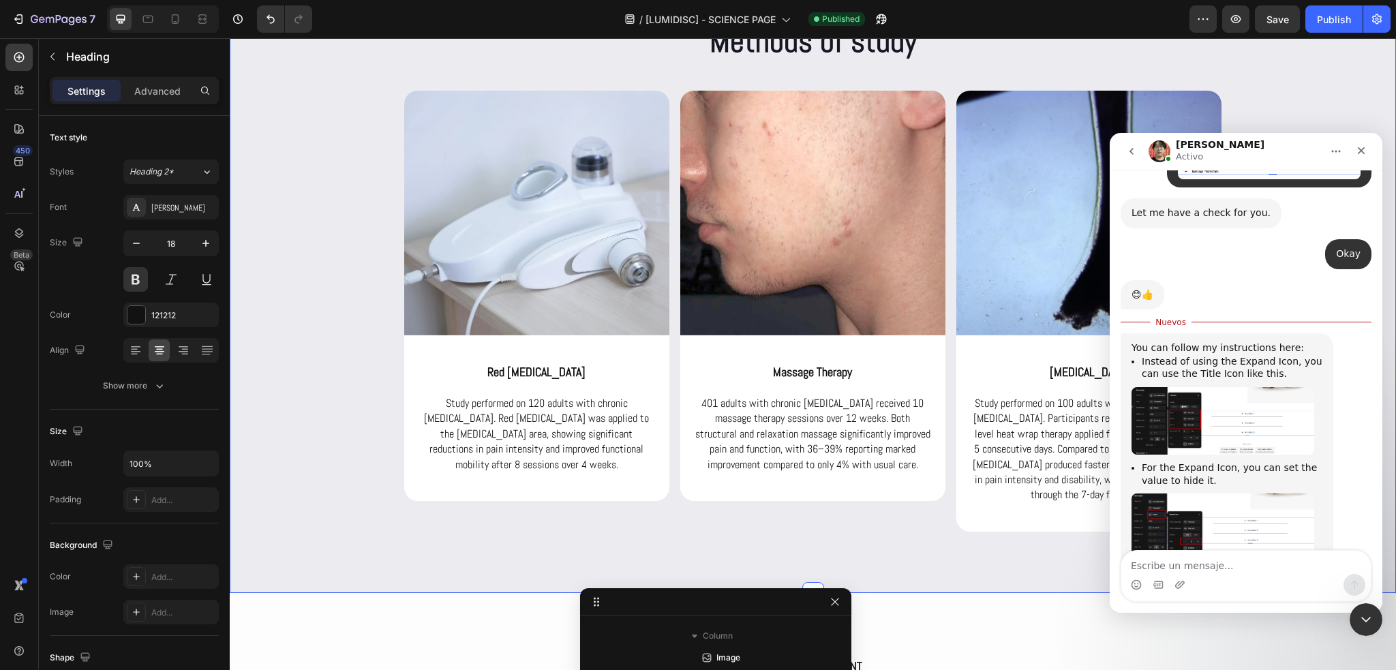
scroll to position [2374, 0]
click at [355, 377] on div "Methods of study Heading Row Image Red Light Therapy Heading Study performed on…" at bounding box center [813, 275] width 1166 height 511
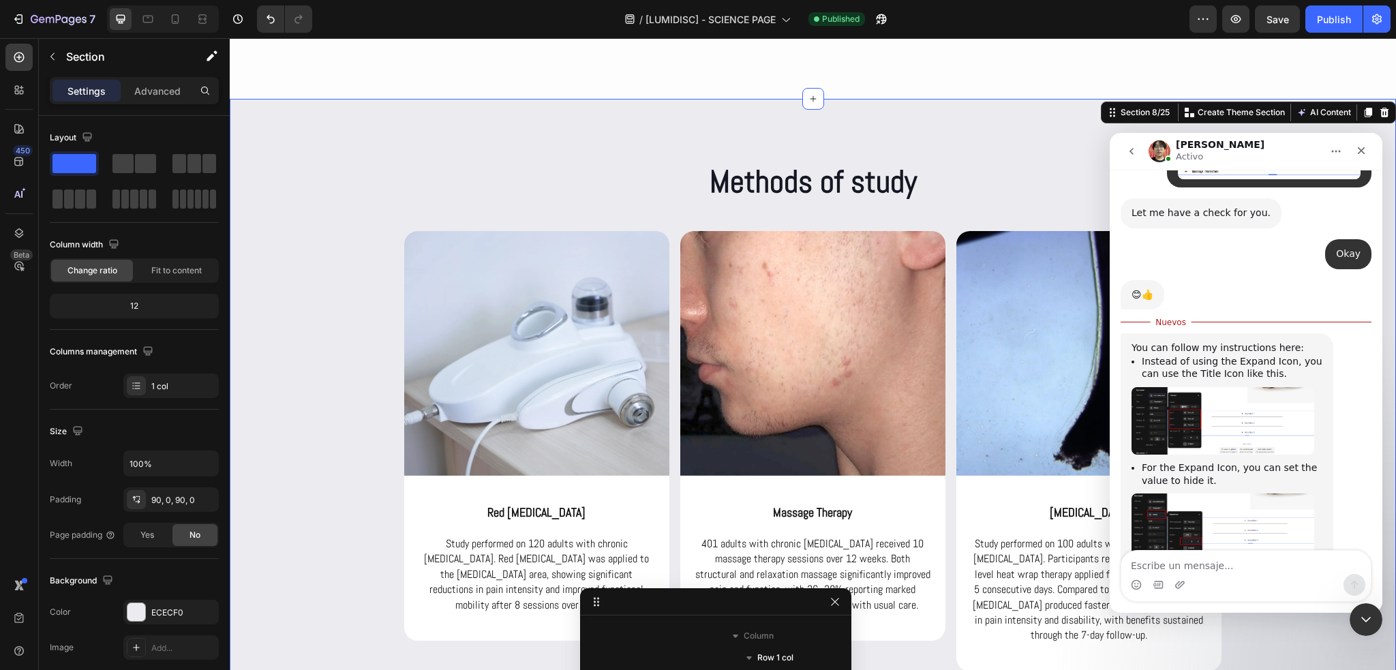
scroll to position [2590, 0]
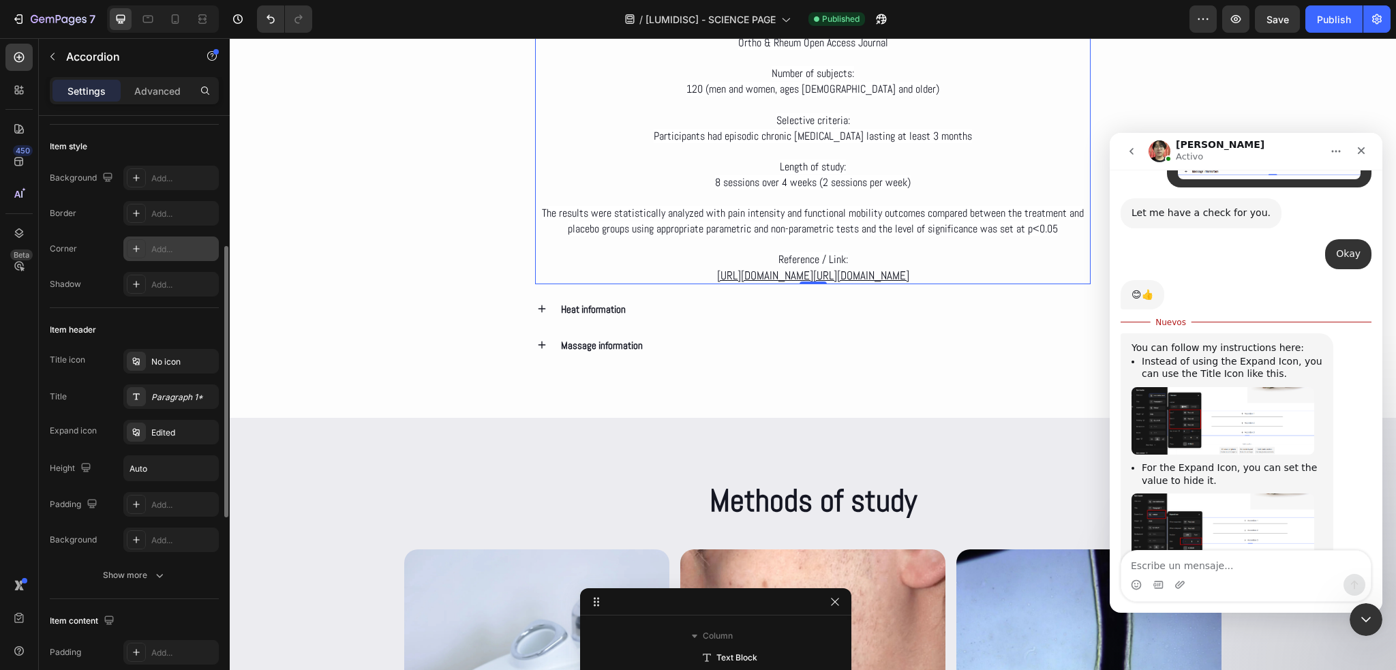
scroll to position [136, 0]
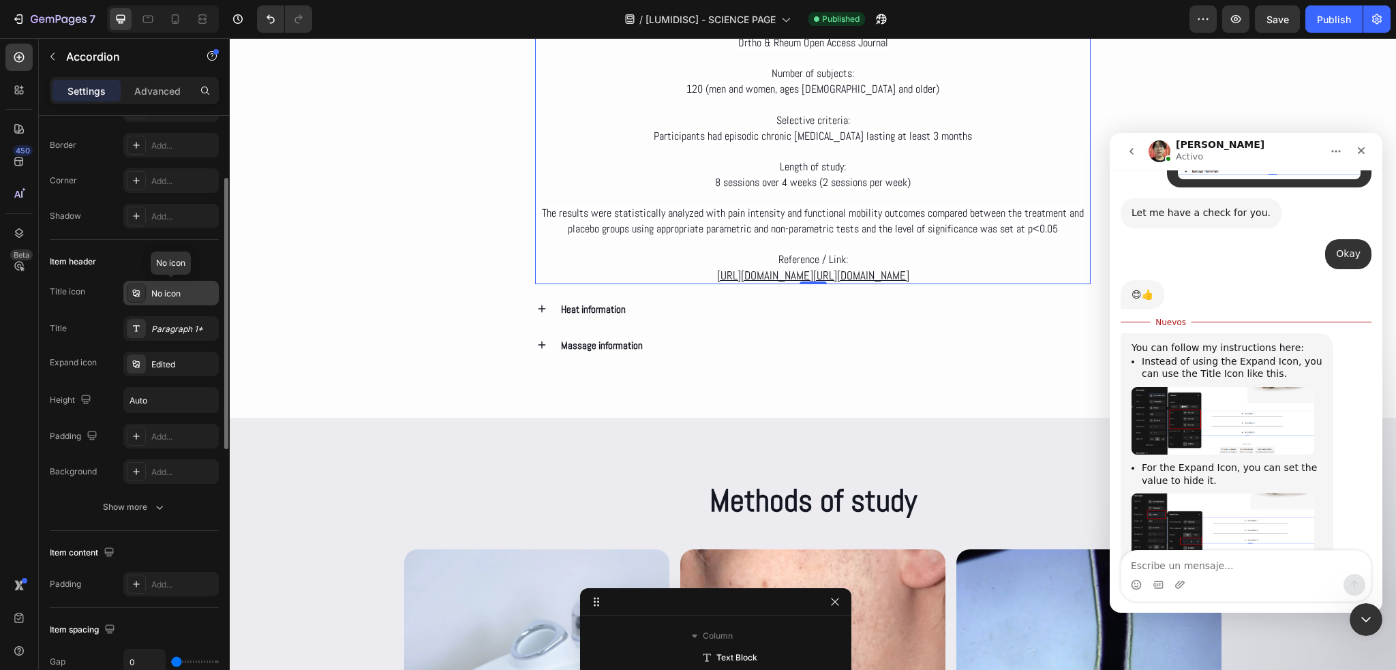
click at [178, 290] on div "No icon" at bounding box center [183, 294] width 64 height 12
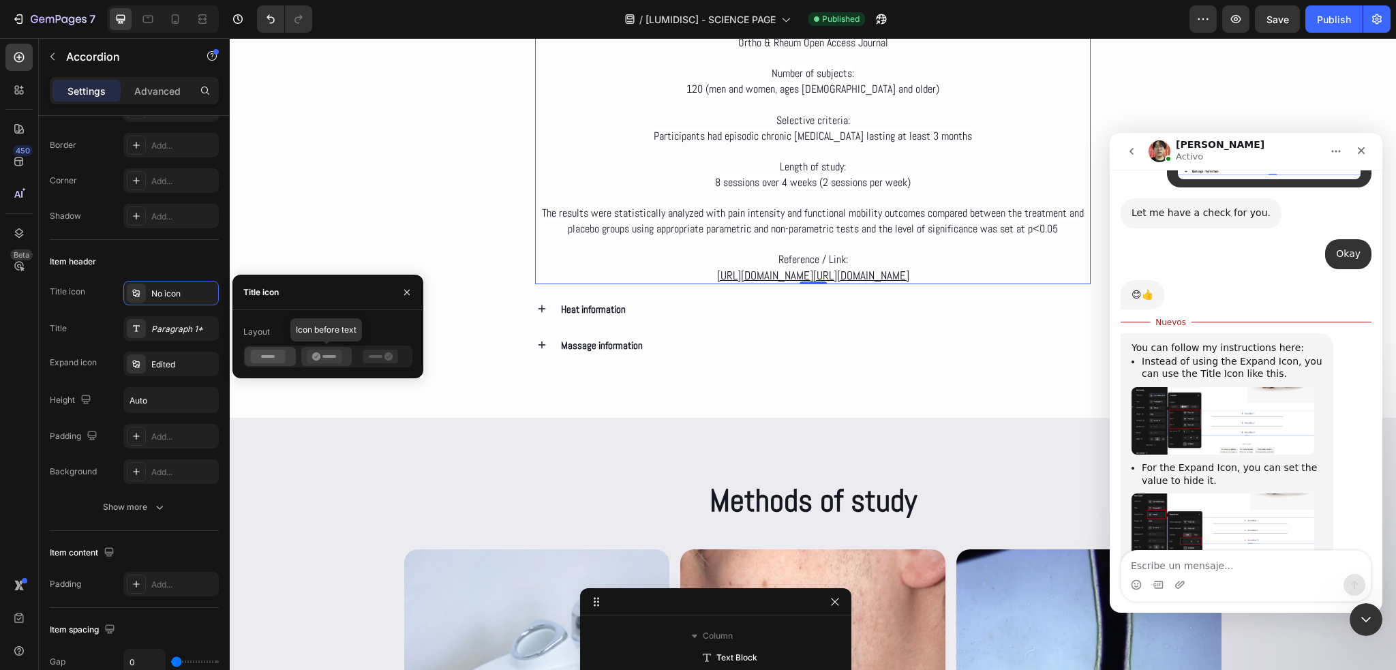
click at [314, 357] on icon at bounding box center [316, 356] width 8 height 8
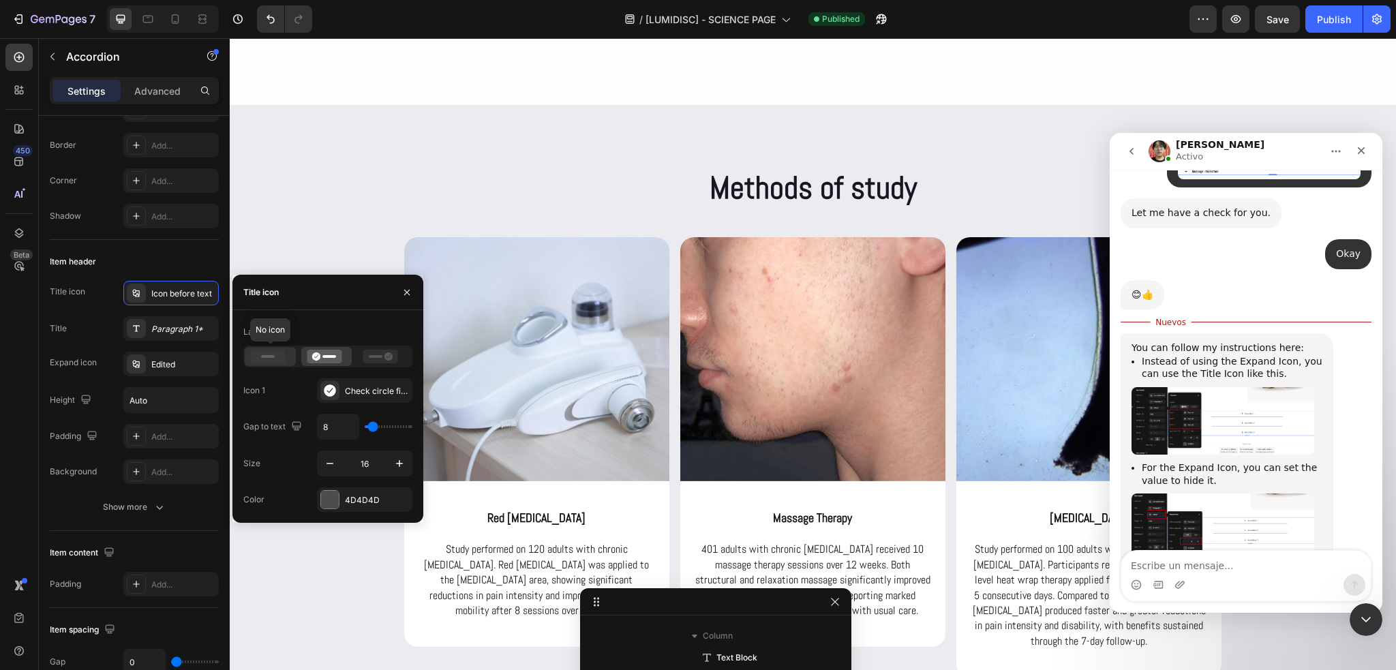
click at [272, 360] on icon at bounding box center [268, 357] width 35 height 14
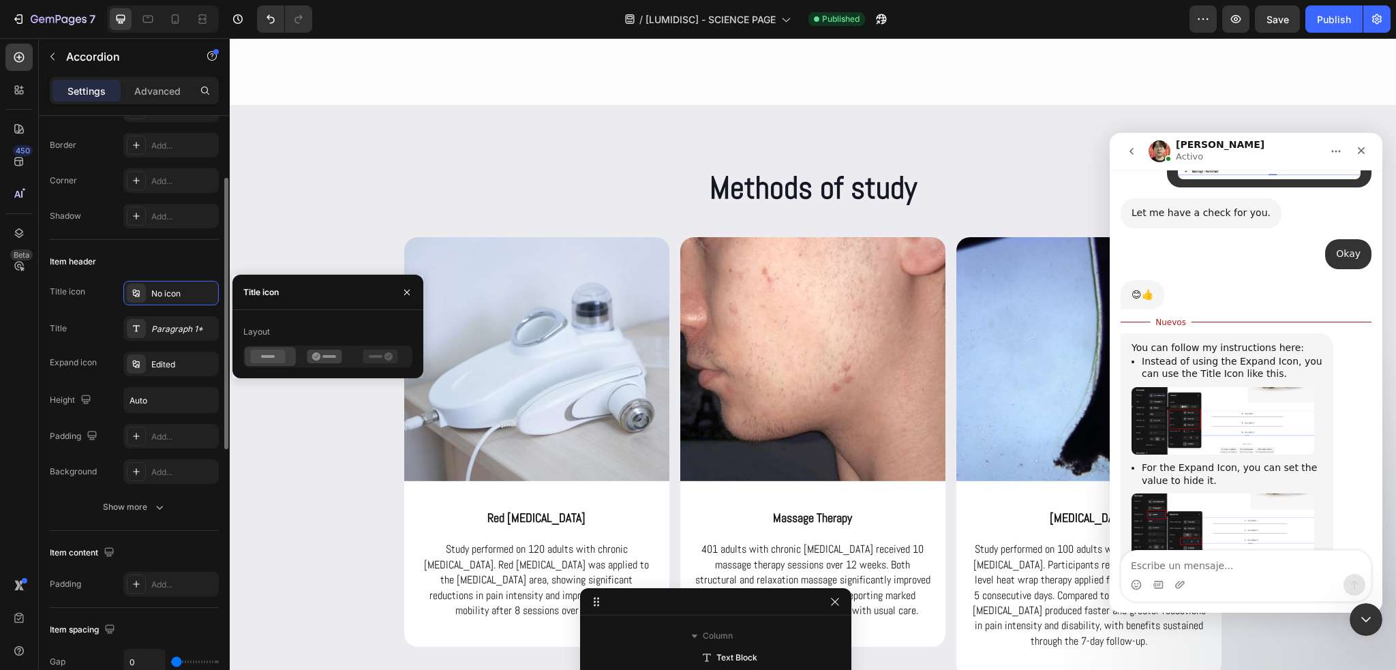
click at [200, 265] on div "Item header" at bounding box center [134, 262] width 169 height 22
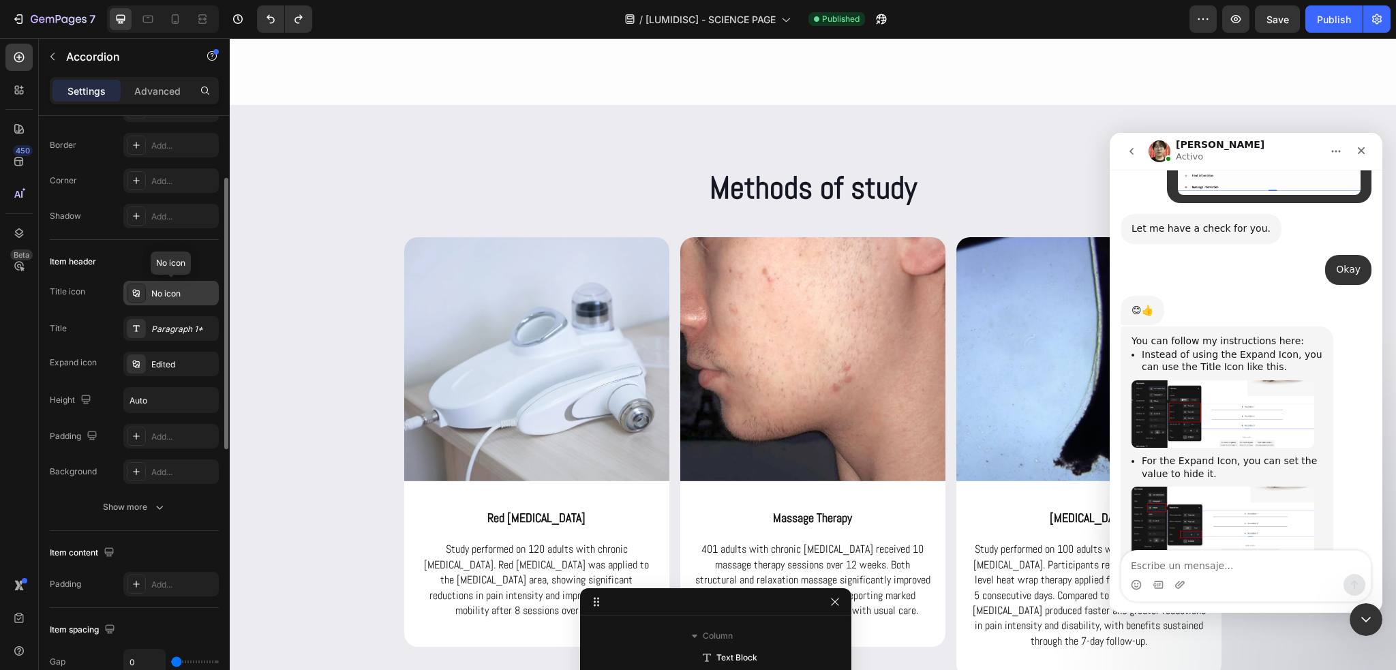
scroll to position [1913, 0]
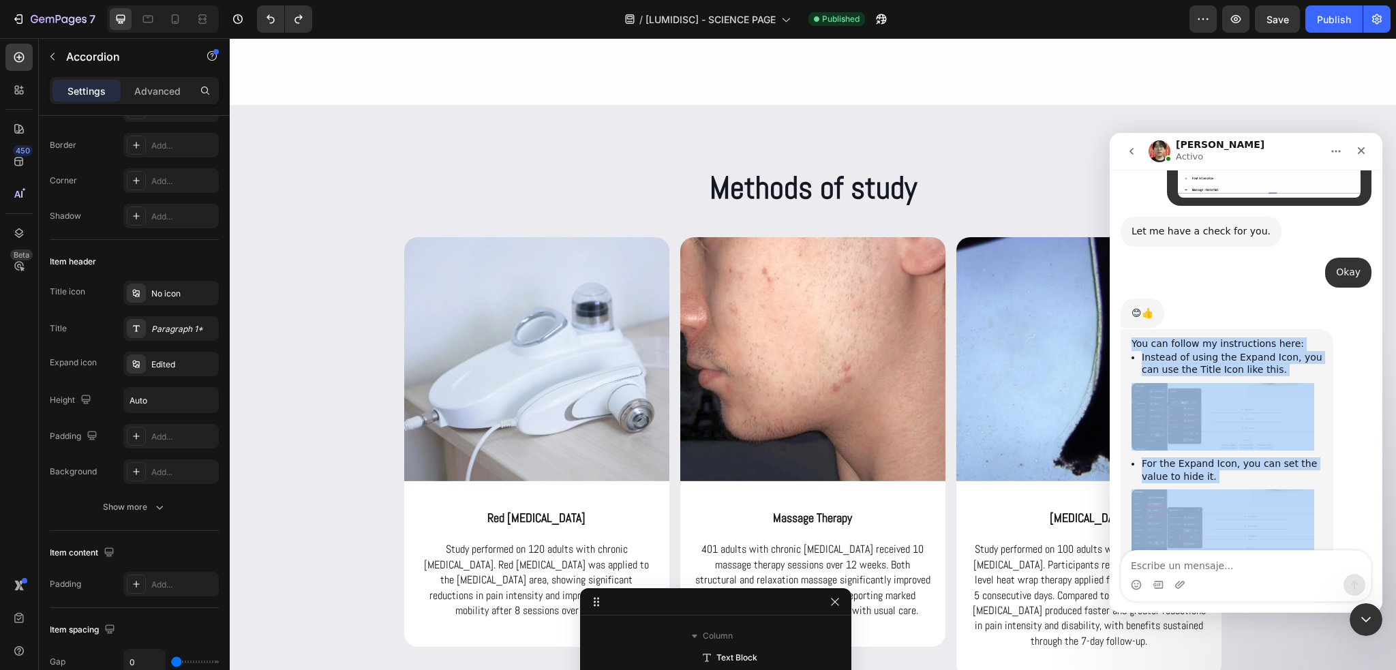
drag, startPoint x: 1229, startPoint y: 504, endPoint x: 1128, endPoint y: 240, distance: 282.4
copy div "You can follow my instructions here: Instead of using the Expand Icon, you can …"
click at [1194, 383] on img "Ethan dice…" at bounding box center [1223, 416] width 183 height 67
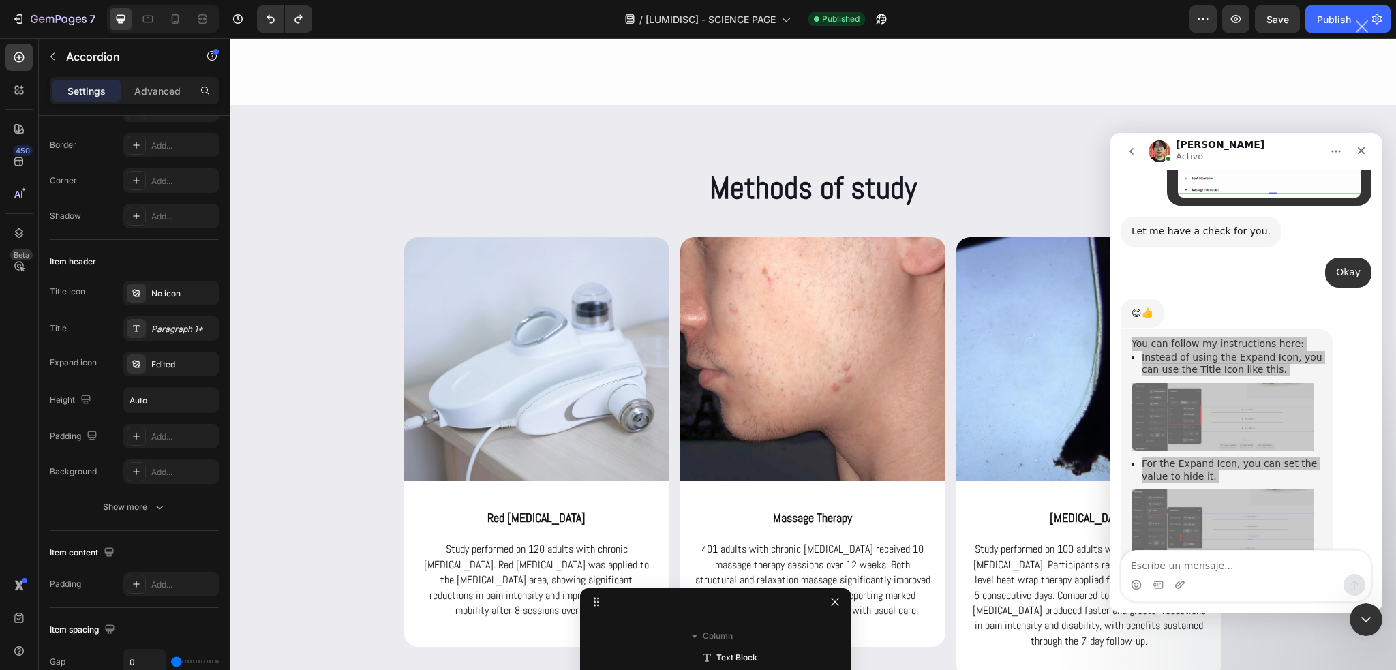
scroll to position [0, 0]
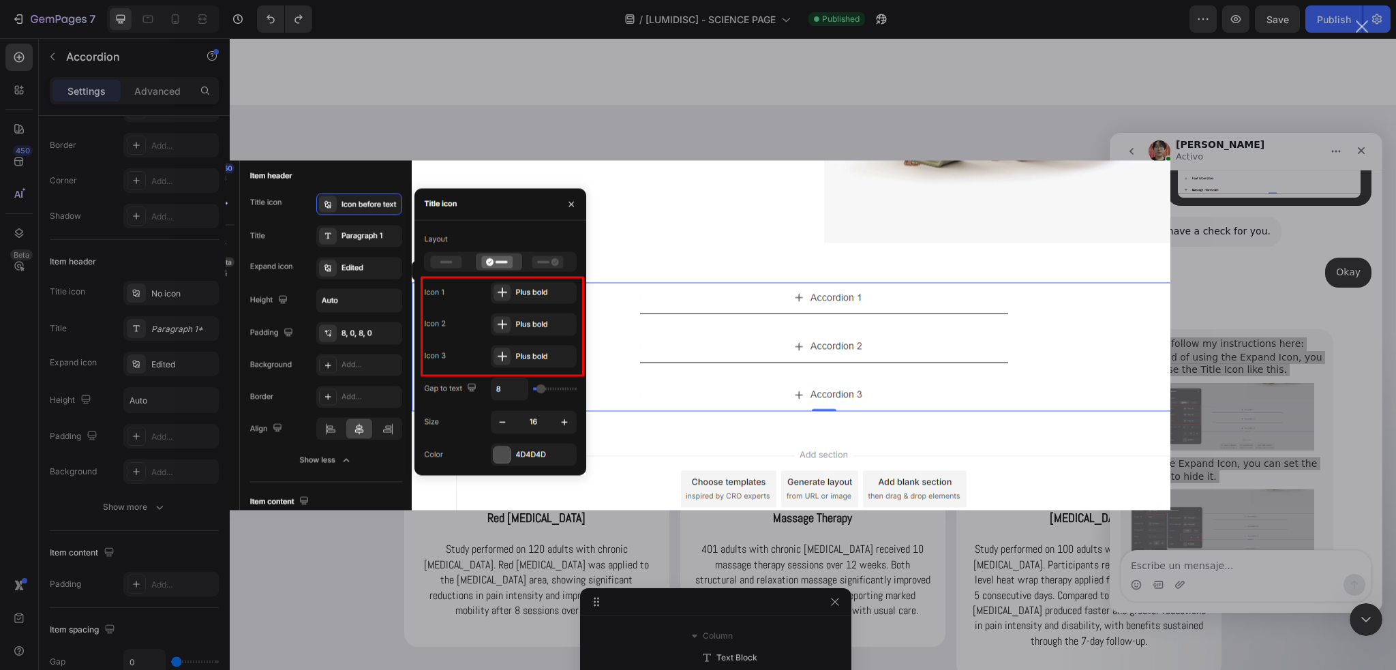
click at [1227, 257] on div "Intercom Messenger" at bounding box center [698, 335] width 1396 height 670
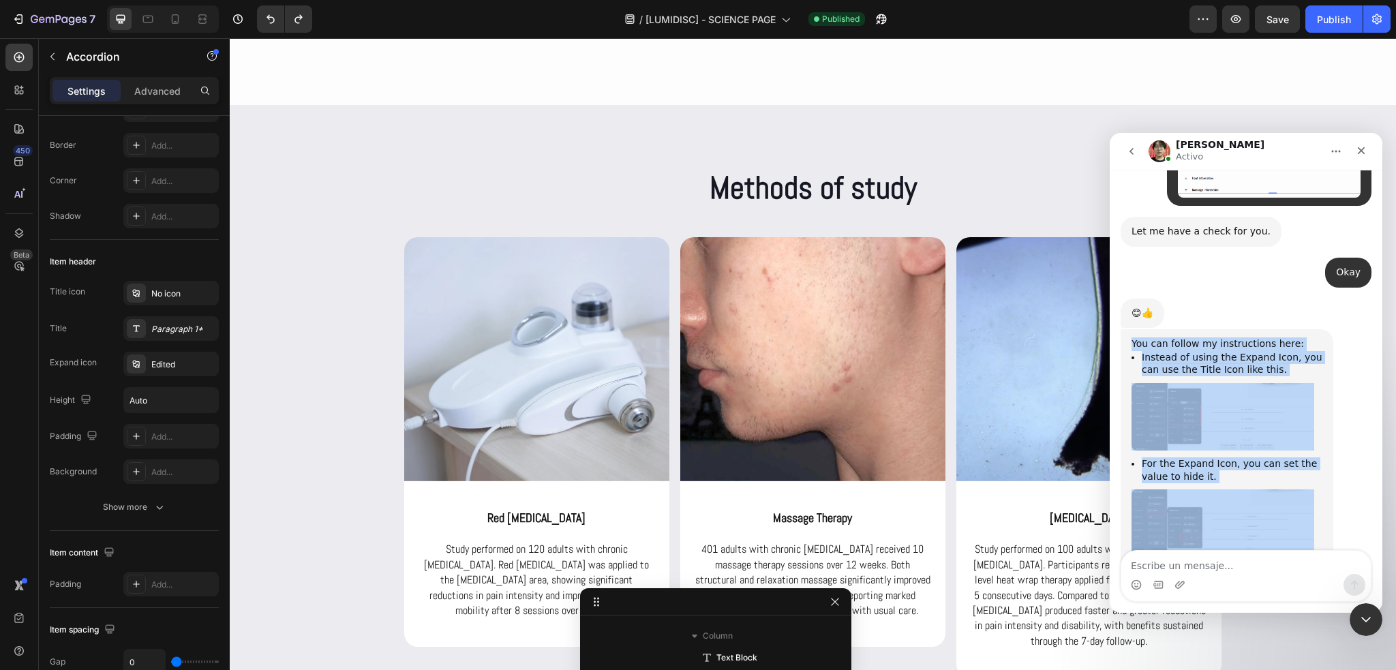
click at [1211, 489] on img "Ethan dice…" at bounding box center [1223, 525] width 183 height 72
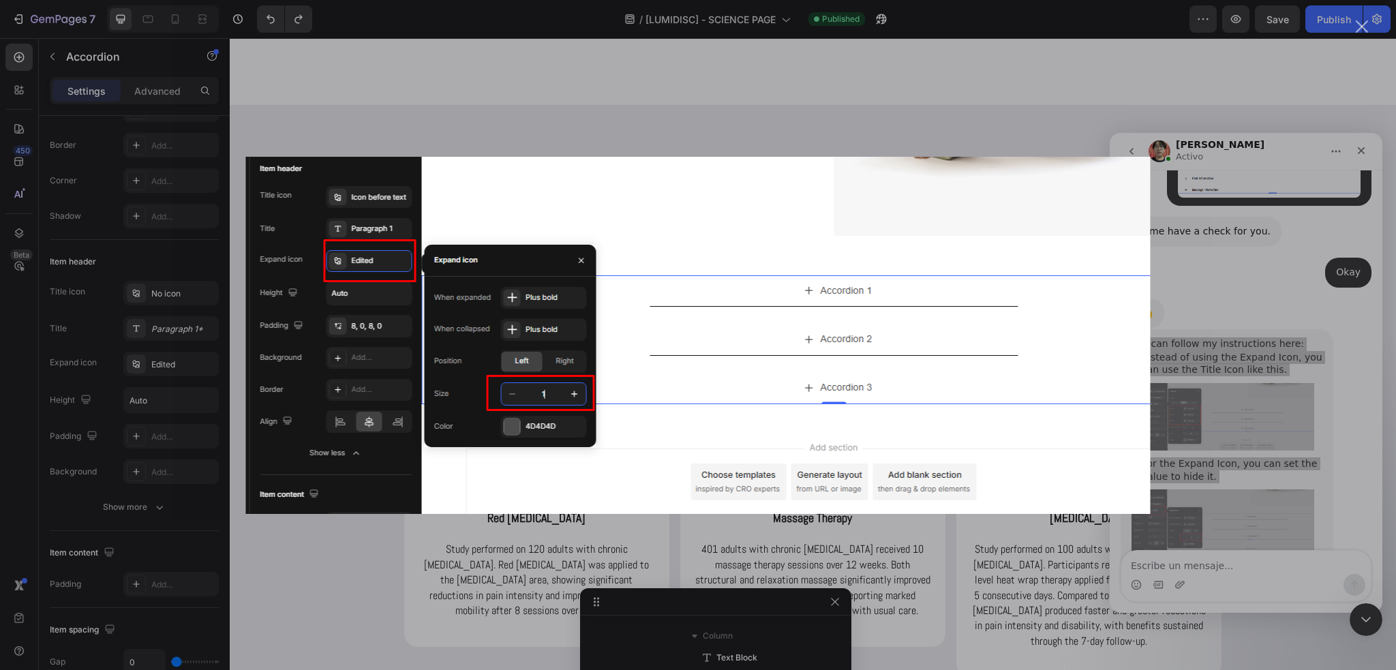
click at [1325, 301] on div "Intercom Messenger" at bounding box center [698, 335] width 1396 height 670
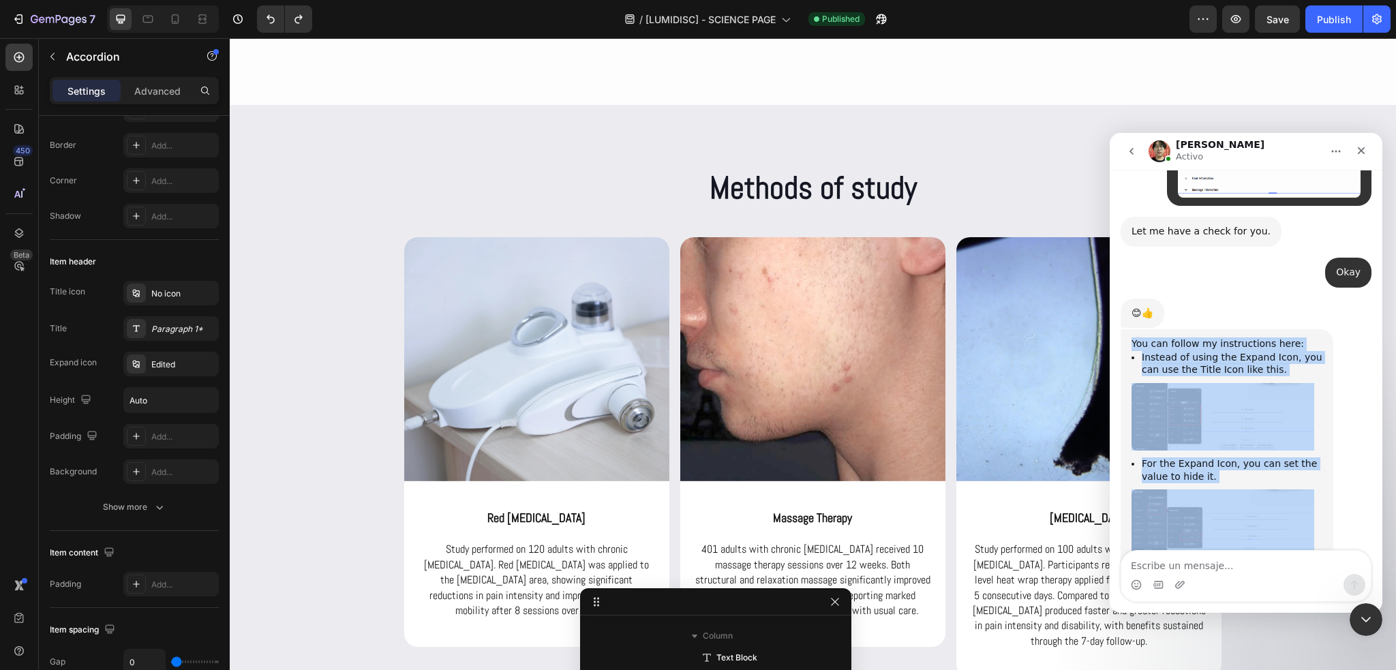
click at [1325, 329] on div "You can follow my instructions here: Instead of using the Expand Icon, you can …" at bounding box center [1227, 449] width 213 height 241
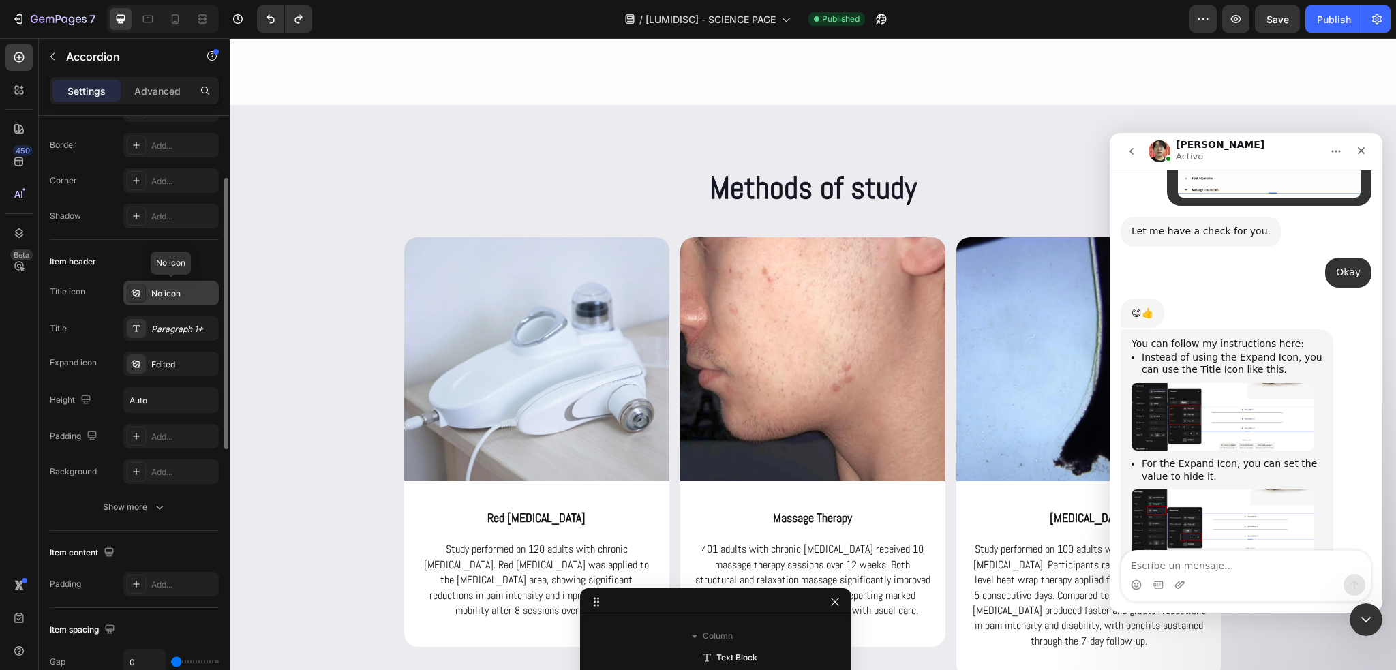
click at [172, 291] on div "No icon" at bounding box center [183, 294] width 64 height 12
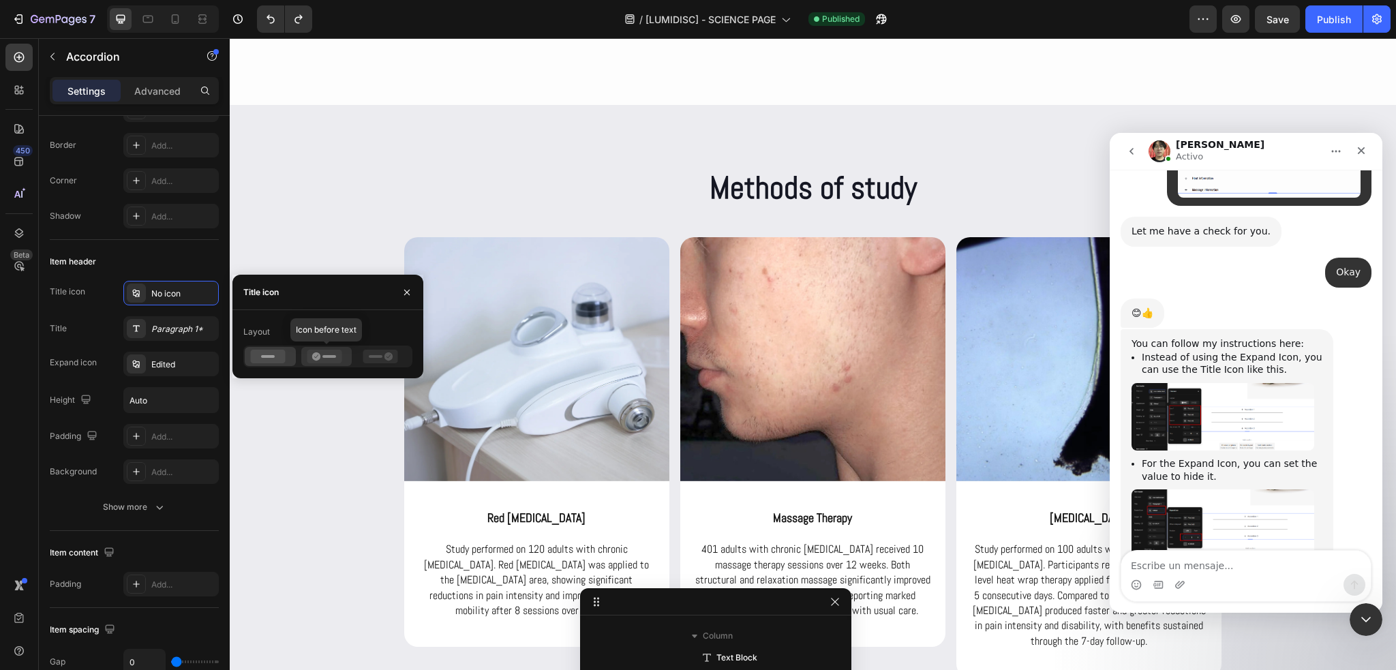
click at [324, 357] on rect at bounding box center [329, 356] width 14 height 3
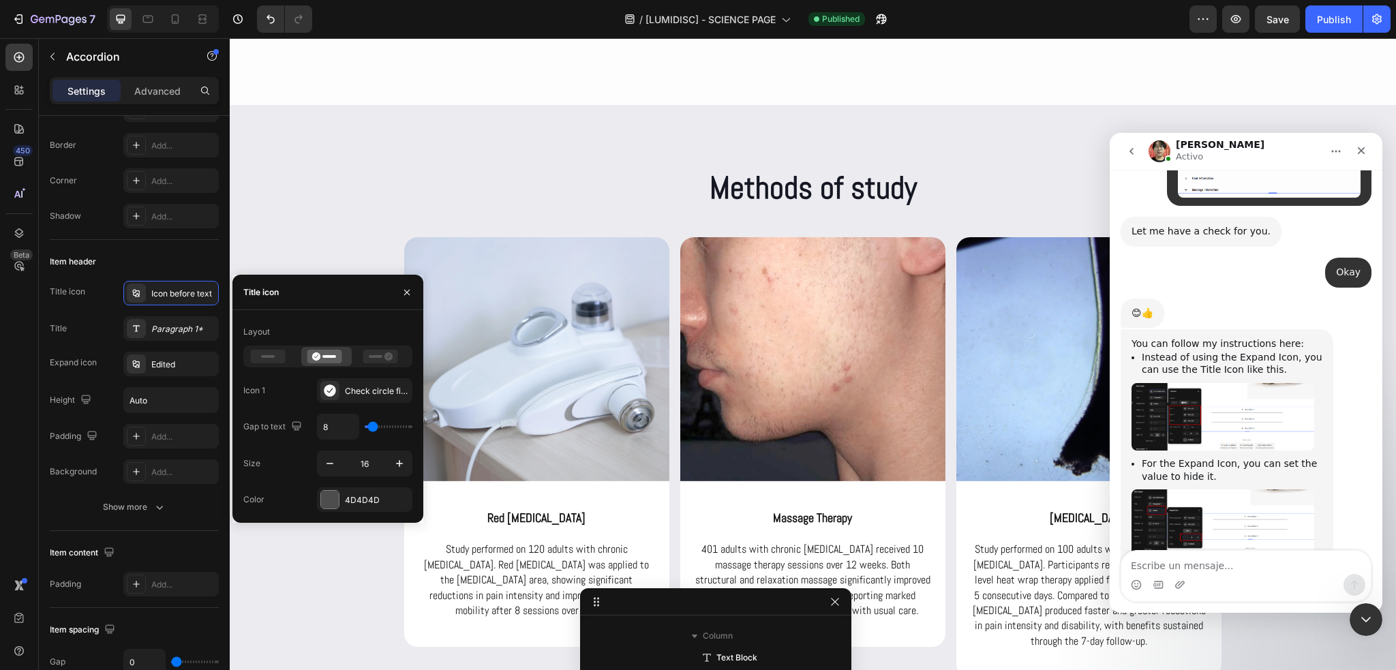
click at [1186, 383] on img "Ethan dice…" at bounding box center [1223, 416] width 183 height 67
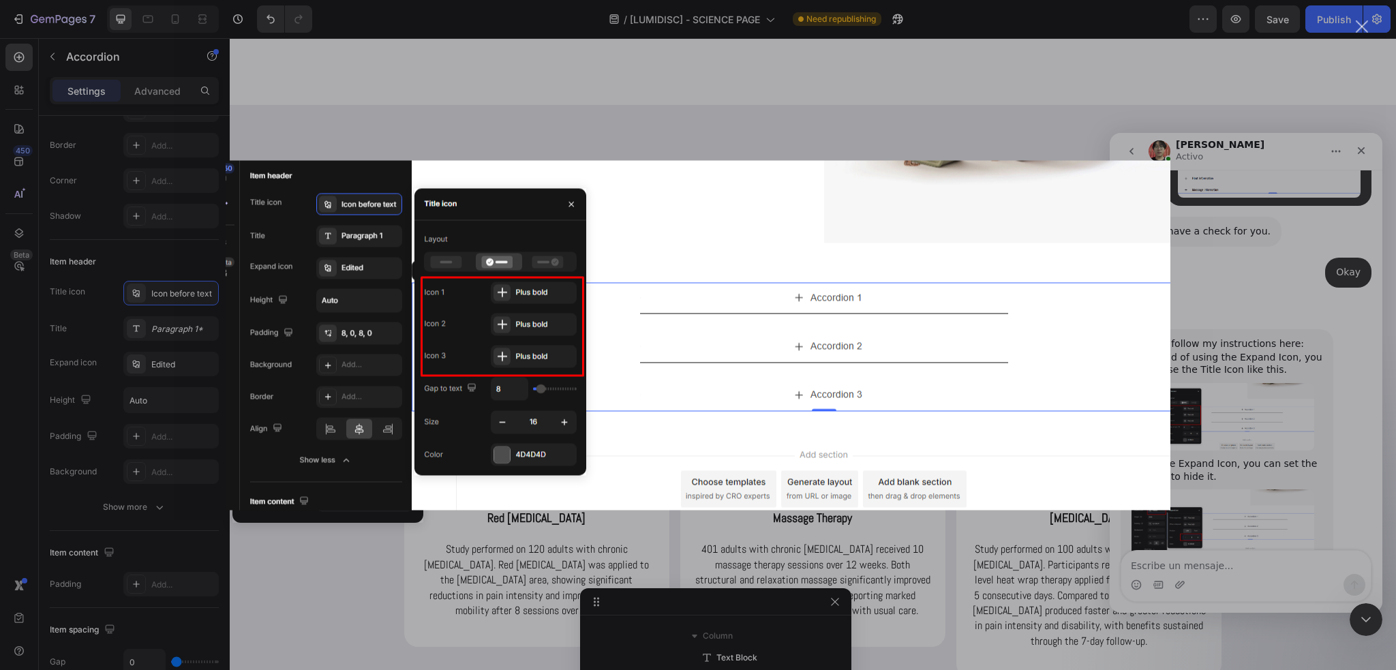
click at [1228, 338] on div "Intercom Messenger" at bounding box center [698, 335] width 1396 height 670
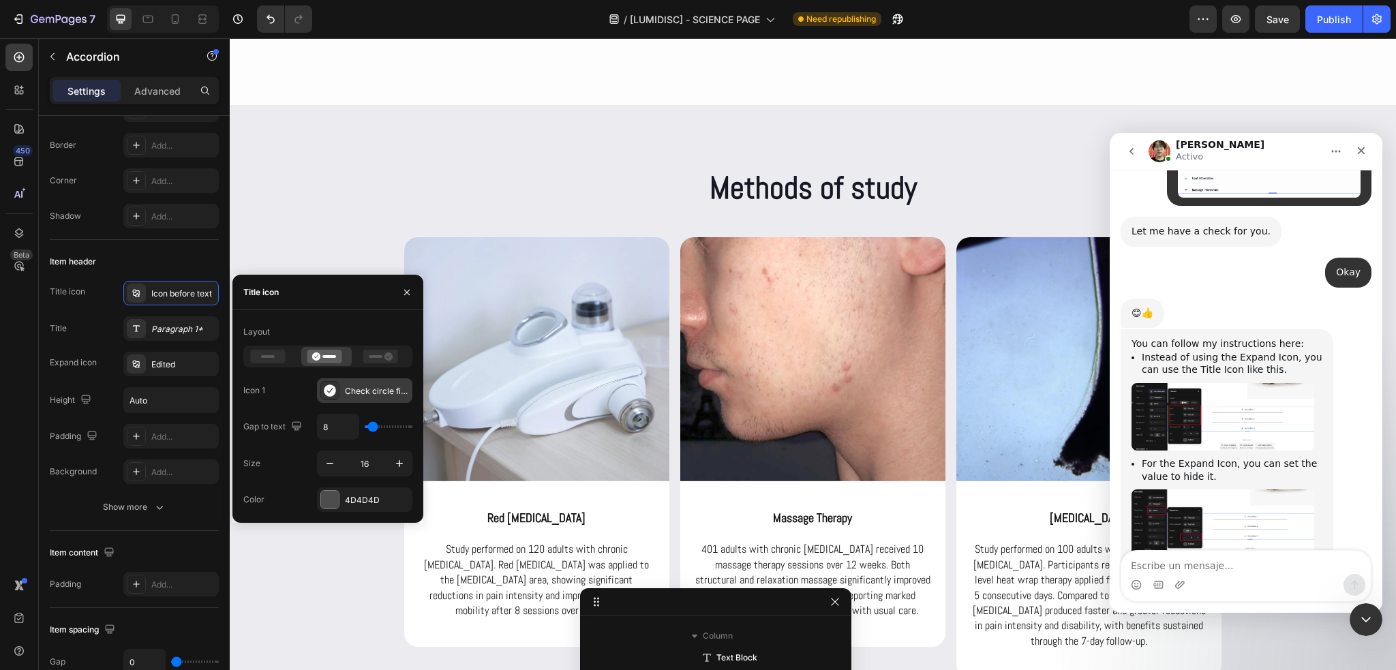
click at [339, 387] on div "Check circle filled" at bounding box center [364, 390] width 95 height 25
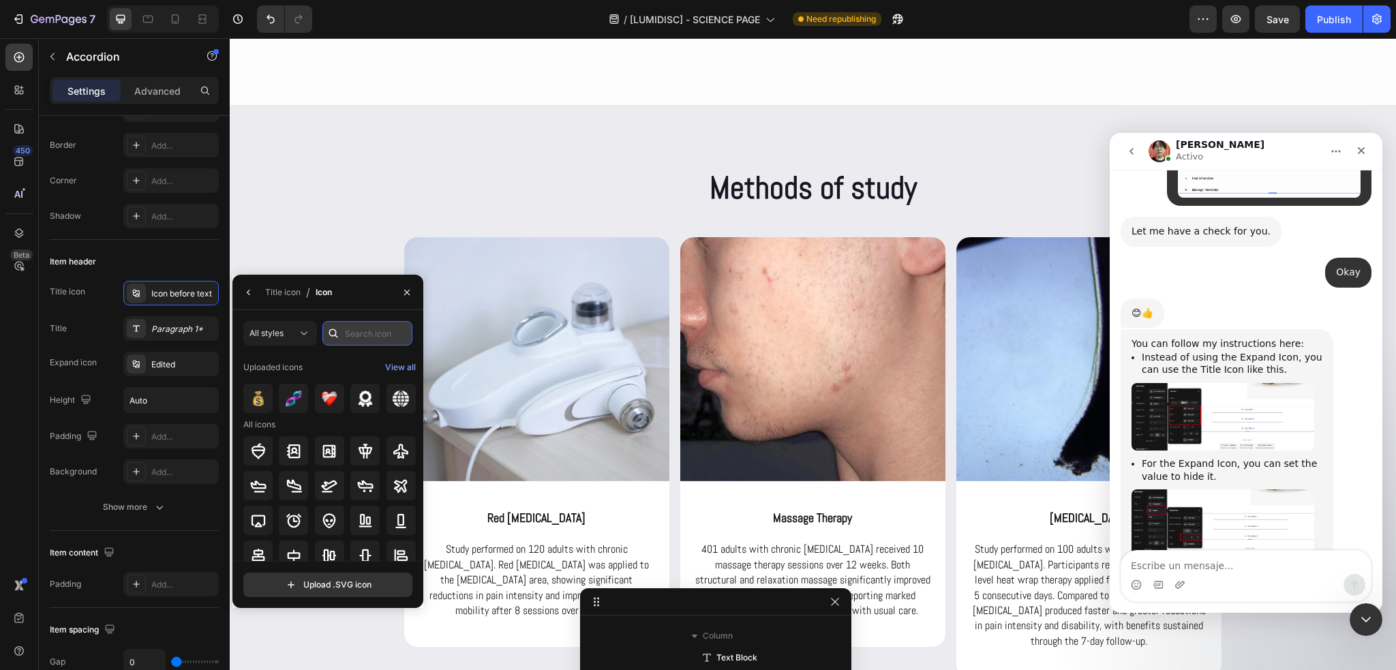
click at [362, 337] on input "text" at bounding box center [367, 333] width 90 height 25
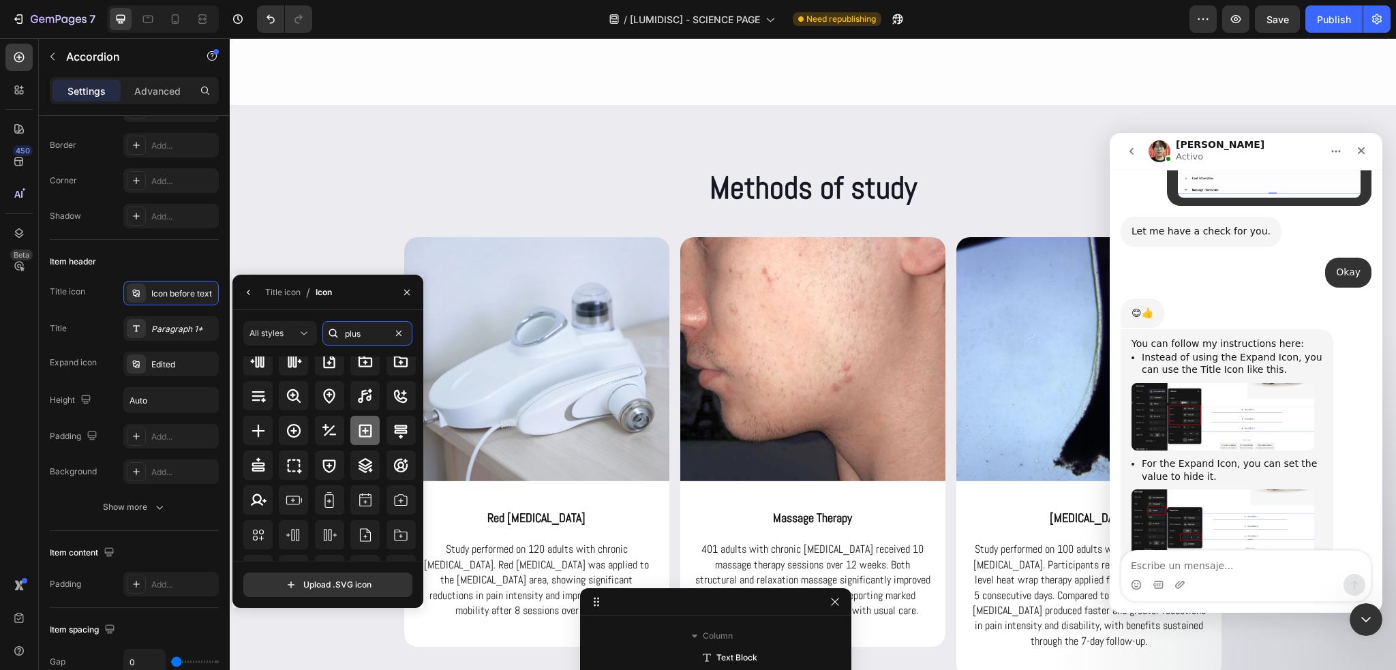
scroll to position [68, 0]
type input "plus"
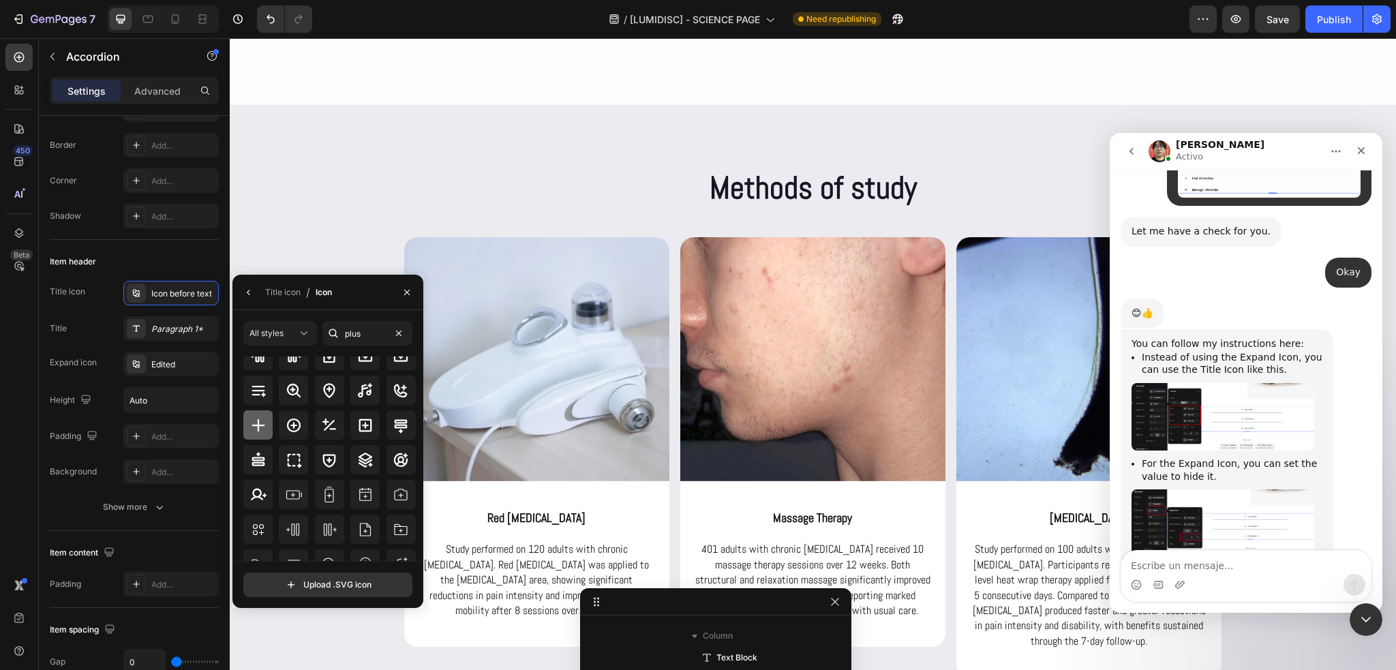
click at [257, 421] on icon at bounding box center [258, 425] width 13 height 13
click at [243, 291] on icon "button" at bounding box center [248, 292] width 11 height 11
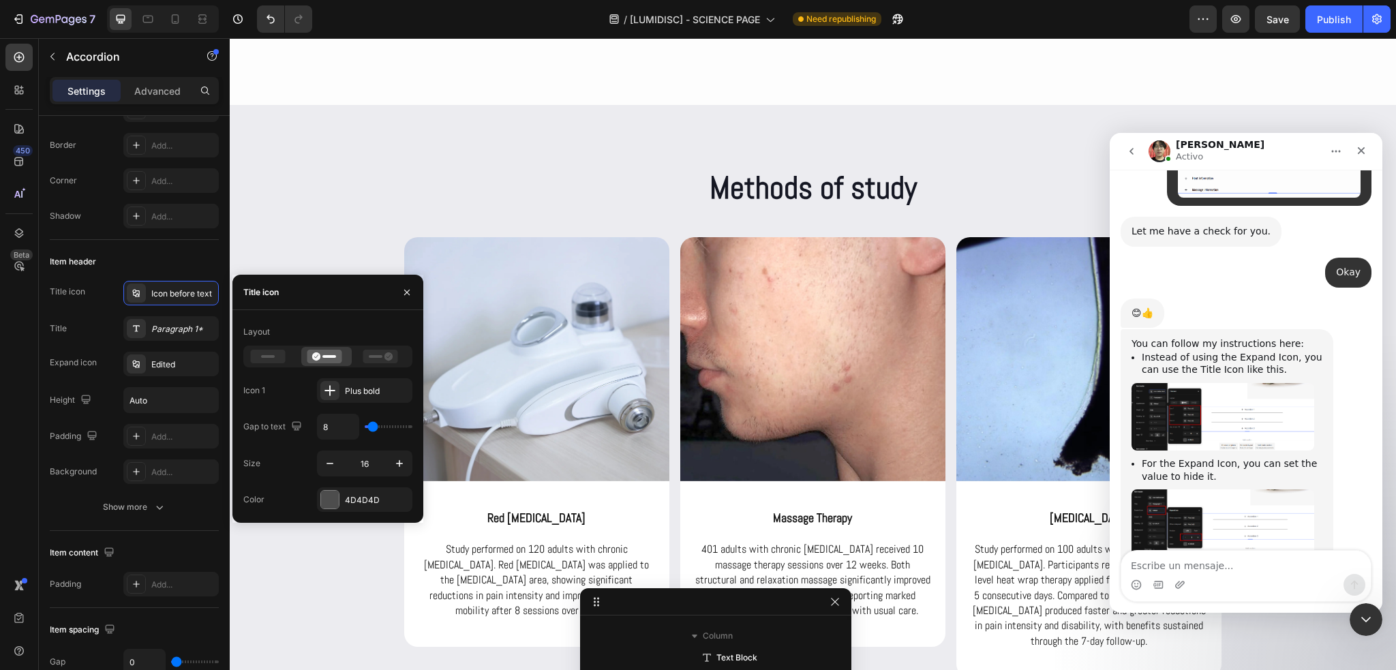
click at [1243, 383] on img "Ethan dice…" at bounding box center [1223, 416] width 183 height 67
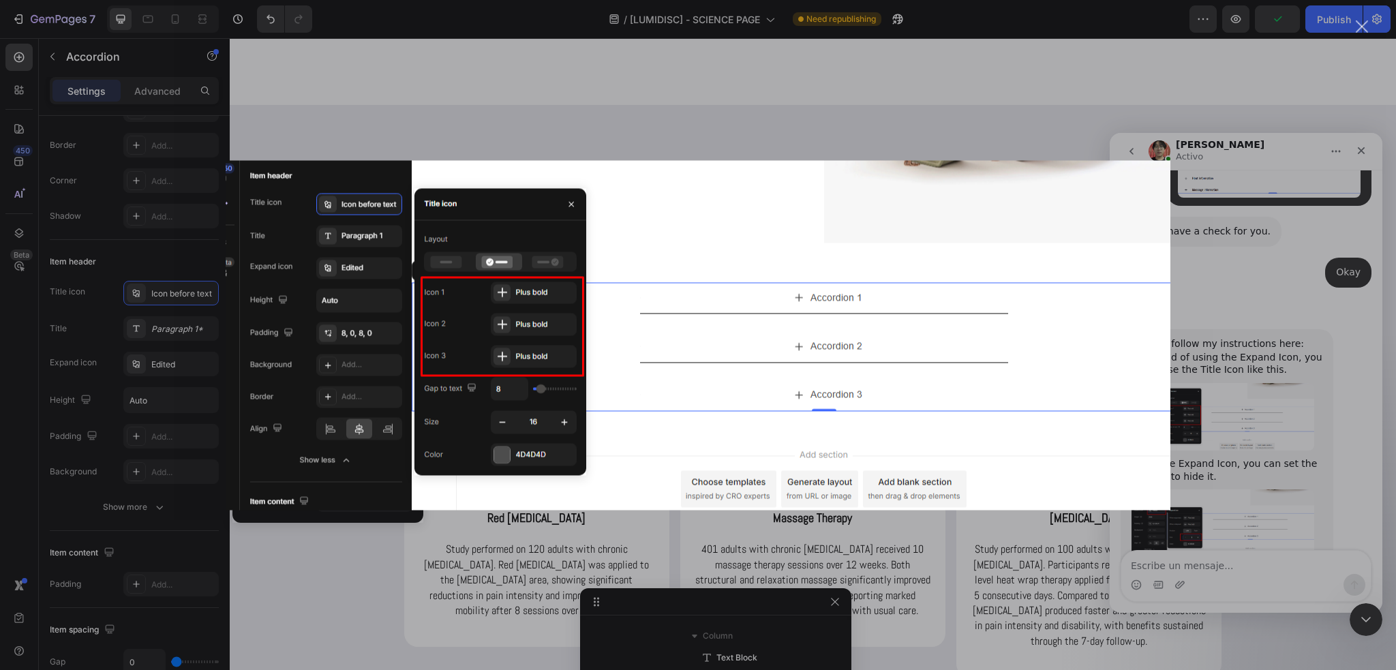
click at [1251, 325] on div "Intercom Messenger" at bounding box center [698, 335] width 1396 height 670
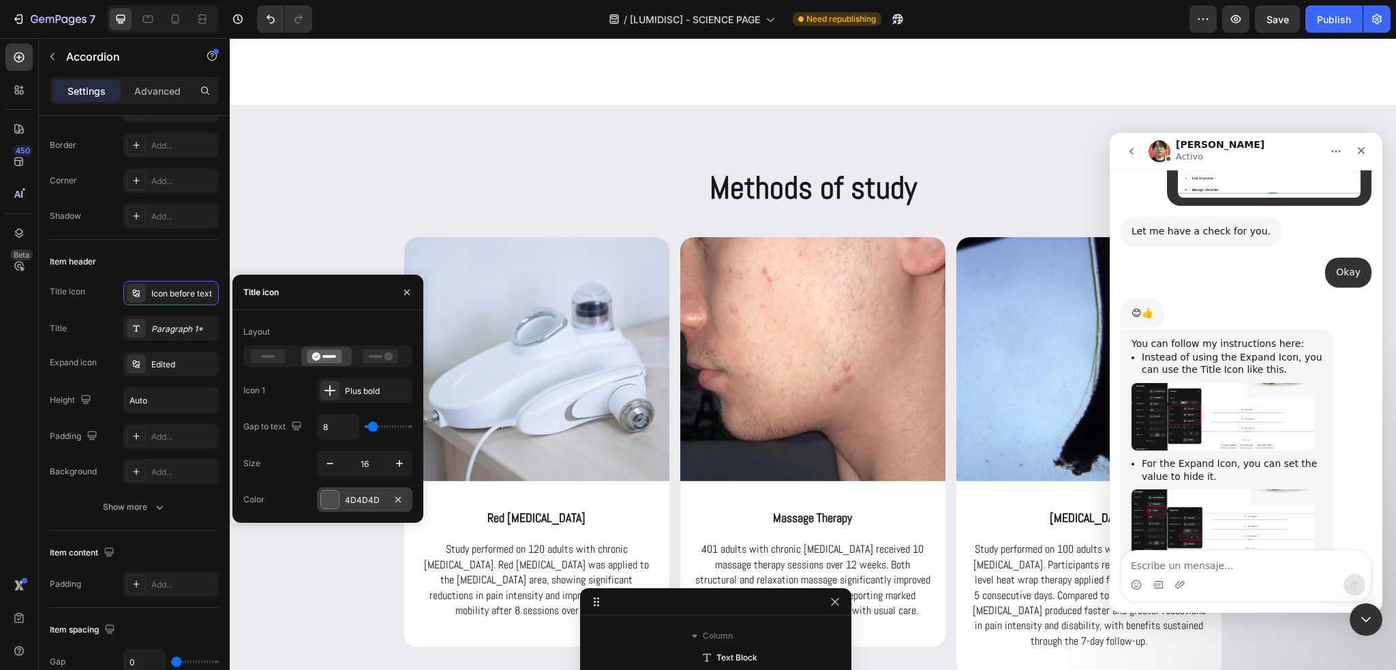
click at [363, 491] on div "4D4D4D" at bounding box center [364, 499] width 95 height 25
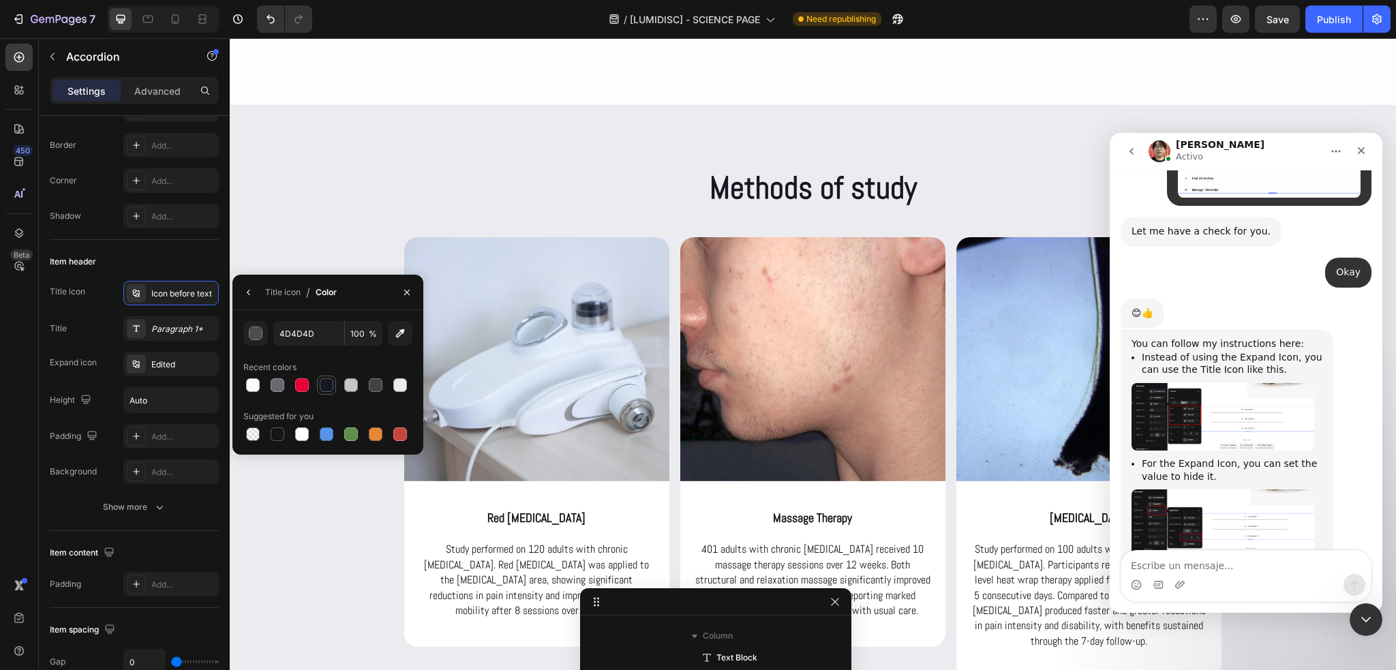
click at [324, 389] on div at bounding box center [327, 385] width 14 height 14
type input "151723"
click at [327, 363] on div "Recent colors" at bounding box center [327, 368] width 169 height 22
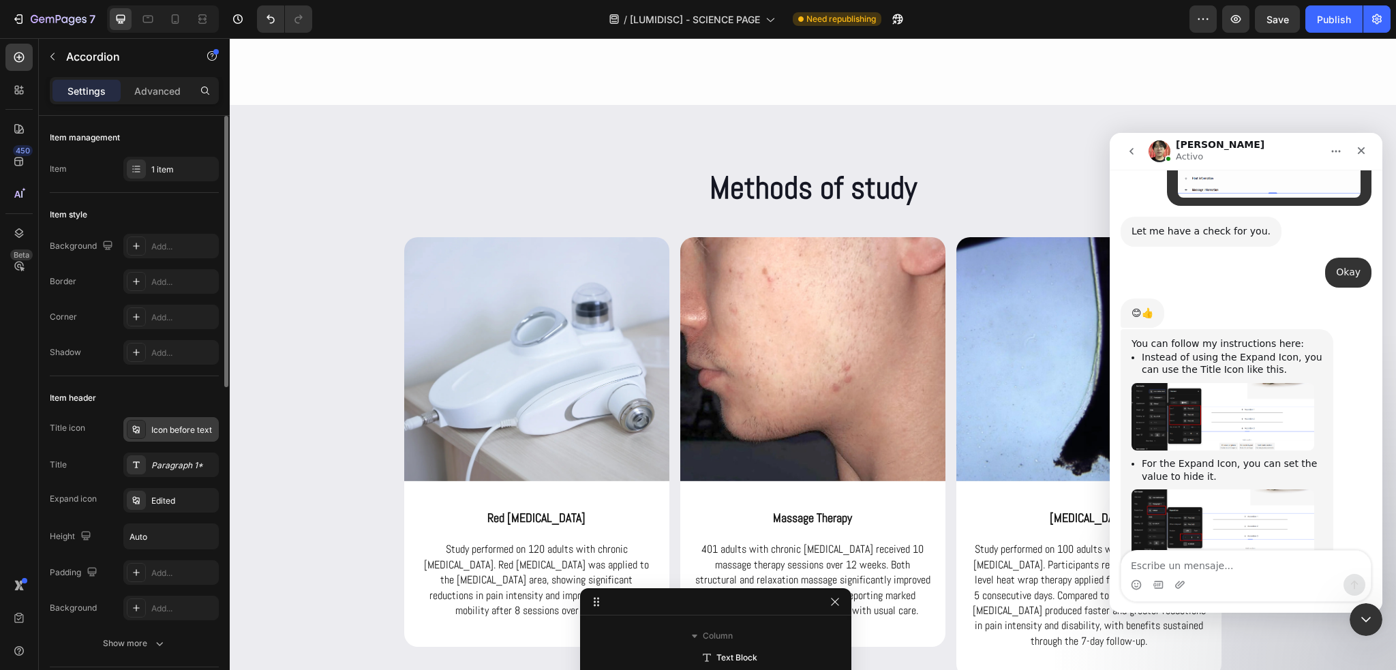
click at [167, 430] on div "Icon before text" at bounding box center [183, 430] width 64 height 12
click at [187, 408] on div "Item header" at bounding box center [134, 398] width 169 height 22
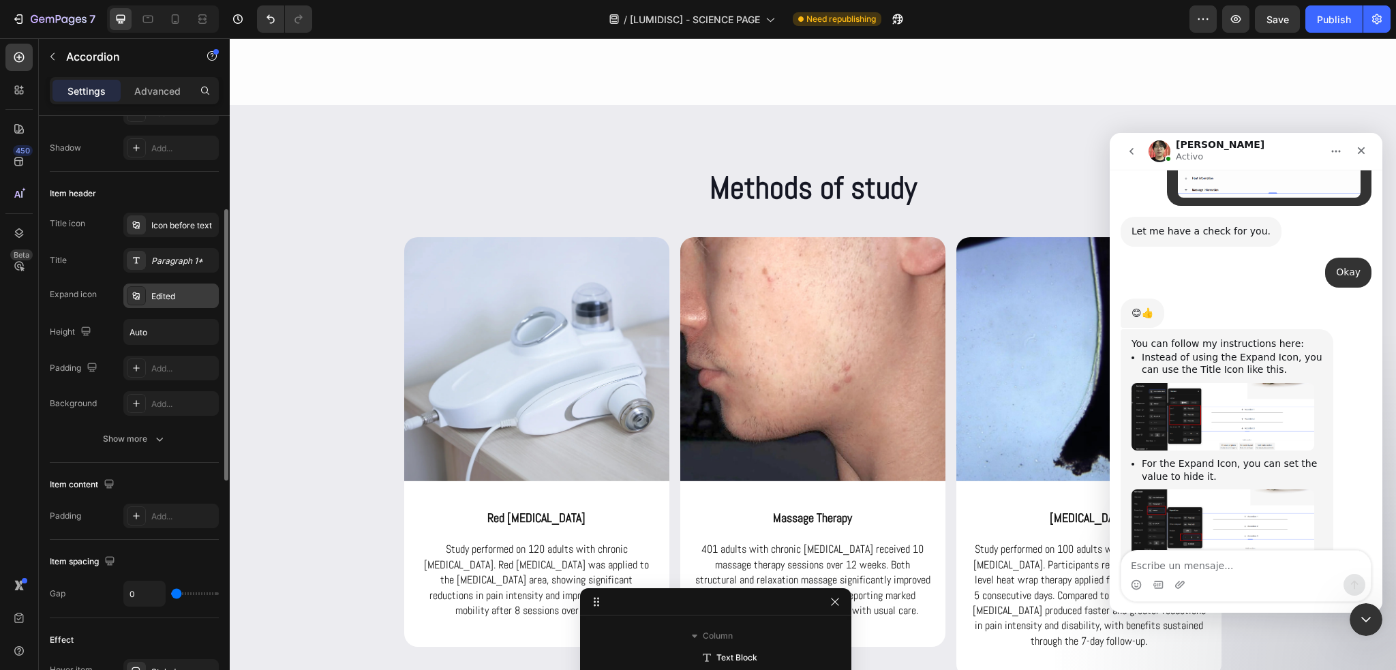
click at [170, 293] on div "Edited" at bounding box center [183, 296] width 64 height 12
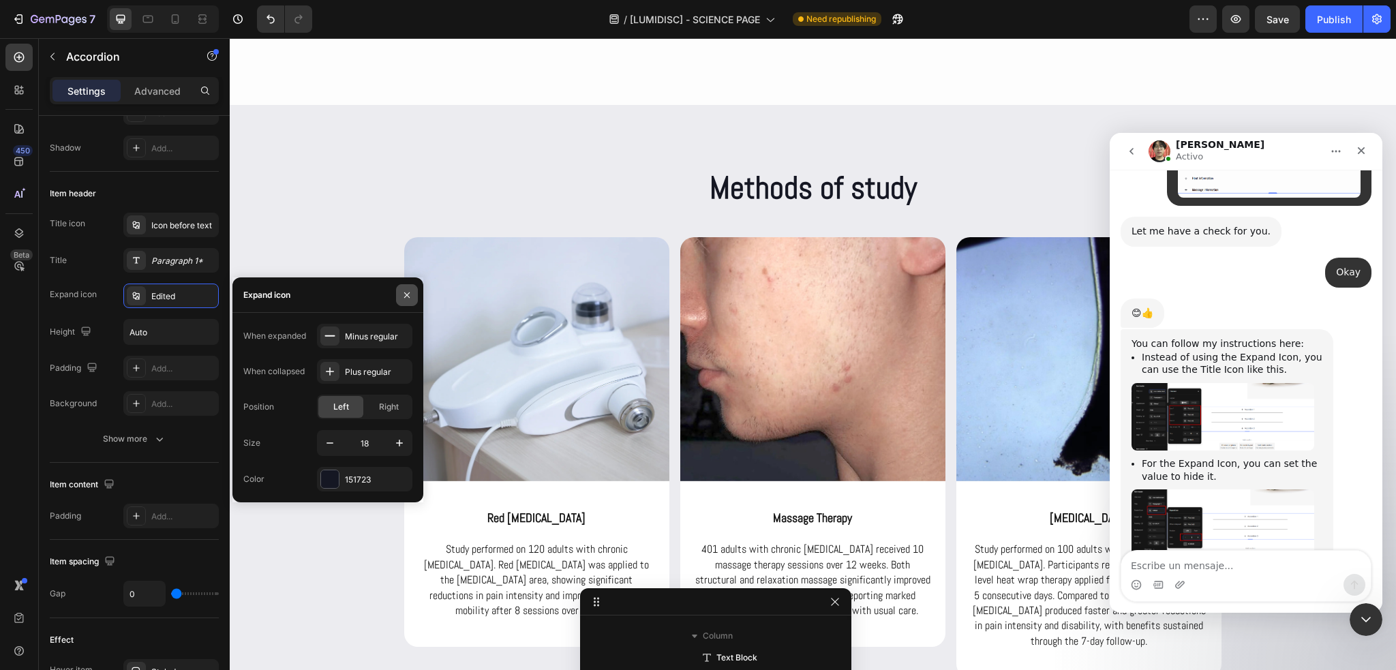
click at [407, 297] on icon "button" at bounding box center [407, 295] width 11 height 11
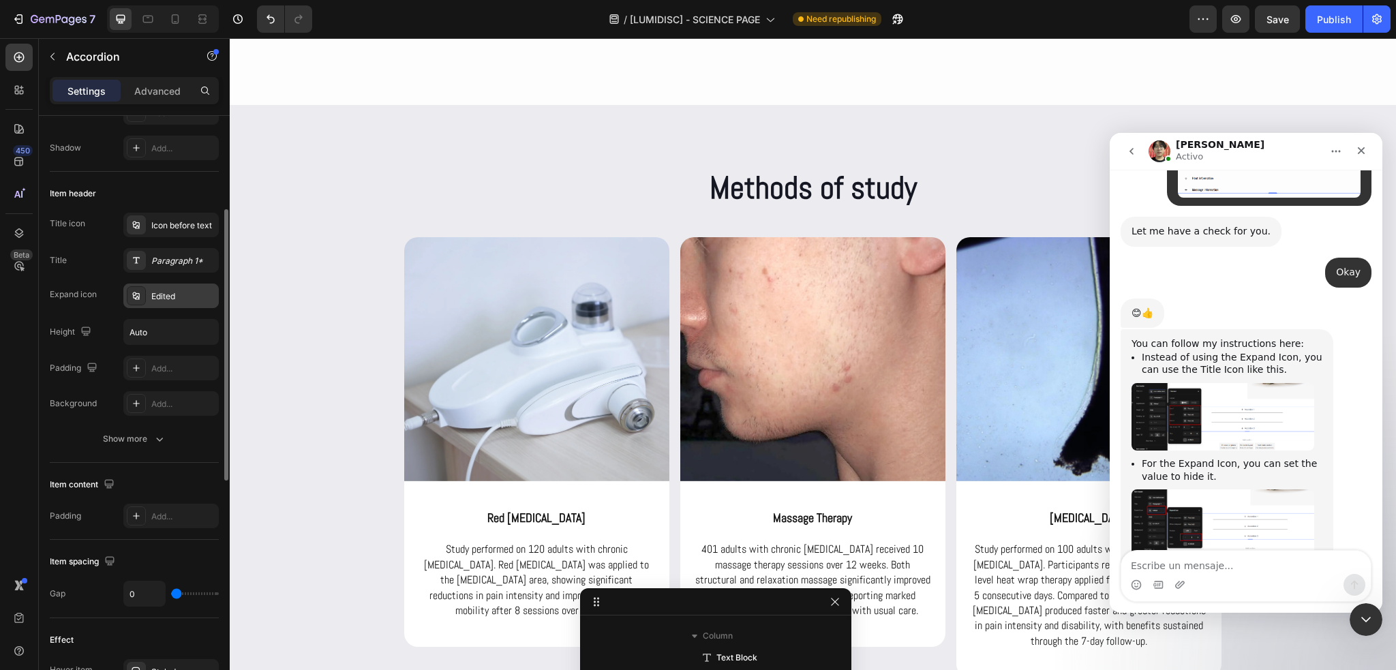
click at [190, 299] on div "Edited" at bounding box center [183, 296] width 64 height 12
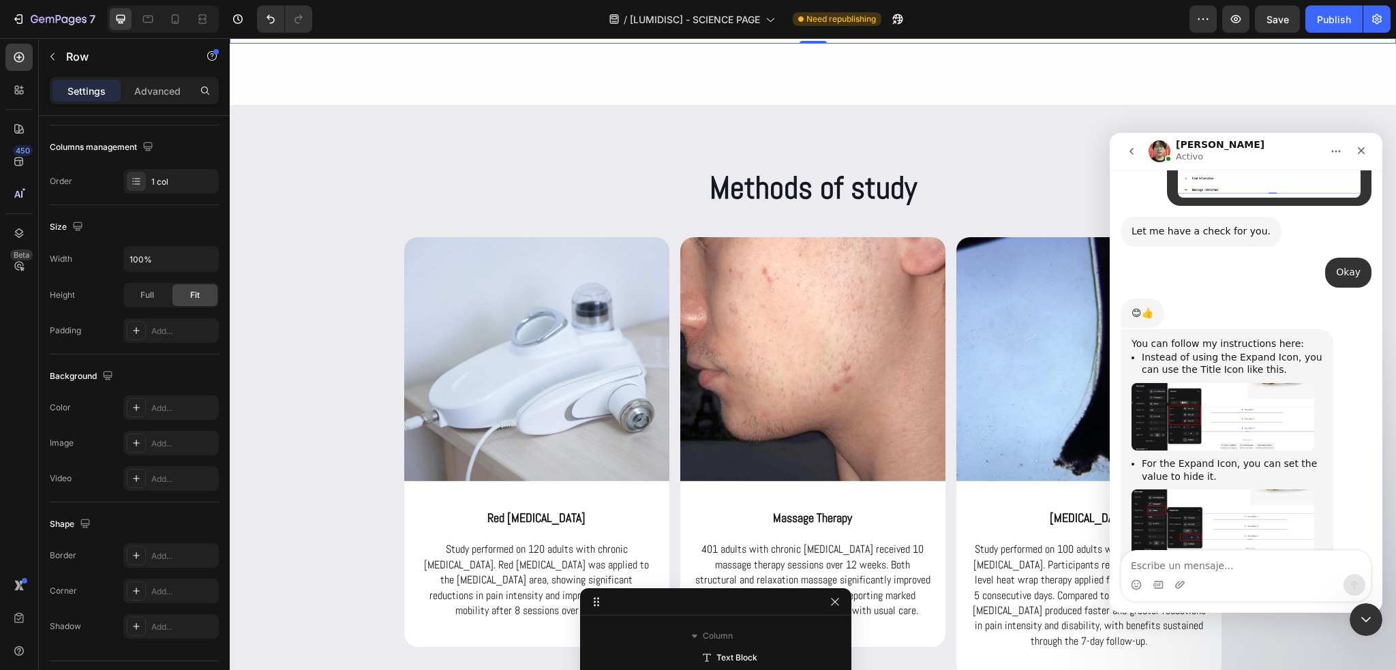
scroll to position [1828, 0]
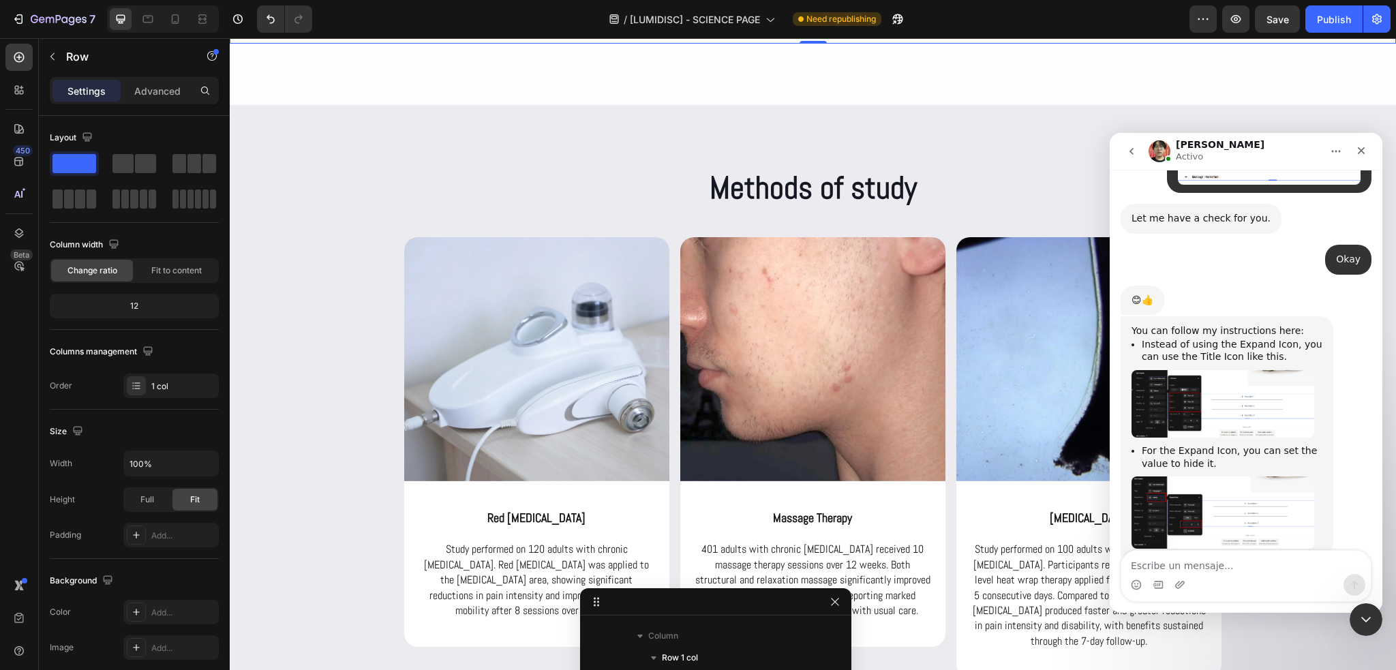
scroll to position [1926, 0]
click at [1185, 560] on textarea "Escribe un mensaje..." at bounding box center [1245, 562] width 249 height 23
paste textarea "I was able to do it, but how can I remove the icon on the left, and how can I m…"
type textarea "I was able to do it, but how can I remove the icon on the left, and how can I m…"
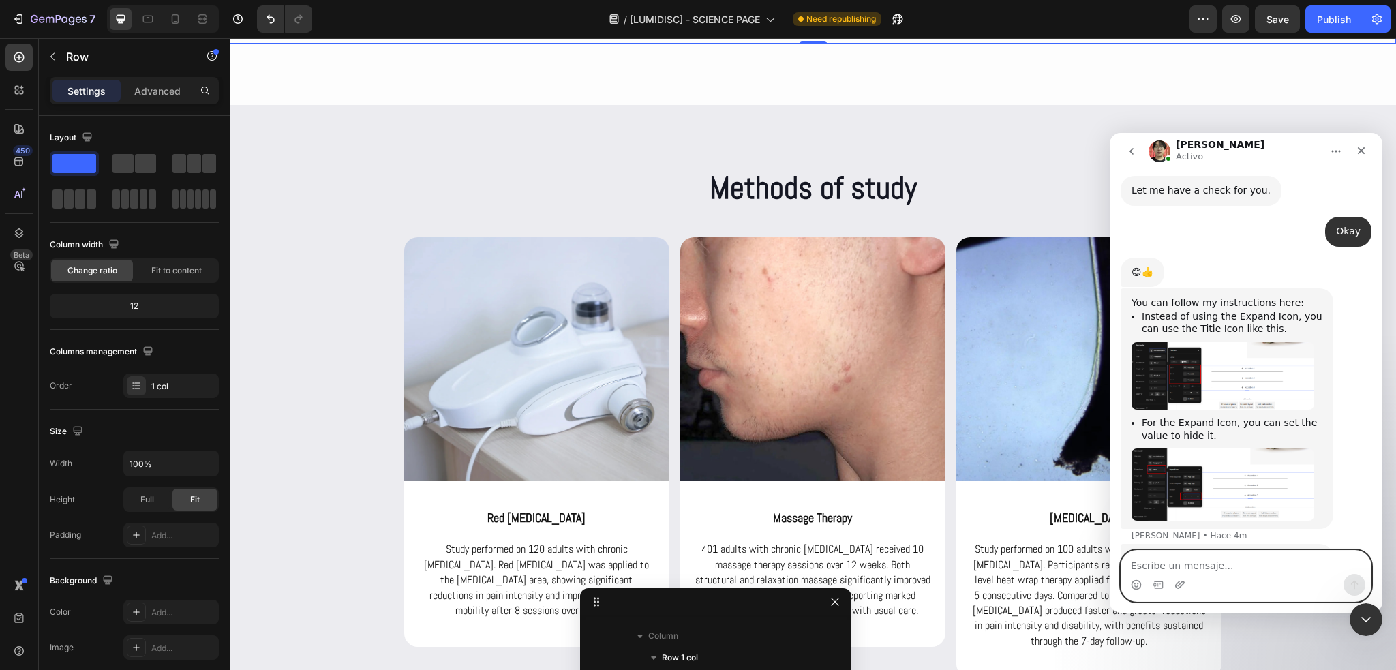
scroll to position [2007, 0]
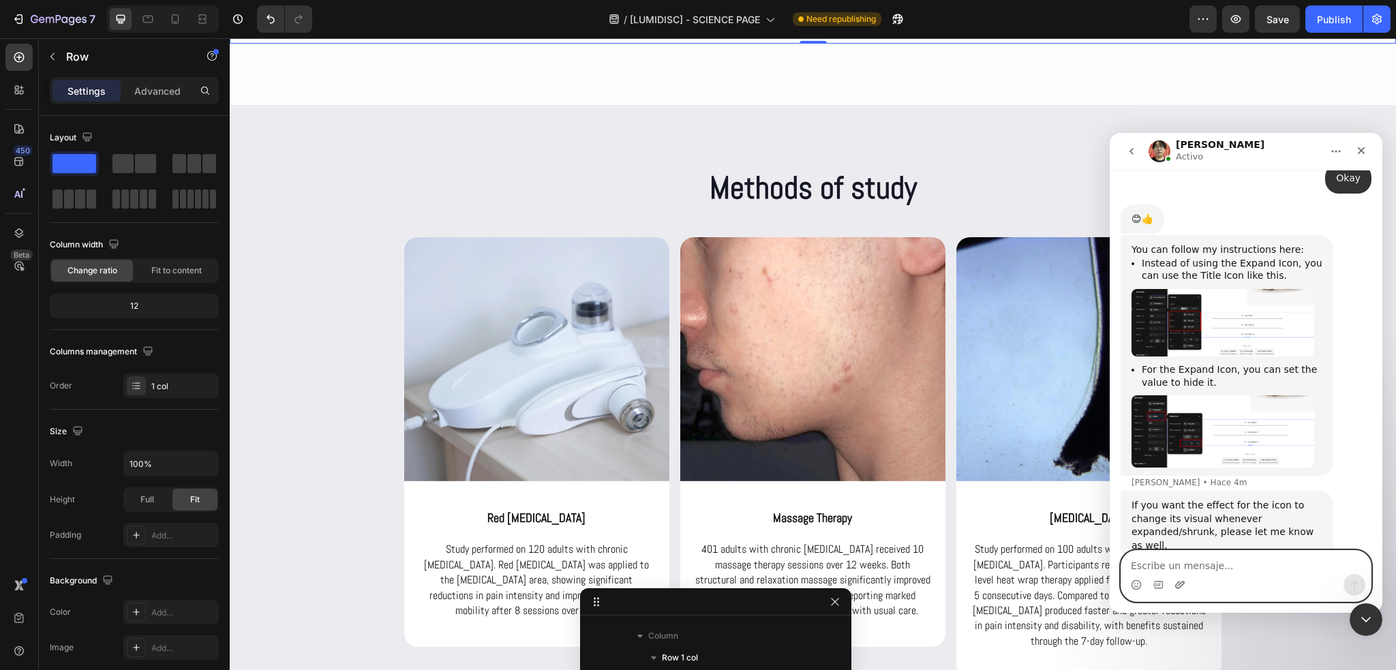
click at [1183, 586] on icon "Adjuntar un archivo" at bounding box center [1180, 584] width 11 height 11
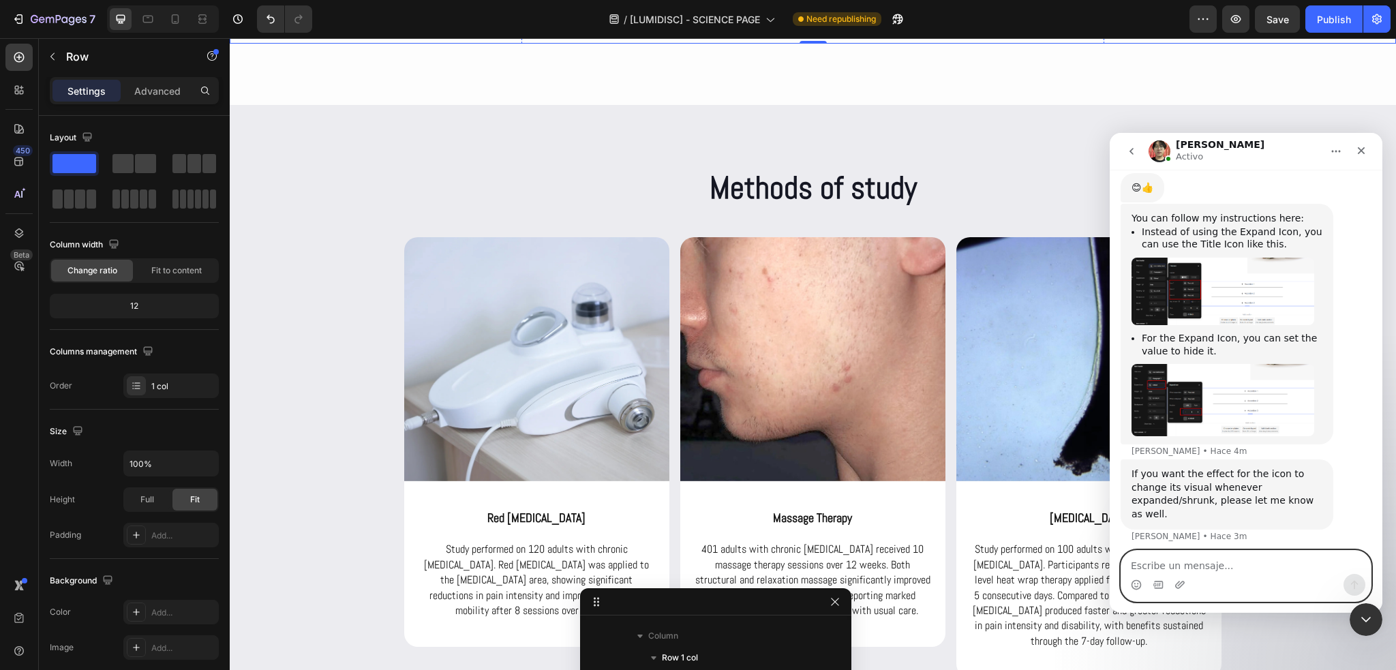
scroll to position [2062, 0]
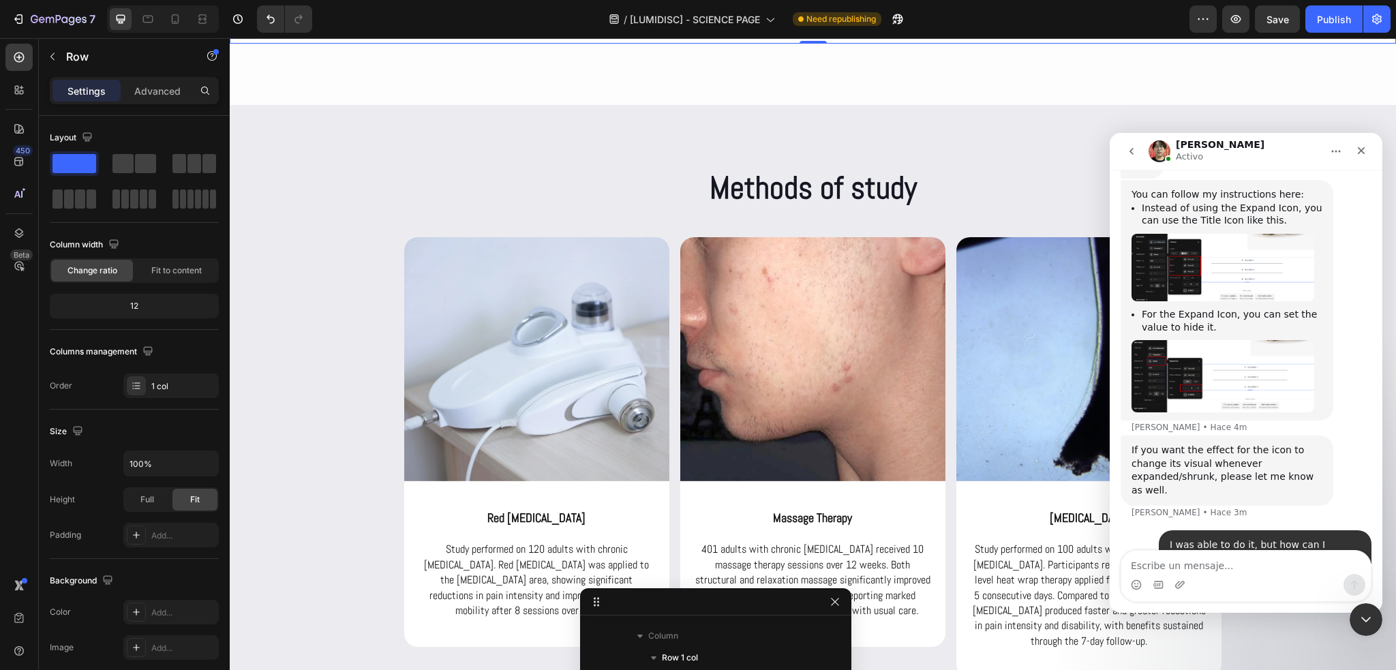
click at [1210, 609] on img "user dice…" at bounding box center [1269, 627] width 183 height 37
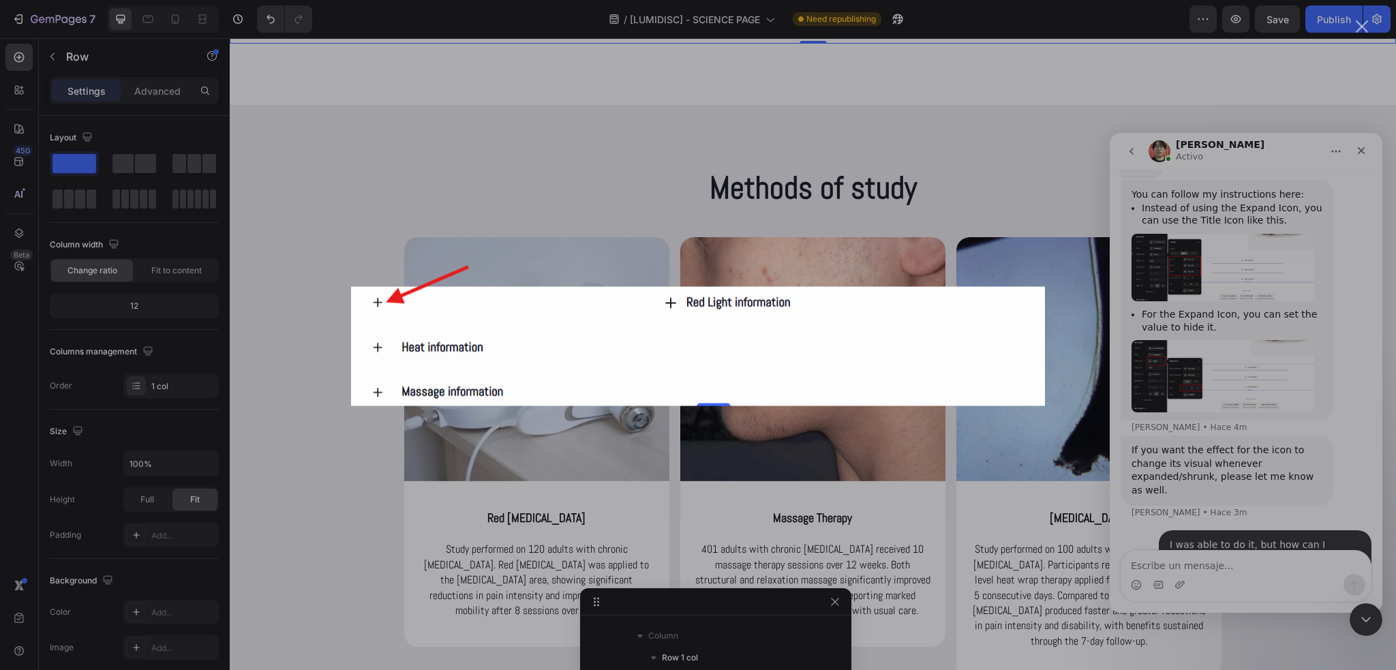
click at [1358, 32] on div "Cerrar" at bounding box center [1362, 26] width 13 height 13
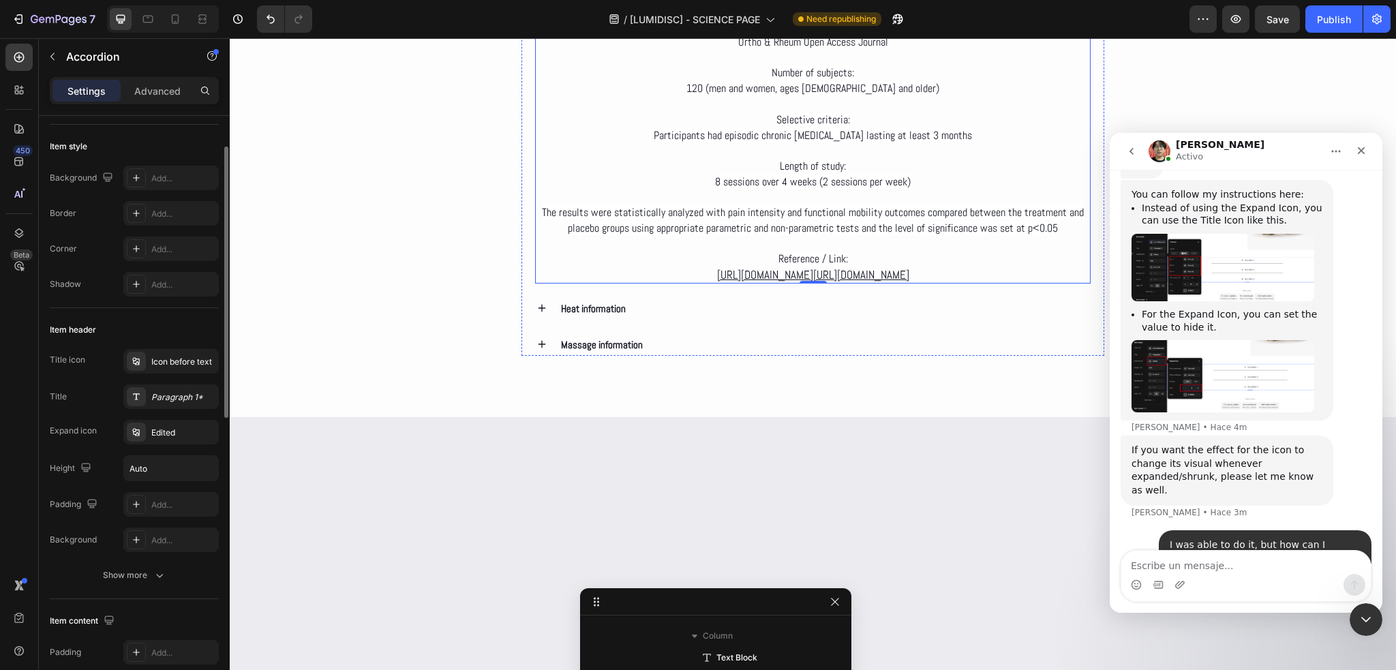
scroll to position [2590, 0]
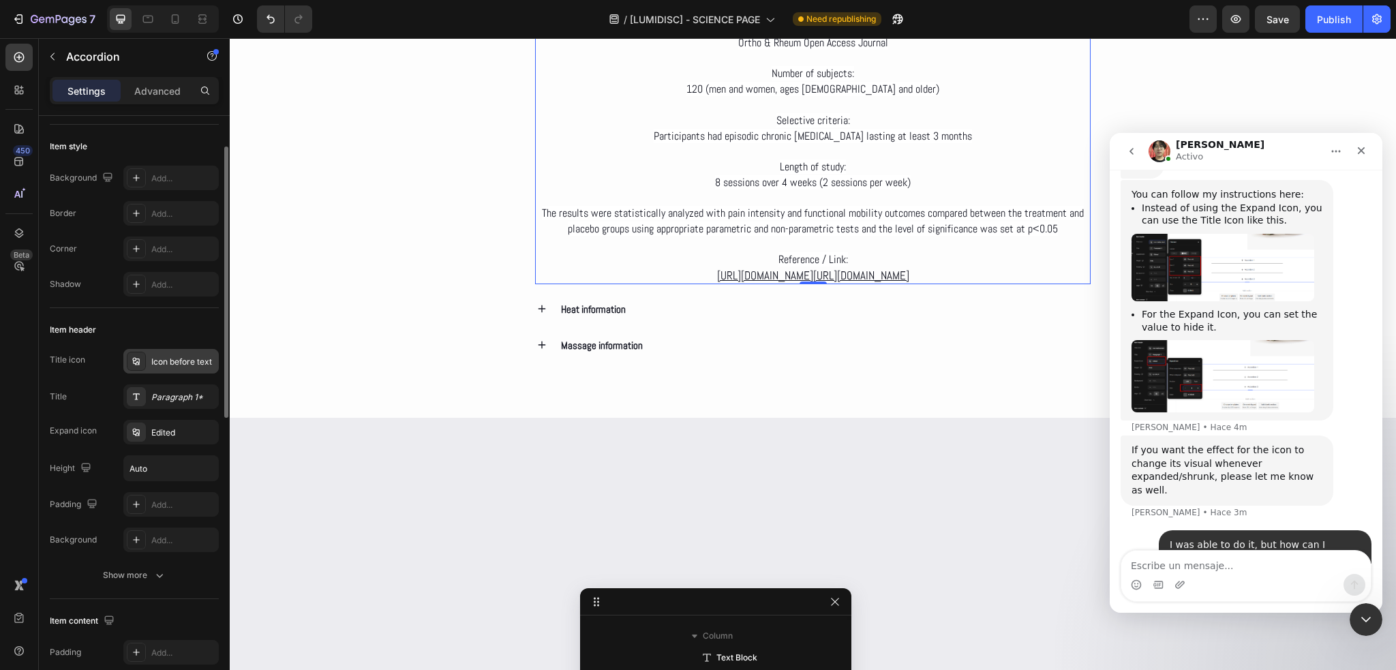
click at [173, 362] on div "Icon before text" at bounding box center [183, 362] width 64 height 12
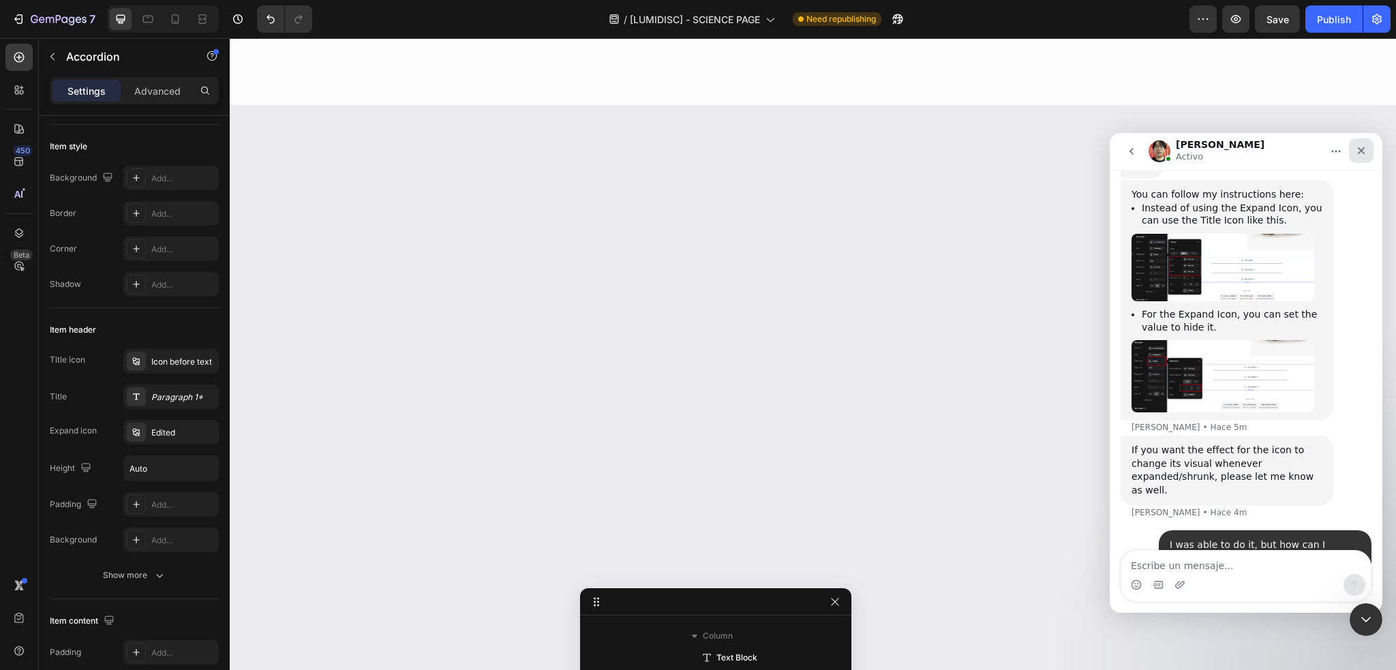
drag, startPoint x: 1357, startPoint y: 152, endPoint x: 2238, endPoint y: 247, distance: 885.9
click at [1357, 152] on icon "Cerrar" at bounding box center [1361, 150] width 11 height 11
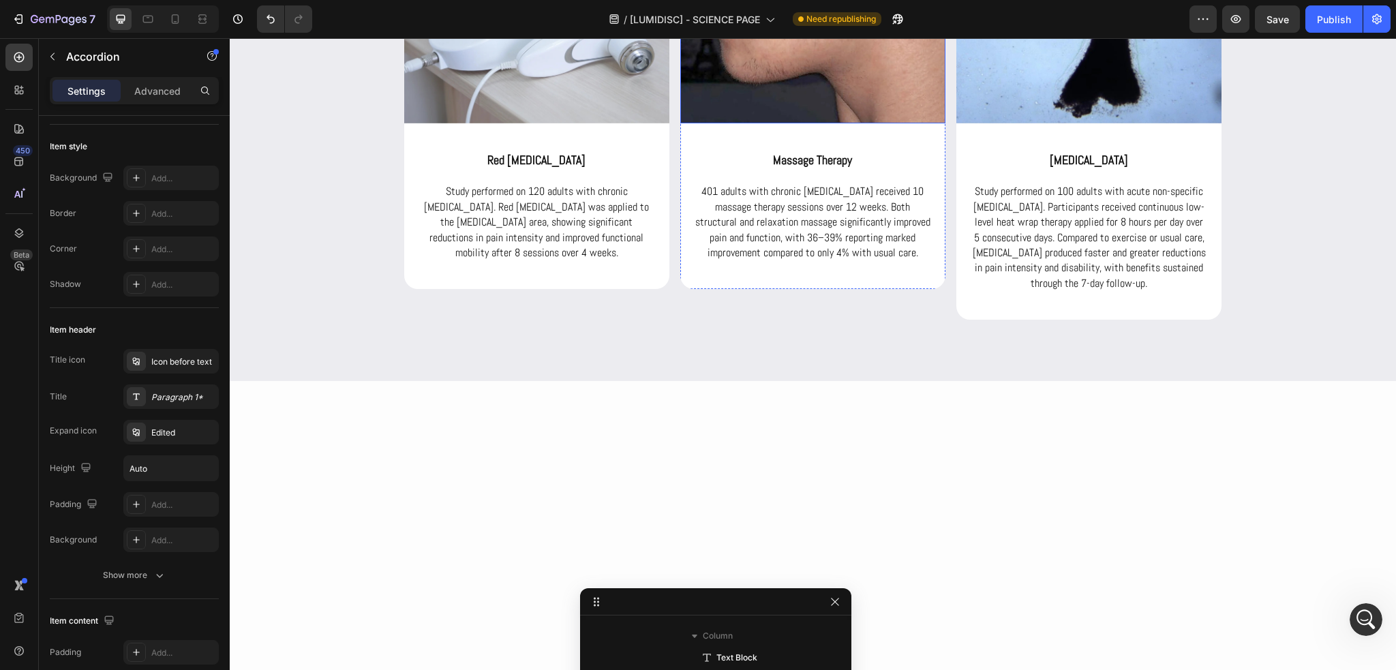
scroll to position [2931, 0]
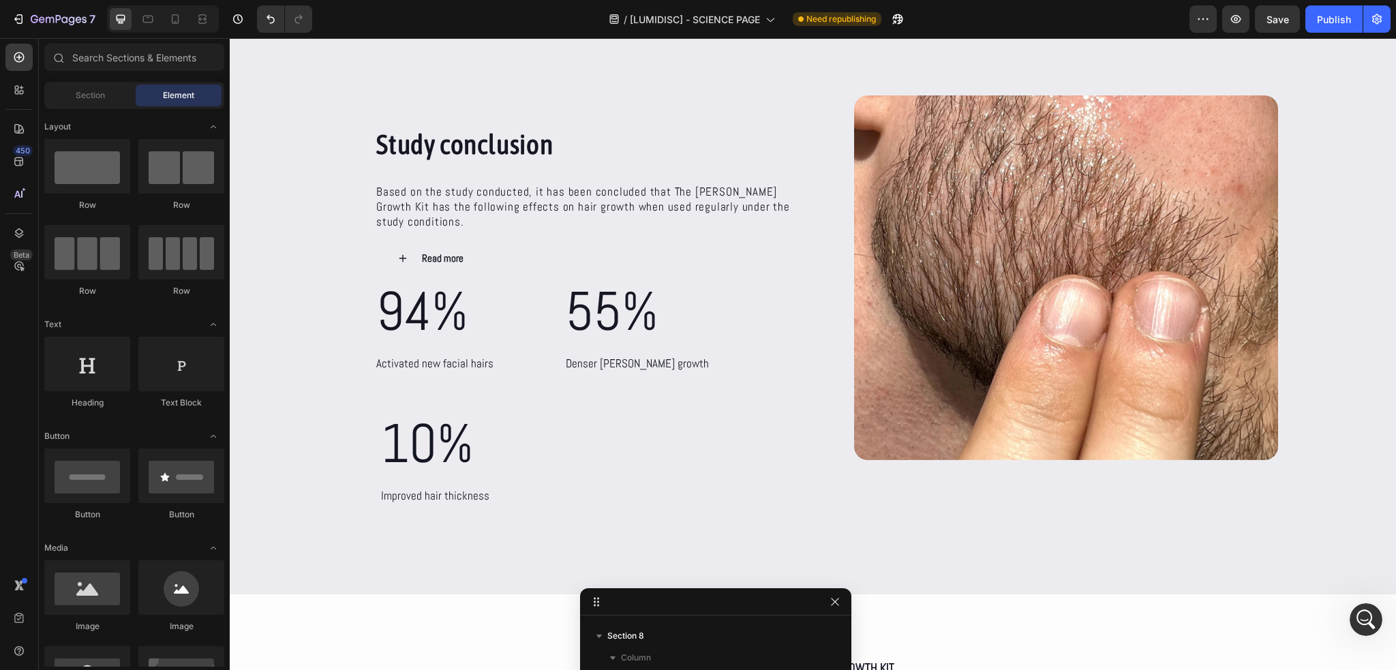
scroll to position [5327, 0]
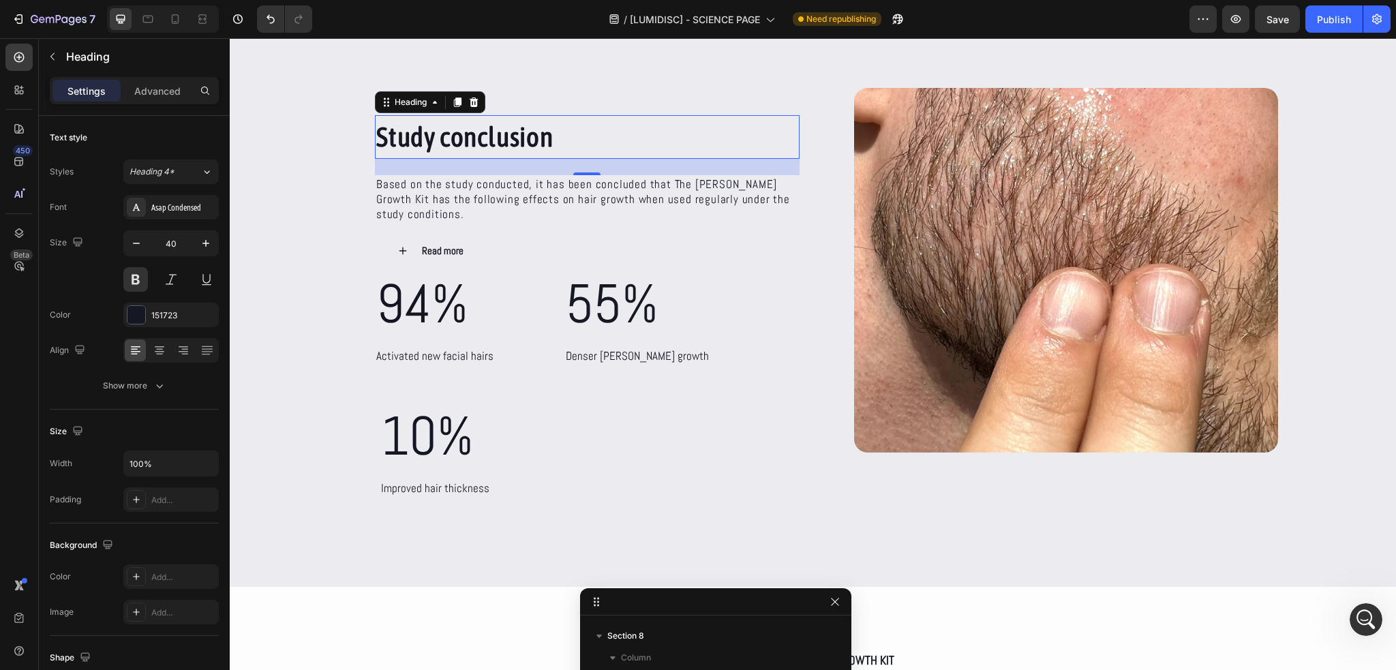
click at [475, 131] on h2 "Study conclusion" at bounding box center [587, 137] width 425 height 44
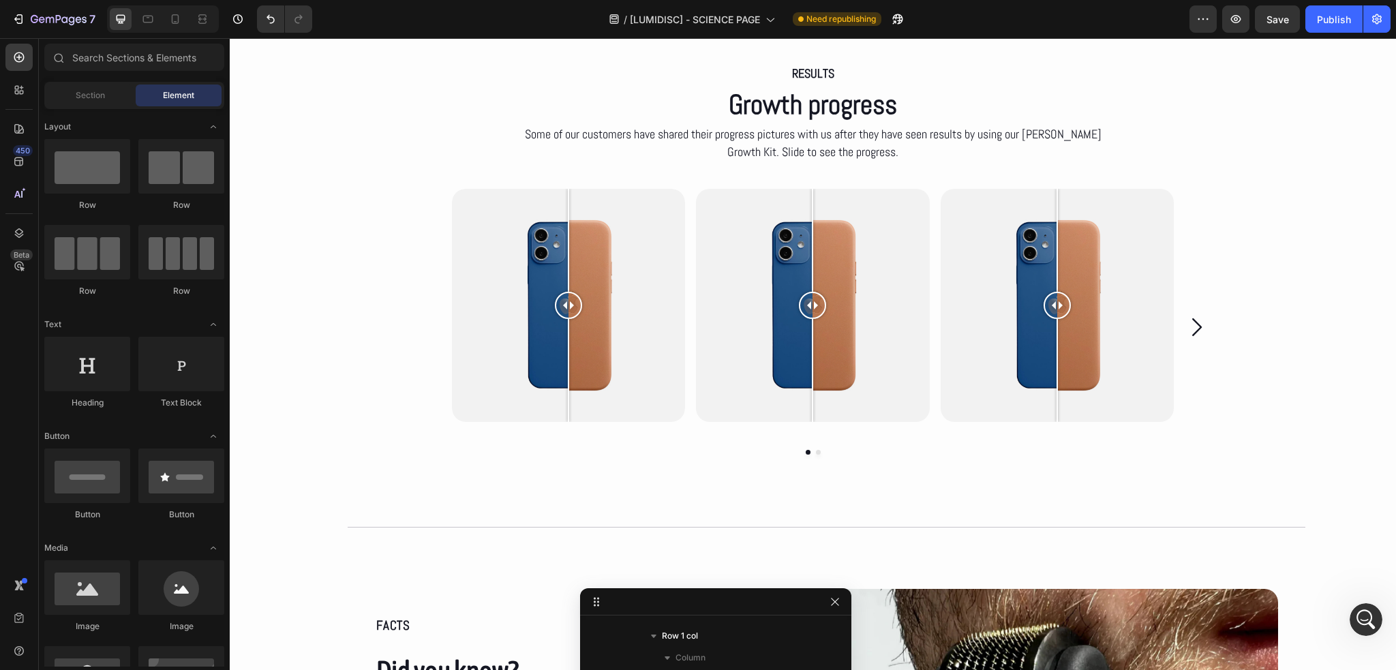
scroll to position [6518, 0]
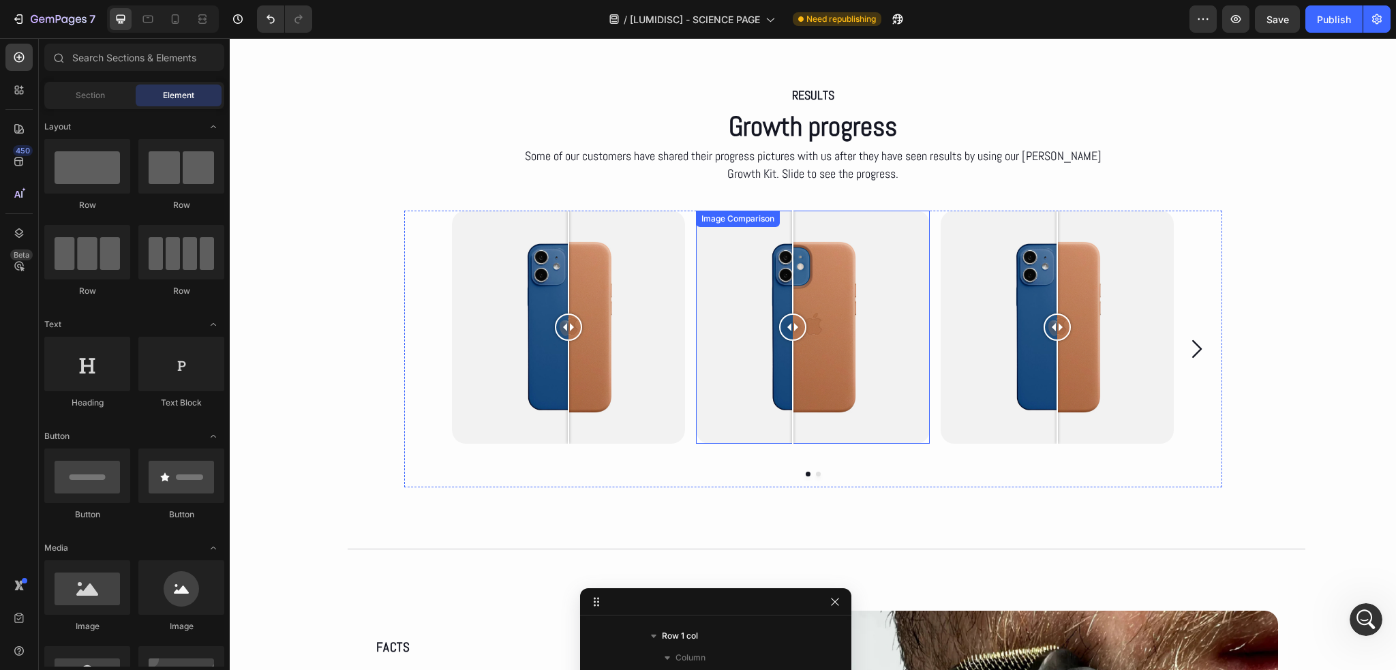
drag, startPoint x: 804, startPoint y: 329, endPoint x: 788, endPoint y: 408, distance: 79.9
click at [788, 408] on div at bounding box center [792, 328] width 27 height 234
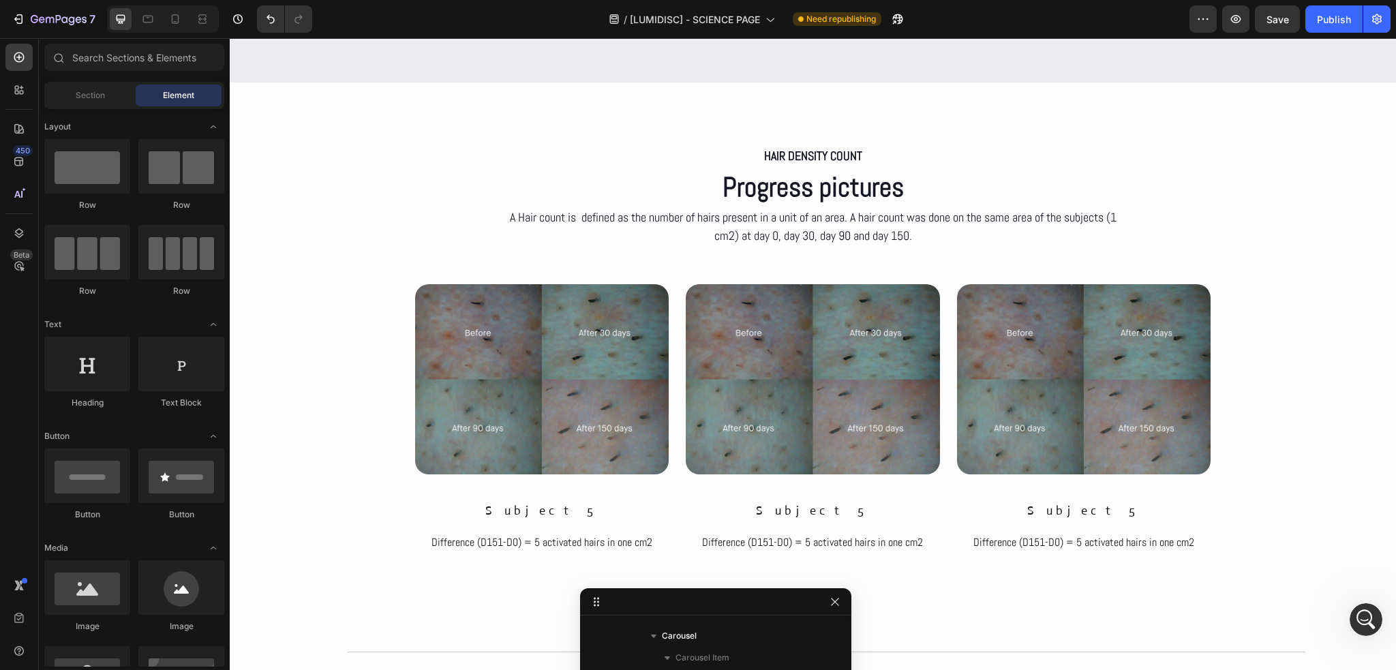
scroll to position [3676, 0]
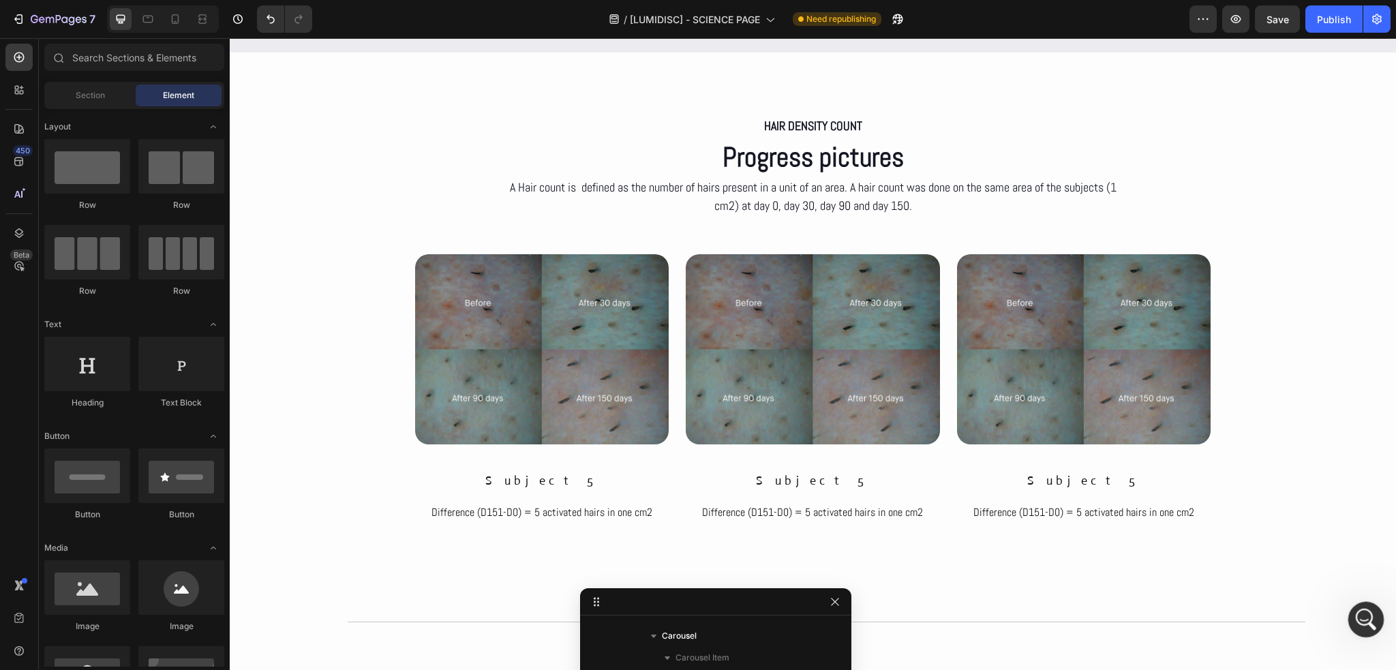
click at [1354, 633] on div "Abrir Intercom Messenger" at bounding box center [1364, 617] width 45 height 45
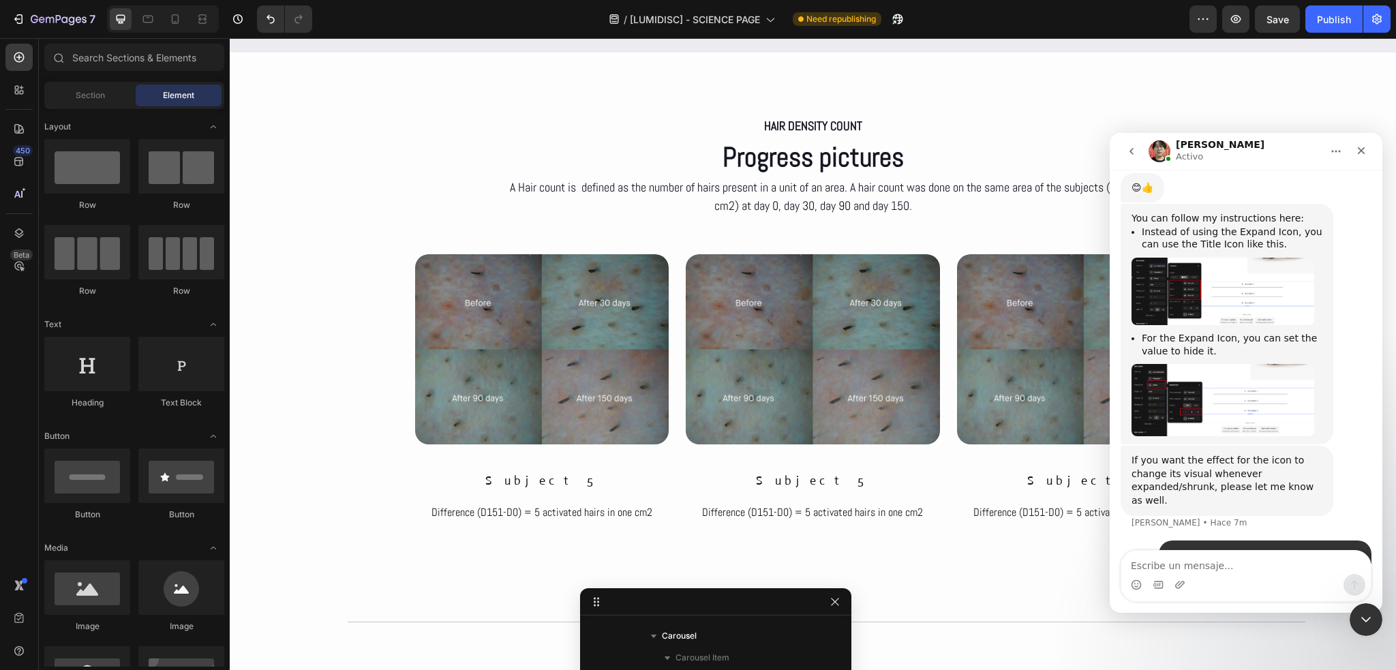
scroll to position [2048, 0]
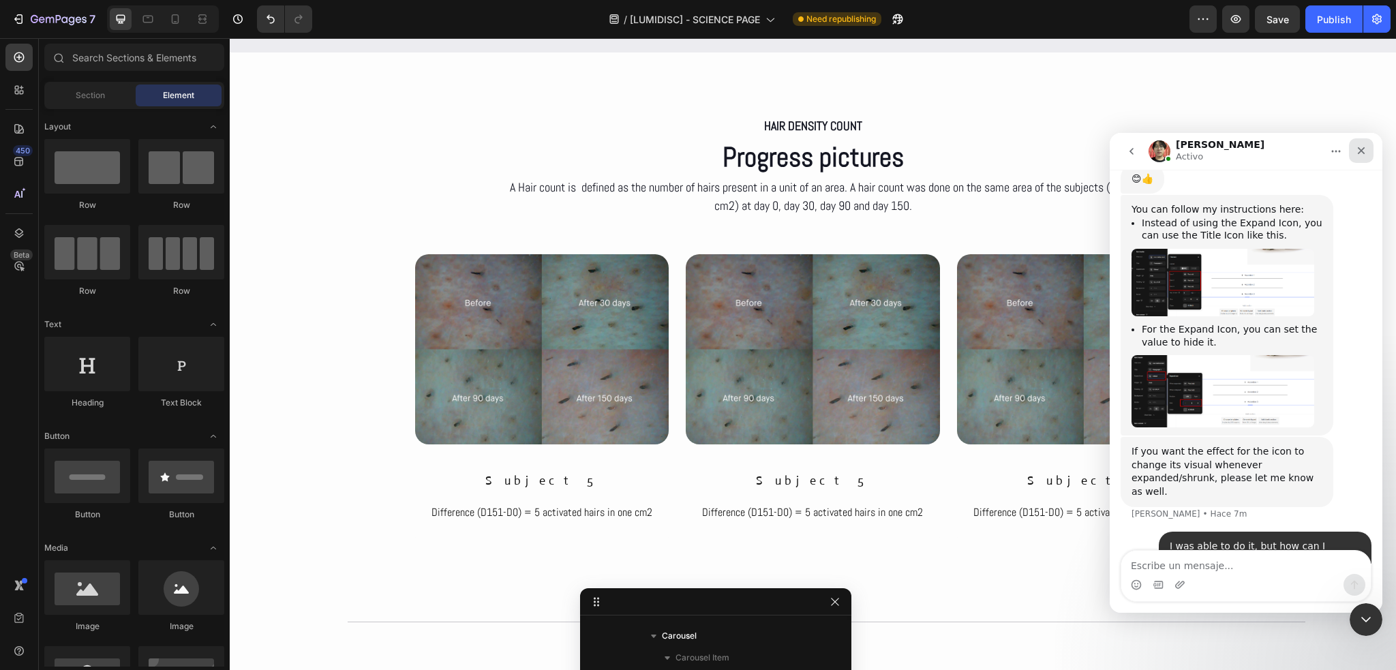
click at [1369, 145] on div "Cerrar" at bounding box center [1361, 150] width 25 height 25
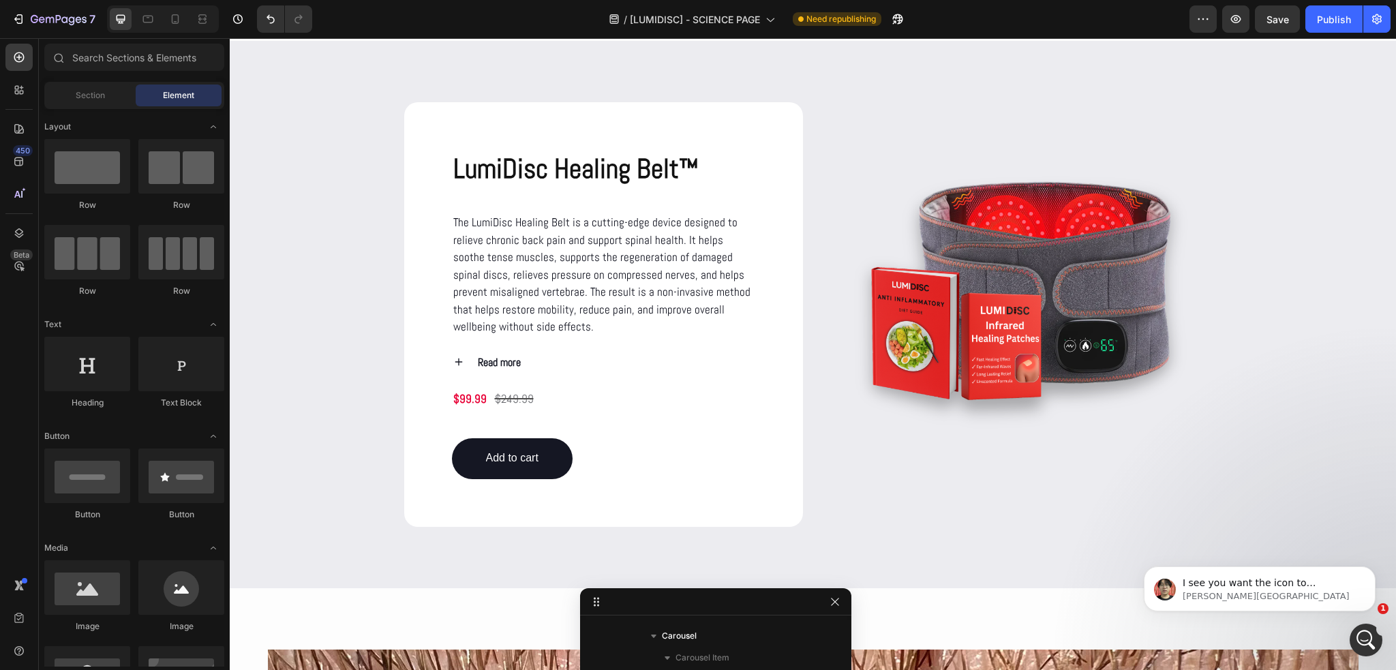
scroll to position [2168, 0]
click at [1355, 630] on div "Abrir Intercom Messenger" at bounding box center [1364, 638] width 45 height 45
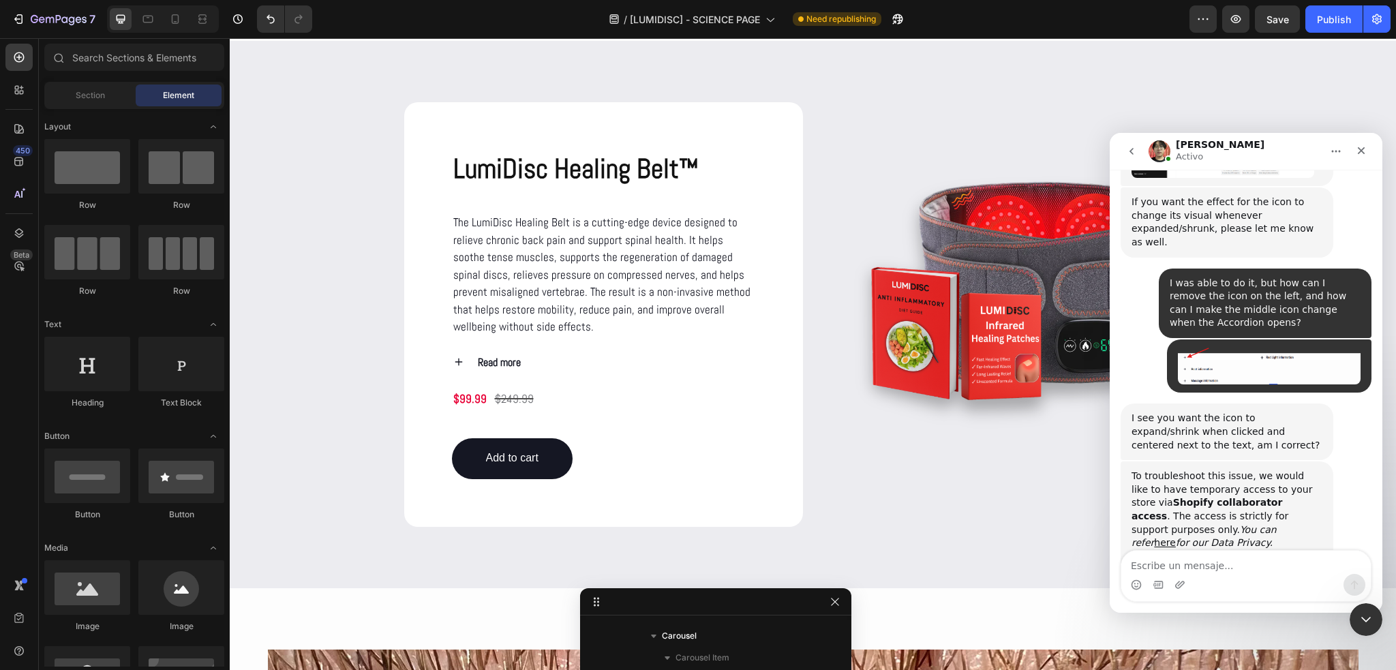
scroll to position [2291, 0]
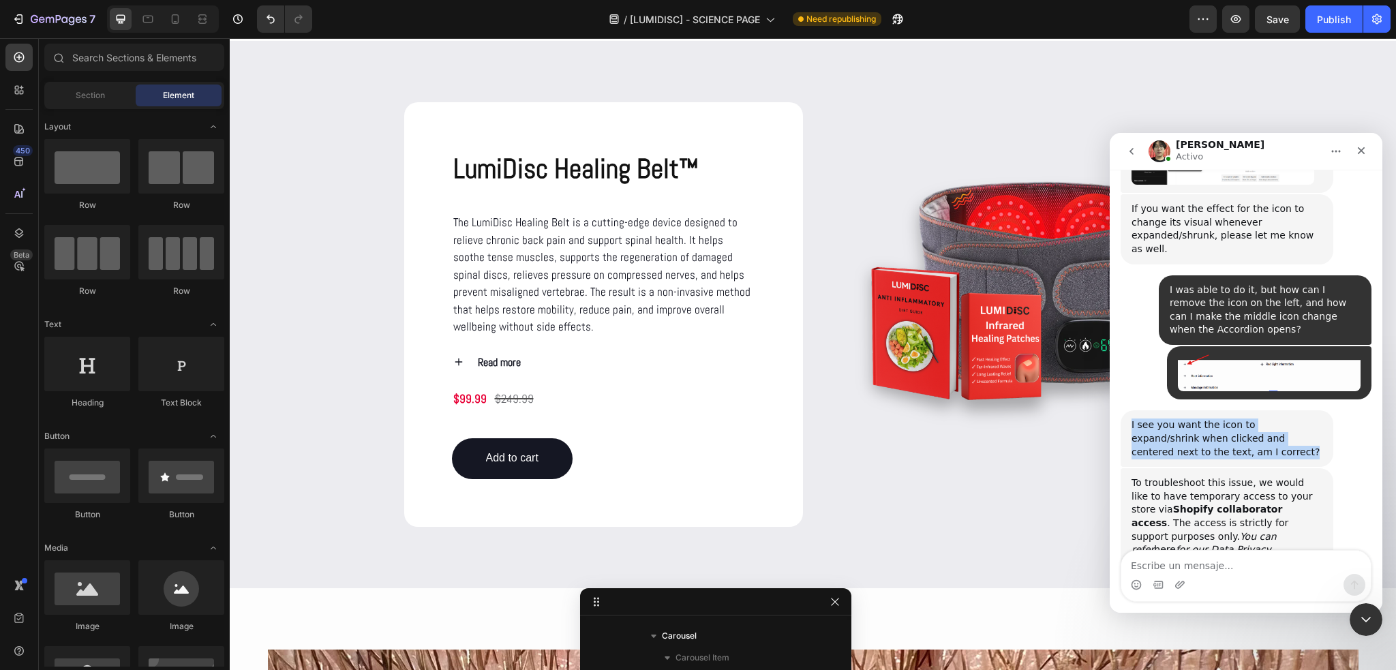
drag, startPoint x: 1131, startPoint y: 305, endPoint x: 1186, endPoint y: 335, distance: 62.8
click at [1186, 410] on div "I see you want the icon to expand/shrink when clicked and centered next to the …" at bounding box center [1227, 438] width 213 height 57
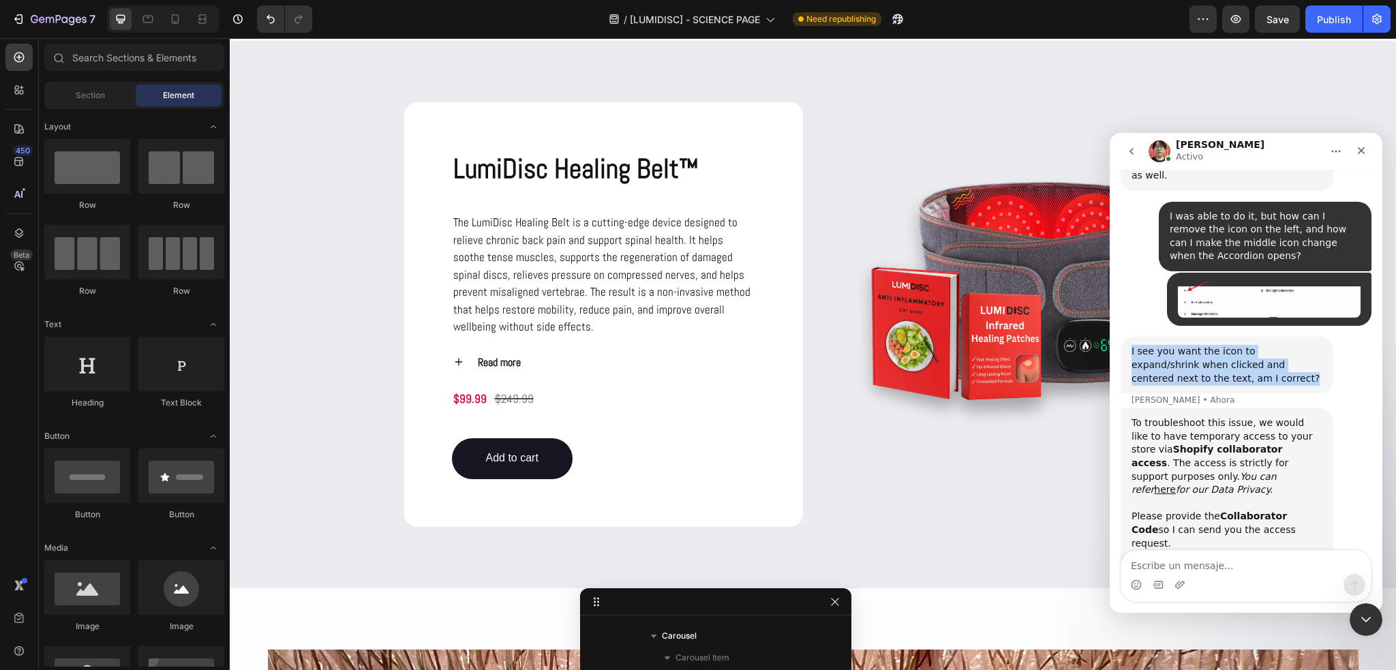
scroll to position [2373, 0]
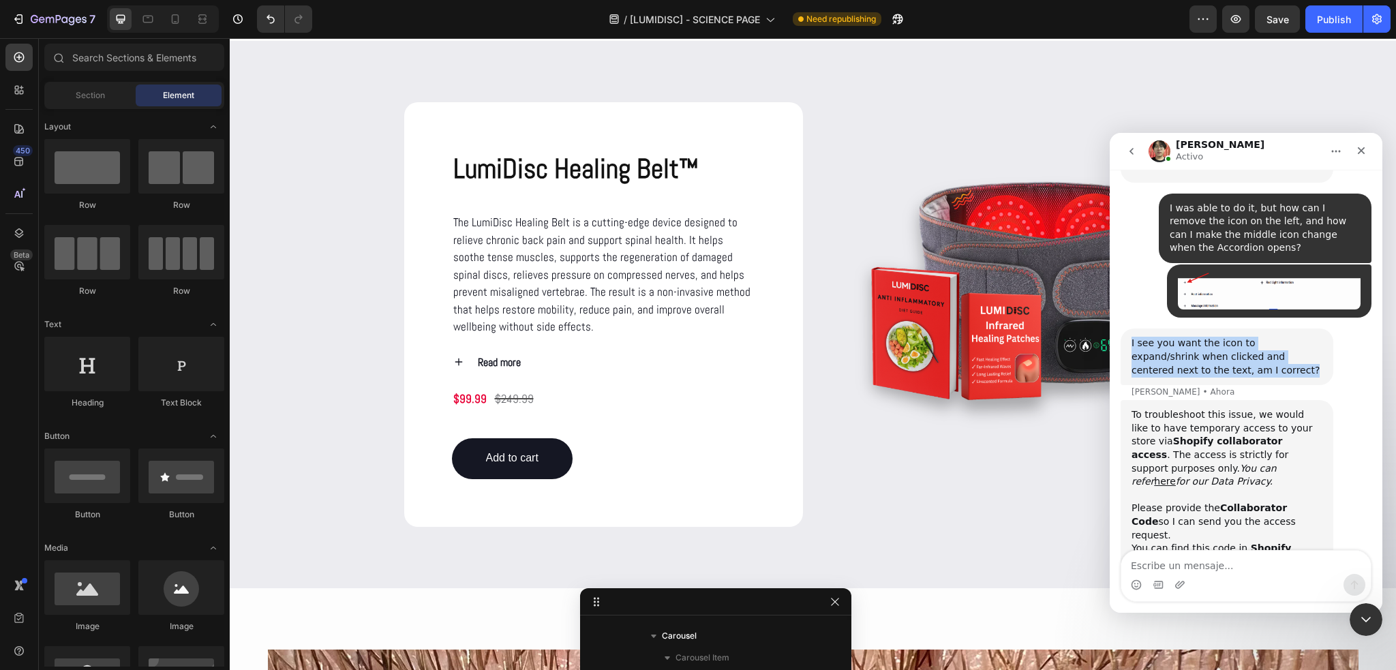
copy div "I see you want the icon to expand/shrink when clicked and centered next to the …"
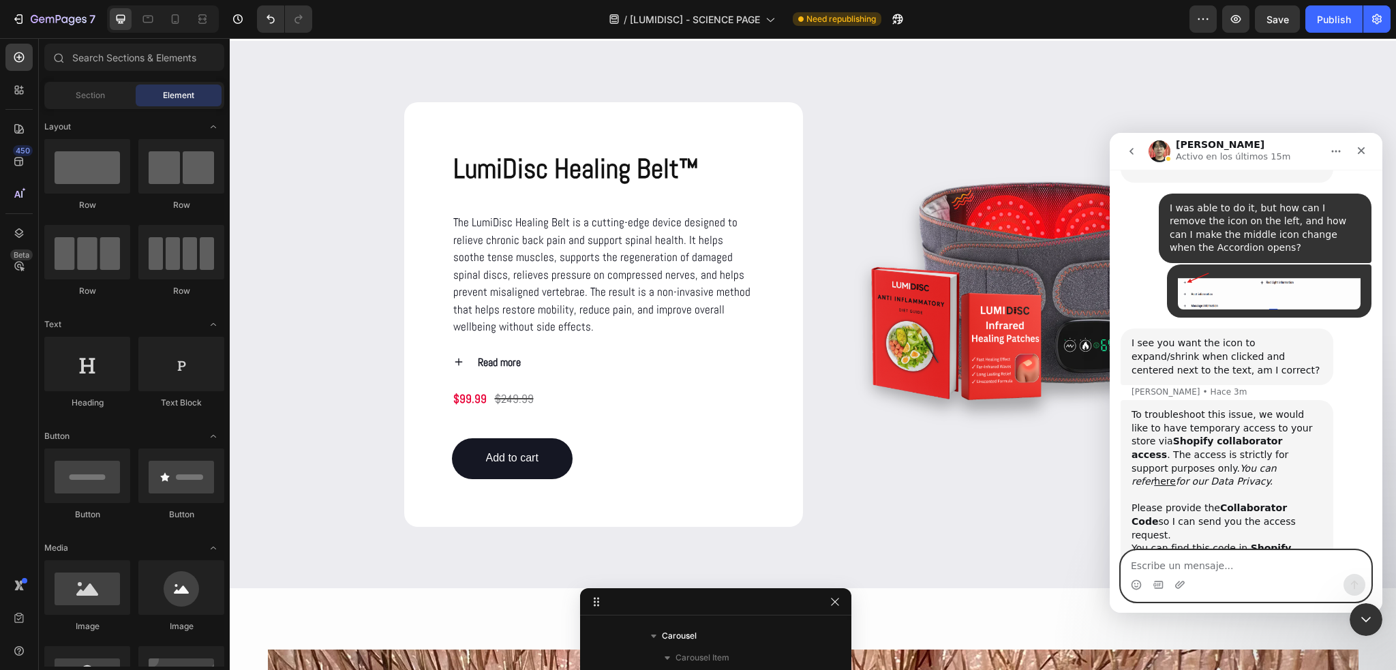
click at [1254, 555] on textarea "Escribe un mensaje..." at bounding box center [1245, 562] width 249 height 23
paste textarea "I want it so that when it opens, the icon shows “-” and when it closes, the ico…"
type textarea "I want it so that when it opens, the icon shows “-” and when it closes, the ico…"
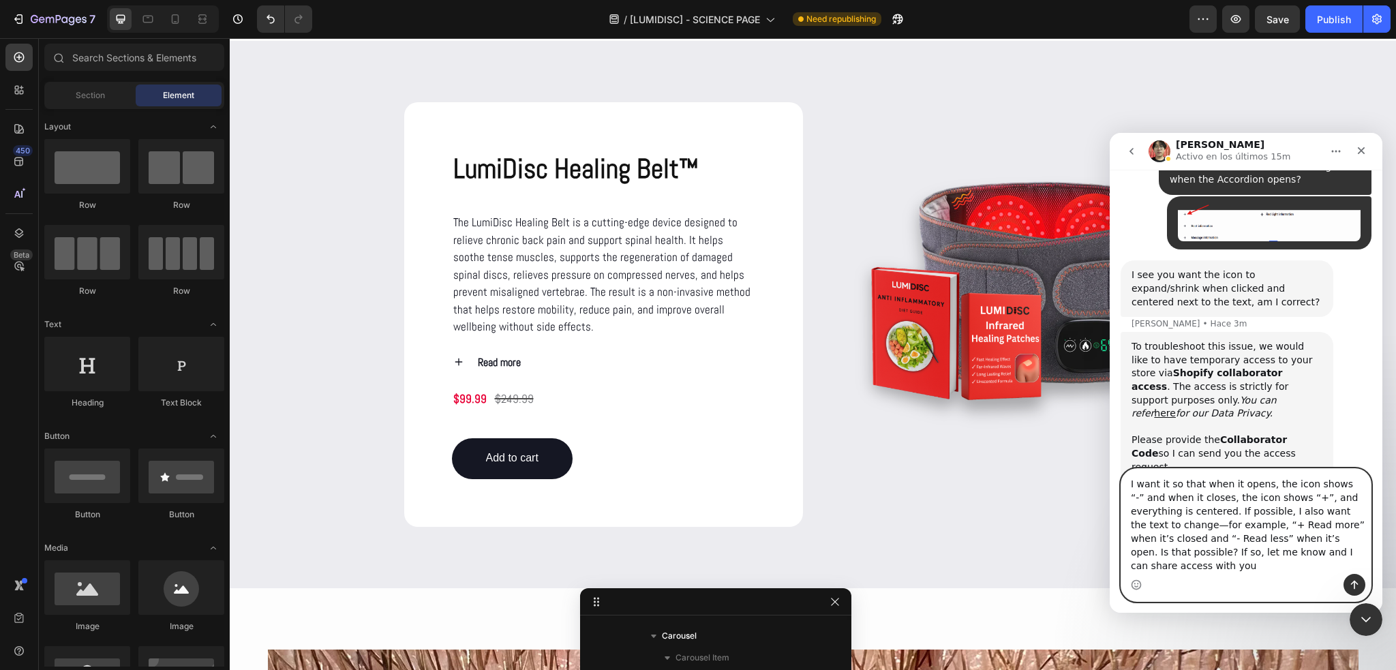
scroll to position [0, 0]
drag, startPoint x: 1170, startPoint y: 541, endPoint x: 1113, endPoint y: 479, distance: 84.9
click at [1113, 479] on div "Handy tips: Sharing your issue screenshots and page links helps us troubleshoot…" at bounding box center [1246, 391] width 273 height 443
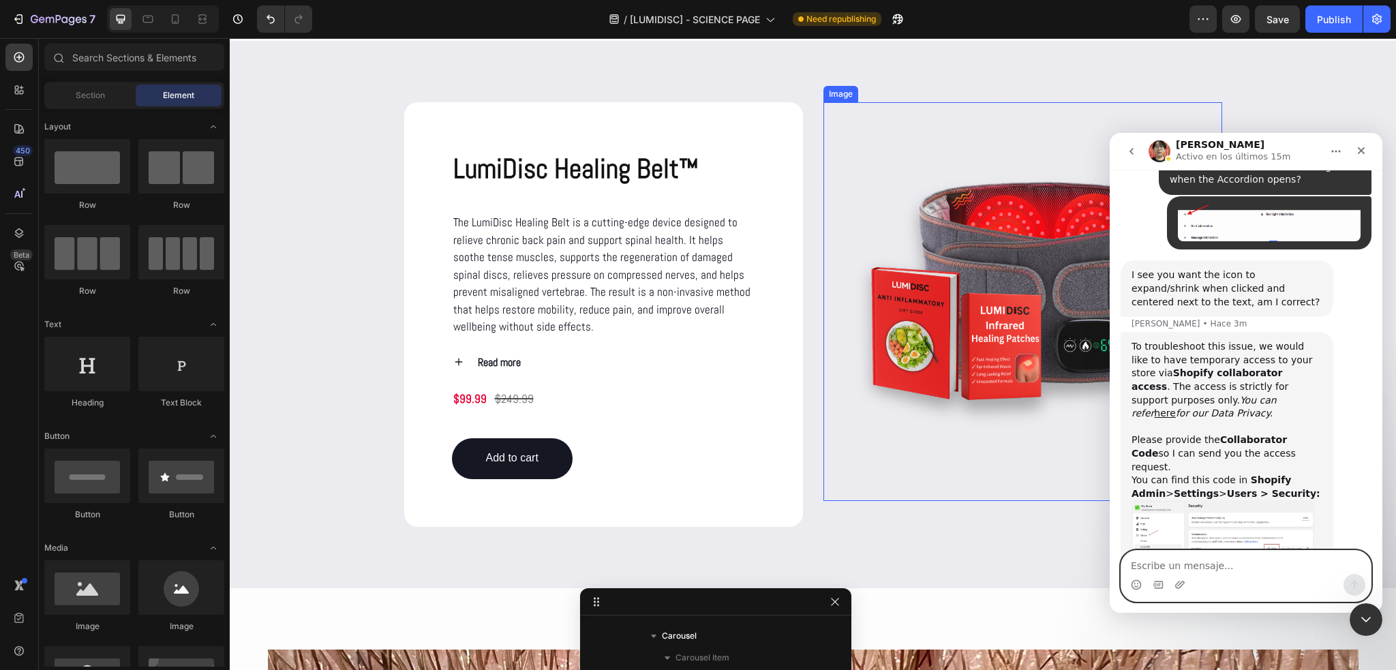
scroll to position [2373, 0]
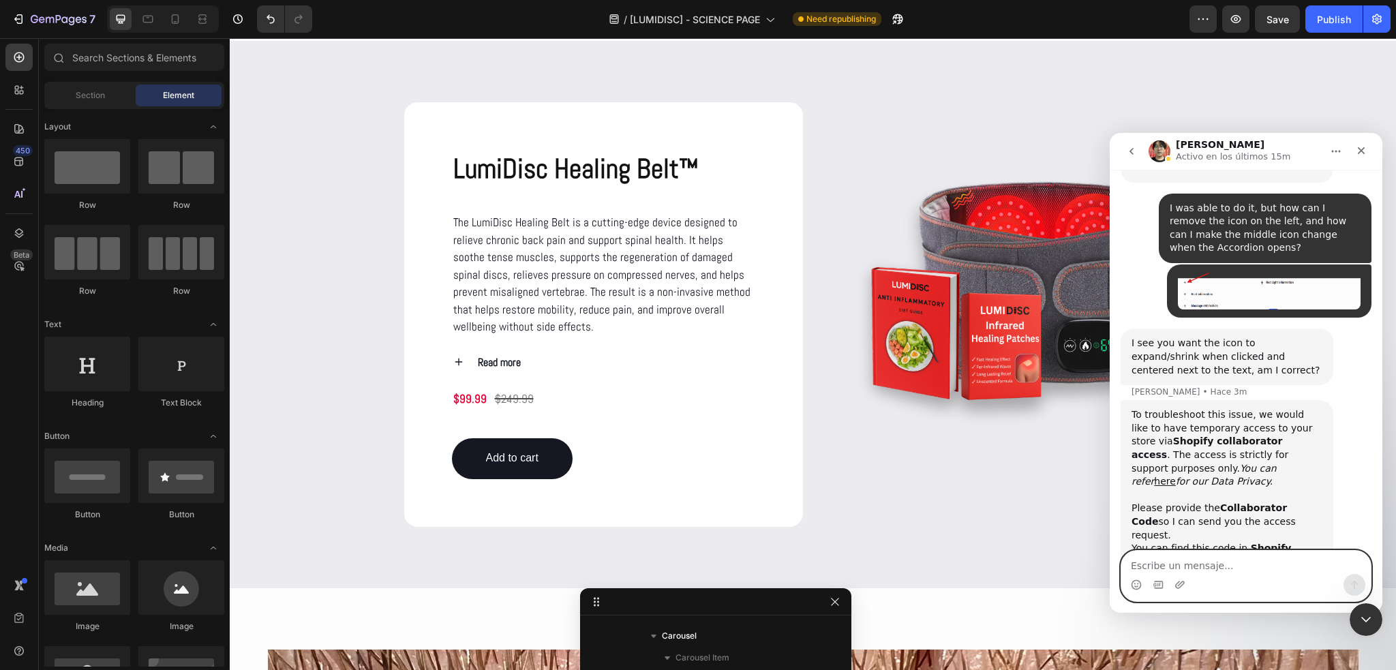
paste textarea "I want it so that when it opens, the icon shows “-” and when it closes, the ico…"
type textarea "I want it so that when it opens, the icon shows “-” and when it closes, the ico…"
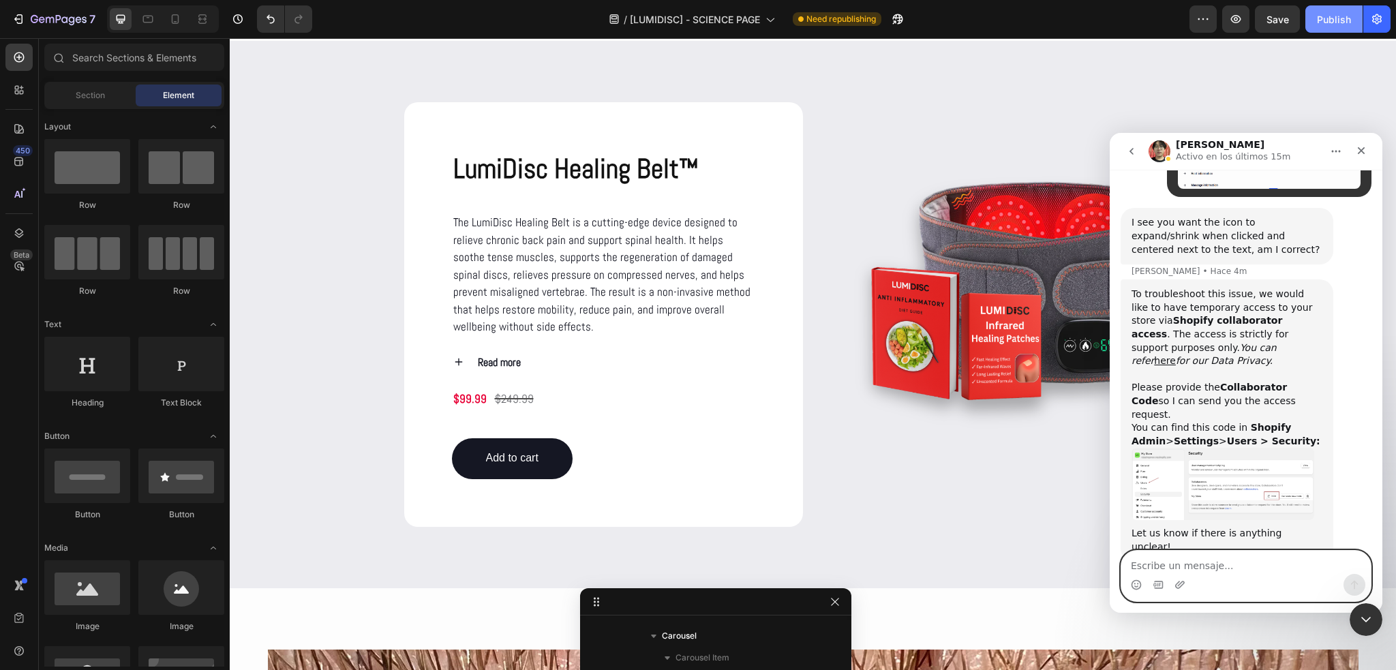
scroll to position [2534, 0]
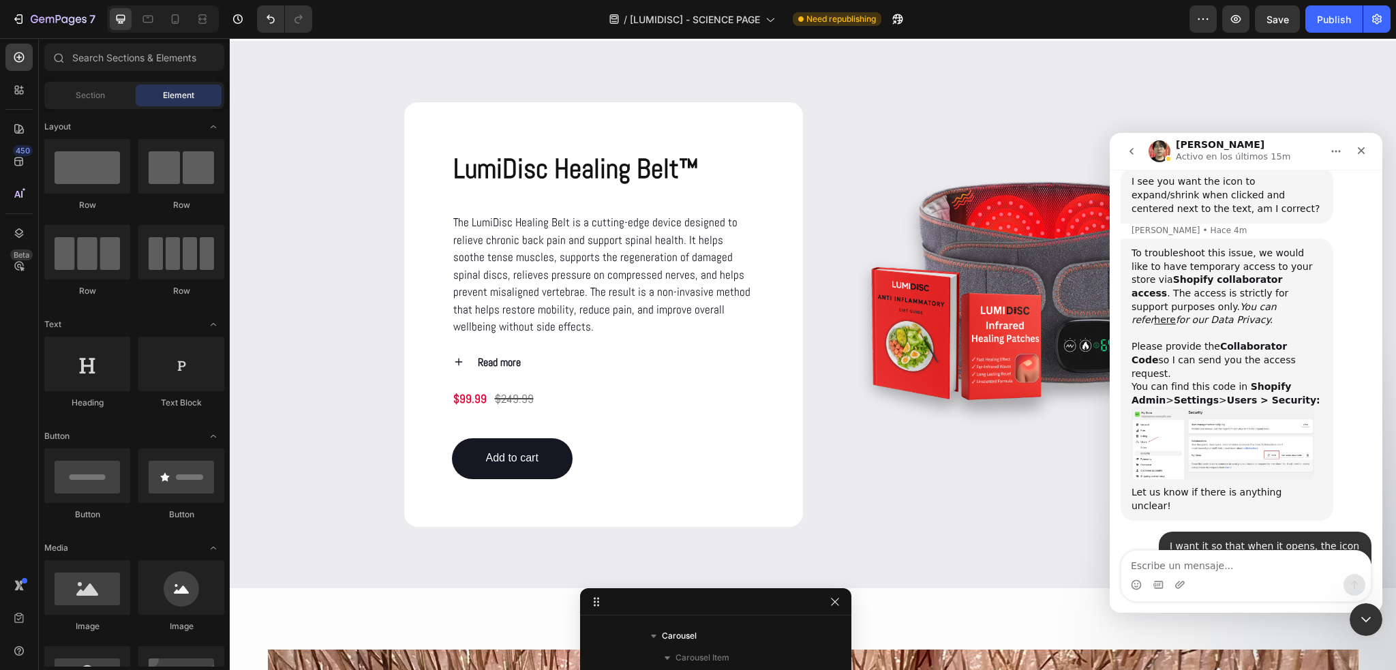
copy div "I'll have a check with my team about this."
click at [1142, 532] on div "I want it so that when it opens, the icon shows “-” and when it closes, the ico…" at bounding box center [1246, 605] width 251 height 147
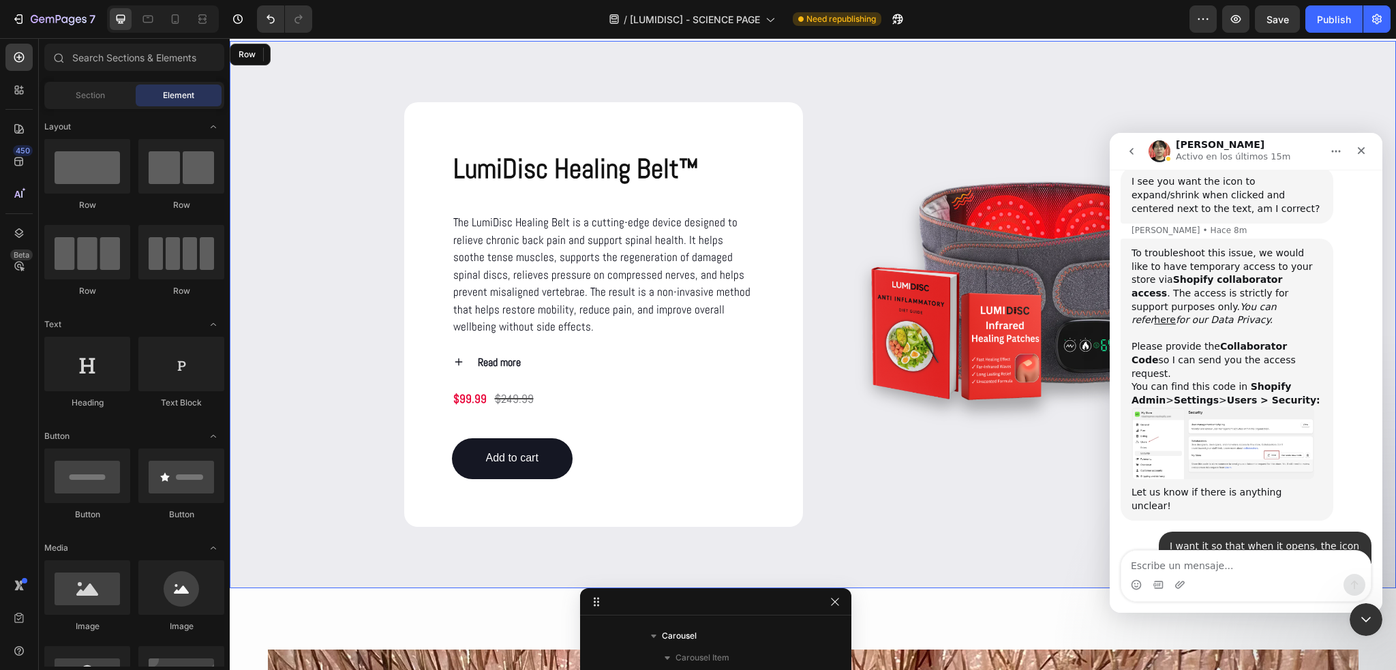
click at [1219, 100] on div "LumiDisc Healing Belt™ Product Title The LumiDisc Healing Belt is a cutting-edg…" at bounding box center [813, 314] width 1166 height 547
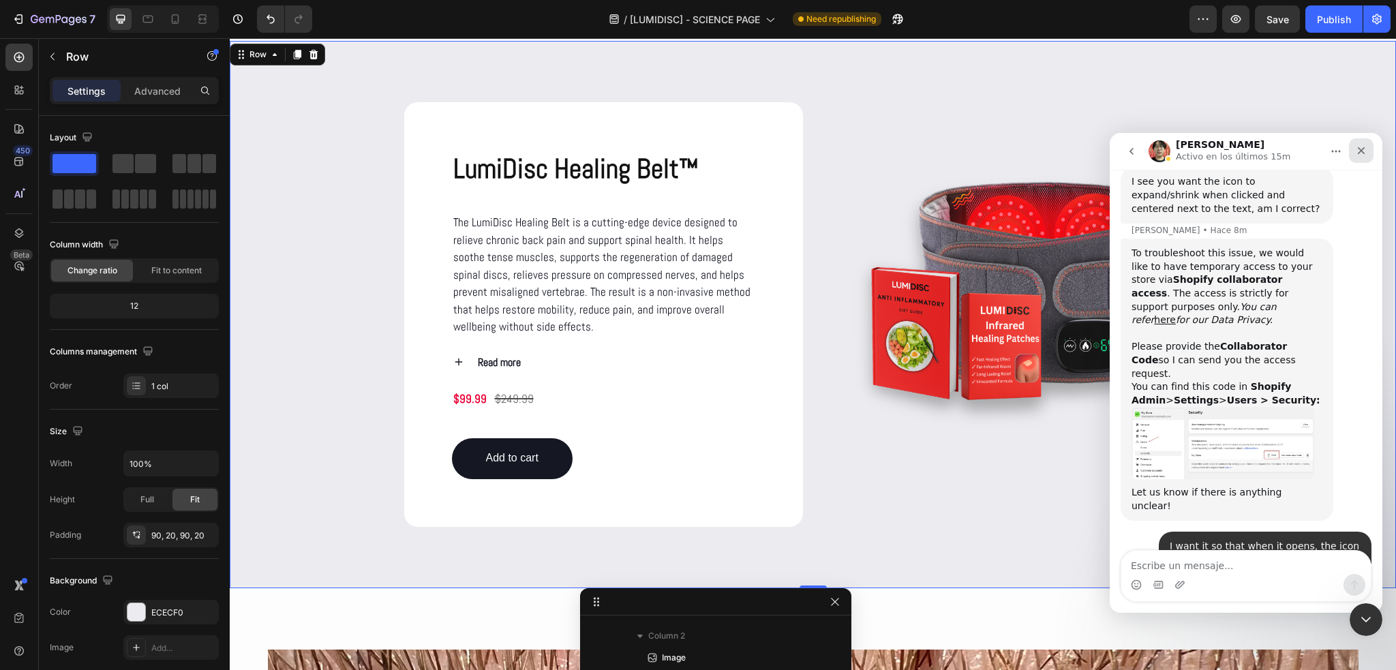
drag, startPoint x: 1363, startPoint y: 155, endPoint x: 2048, endPoint y: 371, distance: 718.3
click at [1363, 155] on icon "Cerrar" at bounding box center [1361, 150] width 11 height 11
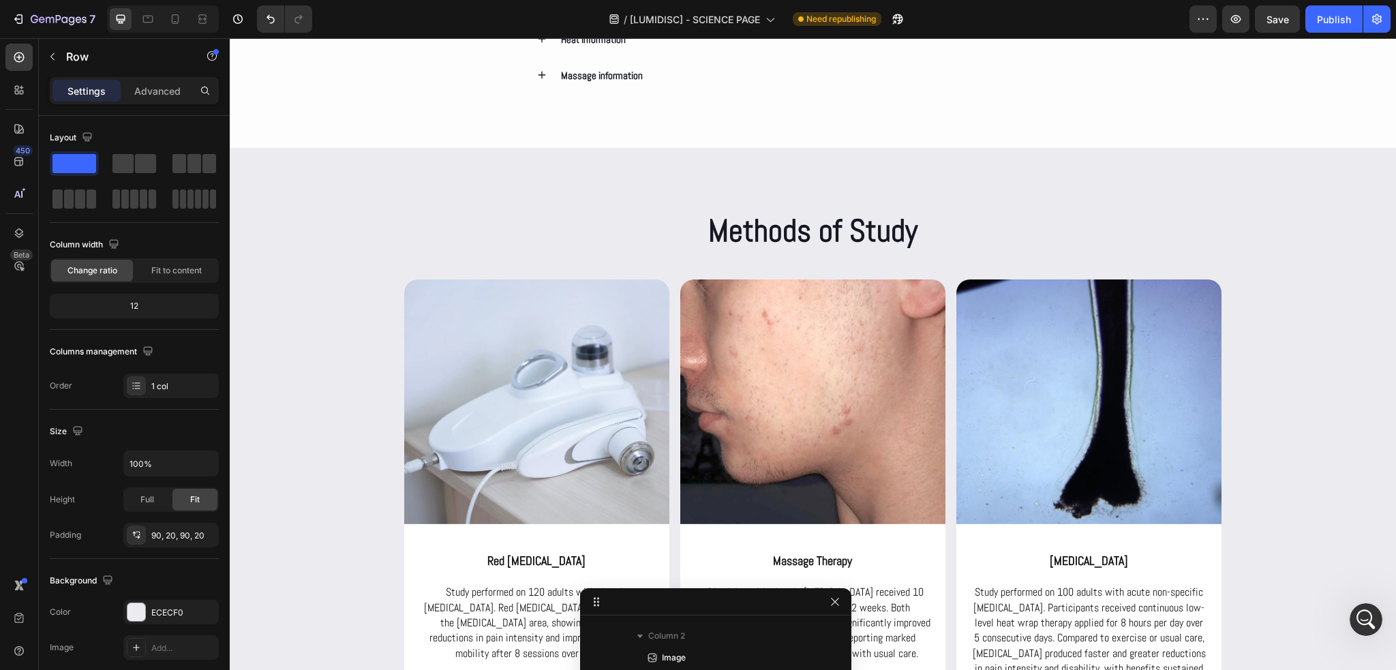
scroll to position [3080, 0]
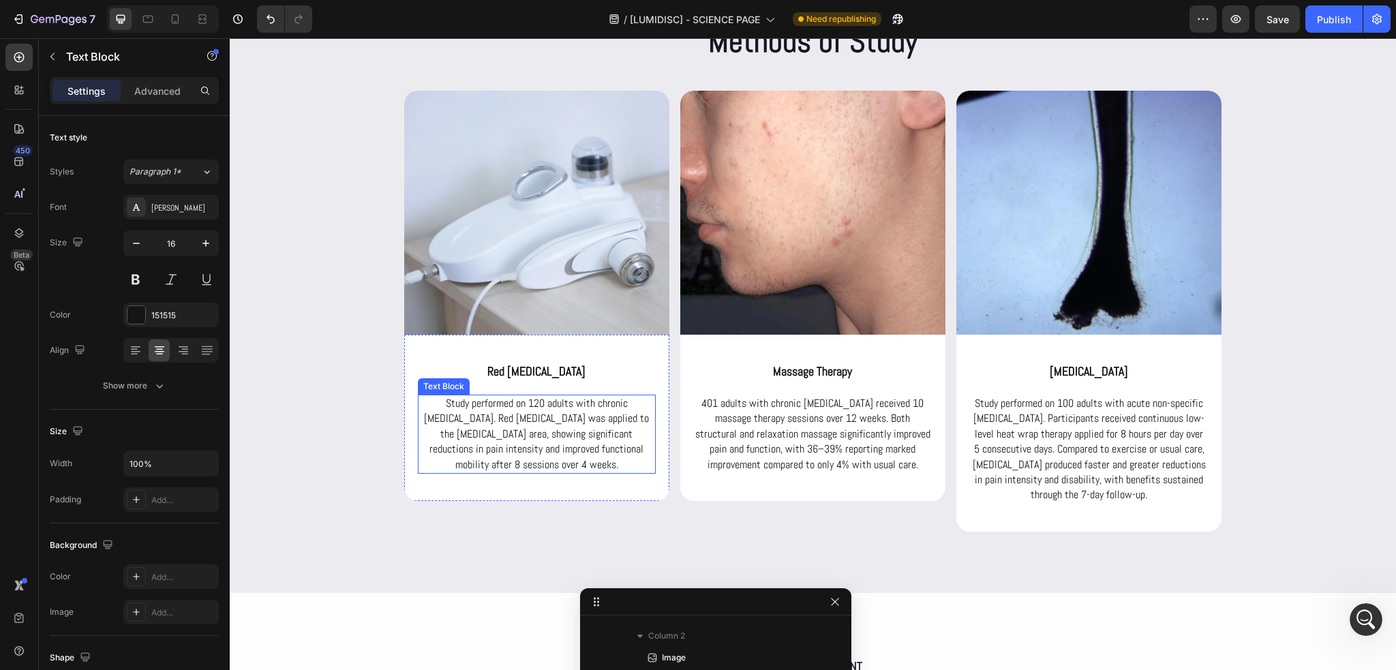
click at [571, 425] on p "Study performed on 120 adults with chronic low back pain. Red light therapy was…" at bounding box center [536, 434] width 235 height 76
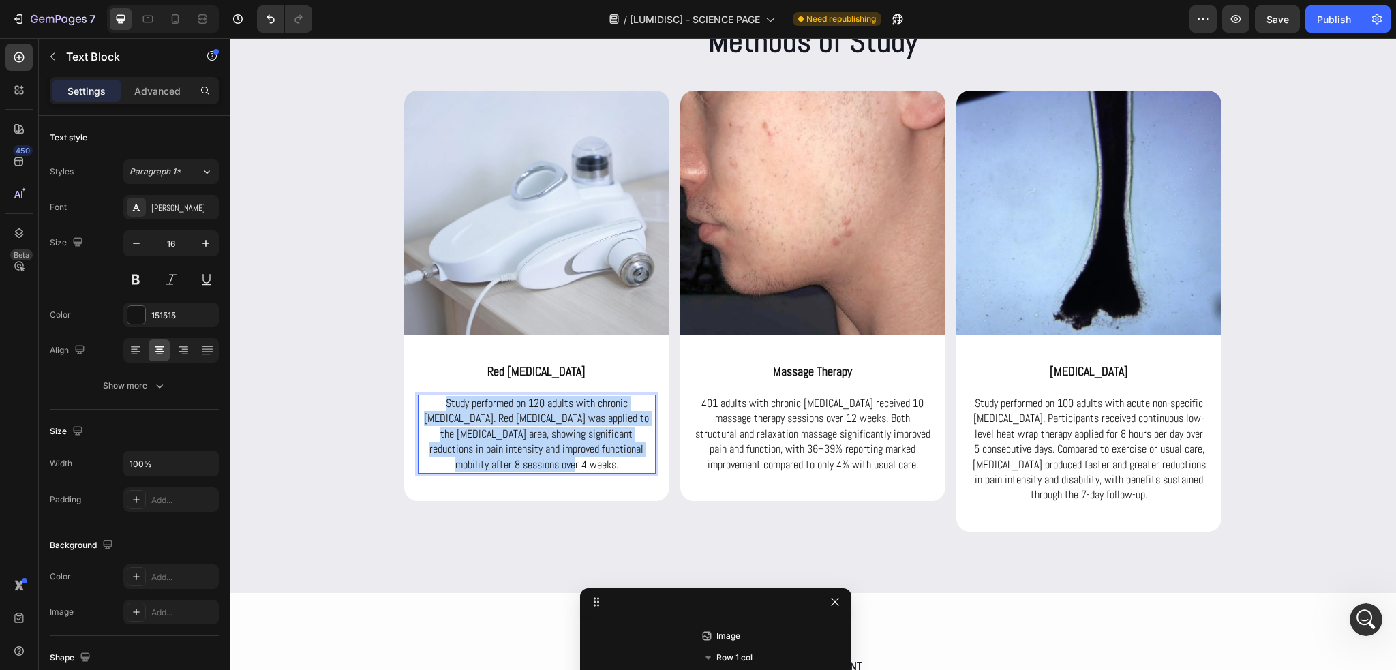
click at [571, 425] on p "Study performed on 120 adults with chronic low back pain. Red light therapy was…" at bounding box center [536, 434] width 235 height 76
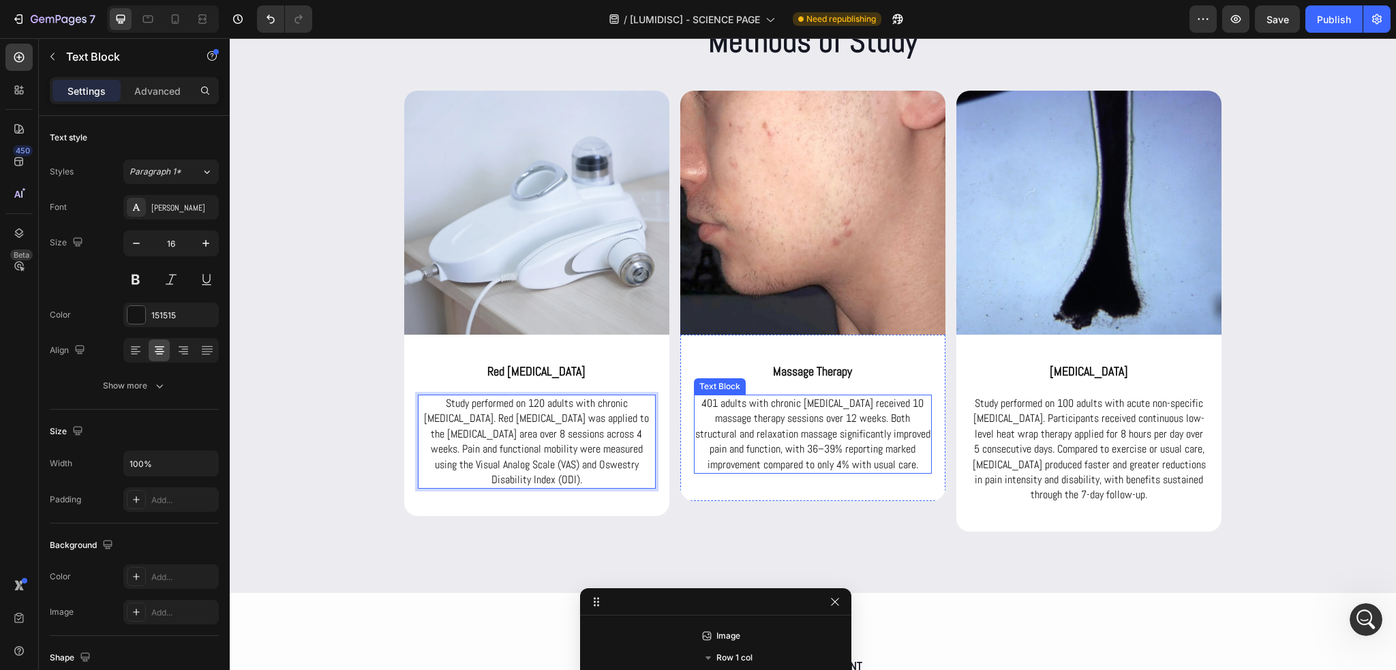
click at [764, 427] on p "401 adults with chronic low back pain received 10 massage therapy sessions over…" at bounding box center [812, 434] width 235 height 76
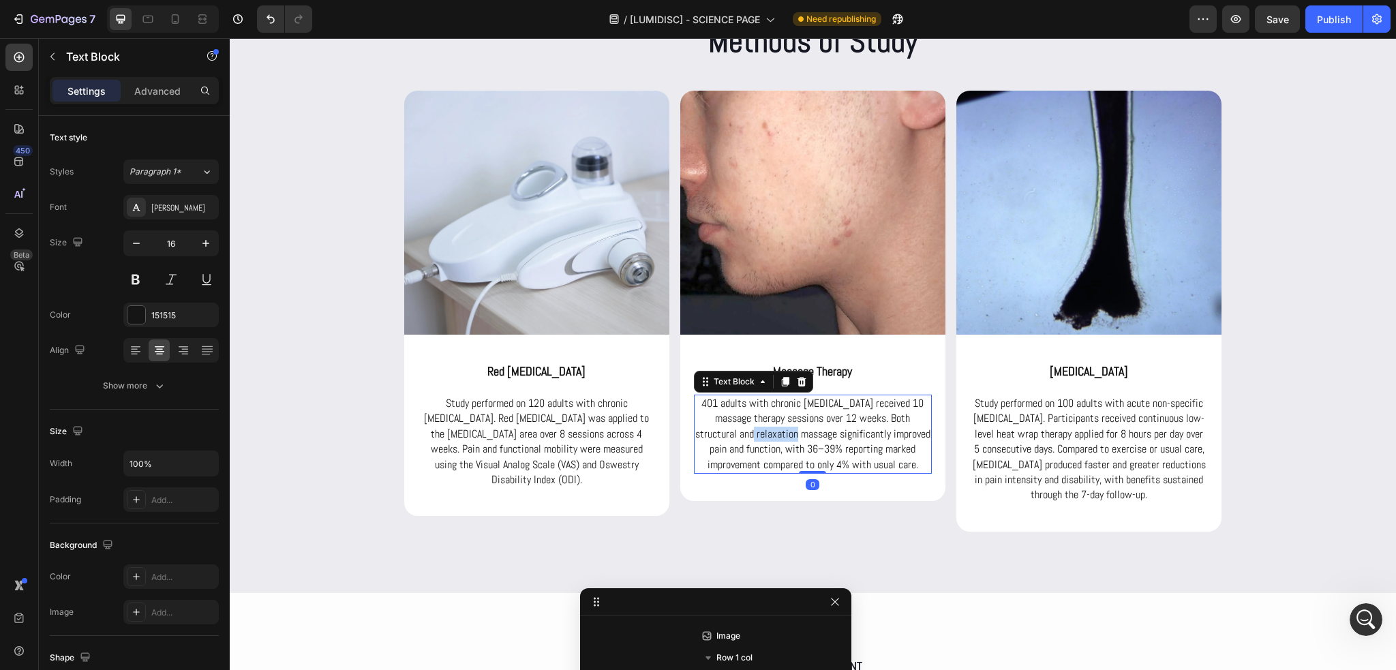
click at [764, 427] on p "401 adults with chronic low back pain received 10 massage therapy sessions over…" at bounding box center [812, 434] width 235 height 76
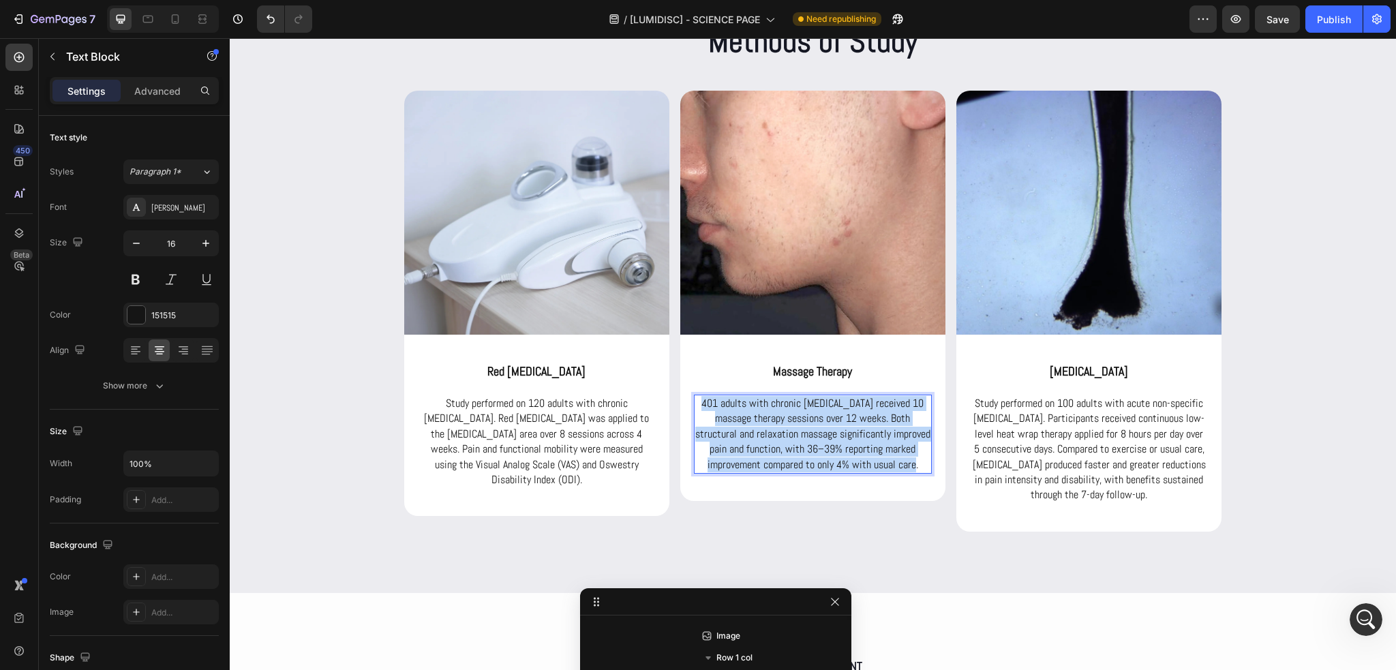
click at [764, 427] on p "401 adults with chronic low back pain received 10 massage therapy sessions over…" at bounding box center [812, 434] width 235 height 76
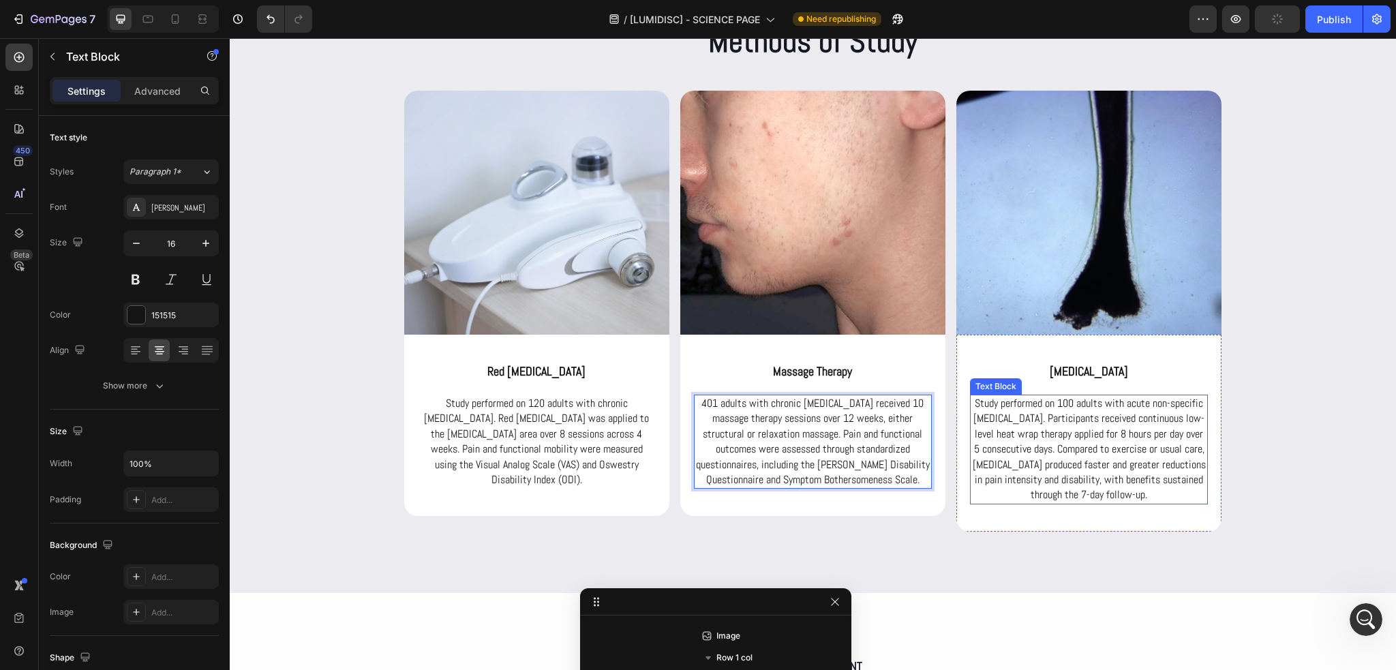
click at [1053, 436] on p "Study performed on 100 adults with acute non-specific low back pain. Participan…" at bounding box center [1088, 449] width 235 height 107
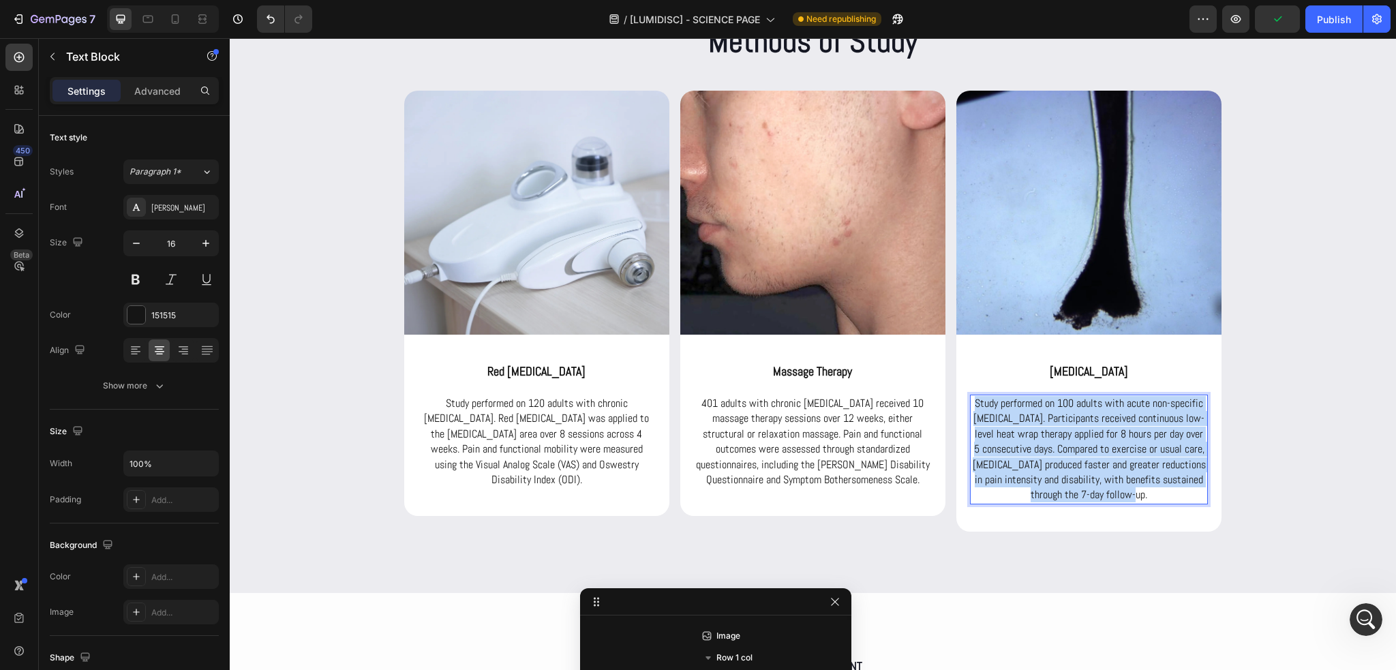
click at [1053, 436] on p "Study performed on 100 adults with acute non-specific low back pain. Participan…" at bounding box center [1088, 449] width 235 height 107
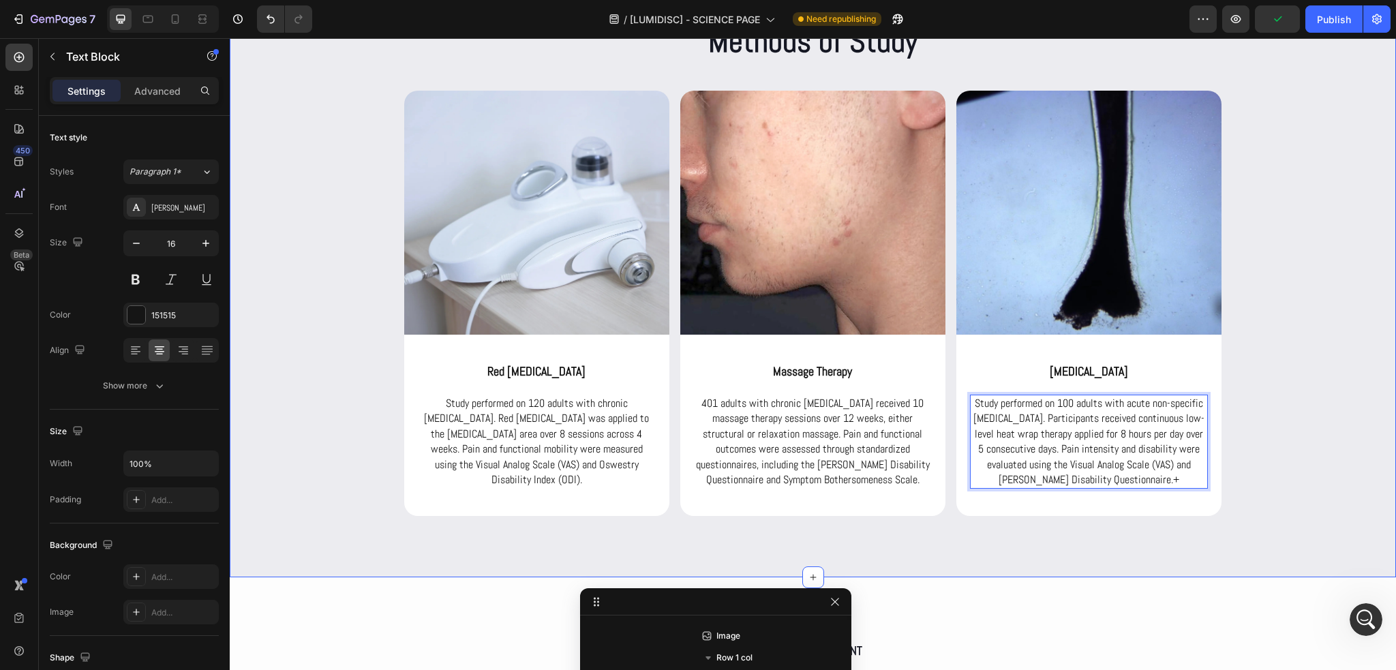
click at [1273, 442] on div "Methods of Study Heading Row Image red light therapy Heading Study performed on…" at bounding box center [813, 268] width 1166 height 496
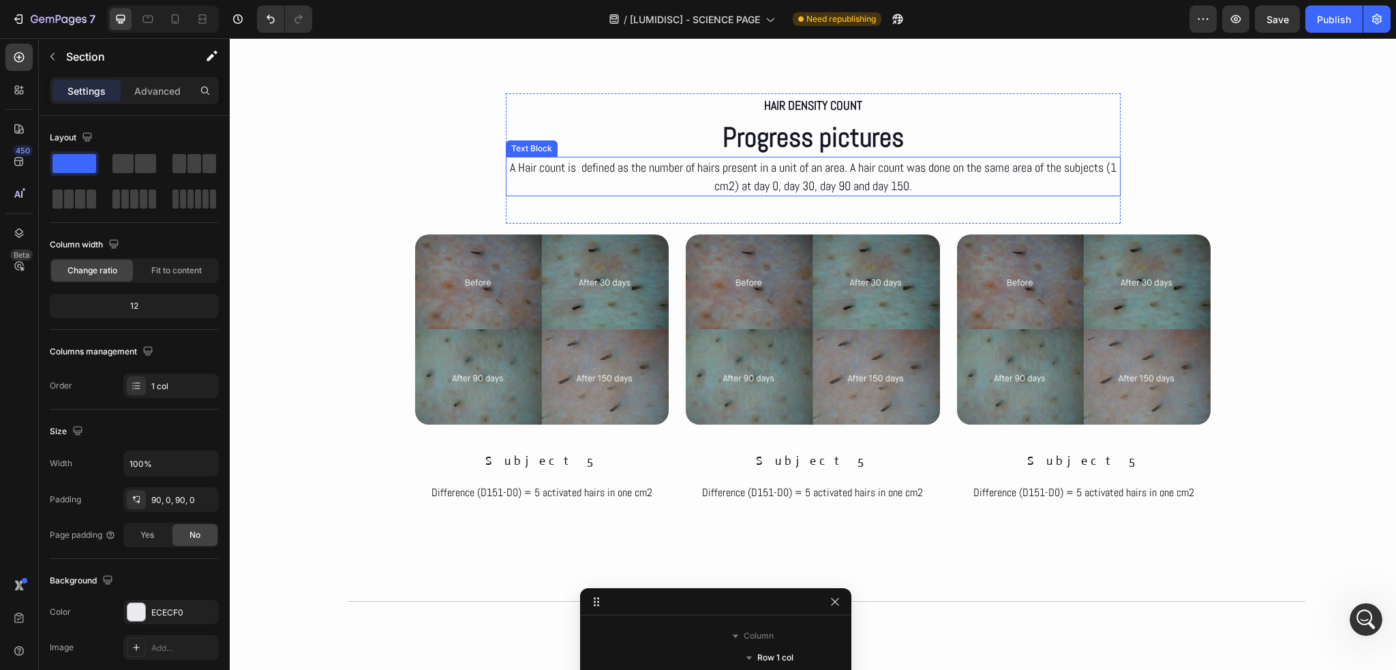
scroll to position [3312, 0]
click at [842, 179] on p "A Hair count is defined as the number of hairs present in a unit of an area. A …" at bounding box center [813, 176] width 612 height 37
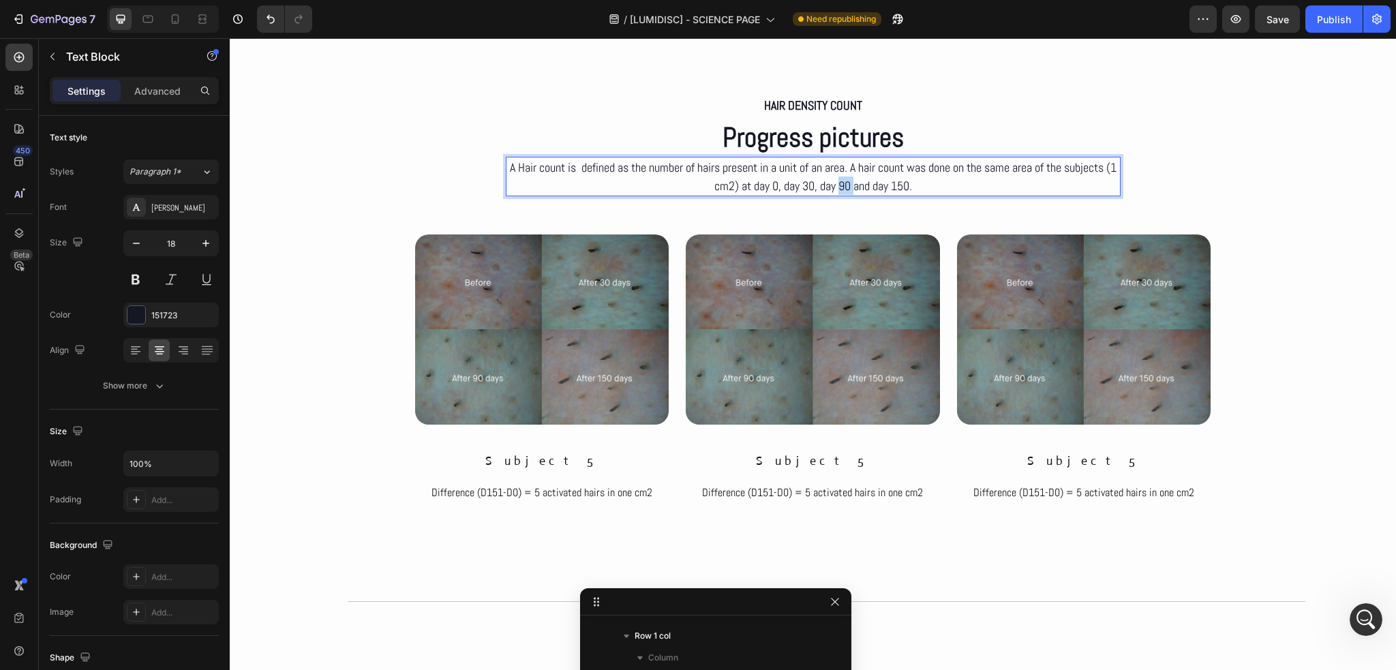
click at [842, 179] on p "A Hair count is defined as the number of hairs present in a unit of an area. A …" at bounding box center [813, 176] width 612 height 37
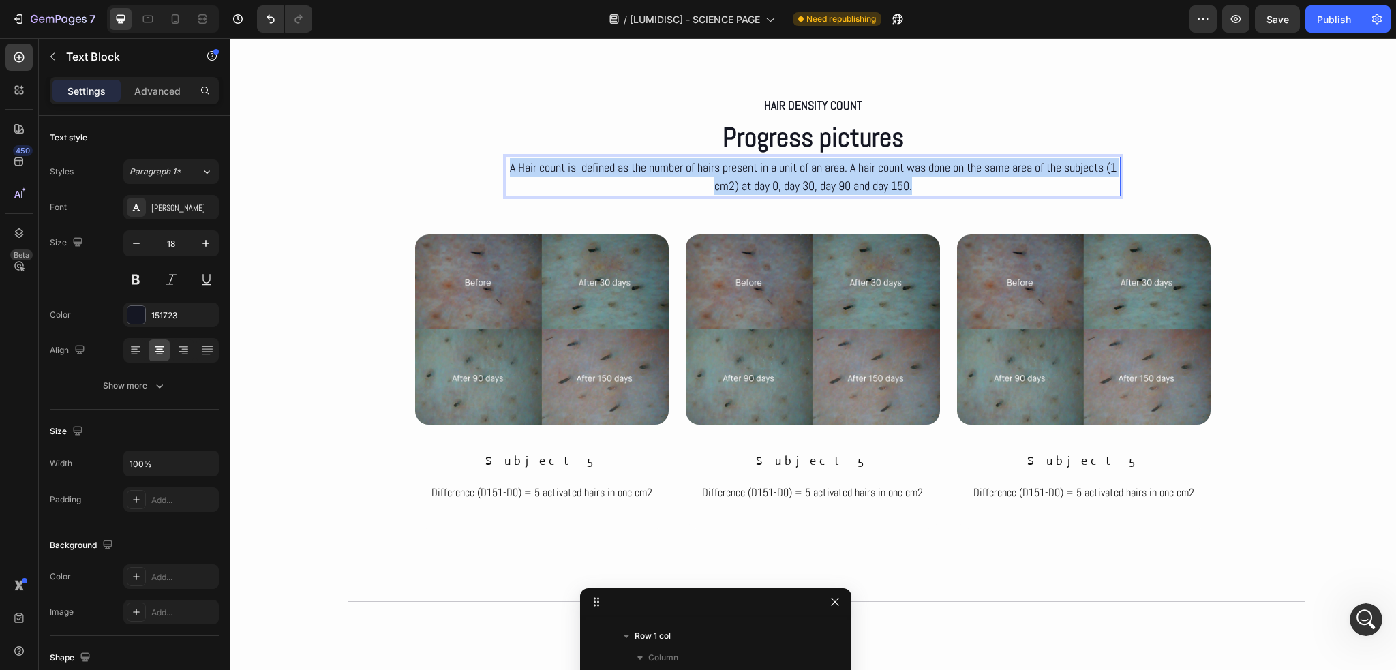
click at [842, 179] on p "A Hair count is defined as the number of hairs present in a unit of an area. A …" at bounding box center [813, 176] width 612 height 37
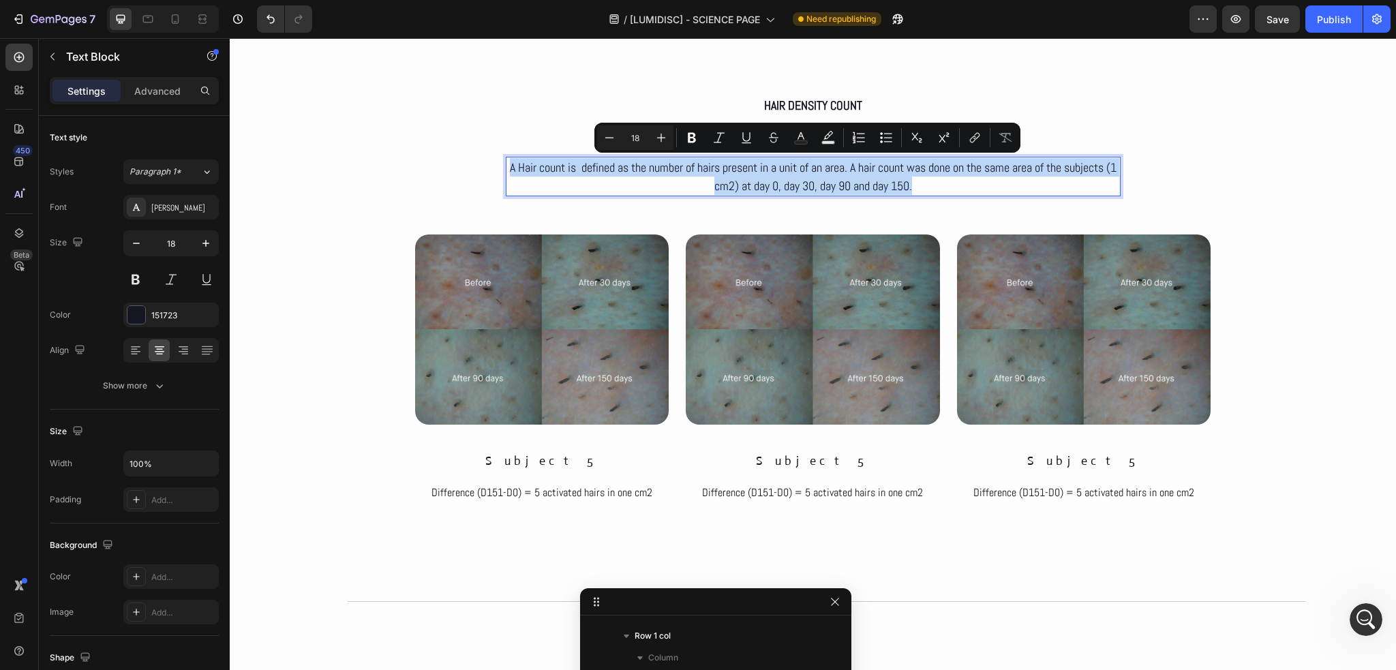
click at [702, 190] on p "A Hair count is defined as the number of hairs present in a unit of an area. A …" at bounding box center [813, 176] width 612 height 37
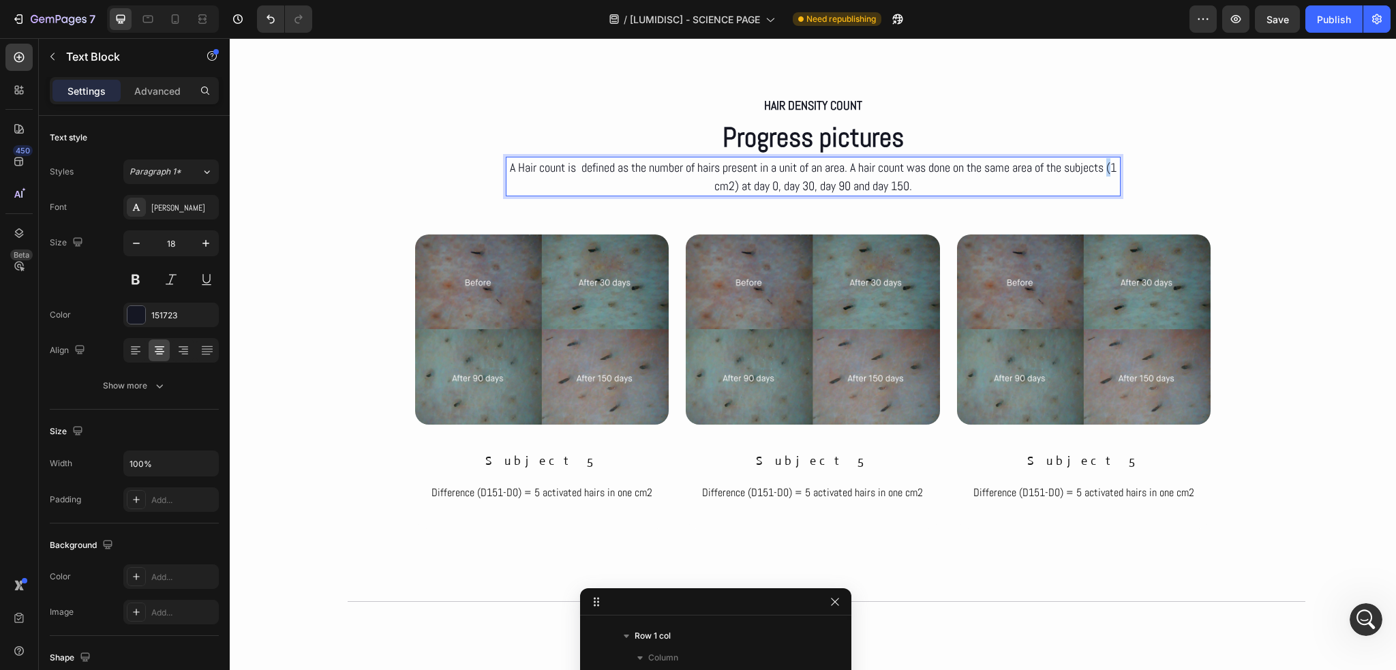
click at [702, 190] on p "A Hair count is defined as the number of hairs present in a unit of an area. A …" at bounding box center [813, 176] width 612 height 37
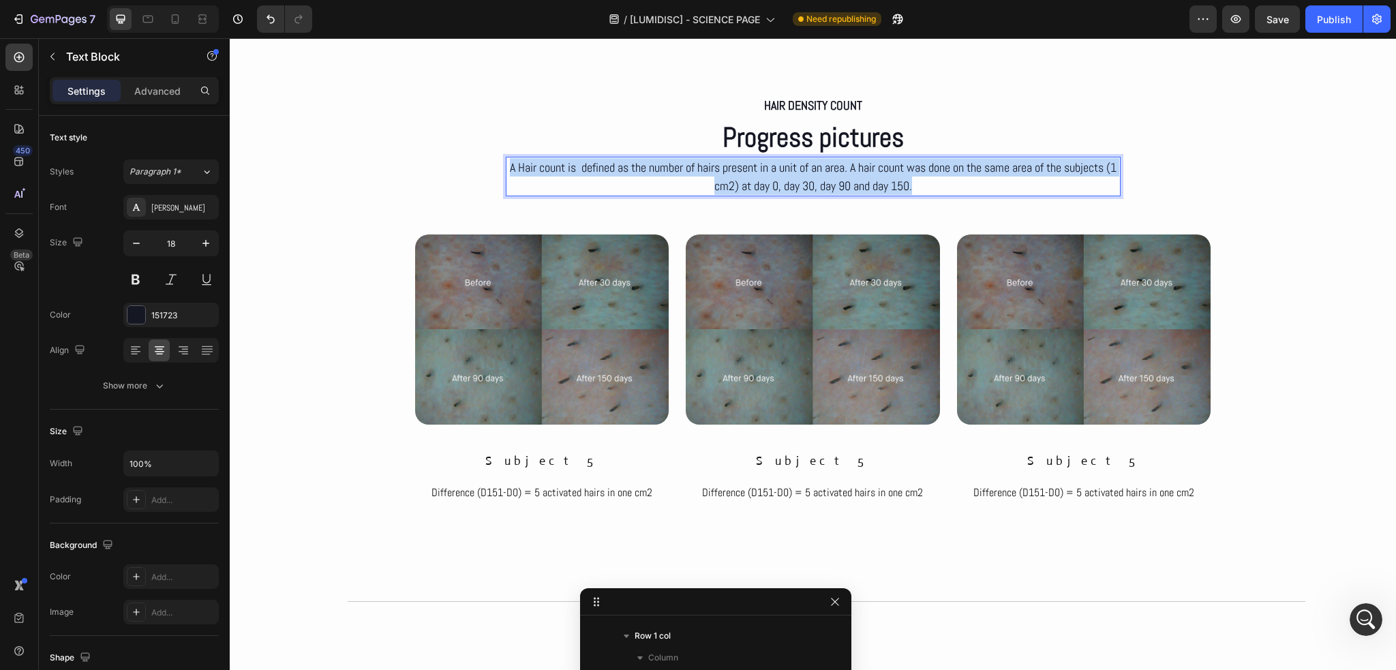
click at [702, 190] on p "A Hair count is defined as the number of hairs present in a unit of an area. A …" at bounding box center [813, 176] width 612 height 37
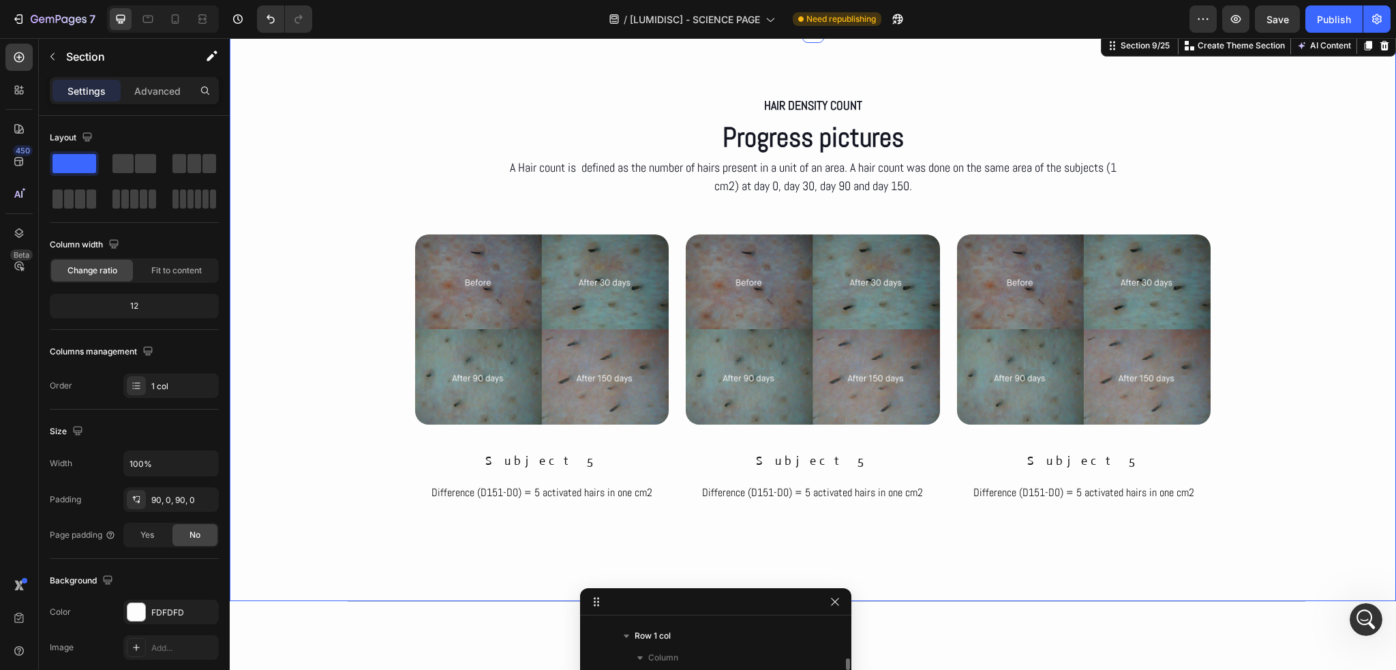
click at [442, 104] on div "Hair density count Text Block Progress pictures Heading A Hair count is defined…" at bounding box center [813, 316] width 1166 height 446
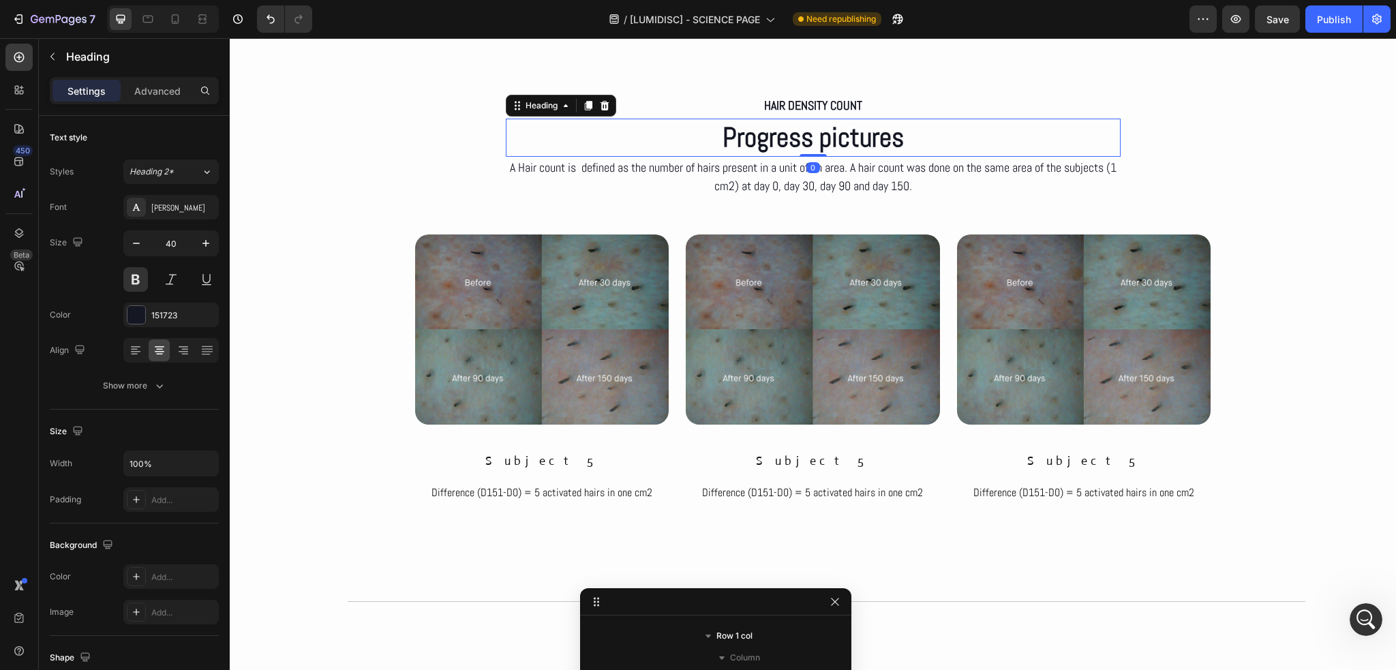
click at [788, 140] on h2 "Progress pictures" at bounding box center [813, 138] width 615 height 38
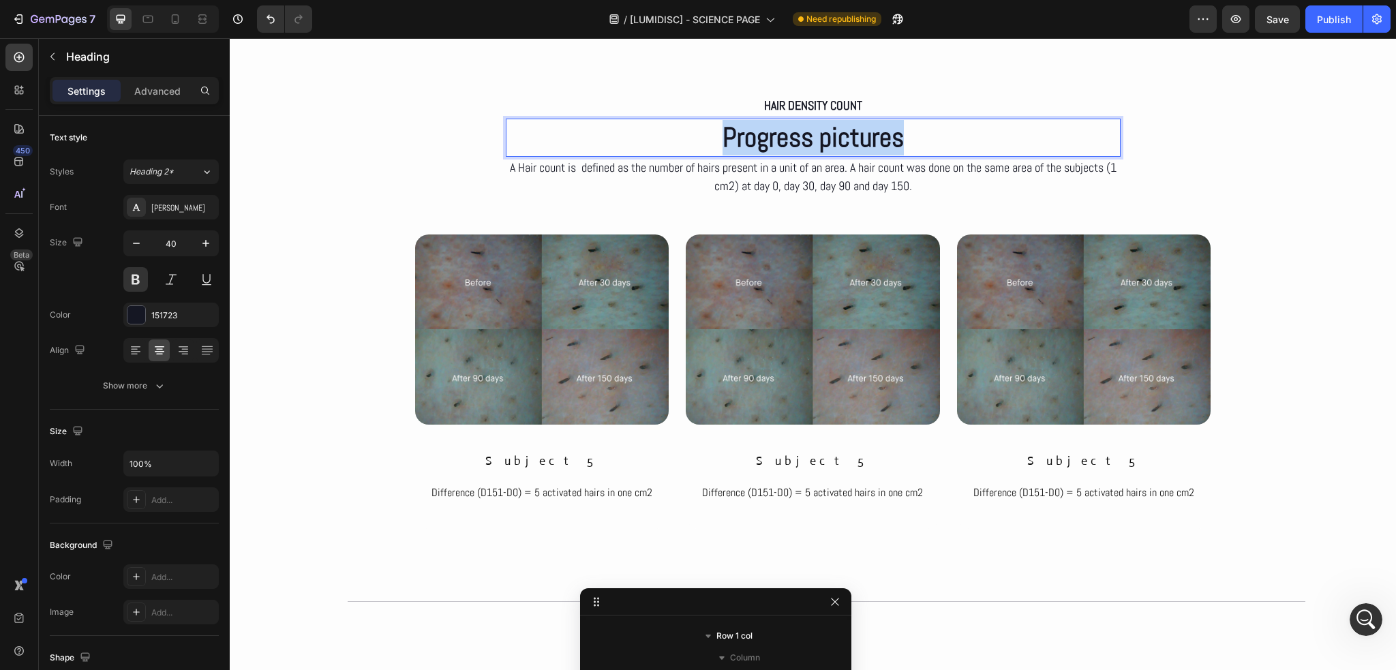
click at [788, 140] on p "Progress pictures" at bounding box center [813, 137] width 612 height 35
click at [439, 166] on div "Hair density count Text Block Results after 150 days Heading 0 A Hair count is …" at bounding box center [813, 316] width 1166 height 446
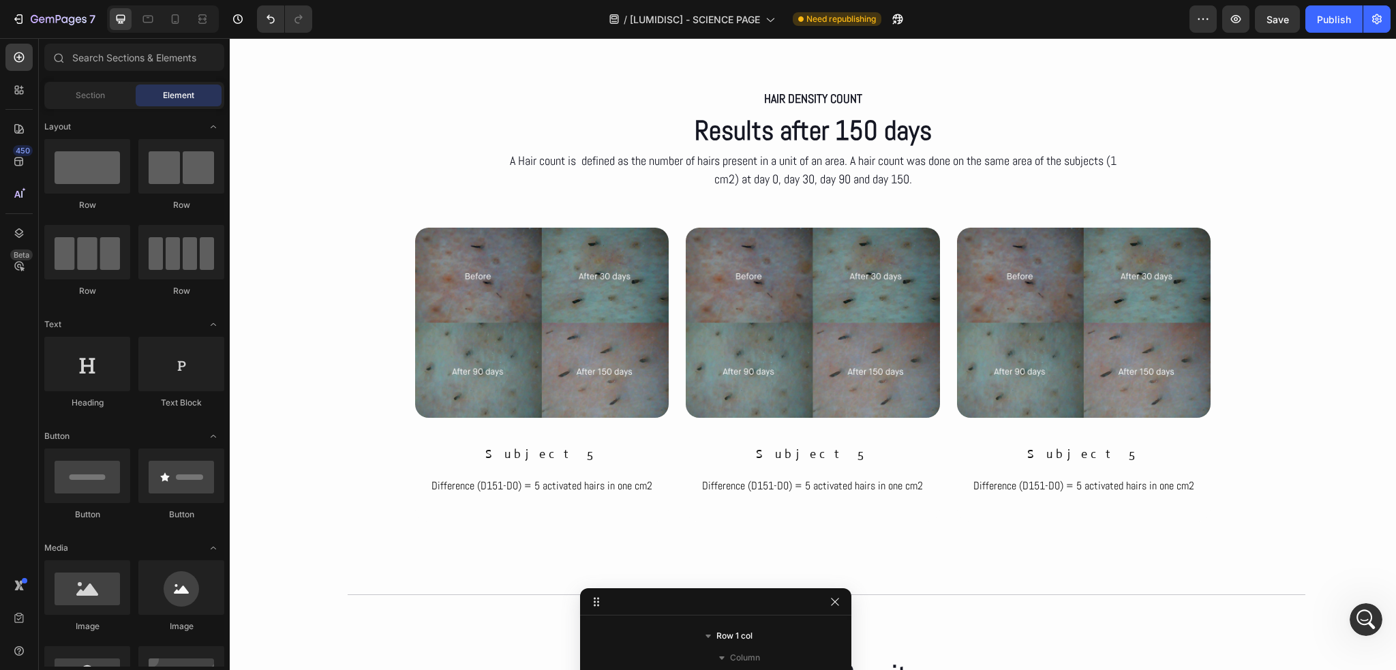
scroll to position [3427, 0]
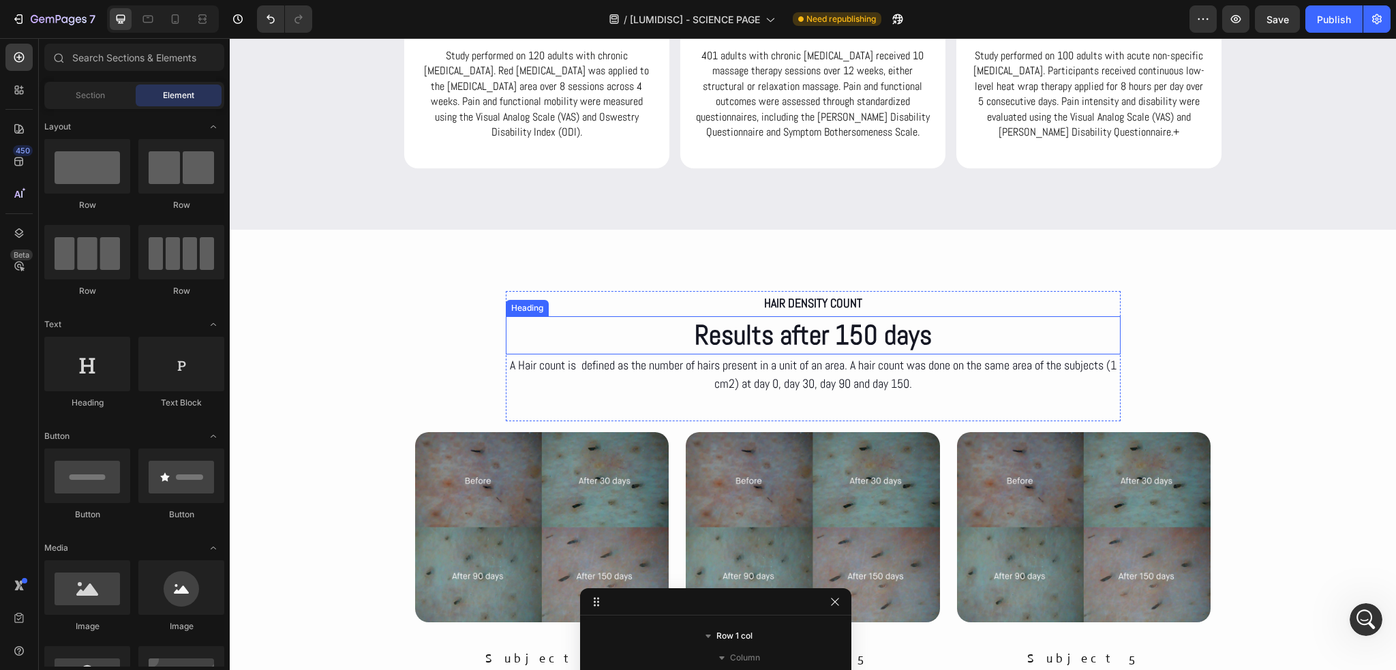
click at [883, 340] on h2 "Results after 150 days" at bounding box center [813, 335] width 615 height 38
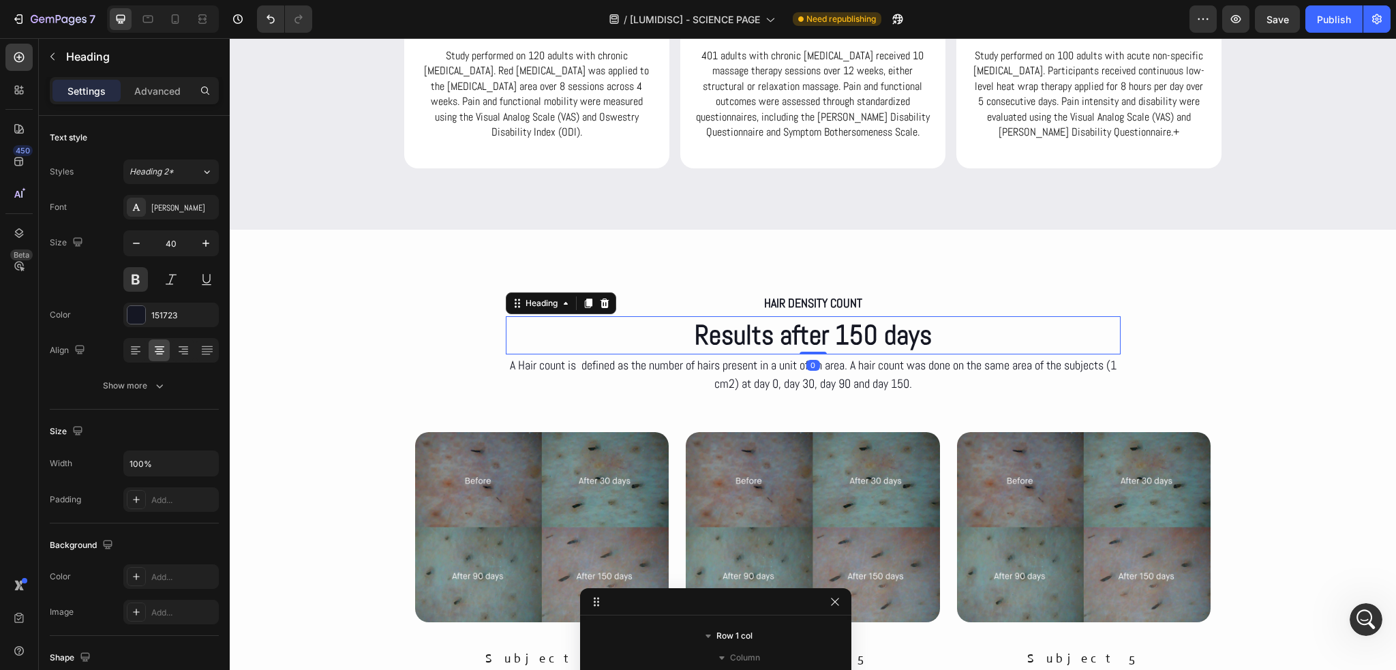
click at [883, 340] on h2 "Results after 150 days" at bounding box center [813, 335] width 615 height 38
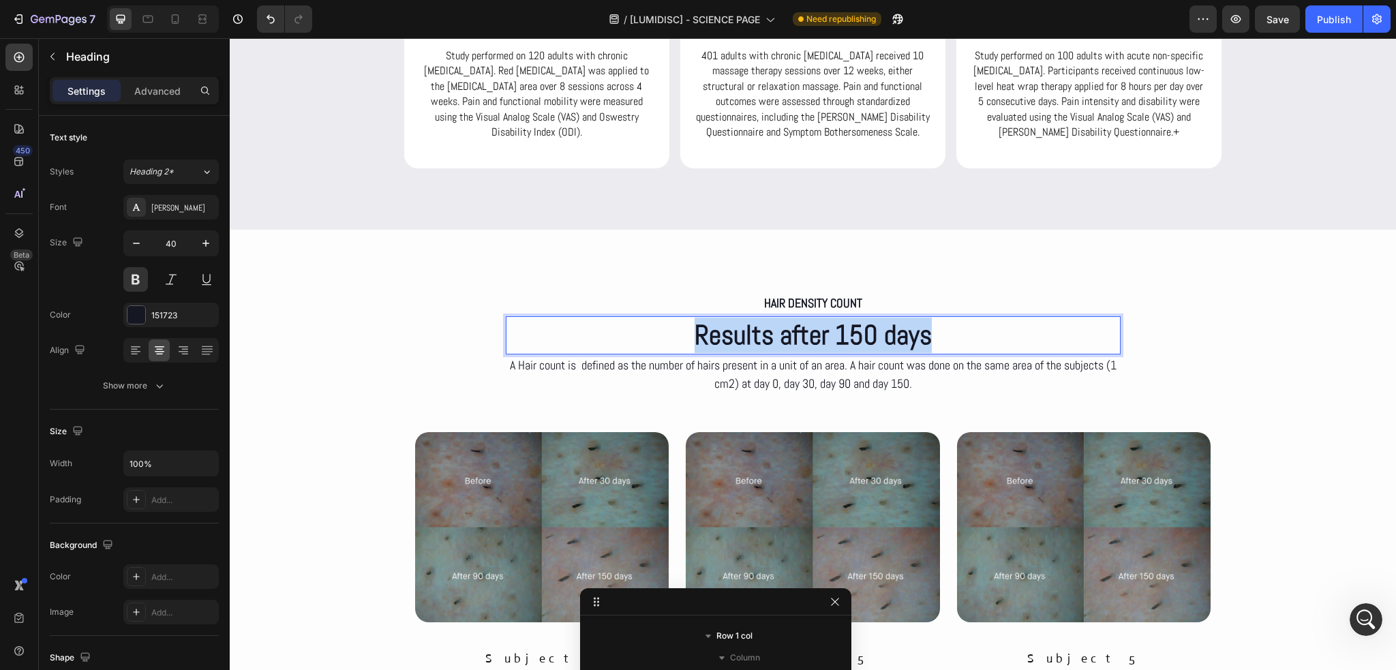
click at [883, 340] on p "Results after 150 days" at bounding box center [813, 335] width 612 height 35
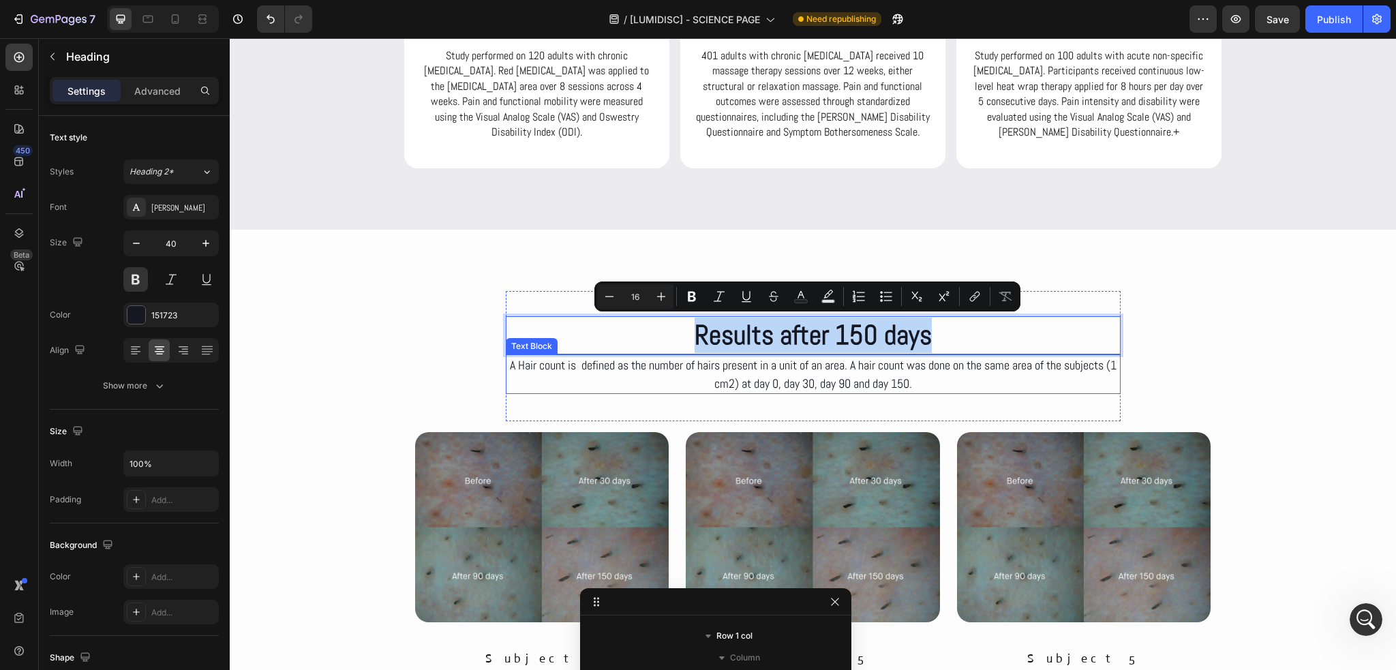
click at [847, 364] on p "A Hair count is defined as the number of hairs present in a unit of an area. A …" at bounding box center [813, 374] width 612 height 37
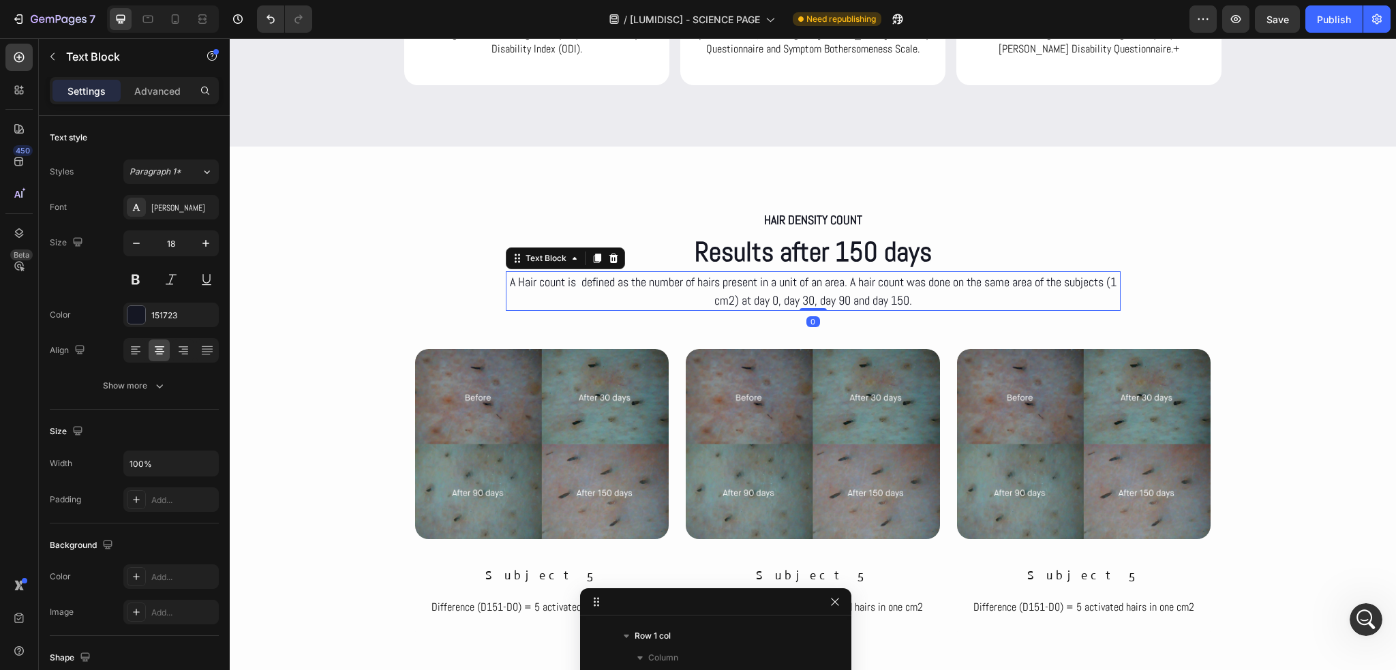
scroll to position [3564, 0]
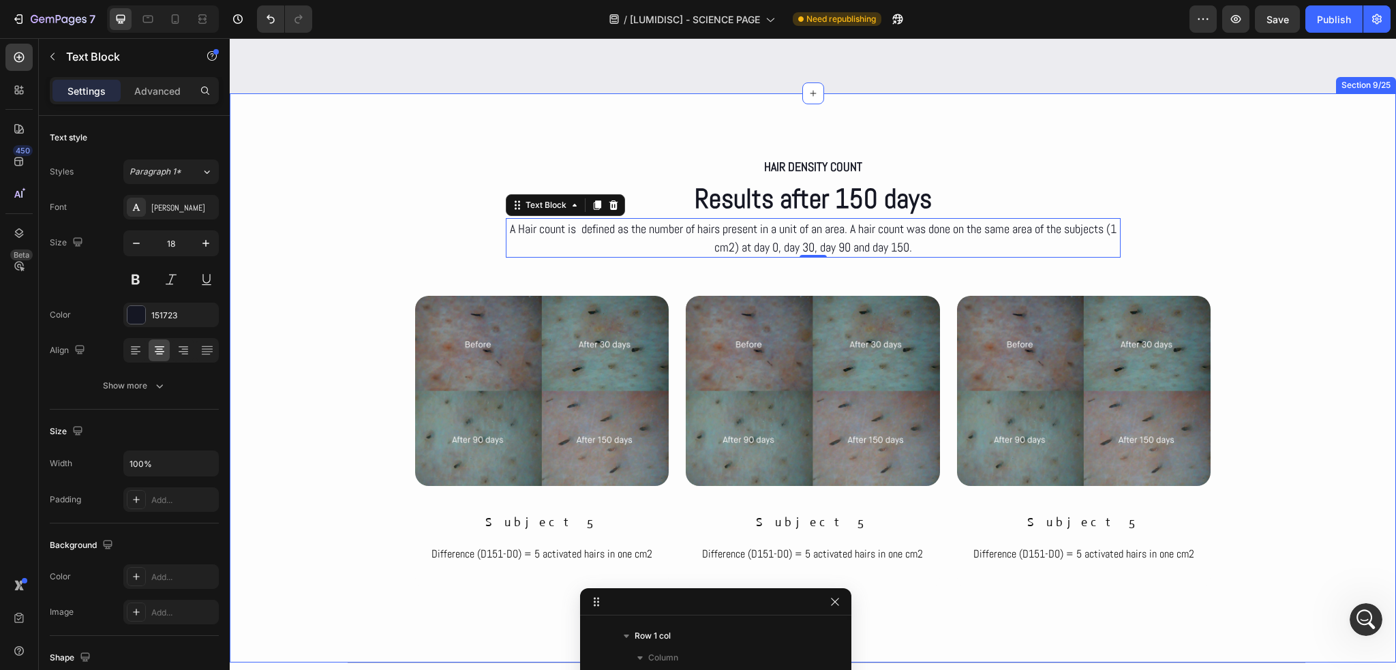
click at [393, 254] on div "Hair density count Text Block Results after 150 days Heading A Hair count is de…" at bounding box center [813, 378] width 1166 height 446
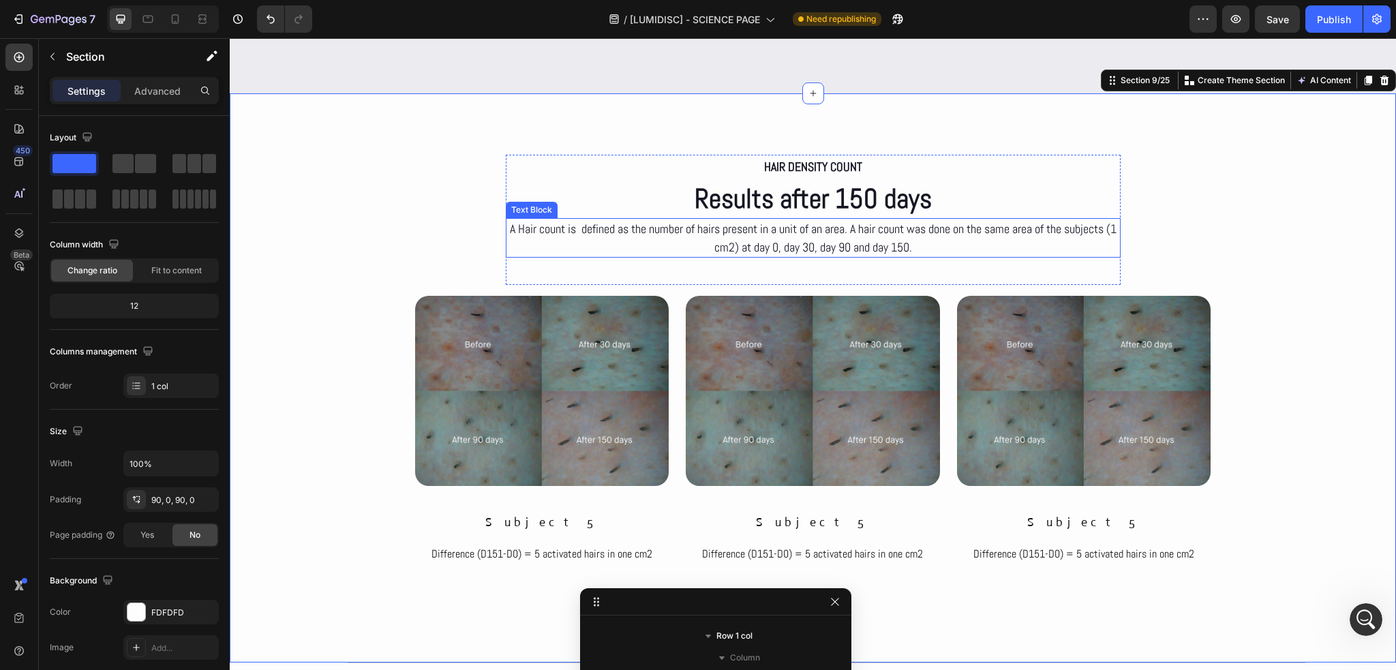
click at [631, 250] on p "A Hair count is defined as the number of hairs present in a unit of an area. A …" at bounding box center [813, 237] width 612 height 37
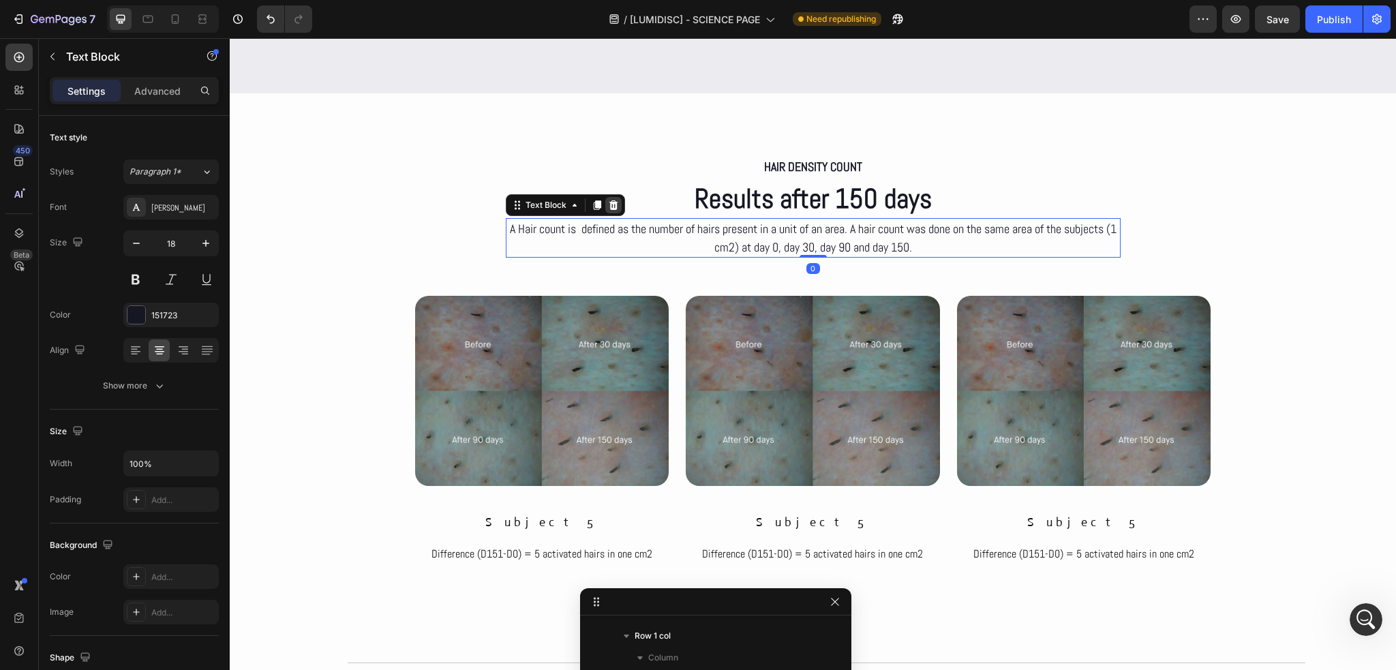
click at [605, 209] on div at bounding box center [613, 205] width 16 height 16
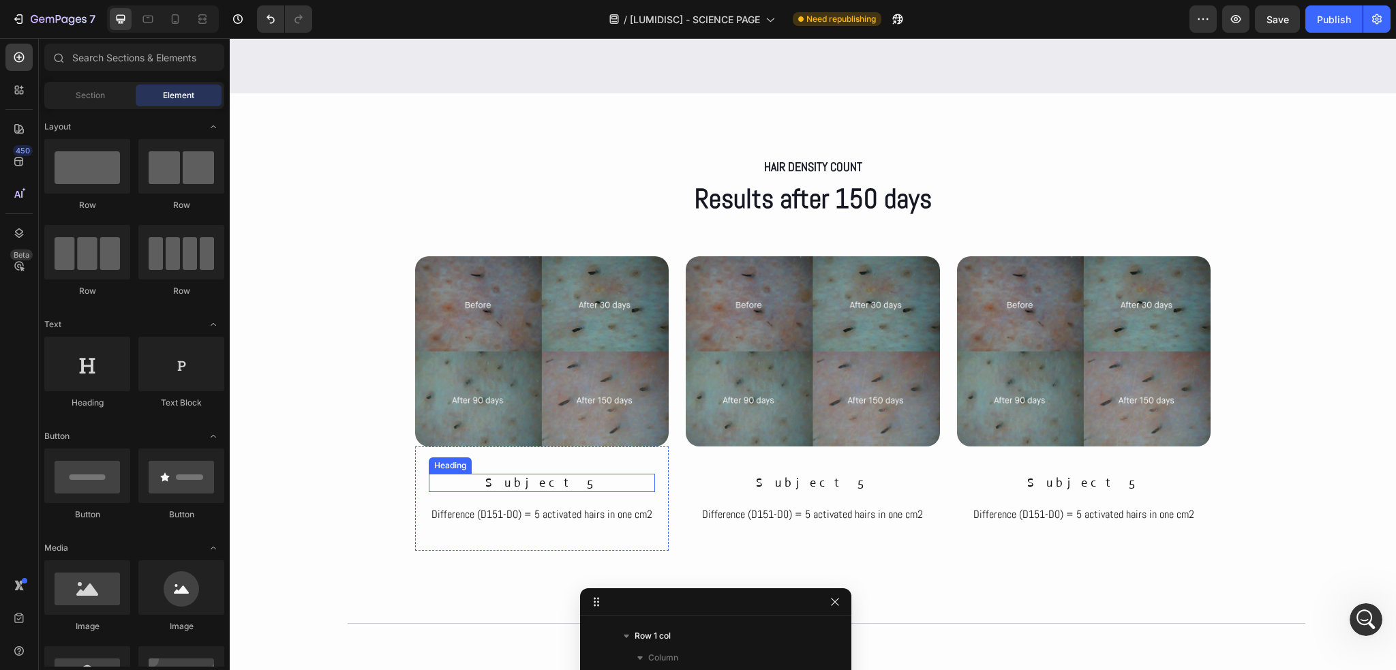
click at [554, 480] on h2 "subject 5" at bounding box center [542, 483] width 227 height 18
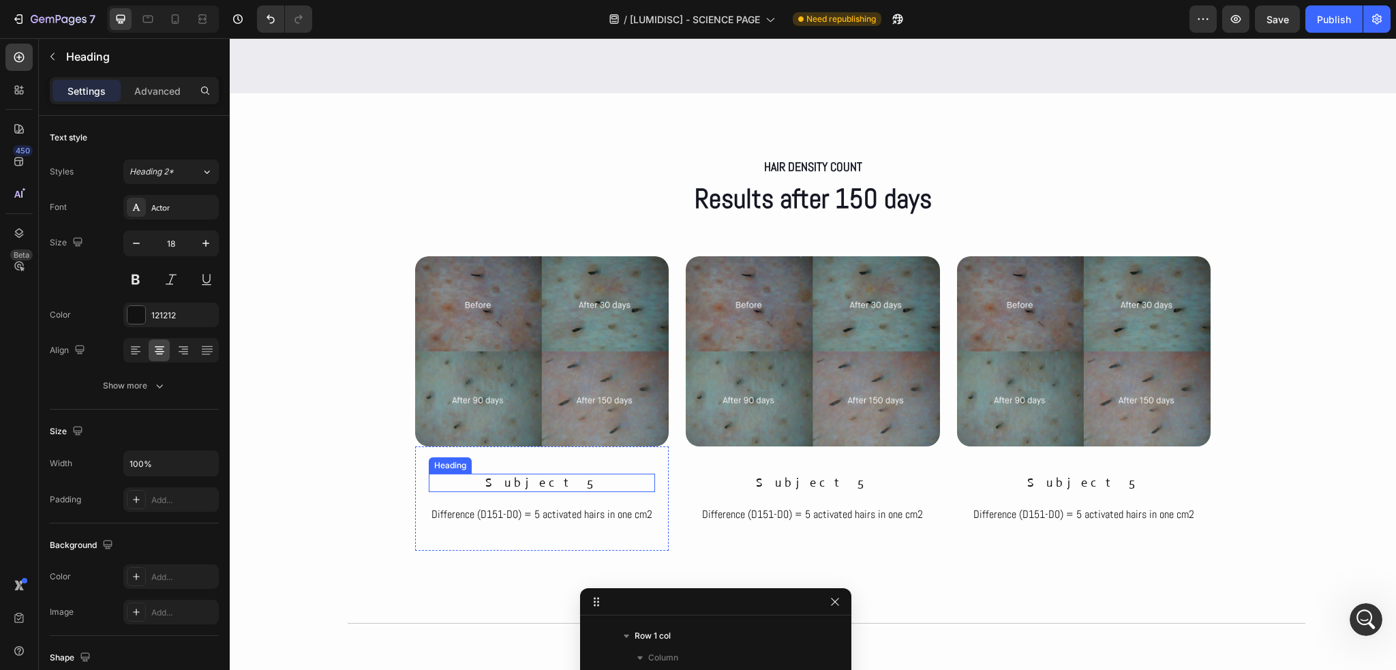
scroll to position [3508, 0]
click at [554, 480] on h2 "subject 5" at bounding box center [542, 483] width 227 height 18
click at [554, 480] on p "subject 5" at bounding box center [542, 483] width 224 height 16
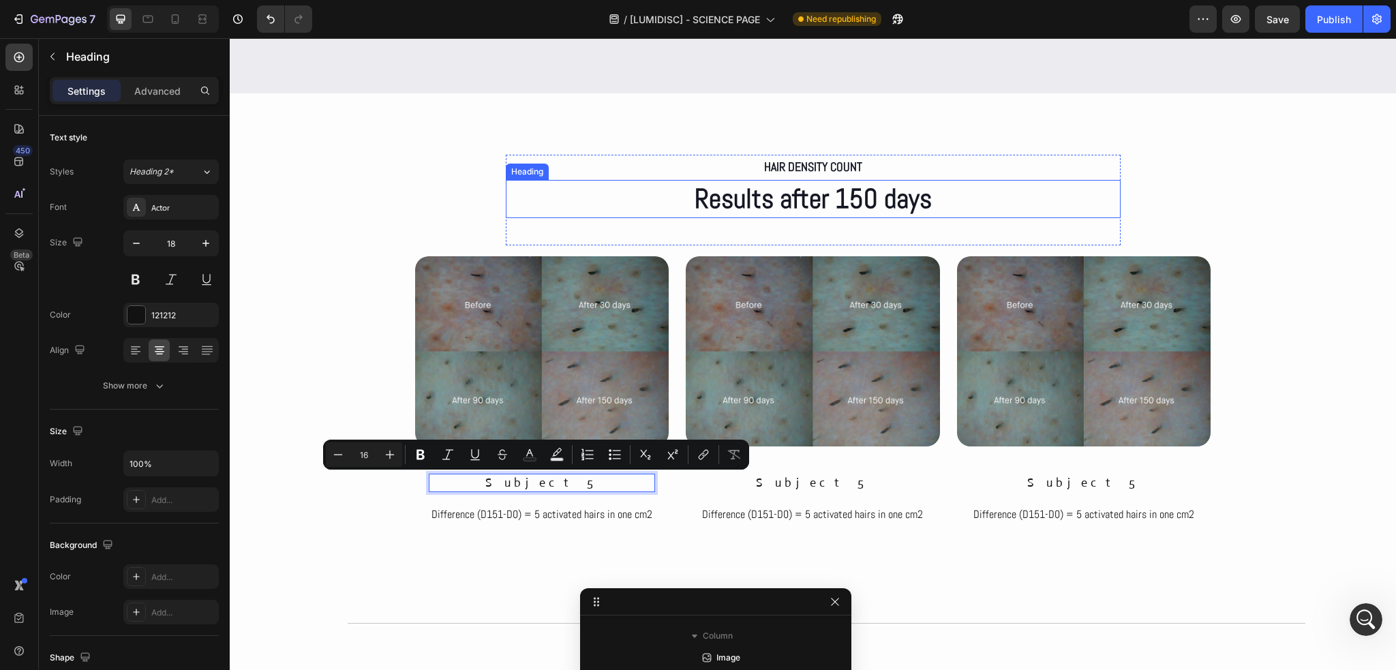
click at [813, 202] on p "Results after 150 days" at bounding box center [813, 198] width 612 height 35
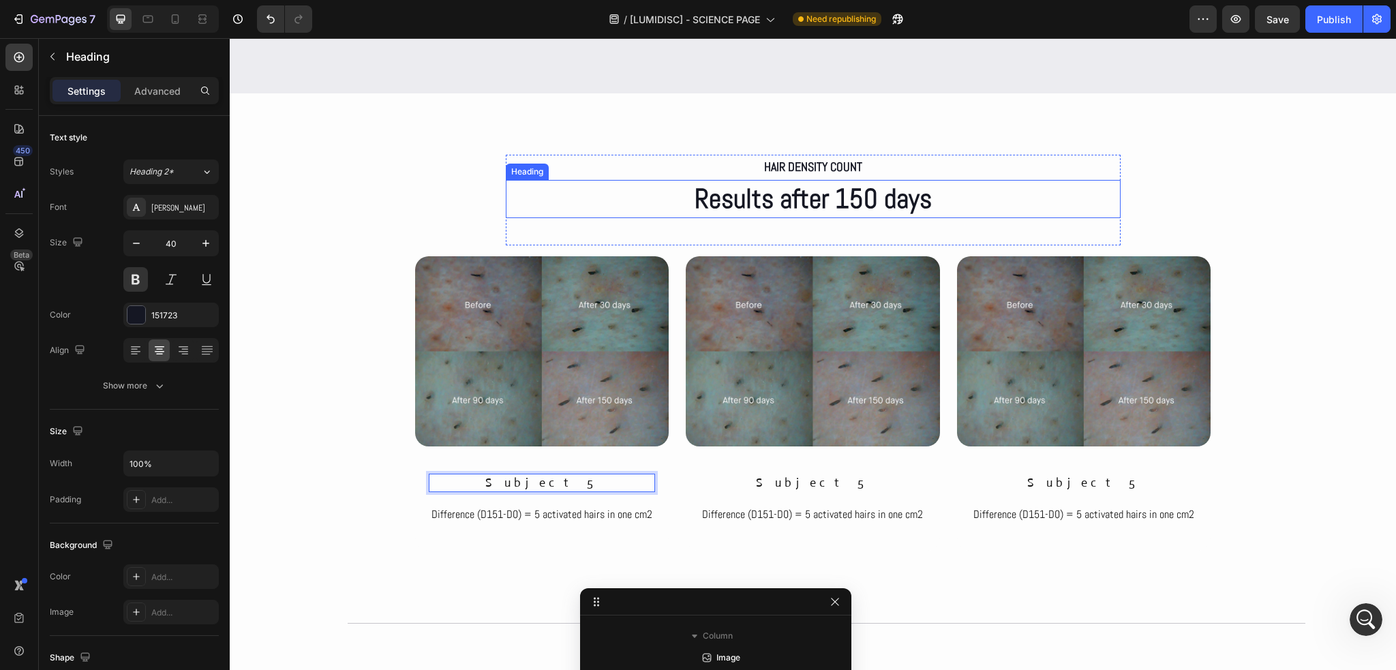
scroll to position [3290, 0]
click at [813, 202] on p "Results after 150 days" at bounding box center [813, 198] width 612 height 35
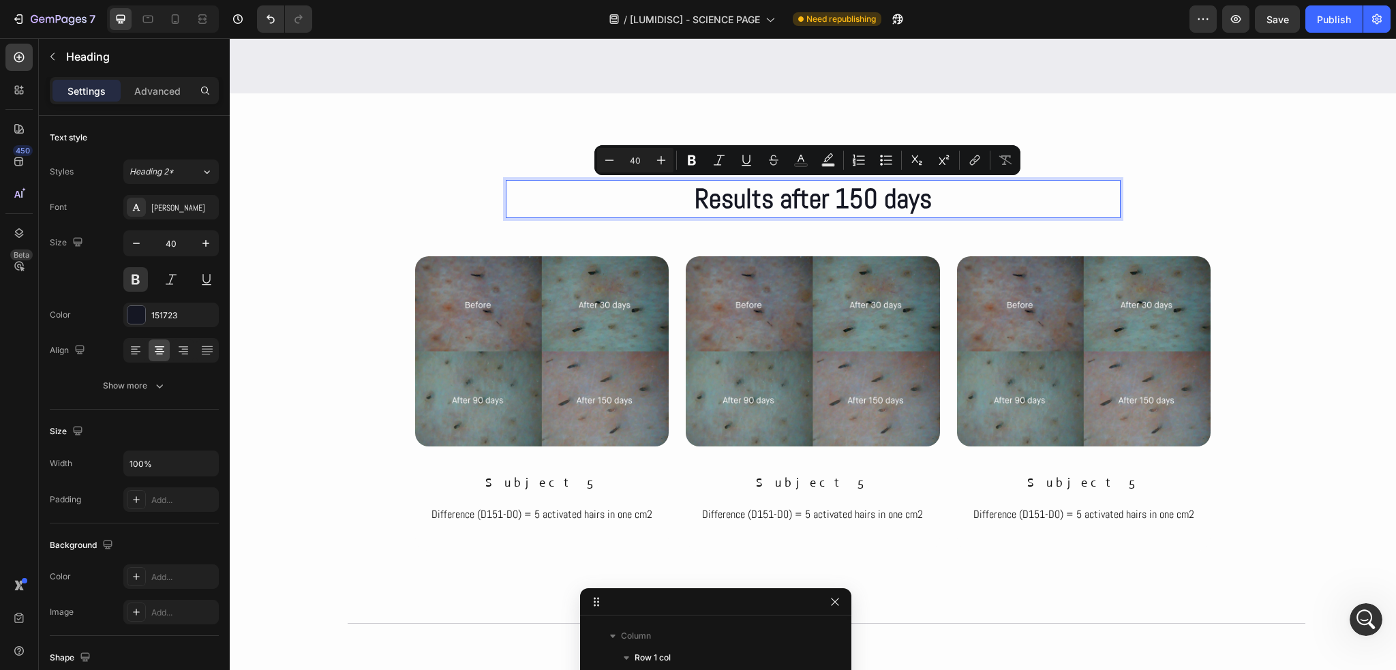
click at [870, 205] on p "Results after 150 days" at bounding box center [813, 198] width 612 height 35
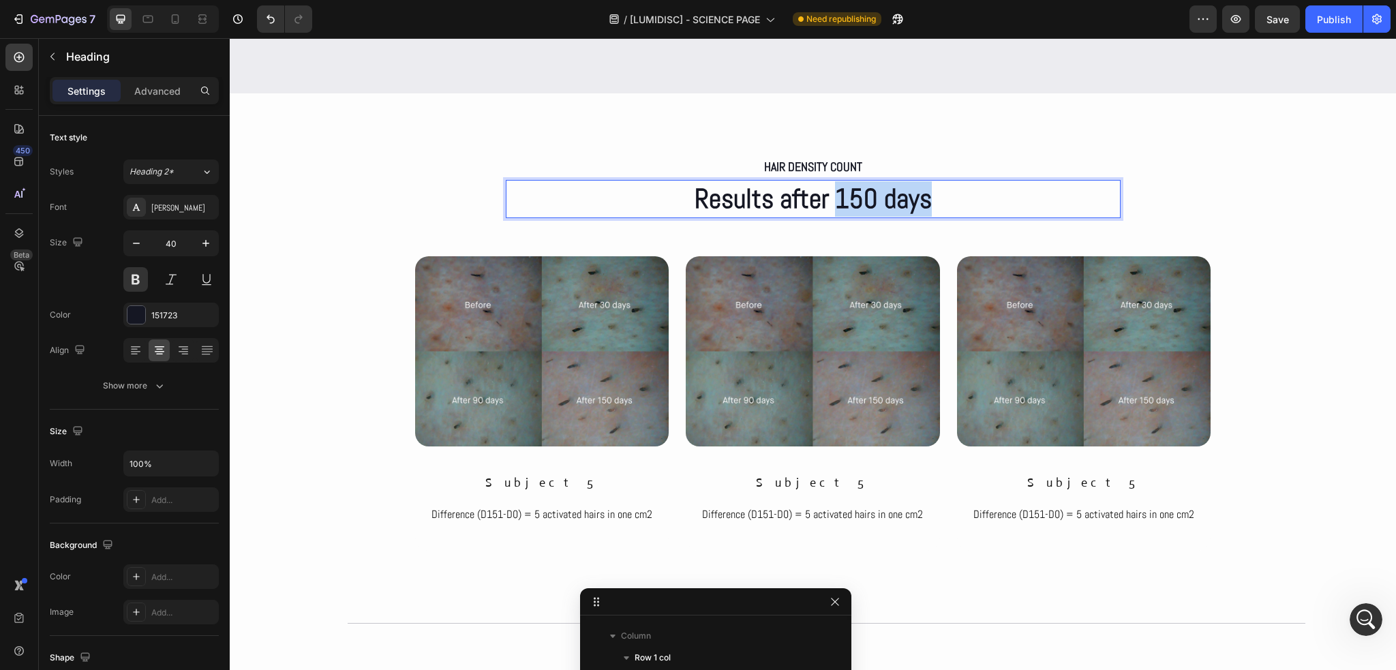
drag, startPoint x: 921, startPoint y: 203, endPoint x: 832, endPoint y: 198, distance: 89.4
click at [832, 198] on p "Results after 150 days" at bounding box center [813, 198] width 612 height 35
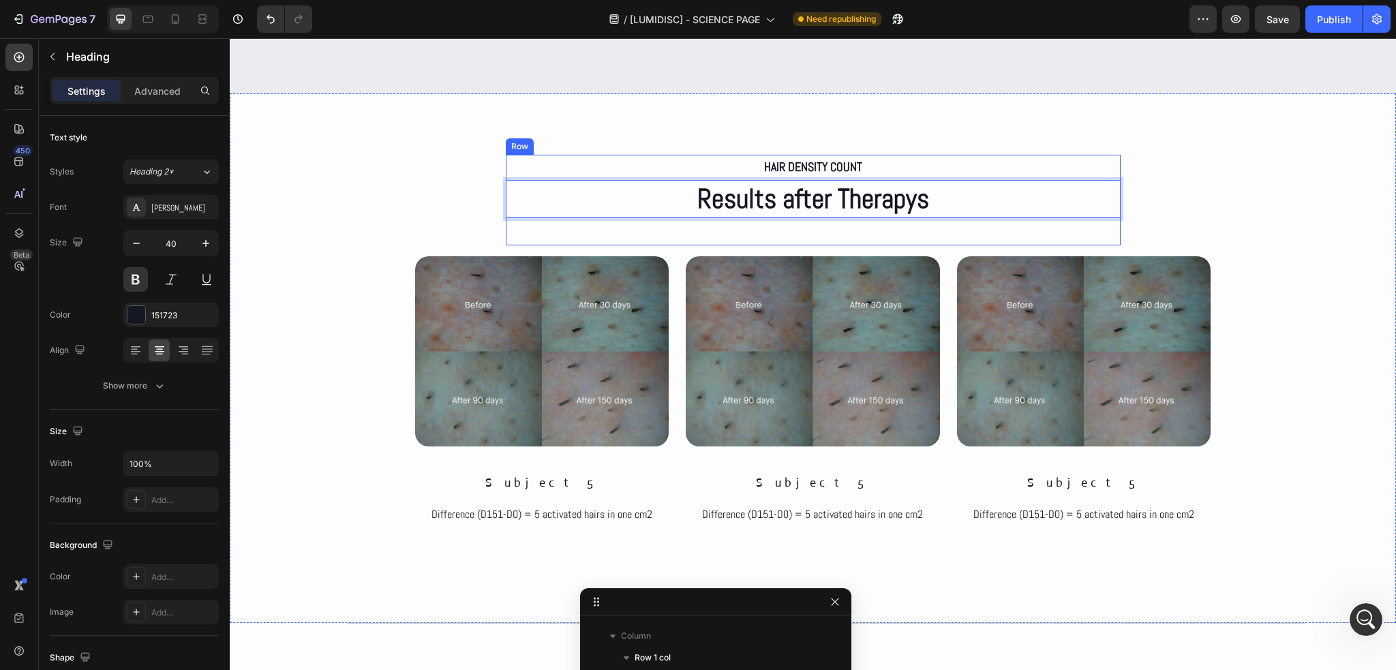
click at [865, 232] on div "Hair density count Text Block Results after Therapys Heading 0 Row" at bounding box center [813, 200] width 615 height 90
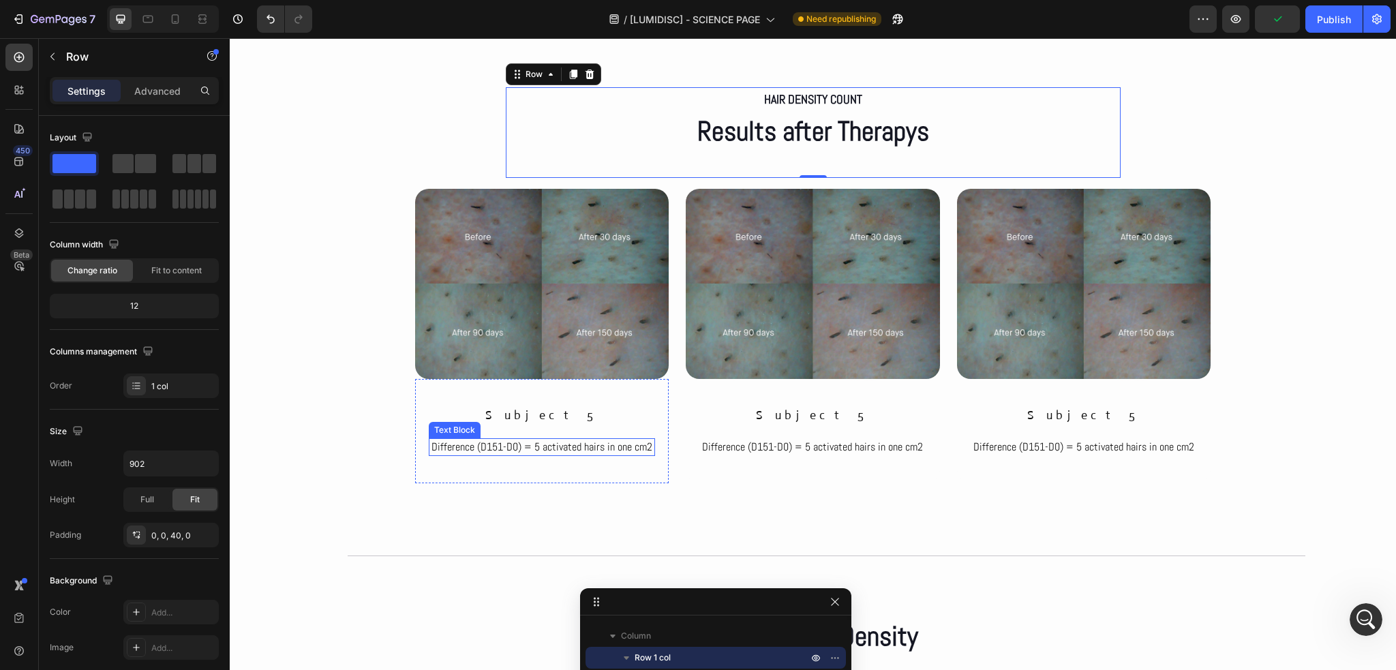
scroll to position [3632, 0]
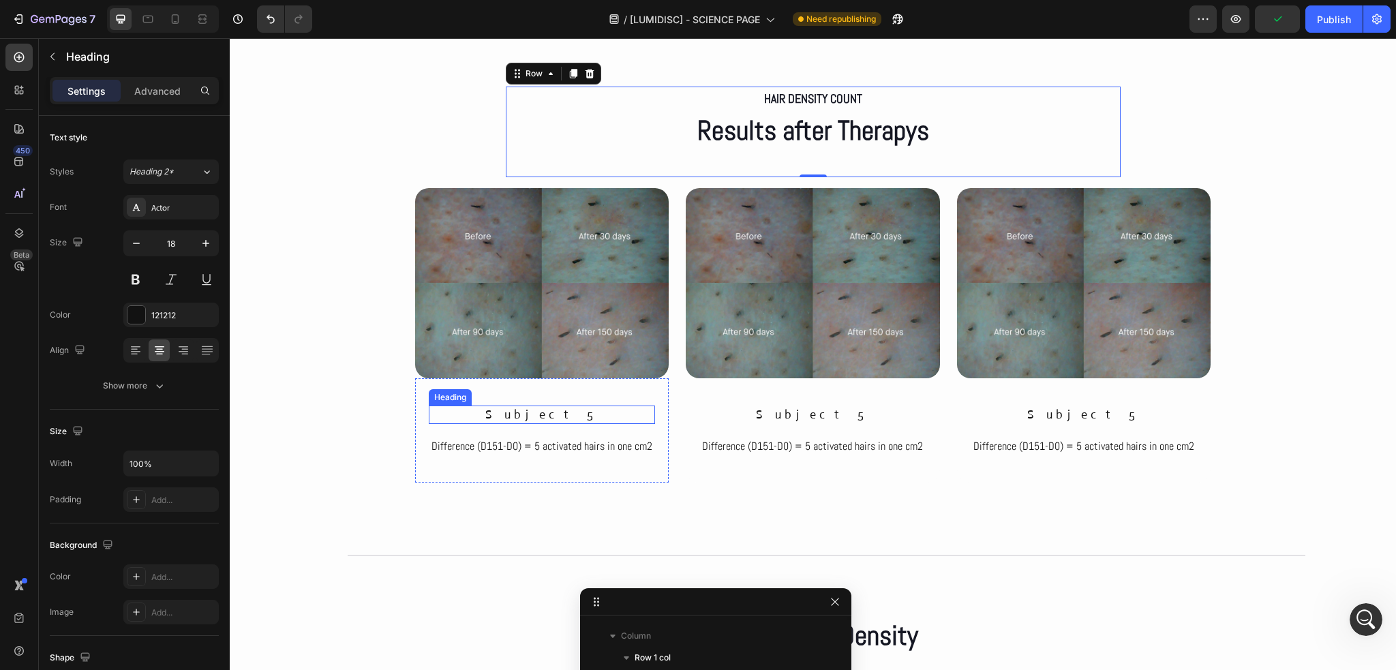
click at [534, 419] on p "subject 5" at bounding box center [542, 415] width 224 height 16
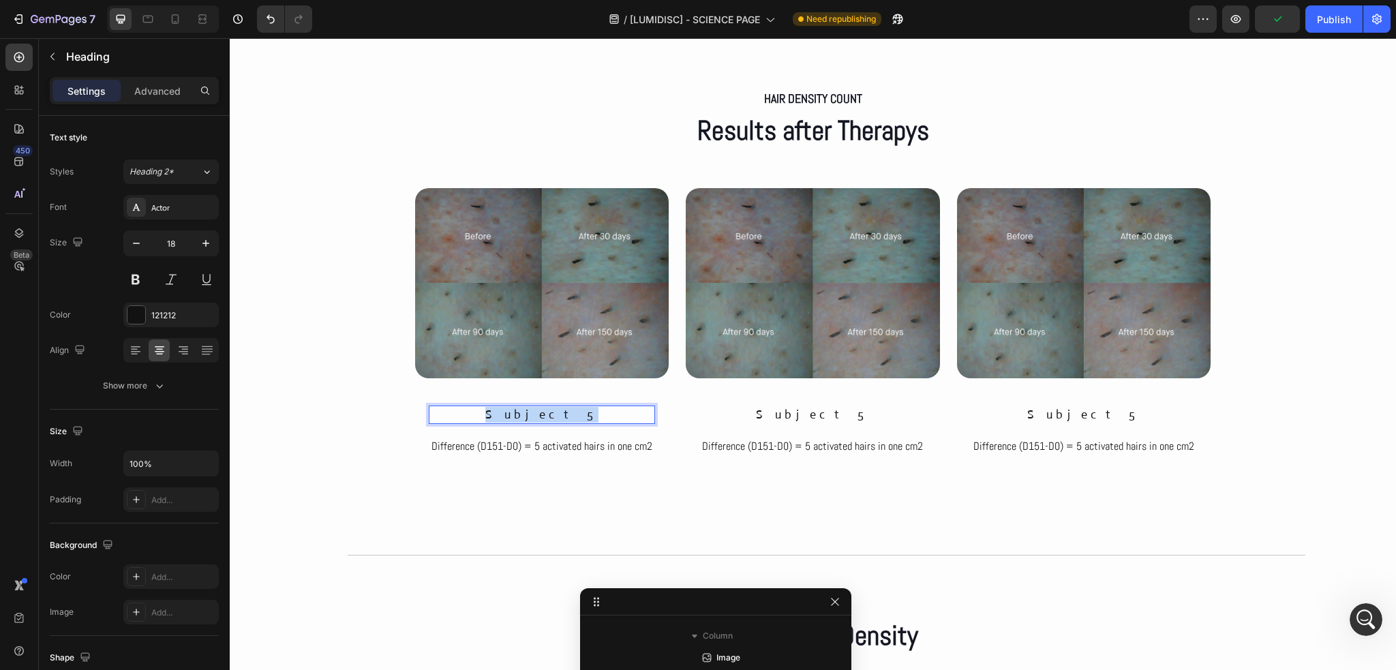
click at [534, 419] on p "subject 5" at bounding box center [542, 415] width 224 height 16
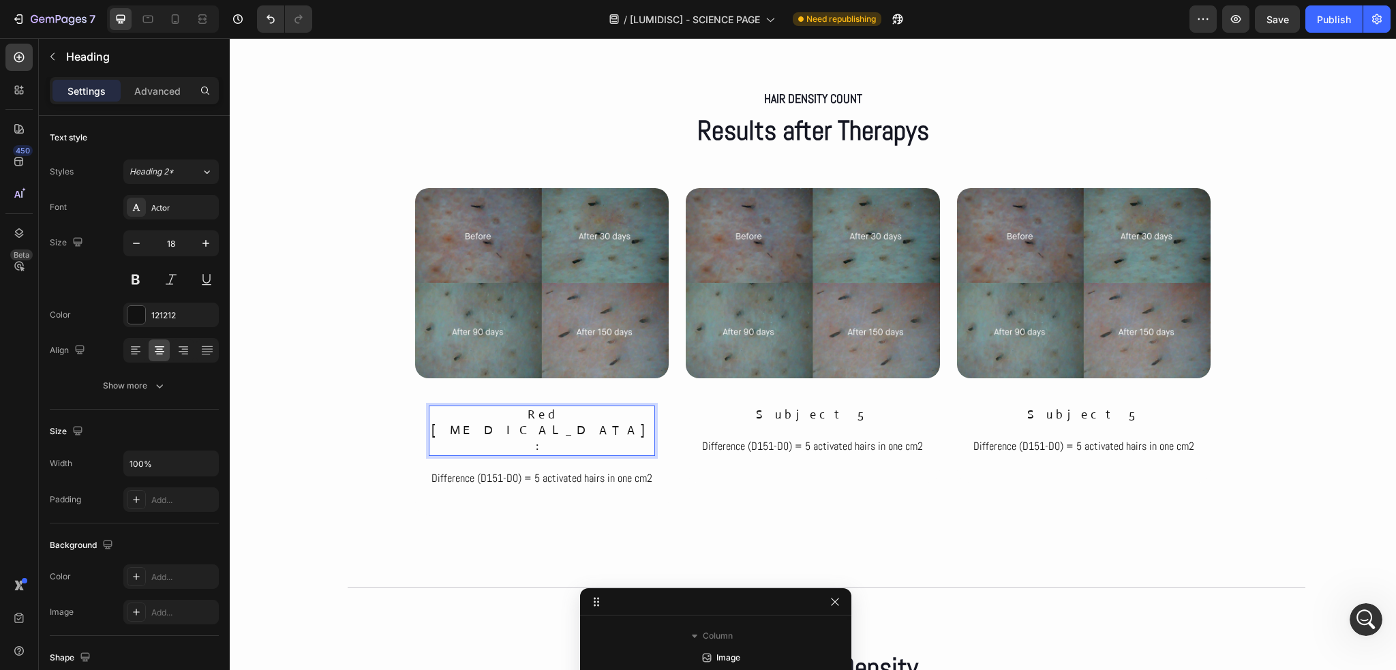
click at [534, 419] on p "Red light therapy:" at bounding box center [542, 431] width 224 height 48
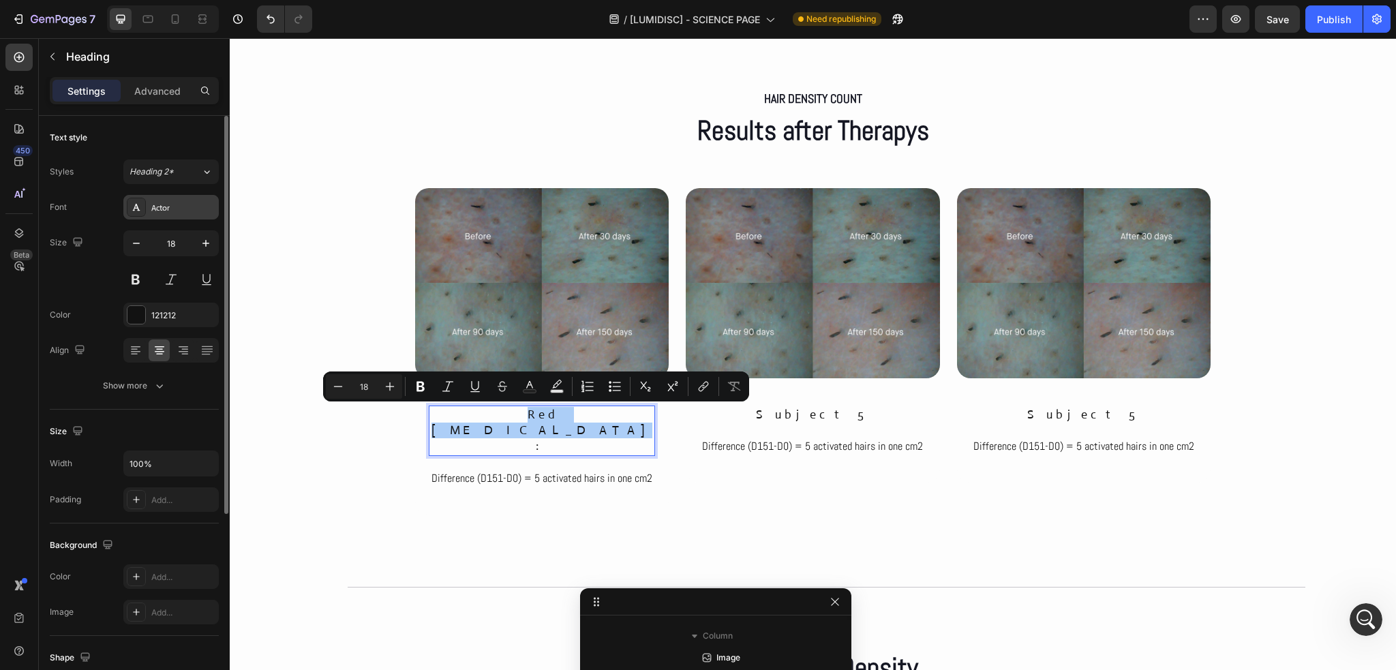
click at [165, 211] on div "Actor" at bounding box center [183, 208] width 64 height 12
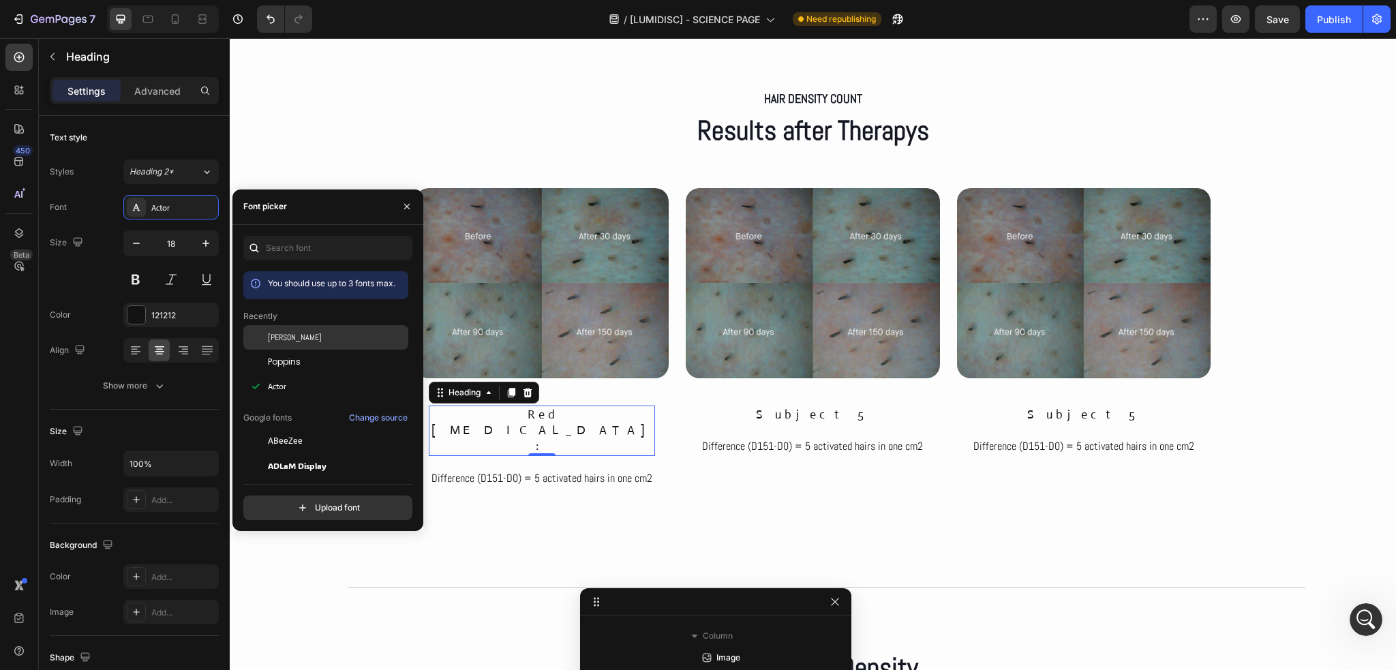
click at [282, 340] on div "Abel" at bounding box center [337, 337] width 138 height 12
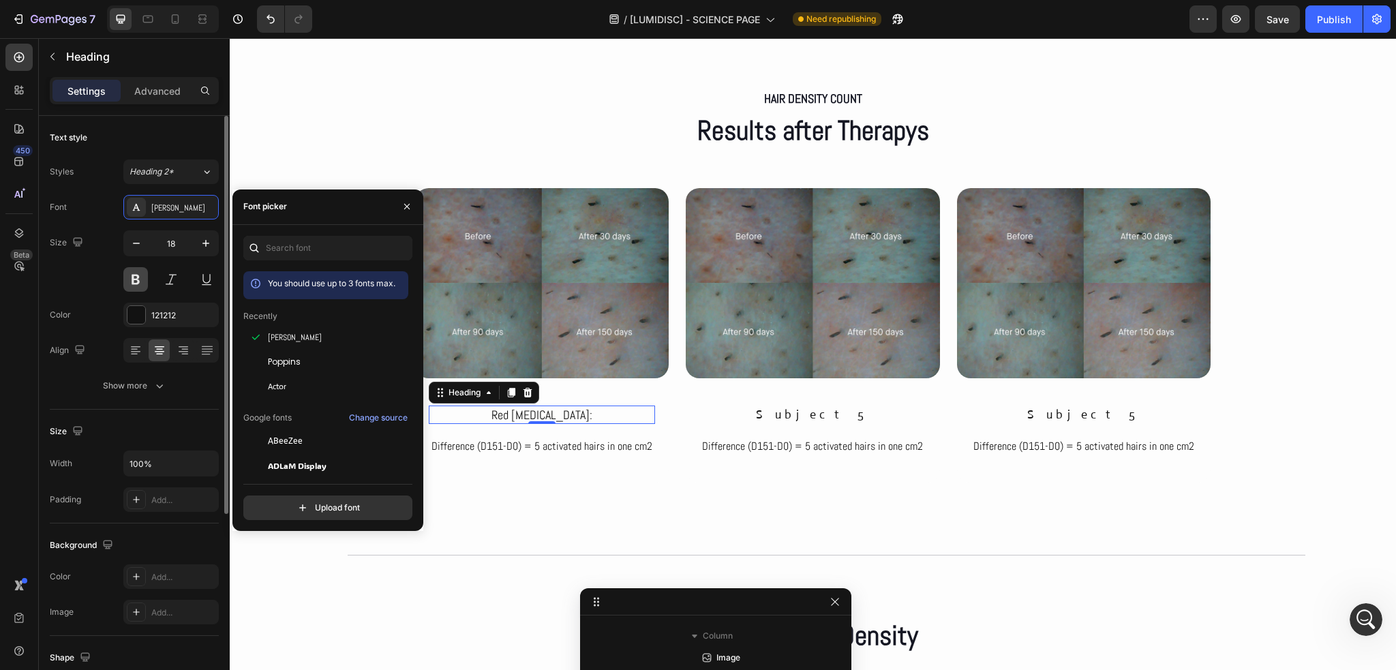
click at [138, 278] on button at bounding box center [135, 279] width 25 height 25
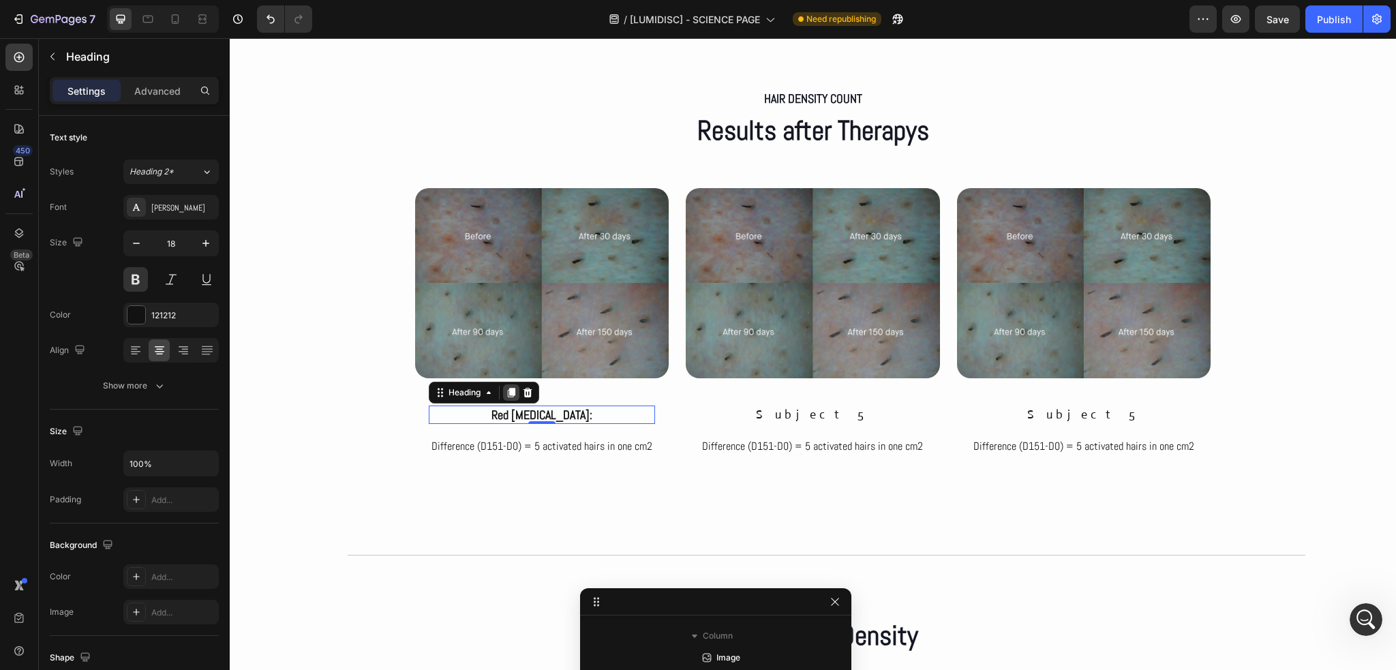
click at [506, 397] on icon at bounding box center [511, 392] width 11 height 11
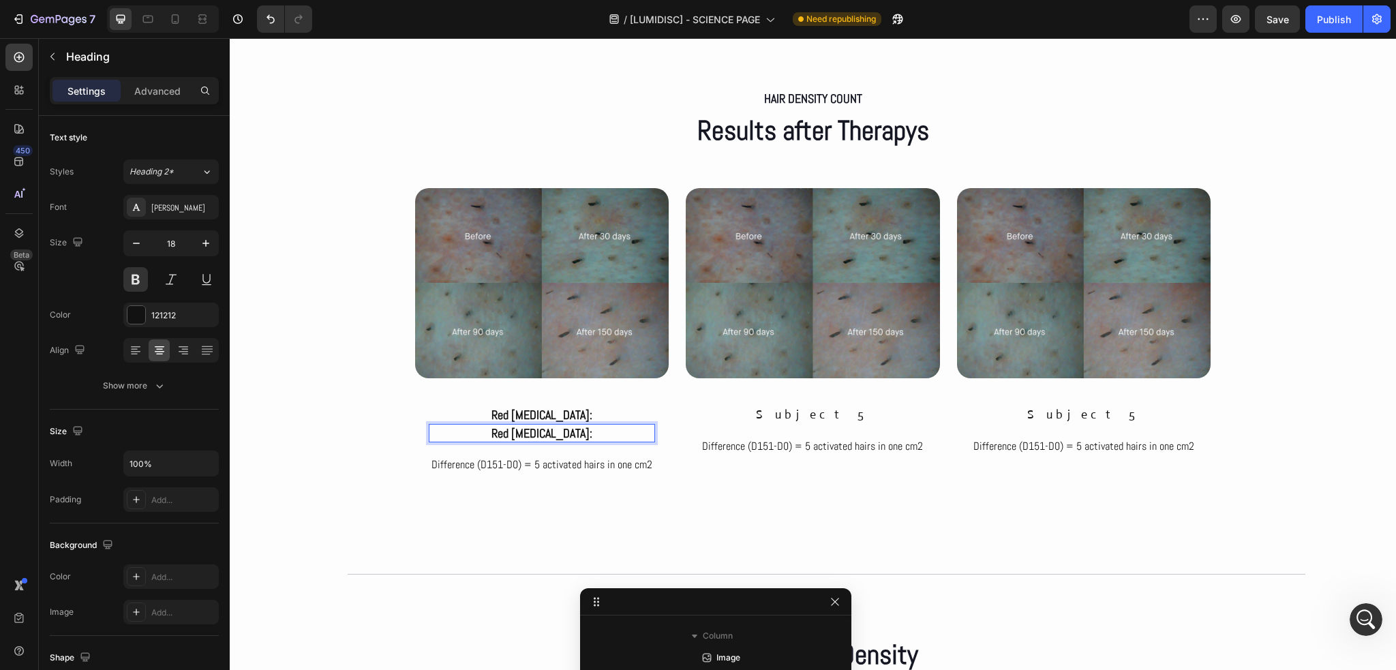
click at [546, 432] on p "red light therapy:" at bounding box center [542, 433] width 224 height 16
click at [584, 418] on p "Red light therapy:" at bounding box center [542, 415] width 224 height 16
click at [590, 429] on p "Results after 35 days" at bounding box center [542, 433] width 224 height 16
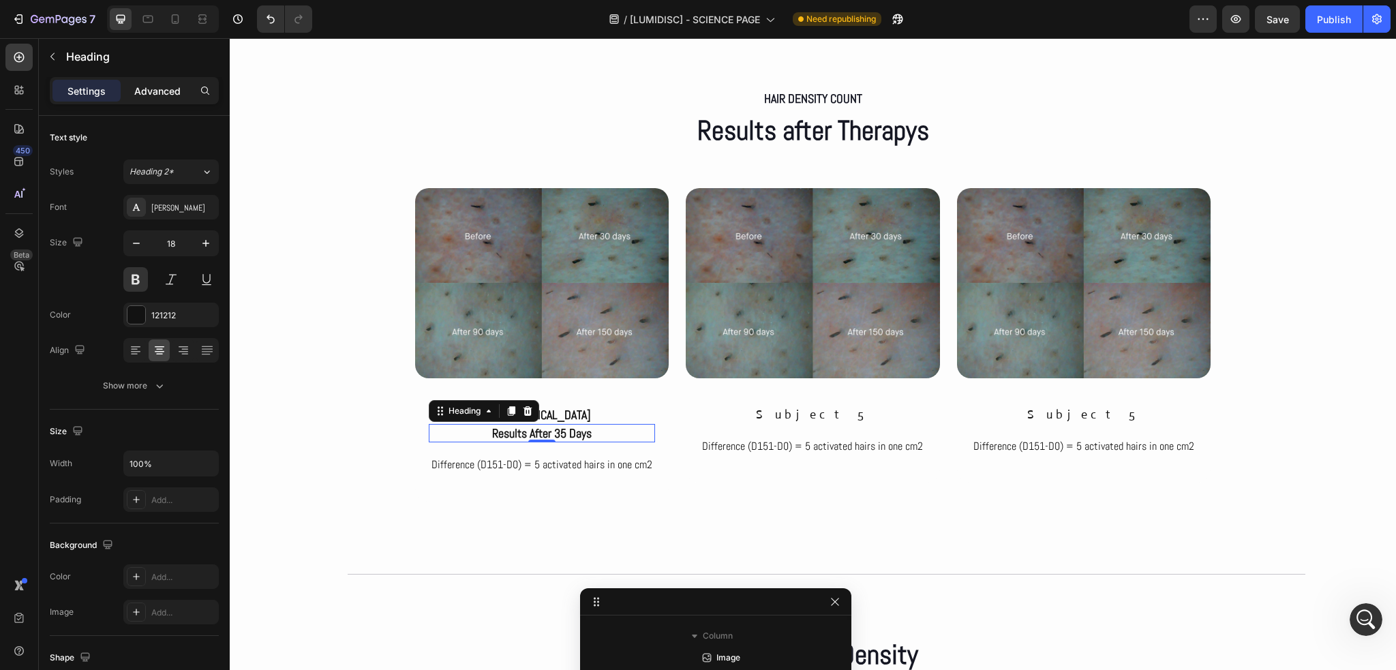
click at [168, 94] on p "Advanced" at bounding box center [157, 91] width 46 height 14
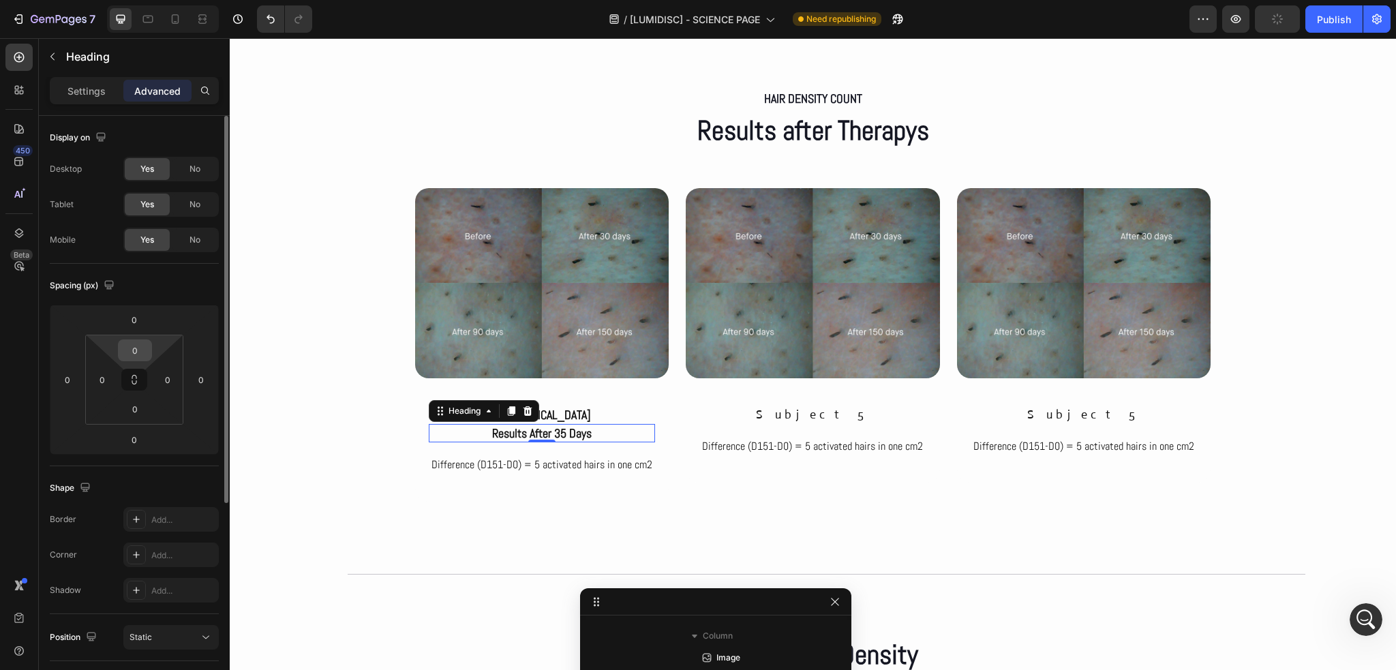
click at [142, 346] on input "0" at bounding box center [134, 350] width 27 height 20
type input "20"
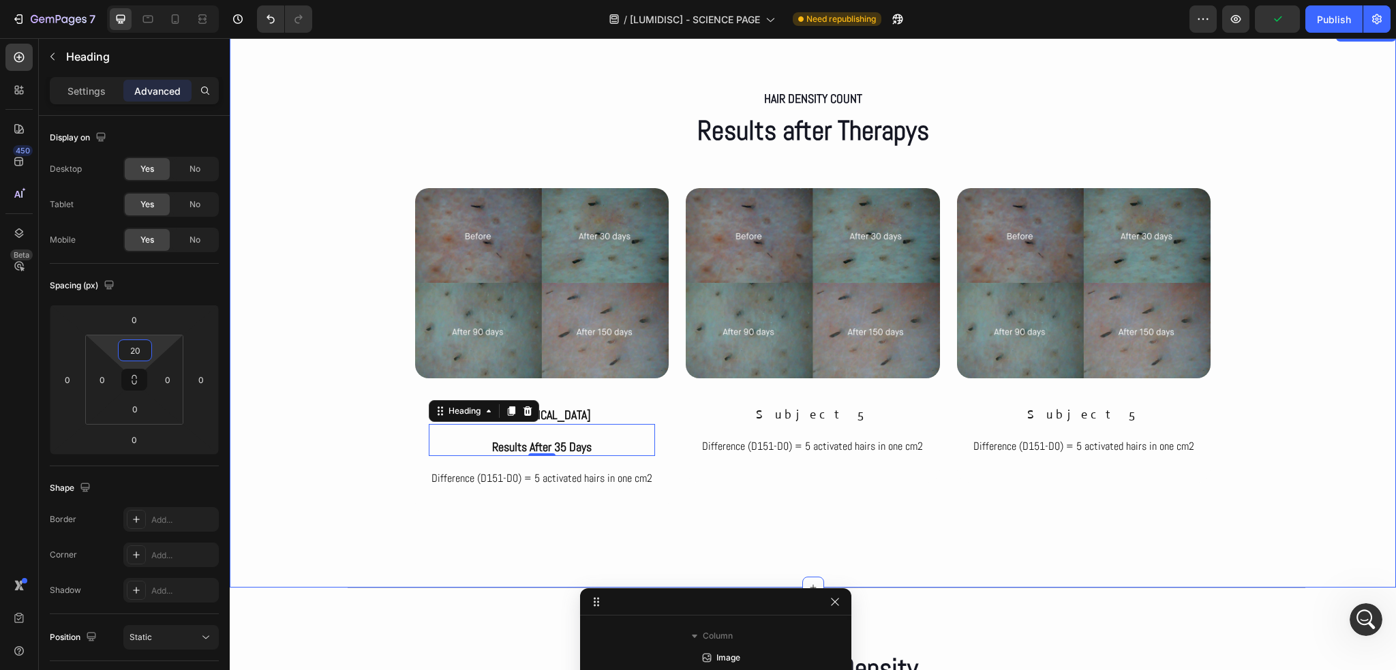
click at [266, 333] on div "Hair density count Text Block Results after Therapys Heading Row Image Red ligh…" at bounding box center [813, 306] width 1166 height 439
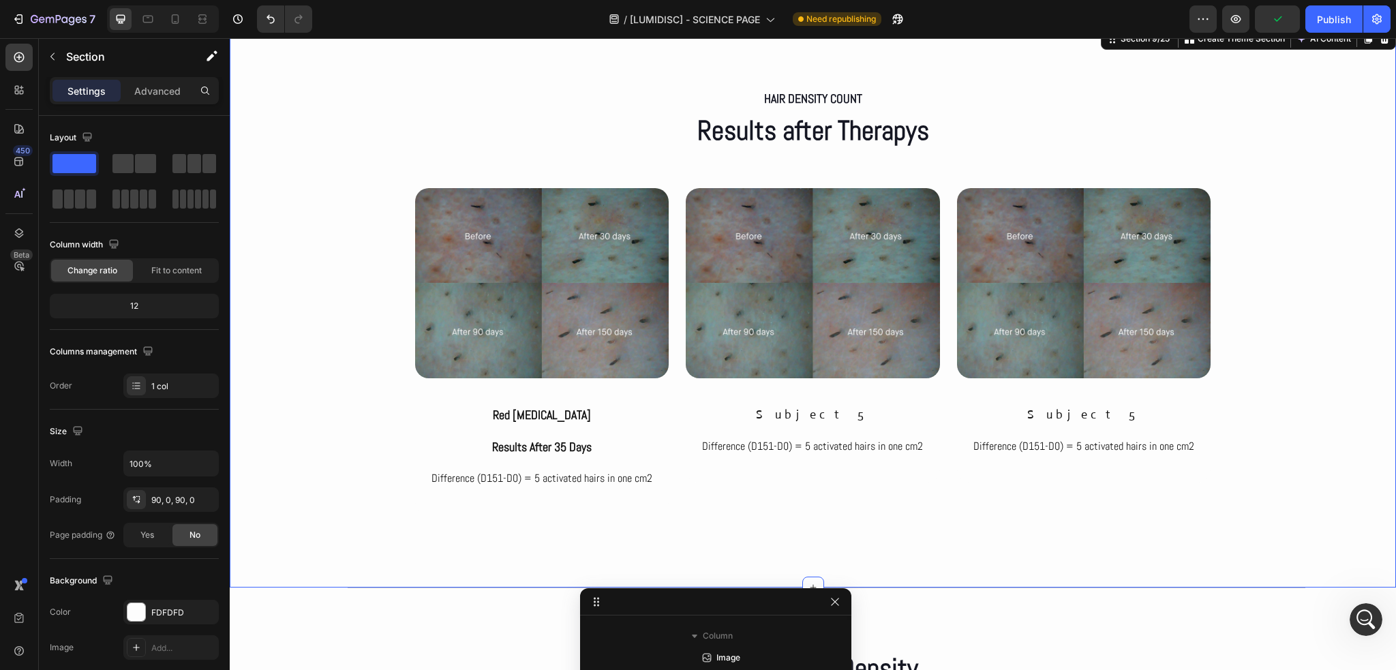
scroll to position [3181, 0]
click at [158, 95] on p "Advanced" at bounding box center [157, 91] width 46 height 14
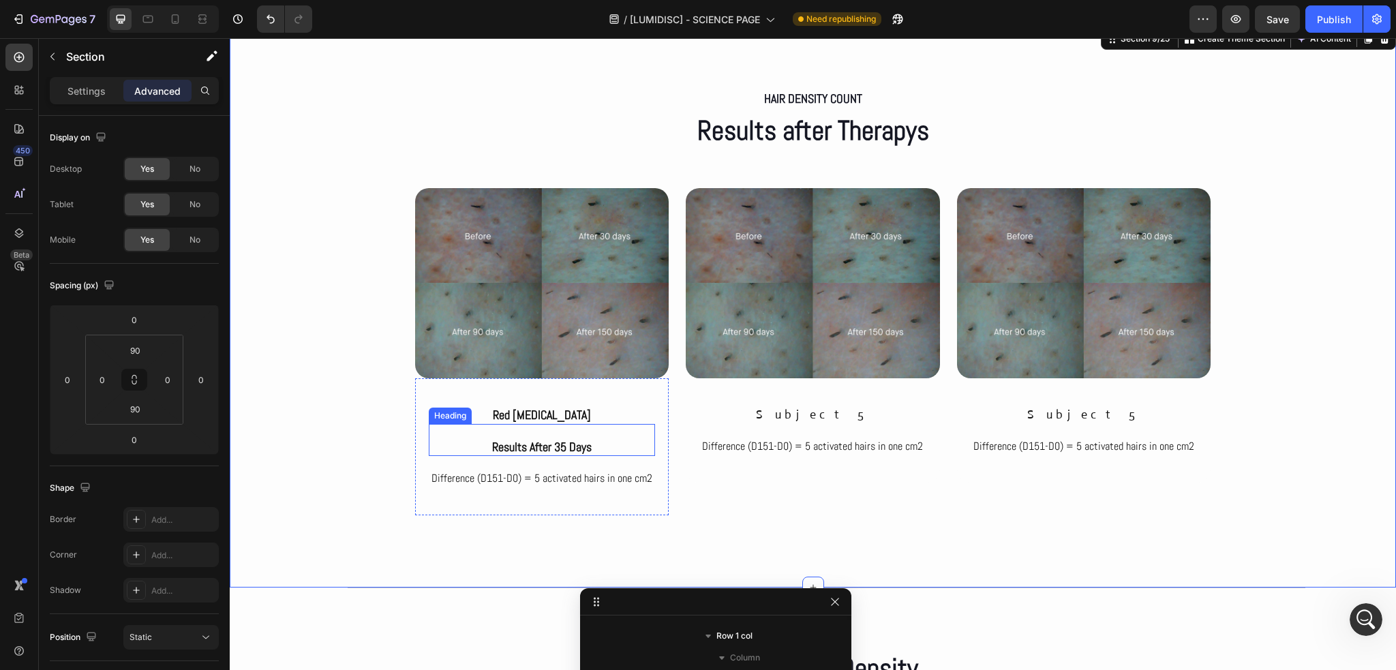
scroll to position [3530, 0]
click at [534, 449] on p "Results after 35 days" at bounding box center [542, 447] width 224 height 16
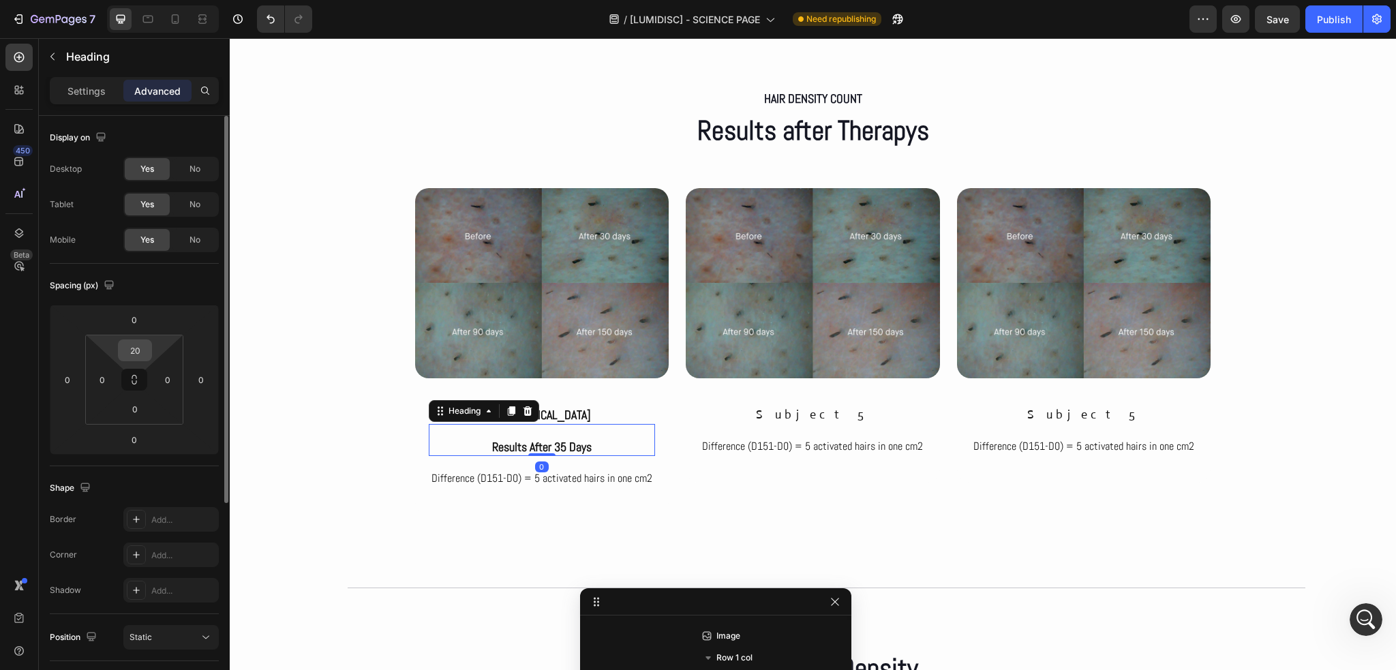
click at [150, 341] on div "20" at bounding box center [135, 350] width 34 height 22
click at [145, 344] on input "20" at bounding box center [134, 350] width 27 height 20
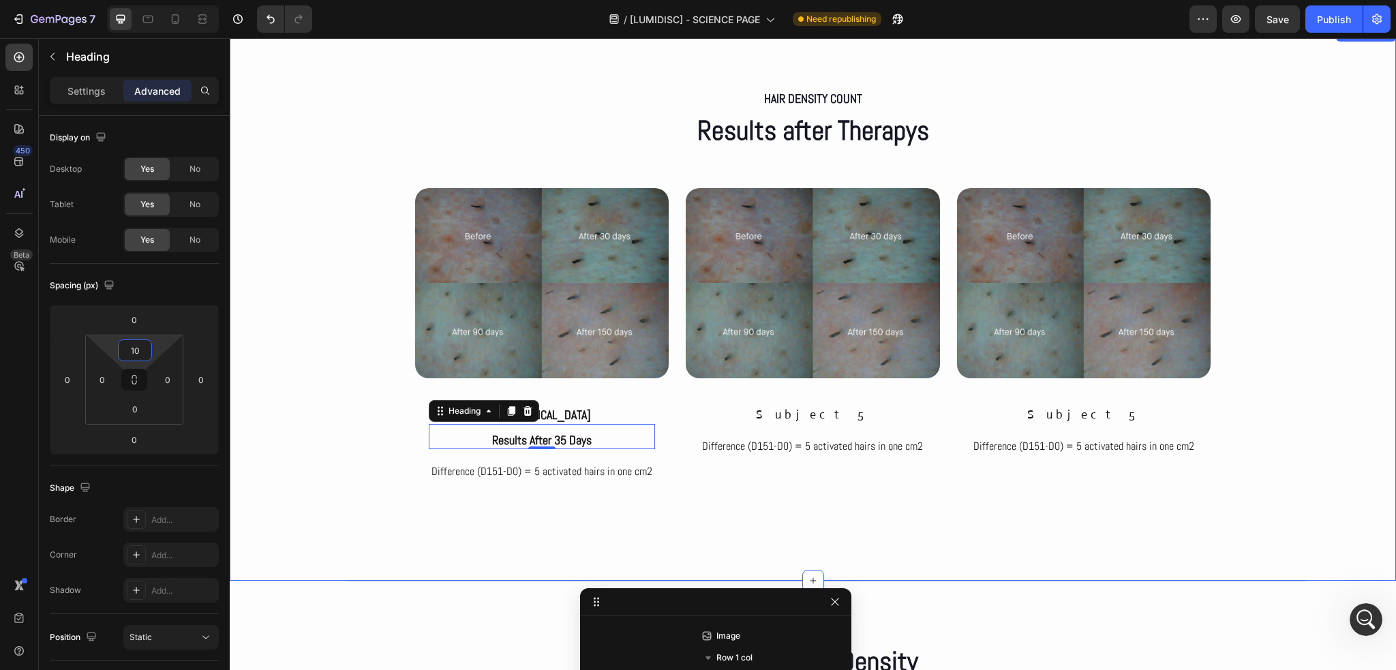
type input "10"
click at [329, 382] on div "Hair density count Text Block Results after Therapys Heading Row Image Red ligh…" at bounding box center [813, 303] width 1166 height 432
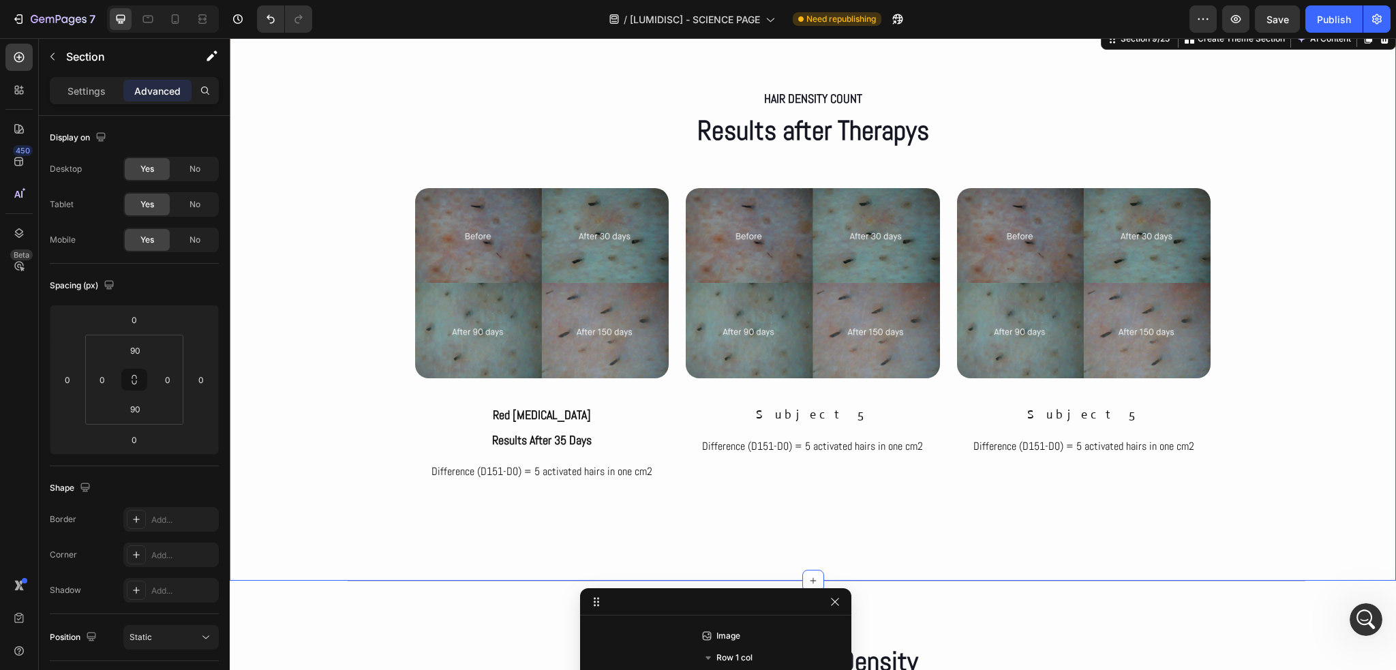
scroll to position [3181, 0]
click at [581, 471] on p "Difference (D151-D0) = 5 activated hairs in one cm2" at bounding box center [542, 471] width 224 height 15
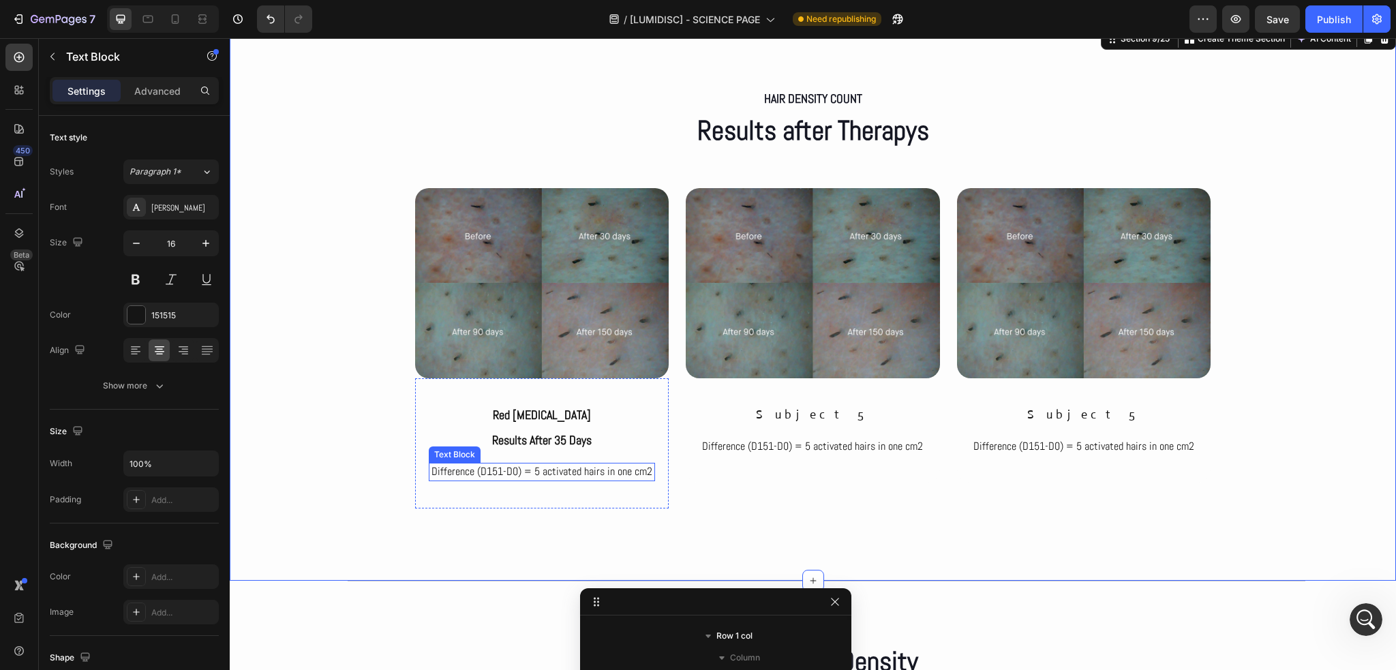
scroll to position [3551, 0]
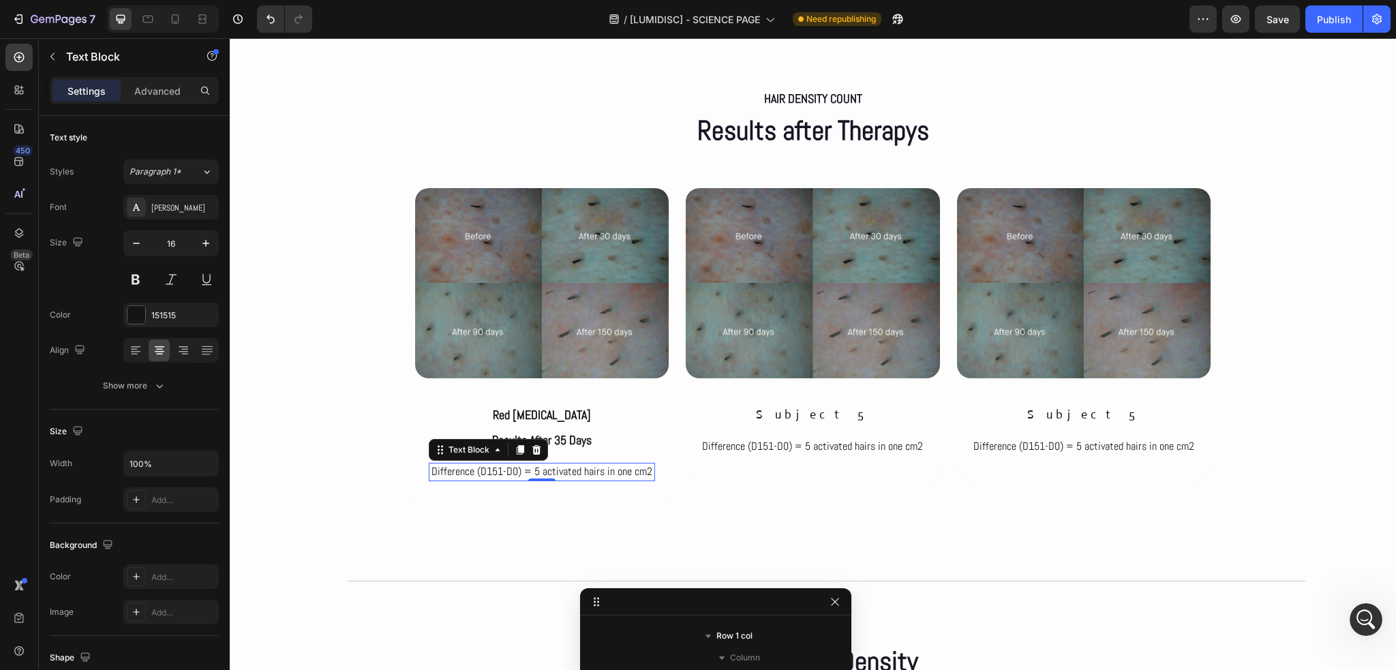
click at [581, 471] on p "Difference (D151-D0) = 5 activated hairs in one cm2" at bounding box center [542, 471] width 224 height 15
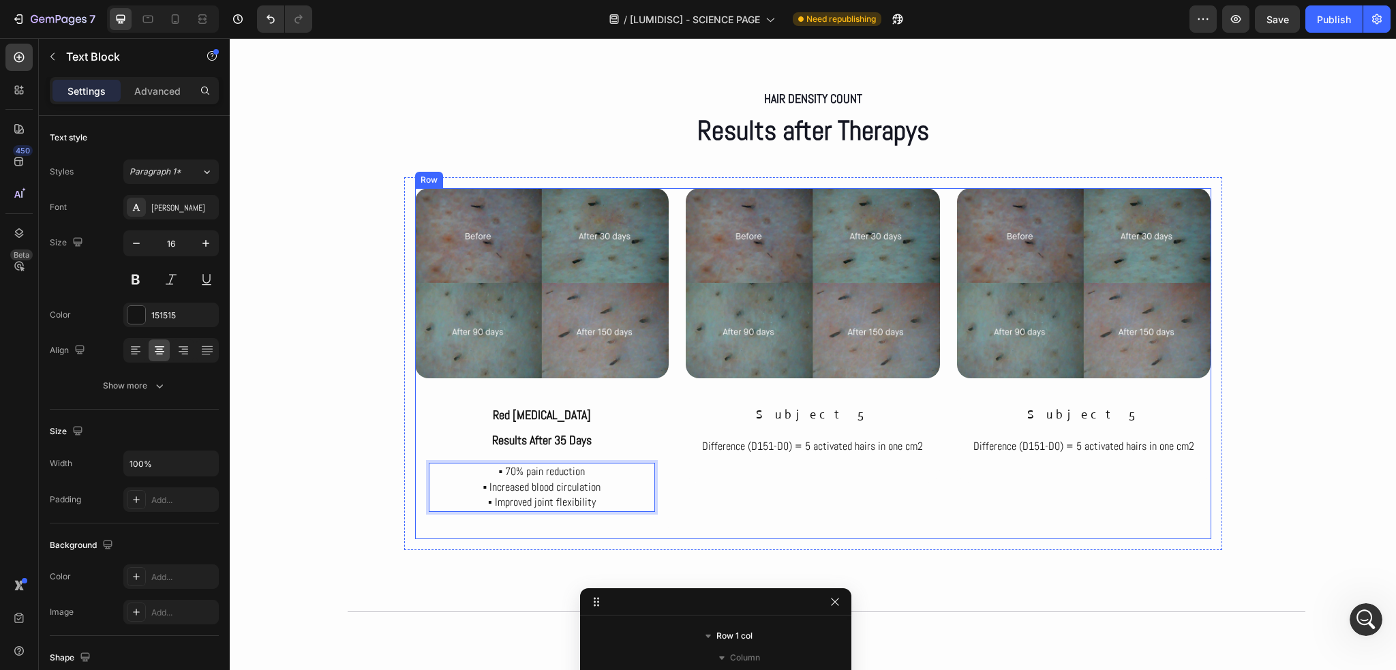
click at [706, 508] on div "Image subject 5 Heading Difference (D151-D0) = 5 activated hairs in one cm2 Tex…" at bounding box center [813, 363] width 254 height 351
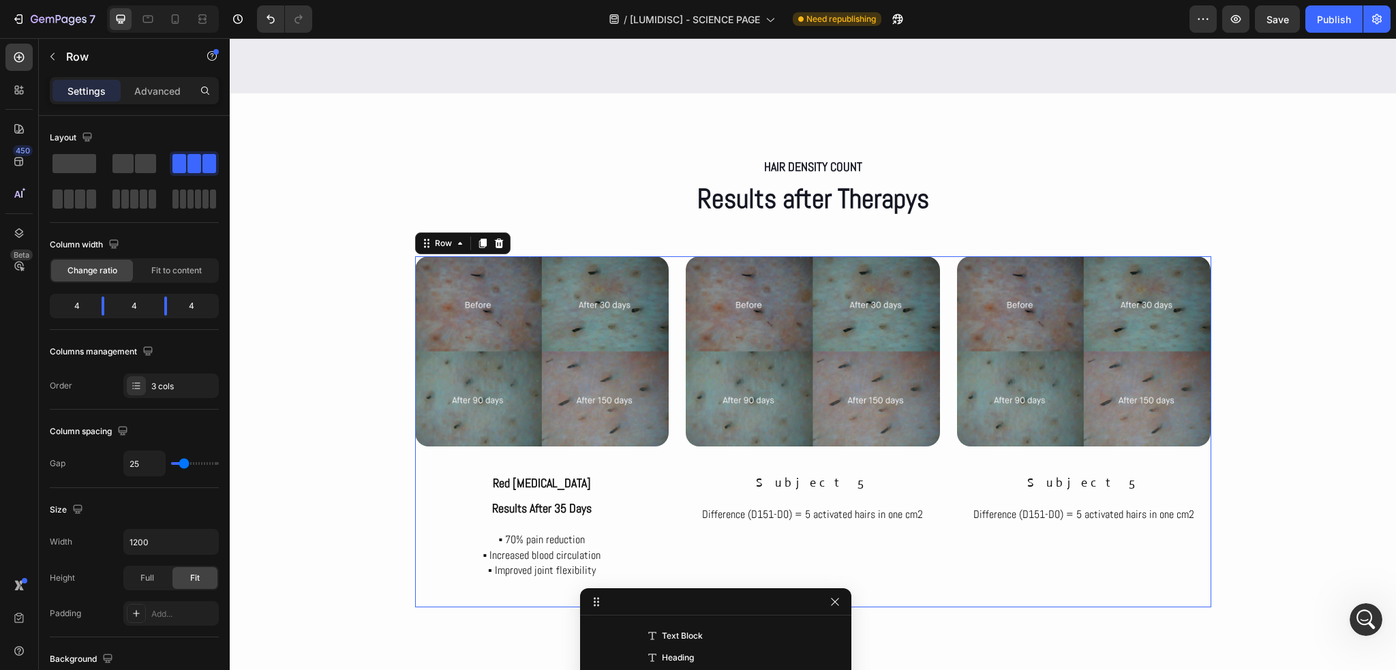
scroll to position [3836, 0]
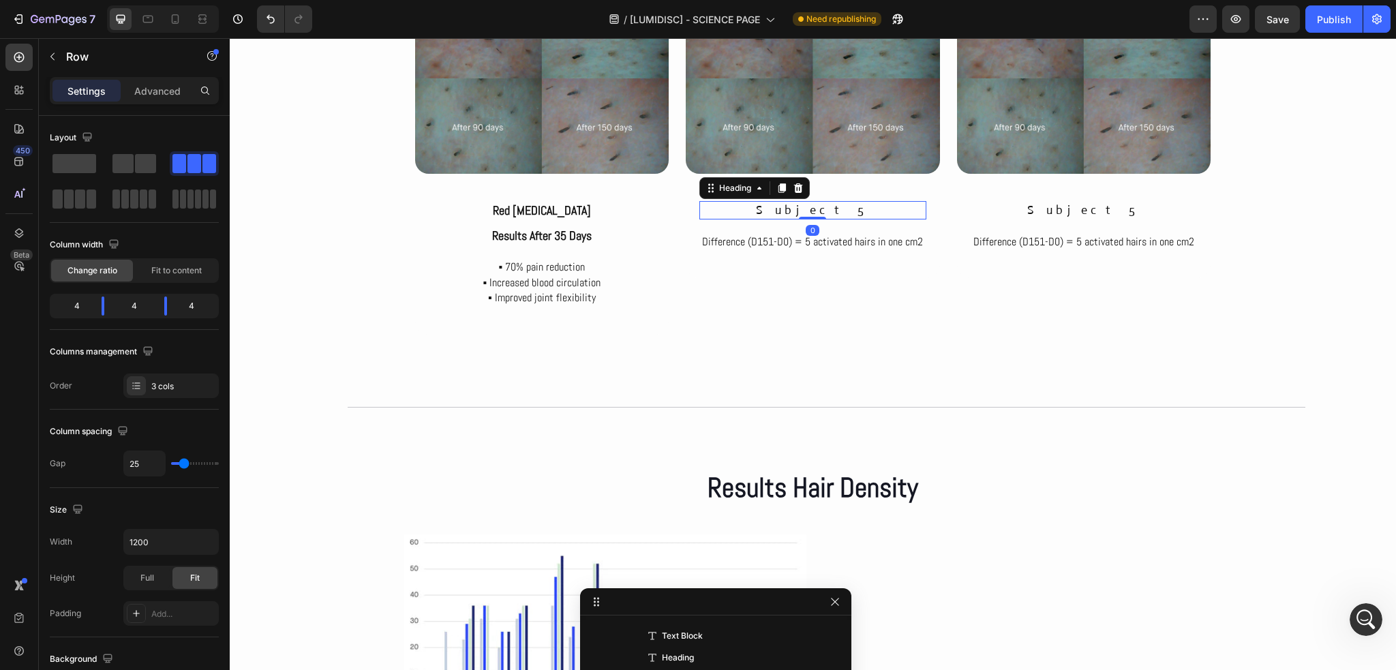
click at [804, 208] on h2 "subject 5" at bounding box center [812, 210] width 227 height 18
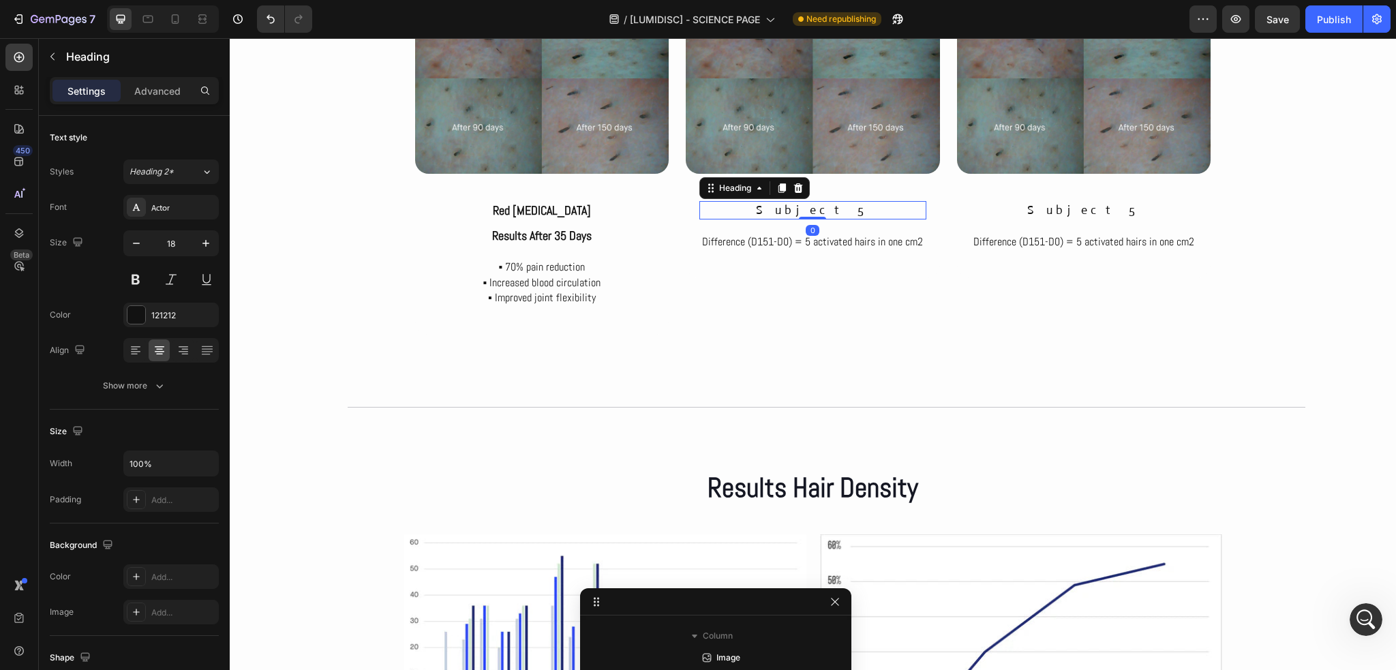
click at [804, 208] on h2 "subject 5" at bounding box center [812, 210] width 227 height 18
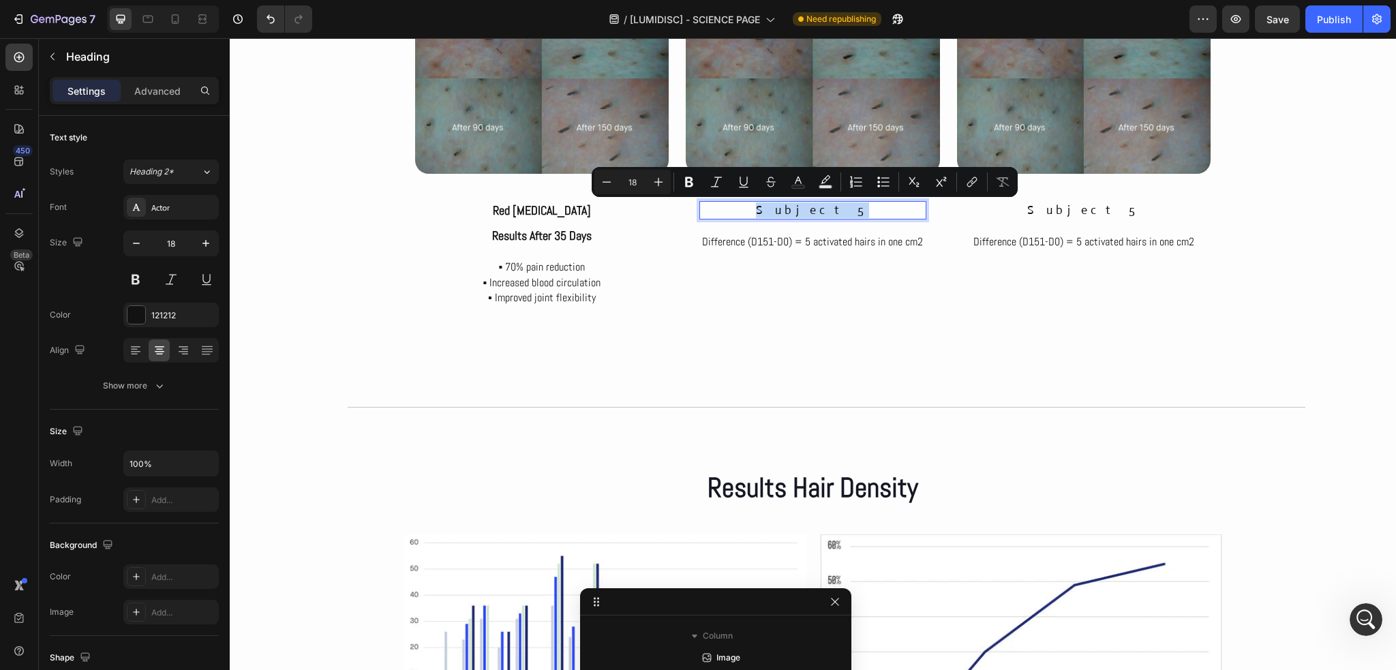
click at [804, 208] on p "subject 5" at bounding box center [813, 210] width 224 height 16
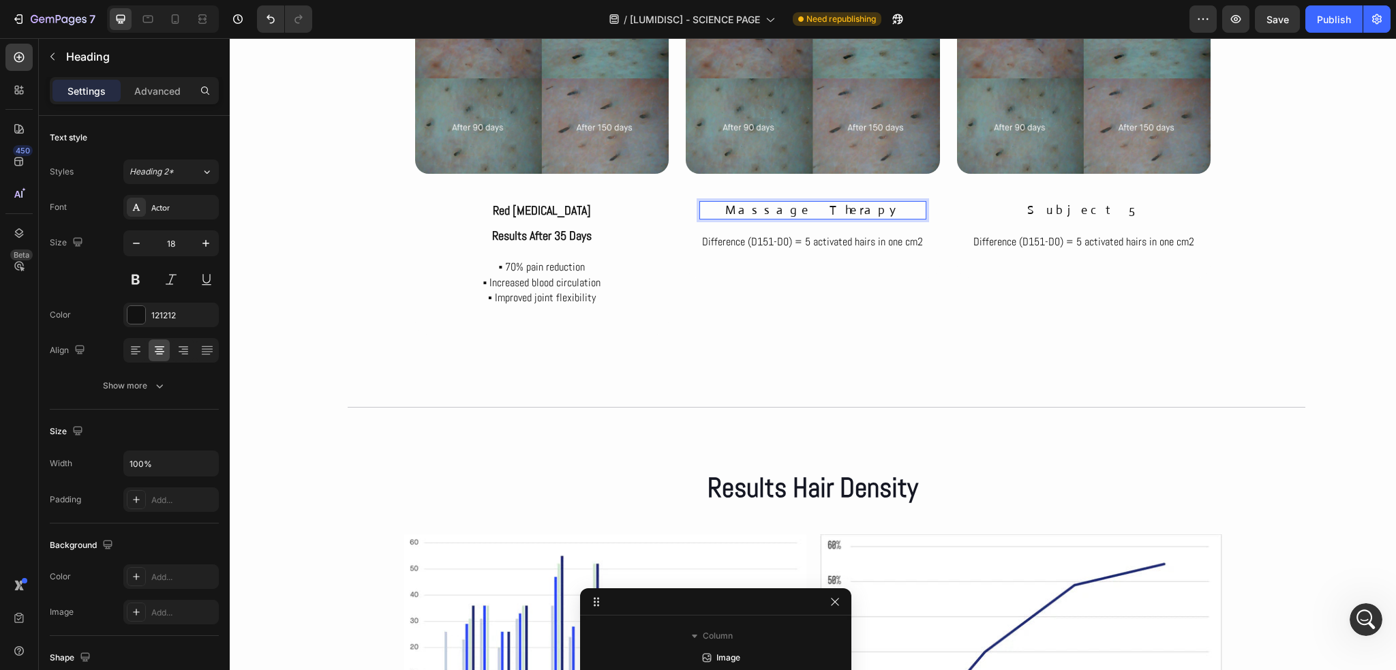
click at [804, 208] on p "Massage Therapy" at bounding box center [813, 210] width 224 height 16
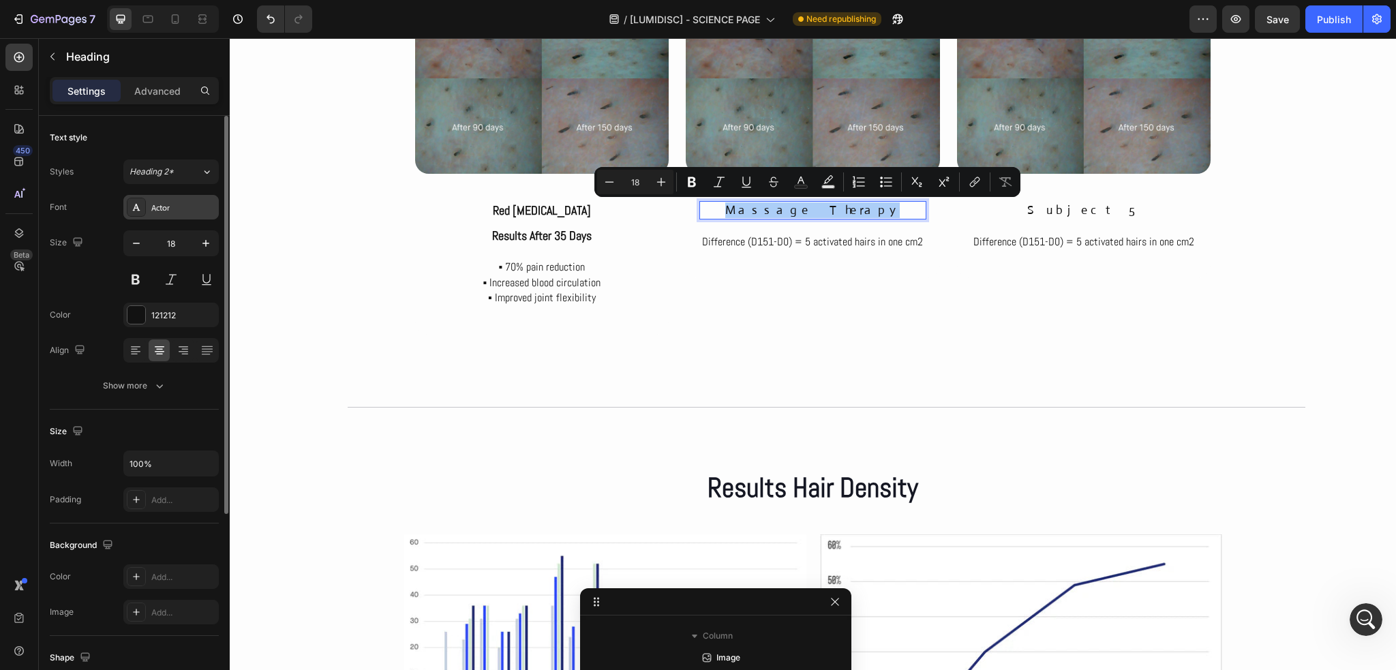
click at [186, 205] on div "Actor" at bounding box center [183, 208] width 64 height 12
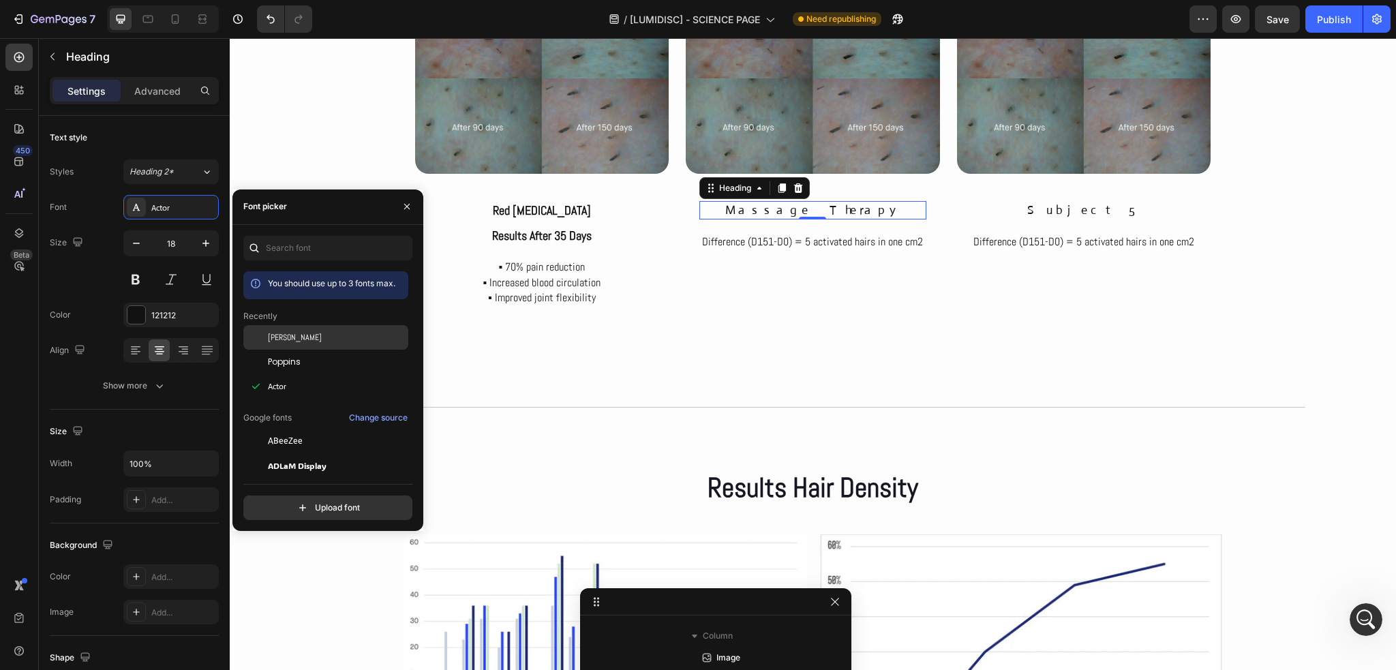
click at [288, 337] on div "Abel" at bounding box center [337, 337] width 138 height 12
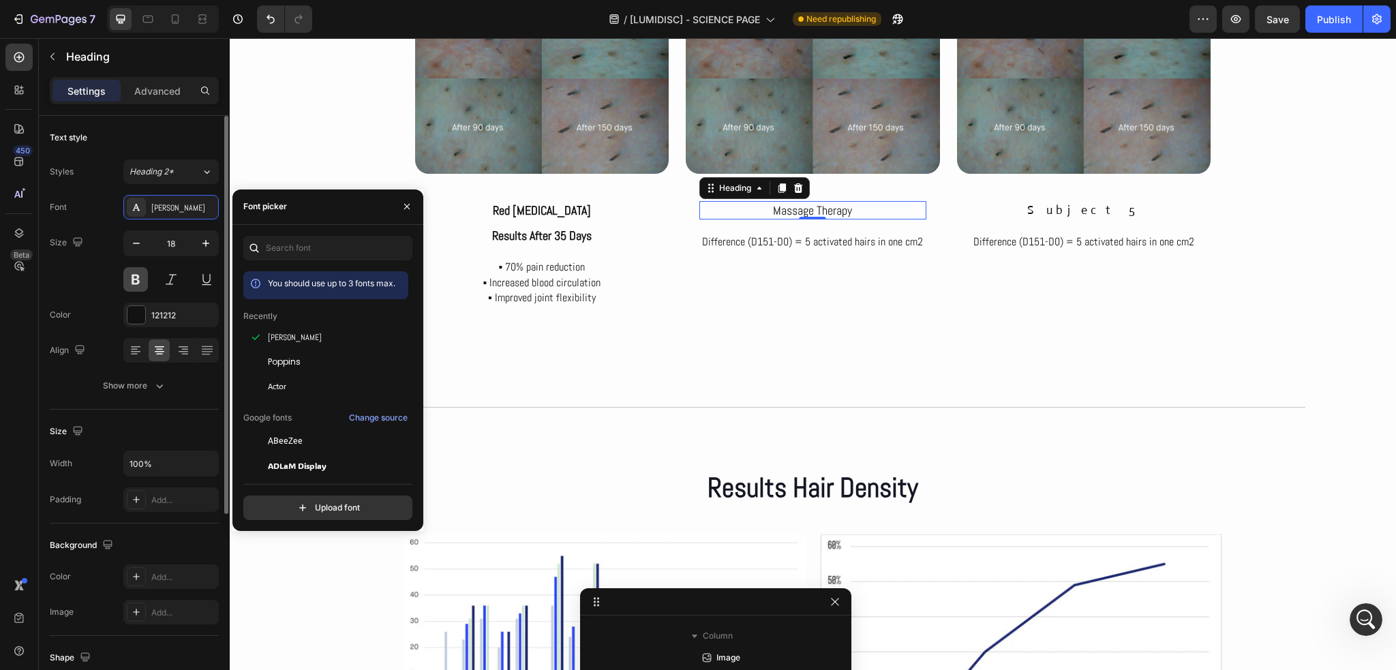
click at [135, 281] on button at bounding box center [135, 279] width 25 height 25
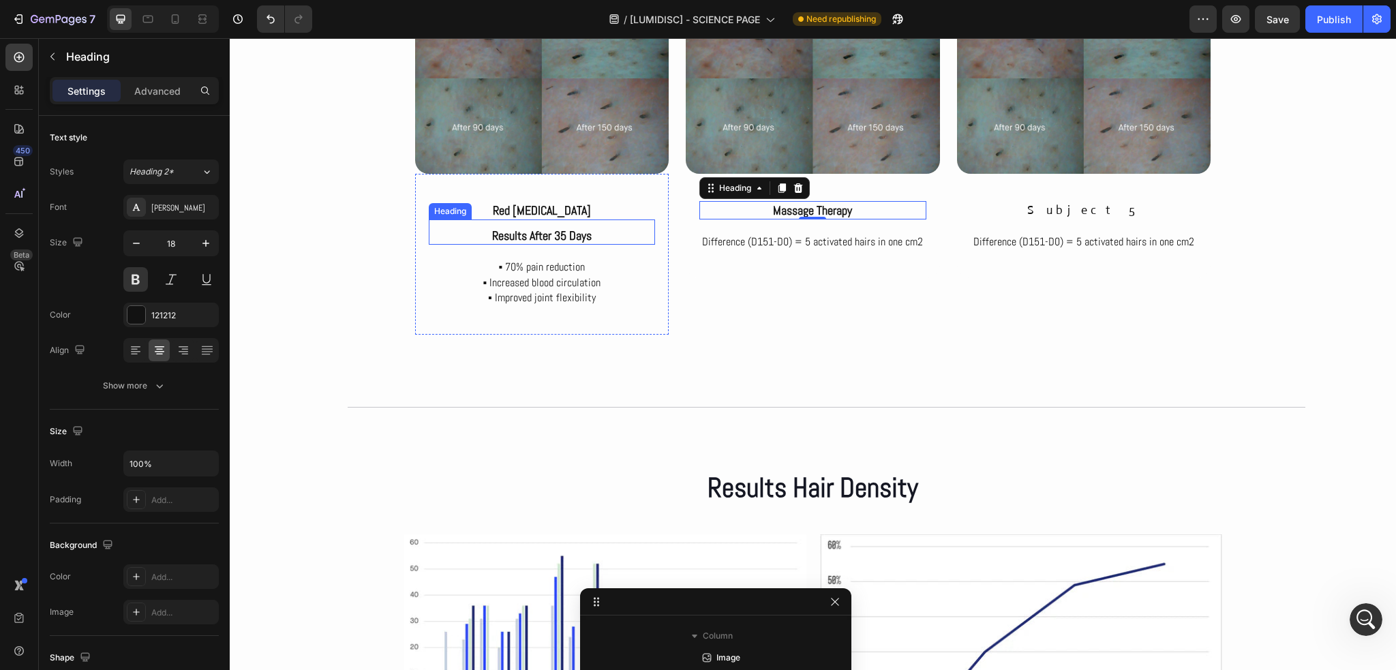
click at [592, 236] on p "Results after 35 days" at bounding box center [542, 236] width 224 height 16
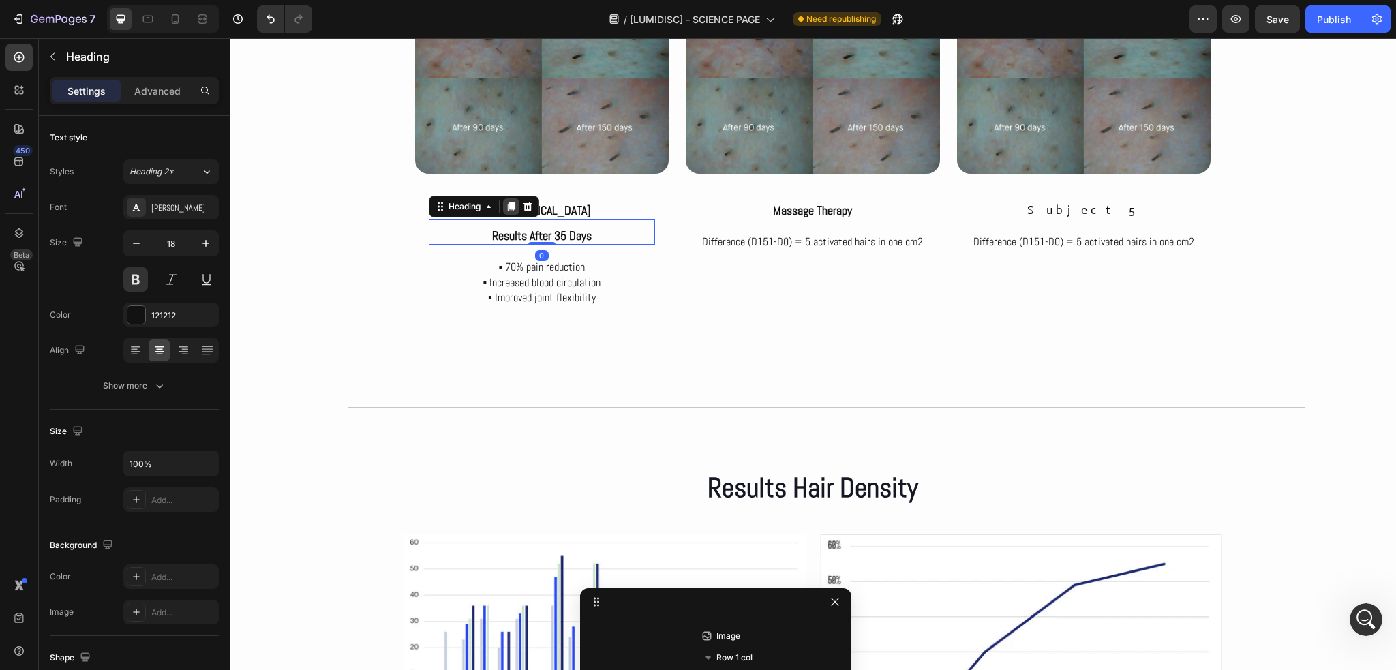
click at [506, 213] on div at bounding box center [511, 206] width 16 height 16
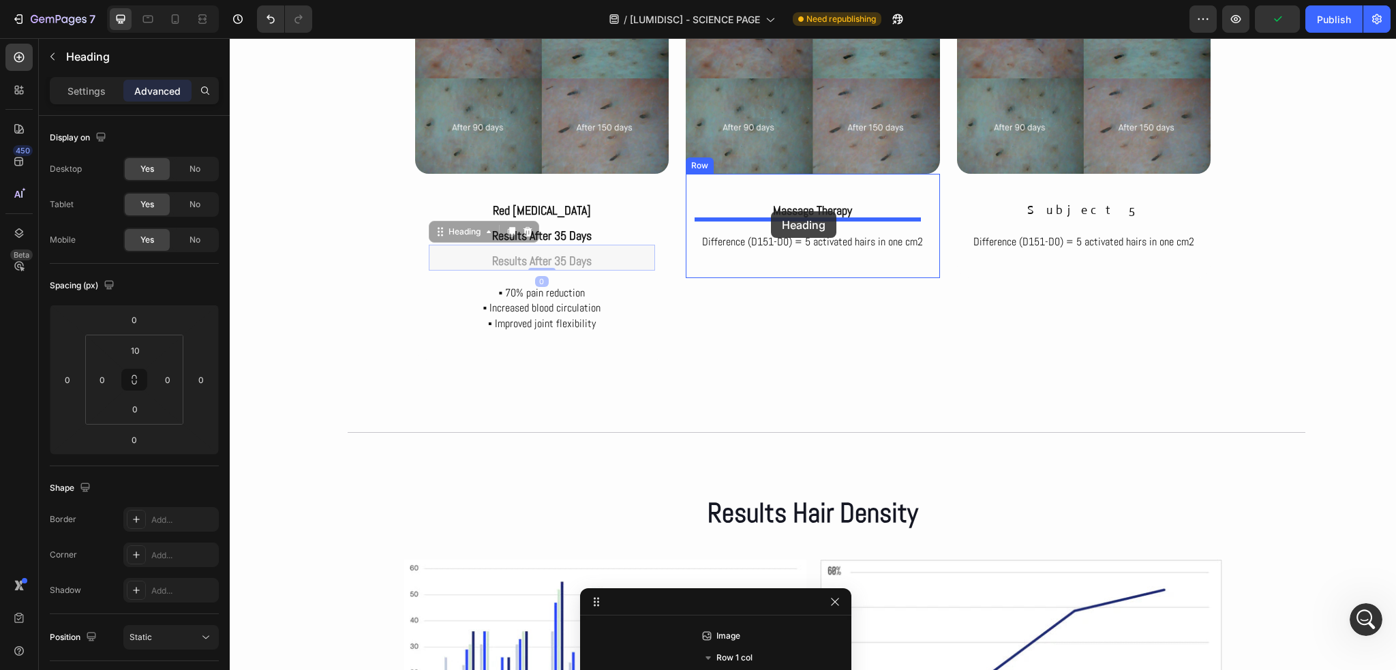
drag, startPoint x: 459, startPoint y: 232, endPoint x: 771, endPoint y: 211, distance: 312.9
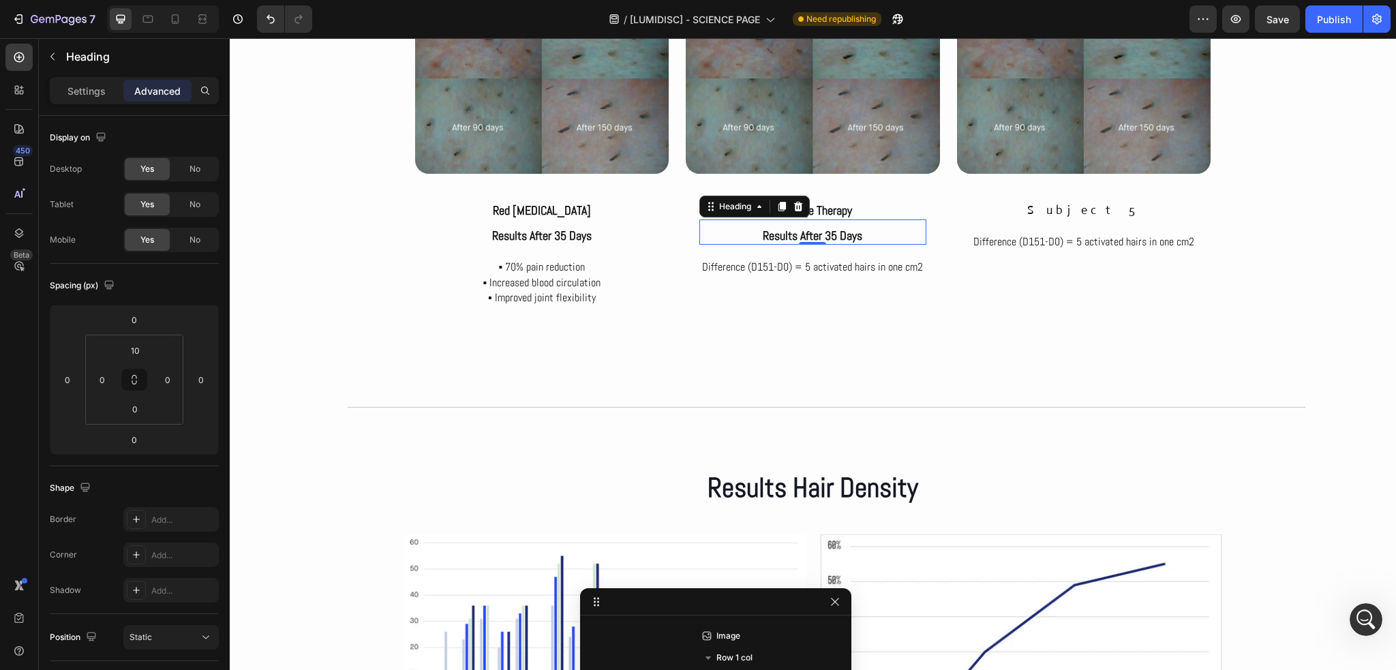
click at [834, 234] on h2 "results after 35 days" at bounding box center [812, 235] width 227 height 18
click at [834, 234] on p "results after 35 days" at bounding box center [813, 236] width 224 height 16
click at [826, 266] on p "Difference (D151-D0) = 5 activated hairs in one cm2" at bounding box center [813, 267] width 224 height 15
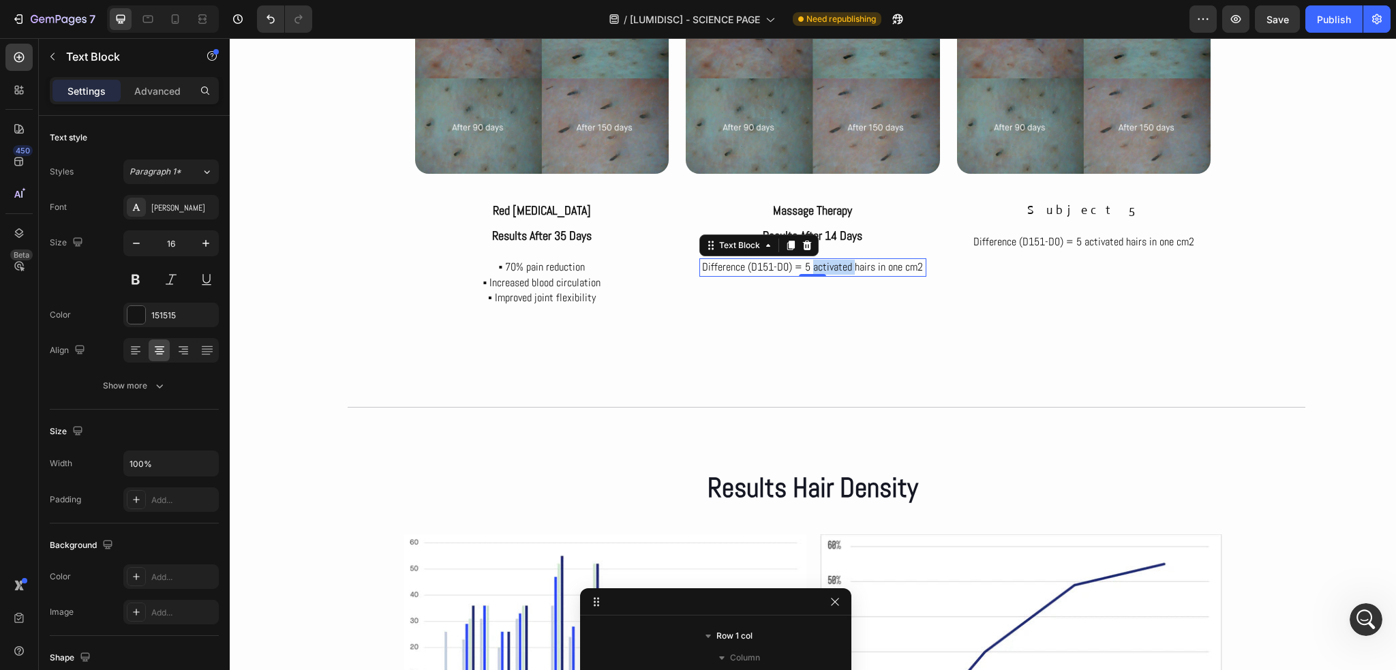
click at [826, 266] on p "Difference (D151-D0) = 5 activated hairs in one cm2" at bounding box center [813, 267] width 224 height 15
click at [972, 329] on div "Image subject 5 Heading Difference (D151-D0) = 5 activated hairs in one cm2 Tex…" at bounding box center [1084, 159] width 254 height 351
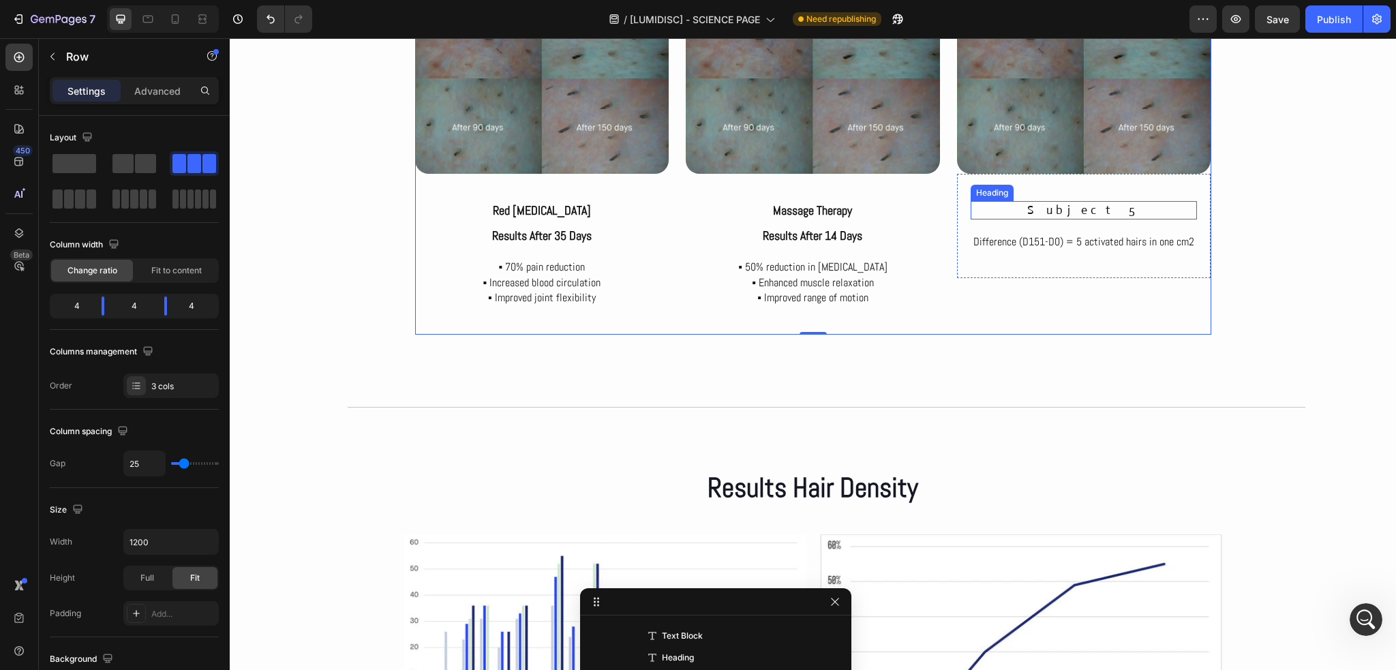
click at [1069, 212] on h2 "subject 5" at bounding box center [1084, 210] width 227 height 18
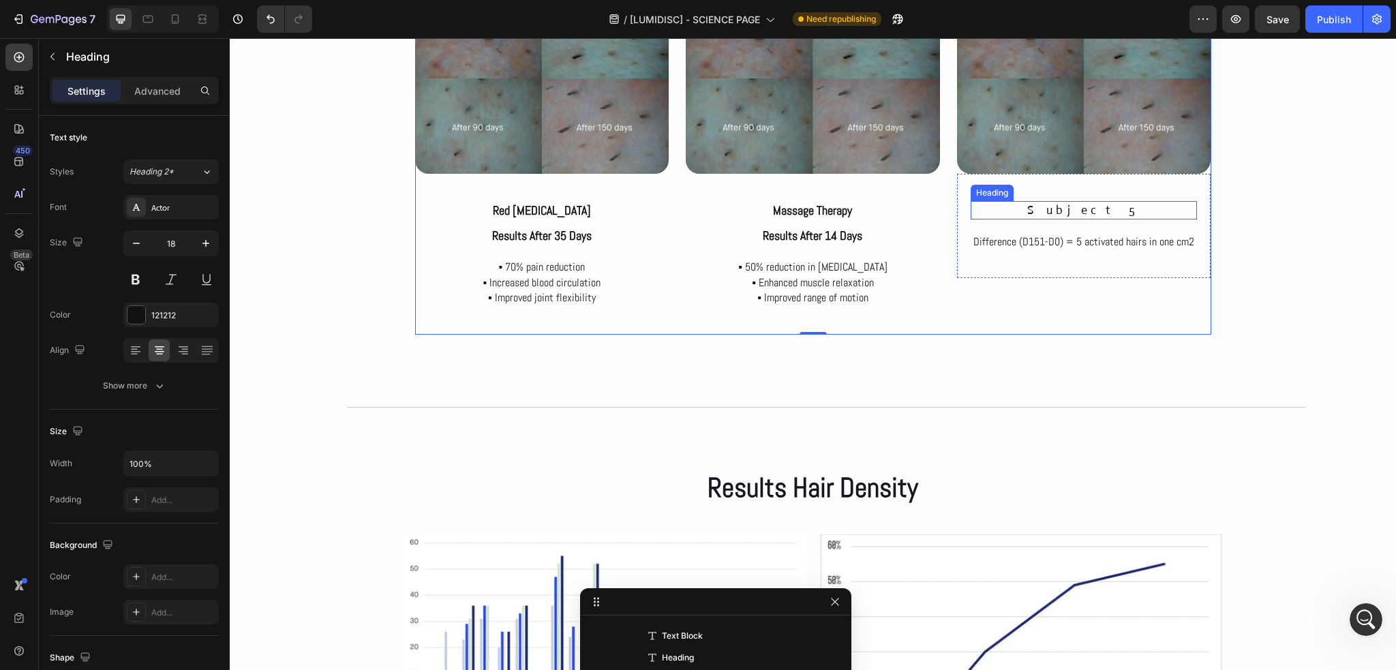
scroll to position [3901, 0]
click at [1069, 212] on h2 "subject 5" at bounding box center [1084, 210] width 227 height 18
click at [1069, 212] on p "subject 5" at bounding box center [1084, 210] width 224 height 16
click at [1069, 212] on p "[MEDICAL_DATA]" at bounding box center [1084, 210] width 224 height 16
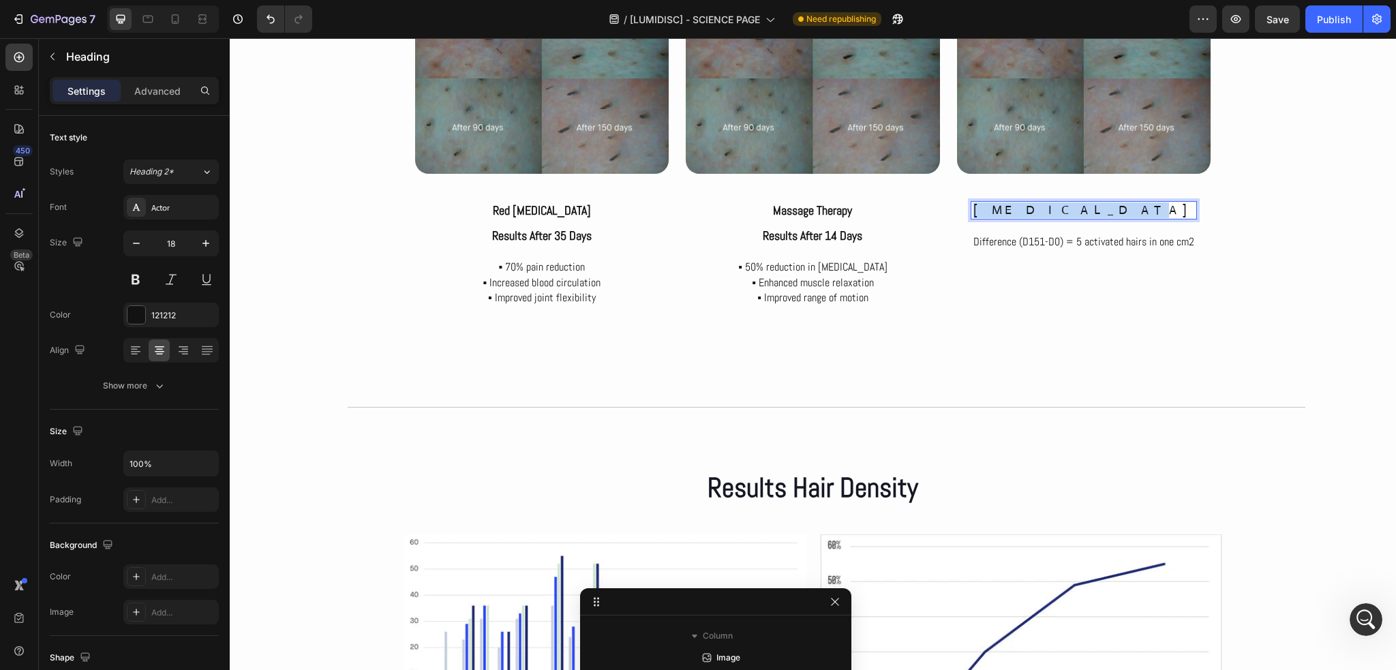
click at [1069, 212] on p "[MEDICAL_DATA]" at bounding box center [1084, 210] width 224 height 16
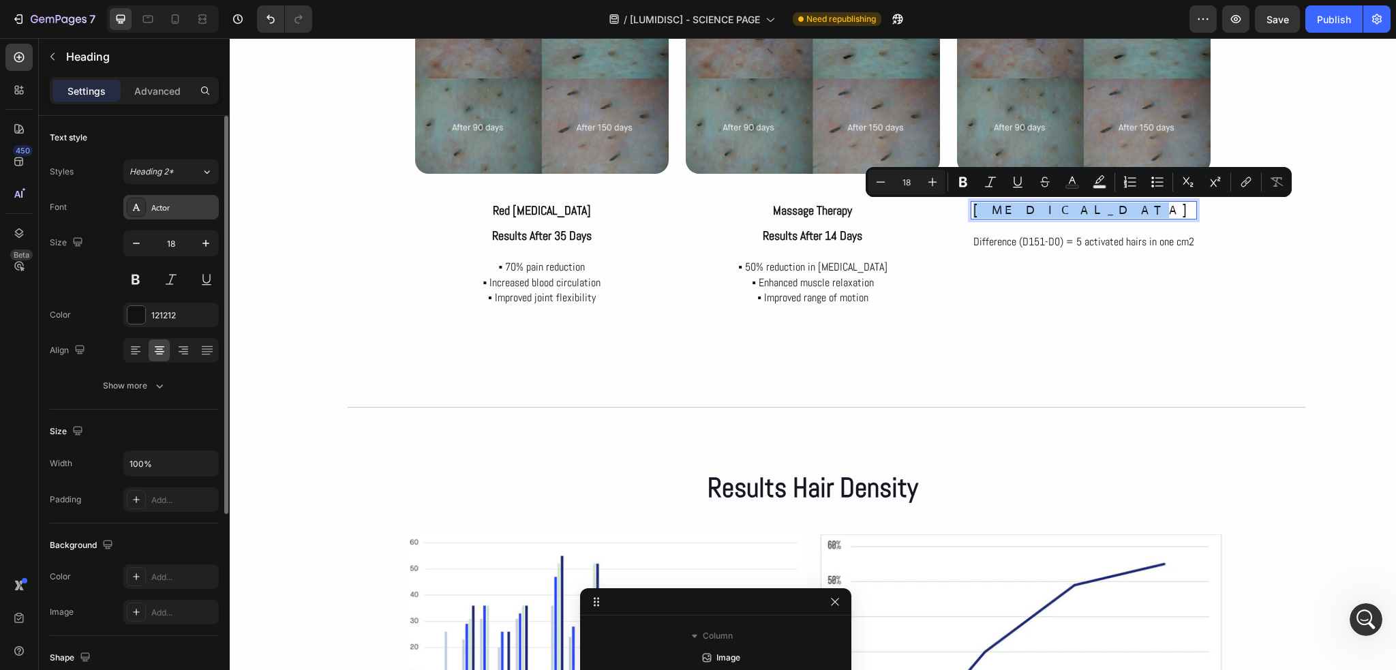
click at [157, 212] on div "Actor" at bounding box center [183, 208] width 64 height 12
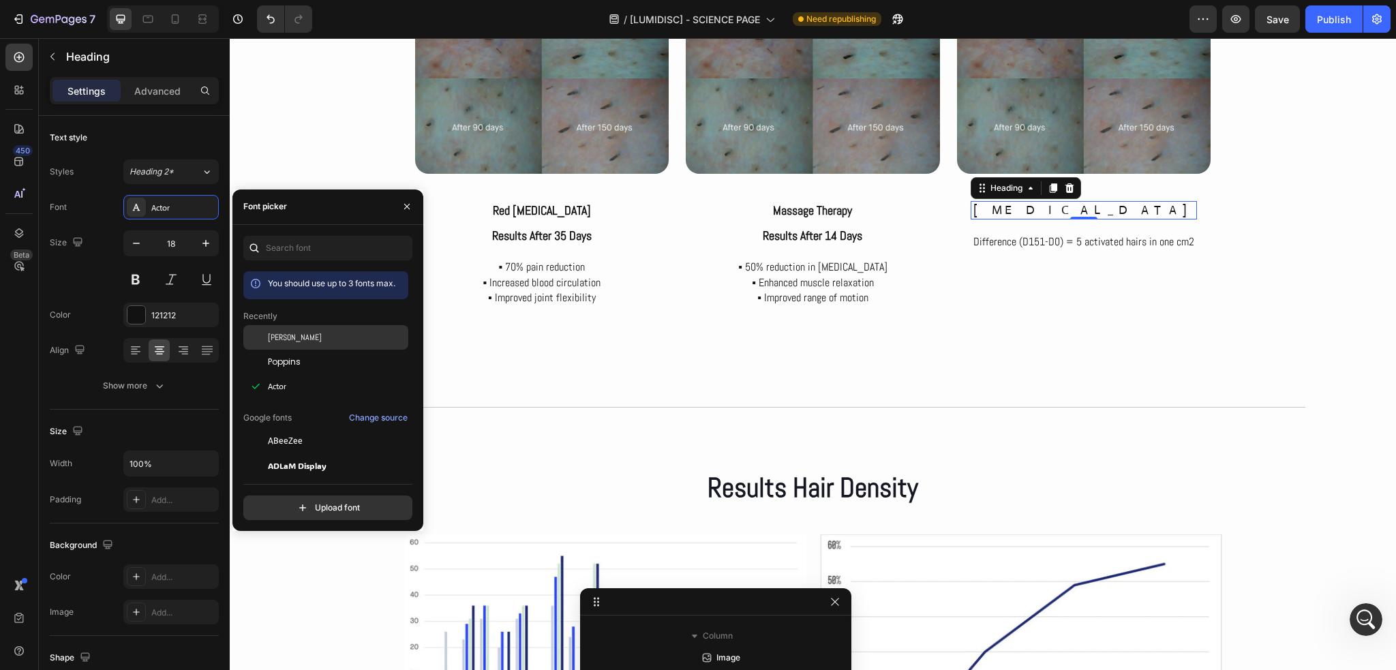
click at [289, 429] on div "Abel" at bounding box center [325, 441] width 165 height 25
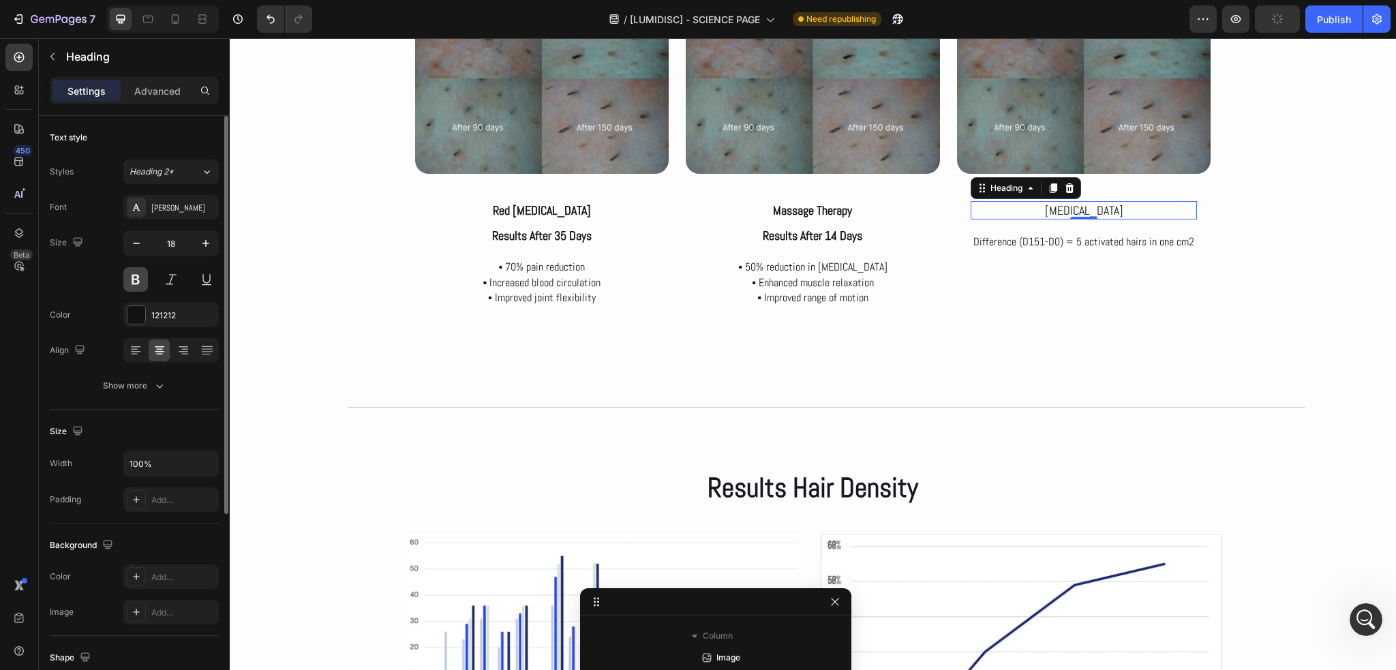
click at [132, 275] on button at bounding box center [135, 279] width 25 height 25
click at [806, 236] on p "Results after 14 days" at bounding box center [813, 236] width 224 height 16
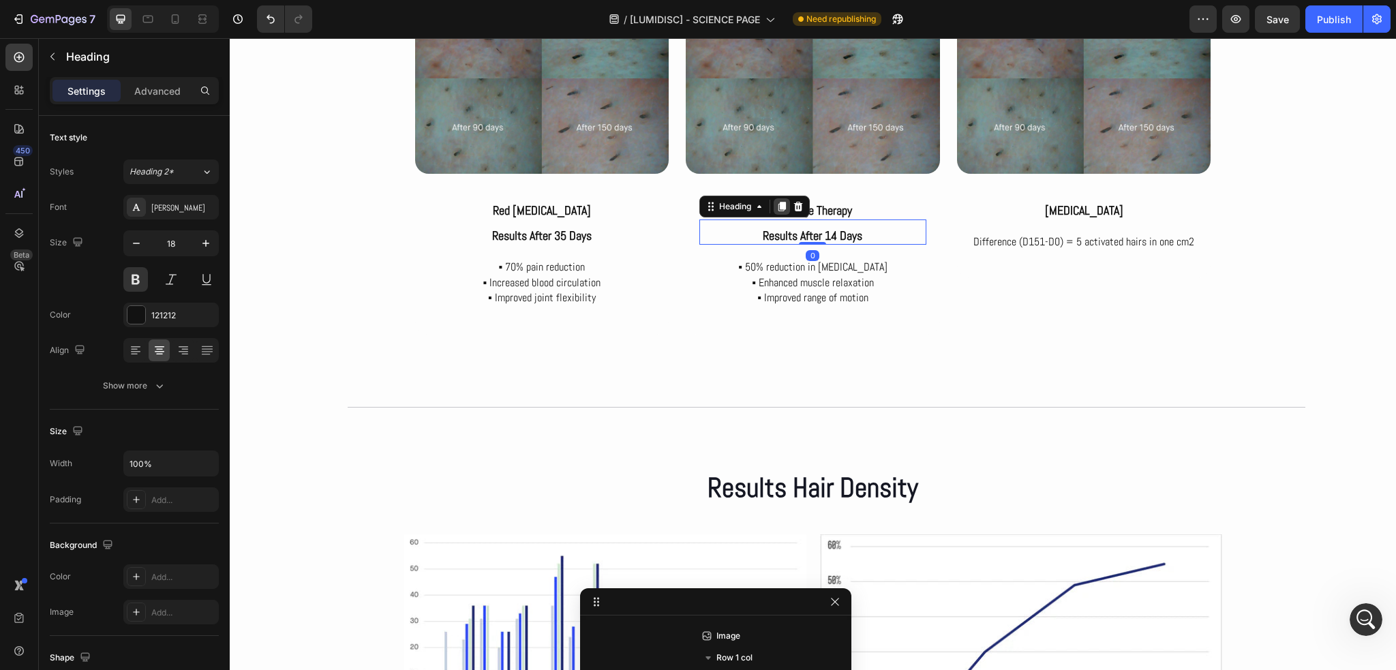
click at [774, 200] on div at bounding box center [782, 206] width 16 height 16
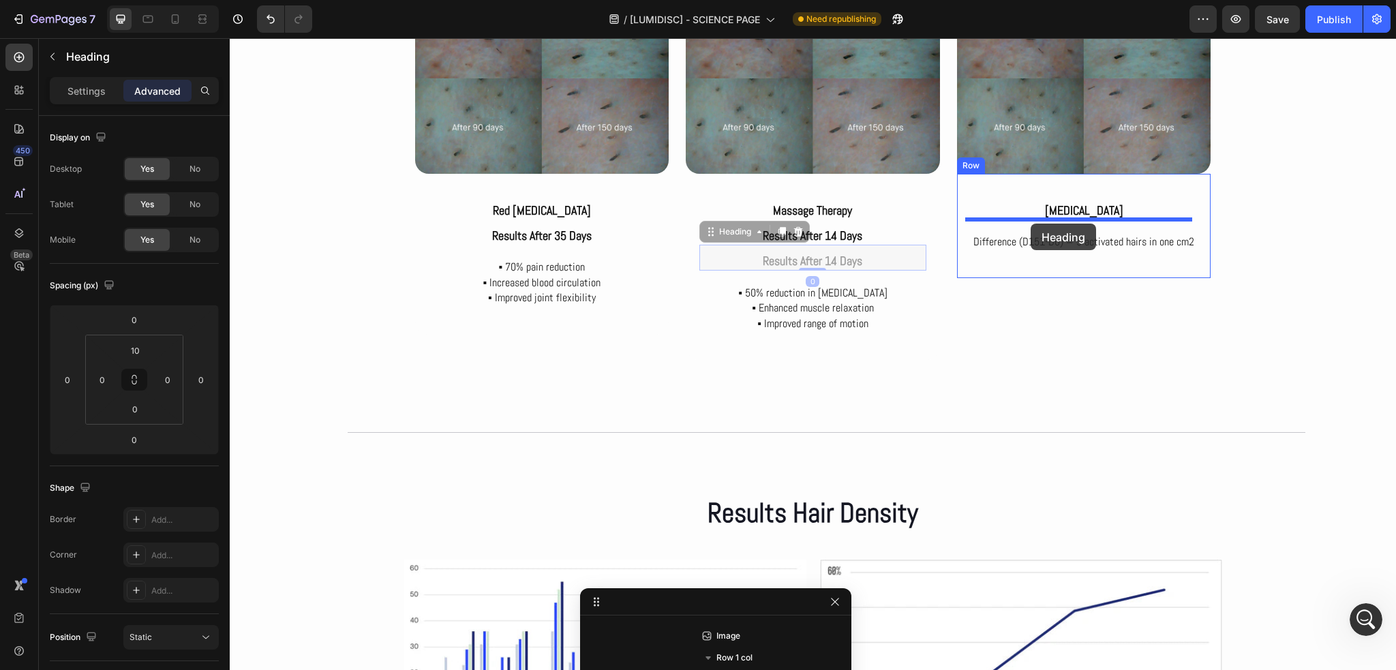
drag, startPoint x: 729, startPoint y: 239, endPoint x: 1031, endPoint y: 224, distance: 302.4
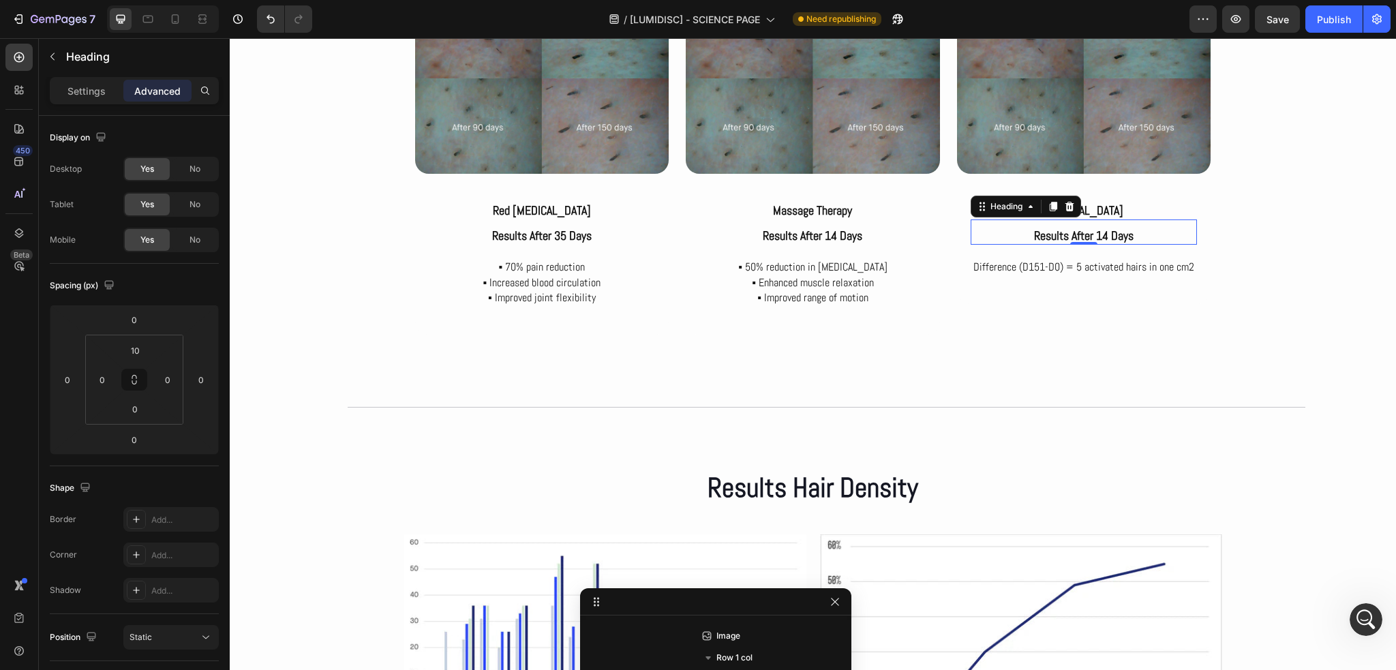
click at [1102, 239] on h2 "results after 14 days" at bounding box center [1084, 235] width 227 height 18
click at [1102, 239] on p "results after 14 days" at bounding box center [1084, 236] width 224 height 16
click at [1126, 272] on p "Difference (D151-D0) = 5 activated hairs in one cm2" at bounding box center [1084, 267] width 224 height 15
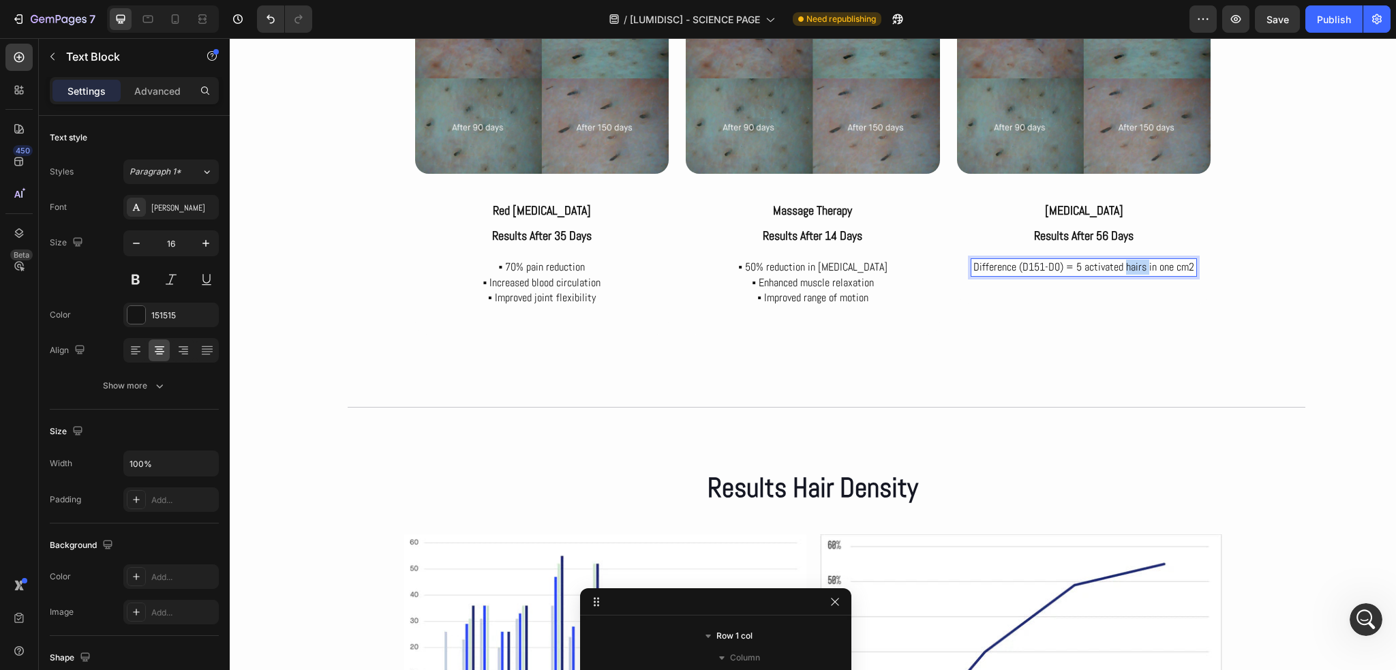
click at [1126, 271] on p "Difference (D151-D0) = 5 activated hairs in one cm2" at bounding box center [1084, 267] width 224 height 15
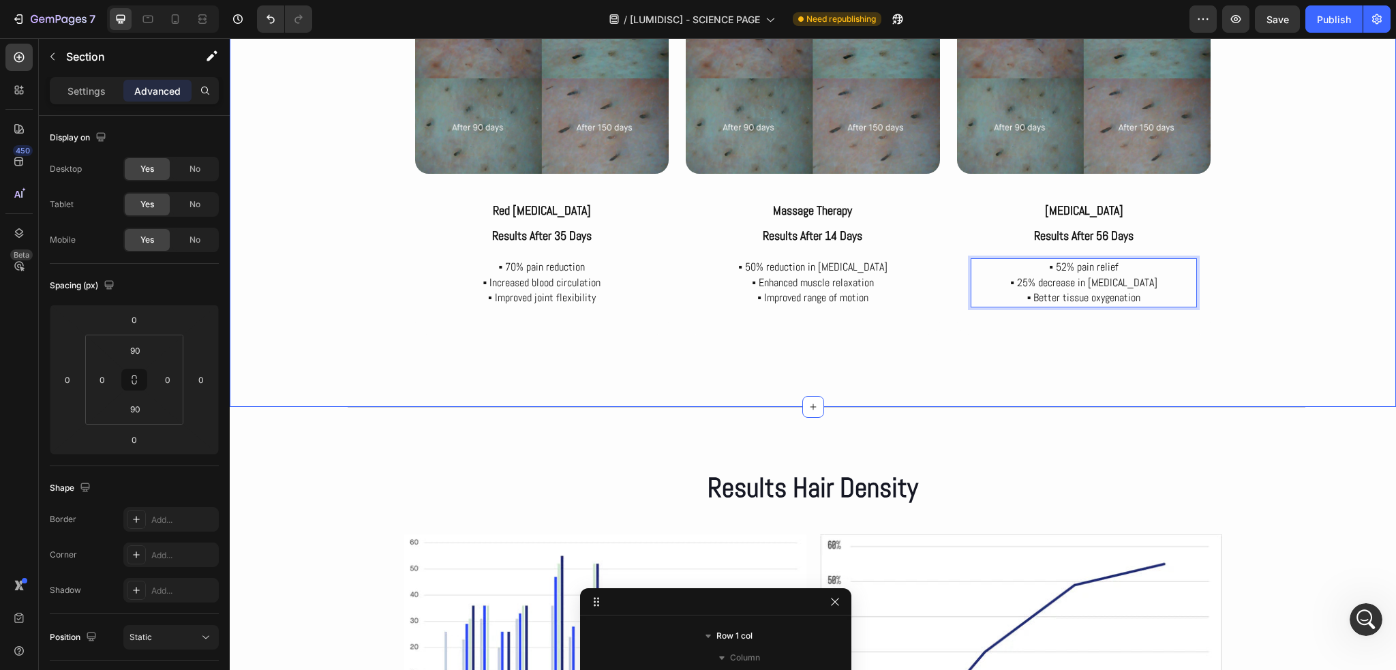
click at [1229, 295] on div "Hair density count Text Block Results after Therapys Heading Row Image Red ligh…" at bounding box center [813, 113] width 1166 height 463
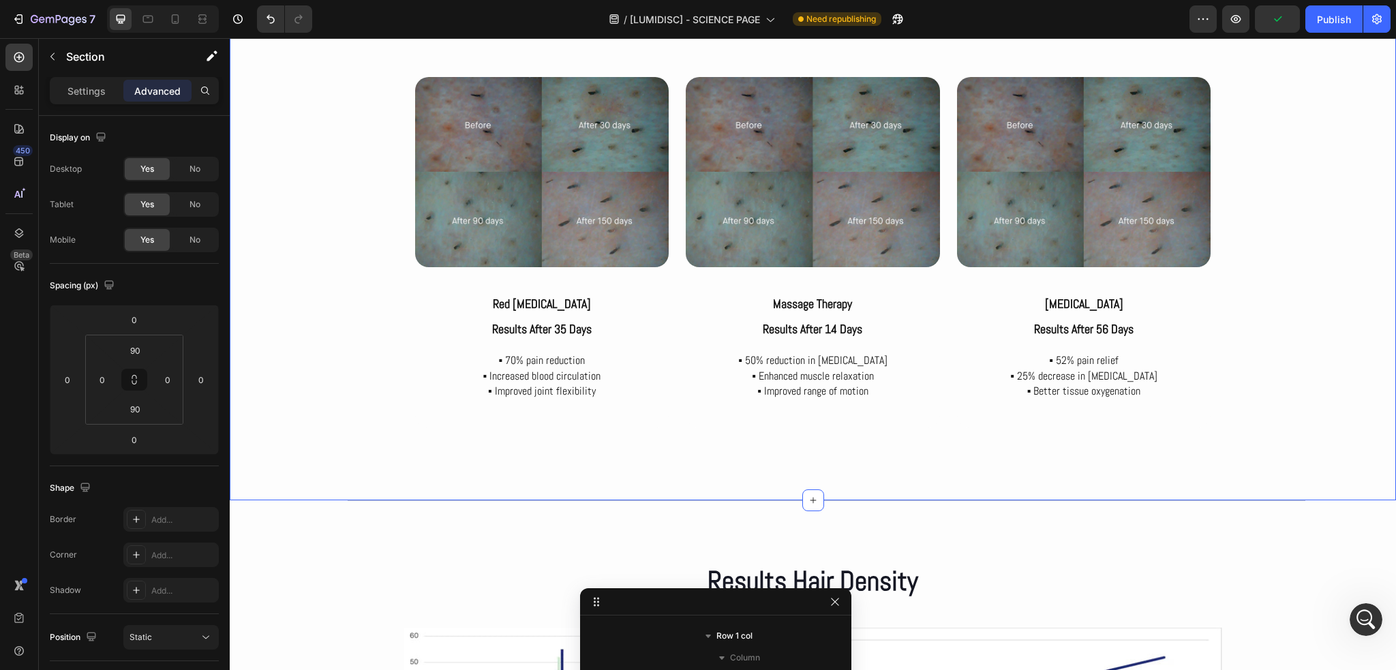
scroll to position [3700, 0]
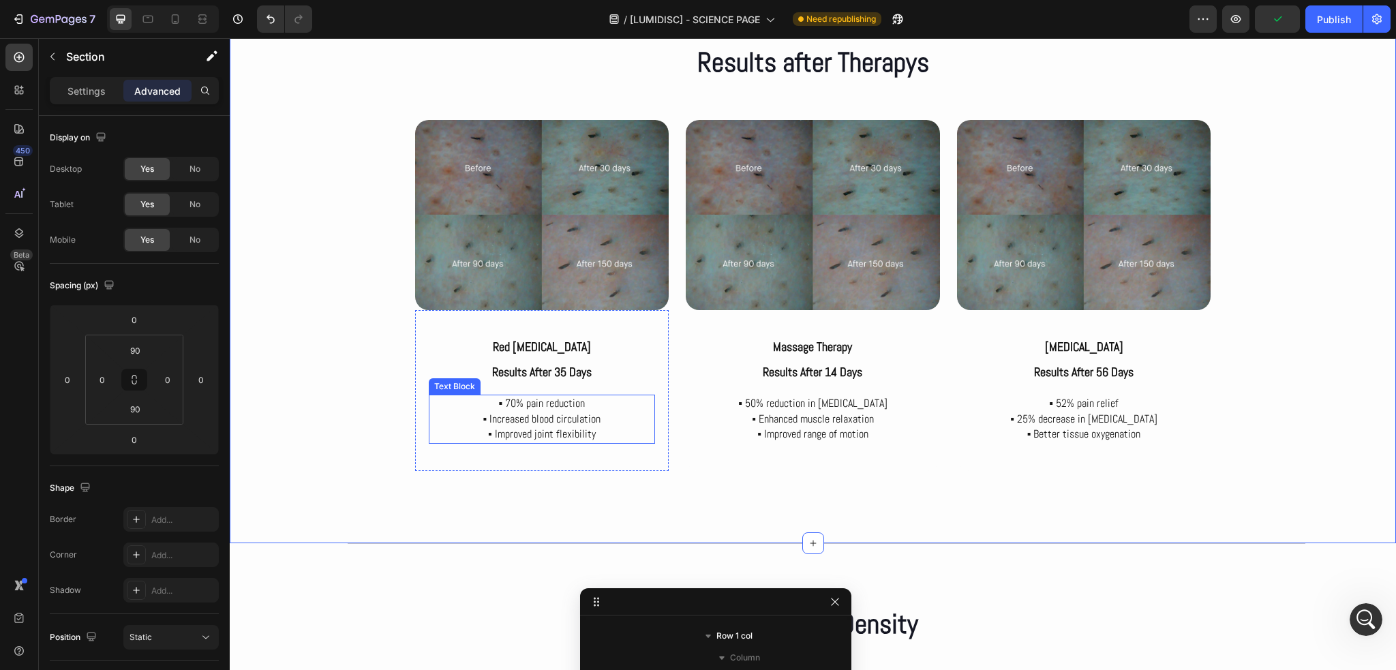
click at [528, 421] on p "▪ 70% pain reduction ▪ Increased blood circulation ▪ Improved joint flexibility" at bounding box center [542, 419] width 224 height 46
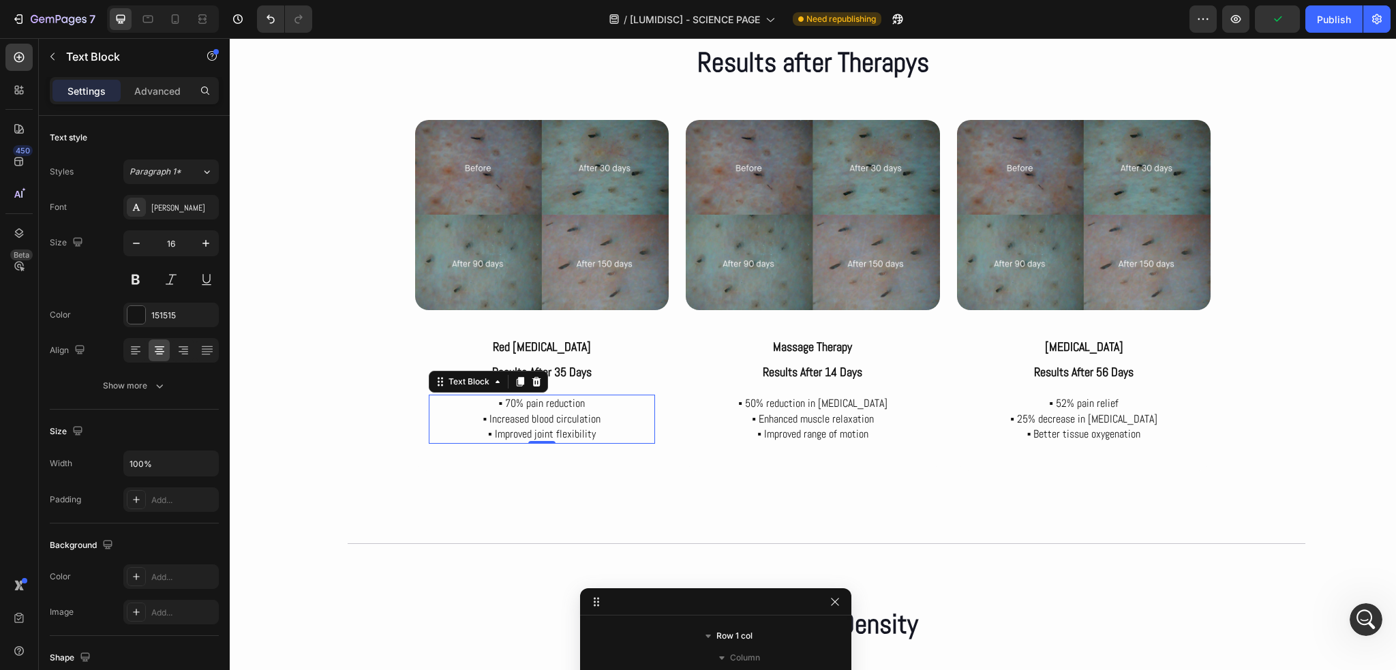
scroll to position [3551, 0]
click at [480, 421] on p "▪ 70% pain reduction ▪ Increased blood circulation ▪ Improved joint flexibility" at bounding box center [542, 419] width 224 height 46
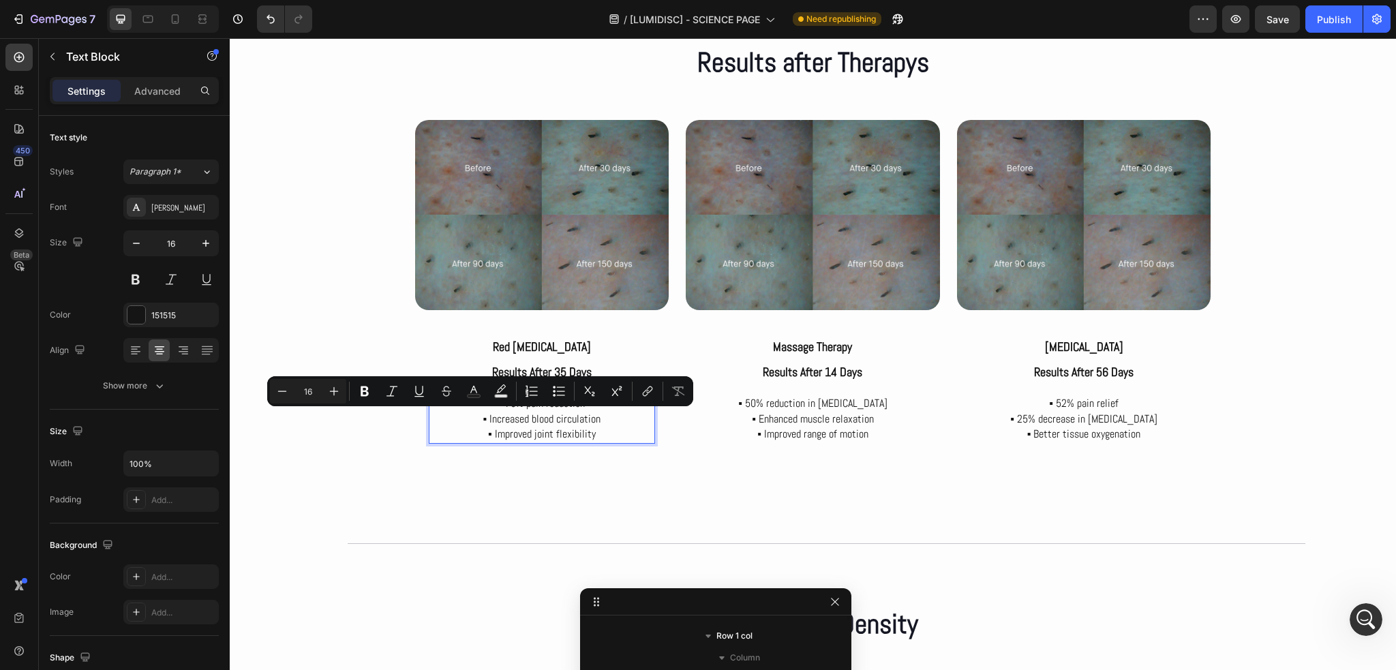
click at [476, 421] on p "▪ 70% pain reduction ▪ Increased blood circulation ▪ Improved joint flexibility" at bounding box center [542, 419] width 224 height 46
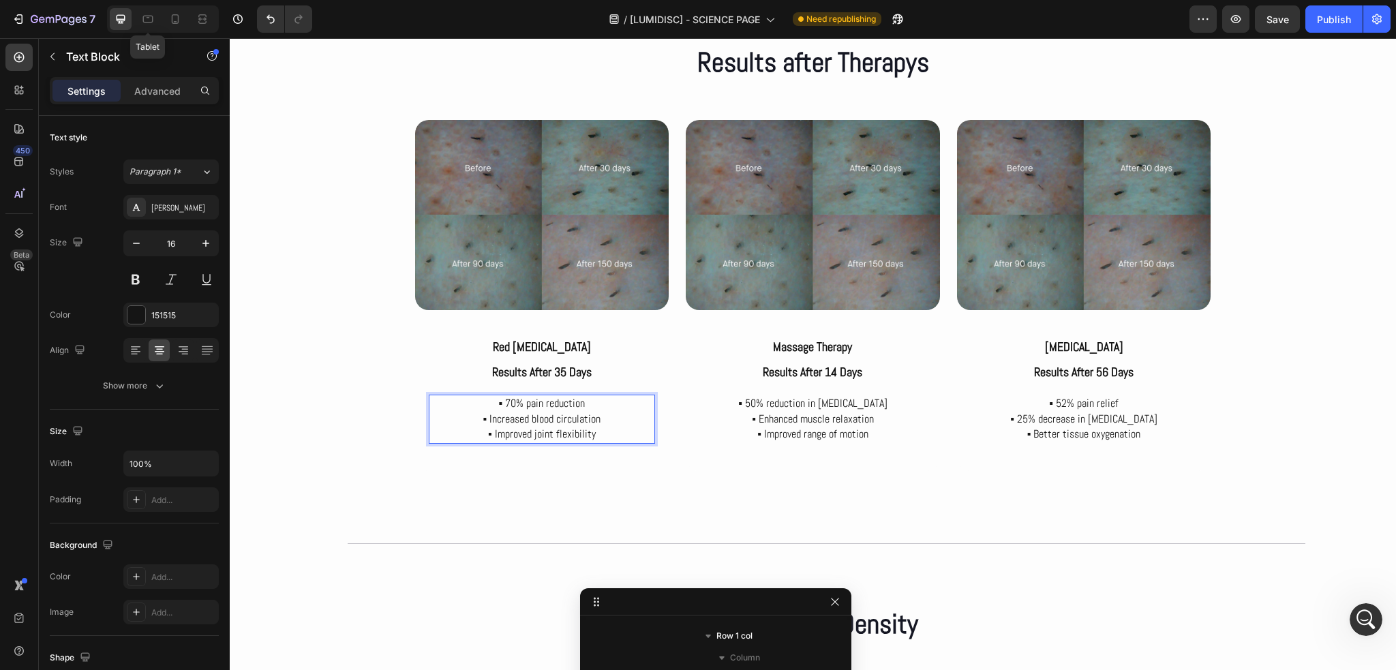
click at [155, 18] on div at bounding box center [148, 19] width 22 height 22
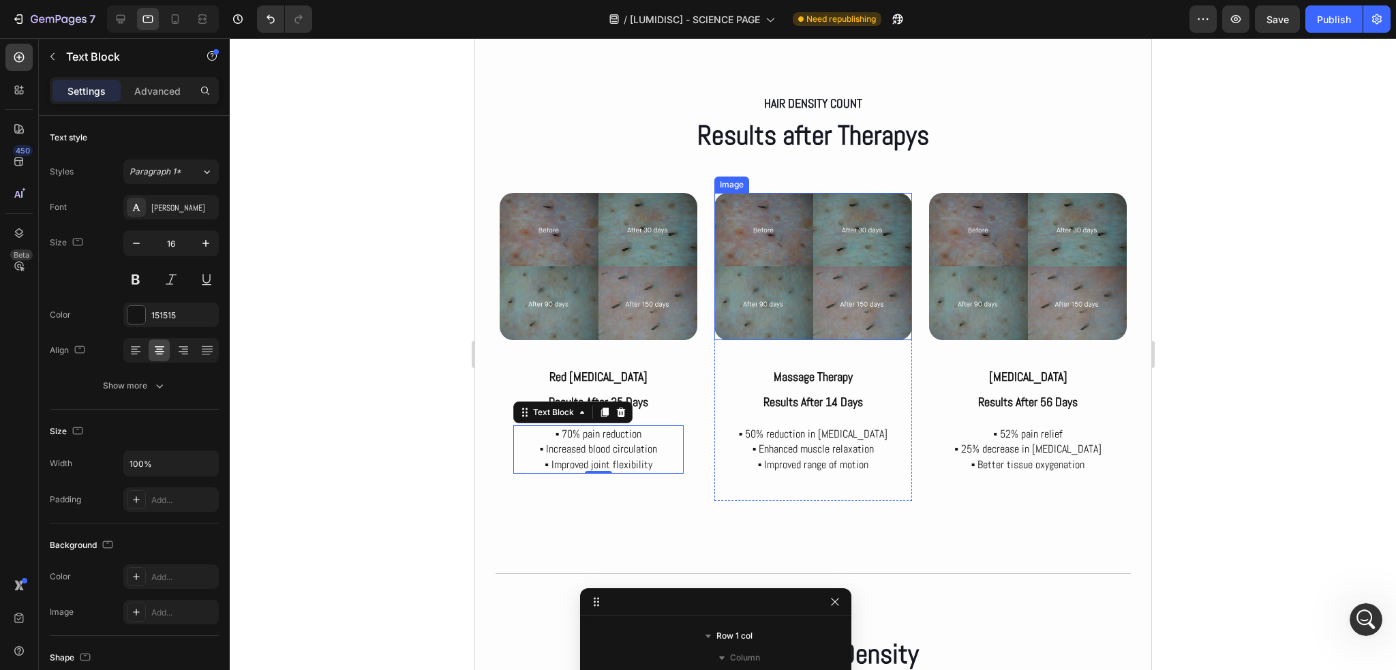
scroll to position [3623, 0]
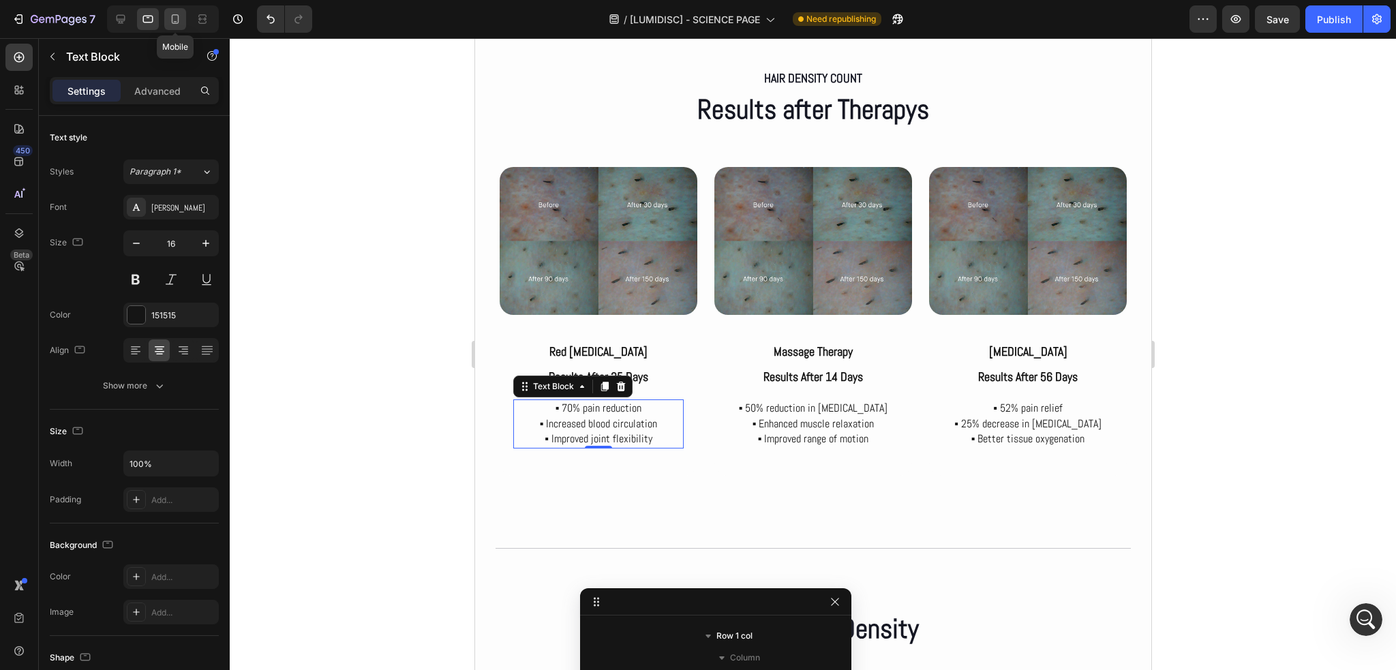
click at [172, 13] on icon at bounding box center [175, 19] width 14 height 14
type input "15"
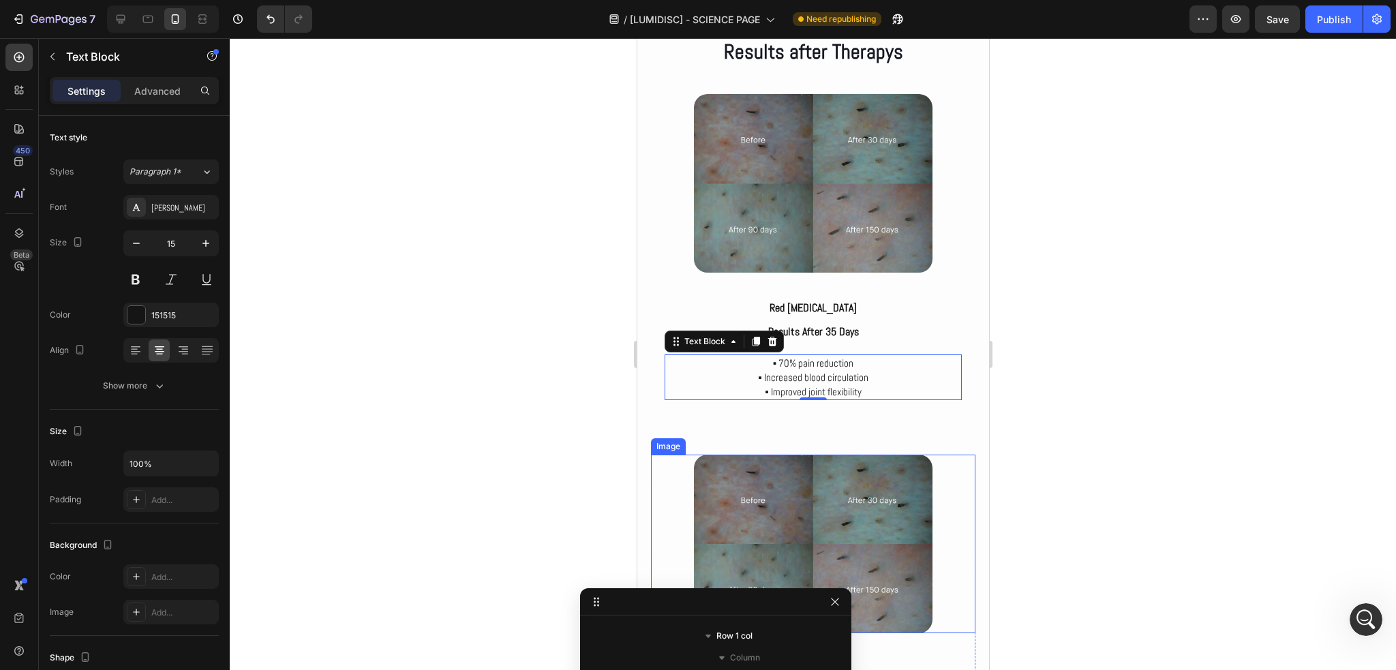
scroll to position [3389, 0]
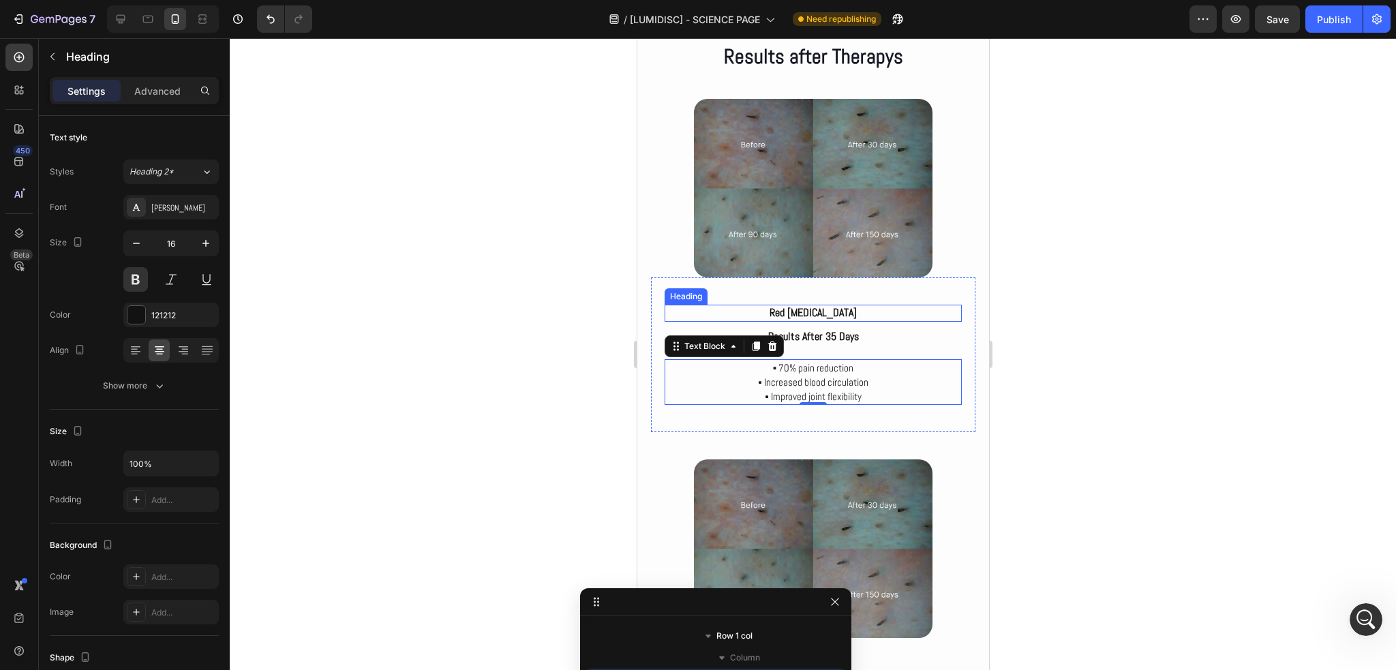
click at [940, 309] on p "Red light therapy" at bounding box center [812, 313] width 294 height 14
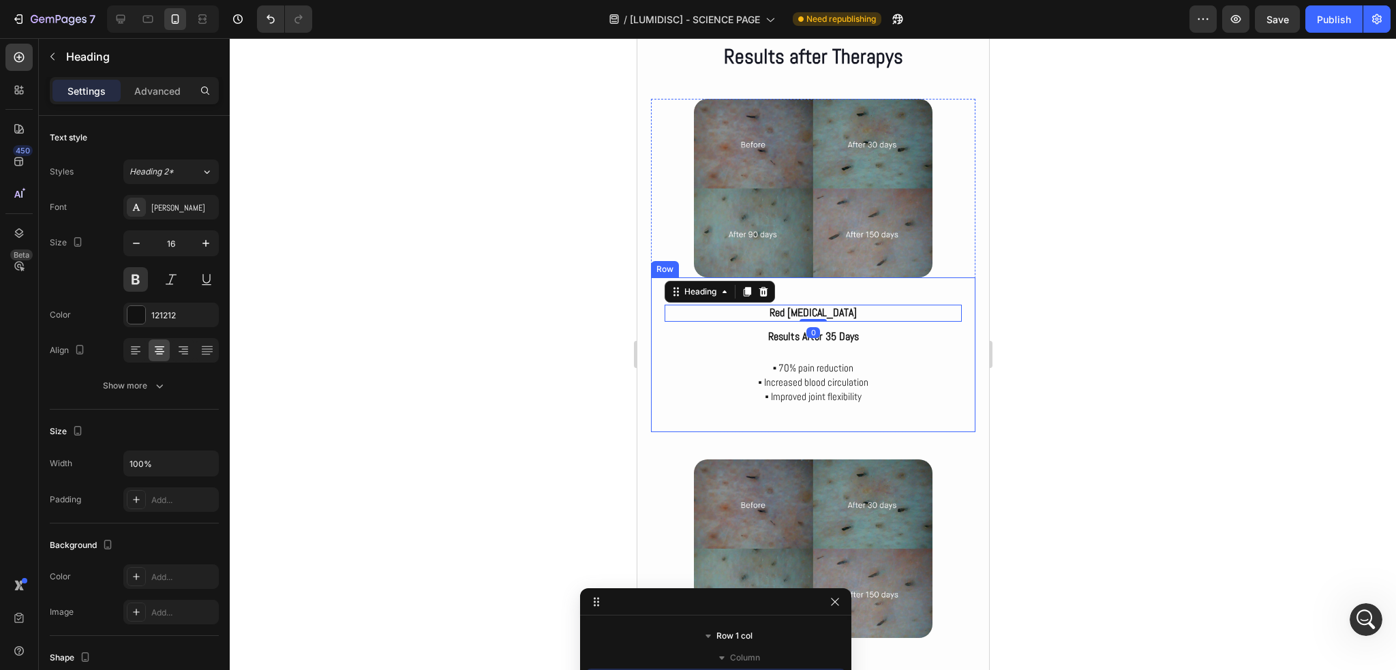
click at [960, 348] on div "Red light therapy Heading 0 Results after 35 days Heading ▪ 70% pain reduction …" at bounding box center [812, 354] width 324 height 155
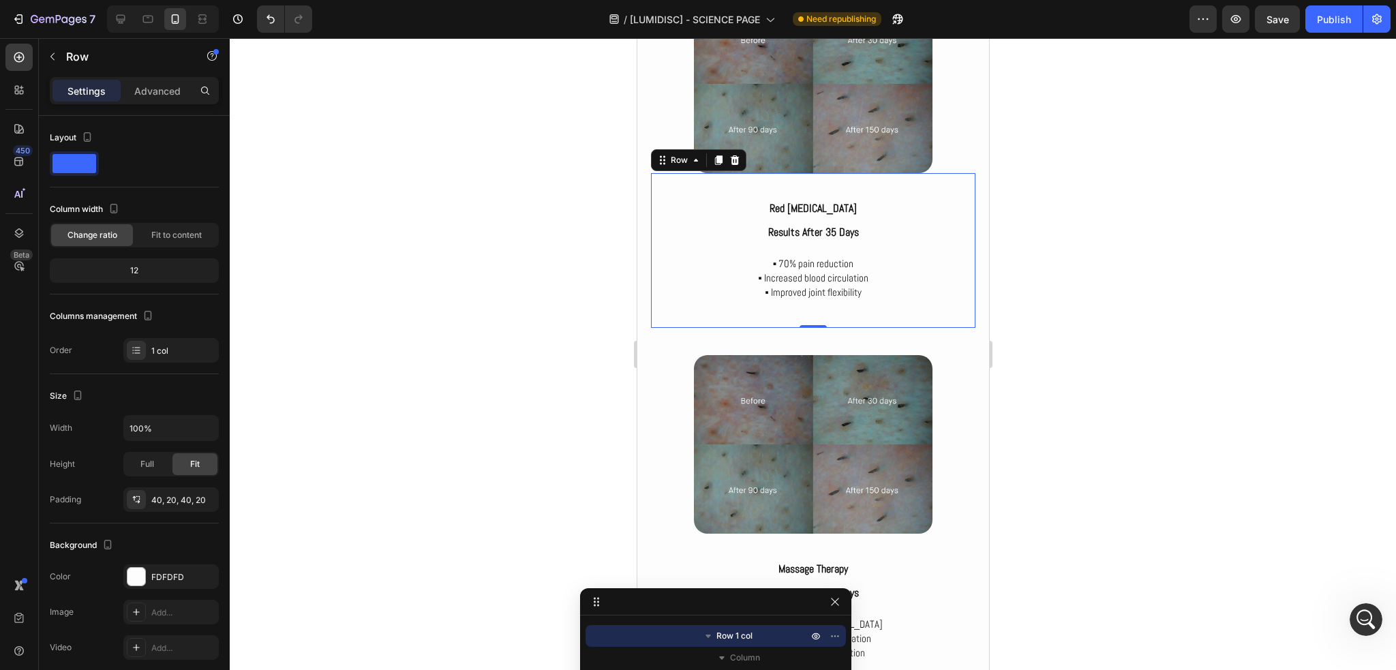
scroll to position [3457, 0]
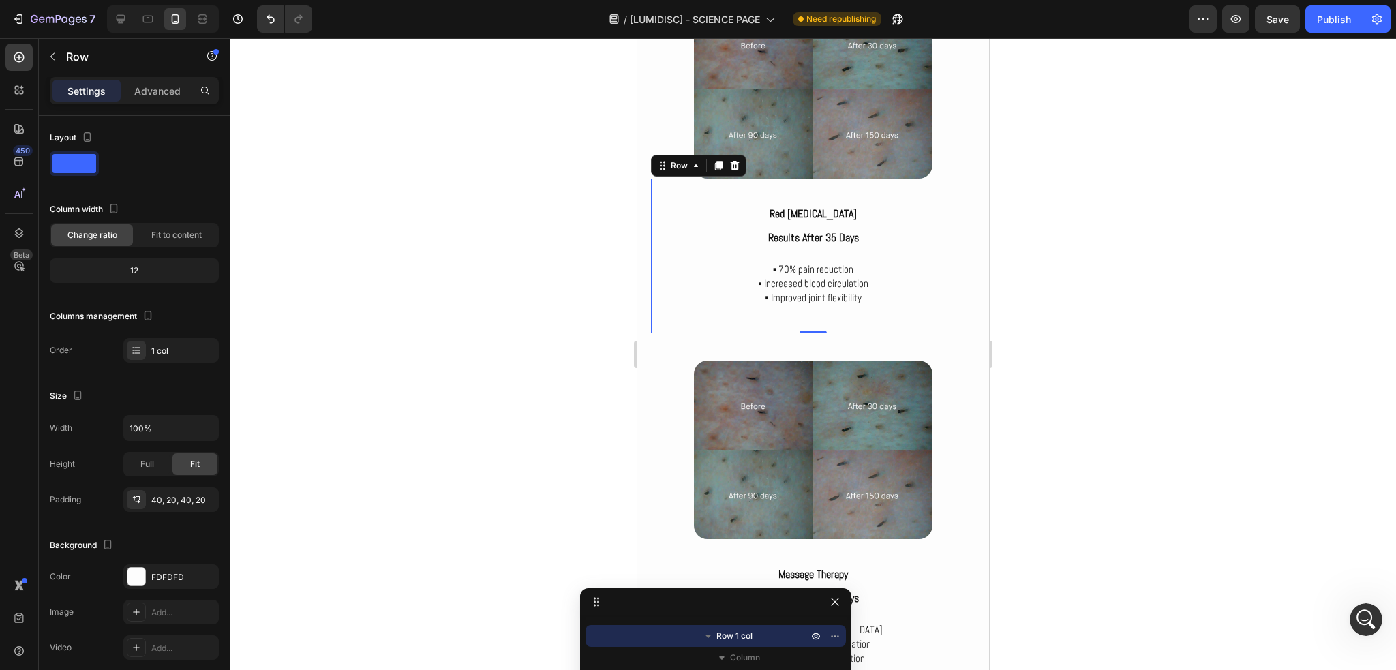
click at [654, 183] on div "Red light therapy Heading Results after 35 days Heading ▪ 70% pain reduction ▪ …" at bounding box center [812, 256] width 324 height 155
click at [162, 89] on p "Advanced" at bounding box center [157, 91] width 46 height 14
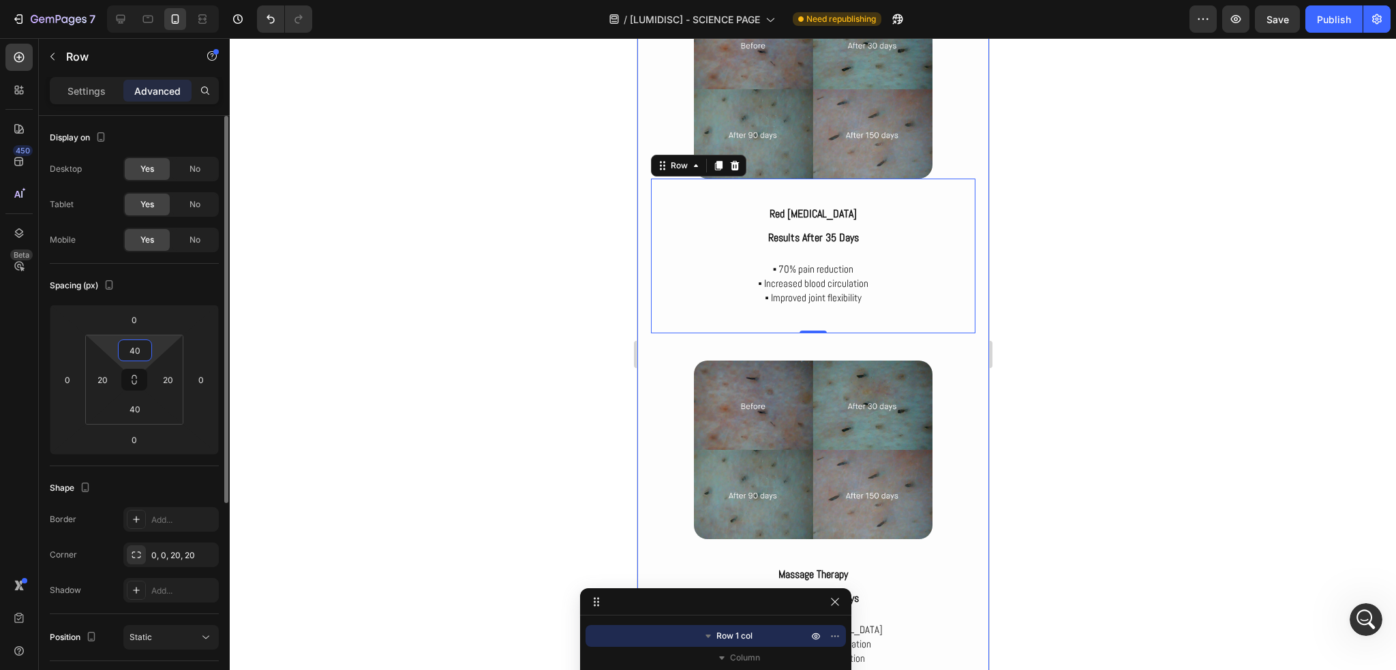
click at [135, 346] on input "40" at bounding box center [134, 350] width 27 height 20
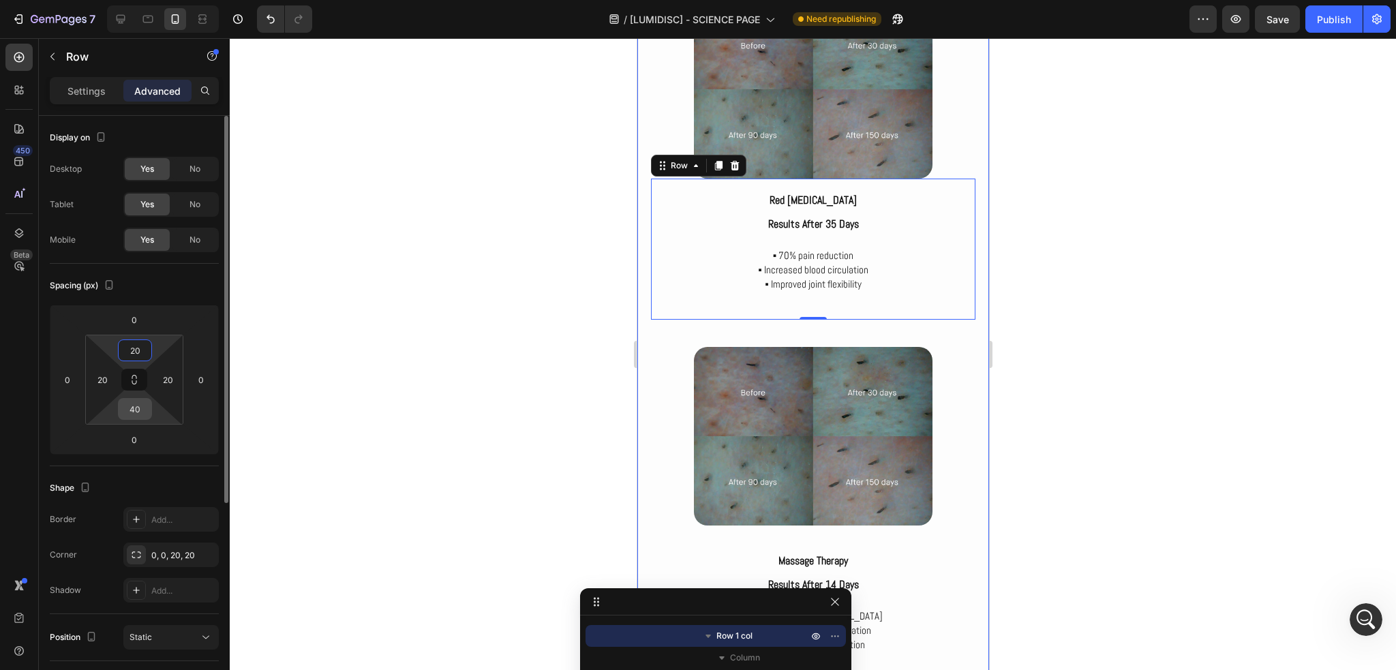
type input "20"
click at [135, 406] on input "40" at bounding box center [134, 409] width 27 height 20
type input "20"
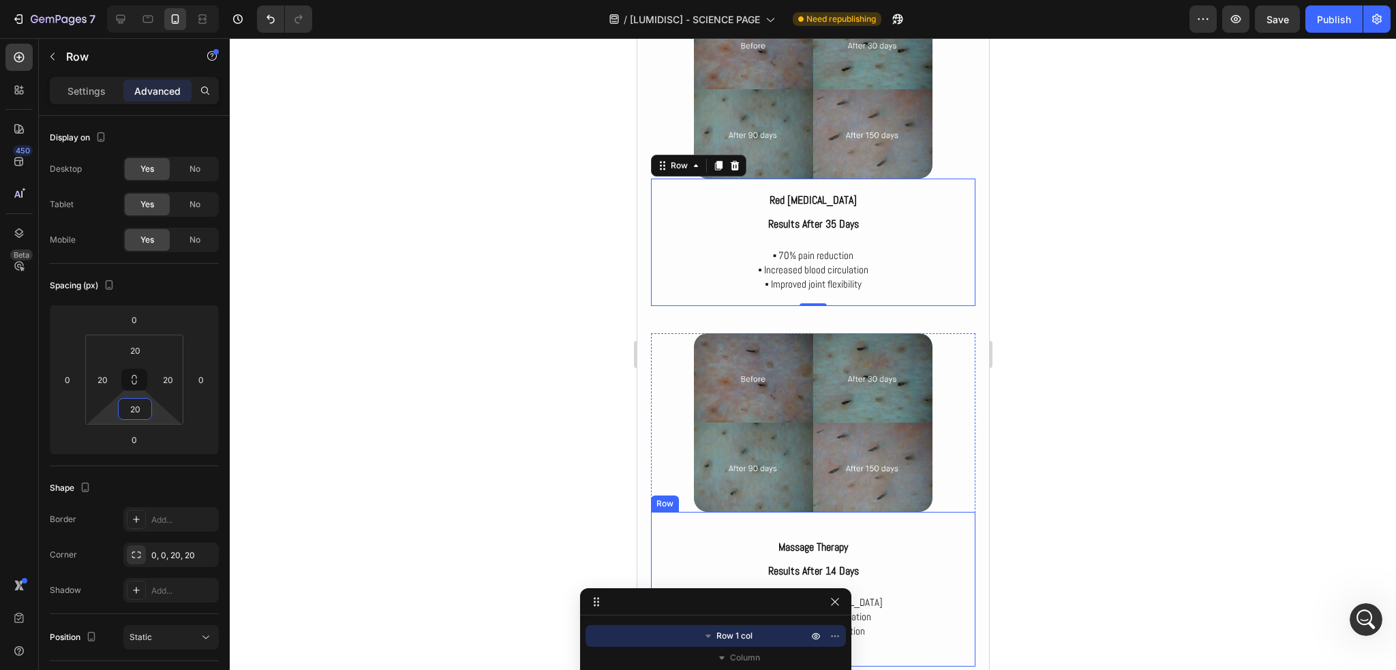
click at [673, 523] on div "Massage Therapy Heading Results after 14 days Heading ▪ 50% reduction in lower …" at bounding box center [812, 589] width 324 height 155
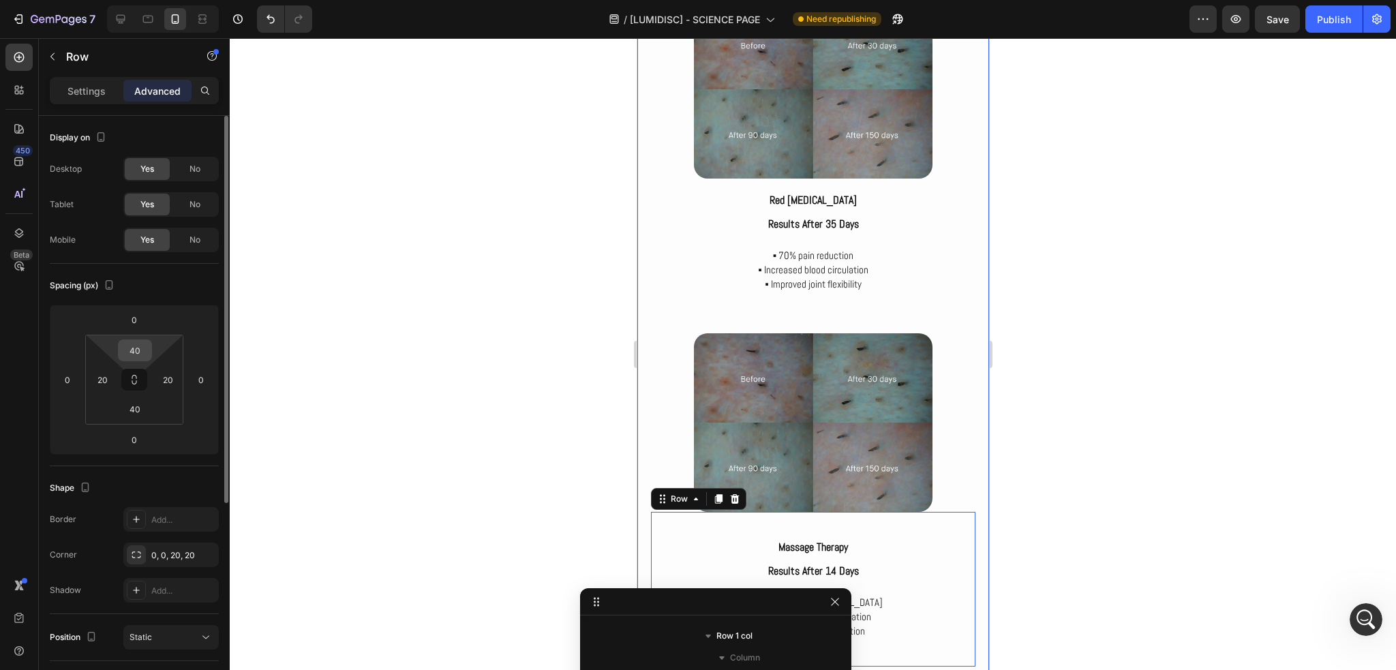
click at [142, 340] on input "40" at bounding box center [134, 350] width 27 height 20
type input "20"
click at [140, 418] on input "40" at bounding box center [134, 409] width 27 height 20
type input "20"
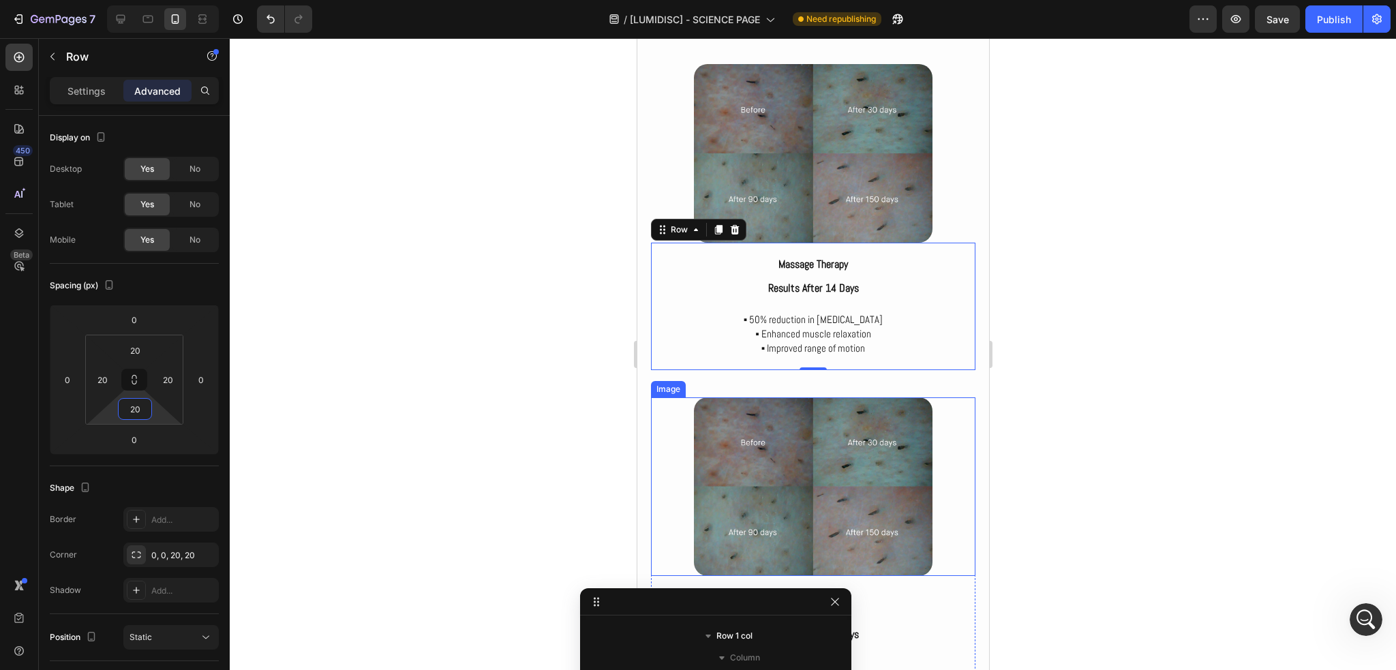
scroll to position [3798, 0]
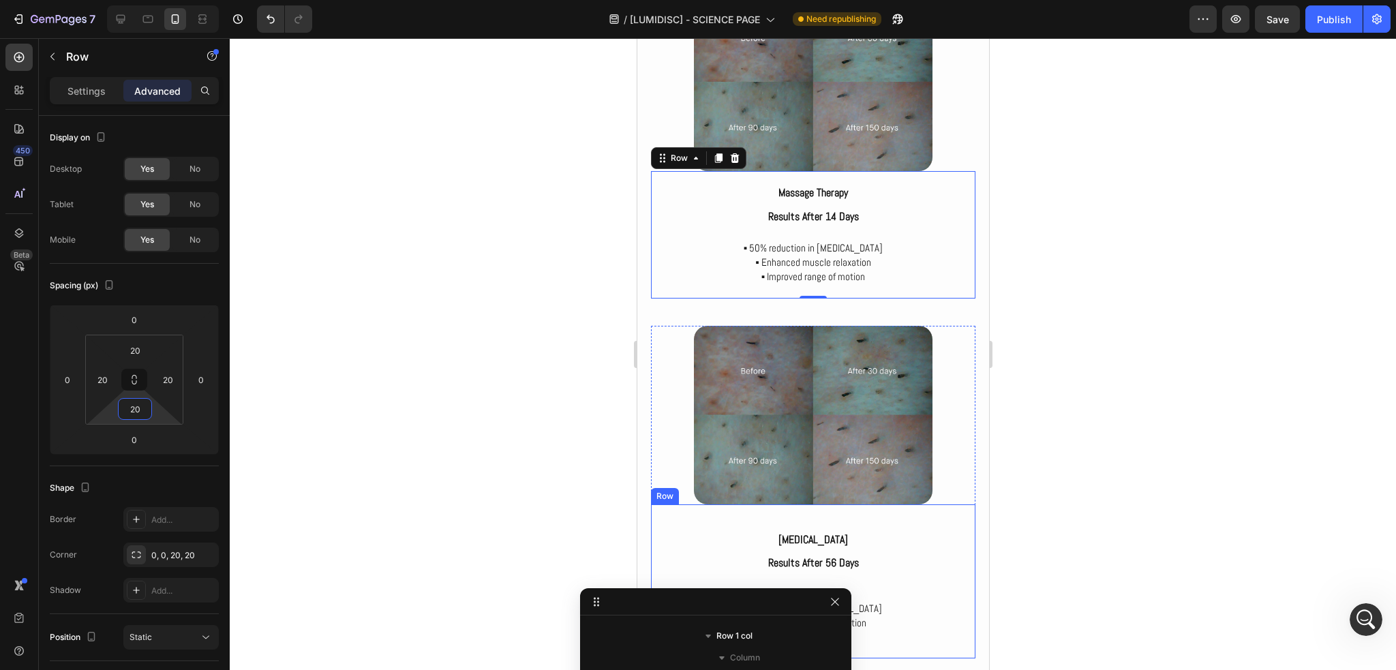
click at [682, 516] on div "Heat Therapy Heading Results after 56 days Heading ▪ 52% pain relief ▪ 25% decr…" at bounding box center [812, 581] width 324 height 155
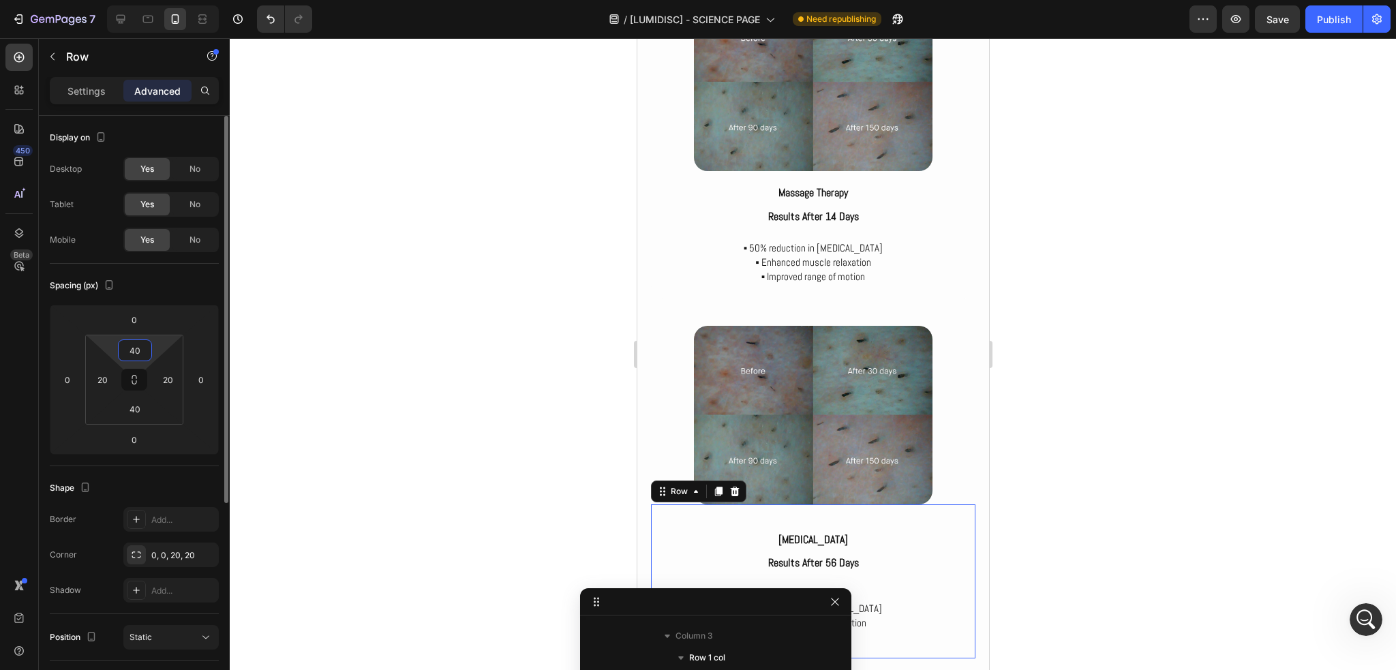
click at [131, 342] on input "40" at bounding box center [134, 350] width 27 height 20
type input "20"
click at [137, 402] on input "40" at bounding box center [134, 409] width 27 height 20
type input "20"
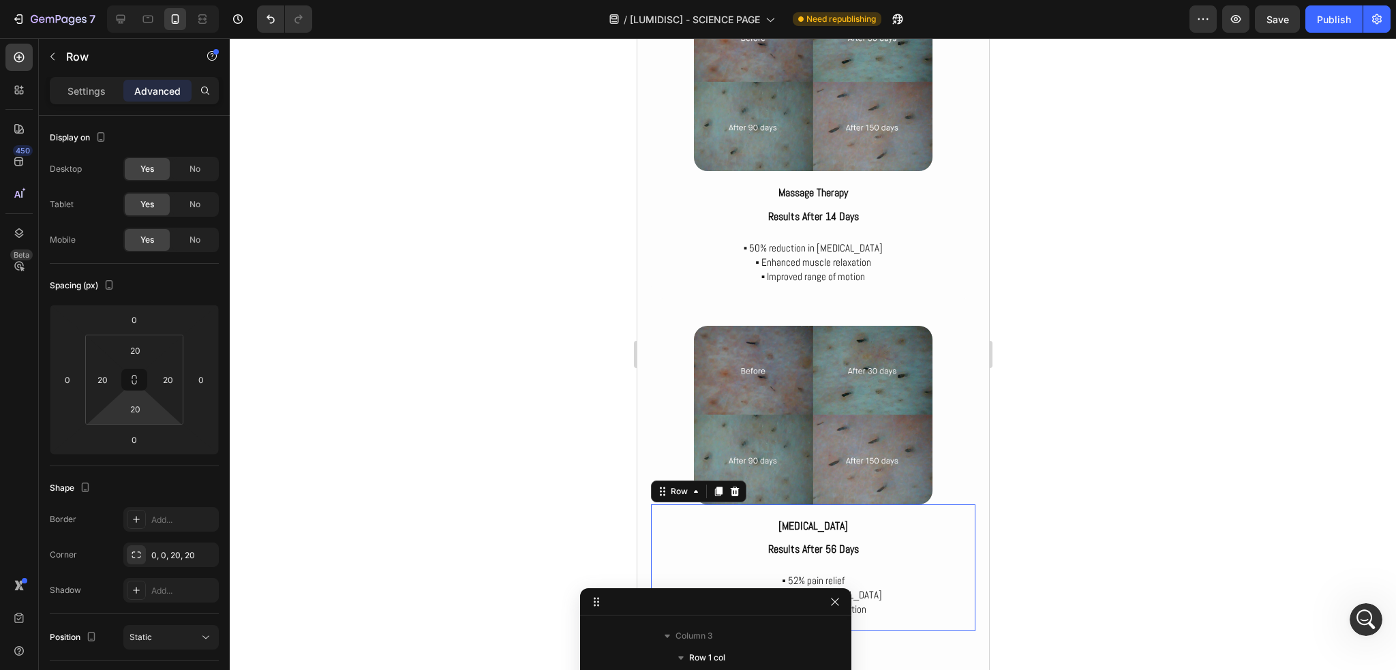
click at [429, 419] on div at bounding box center [813, 354] width 1166 height 632
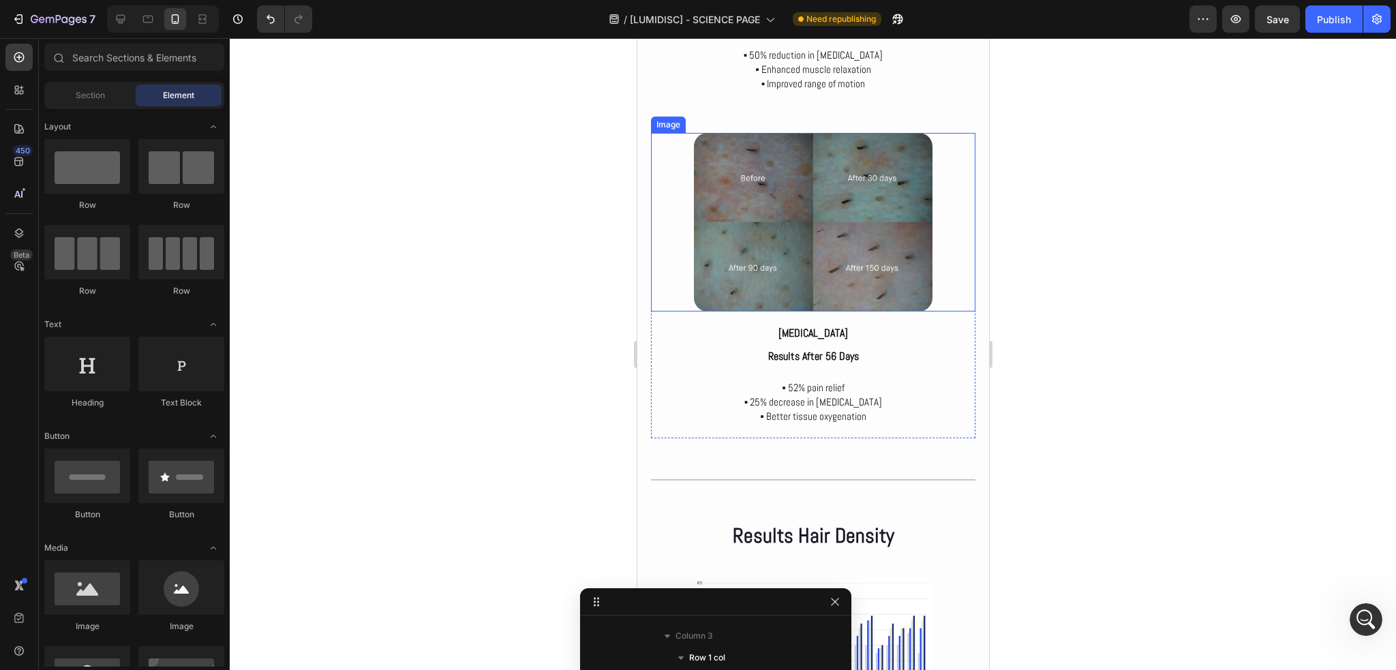
scroll to position [4003, 0]
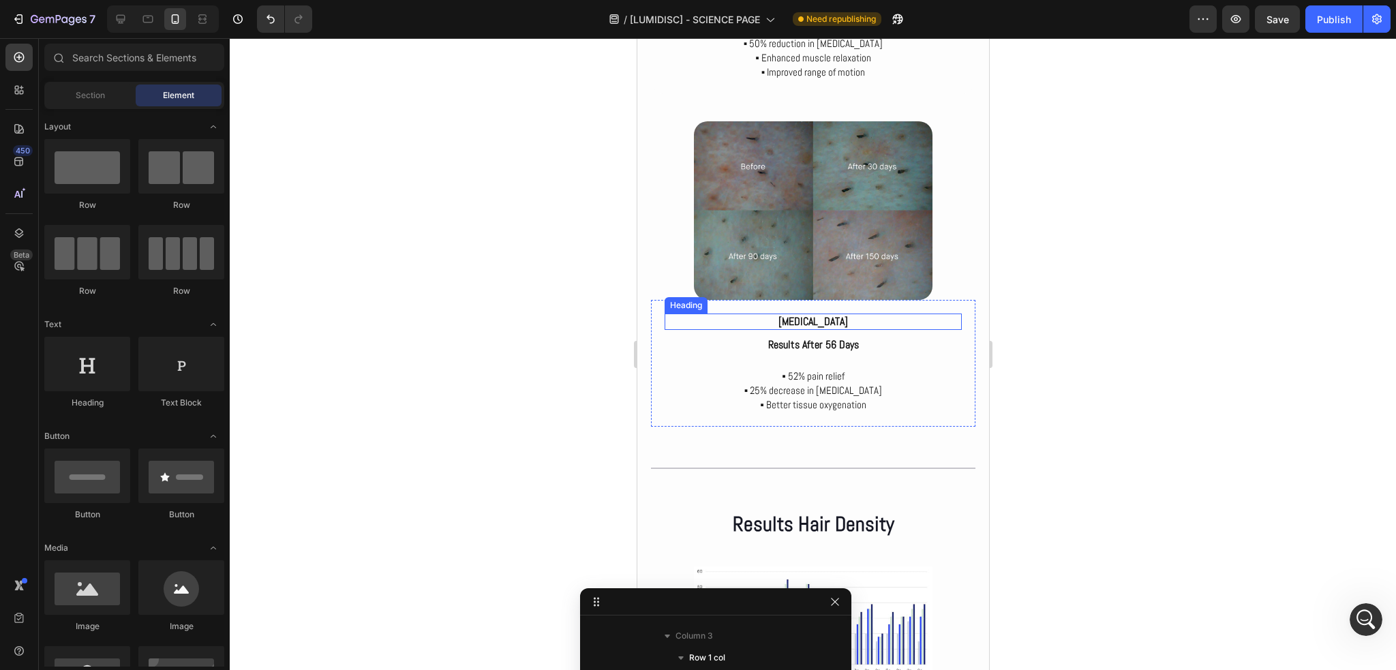
click at [807, 324] on p "[MEDICAL_DATA]" at bounding box center [812, 322] width 294 height 14
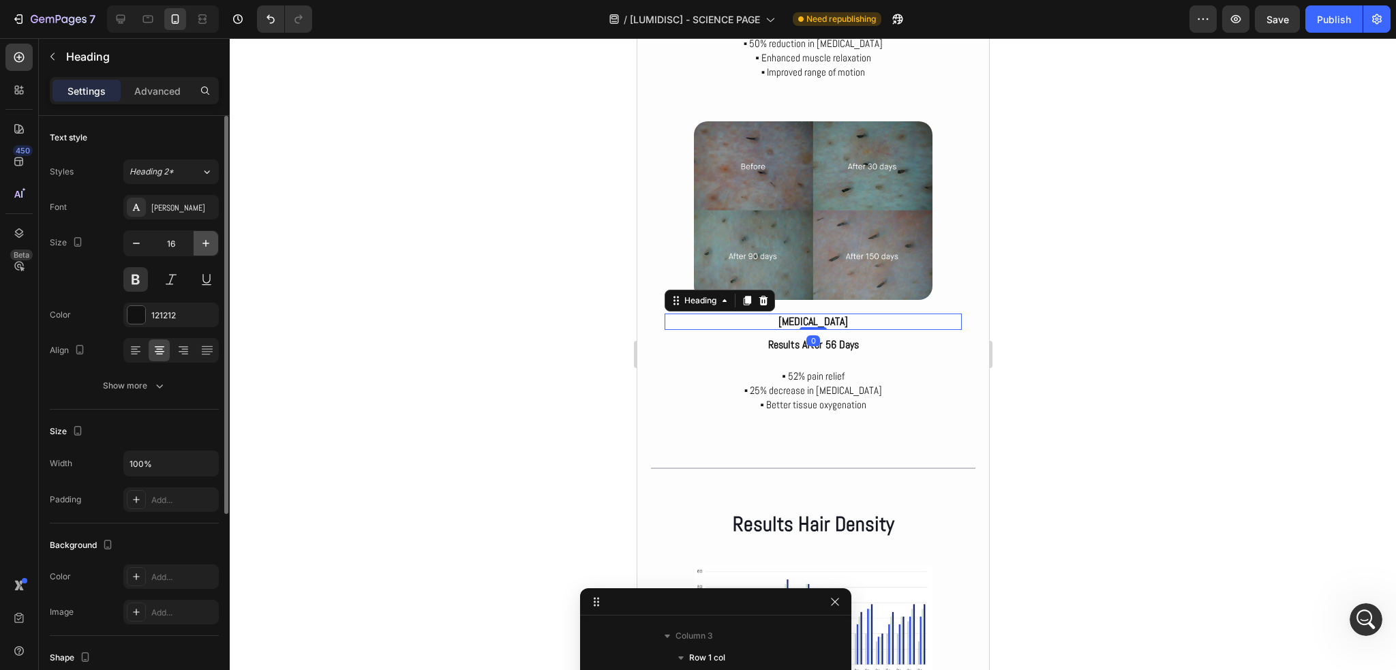
click at [207, 237] on icon "button" at bounding box center [206, 244] width 14 height 14
type input "17"
click at [799, 346] on p "Results after 56 days" at bounding box center [812, 346] width 294 height 14
click at [842, 325] on p "[MEDICAL_DATA]" at bounding box center [812, 322] width 294 height 15
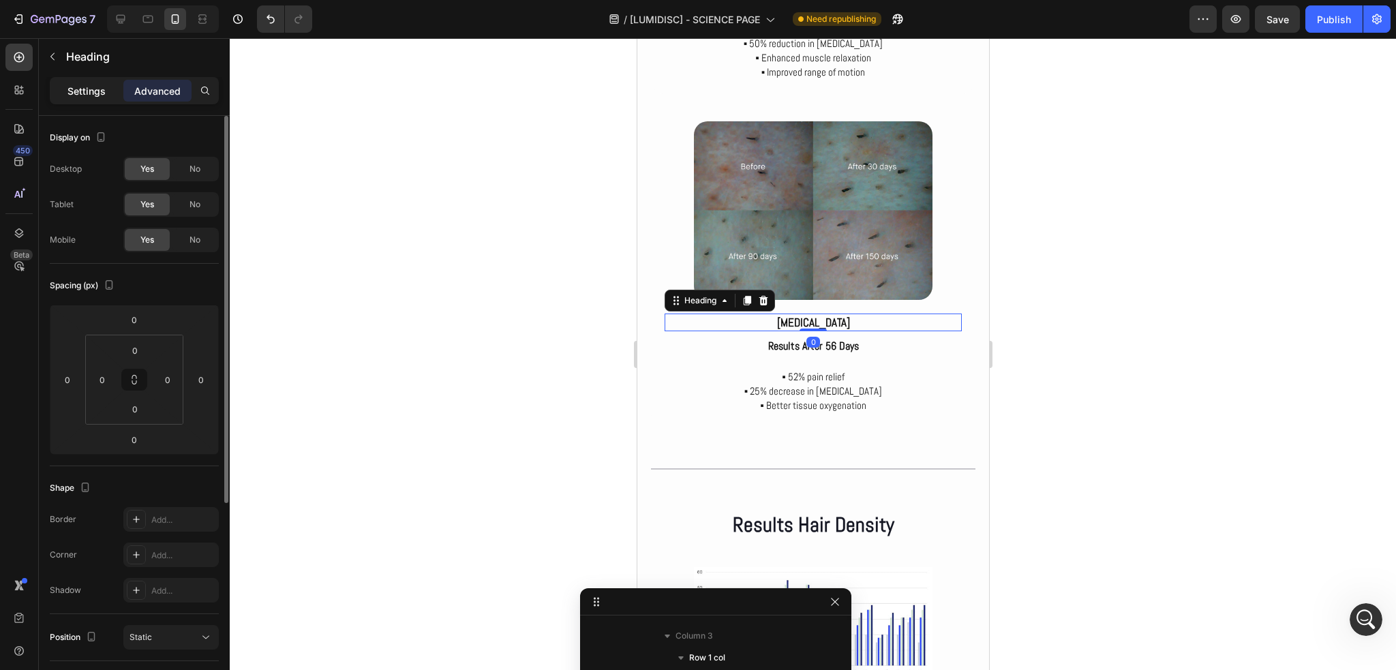
click at [75, 87] on p "Settings" at bounding box center [86, 91] width 38 height 14
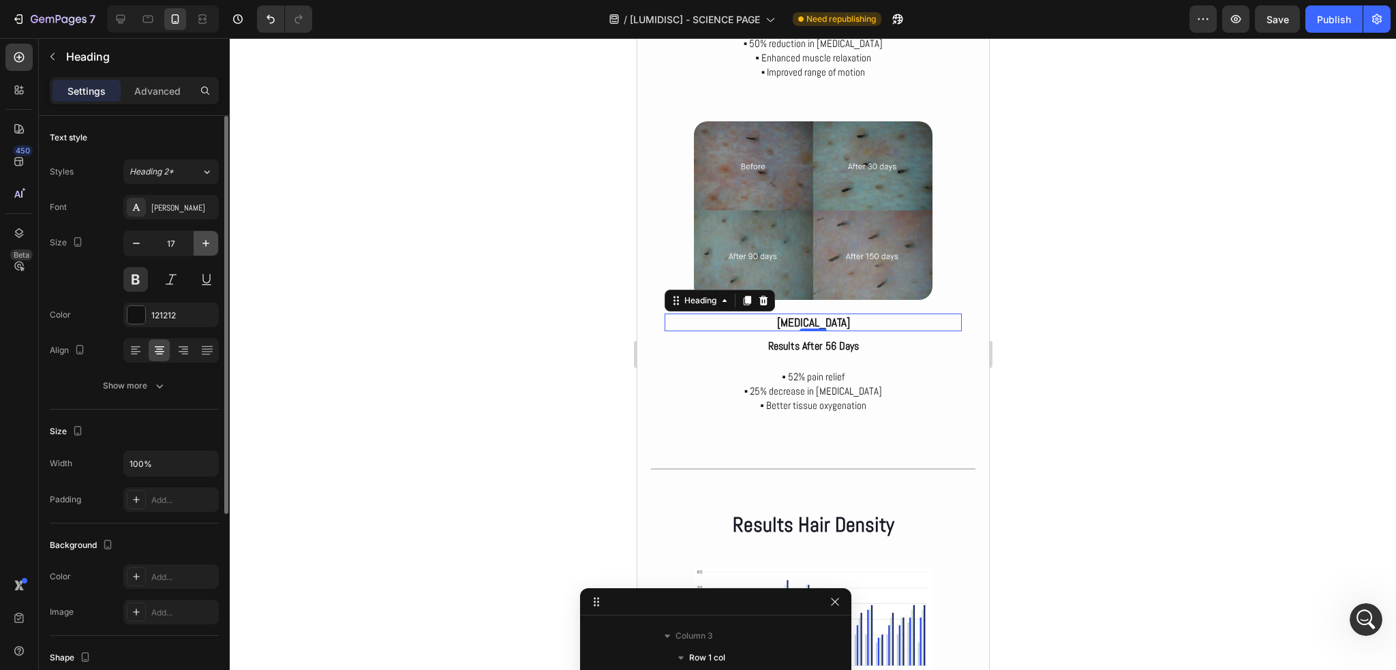
click at [215, 248] on button "button" at bounding box center [206, 243] width 25 height 25
type input "18"
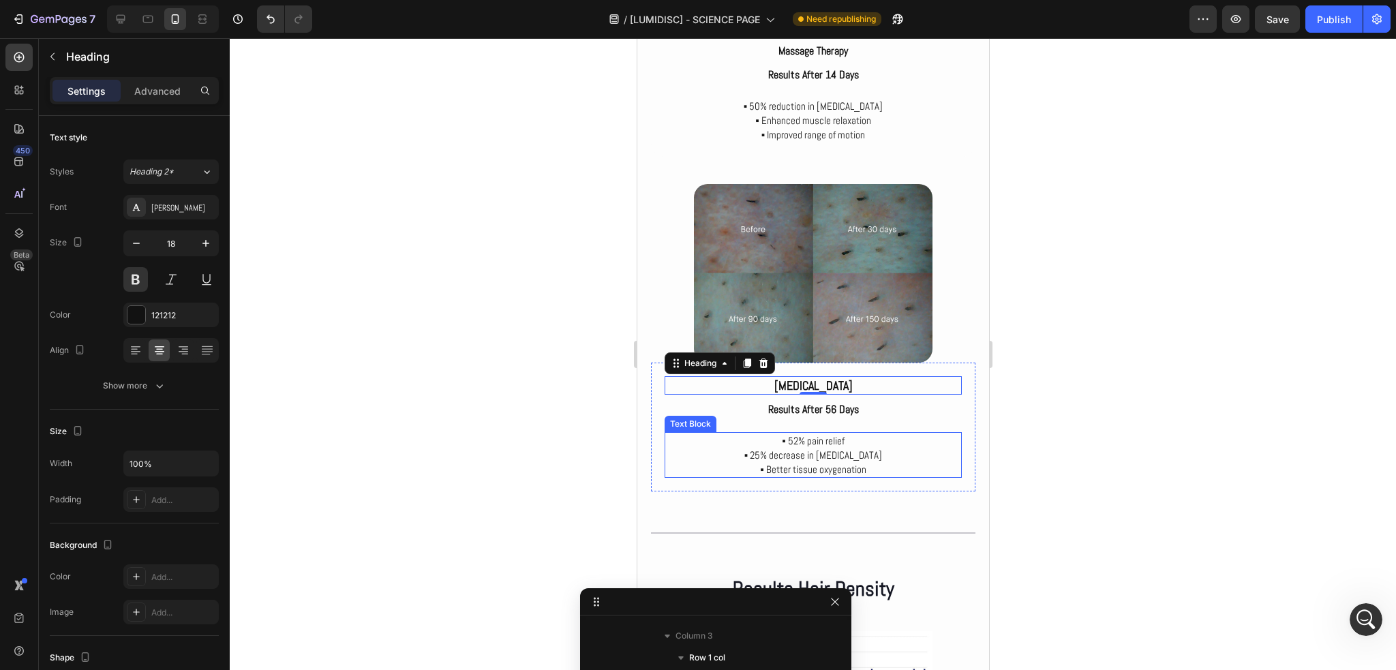
scroll to position [3935, 0]
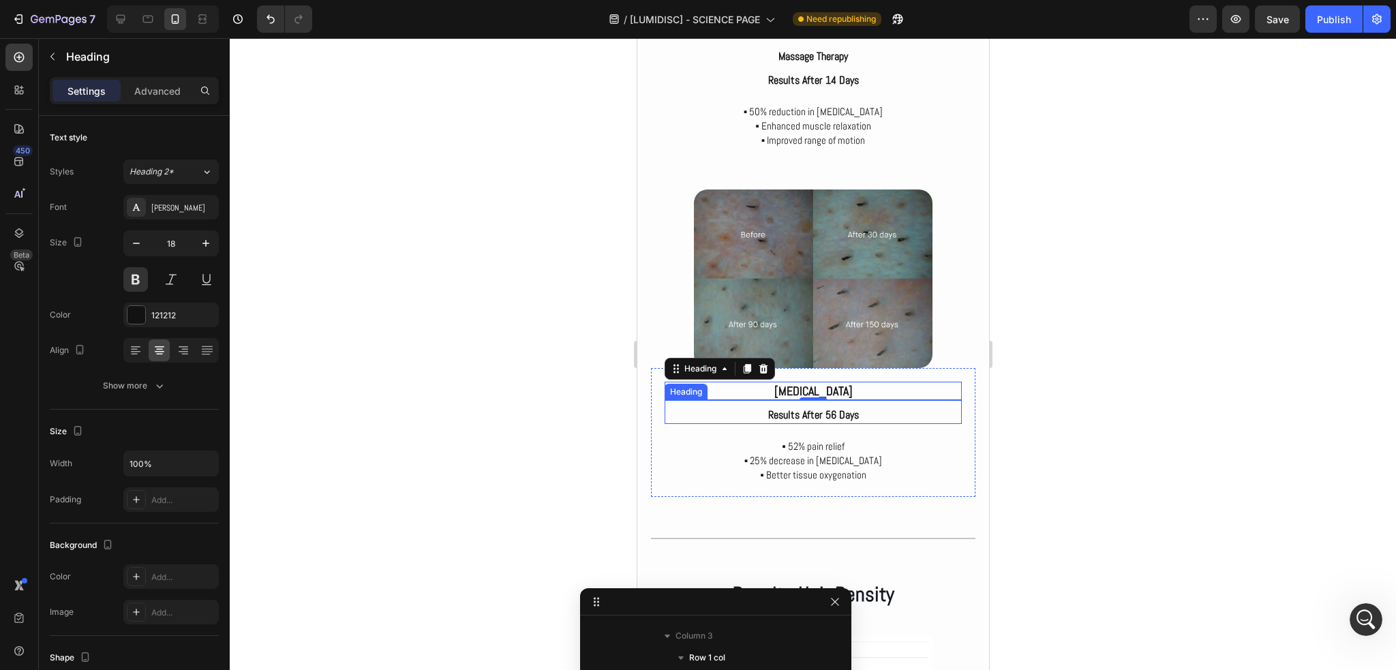
click at [833, 410] on p "Results after 56 days" at bounding box center [812, 415] width 294 height 14
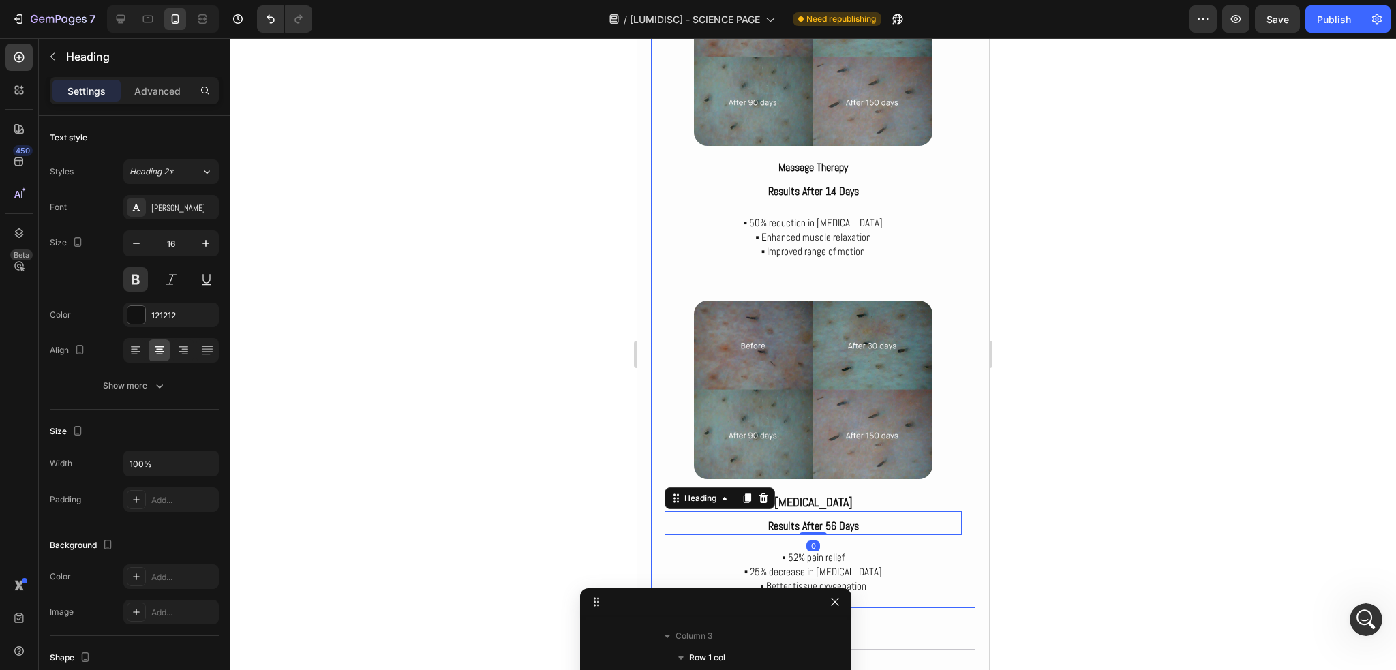
scroll to position [3798, 0]
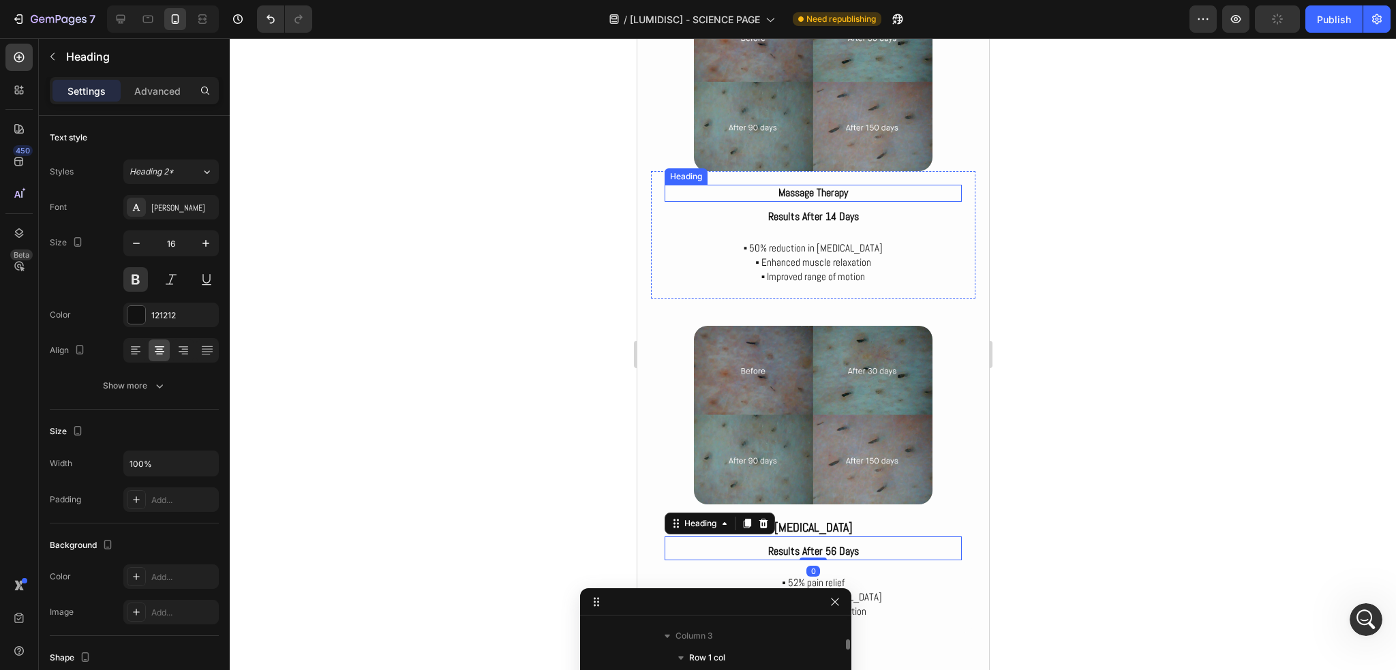
click at [822, 190] on p "Massage Therapy" at bounding box center [812, 193] width 294 height 14
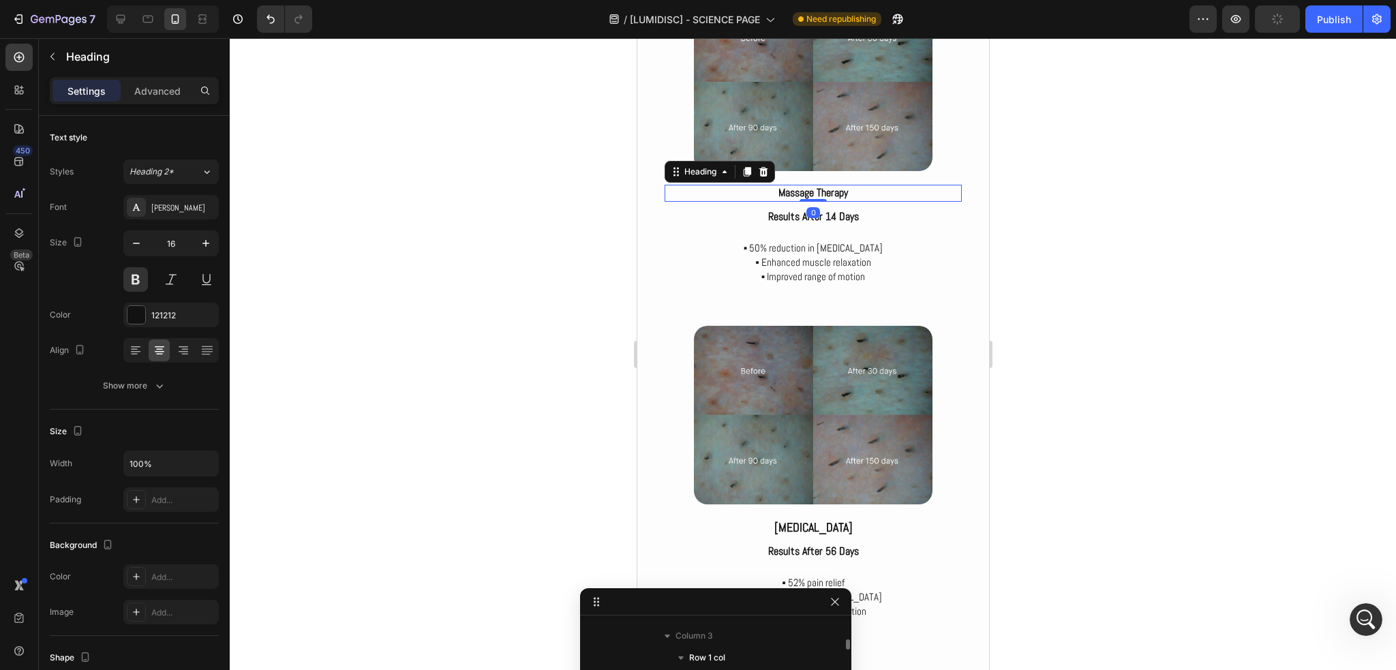
scroll to position [3704, 0]
click at [198, 247] on button "button" at bounding box center [206, 243] width 25 height 25
type input "18"
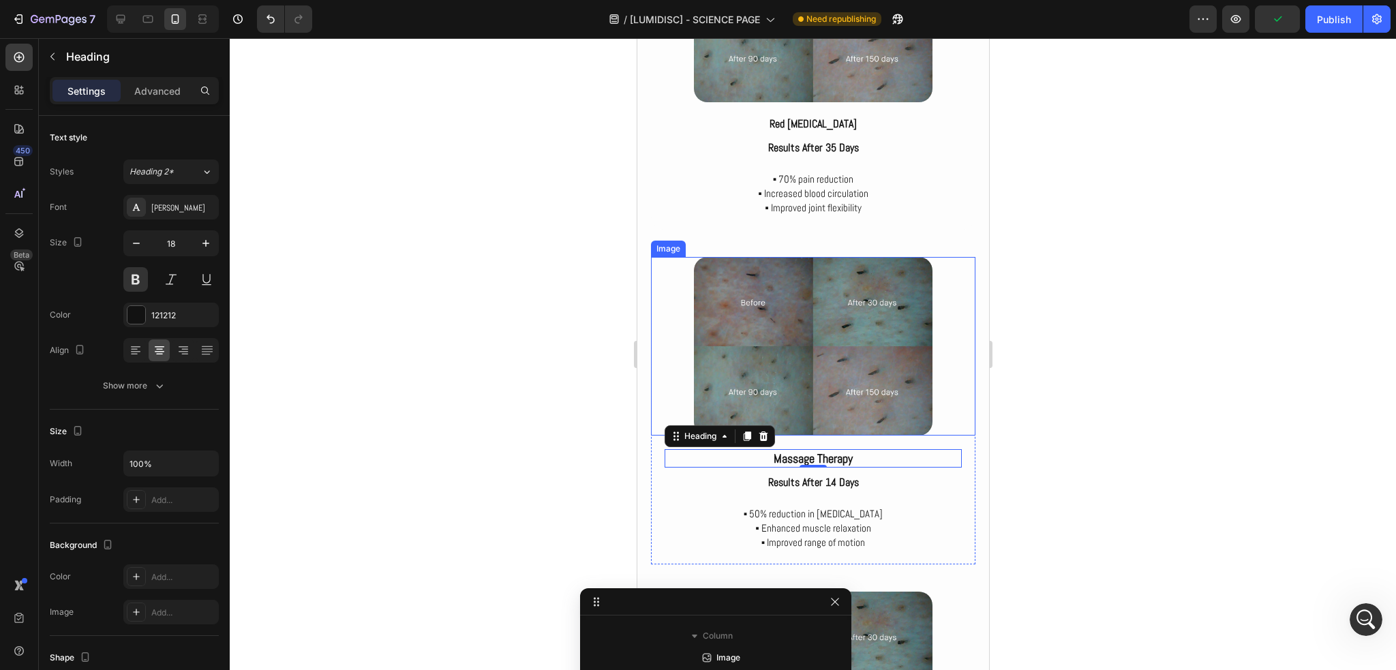
scroll to position [3526, 0]
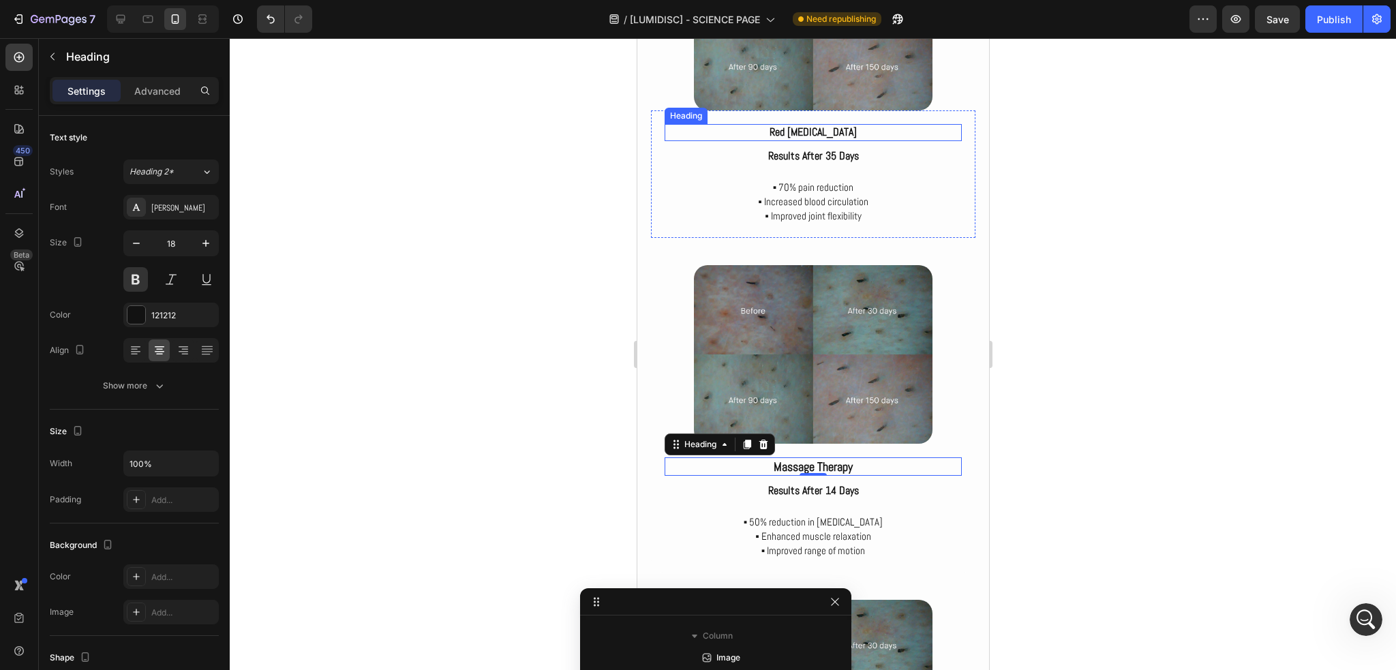
click at [827, 130] on p "Red light therapy" at bounding box center [812, 132] width 294 height 14
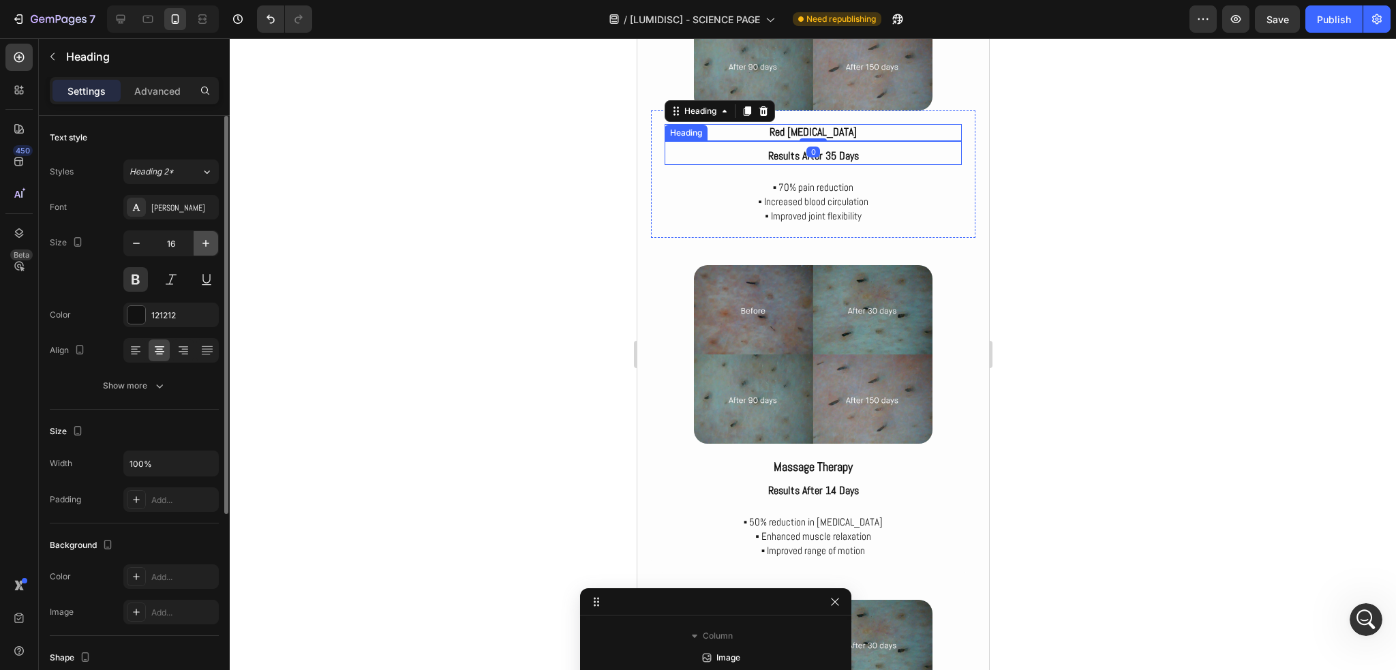
click at [200, 240] on icon "button" at bounding box center [206, 244] width 14 height 14
type input "18"
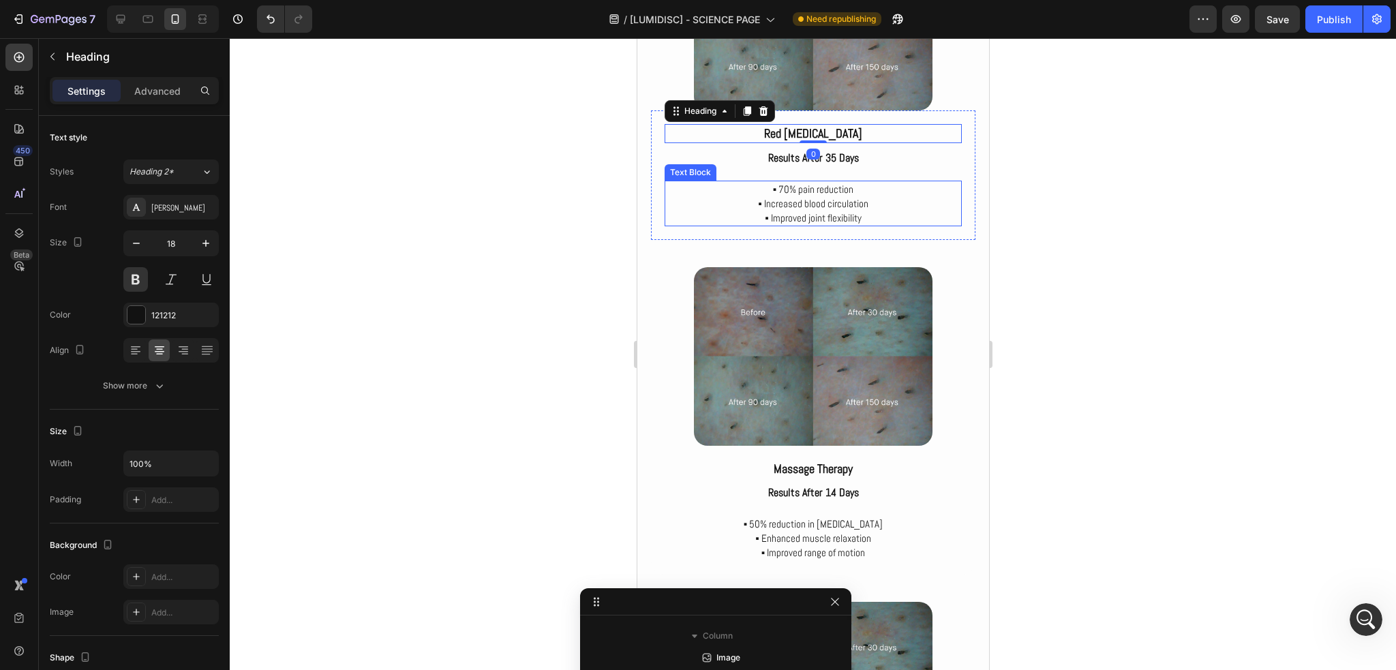
click at [896, 213] on p "▪ 70% pain reduction ▪ Increased blood circulation ▪ Improved joint flexibility" at bounding box center [812, 203] width 294 height 43
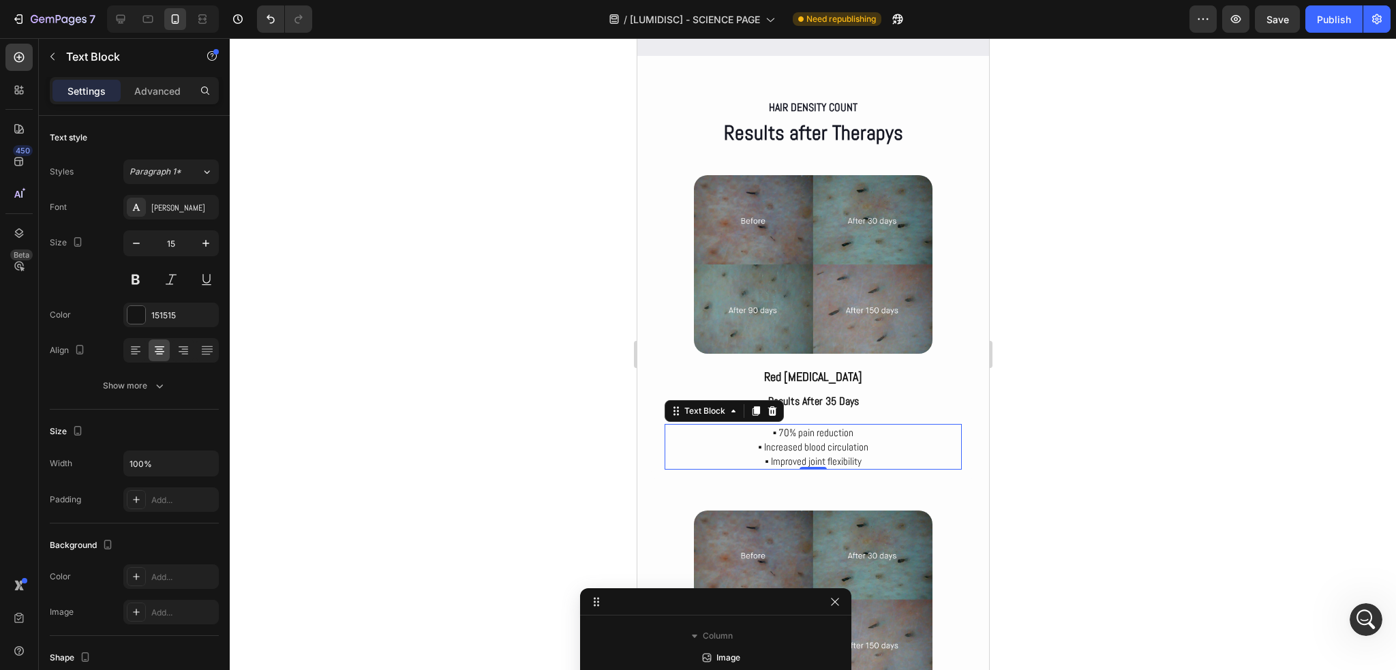
scroll to position [3253, 0]
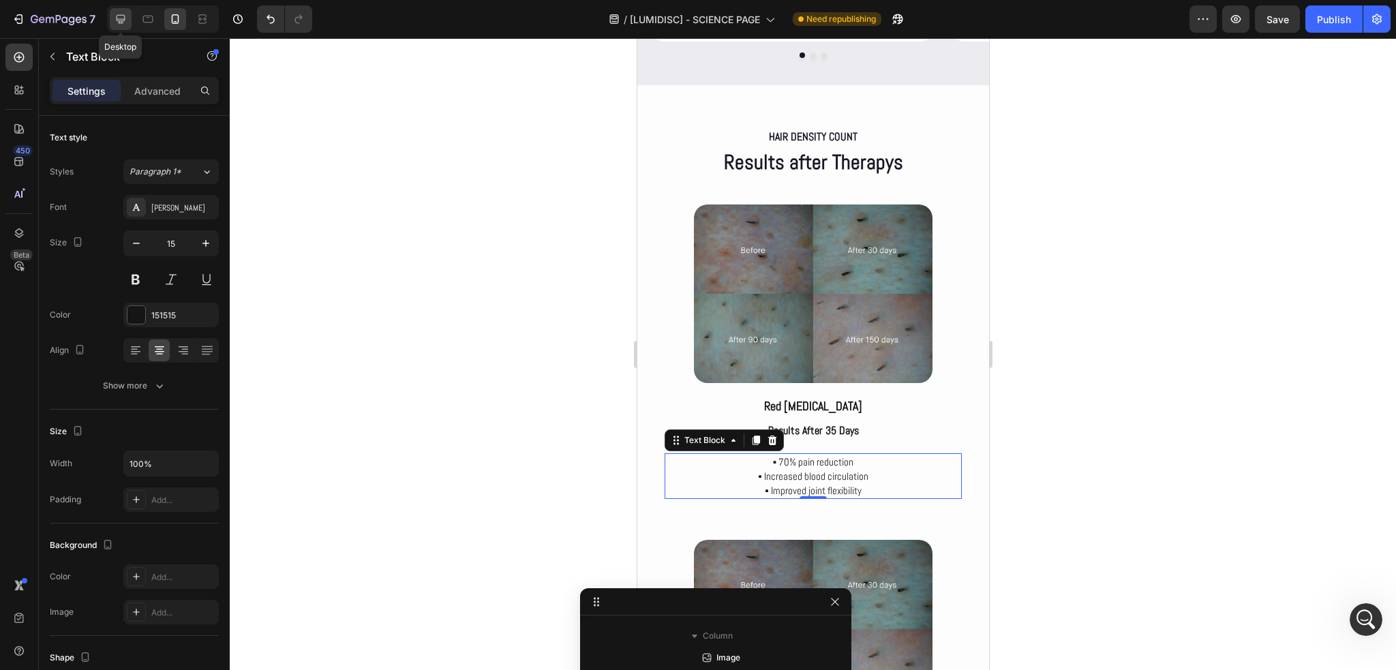
click at [127, 21] on div at bounding box center [121, 19] width 22 height 22
type input "16"
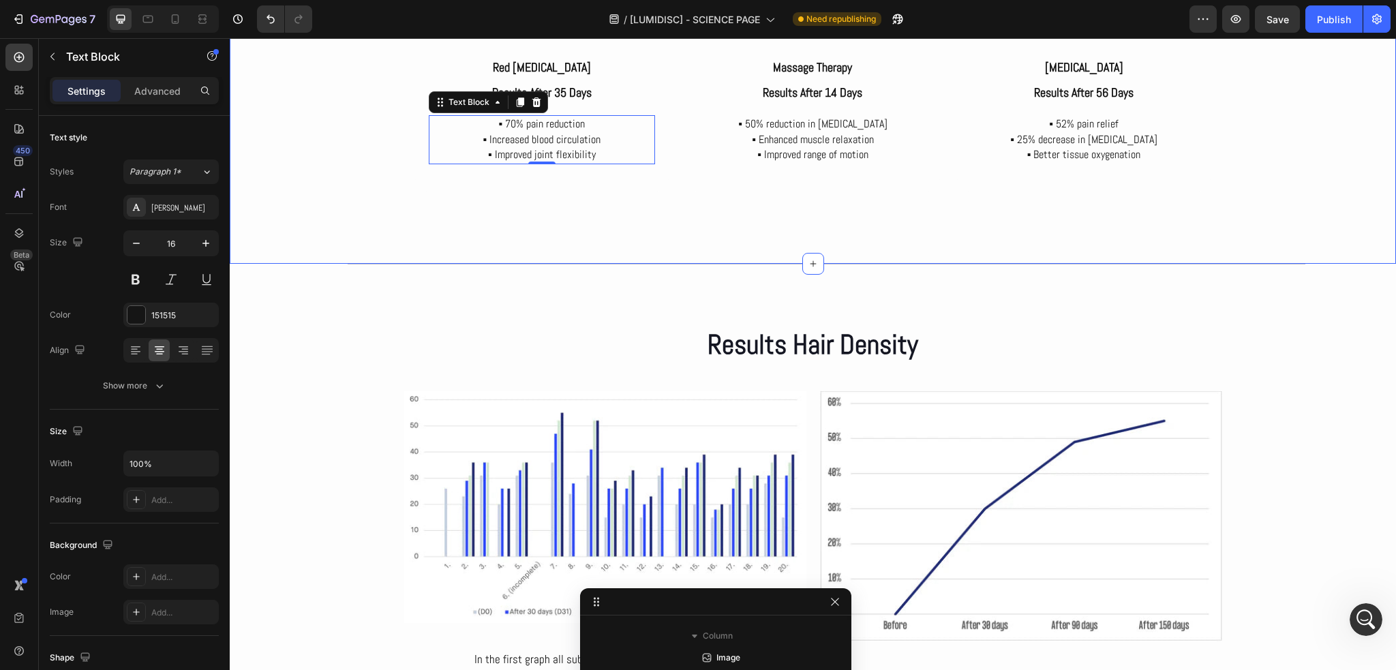
scroll to position [3872, 0]
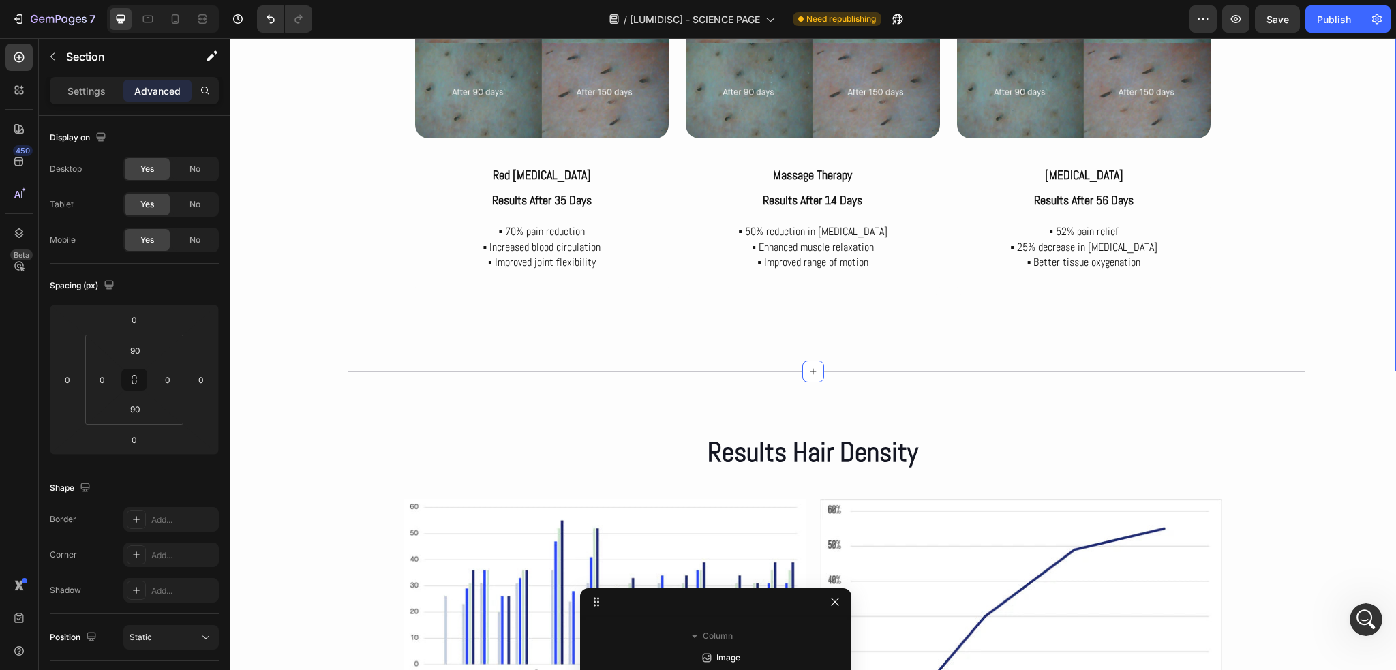
click at [963, 332] on div "Hair density count Text Block Results after Therapys Heading Row Image Red ligh…" at bounding box center [813, 78] width 1166 height 586
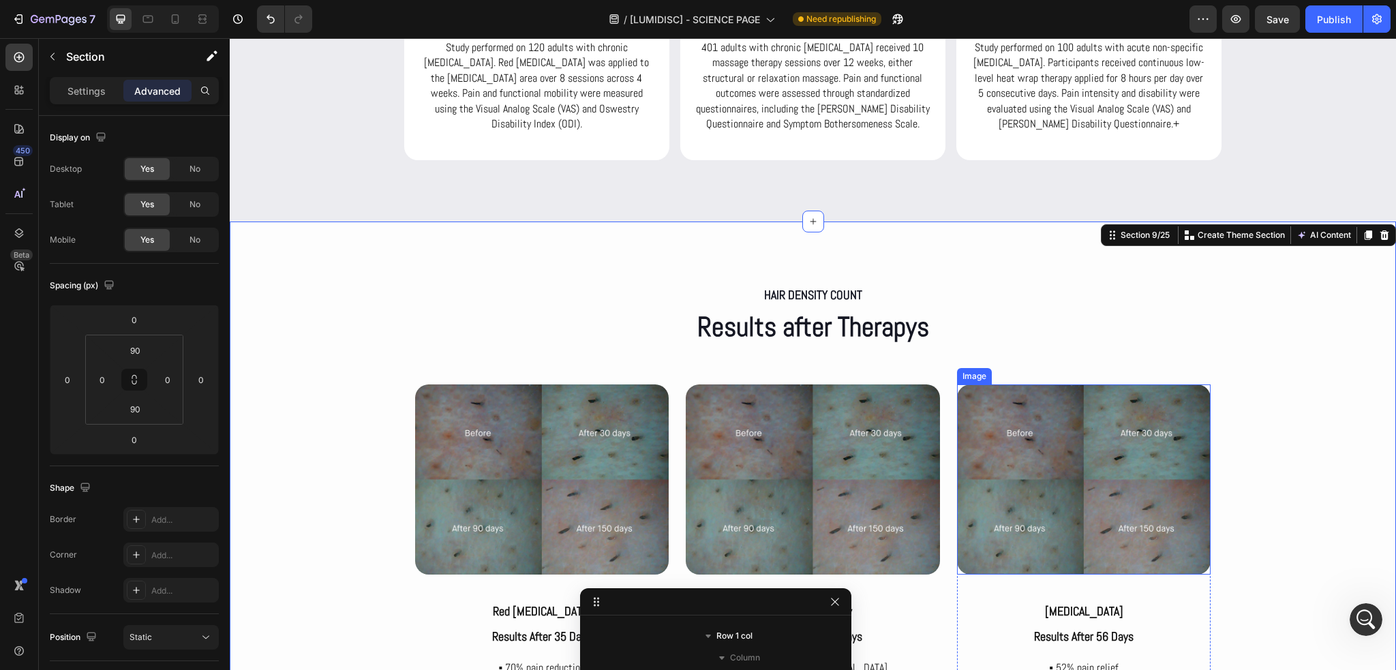
scroll to position [3395, 0]
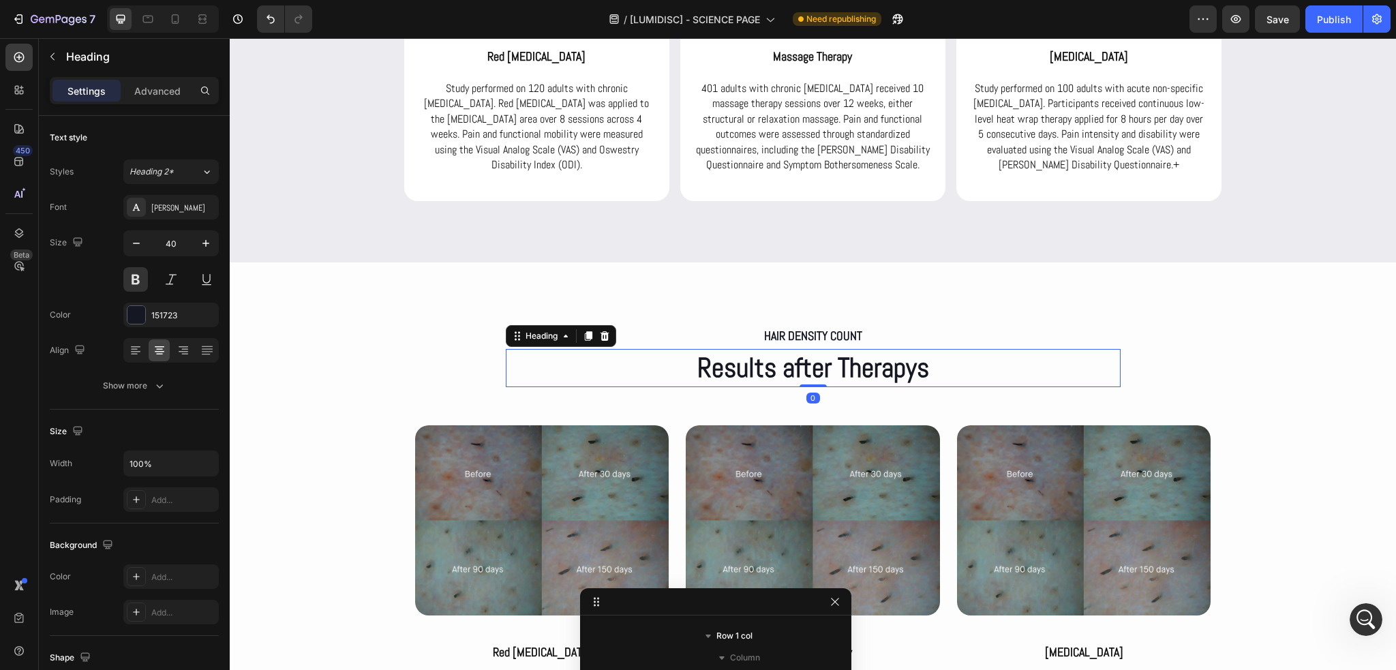
click at [826, 376] on p "Results after Therapys" at bounding box center [813, 367] width 612 height 35
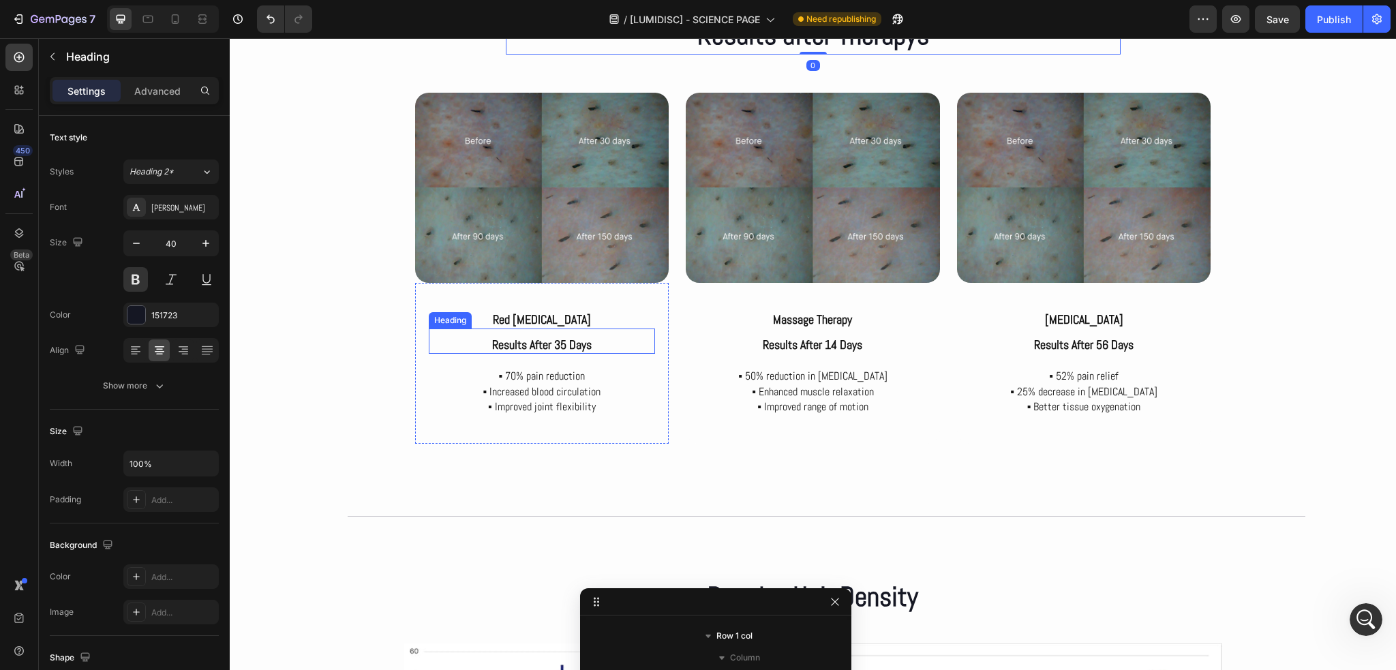
scroll to position [3736, 0]
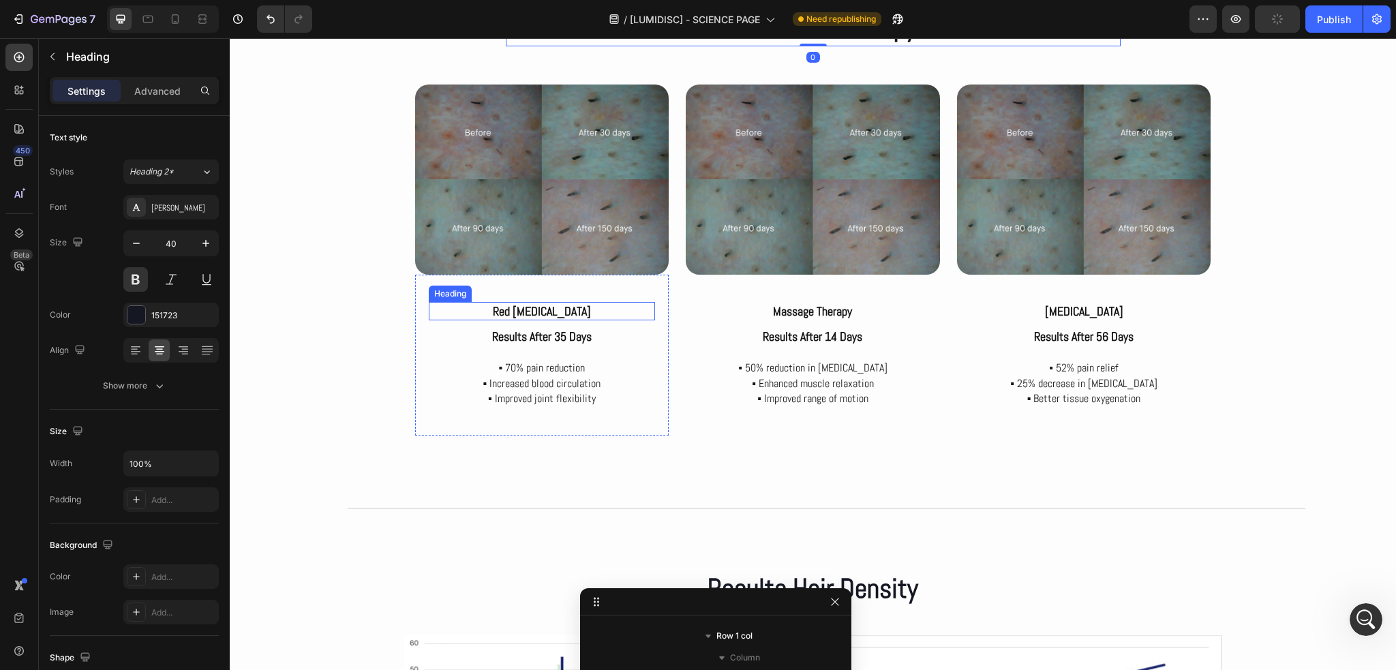
click at [531, 310] on p "Red light therapy" at bounding box center [542, 311] width 224 height 16
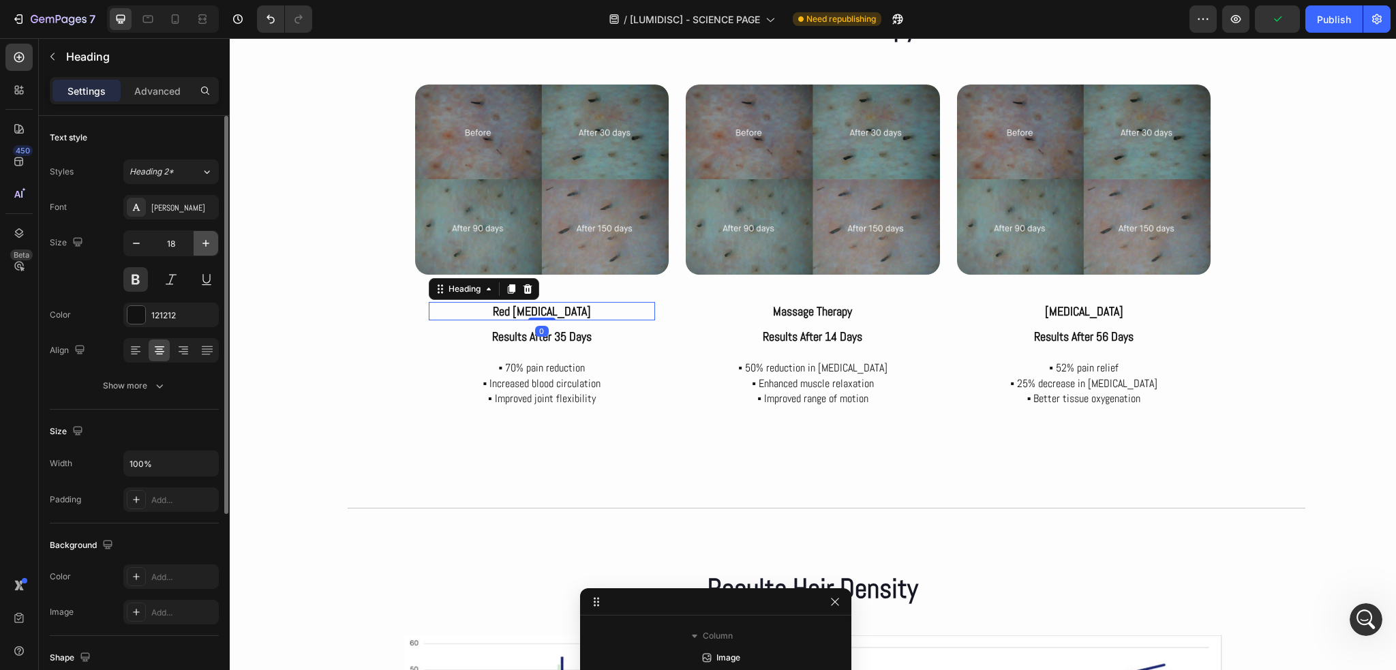
click at [204, 243] on icon "button" at bounding box center [205, 243] width 7 height 7
type input "20"
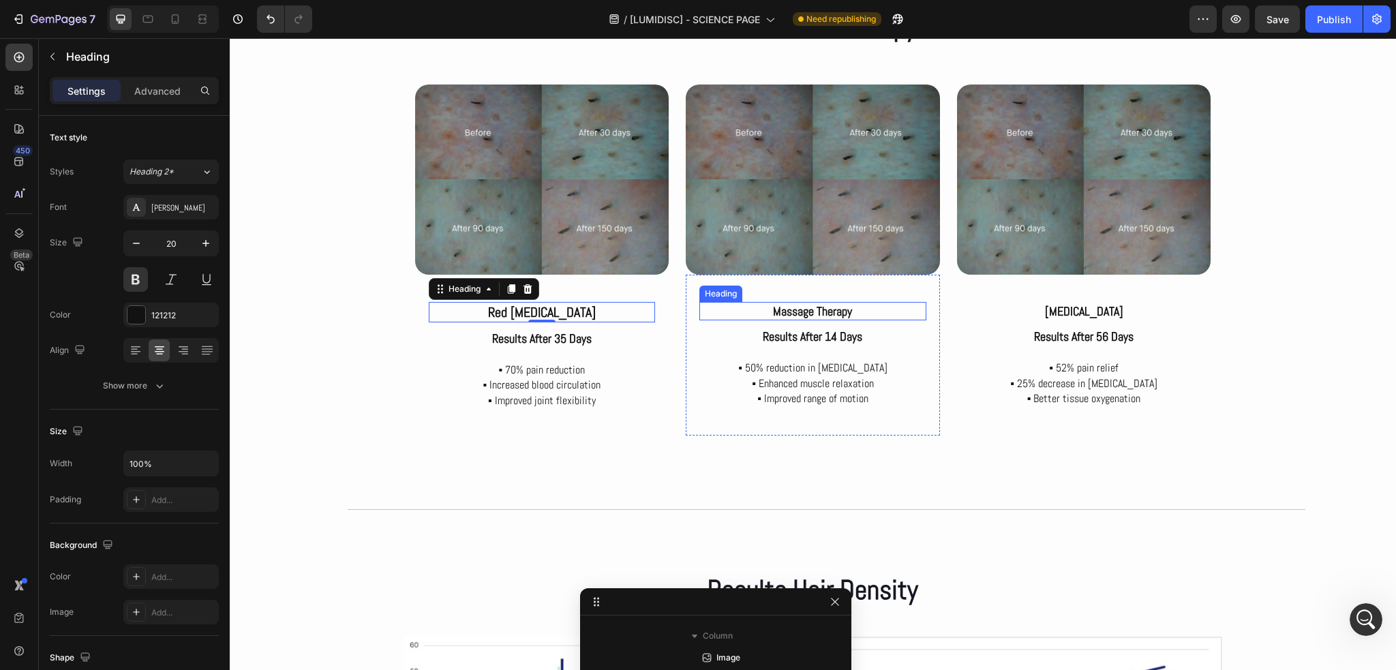
click at [798, 308] on p "Massage Therapy" at bounding box center [813, 311] width 224 height 16
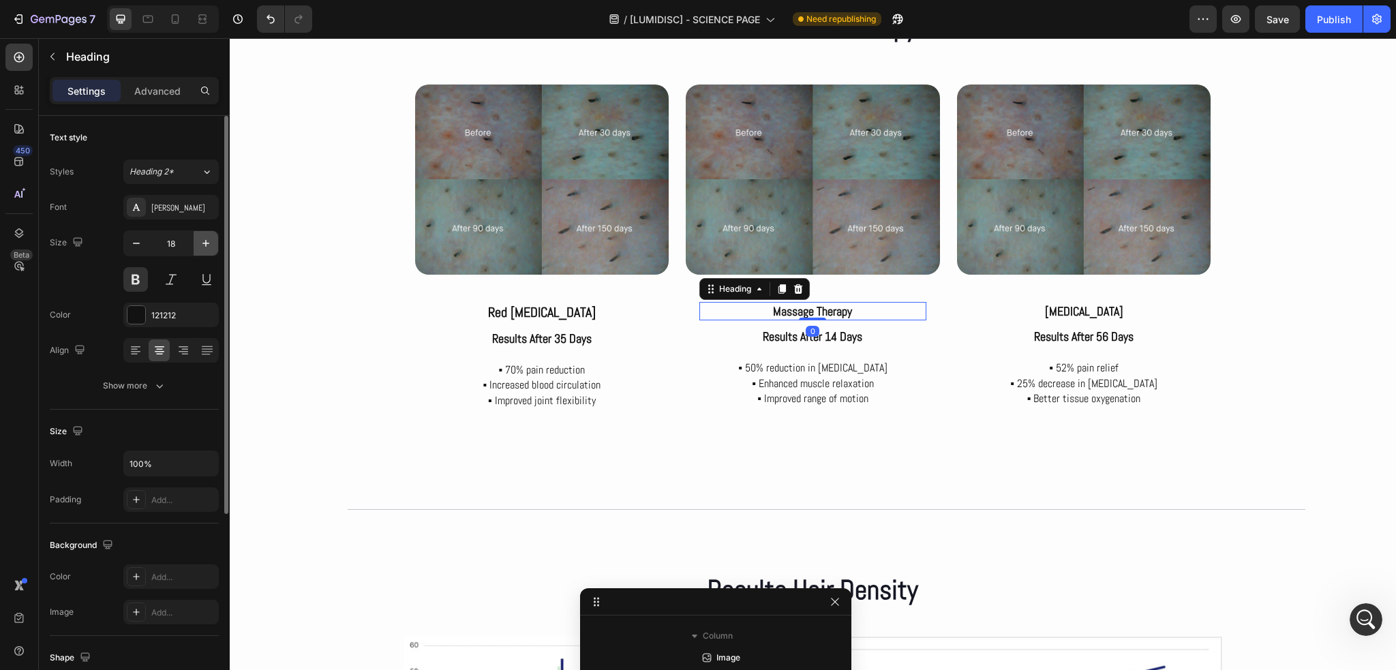
click at [208, 243] on icon "button" at bounding box center [205, 243] width 7 height 7
type input "20"
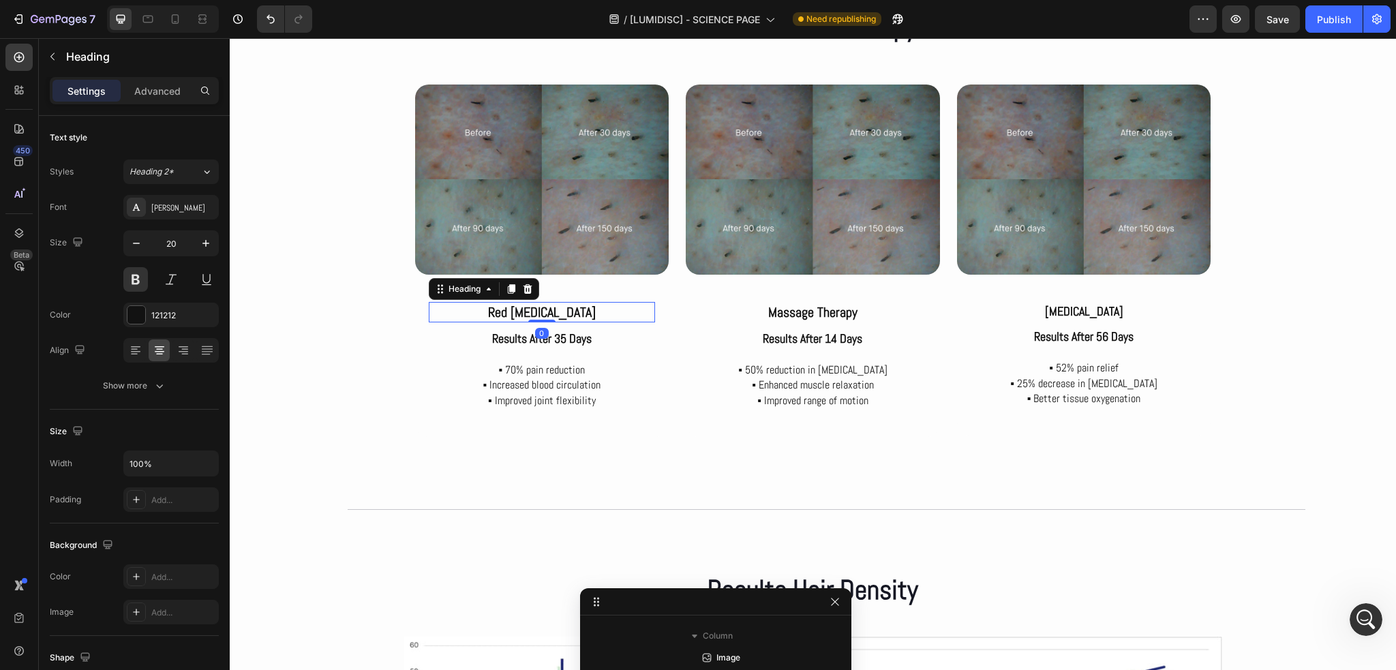
click at [500, 314] on p "Red light therapy" at bounding box center [542, 312] width 224 height 18
click at [513, 331] on p "Results after 35 days" at bounding box center [542, 339] width 224 height 16
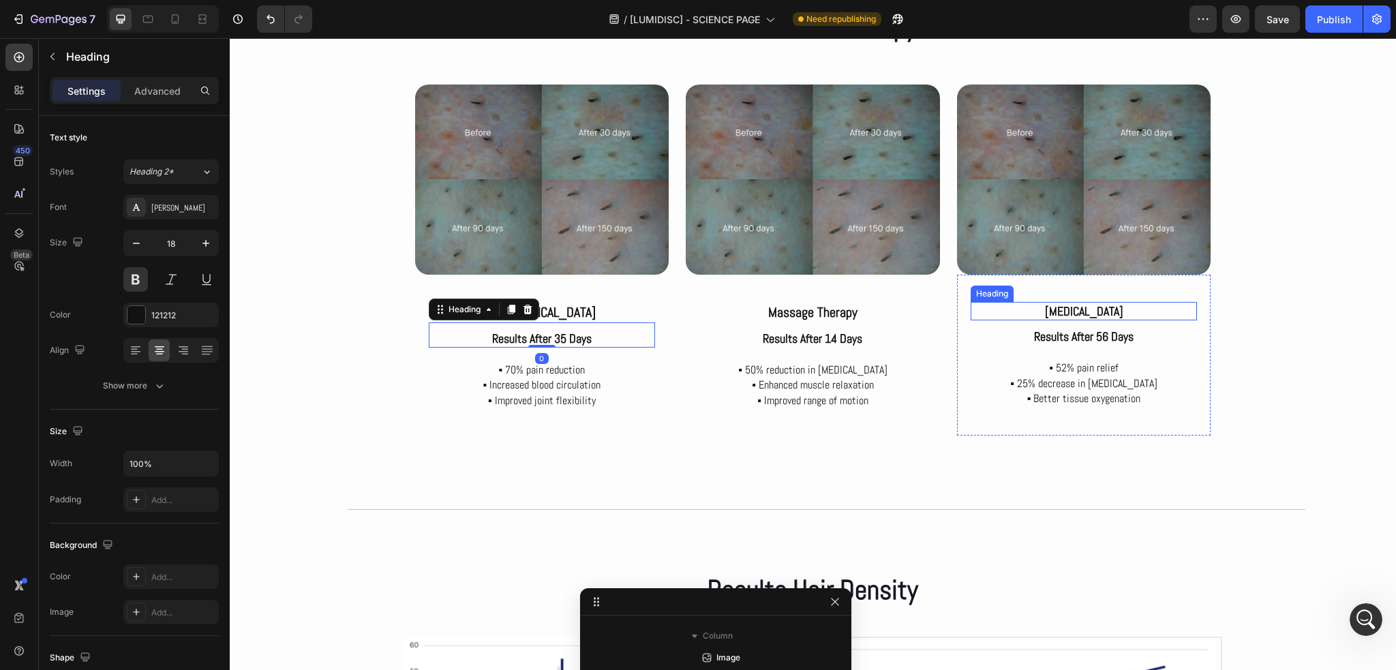
scroll to position [3901, 0]
click at [1112, 311] on p "[MEDICAL_DATA]" at bounding box center [1084, 311] width 224 height 16
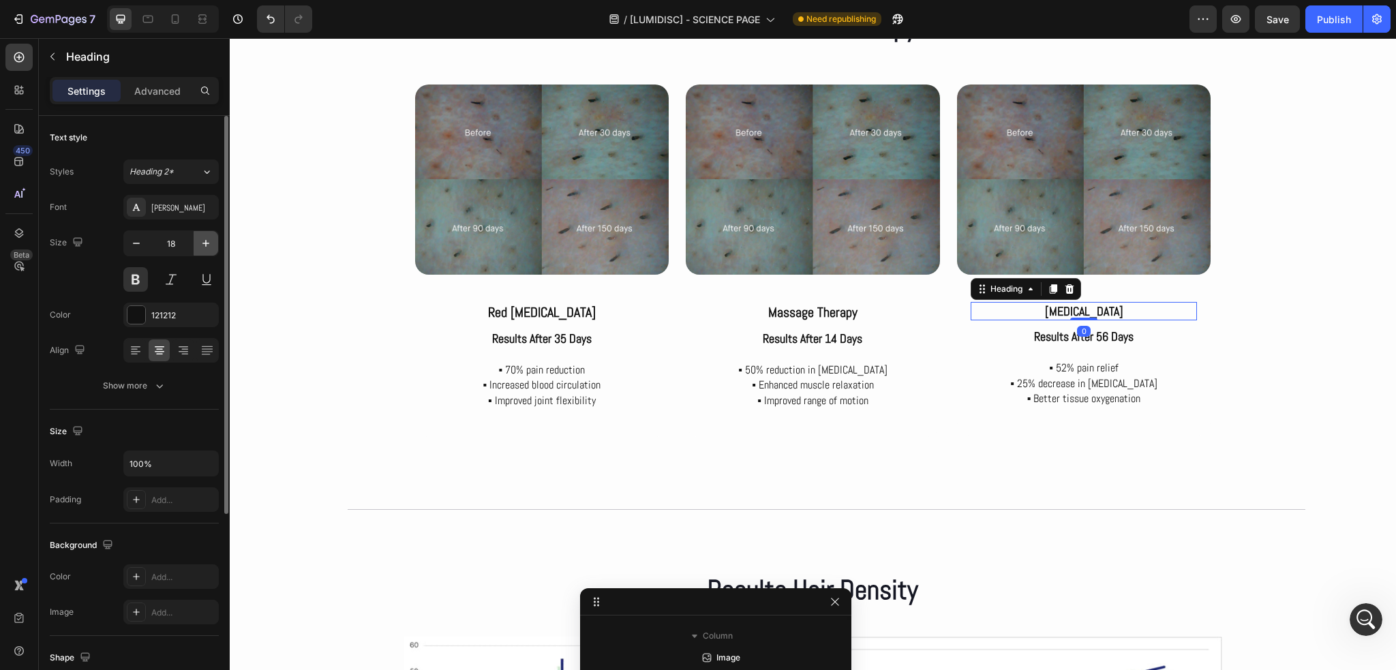
click at [202, 249] on icon "button" at bounding box center [206, 244] width 14 height 14
type input "20"
click at [551, 334] on p "Results after 35 days" at bounding box center [542, 339] width 224 height 16
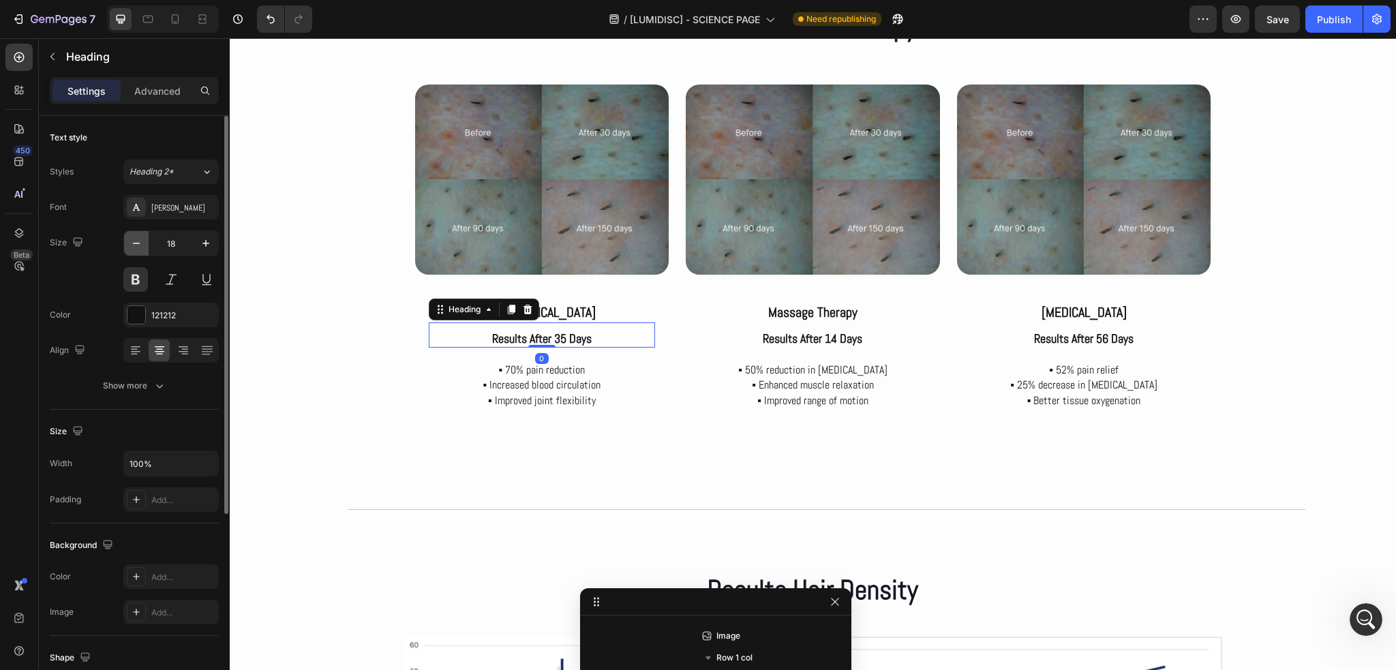
click at [133, 247] on icon "button" at bounding box center [137, 244] width 14 height 14
type input "17"
click at [791, 344] on p "Results after 14 days" at bounding box center [813, 339] width 224 height 16
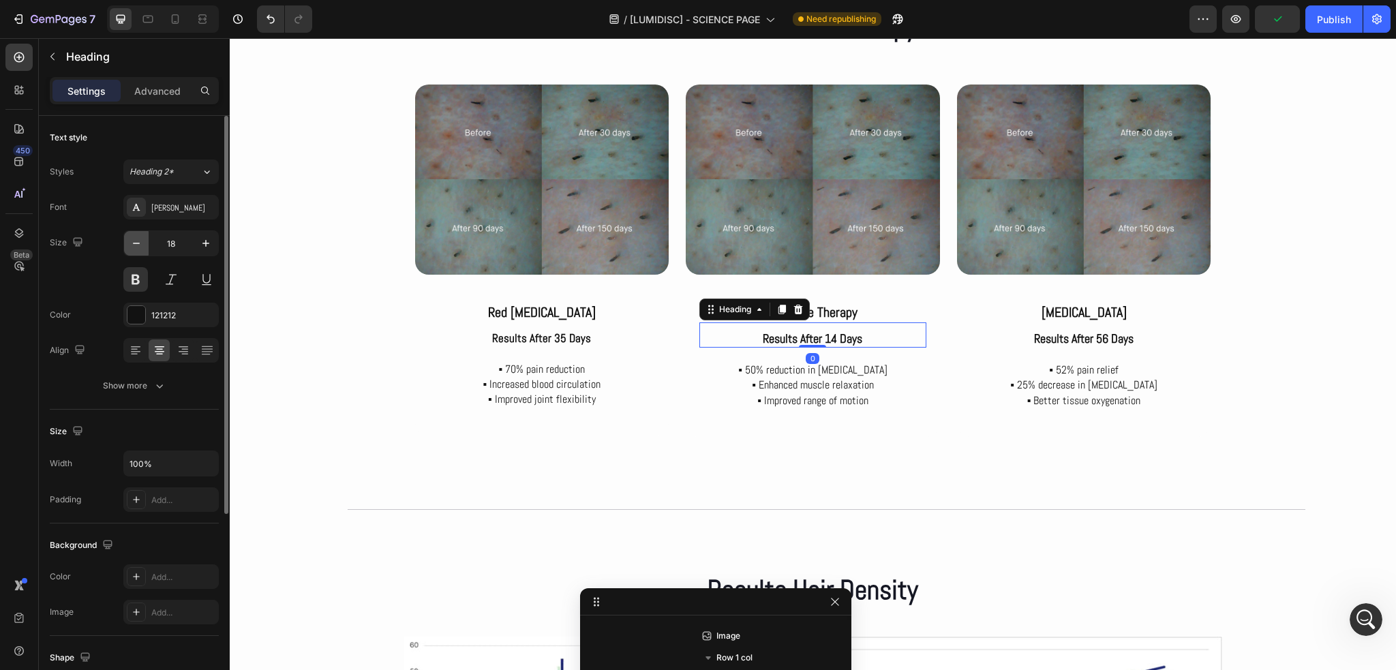
click at [127, 251] on button "button" at bounding box center [136, 243] width 25 height 25
type input "17"
click at [1071, 332] on p "Results after 56 days" at bounding box center [1084, 339] width 224 height 16
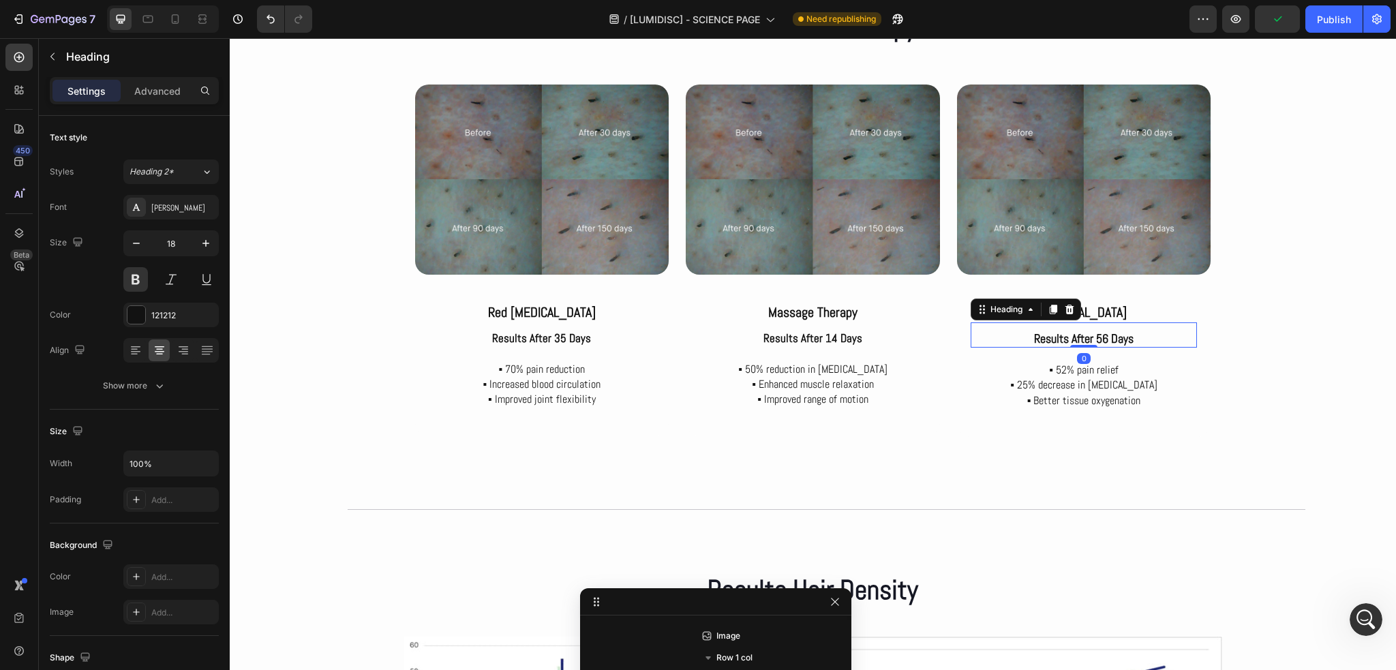
scroll to position [3922, 0]
drag, startPoint x: 132, startPoint y: 246, endPoint x: 157, endPoint y: 250, distance: 25.6
click at [133, 246] on icon "button" at bounding box center [137, 244] width 14 height 14
type input "17"
click at [564, 376] on p "▪ 70% pain reduction ▪ Increased blood circulation ▪ Improved joint flexibility" at bounding box center [542, 385] width 224 height 46
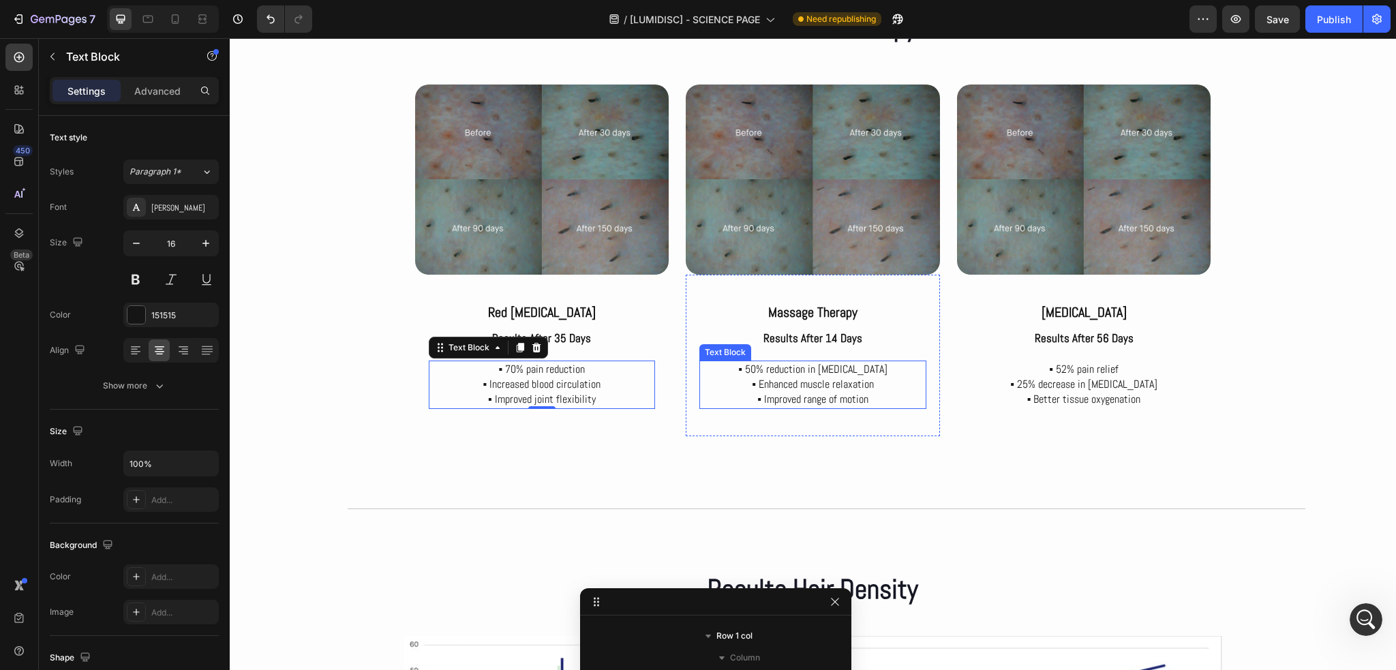
click at [802, 386] on p "▪ 50% reduction in lower back pain ▪ Enhanced muscle relaxation ▪ Improved rang…" at bounding box center [813, 385] width 224 height 46
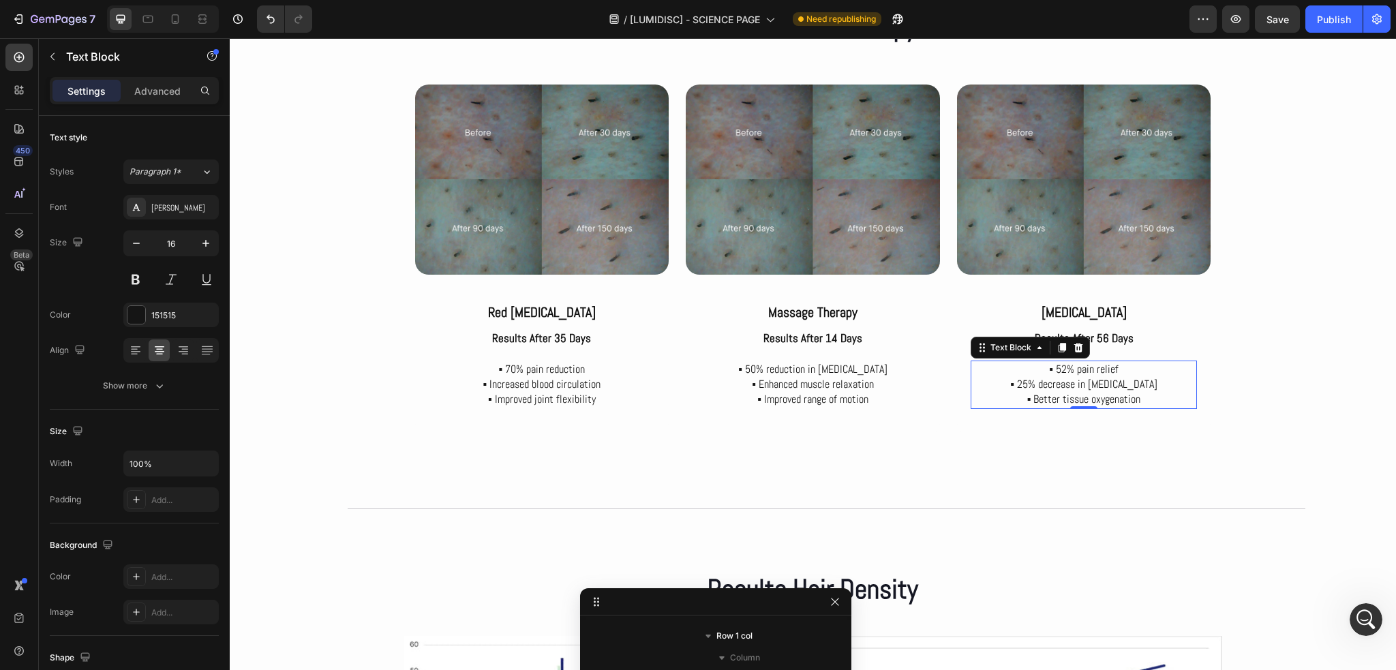
click at [1048, 384] on p "▪ 52% pain relief ▪ 25% decrease in stiffness ▪ Better tissue oxygenation" at bounding box center [1084, 385] width 224 height 46
click at [1329, 358] on div "Hair density count Text Block Results after Therapys Heading Row Image Red ligh…" at bounding box center [813, 215] width 1166 height 464
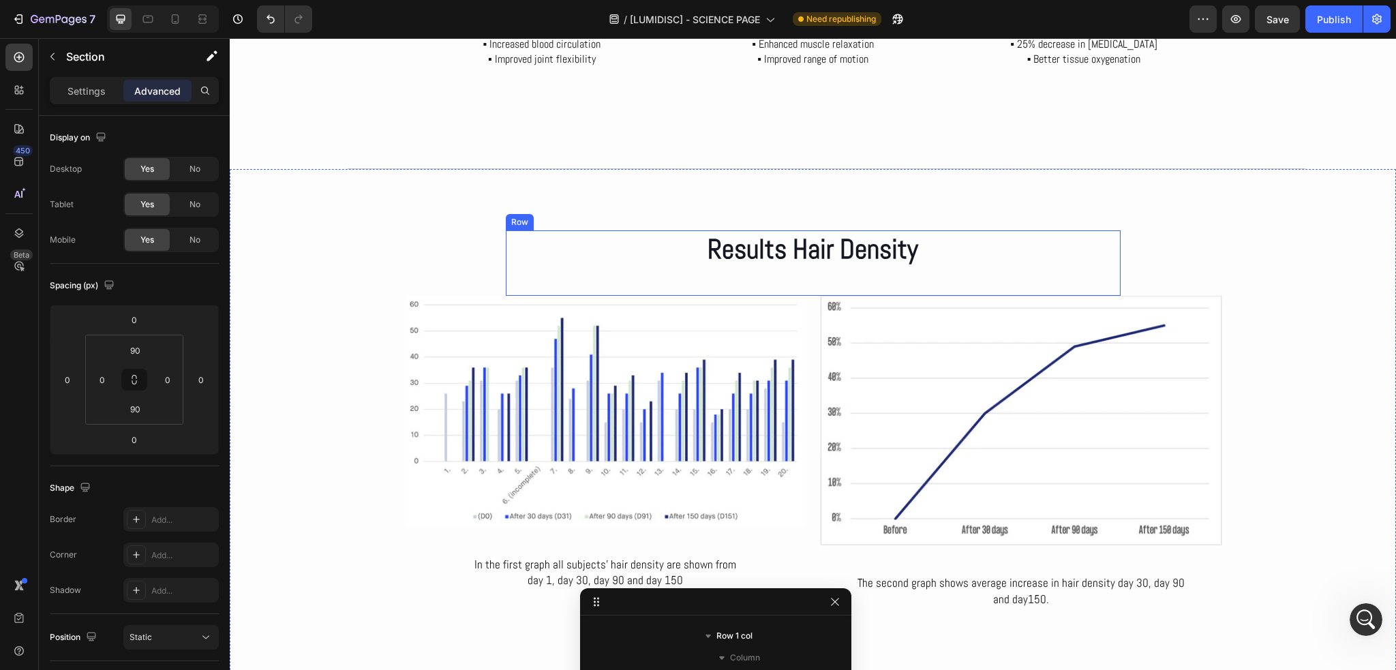
scroll to position [4076, 0]
click at [850, 258] on h2 "Results Hair Density" at bounding box center [813, 249] width 615 height 38
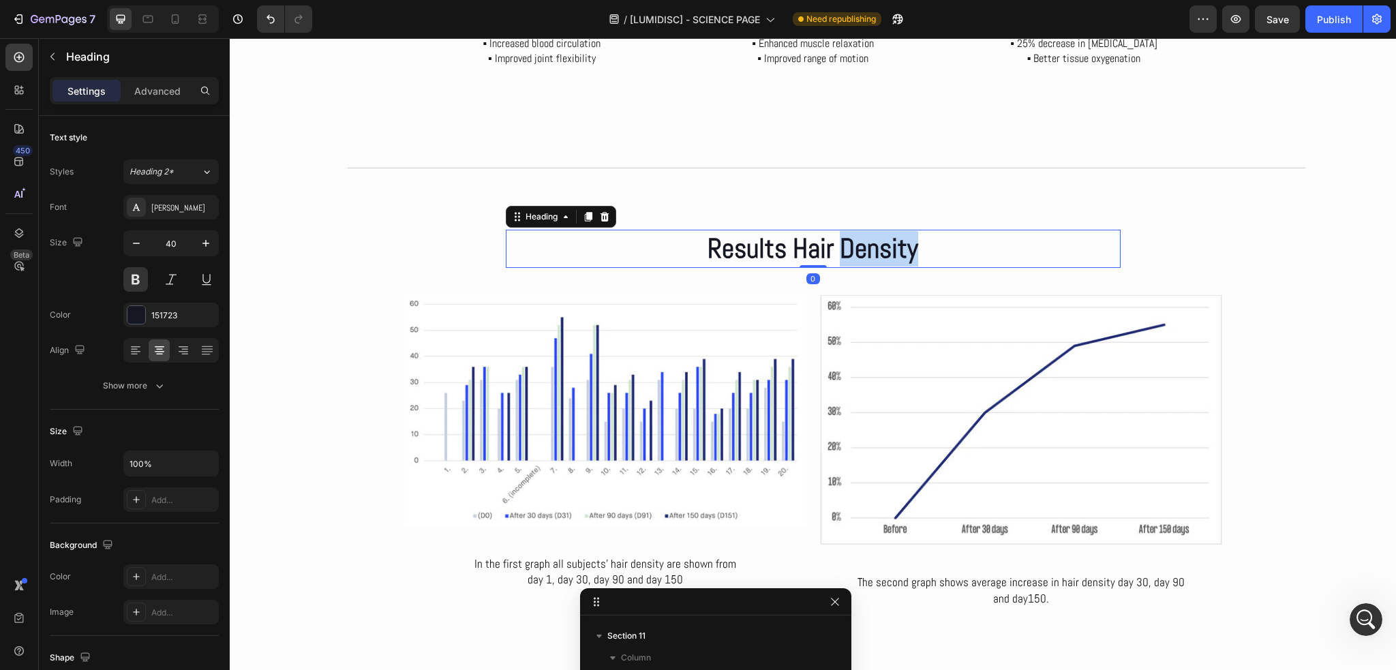
click at [850, 258] on h2 "Results Hair Density" at bounding box center [813, 249] width 615 height 38
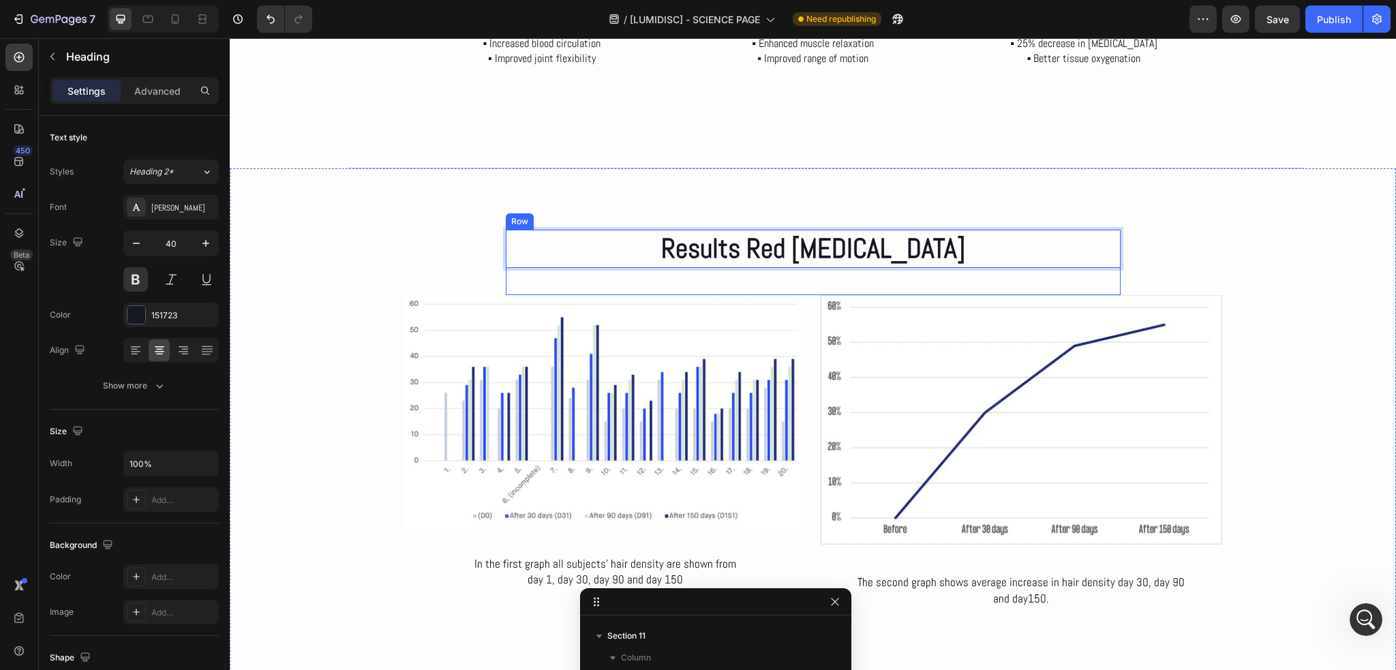
click at [898, 270] on div "Results Red Light Therapy Heading 0 Row" at bounding box center [813, 262] width 615 height 65
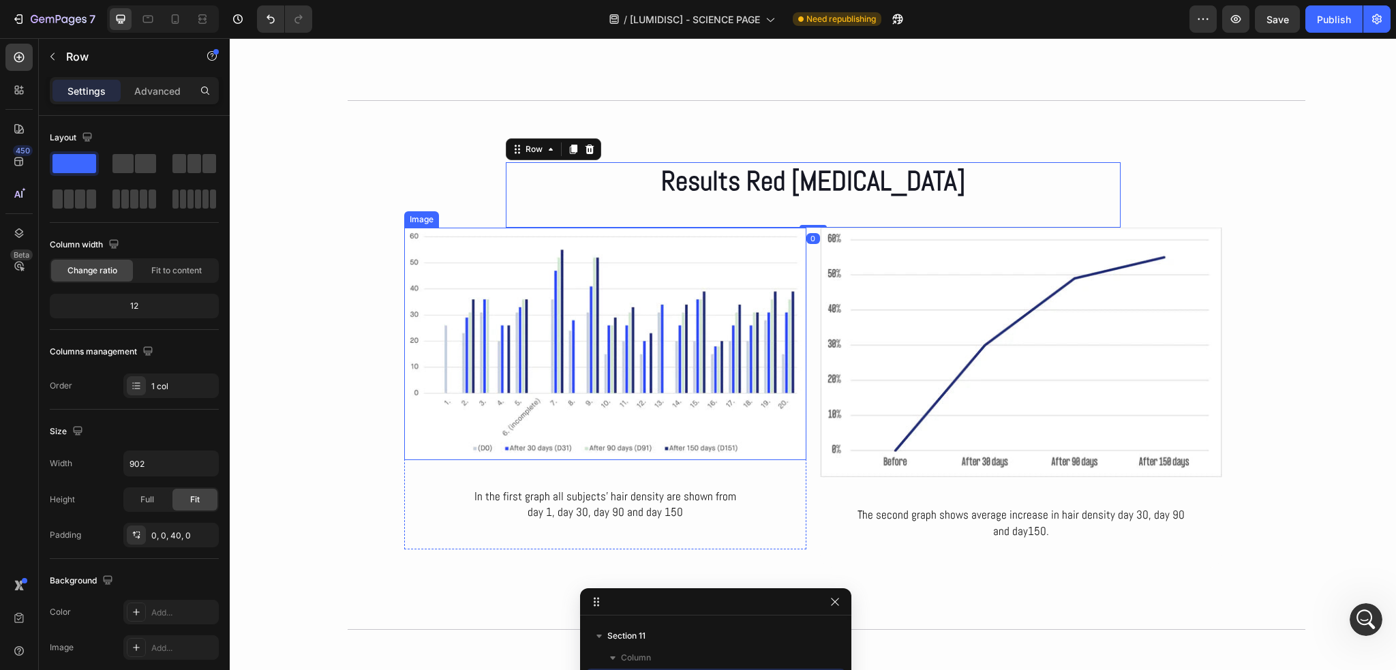
scroll to position [4145, 0]
click at [562, 329] on img at bounding box center [605, 343] width 402 height 232
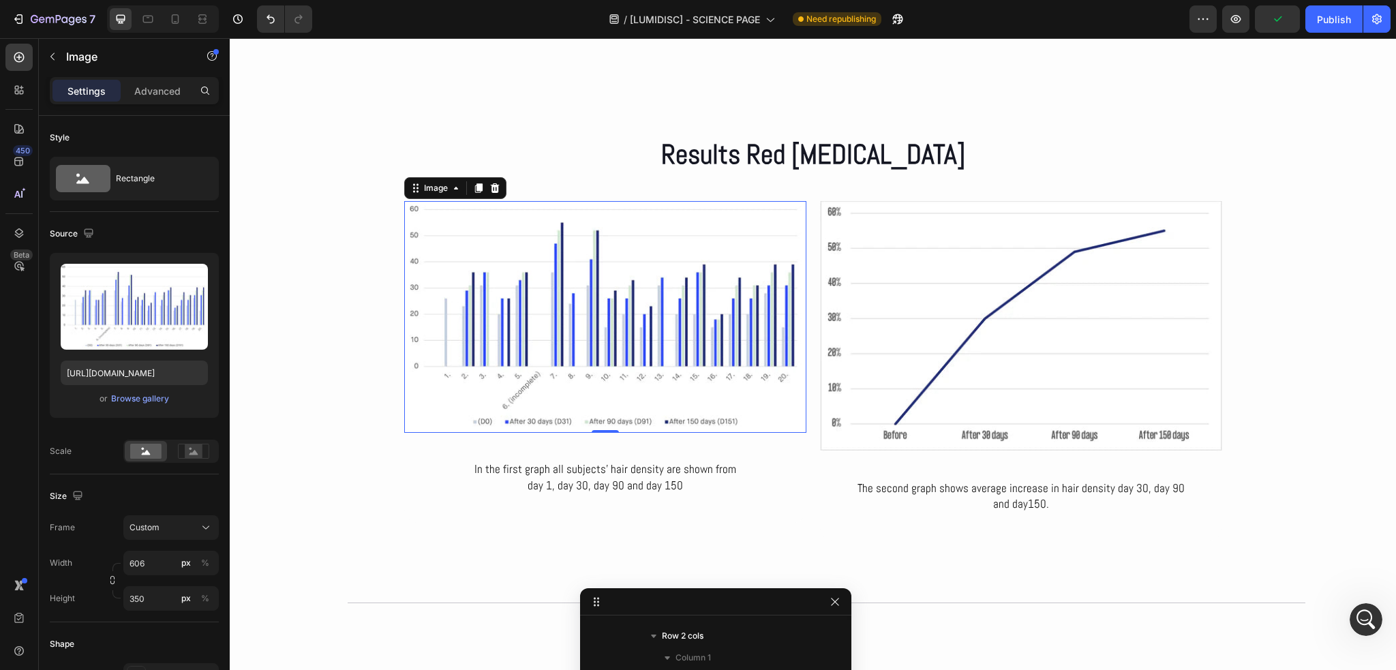
scroll to position [4213, 0]
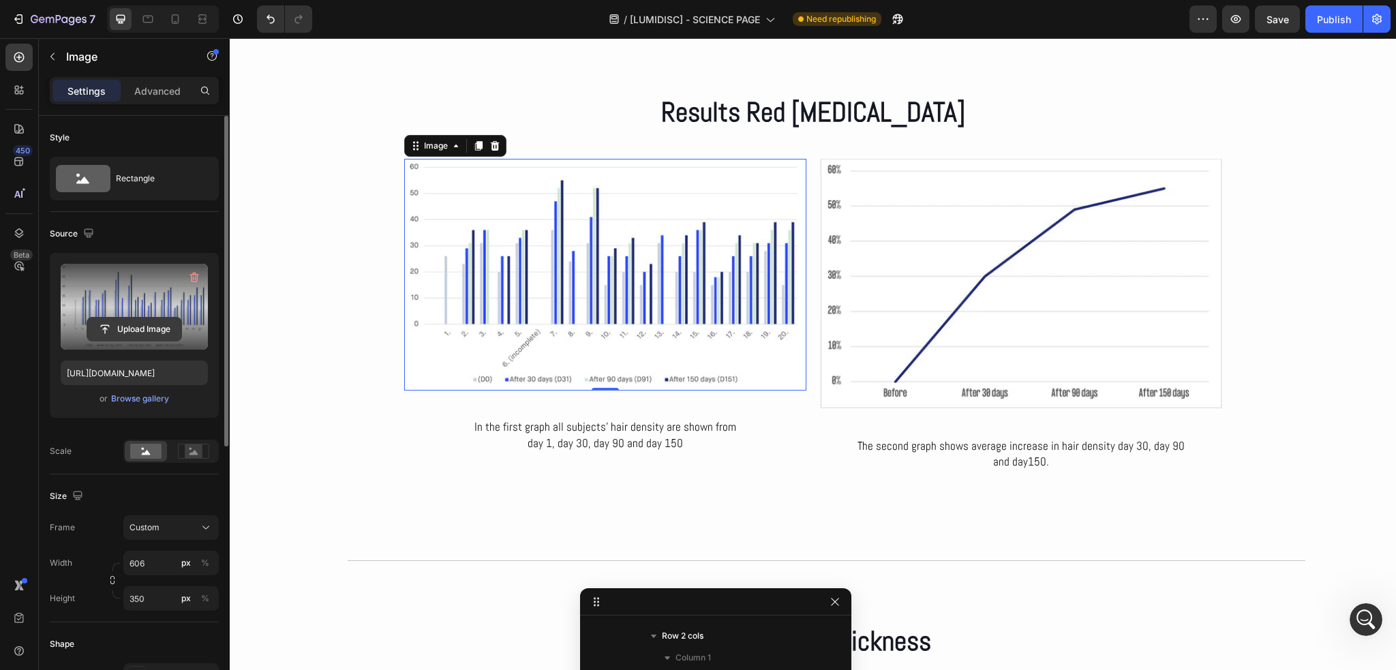
click at [145, 327] on input "file" at bounding box center [134, 329] width 94 height 23
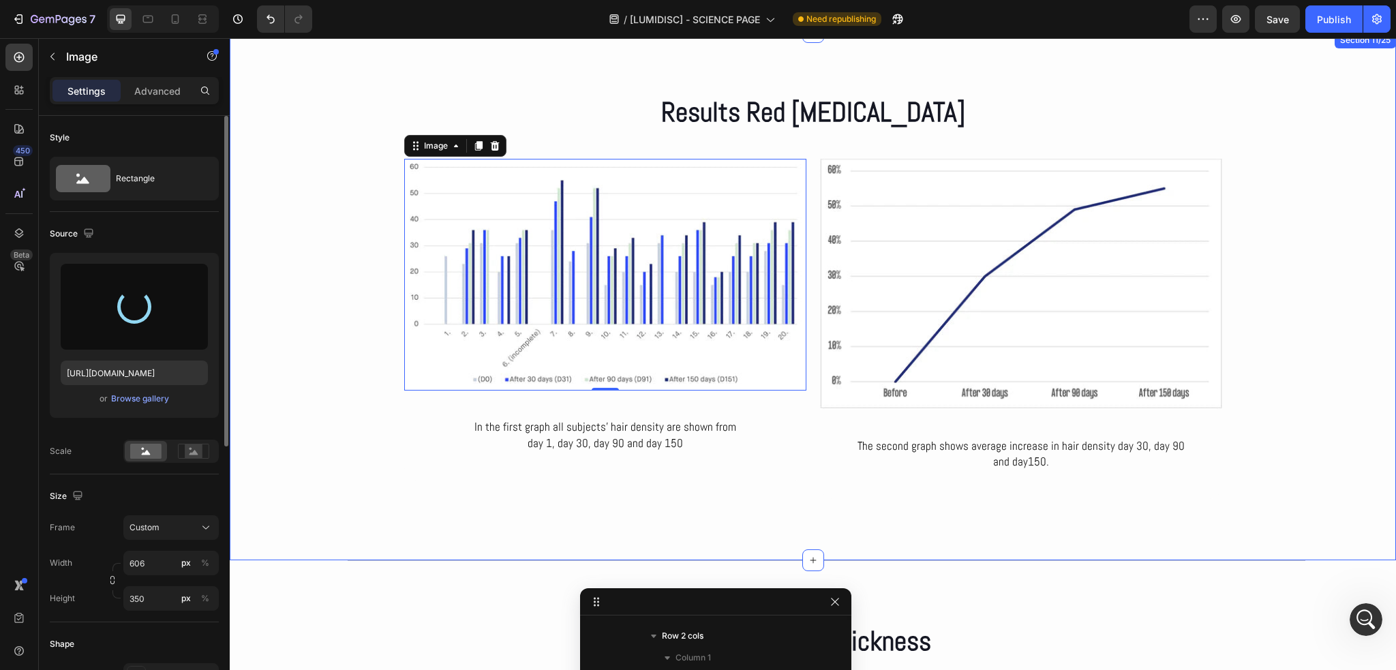
type input "https://cdn.shopify.com/s/files/1/0686/4712/5143/files/gempages_575915822975812…"
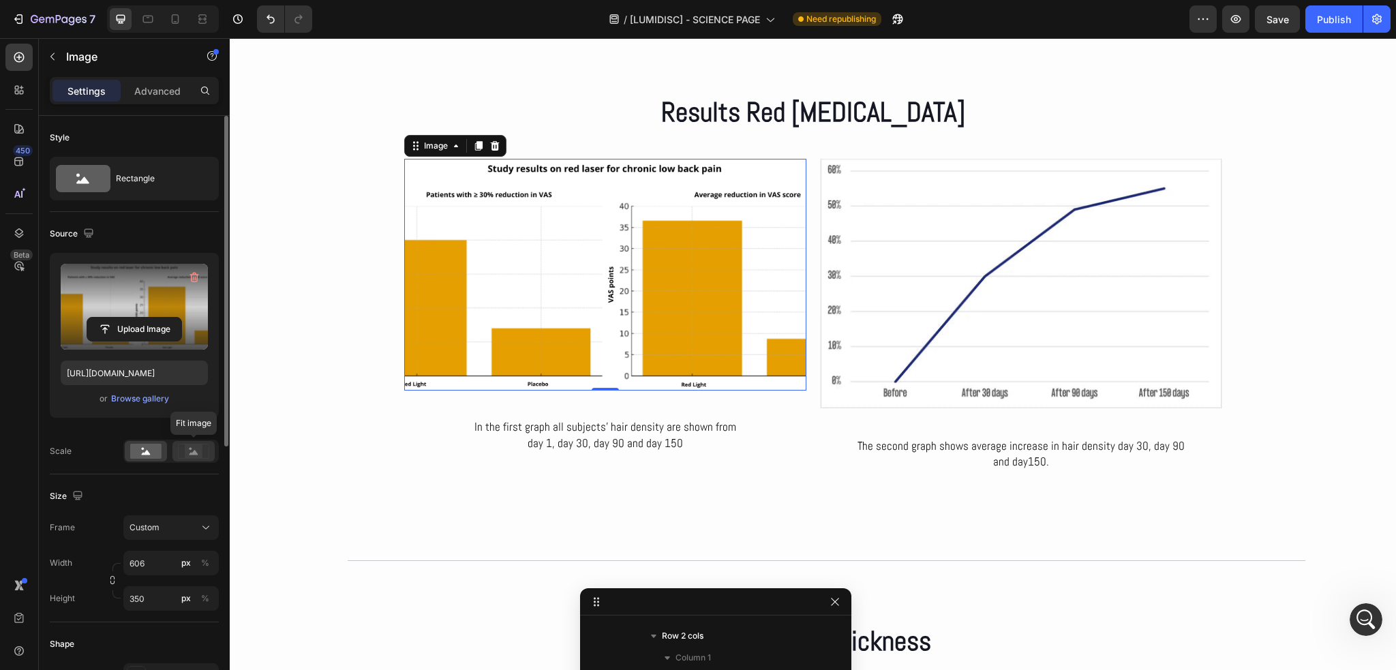
click at [179, 455] on icon at bounding box center [193, 451] width 31 height 15
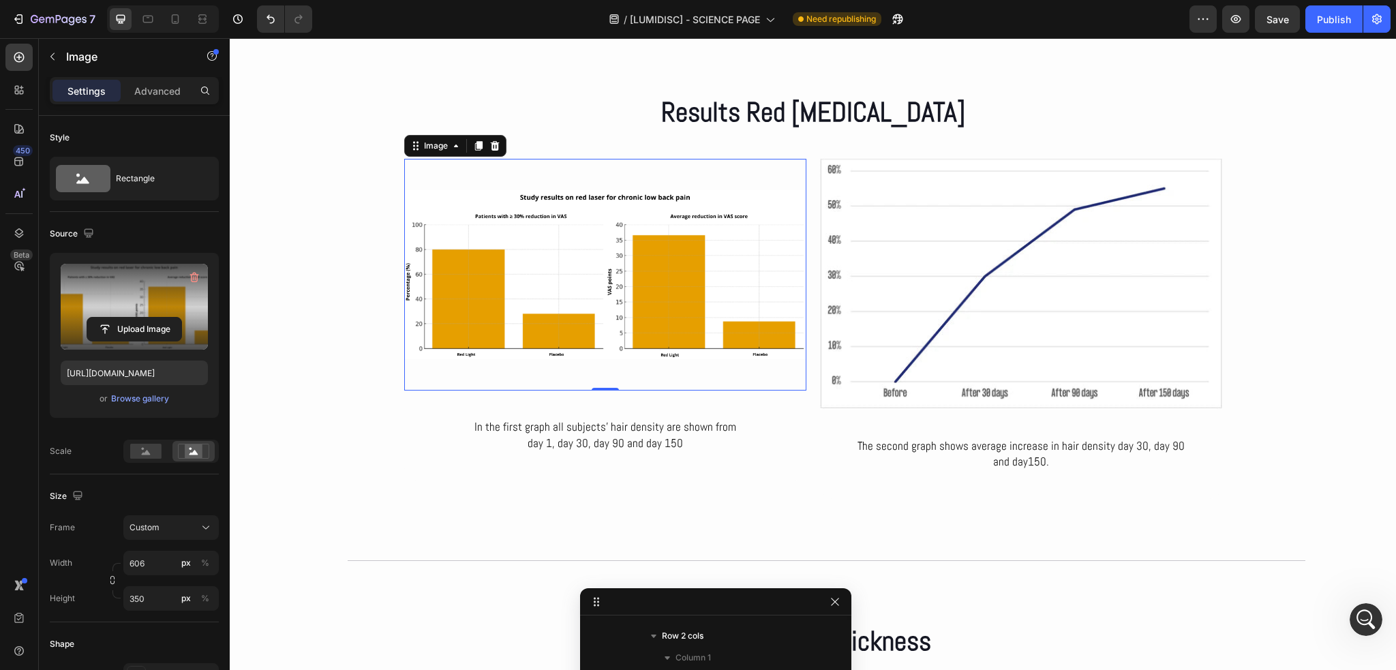
click at [628, 176] on img at bounding box center [605, 275] width 402 height 232
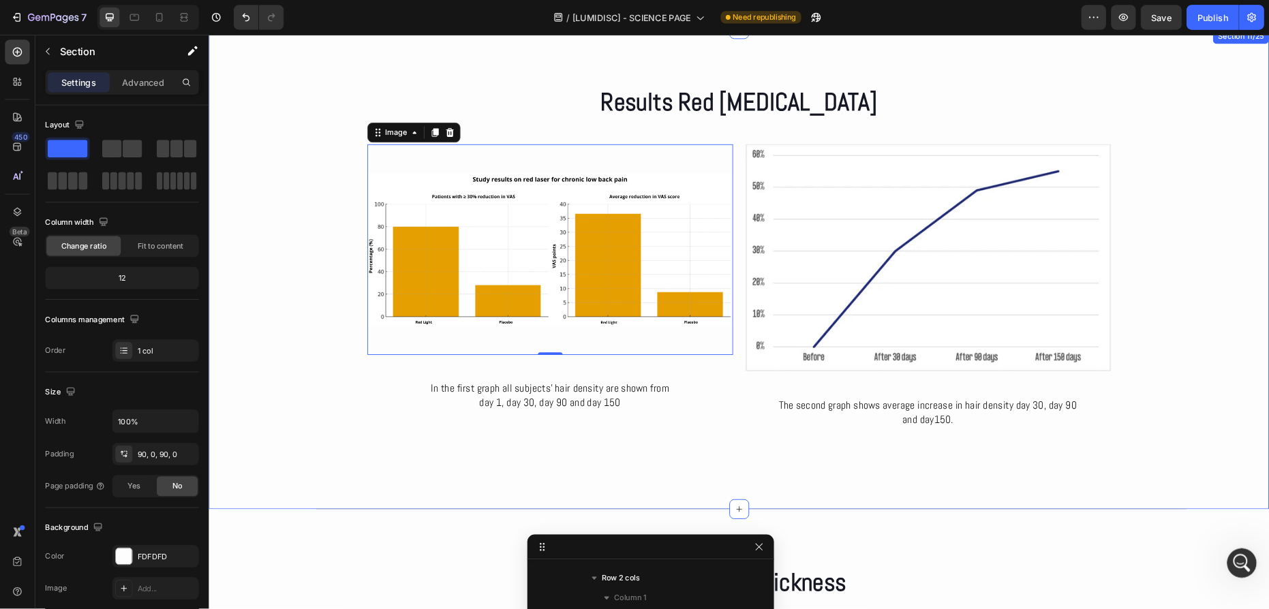
scroll to position [3988, 0]
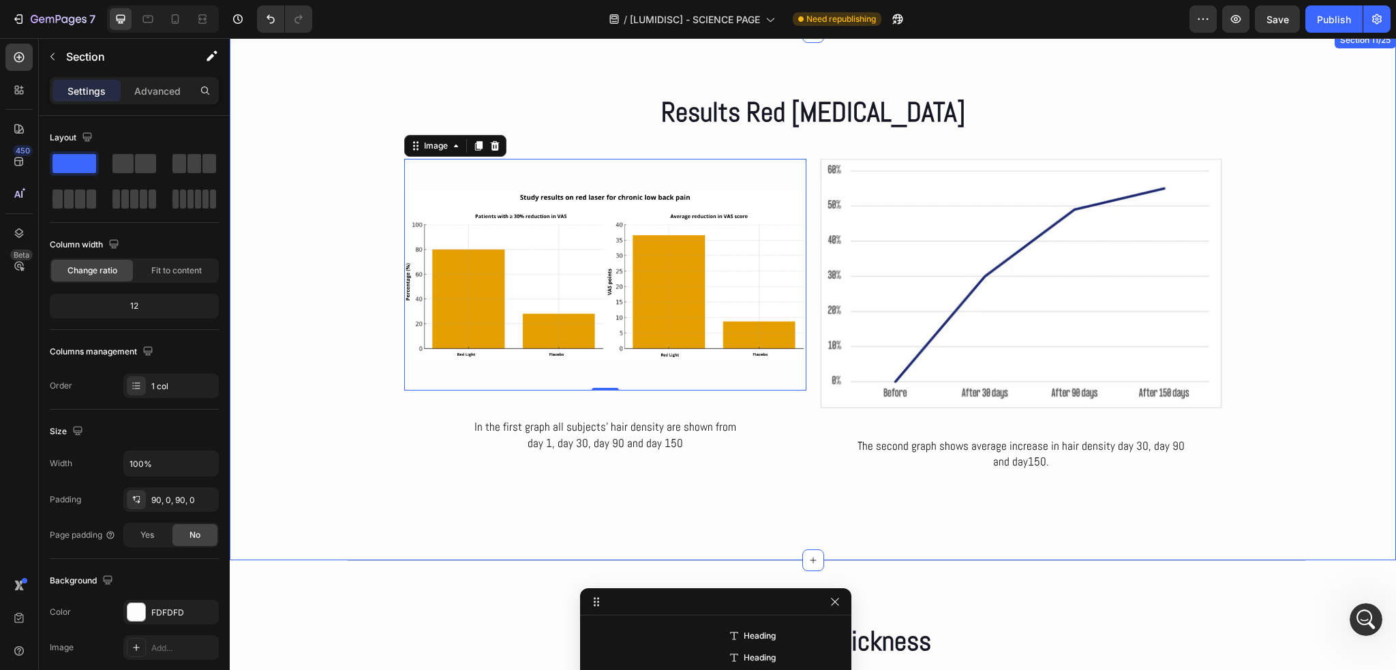
click at [338, 264] on div "Results Red Light Therapy Heading Row Image 0 In the first graph all subjects’ …" at bounding box center [813, 296] width 1166 height 406
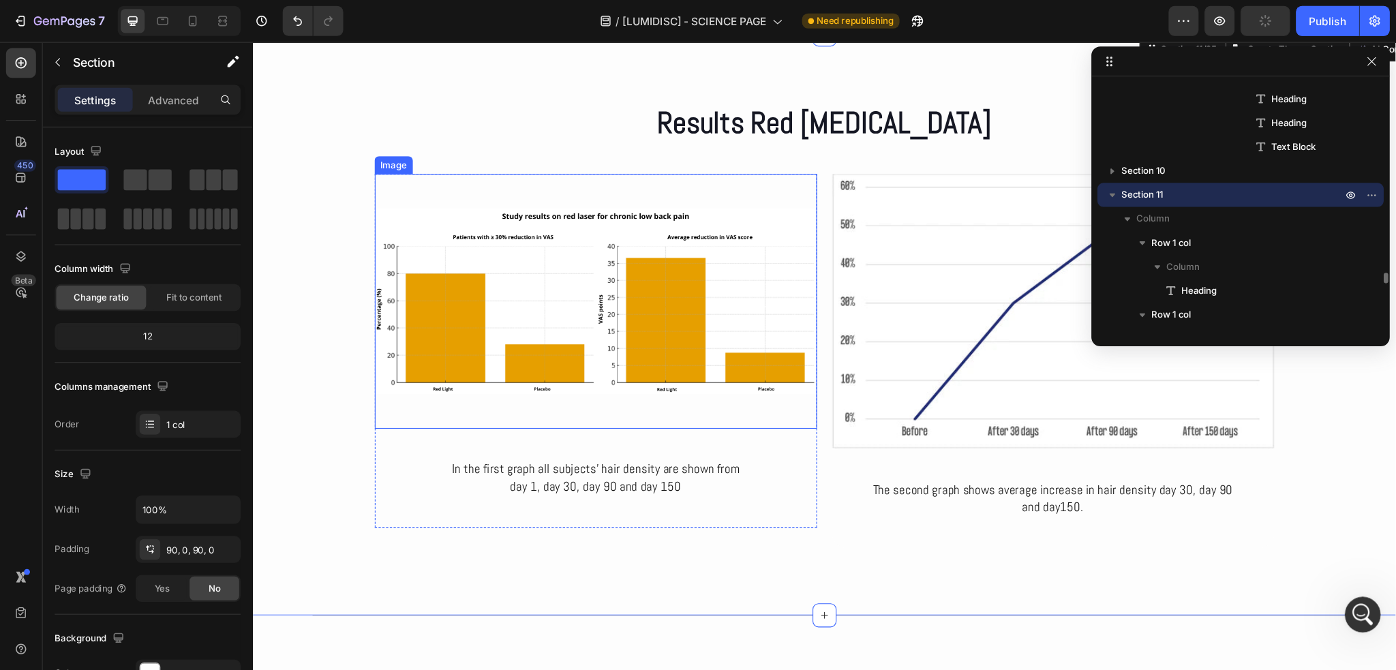
scroll to position [2534, 0]
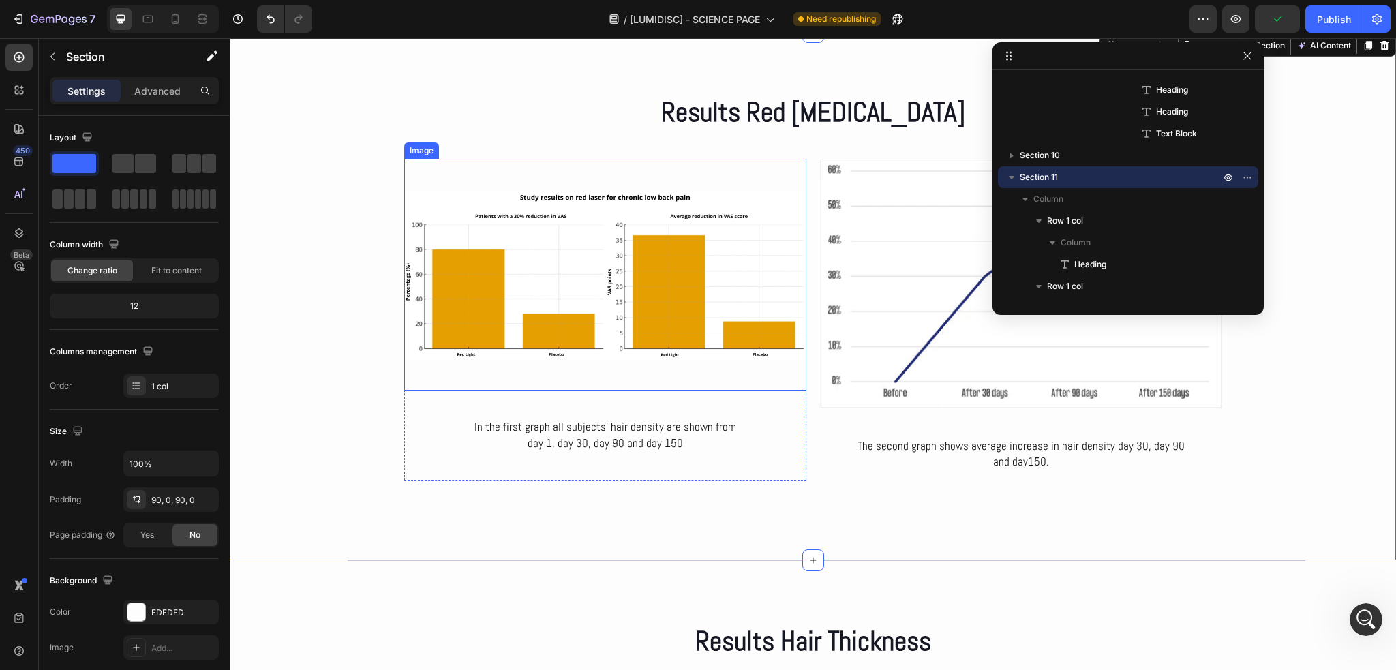
click at [575, 297] on img at bounding box center [605, 275] width 402 height 232
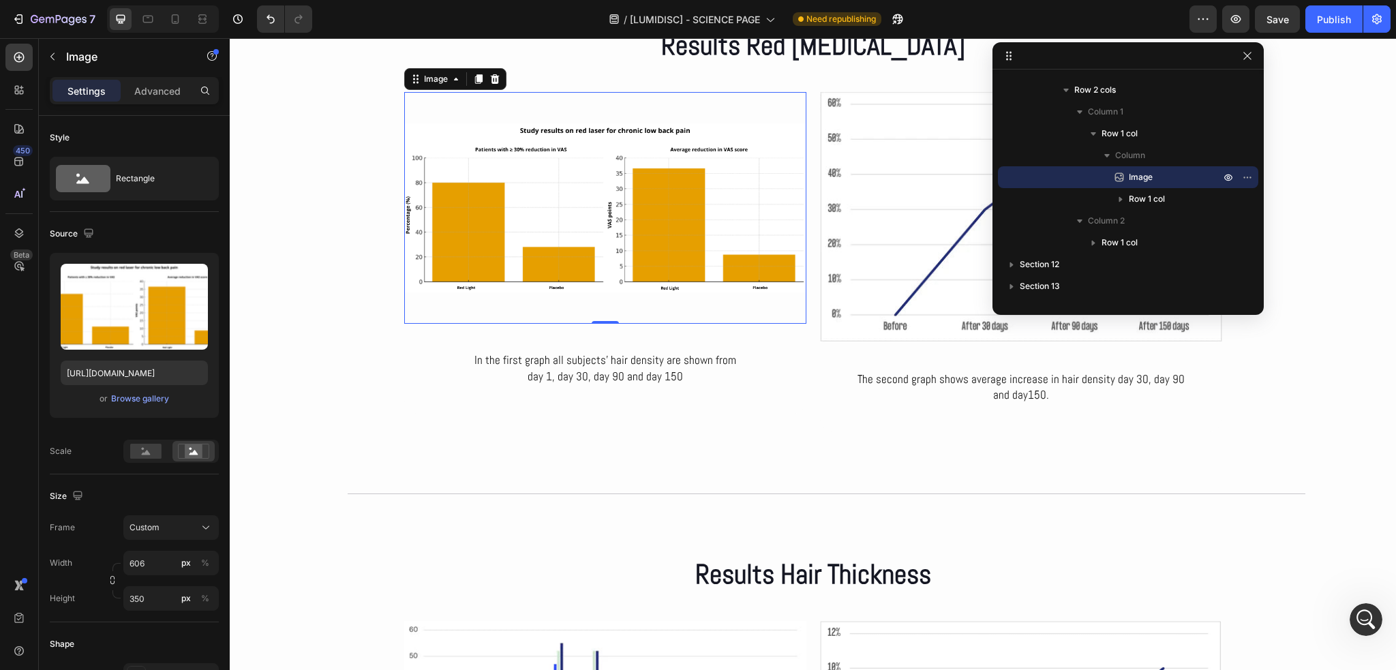
scroll to position [4281, 0]
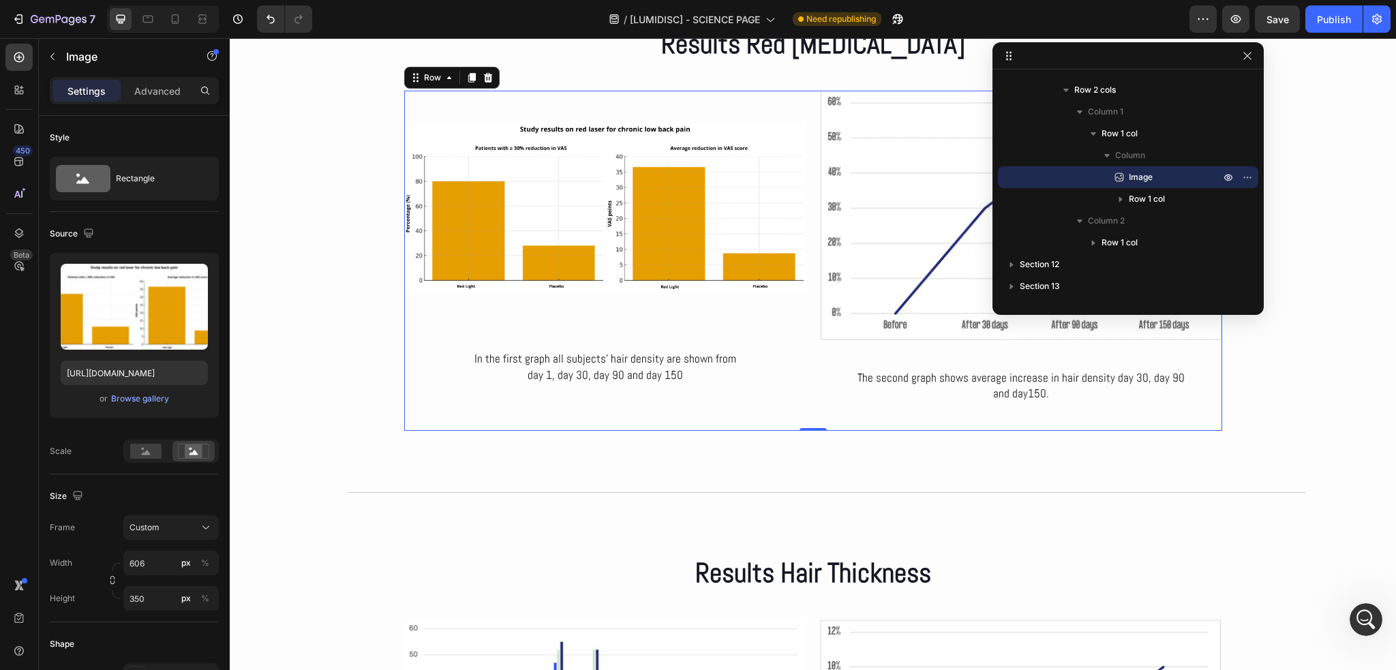
click at [804, 369] on div "Image In the first graph all subjects’ hair density are shown from day 1, day 3…" at bounding box center [813, 261] width 818 height 341
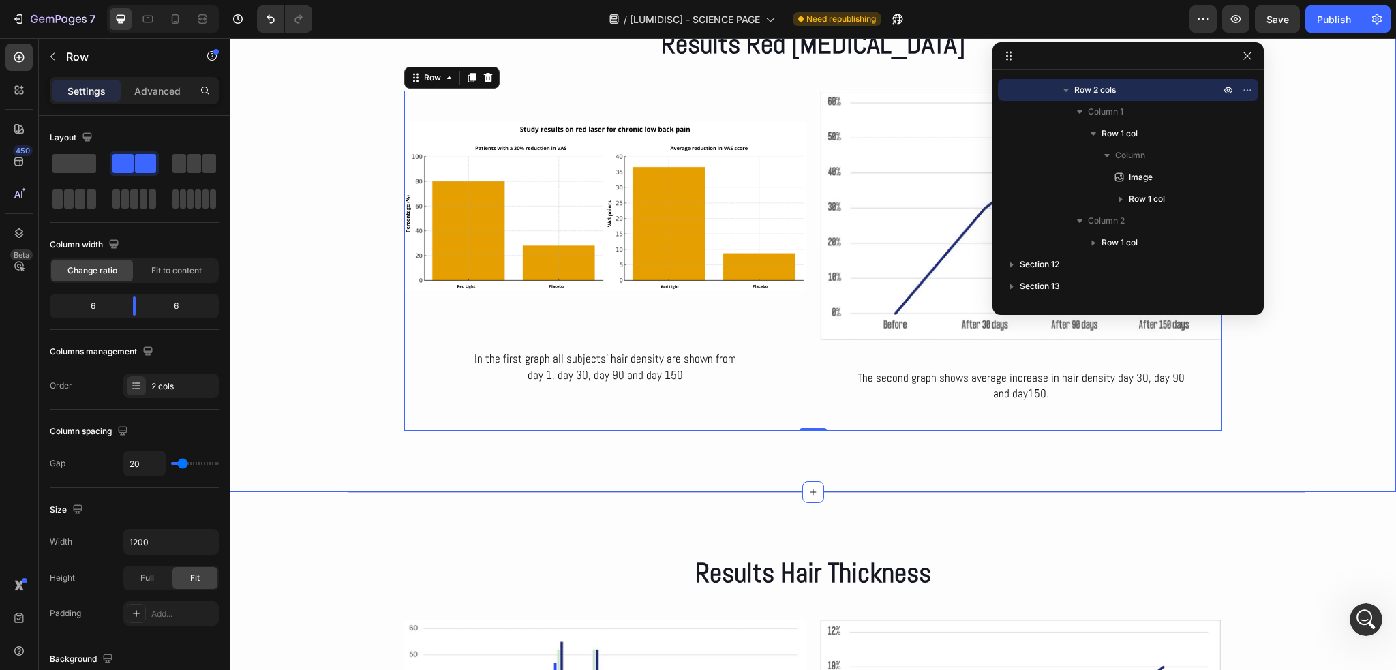
click at [347, 314] on div "Results Red Light Therapy Heading Row Image In the first graph all subjects’ ha…" at bounding box center [813, 228] width 1166 height 406
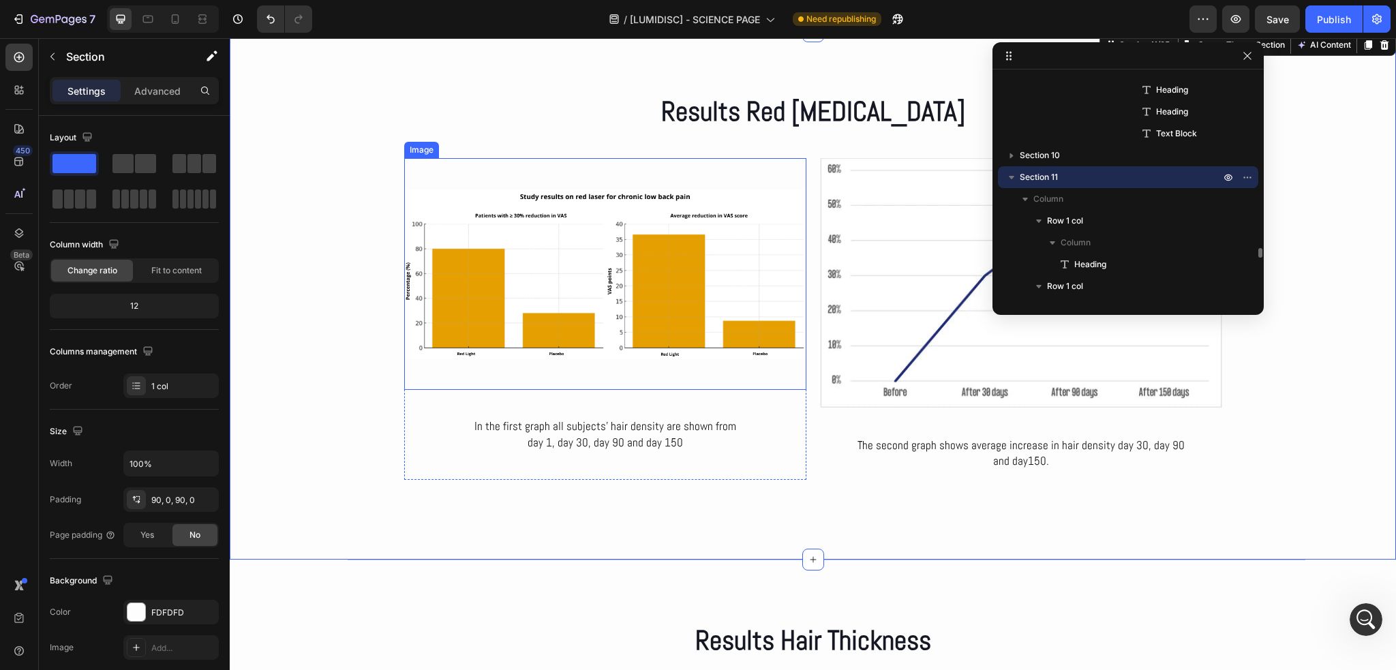
scroll to position [4213, 0]
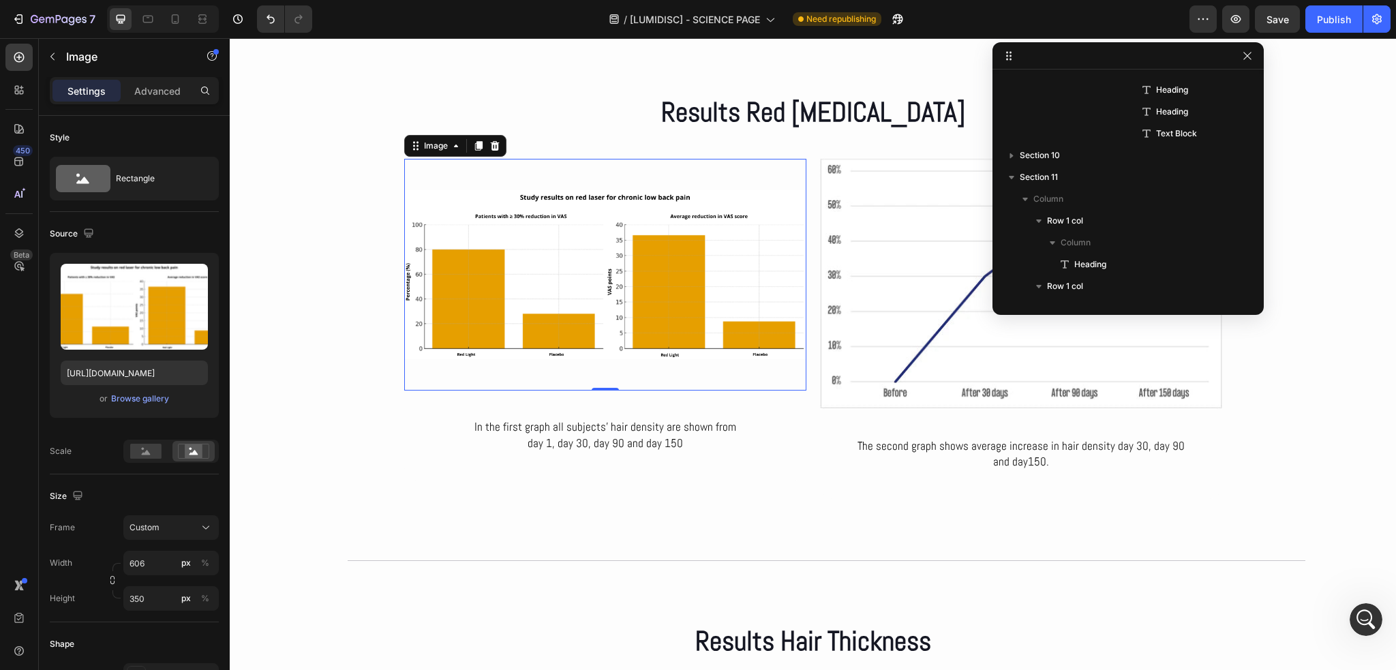
click at [591, 311] on img at bounding box center [605, 275] width 402 height 232
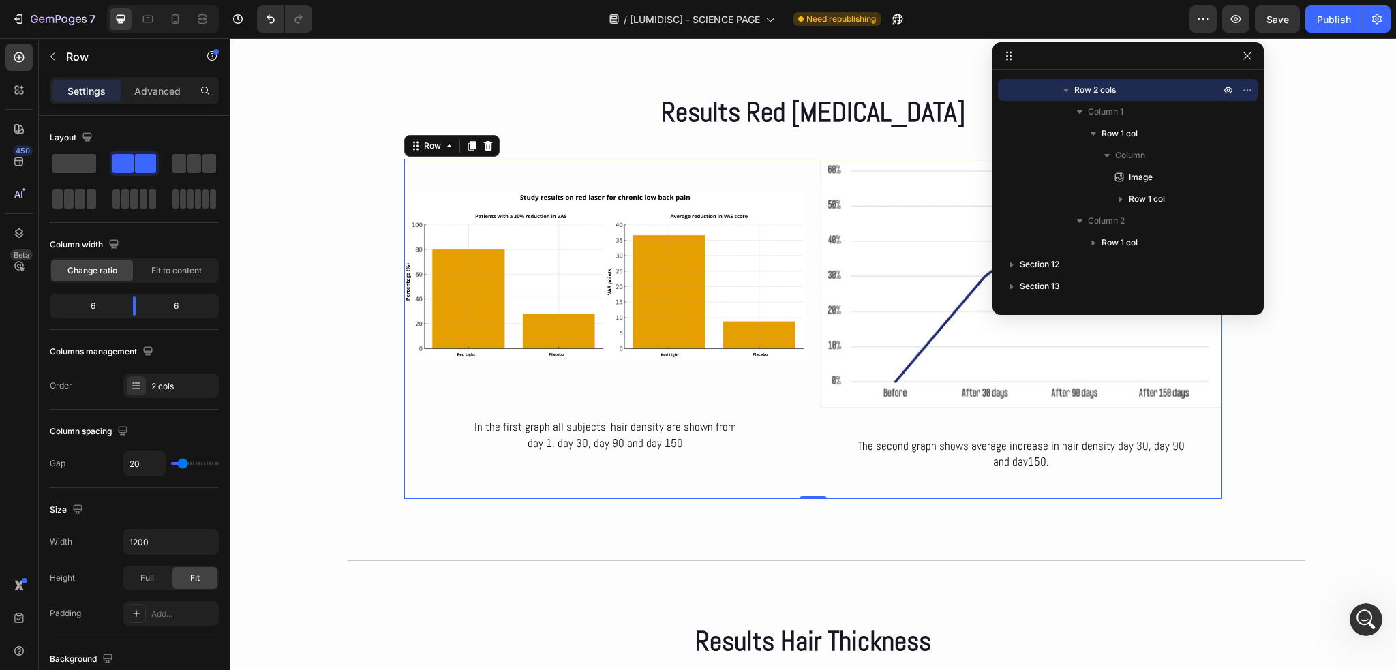
click at [807, 436] on div "Image In the first graph all subjects’ hair density are shown from day 1, day 3…" at bounding box center [813, 329] width 818 height 341
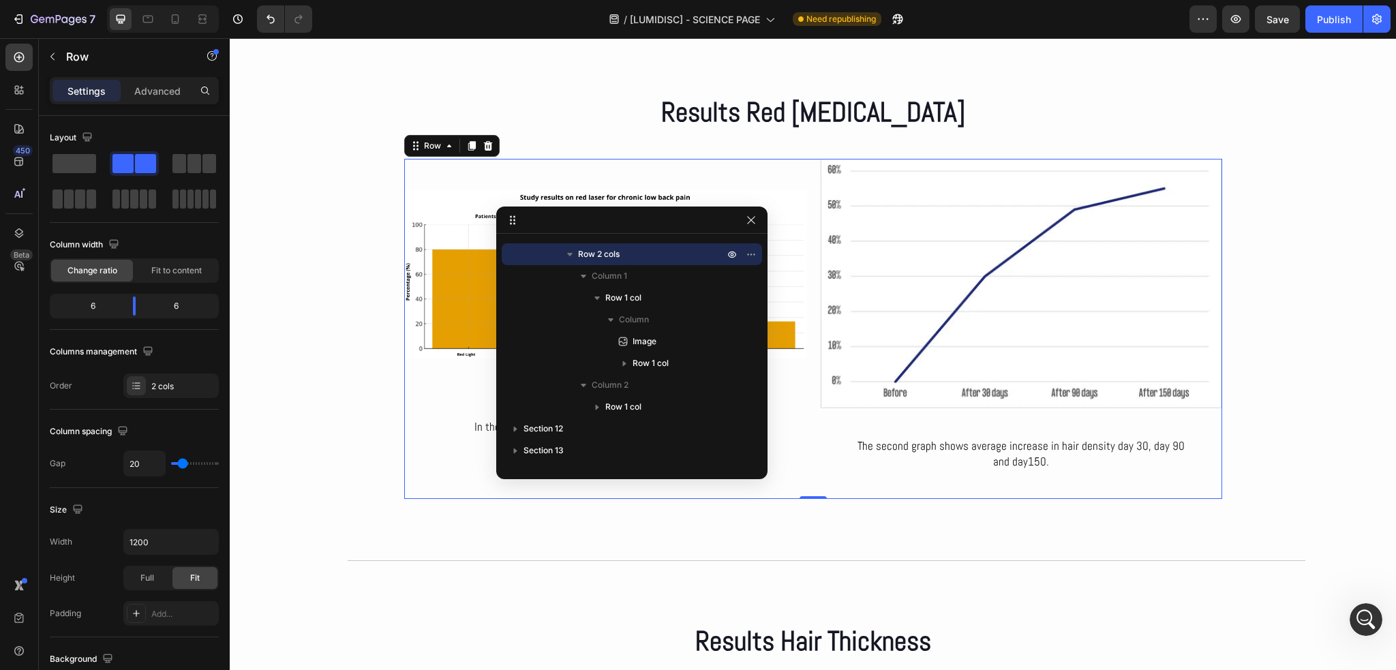
drag, startPoint x: 1127, startPoint y: 63, endPoint x: 627, endPoint y: 216, distance: 523.1
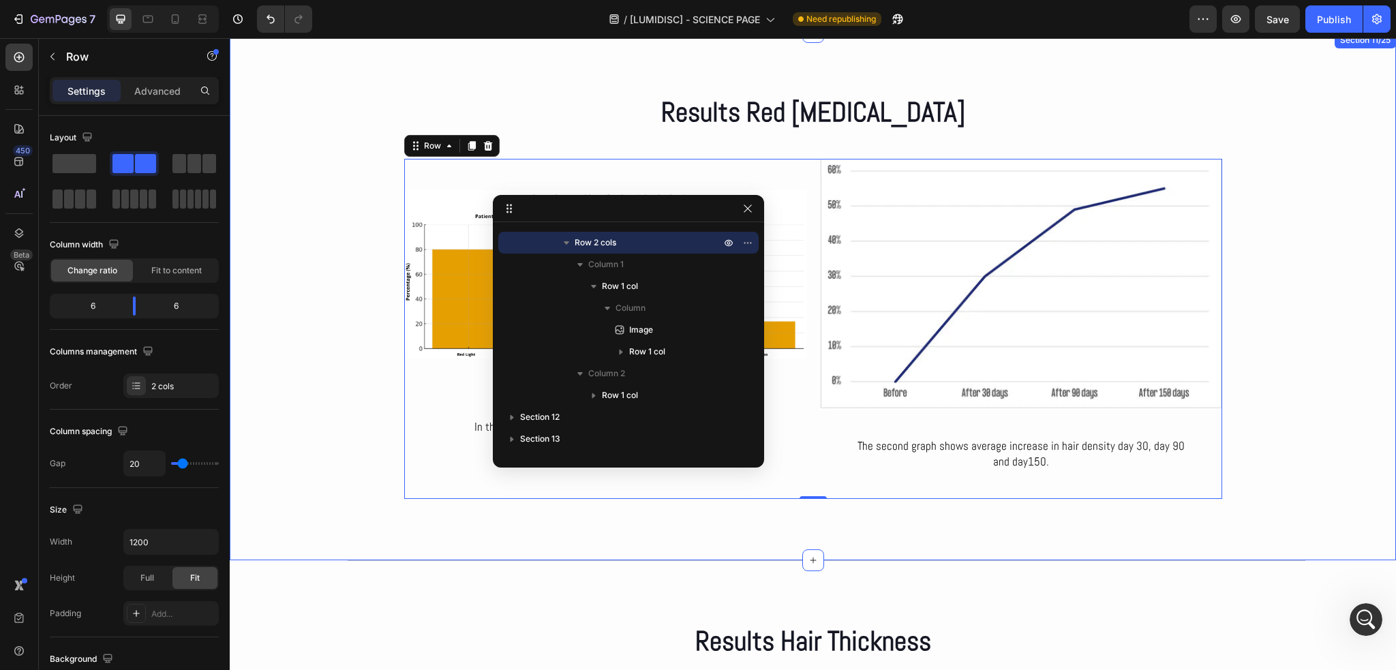
click at [344, 443] on div "Results Red Light Therapy Heading Row Image In the first graph all subjects’ ha…" at bounding box center [813, 296] width 1166 height 406
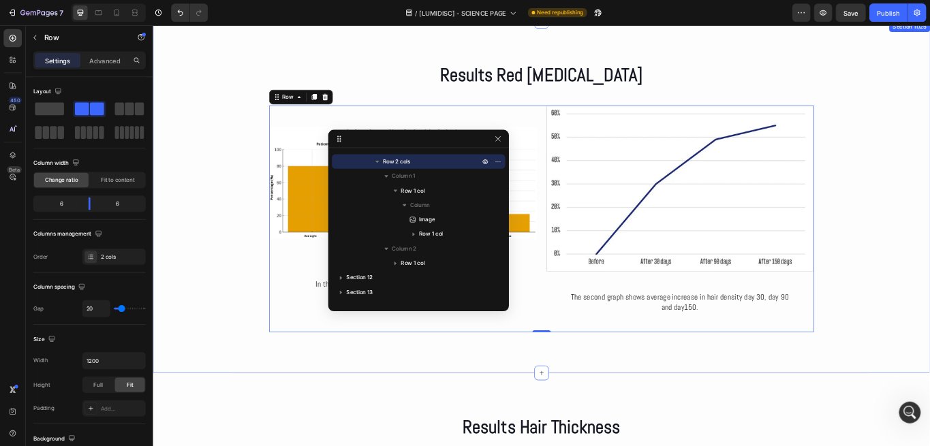
scroll to position [3988, 0]
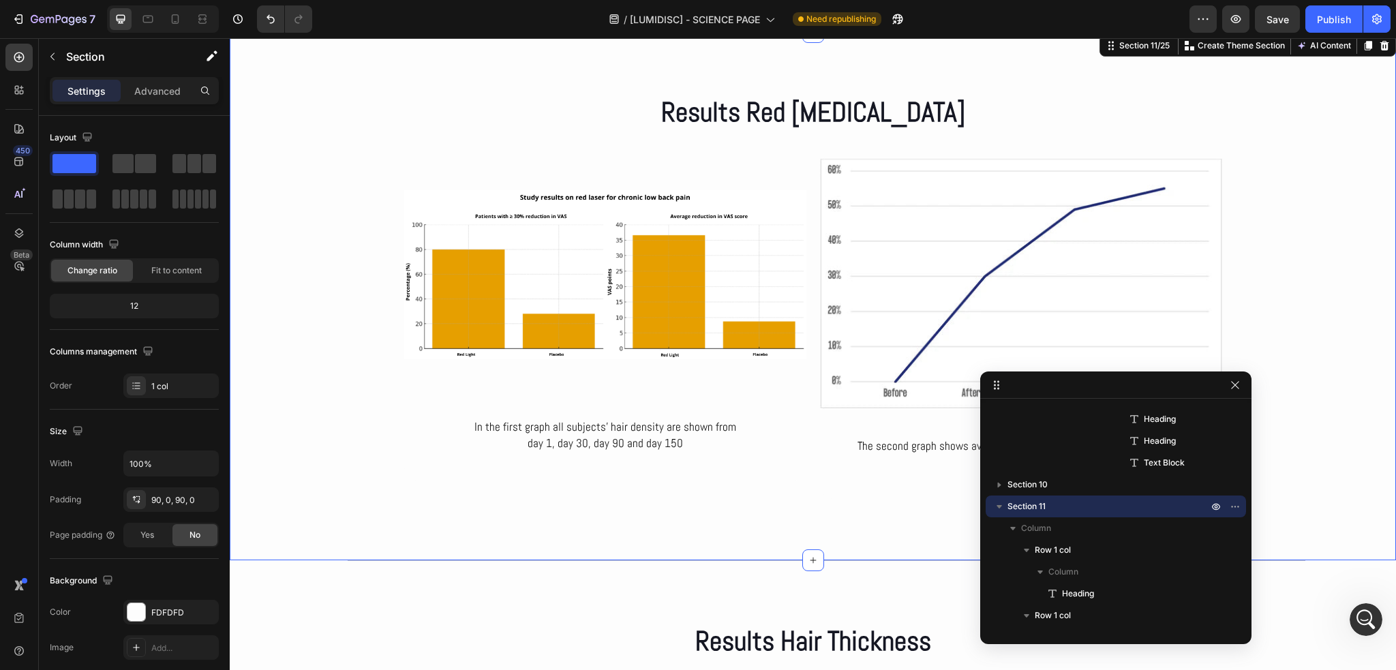
drag, startPoint x: 639, startPoint y: 207, endPoint x: 999, endPoint y: 391, distance: 404.2
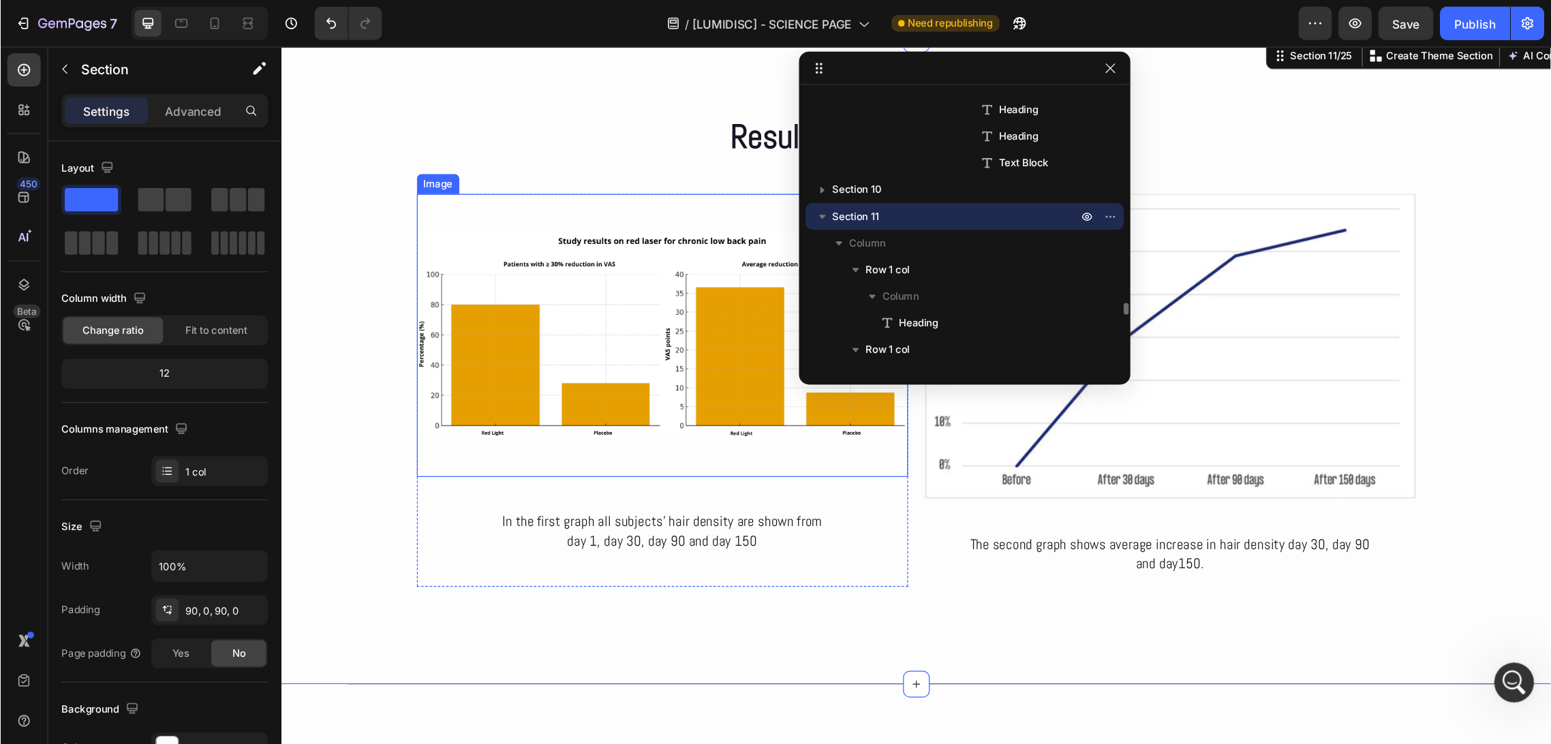
scroll to position [2534, 0]
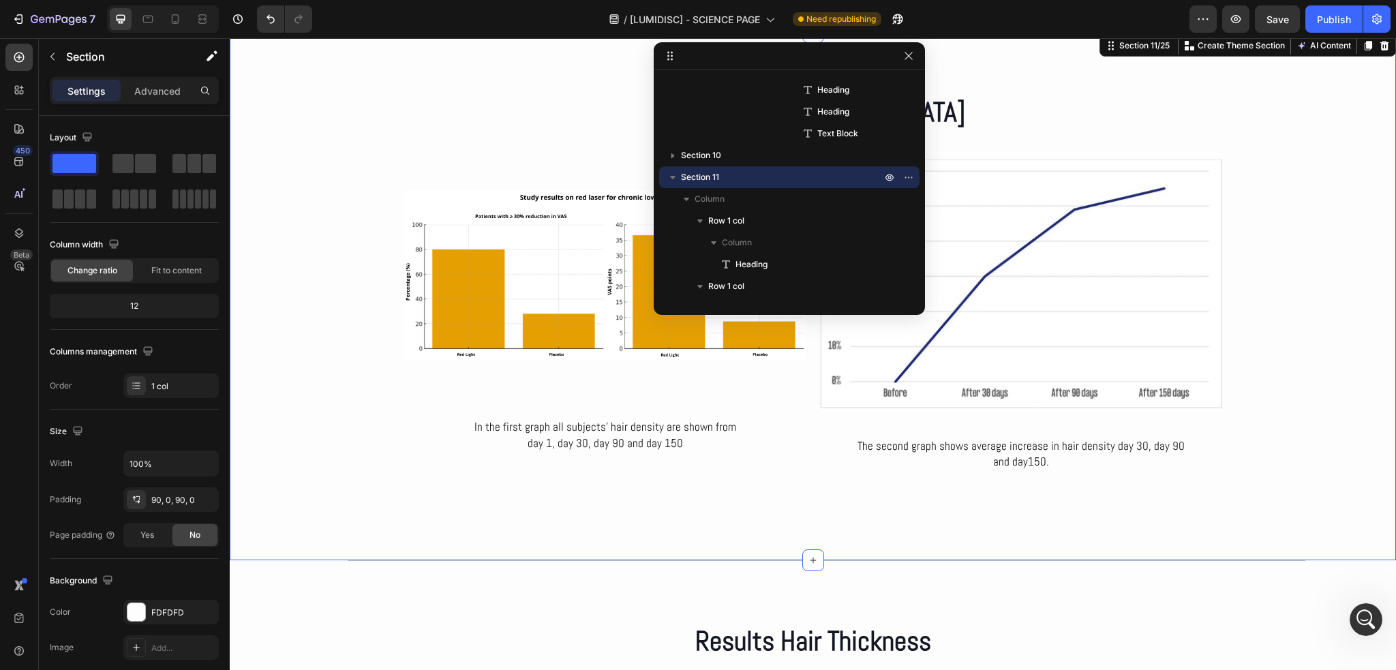
click at [356, 222] on div "Results Red Light Therapy Heading Row Image In the first graph all subjects’ ha…" at bounding box center [813, 296] width 1166 height 406
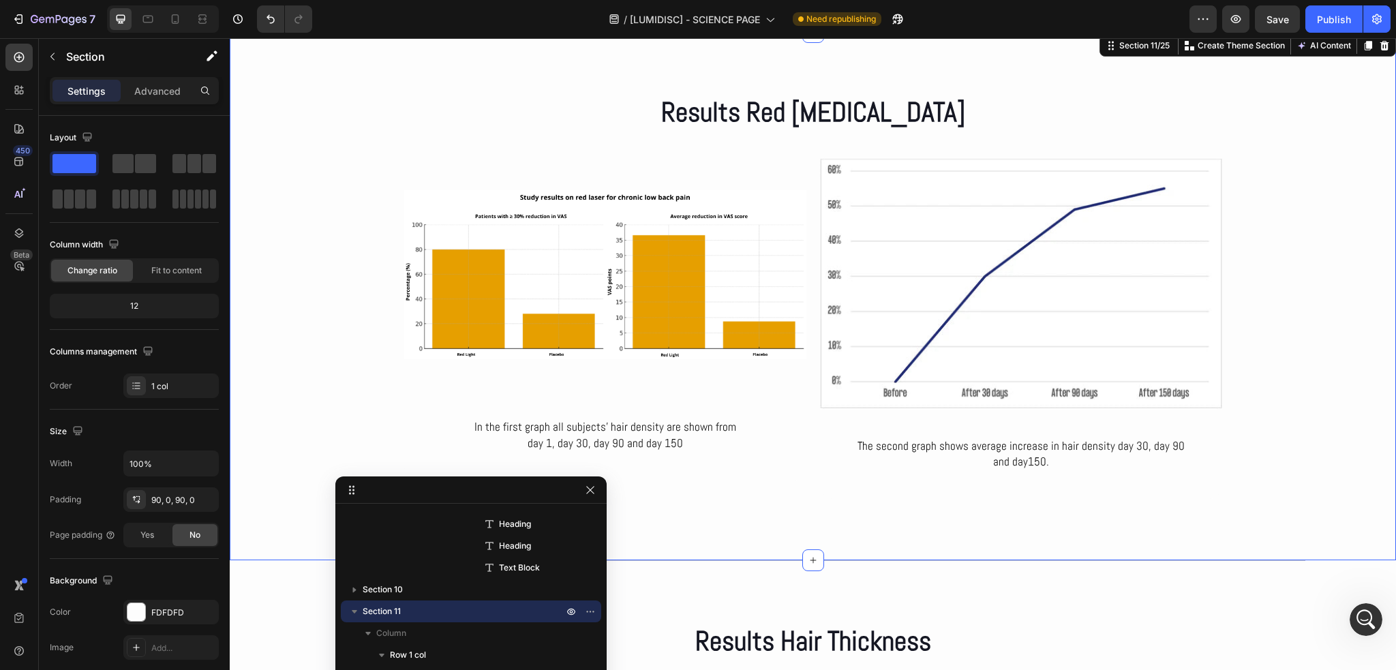
drag, startPoint x: 816, startPoint y: 62, endPoint x: 500, endPoint y: 498, distance: 538.3
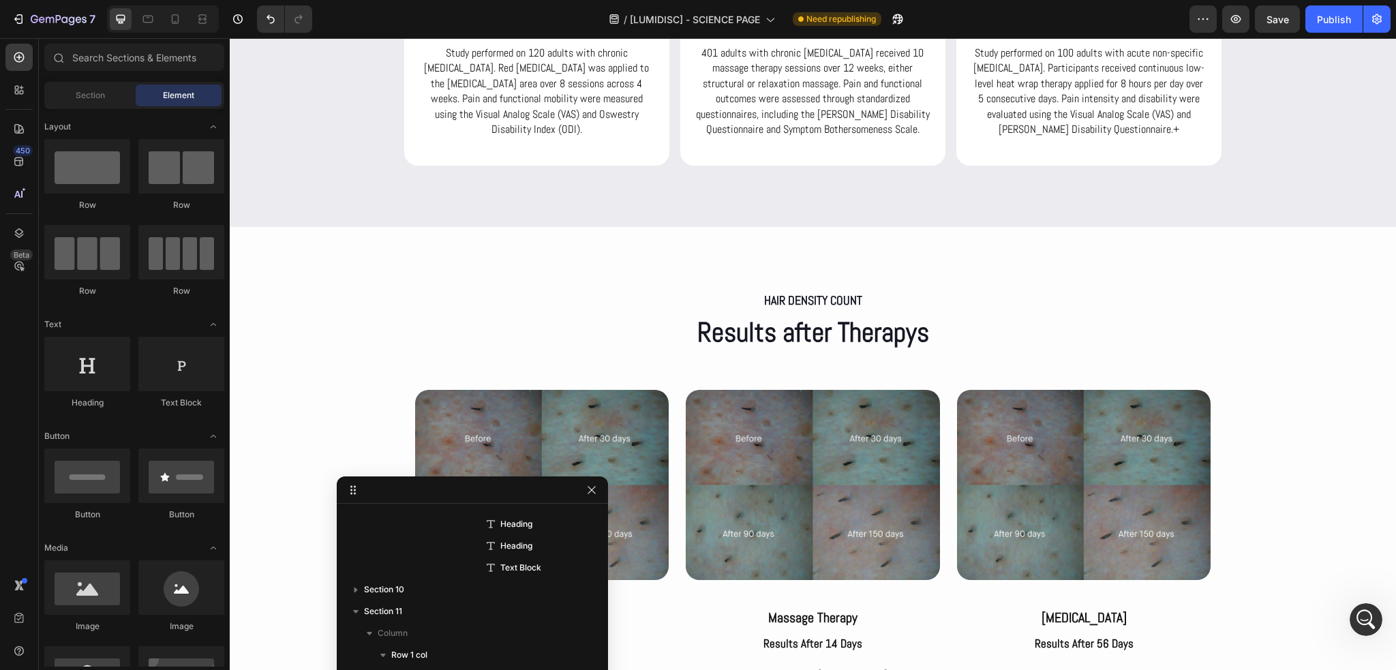
scroll to position [3335, 0]
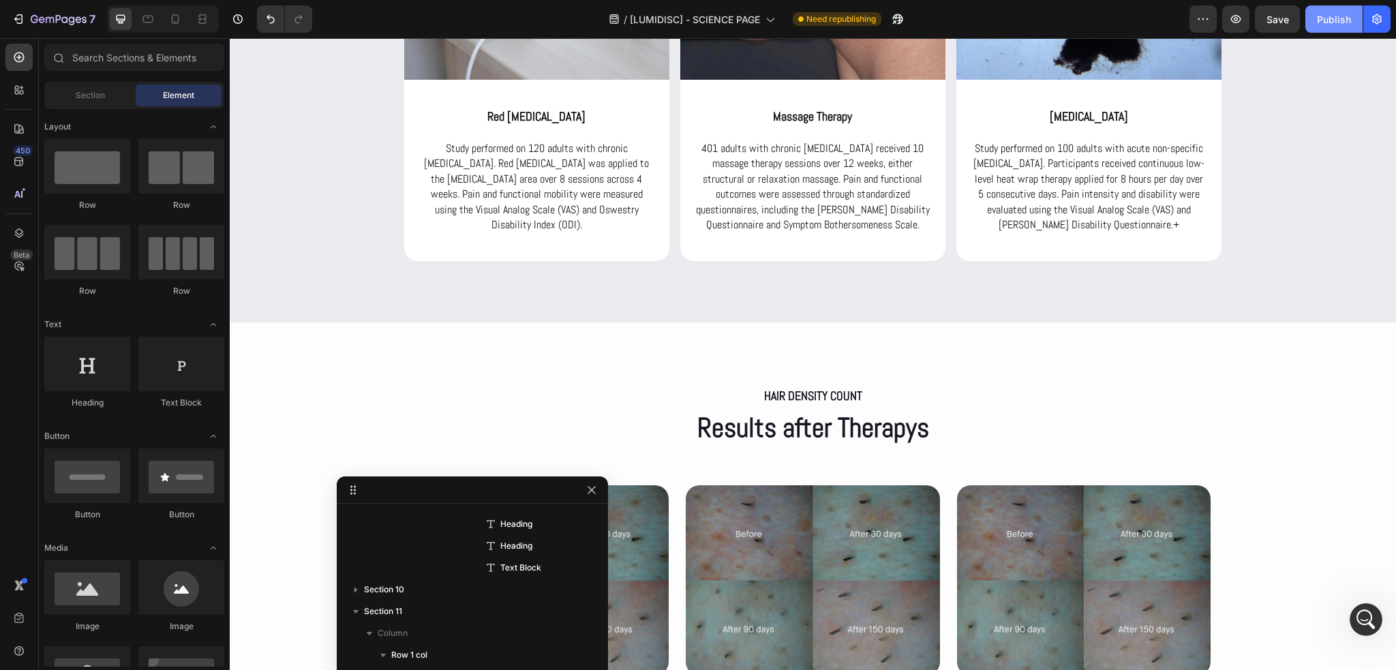
click at [1320, 14] on div "Publish" at bounding box center [1334, 19] width 34 height 14
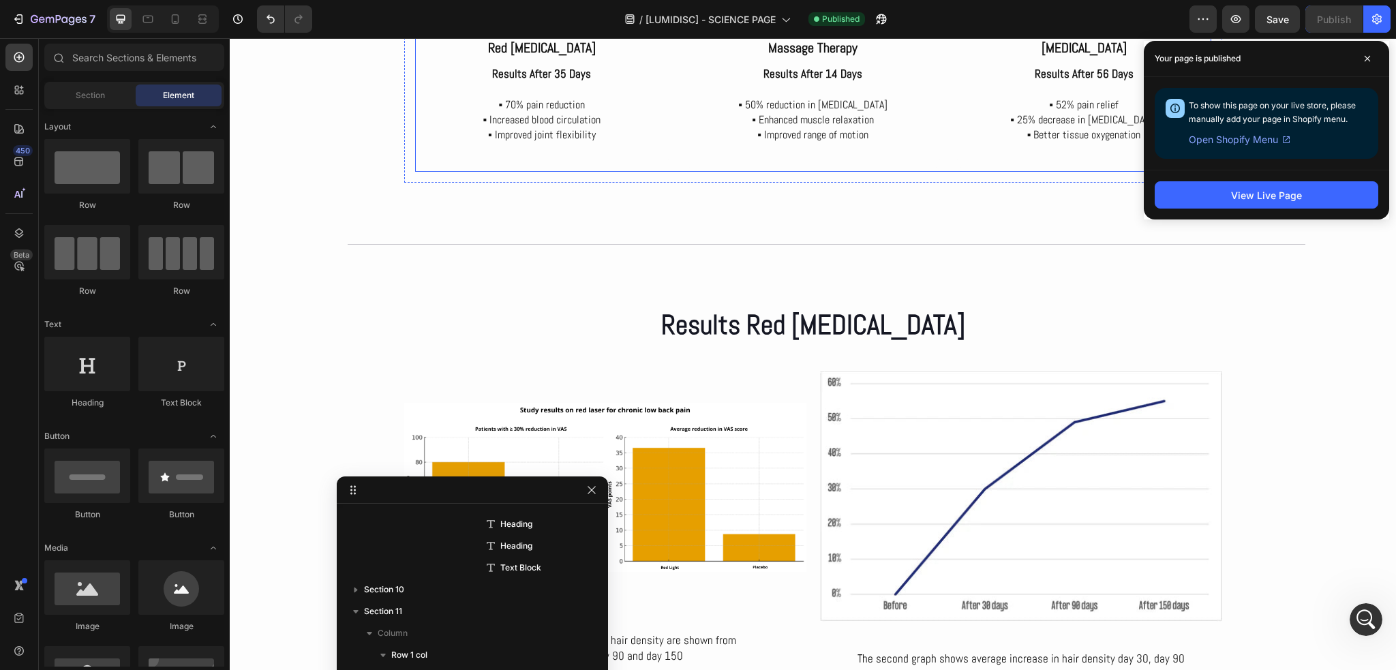
scroll to position [4153, 0]
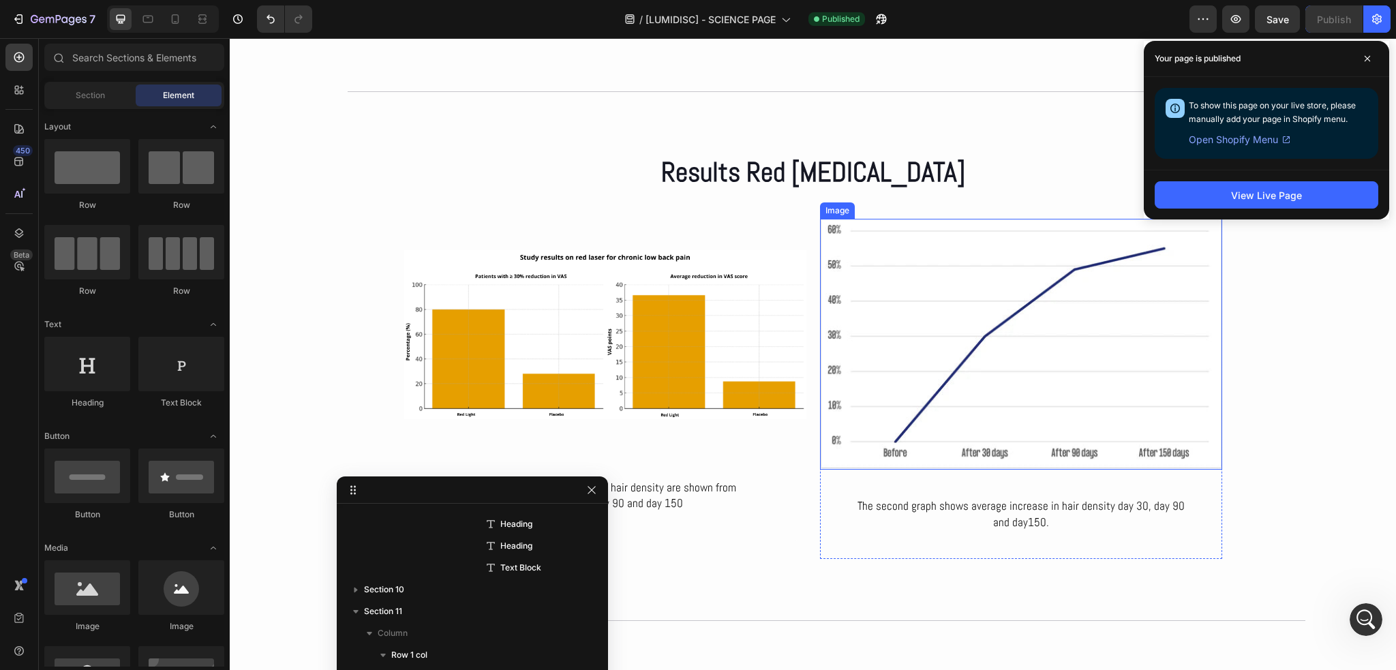
click at [963, 352] on img at bounding box center [1021, 344] width 402 height 251
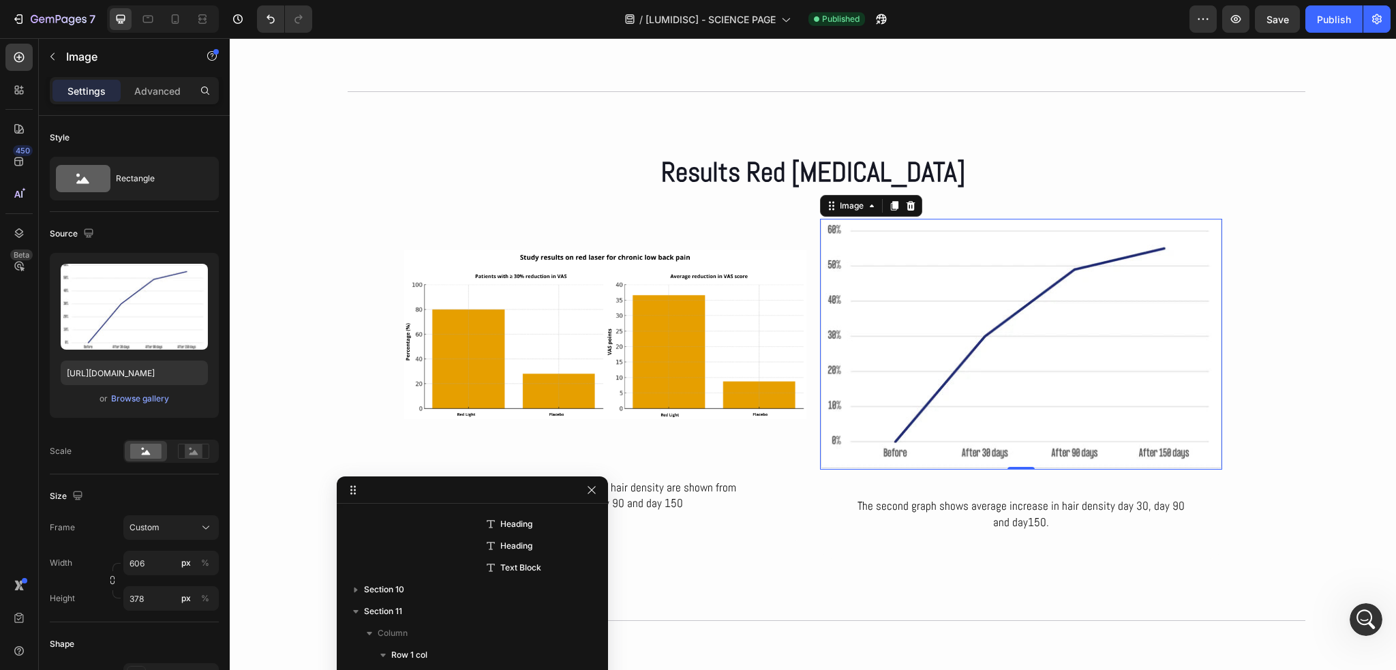
scroll to position [4380, 0]
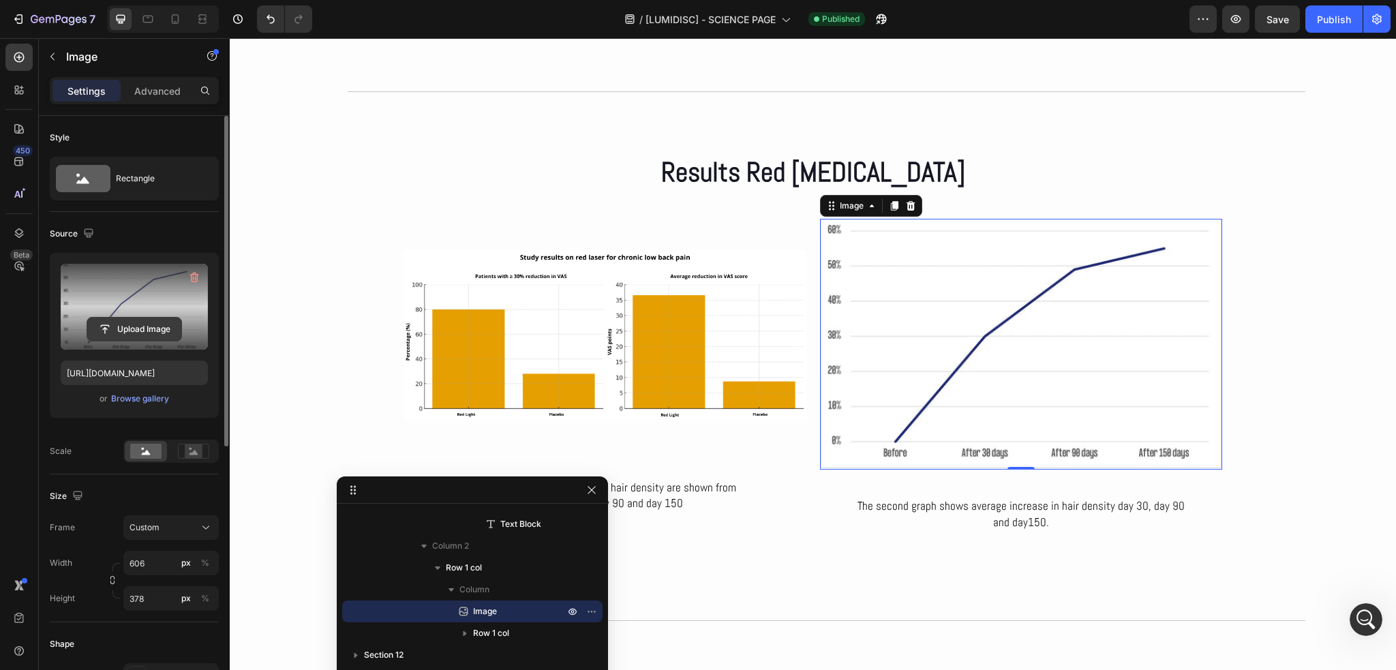
click at [161, 322] on input "file" at bounding box center [134, 329] width 94 height 23
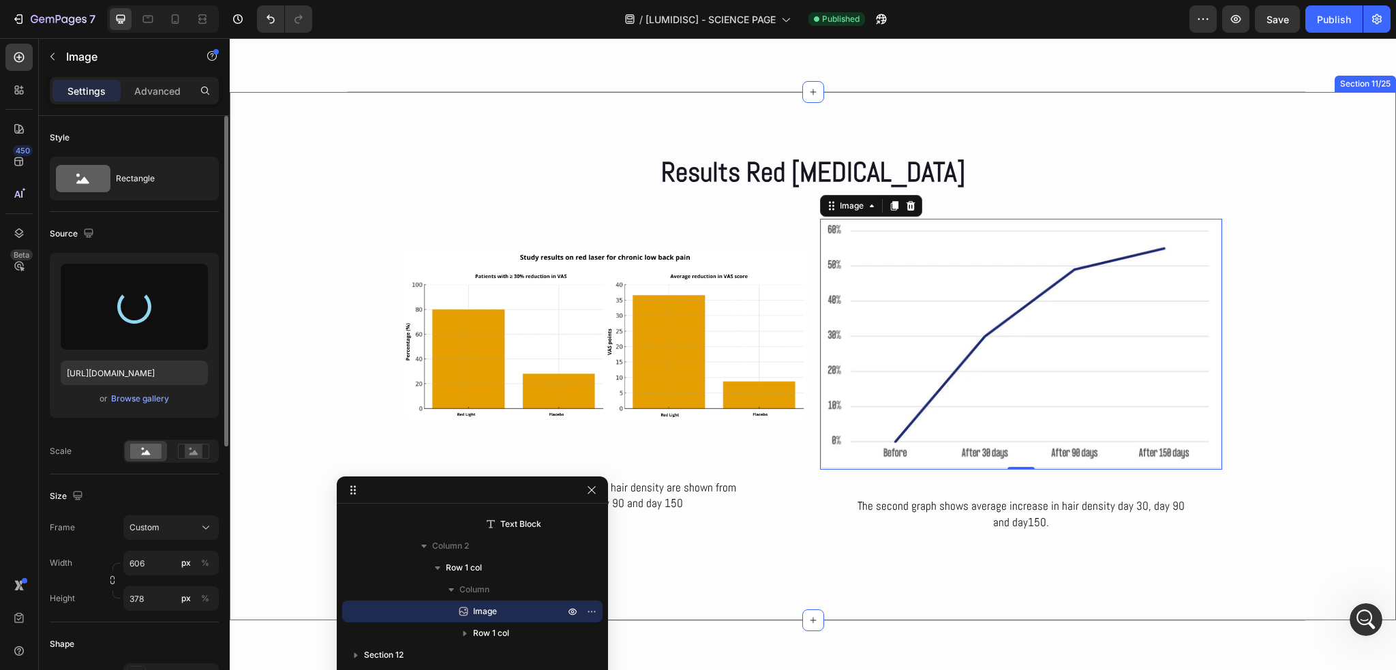
type input "https://cdn.shopify.com/s/files/1/0686/4712/5143/files/gempages_575915822975812…"
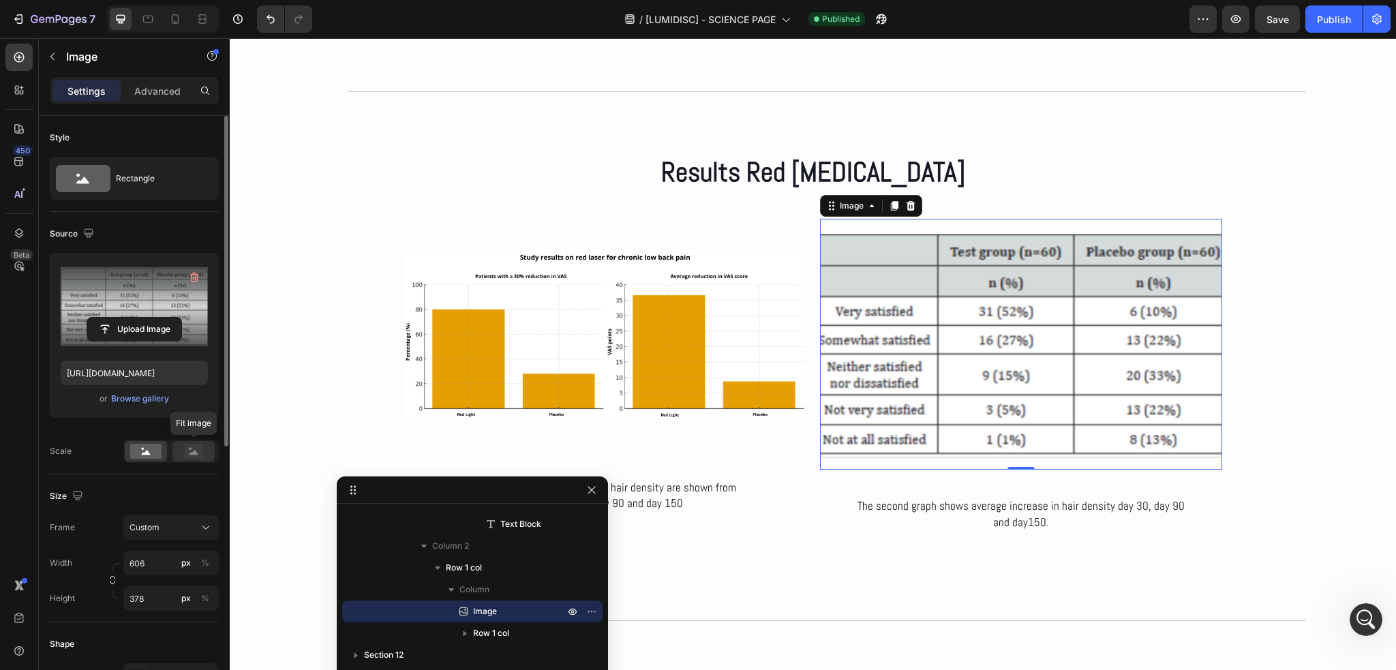
click at [196, 453] on icon at bounding box center [194, 452] width 9 height 5
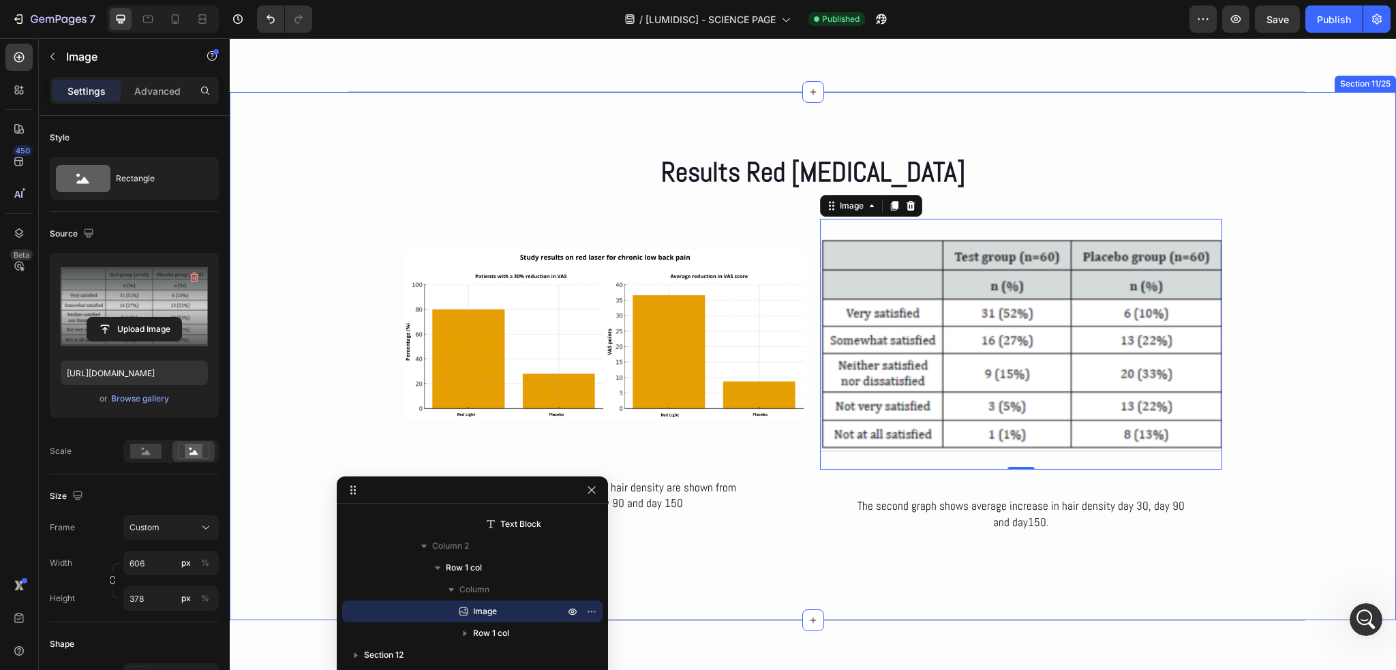
scroll to position [3988, 0]
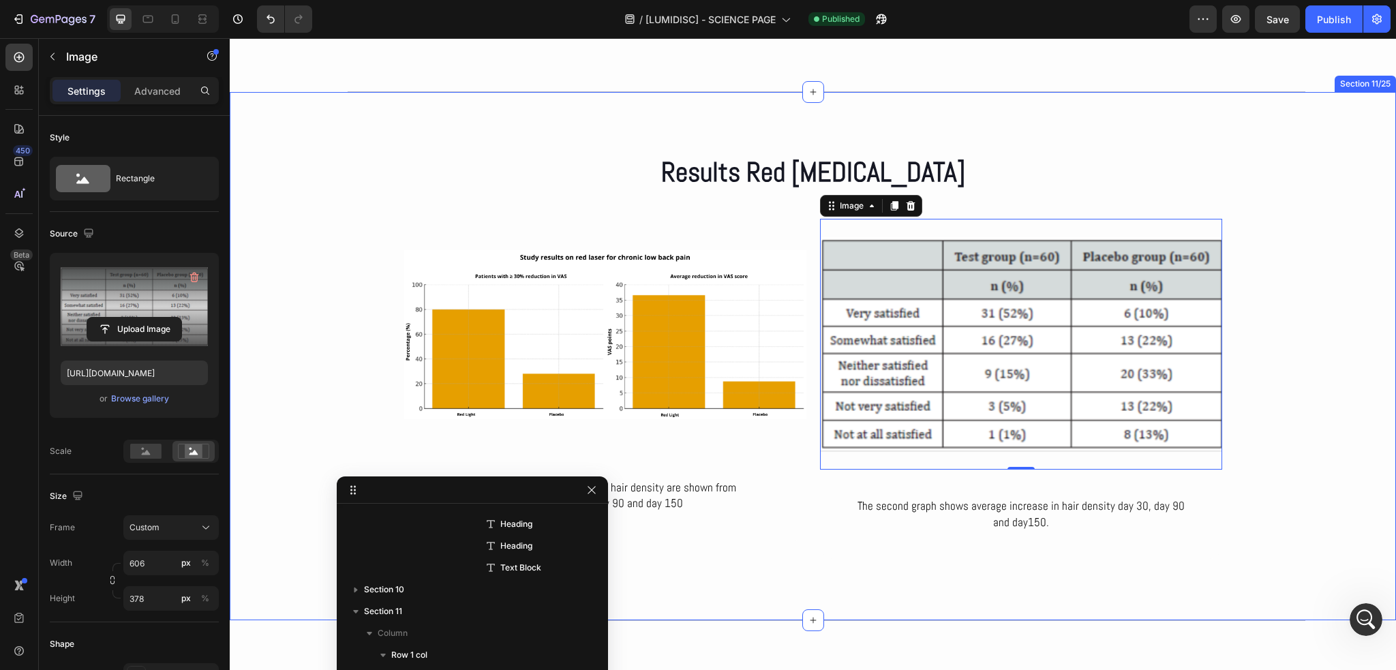
click at [1317, 372] on div "Results Red Light Therapy Heading Row Image In the first graph all subjects’ ha…" at bounding box center [813, 356] width 1166 height 406
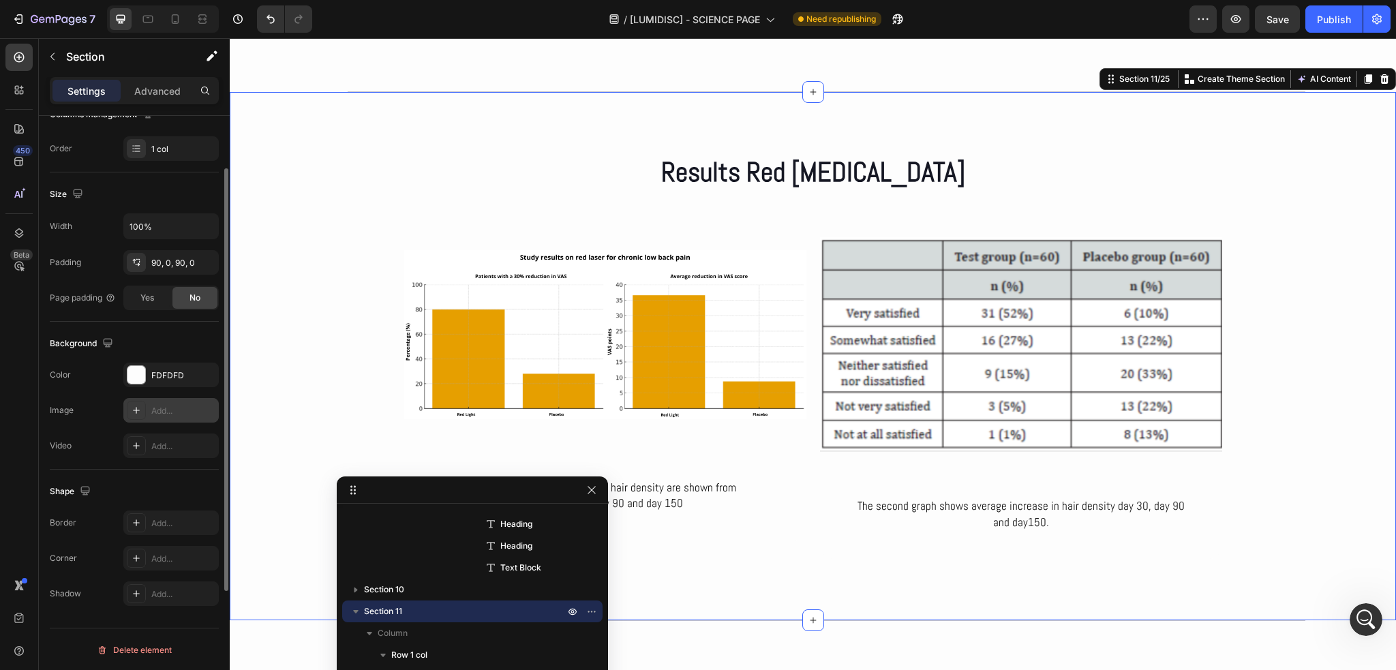
scroll to position [0, 0]
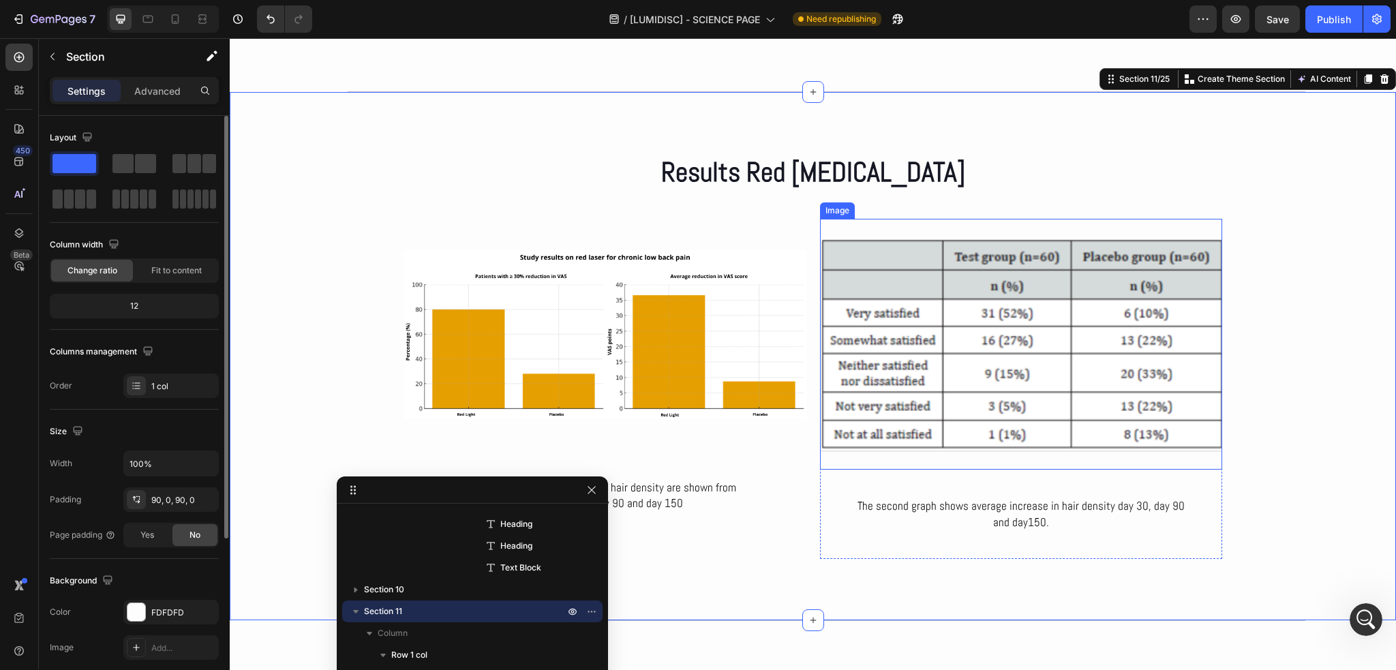
click at [908, 329] on img at bounding box center [1021, 344] width 402 height 251
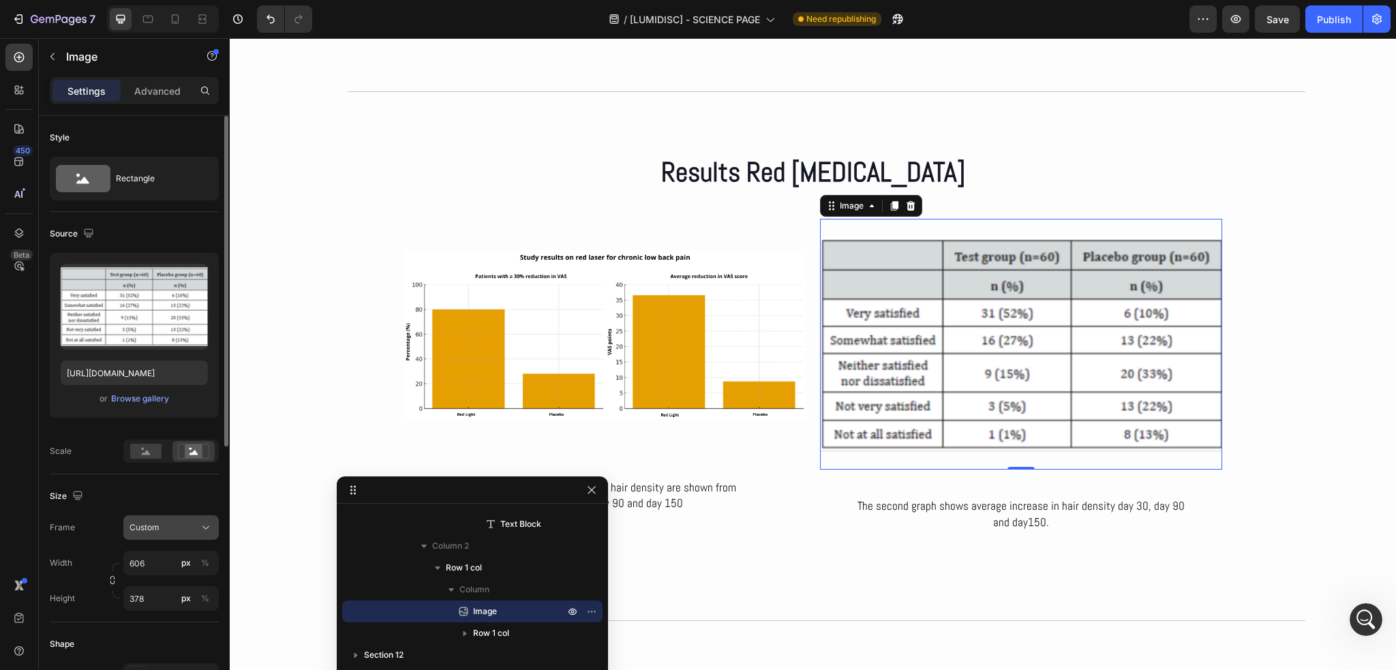
scroll to position [68, 0]
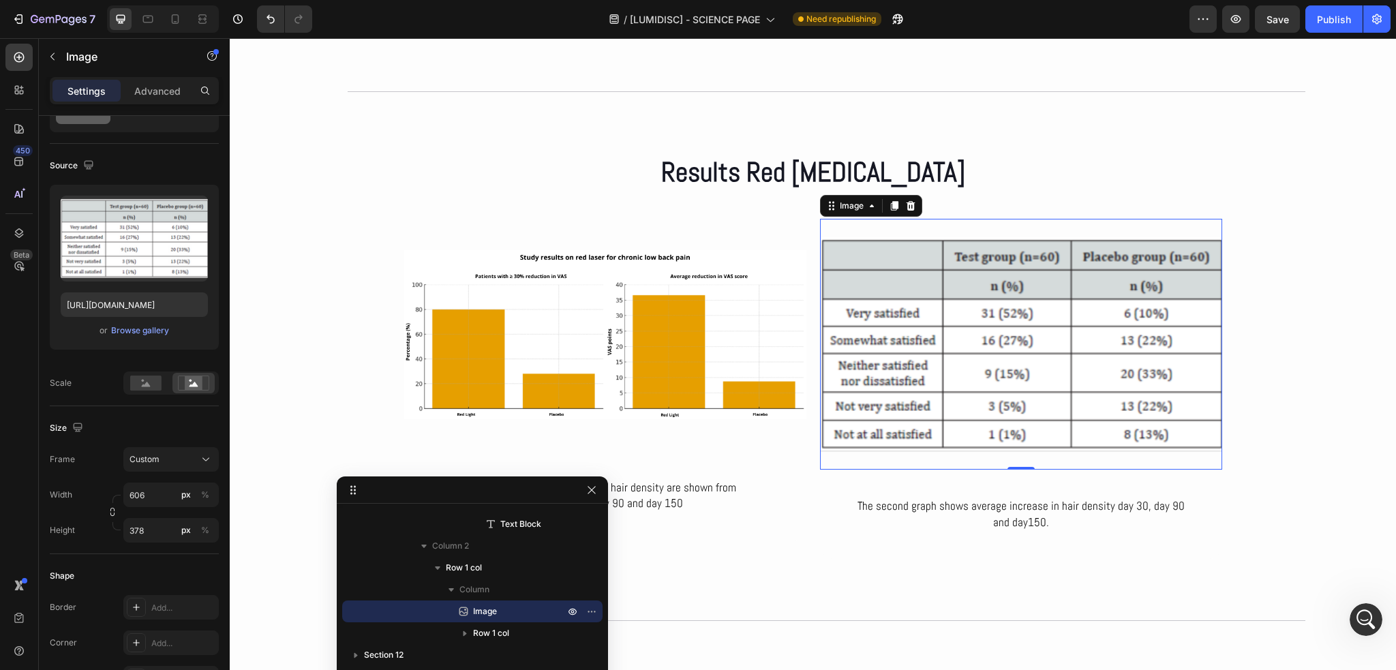
click at [981, 381] on img at bounding box center [1021, 344] width 402 height 251
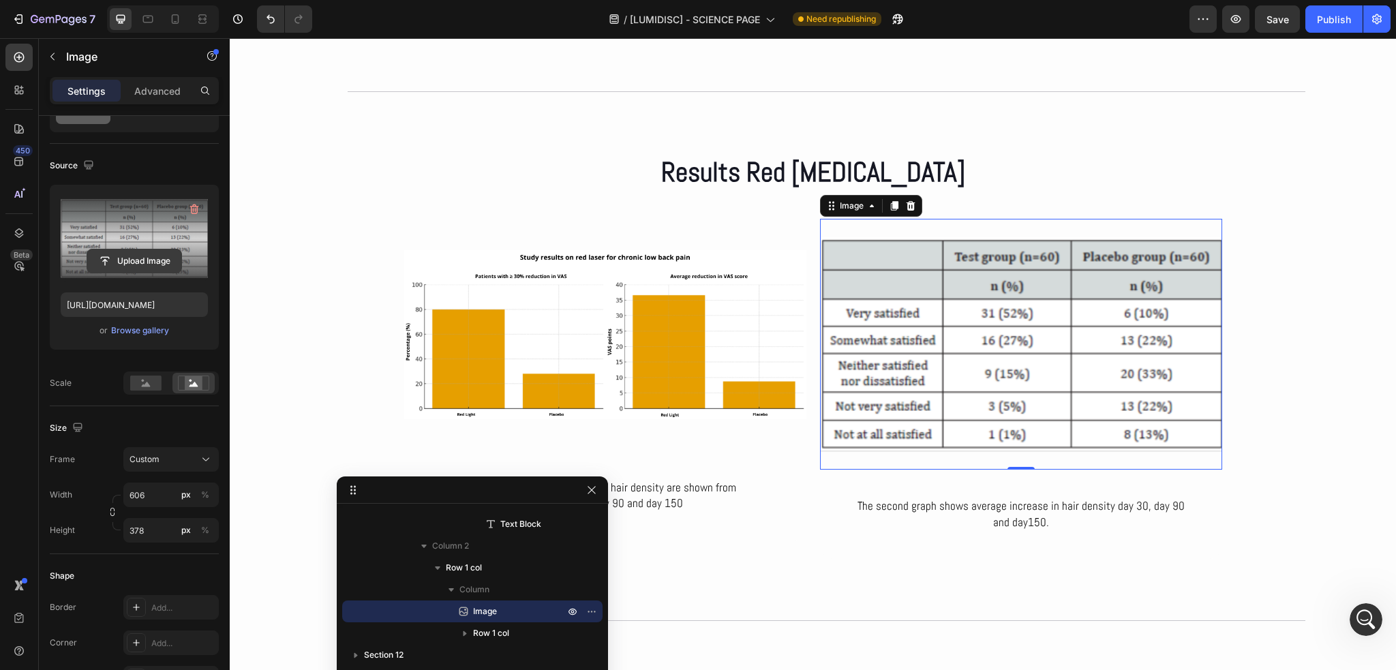
click at [139, 259] on input "file" at bounding box center [134, 260] width 94 height 23
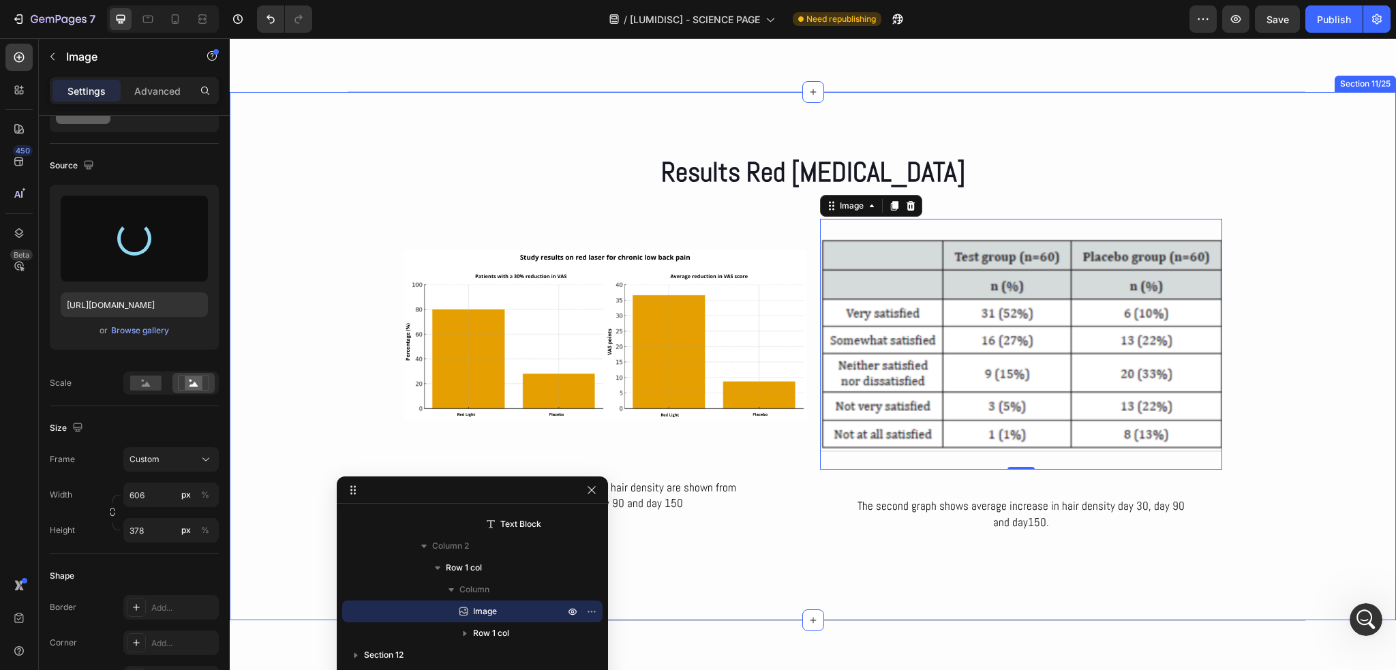
type input "https://cdn.shopify.com/s/files/1/0686/4712/5143/files/gempages_575915822975812…"
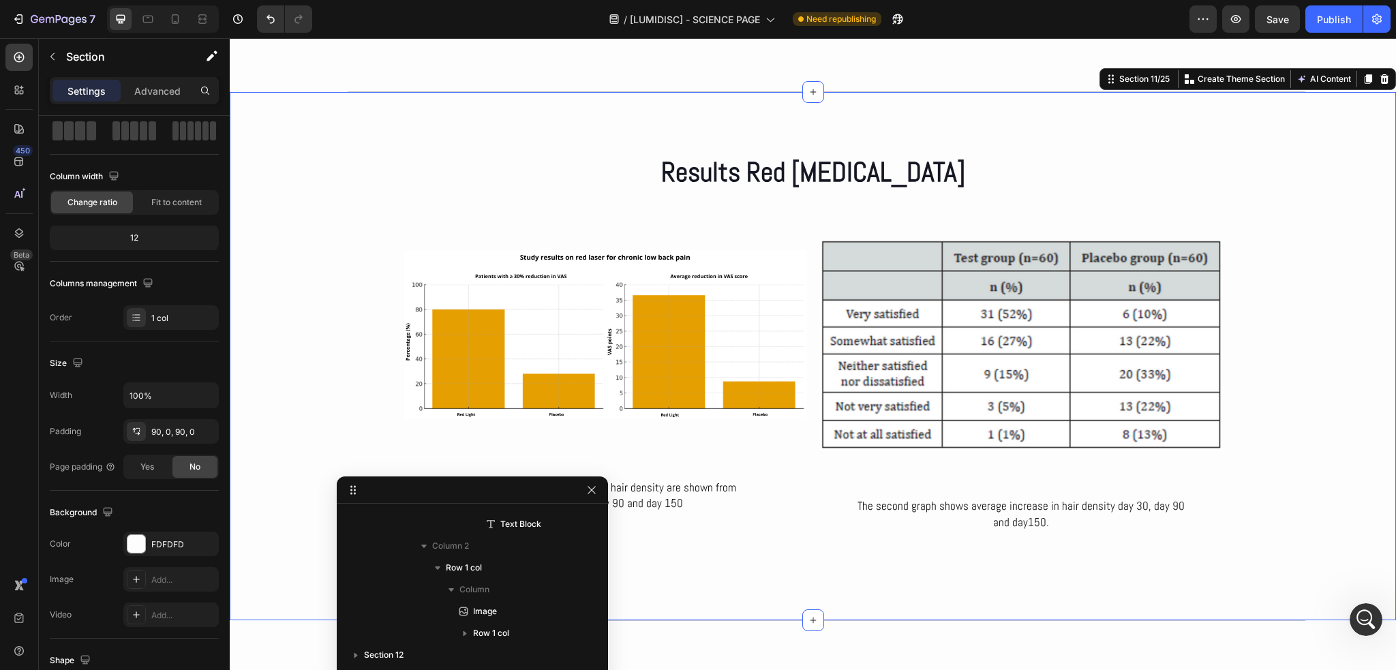
click at [1265, 335] on div "Results Red Light Therapy Heading Row Image In the first graph all subjects’ ha…" at bounding box center [813, 356] width 1166 height 406
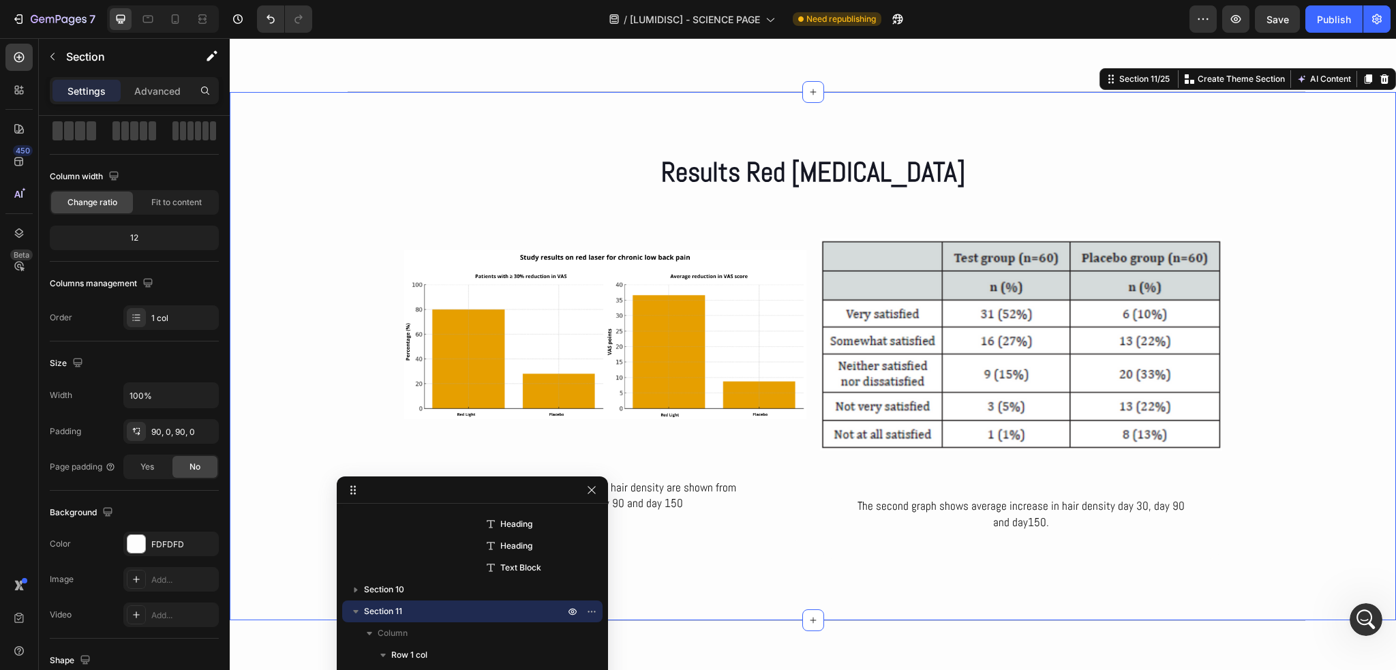
scroll to position [0, 0]
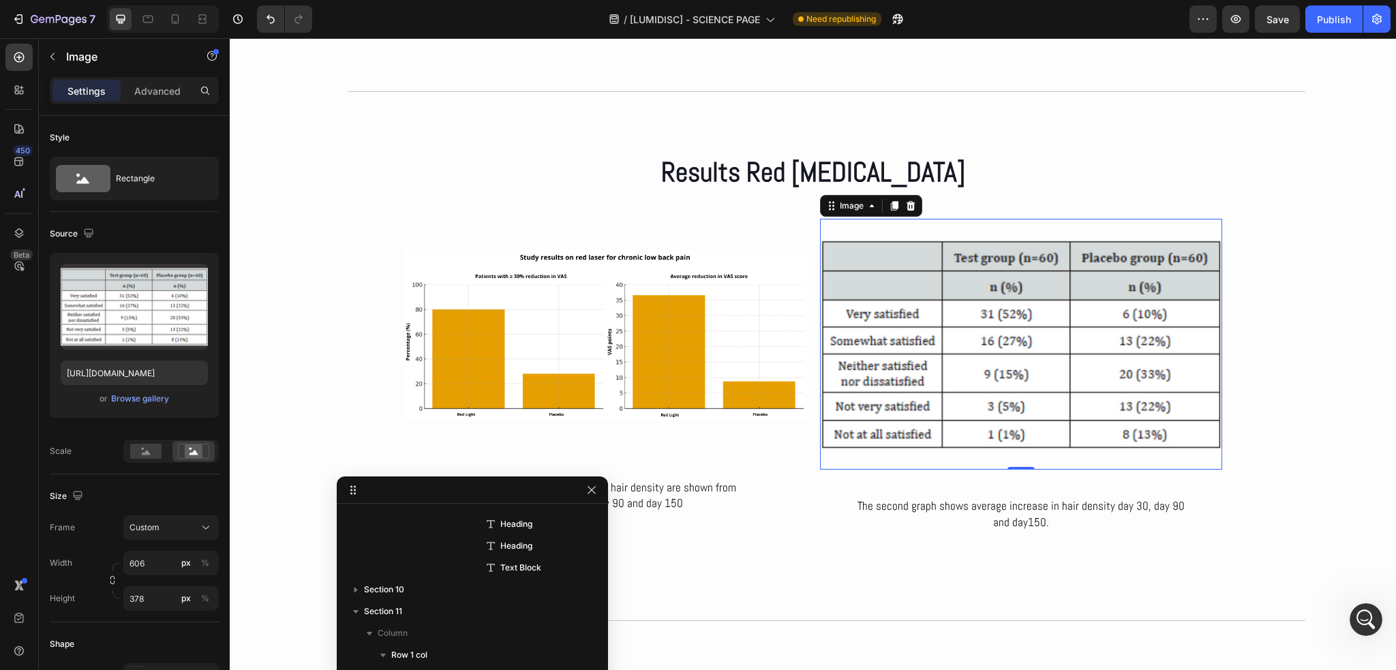
click at [864, 325] on img at bounding box center [1021, 344] width 402 height 251
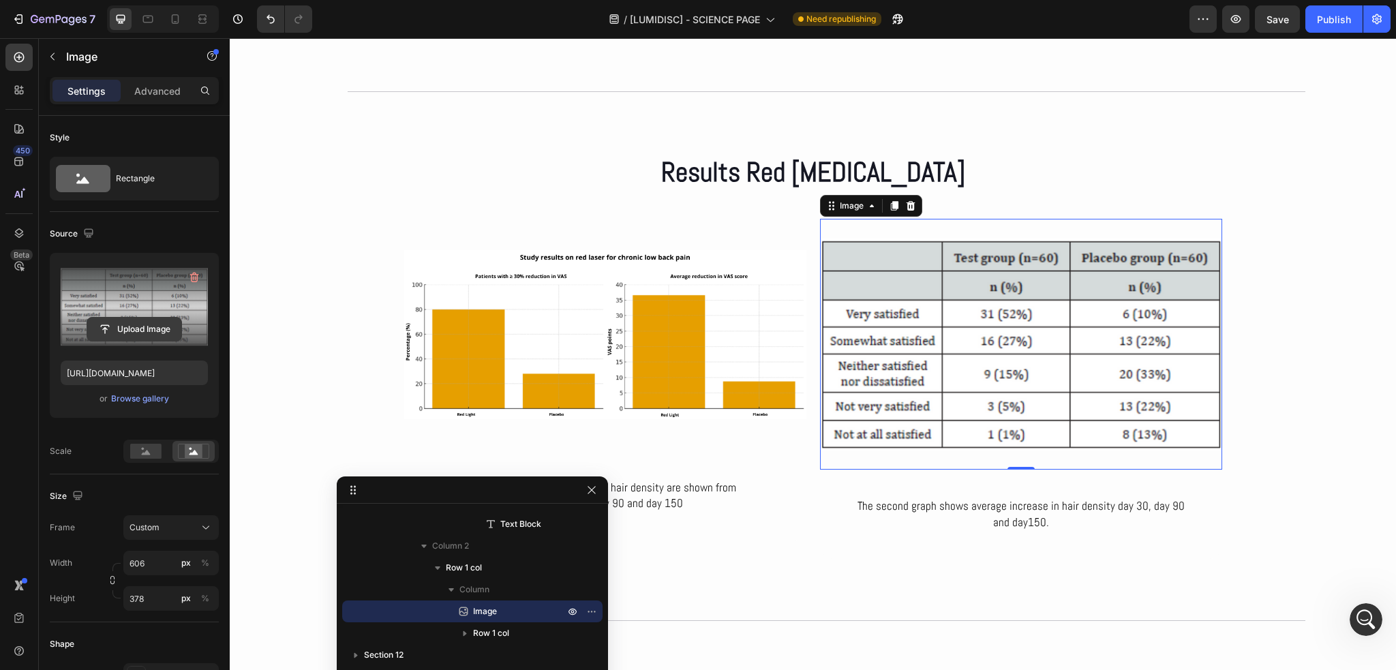
click at [134, 319] on input "file" at bounding box center [134, 329] width 94 height 23
type input "https://cdn.shopify.com/s/files/1/0686/4712/5143/files/gempages_575915822975812…"
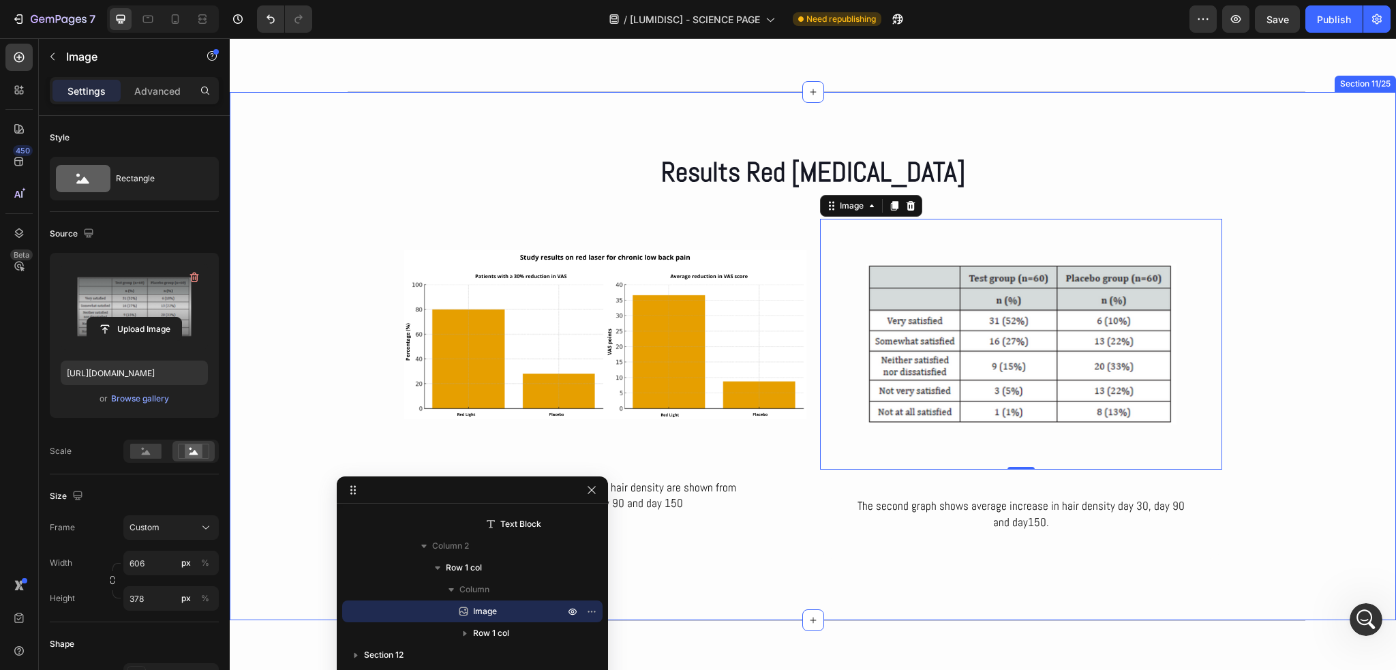
click at [1284, 350] on div "Results Red Light Therapy Heading Row Image In the first graph all subjects’ ha…" at bounding box center [813, 356] width 1166 height 406
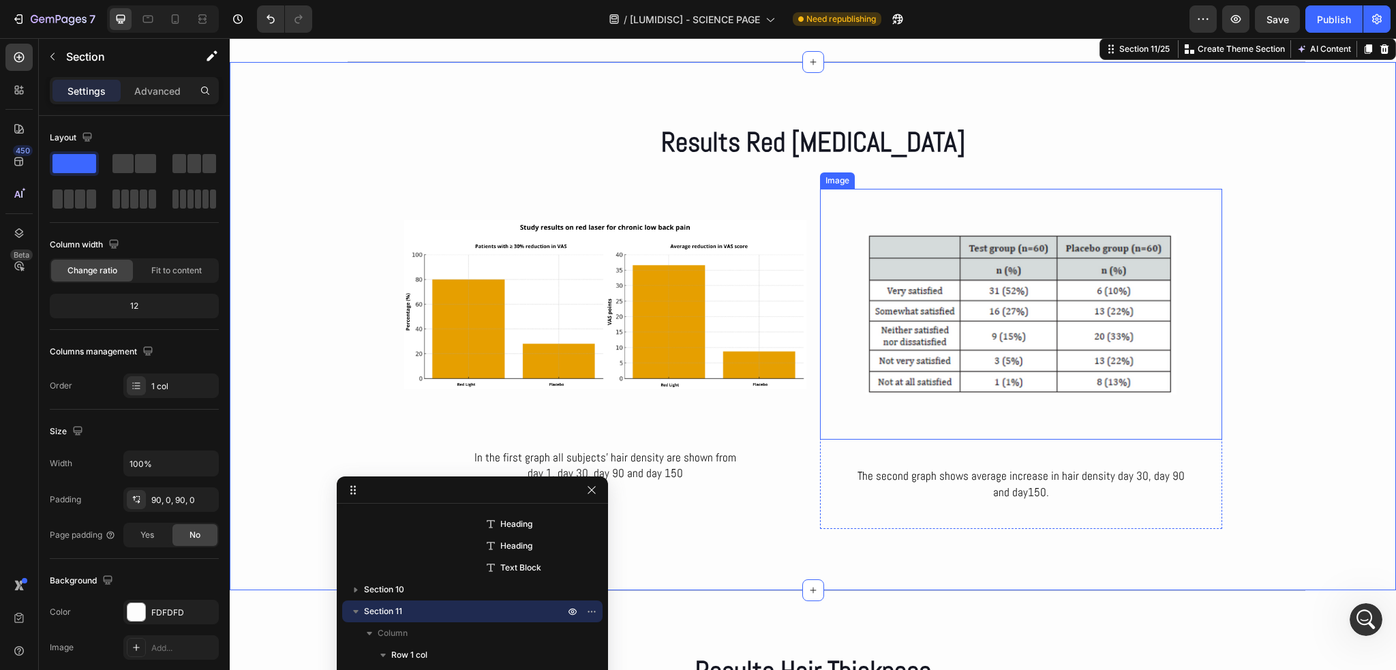
scroll to position [4221, 0]
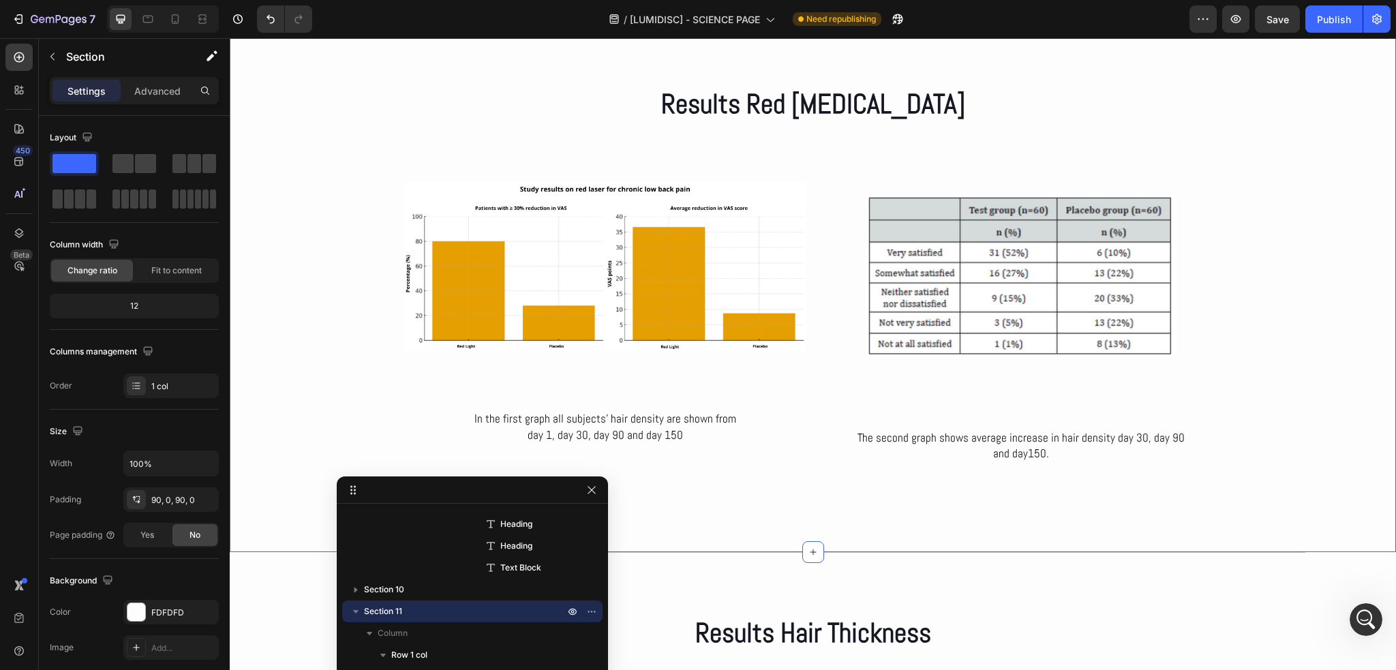
click at [1337, 307] on div "Results Red Light Therapy Heading Row Image In the first graph all subjects’ ha…" at bounding box center [813, 288] width 1166 height 406
click at [564, 422] on p "In the first graph all subjects’ hair density are shown from" at bounding box center [605, 419] width 345 height 16
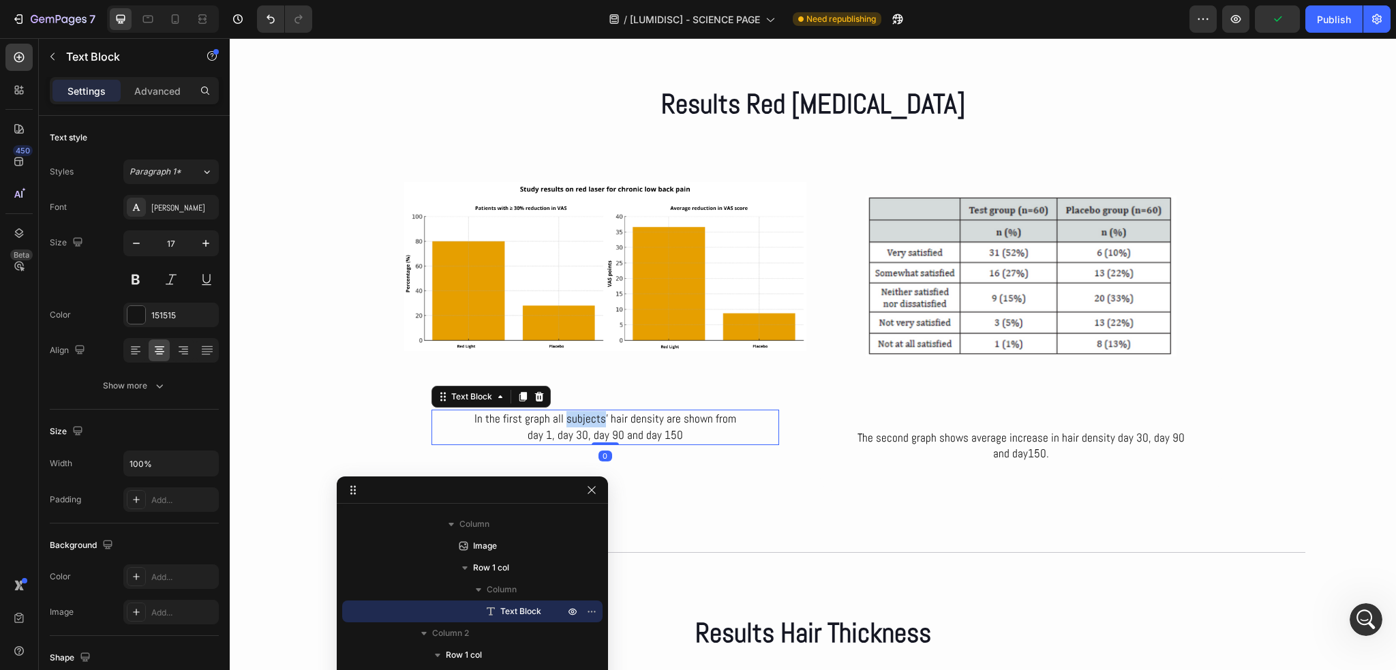
click at [564, 422] on p "In the first graph all subjects’ hair density are shown from" at bounding box center [605, 419] width 345 height 16
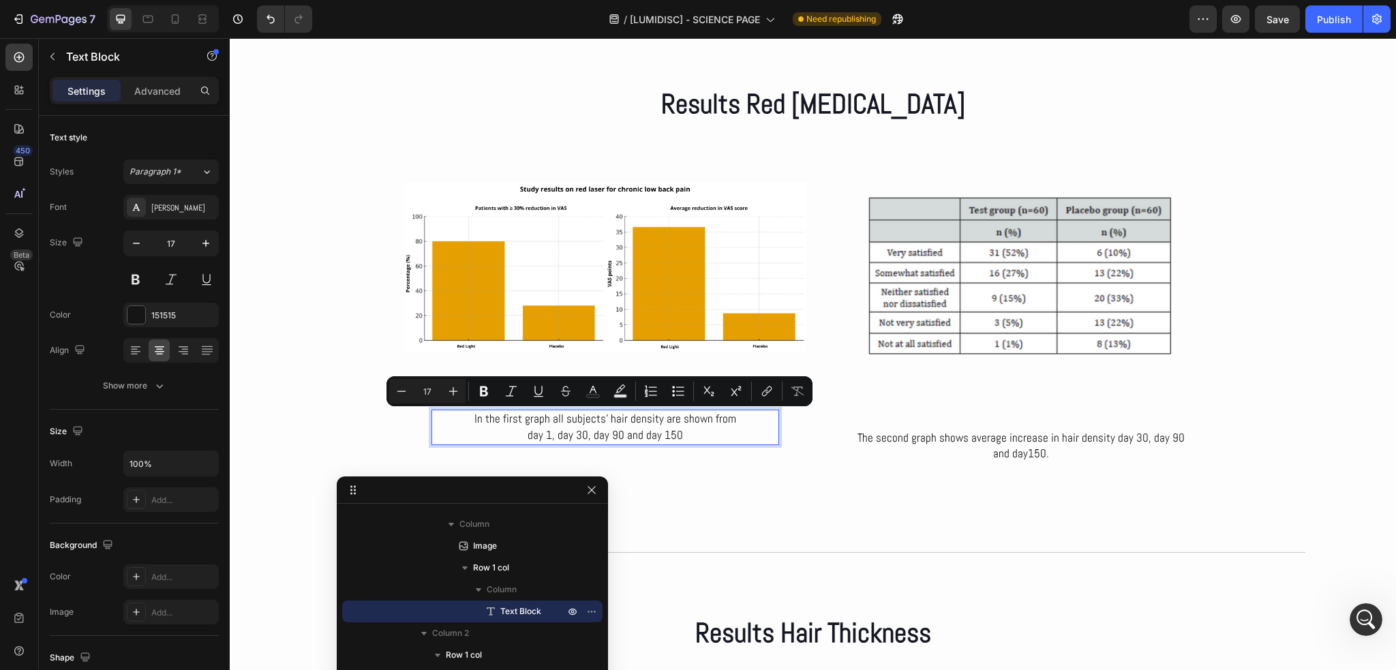
click at [579, 430] on p "day 1, day 30, day 90 and day 150" at bounding box center [605, 435] width 345 height 16
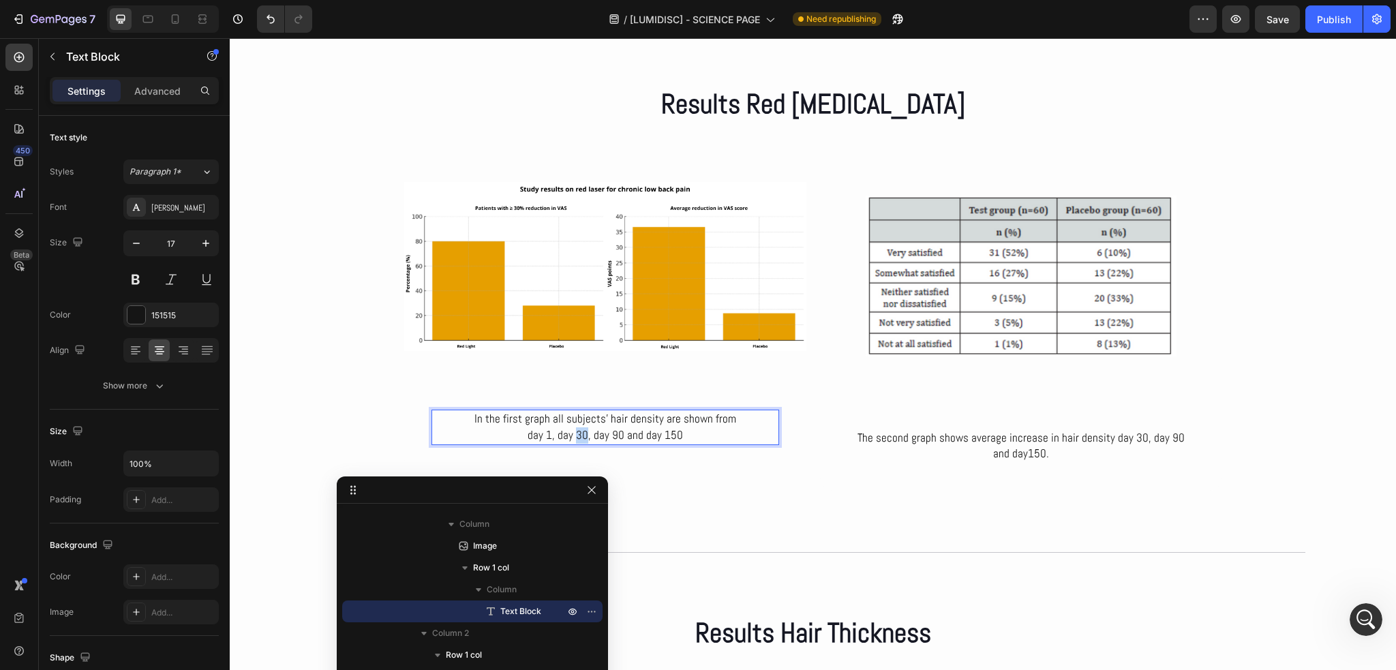
click at [579, 430] on p "day 1, day 30, day 90 and day 150" at bounding box center [605, 435] width 345 height 16
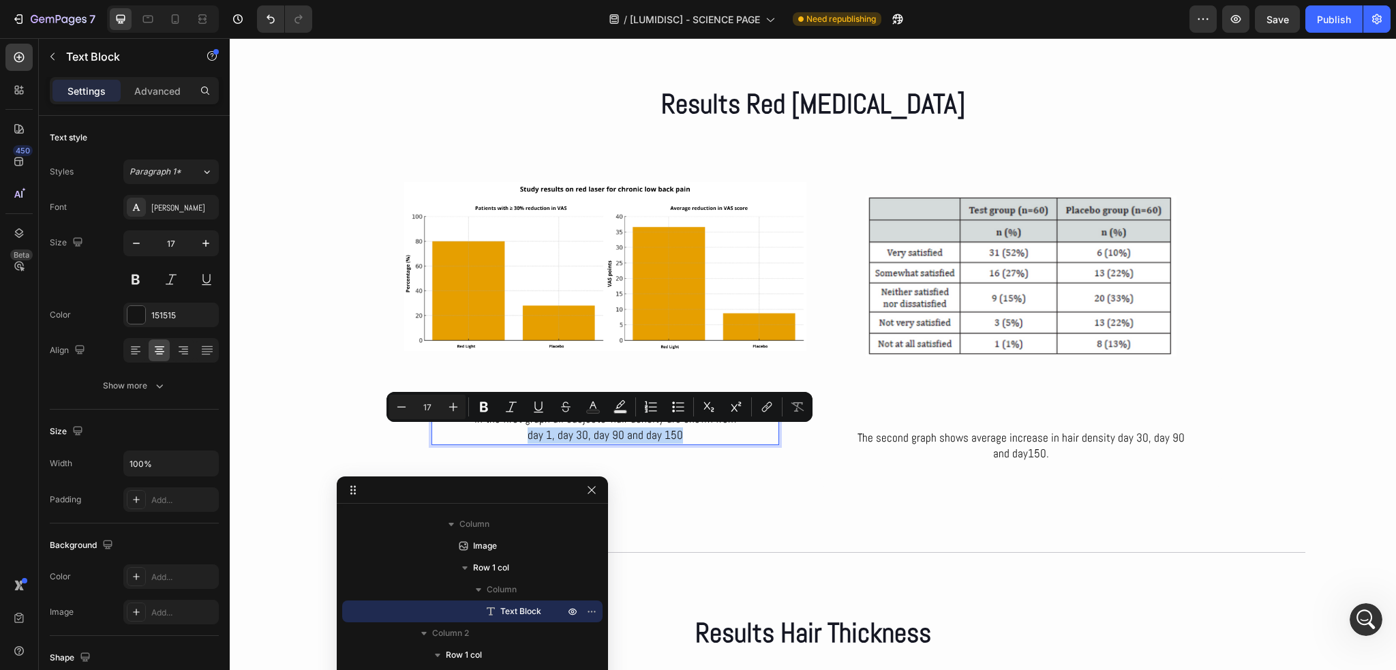
click at [695, 429] on p "day 1, day 30, day 90 and day 150" at bounding box center [605, 435] width 345 height 16
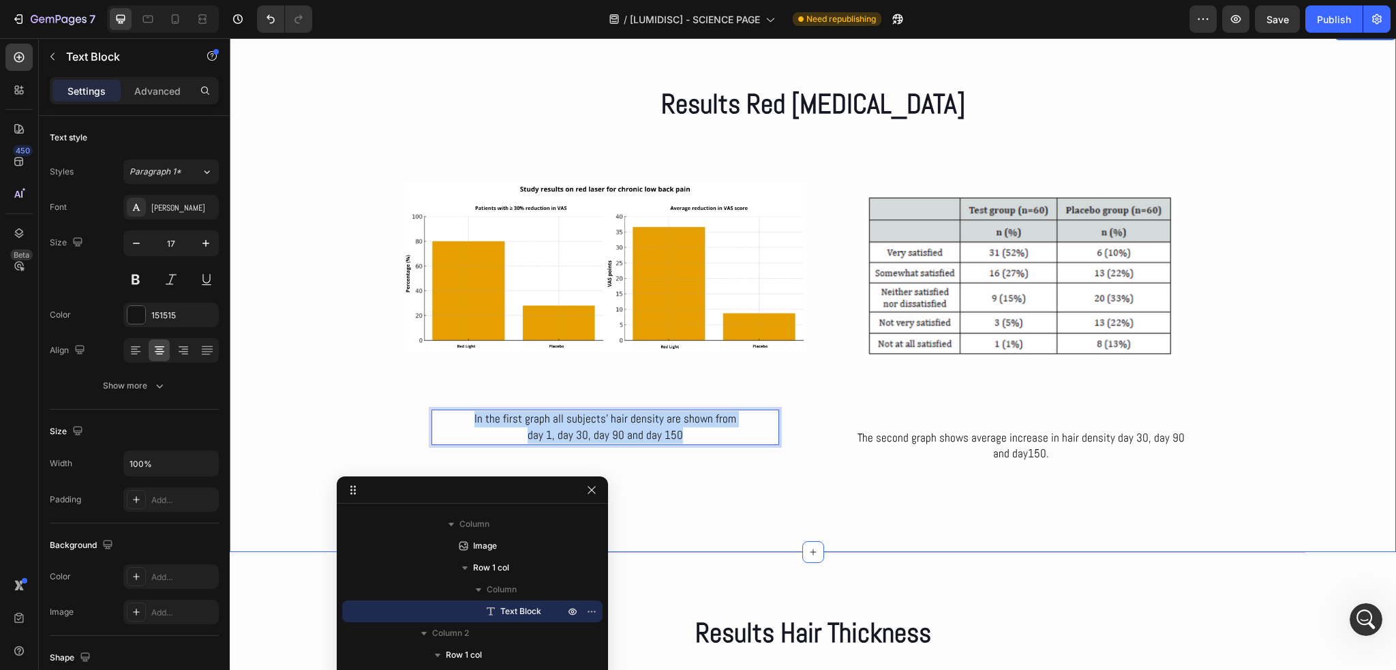
drag, startPoint x: 696, startPoint y: 431, endPoint x: 384, endPoint y: 415, distance: 312.6
click at [384, 415] on div "Results Red Light Therapy Heading Row Image In the first graph all subjects’ ha…" at bounding box center [813, 288] width 1166 height 406
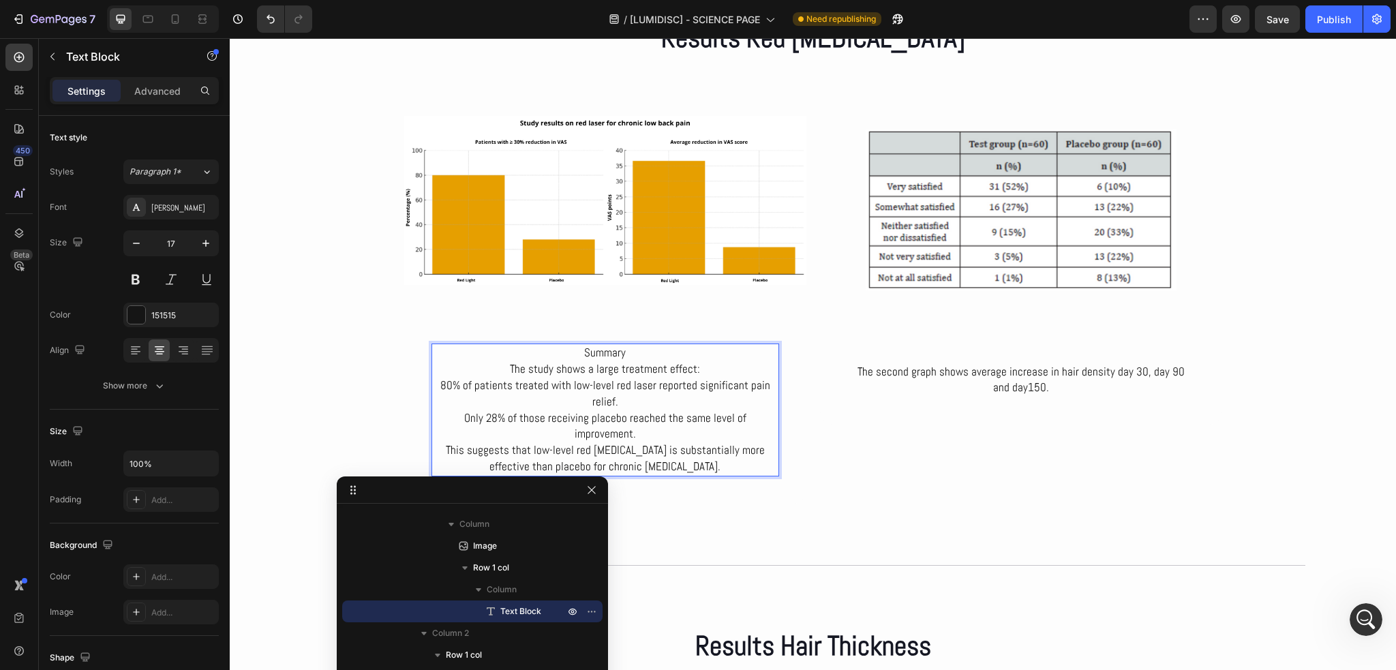
scroll to position [4289, 0]
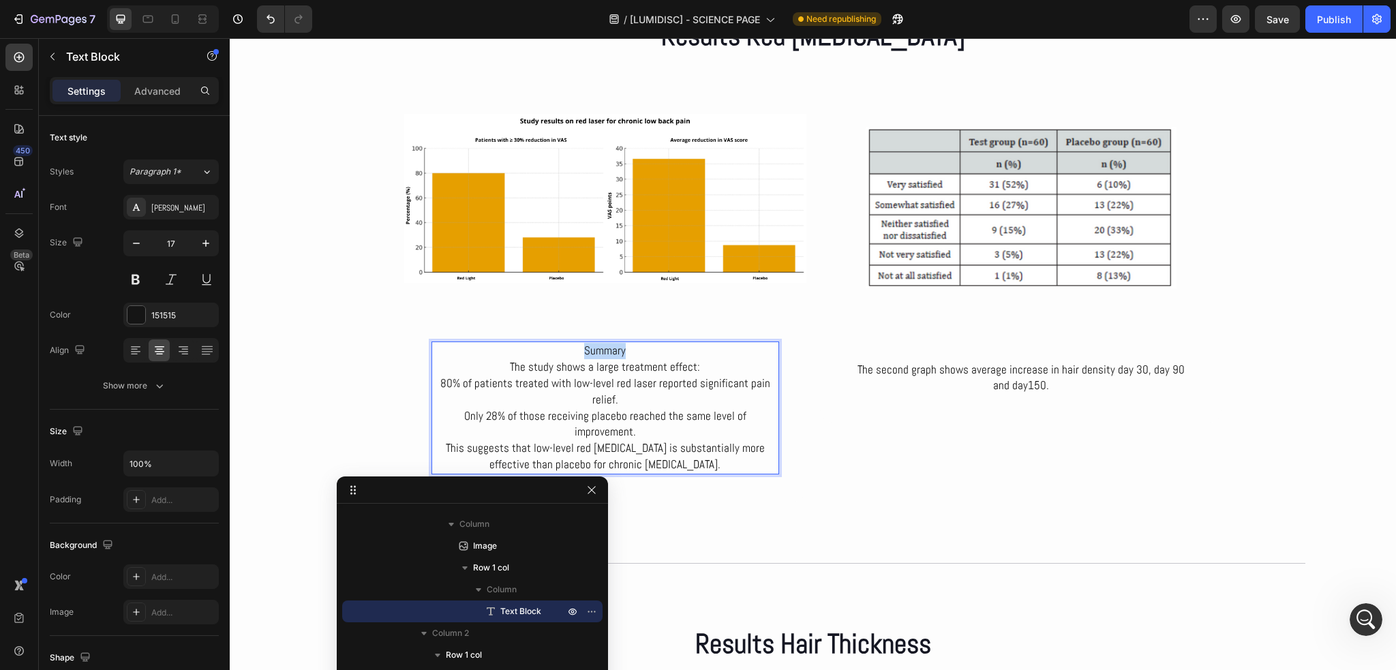
drag, startPoint x: 631, startPoint y: 354, endPoint x: 511, endPoint y: 359, distance: 120.7
click at [511, 359] on p "Summary" at bounding box center [605, 351] width 345 height 16
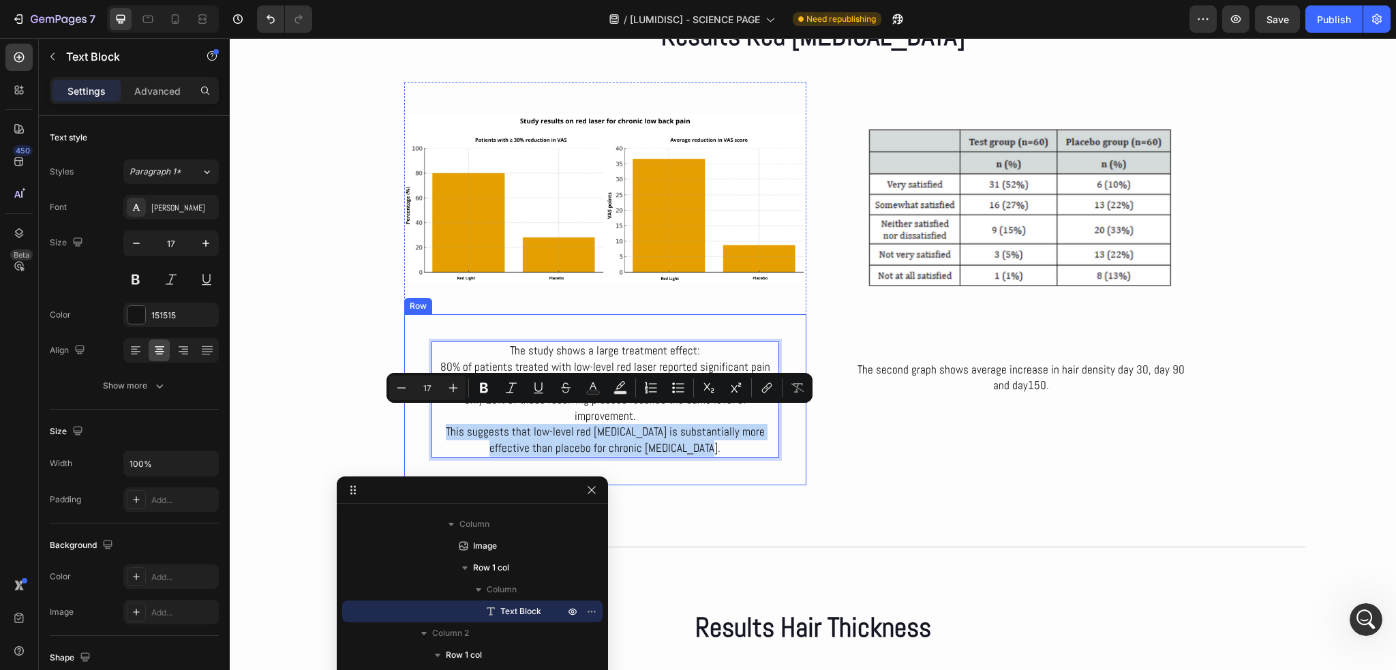
drag, startPoint x: 687, startPoint y: 434, endPoint x: 419, endPoint y: 423, distance: 268.1
click at [419, 423] on div "The study shows a large treatment effect: 80% of patients treated with low-leve…" at bounding box center [605, 399] width 402 height 171
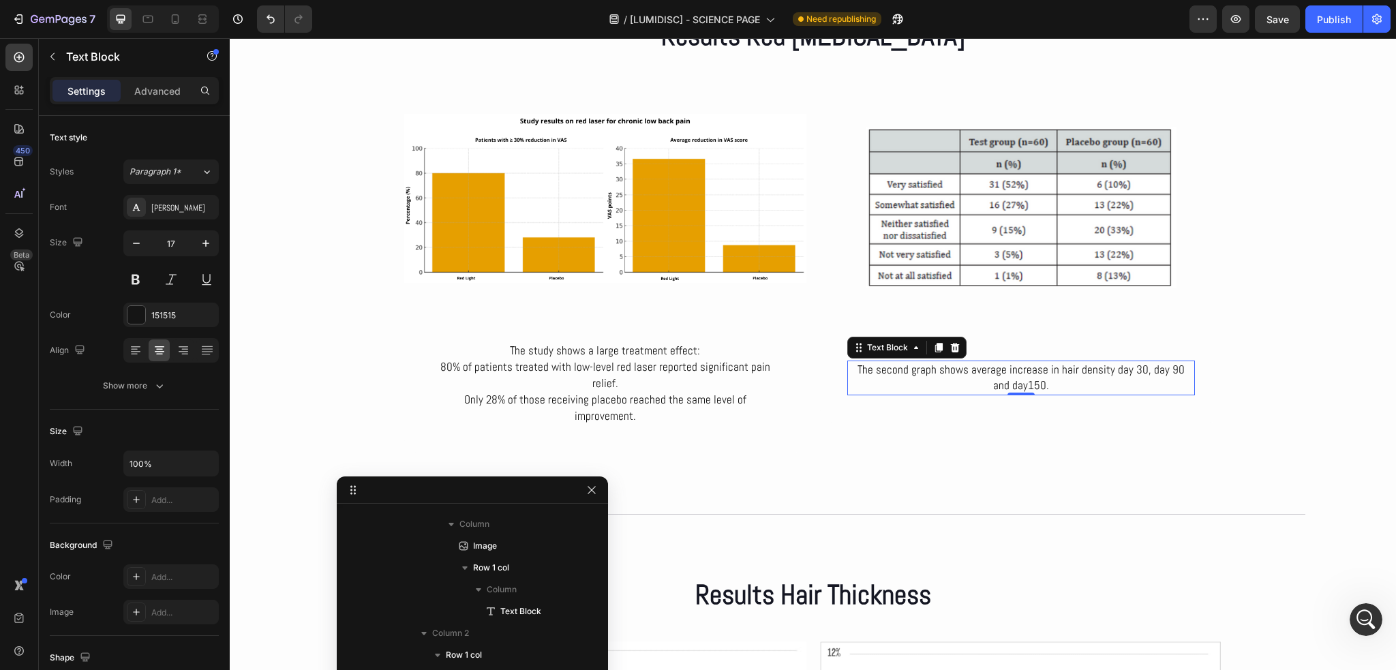
click at [951, 377] on p "The second graph shows average increase in hair density day 30, day 90 and day1…" at bounding box center [1021, 378] width 345 height 33
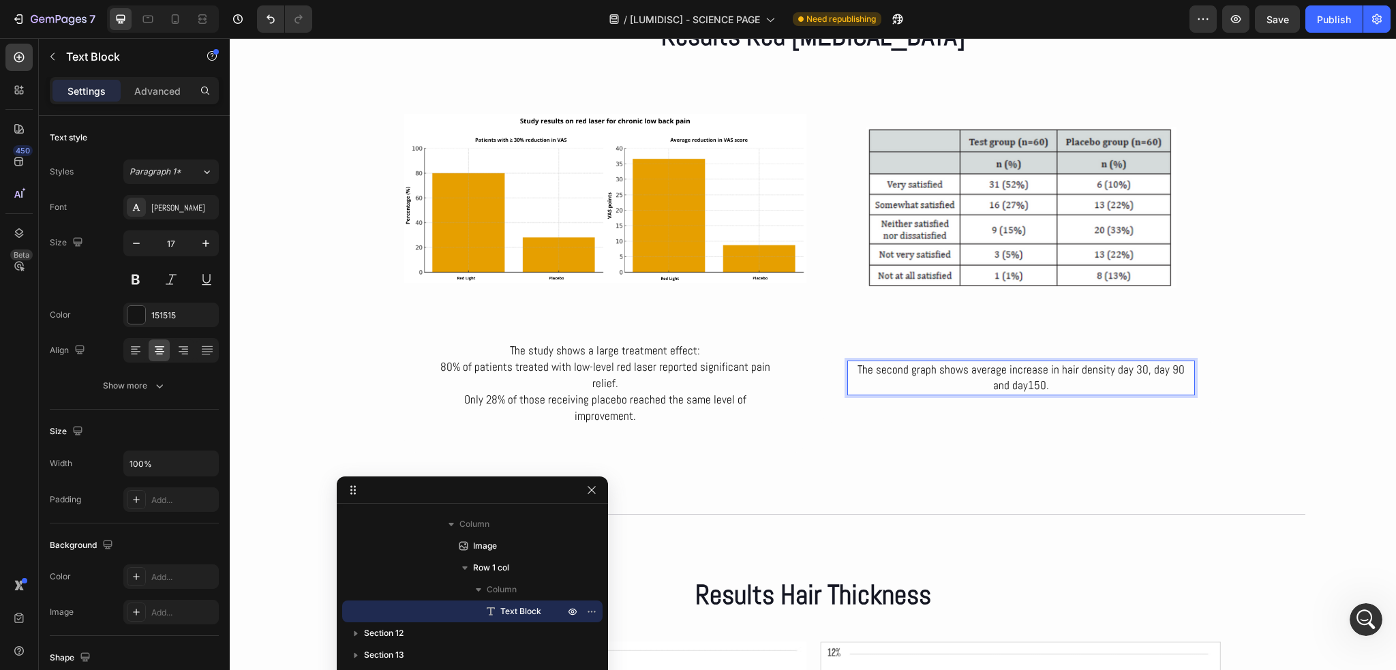
click at [1040, 378] on p "The second graph shows average increase in hair density day 30, day 90 and day1…" at bounding box center [1021, 378] width 345 height 33
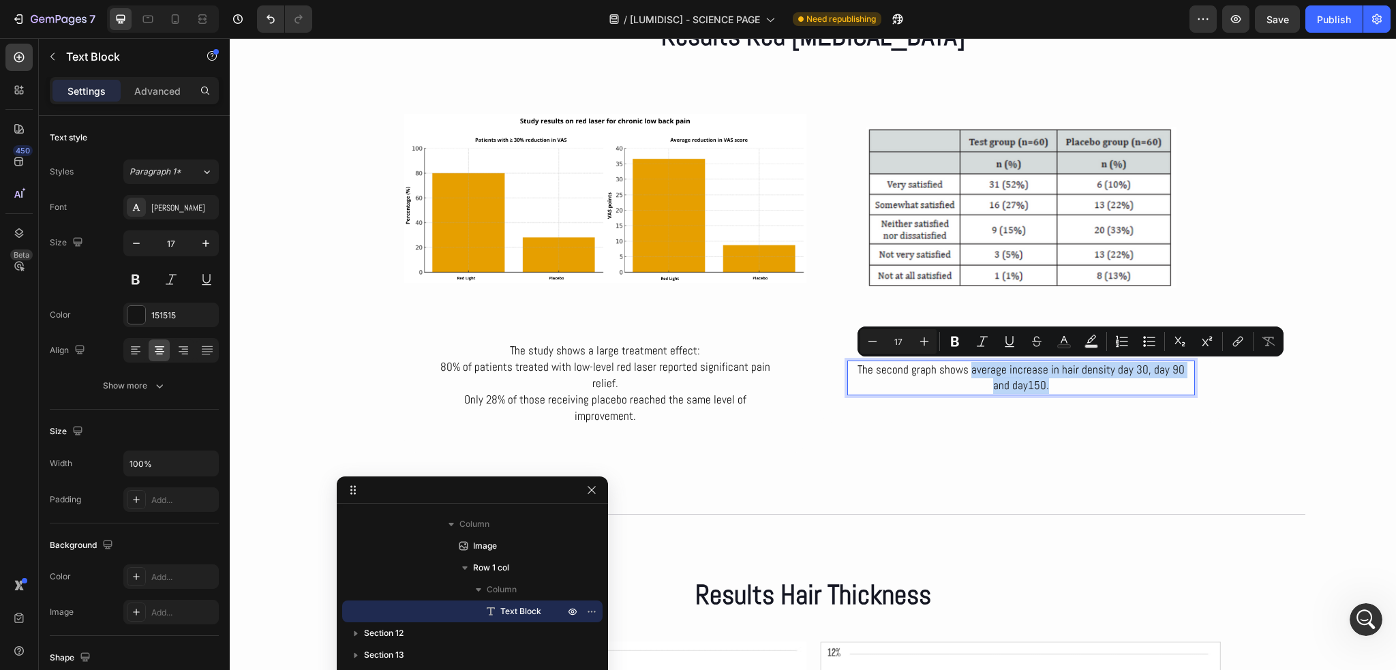
drag, startPoint x: 1041, startPoint y: 384, endPoint x: 960, endPoint y: 365, distance: 83.2
click at [960, 365] on p "The second graph shows average increase in hair density day 30, day 90 and day1…" at bounding box center [1021, 378] width 345 height 33
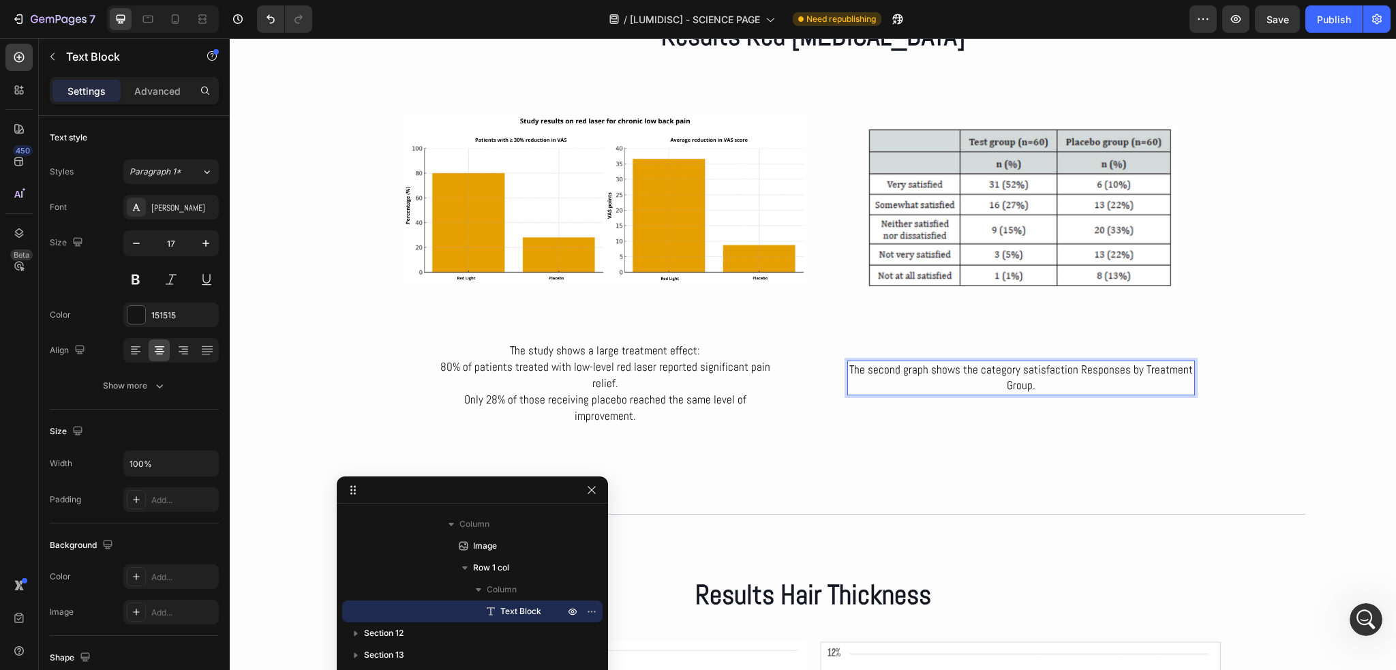
click at [985, 373] on p "The second graph shows the category satisfaction Responses by Treatment Group." at bounding box center [1021, 378] width 345 height 33
drag, startPoint x: 956, startPoint y: 371, endPoint x: 848, endPoint y: 367, distance: 108.5
click at [849, 367] on p "The second graph shows the Category Satisfaction Responses by Treatment Group." at bounding box center [1021, 378] width 345 height 33
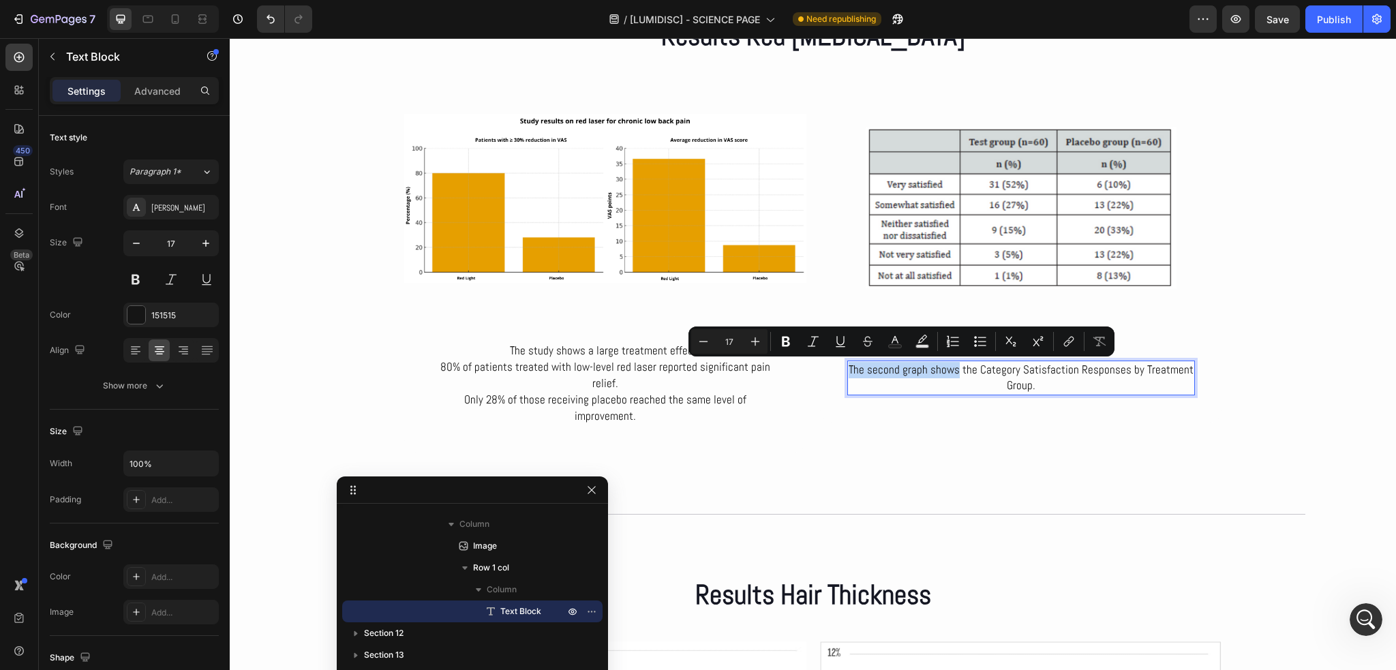
copy p "The second graph shows"
click at [512, 353] on p "The study shows a large treatment effect:" at bounding box center [605, 351] width 345 height 16
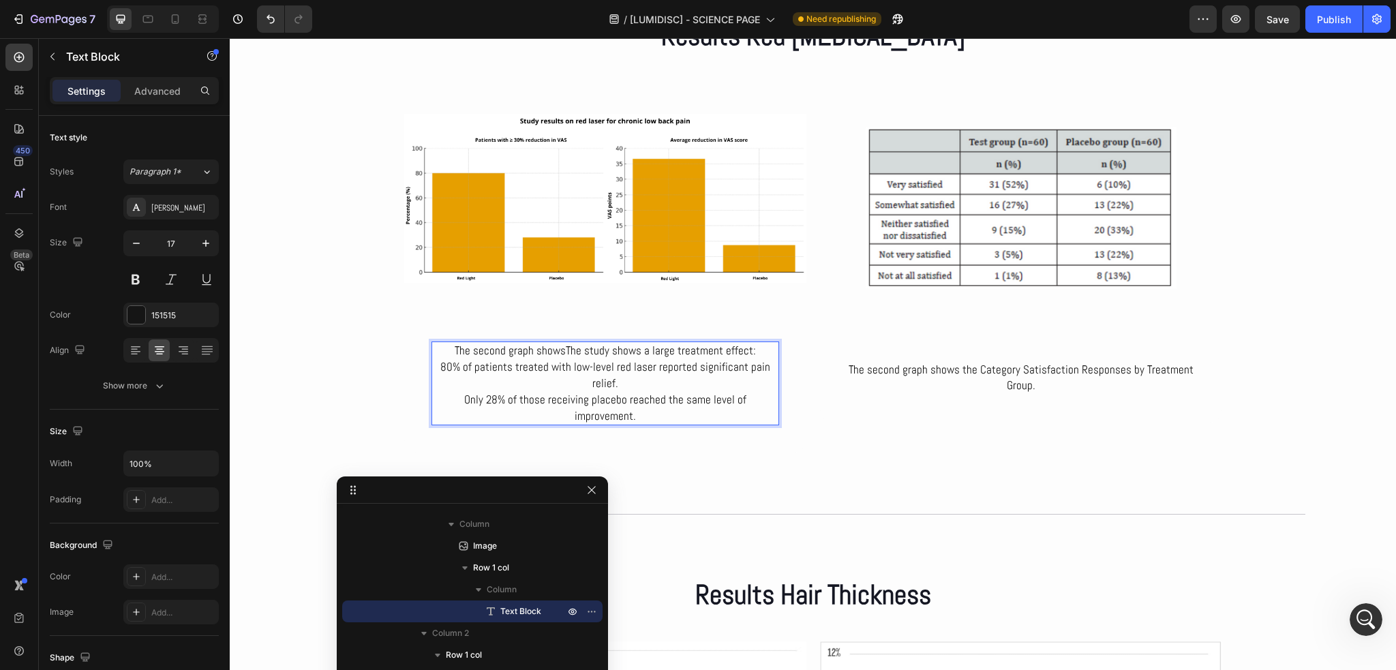
click at [500, 348] on p "The second graph showsThe study shows a large treatment effect:" at bounding box center [605, 351] width 345 height 16
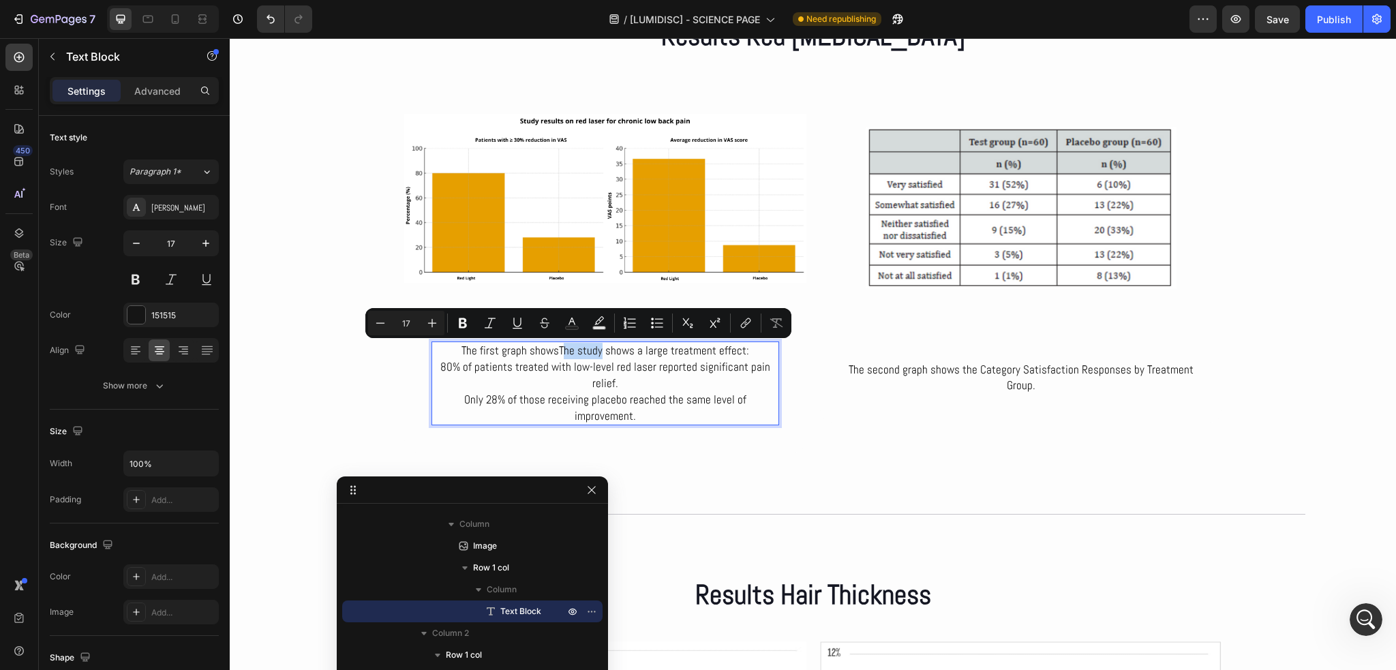
drag, startPoint x: 597, startPoint y: 352, endPoint x: 558, endPoint y: 351, distance: 39.5
click at [558, 351] on p "The first graph showsThe study shows a large treatment effect:" at bounding box center [605, 351] width 345 height 16
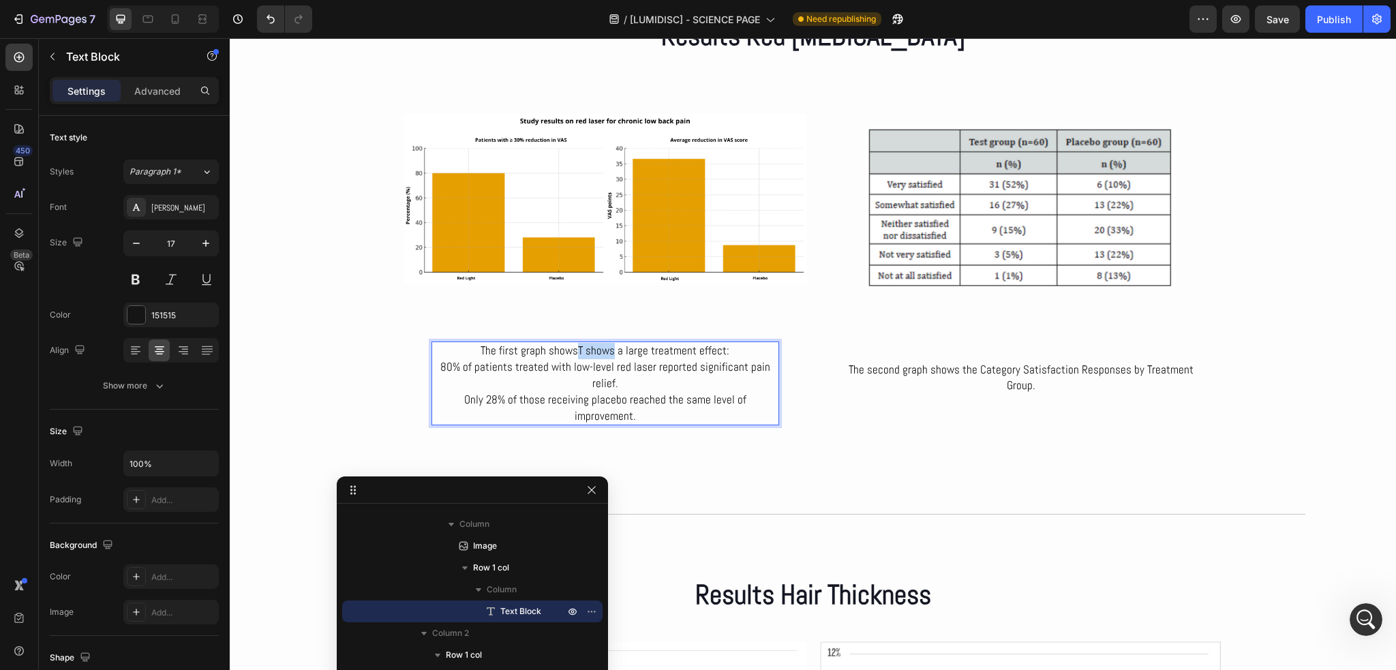
drag, startPoint x: 603, startPoint y: 351, endPoint x: 575, endPoint y: 351, distance: 27.3
click at [575, 351] on p "The first graph showsT shows a large treatment effect:" at bounding box center [605, 351] width 345 height 16
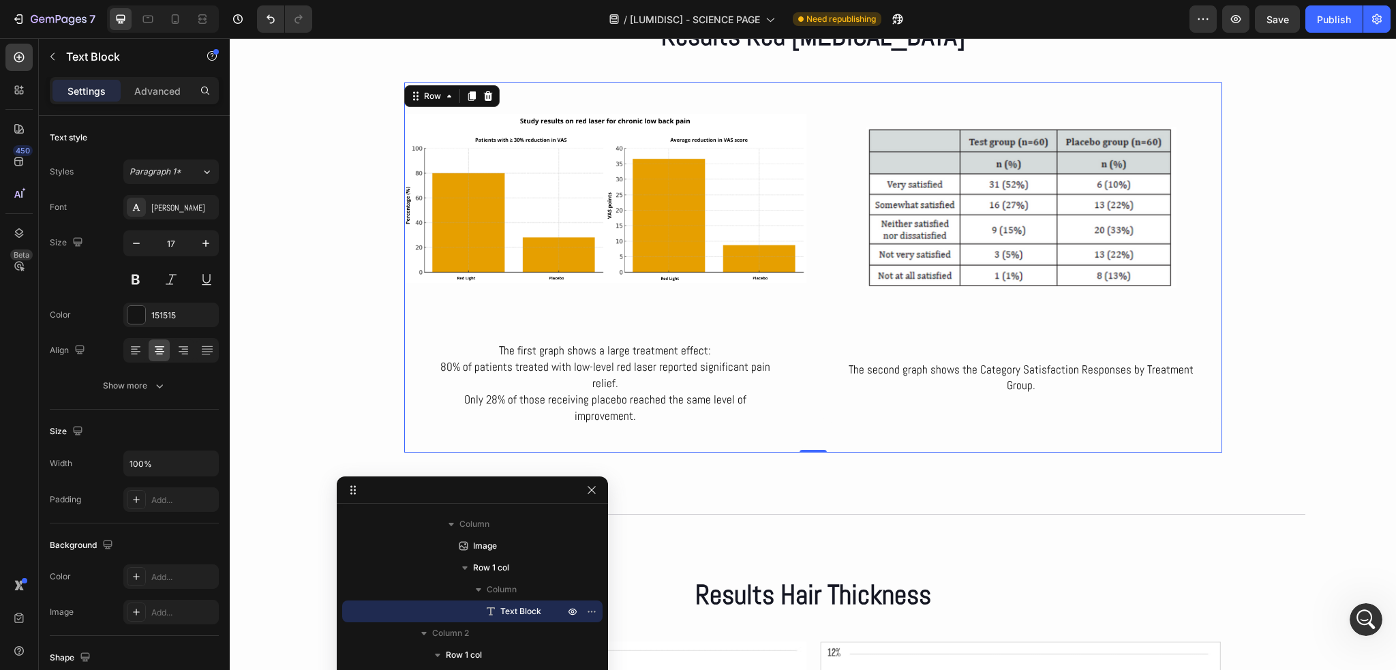
click at [806, 380] on div "Image The first graph shows a large treatment effect: 80% of patients treated w…" at bounding box center [813, 267] width 818 height 371
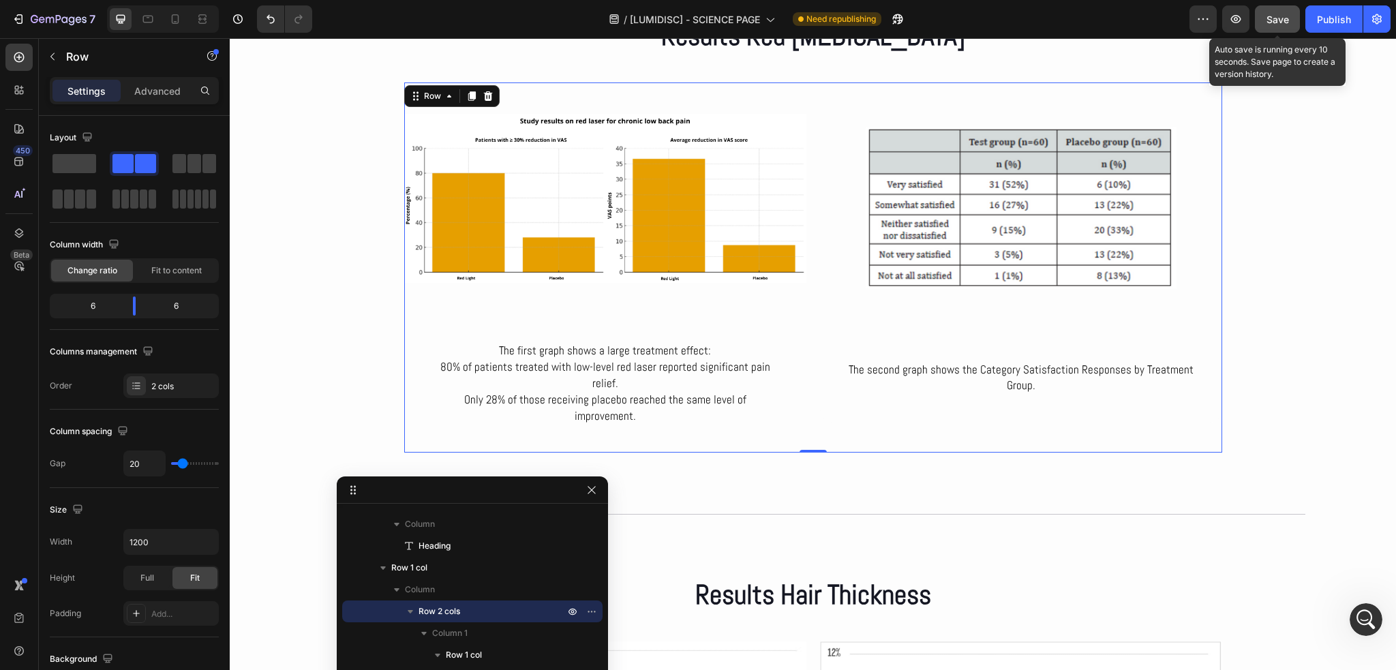
click at [1272, 21] on span "Save" at bounding box center [1278, 20] width 22 height 12
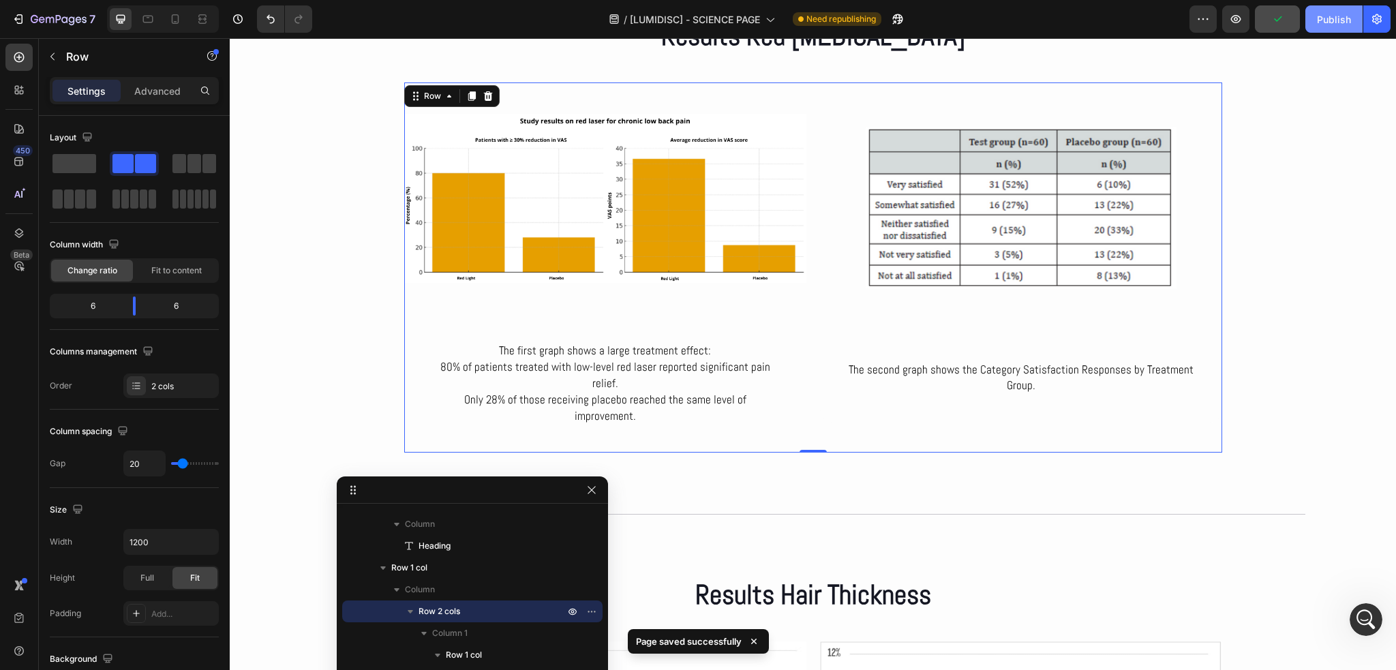
click at [1322, 19] on div "Publish" at bounding box center [1334, 19] width 34 height 14
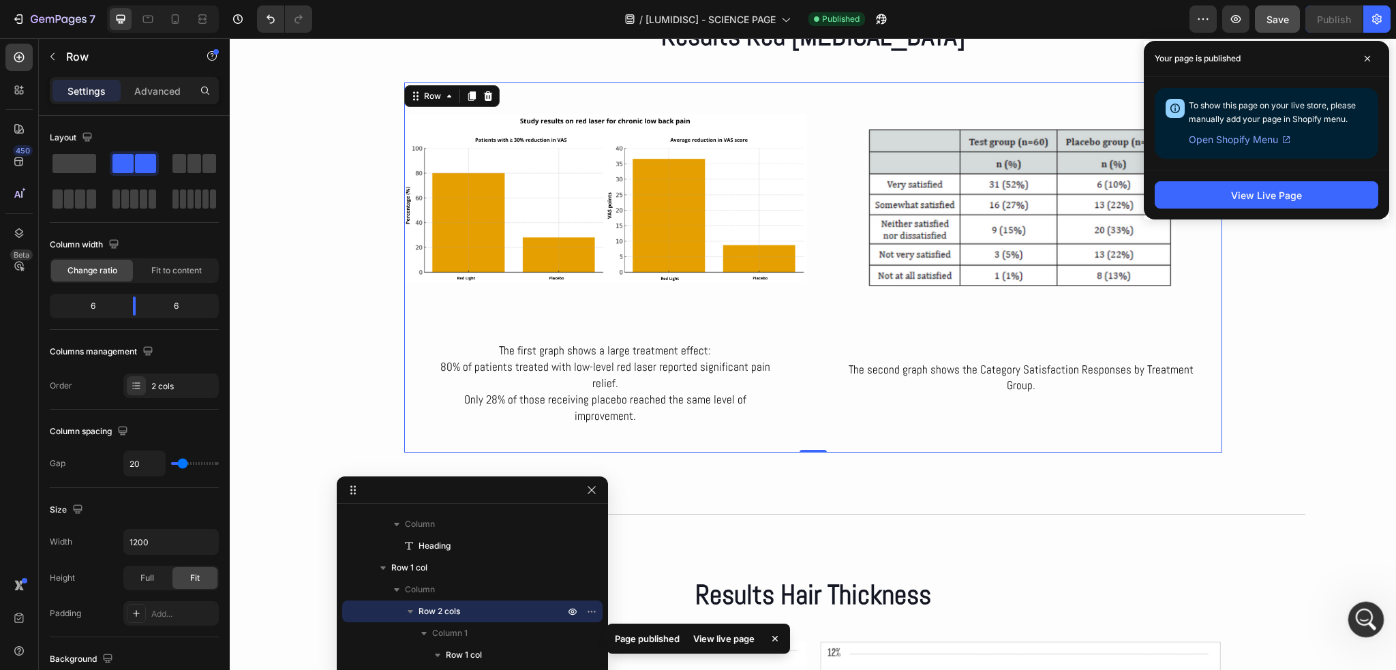
click at [1356, 616] on icon "Abrir Intercom Messenger" at bounding box center [1364, 618] width 22 height 22
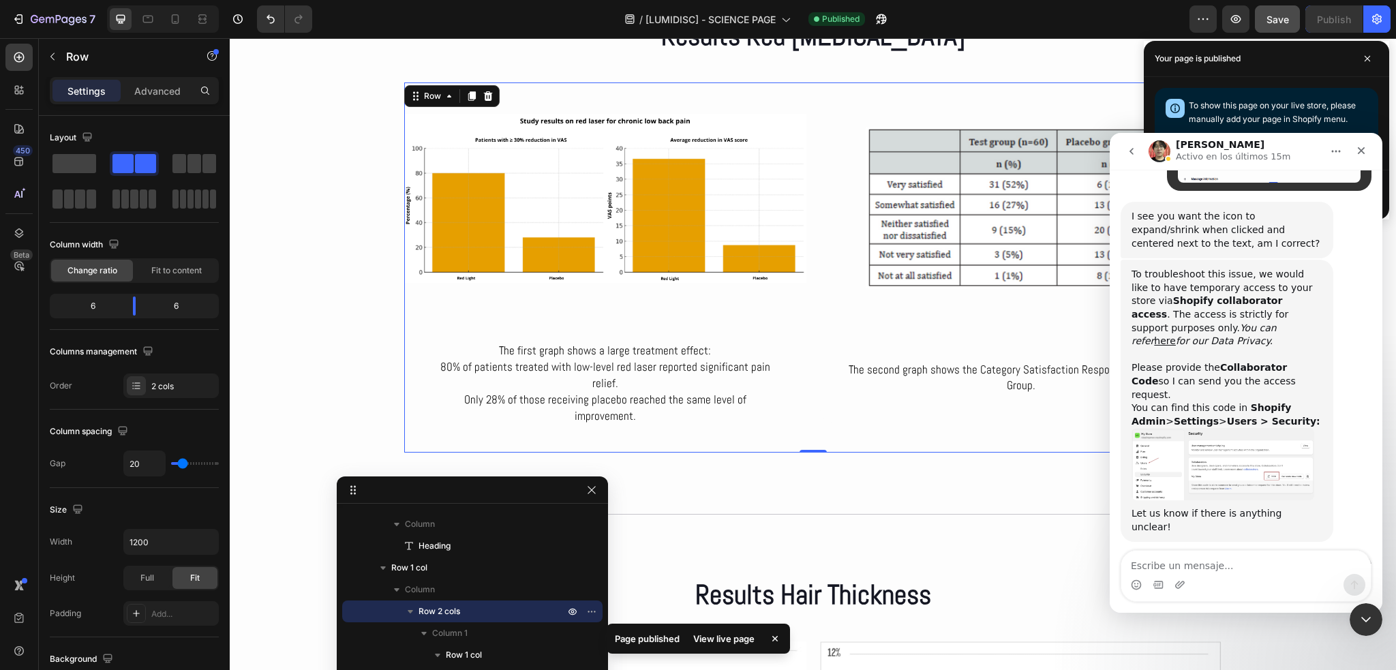
scroll to position [2521, 0]
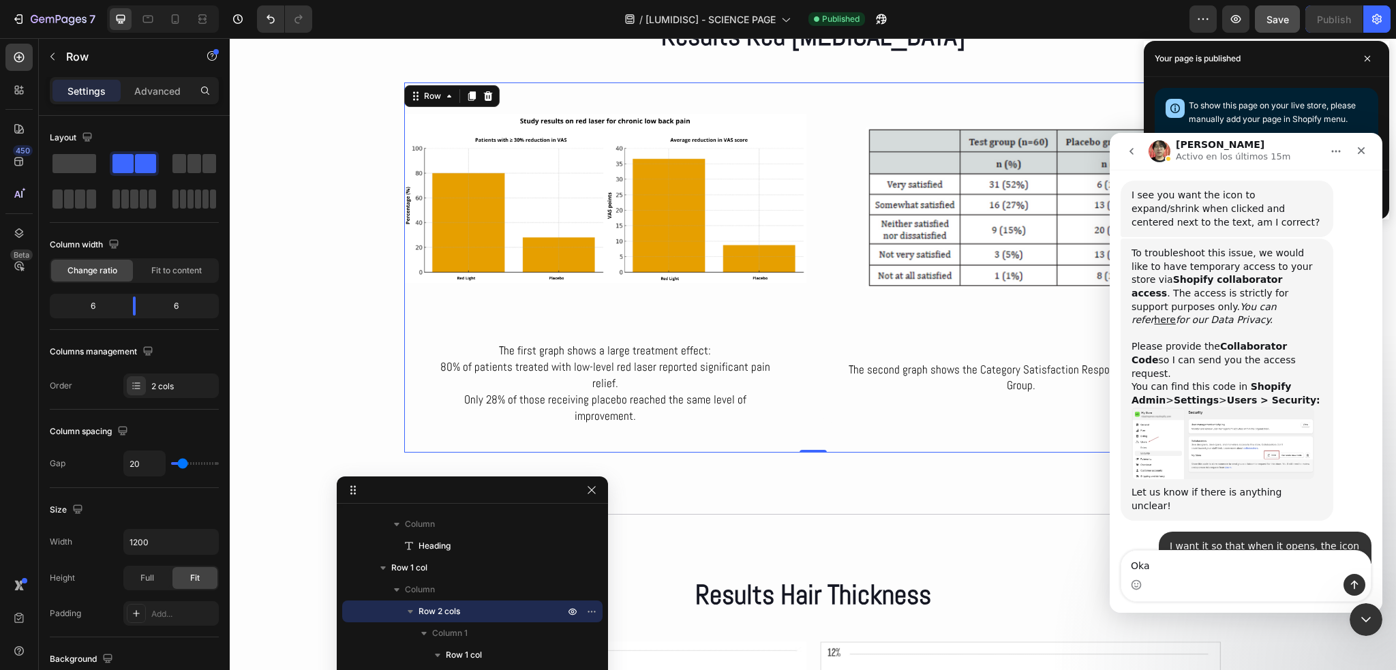
type textarea "Okay"
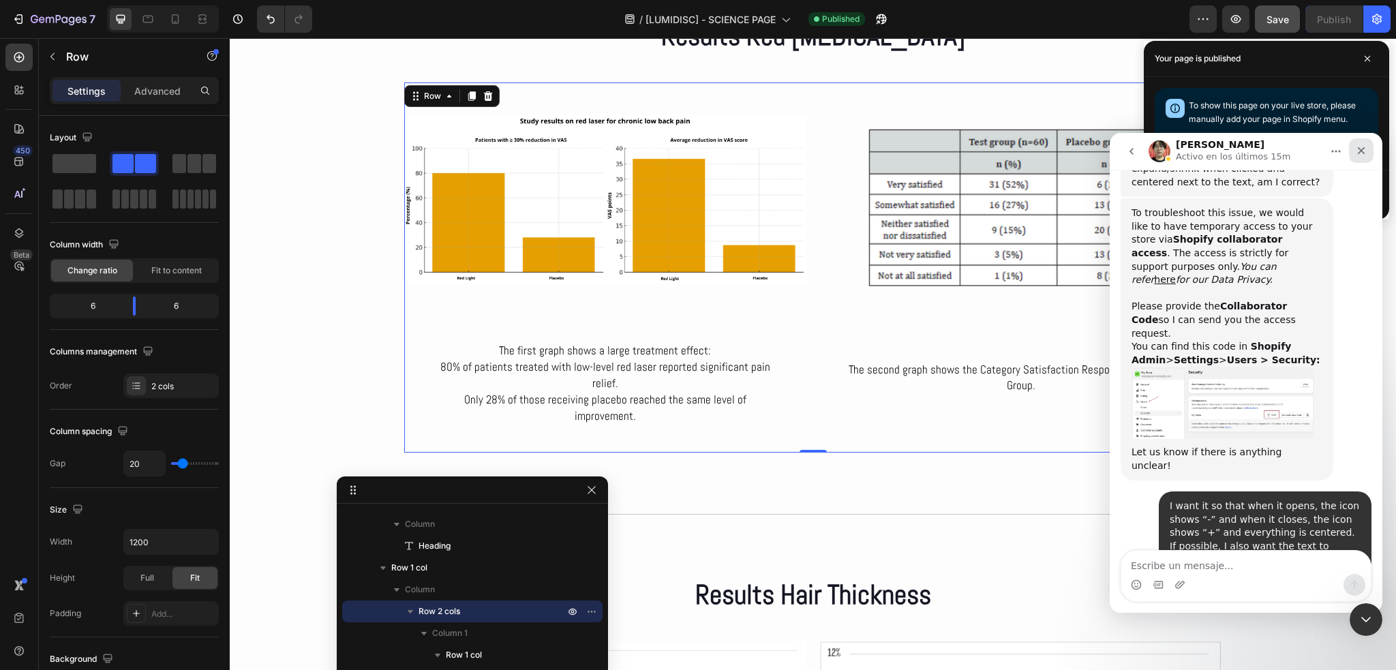
drag, startPoint x: 1354, startPoint y: 154, endPoint x: 2465, endPoint y: 285, distance: 1118.8
click at [1354, 154] on div "Cerrar" at bounding box center [1361, 150] width 25 height 25
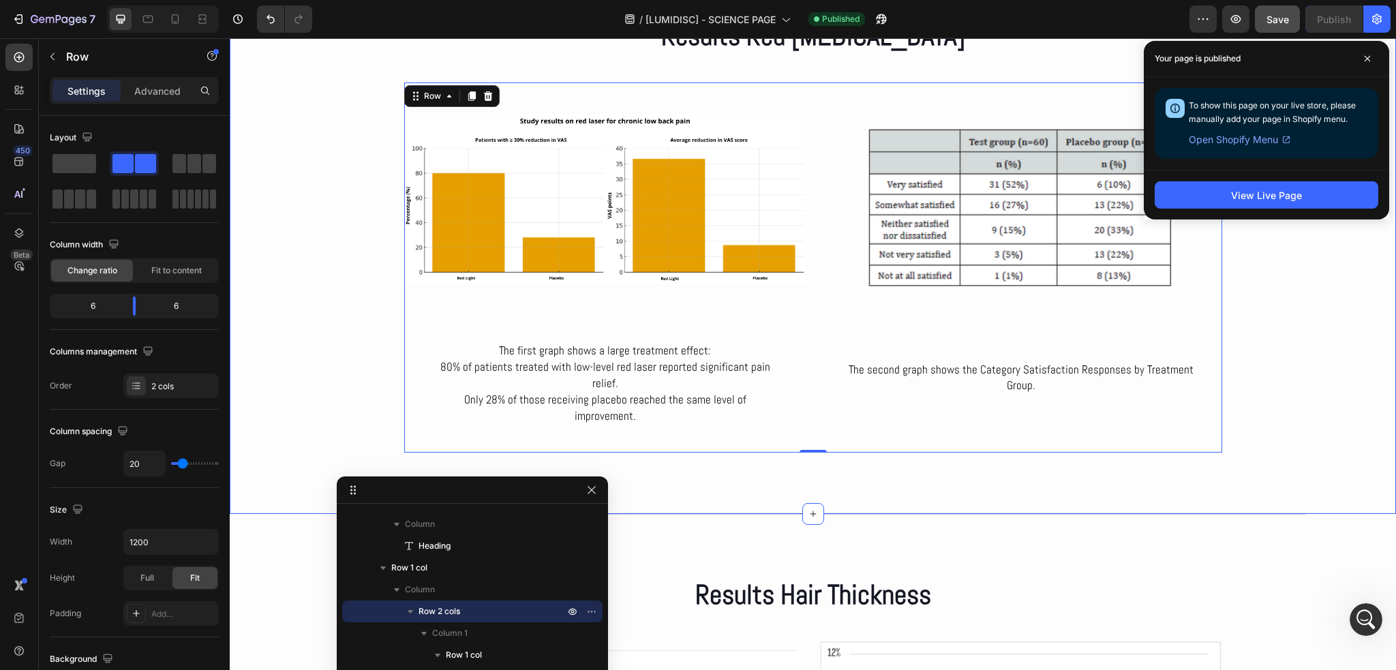
click at [1317, 340] on div "Results Red Light Therapy Heading Row Image The first graph shows a large treat…" at bounding box center [813, 235] width 1166 height 436
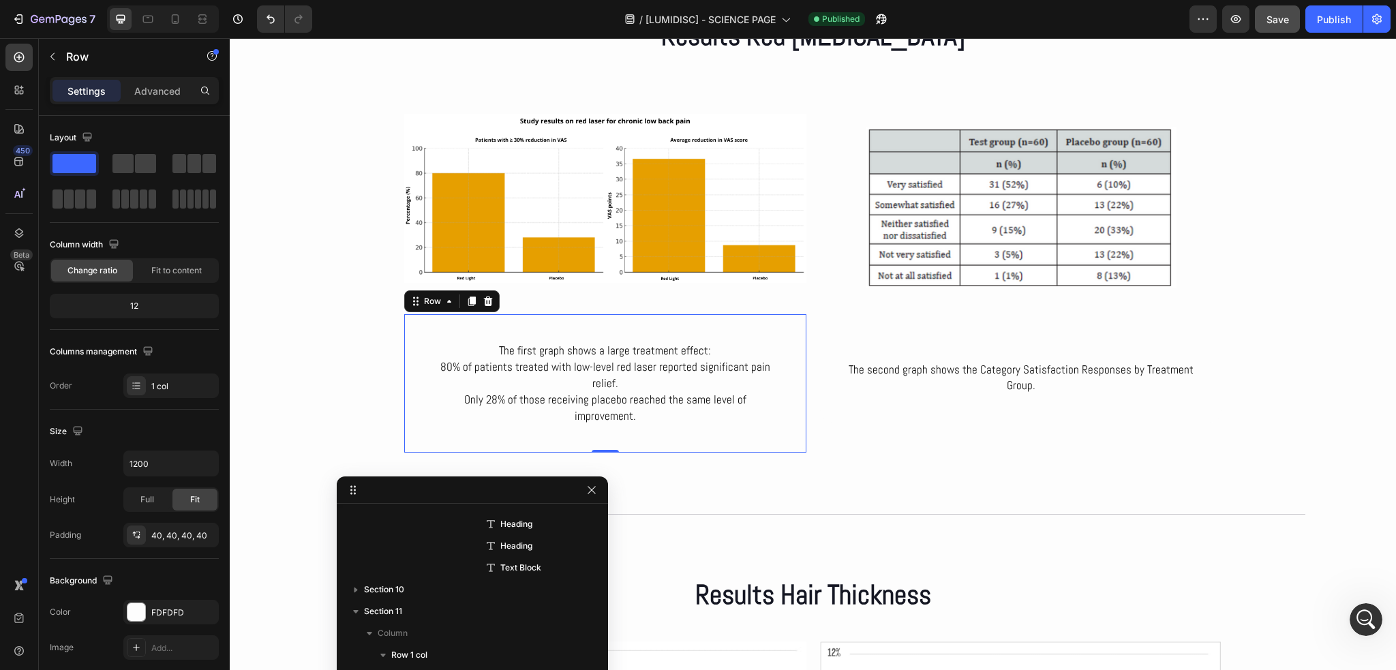
click at [744, 335] on div "The first graph shows a large treatment effect: 80% of patients treated with lo…" at bounding box center [605, 383] width 402 height 138
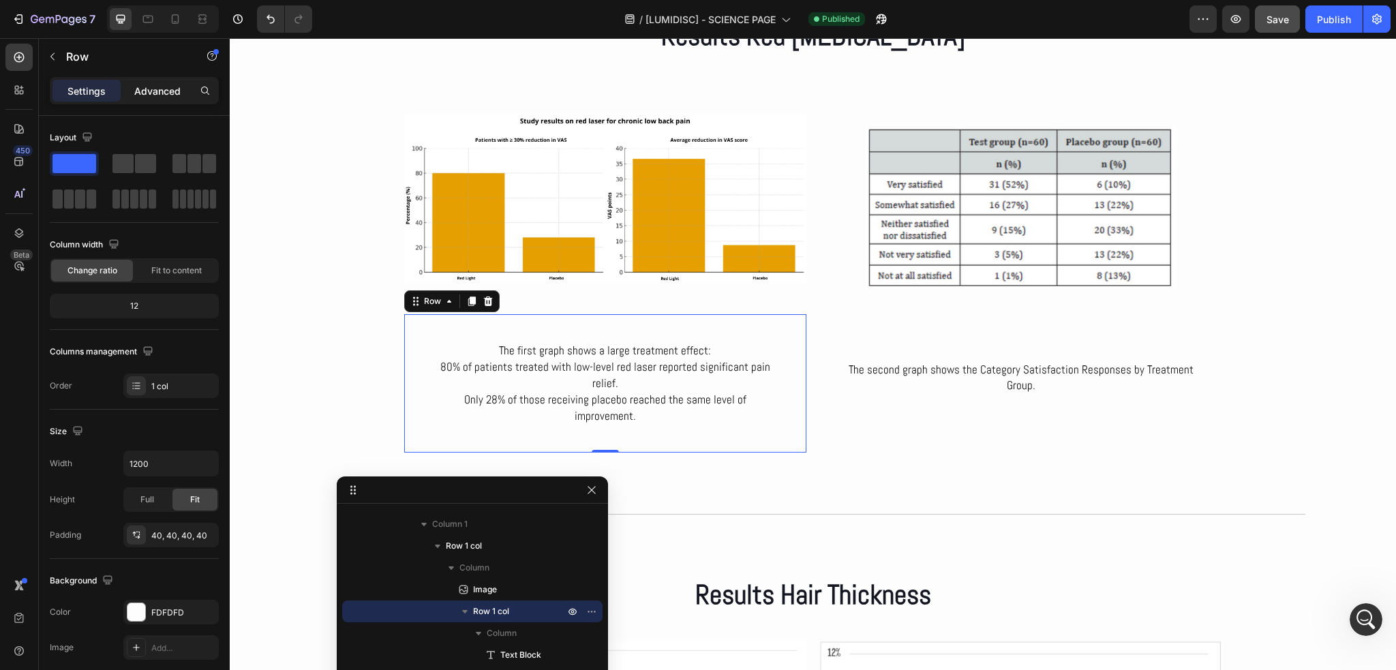
click at [172, 95] on p "Advanced" at bounding box center [157, 91] width 46 height 14
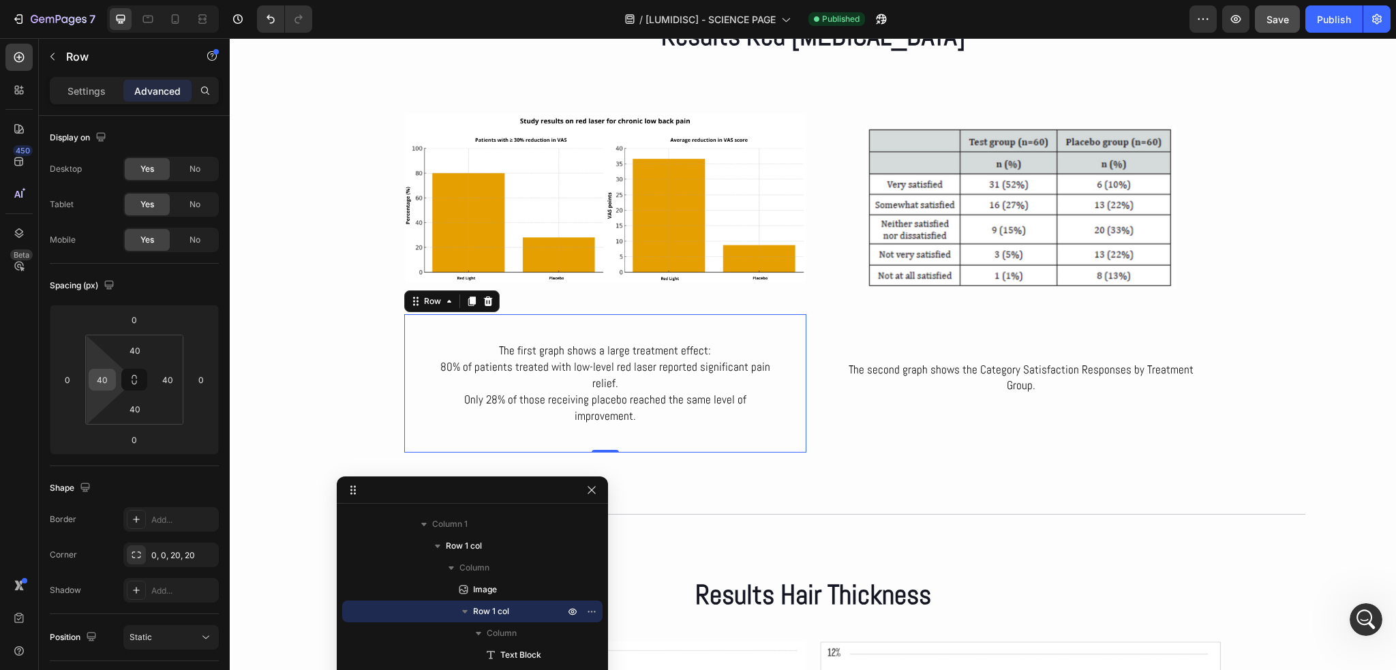
click at [115, 380] on div "40" at bounding box center [102, 380] width 27 height 22
click at [109, 374] on input "40" at bounding box center [102, 379] width 20 height 20
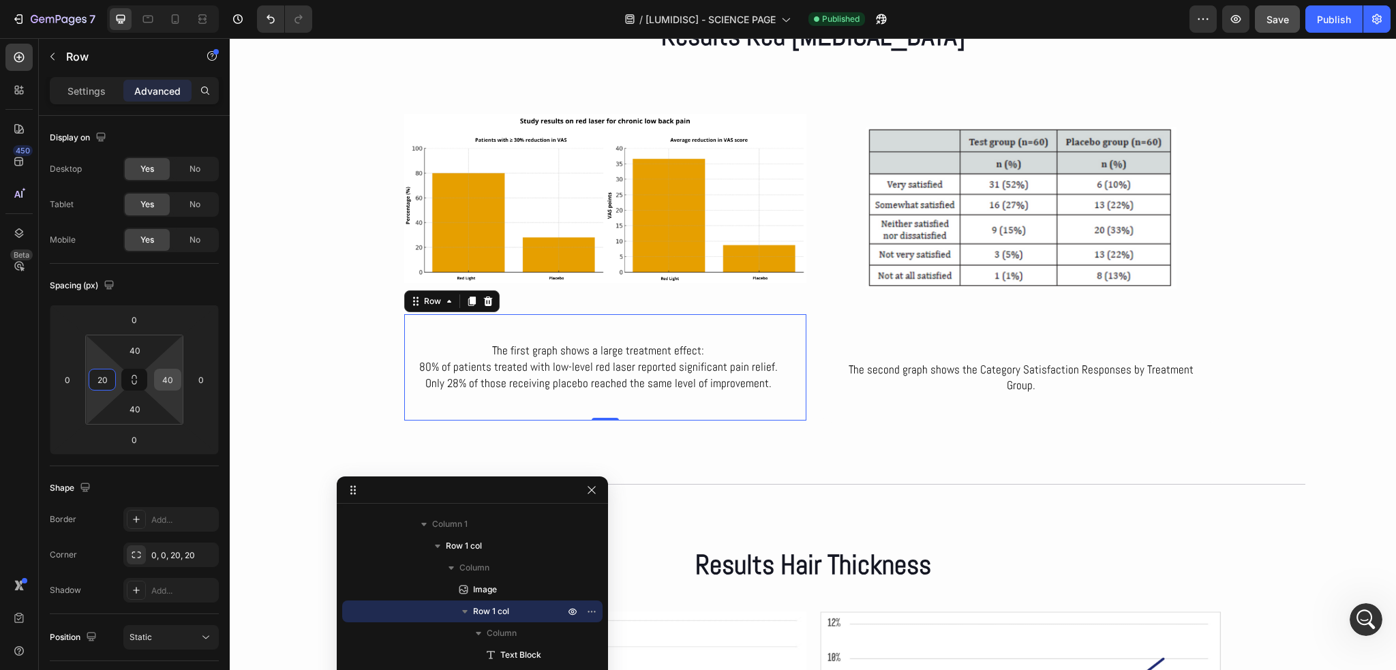
type input "20"
click at [175, 380] on input "40" at bounding box center [167, 379] width 20 height 20
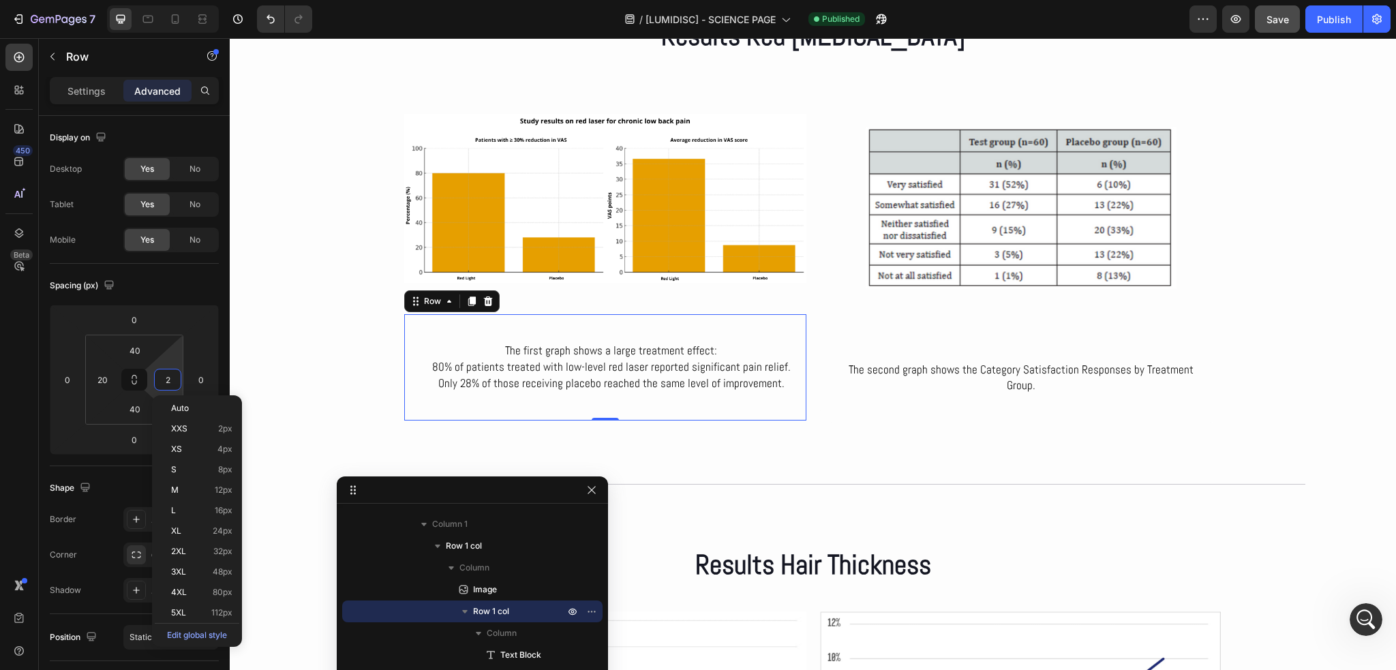
type input "20"
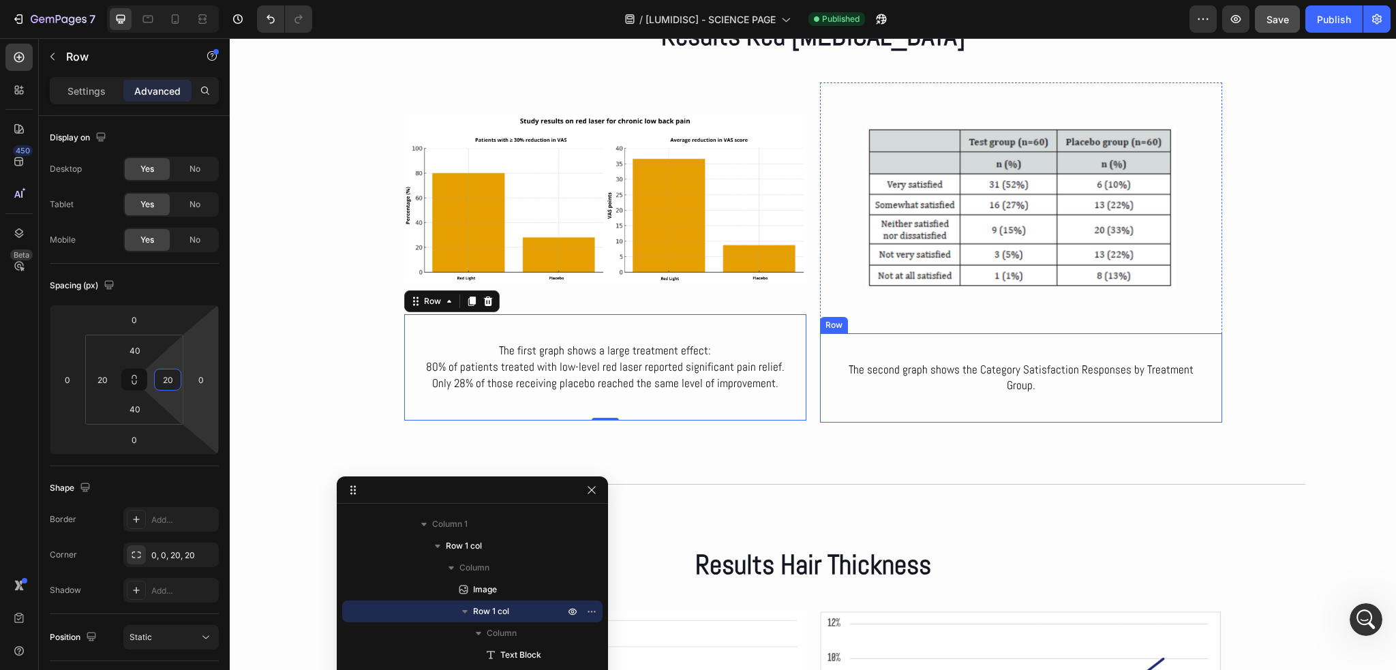
click at [879, 411] on div "The second graph shows the Category Satisfaction Responses by Treatment Group. …" at bounding box center [1021, 378] width 402 height 90
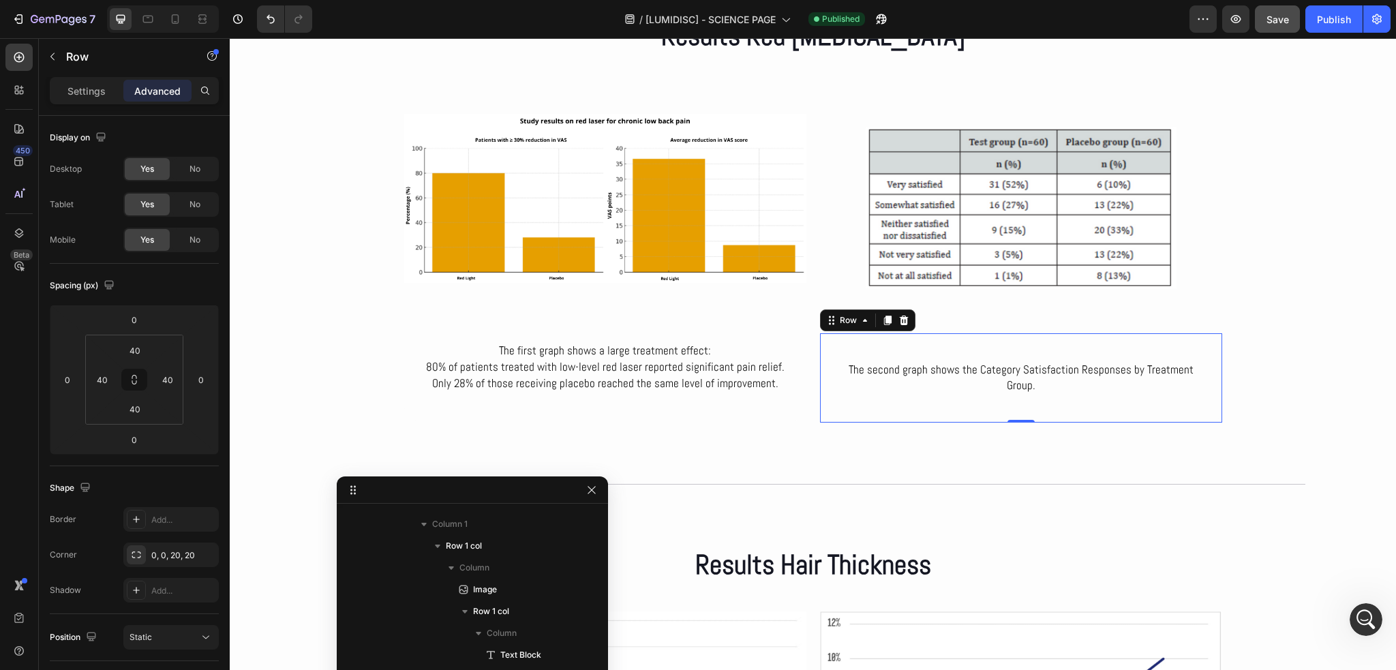
scroll to position [4402, 0]
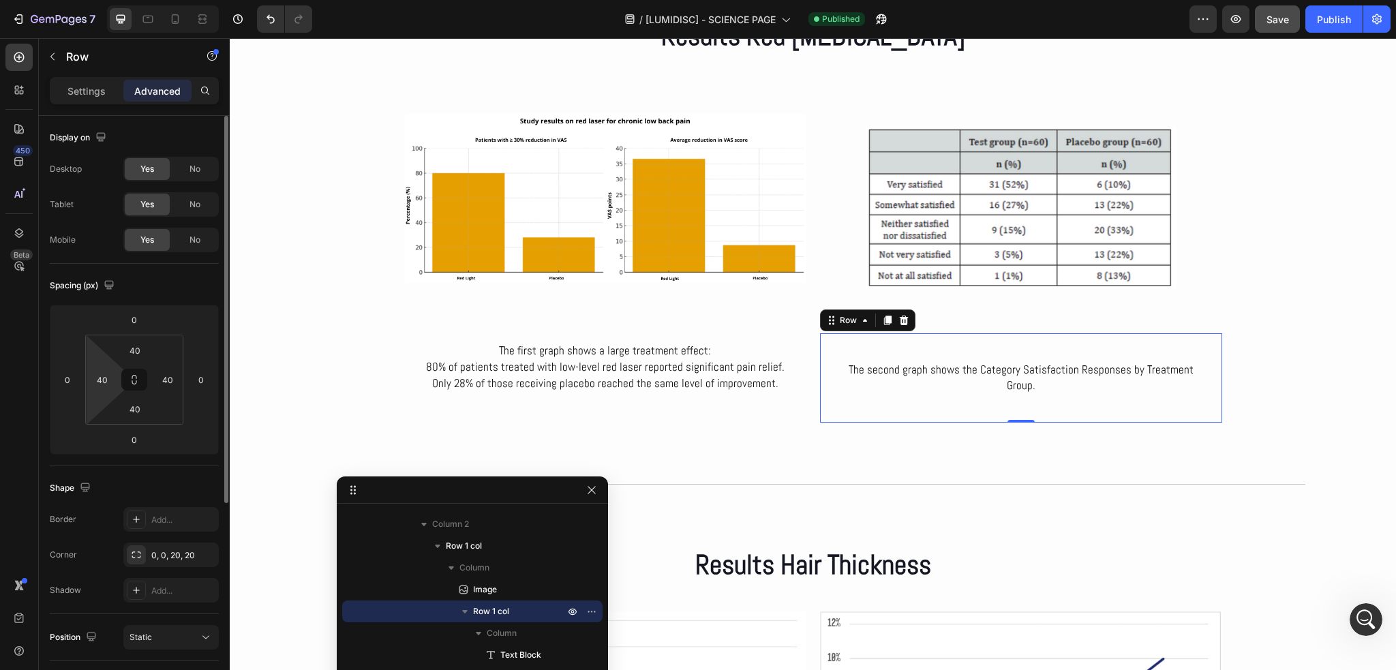
click at [117, 0] on html "7 Version history / [LUMIDISC] - SCIENCE PAGE Published Preview Save Publish 45…" at bounding box center [698, 0] width 1396 height 0
click at [106, 376] on input "40" at bounding box center [102, 379] width 20 height 20
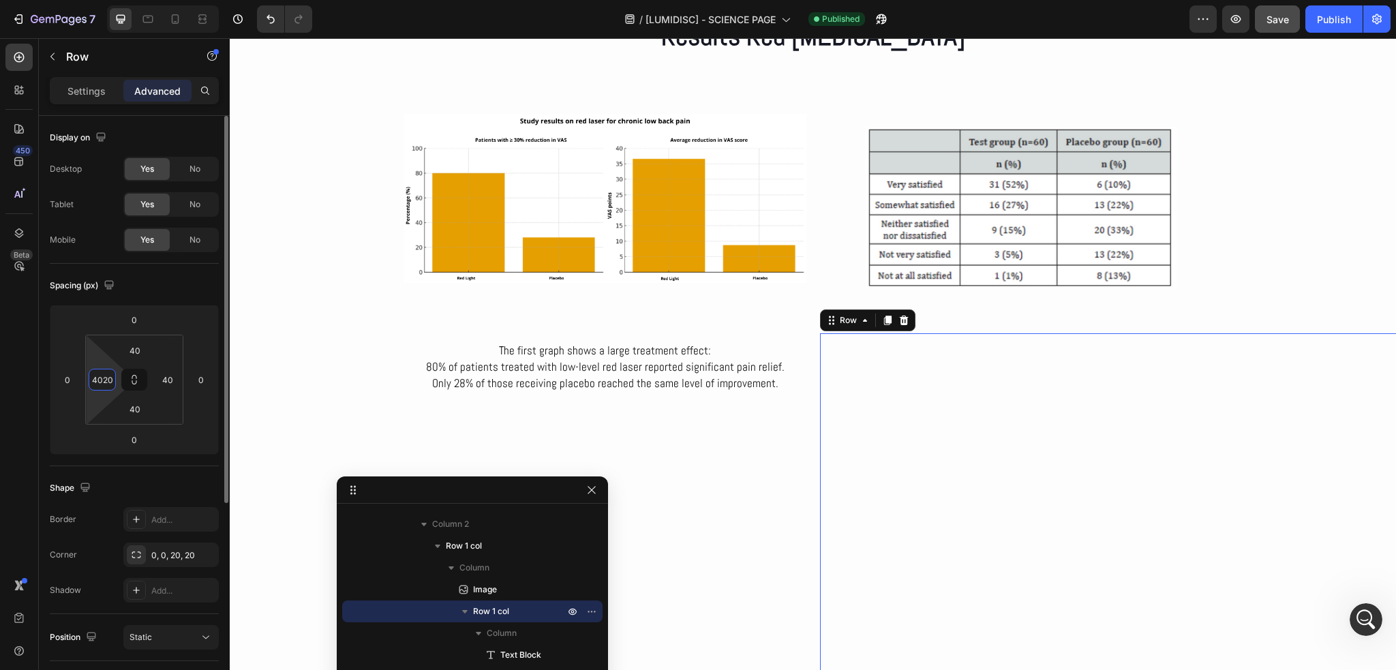
click at [102, 374] on input "4020" at bounding box center [102, 379] width 20 height 20
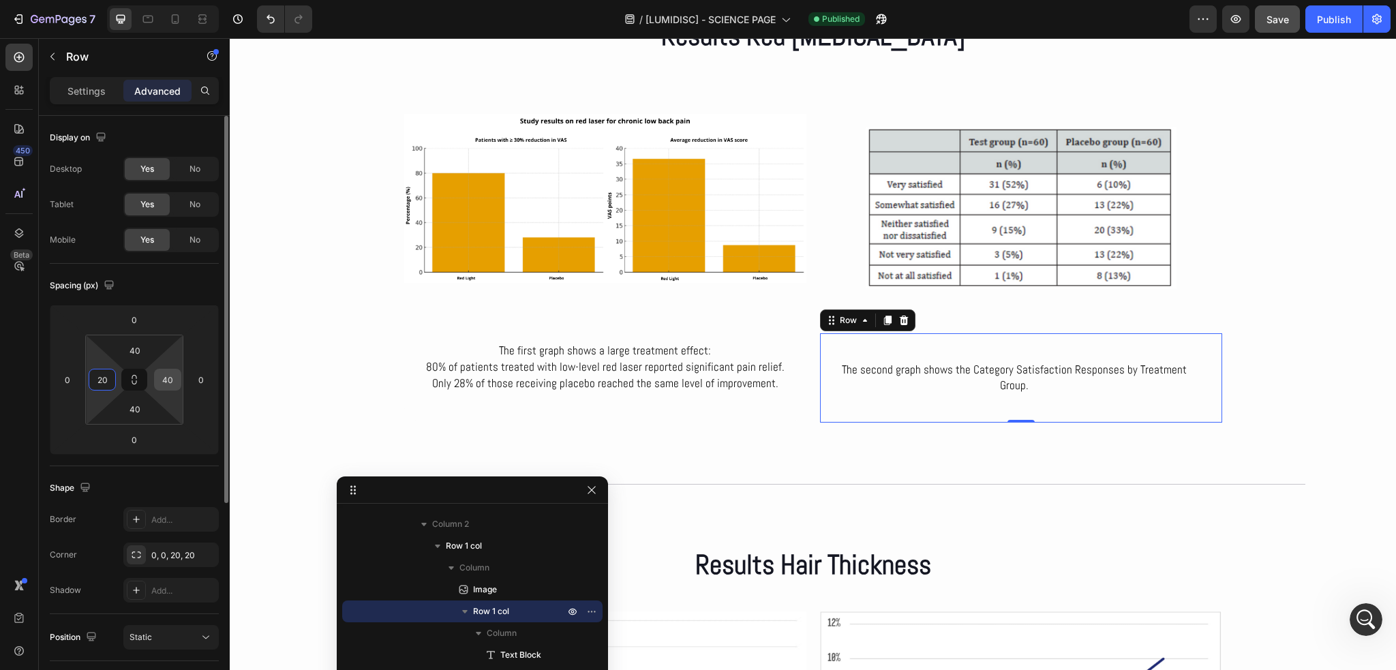
type input "20"
click at [172, 373] on input "40" at bounding box center [167, 379] width 20 height 20
type input "20"
click at [0, 0] on div "Spacing (px) 0 0 0 0 40 20 40 20" at bounding box center [0, 0] width 0 height 0
click at [1331, 32] on button "Publish" at bounding box center [1333, 18] width 57 height 27
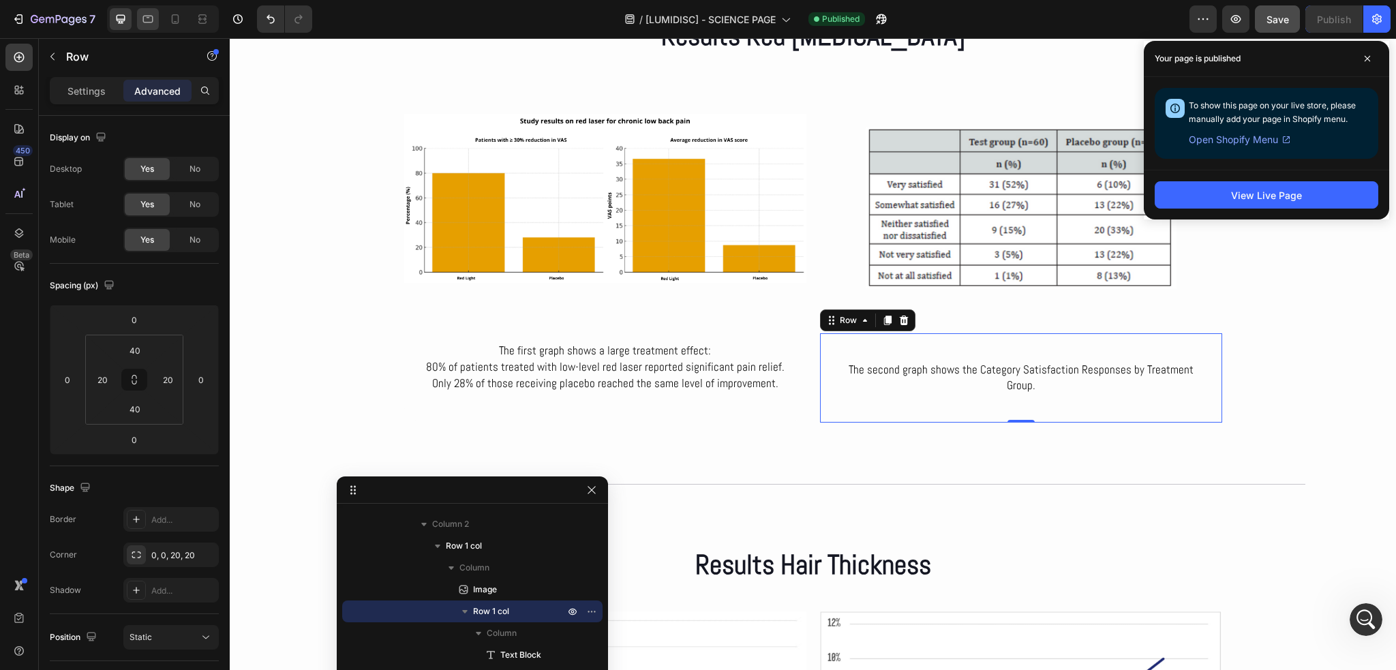
click at [157, 12] on div at bounding box center [163, 18] width 112 height 27
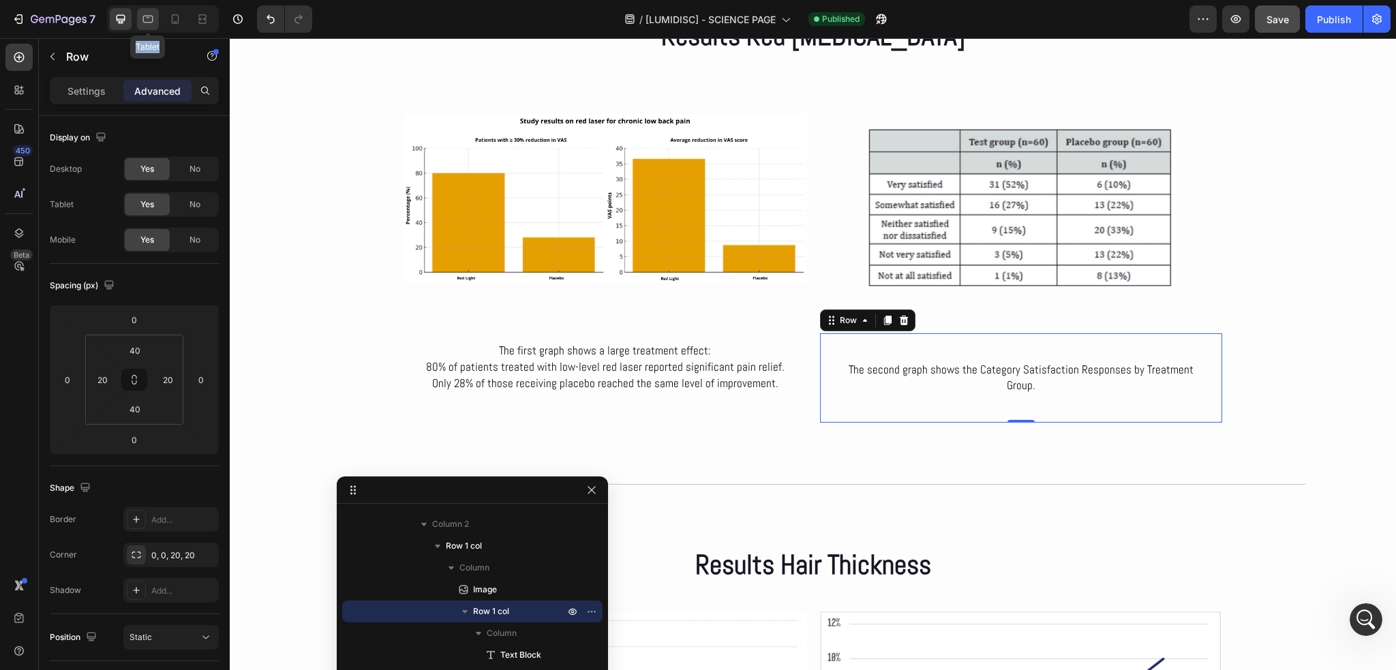
click at [153, 18] on icon at bounding box center [148, 19] width 14 height 14
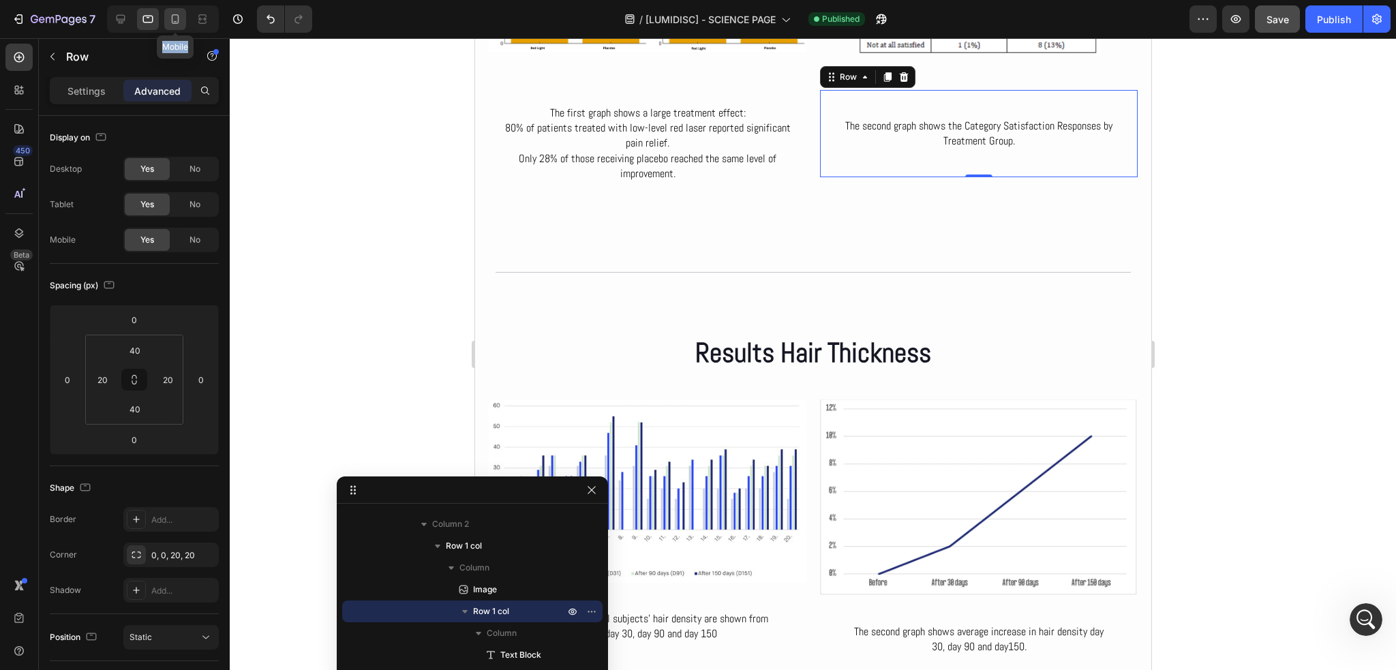
click at [175, 16] on icon at bounding box center [175, 19] width 14 height 14
type input "40"
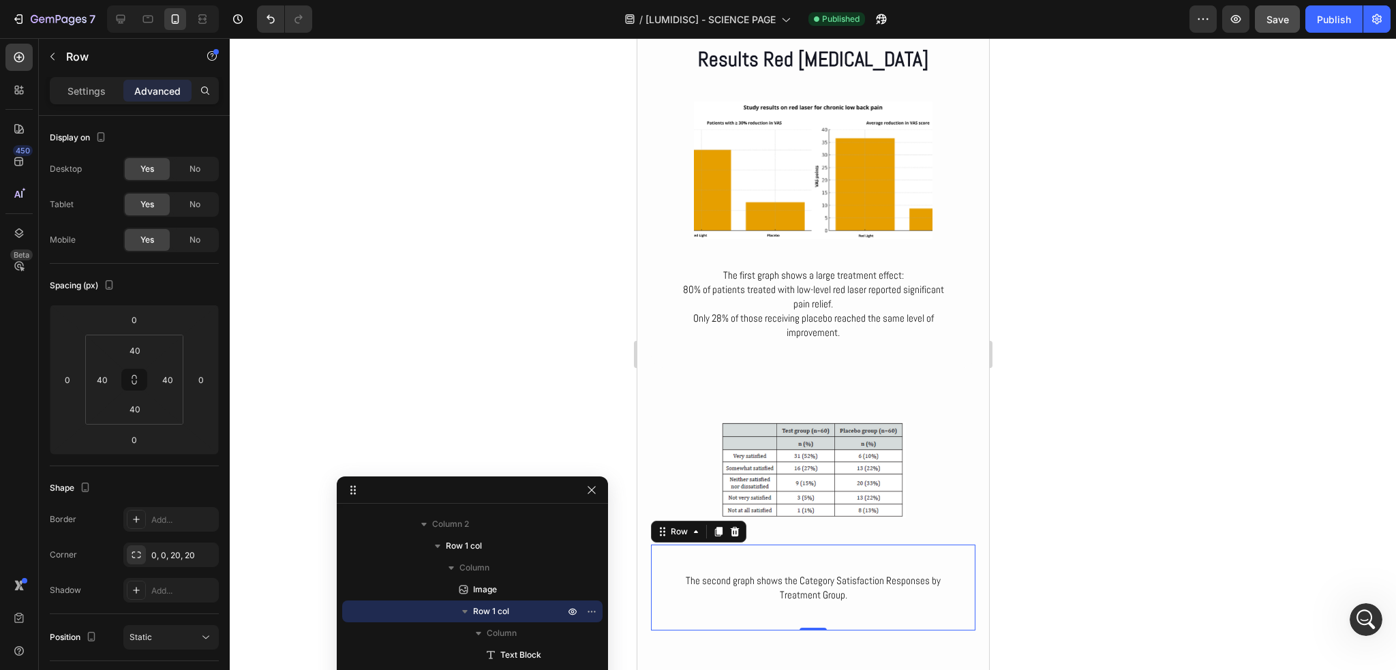
scroll to position [3922, 0]
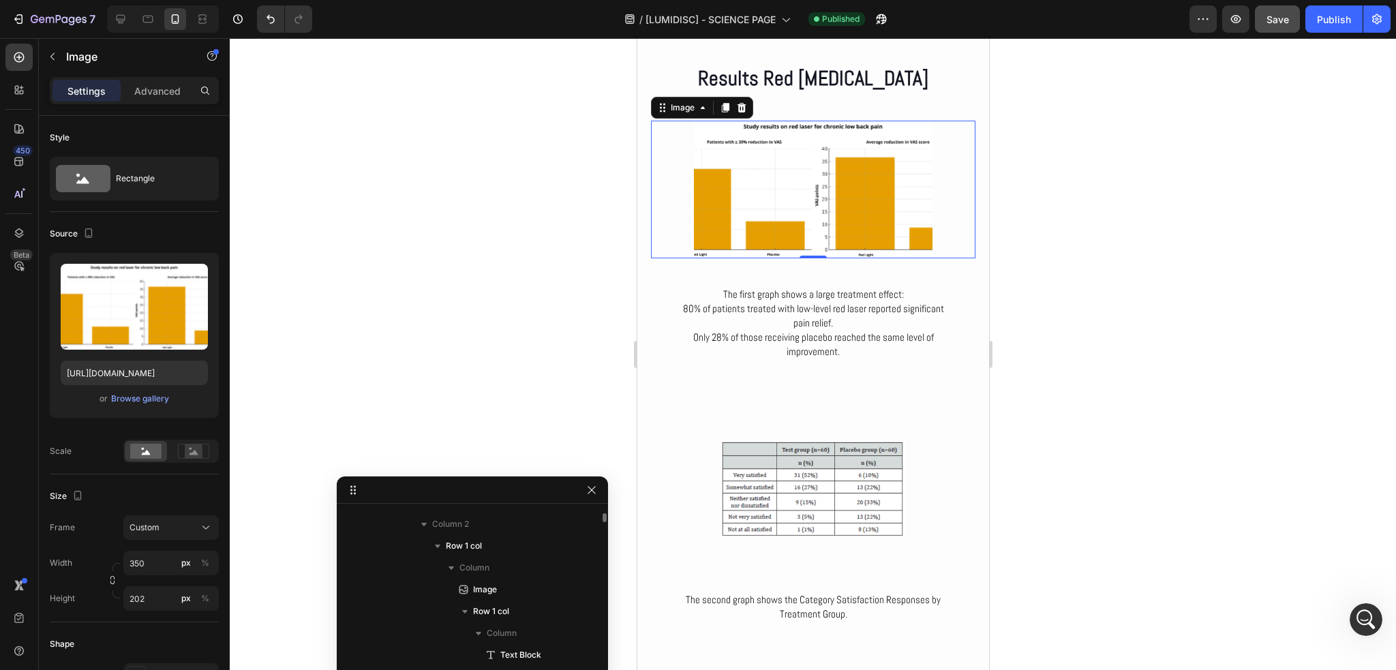
click at [778, 205] on img at bounding box center [812, 190] width 239 height 138
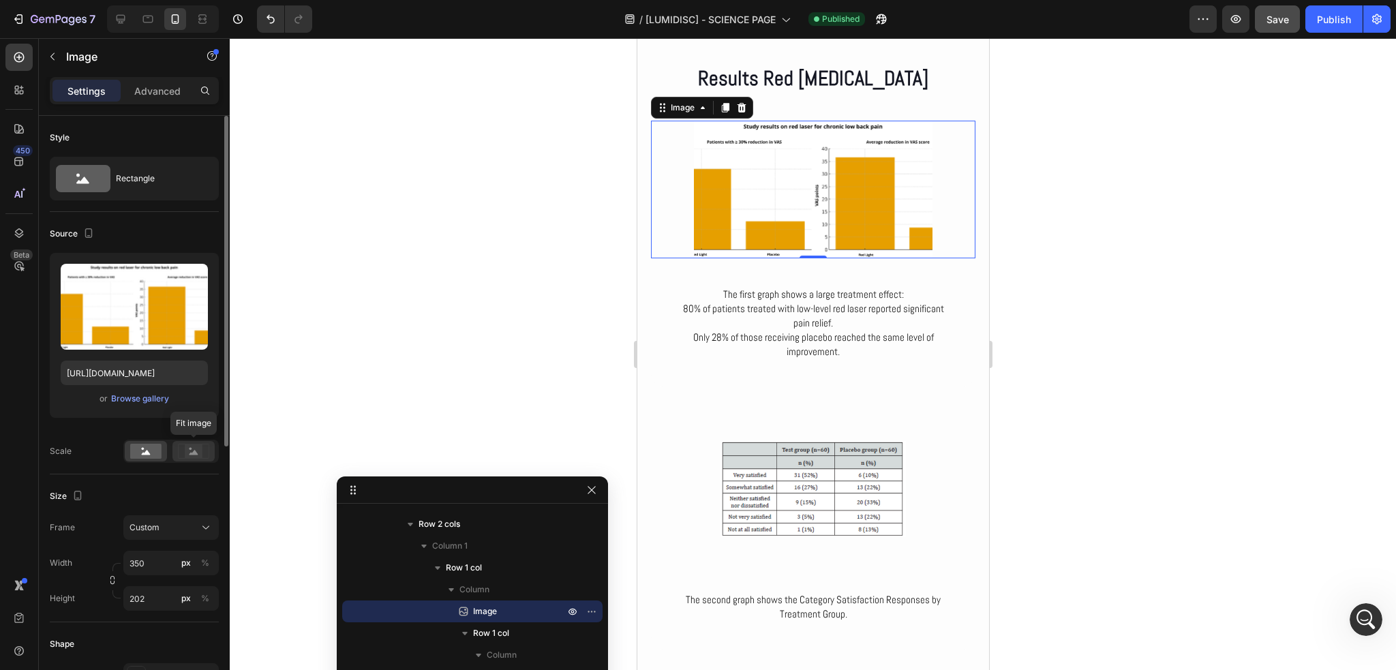
click at [196, 452] on icon at bounding box center [194, 452] width 9 height 5
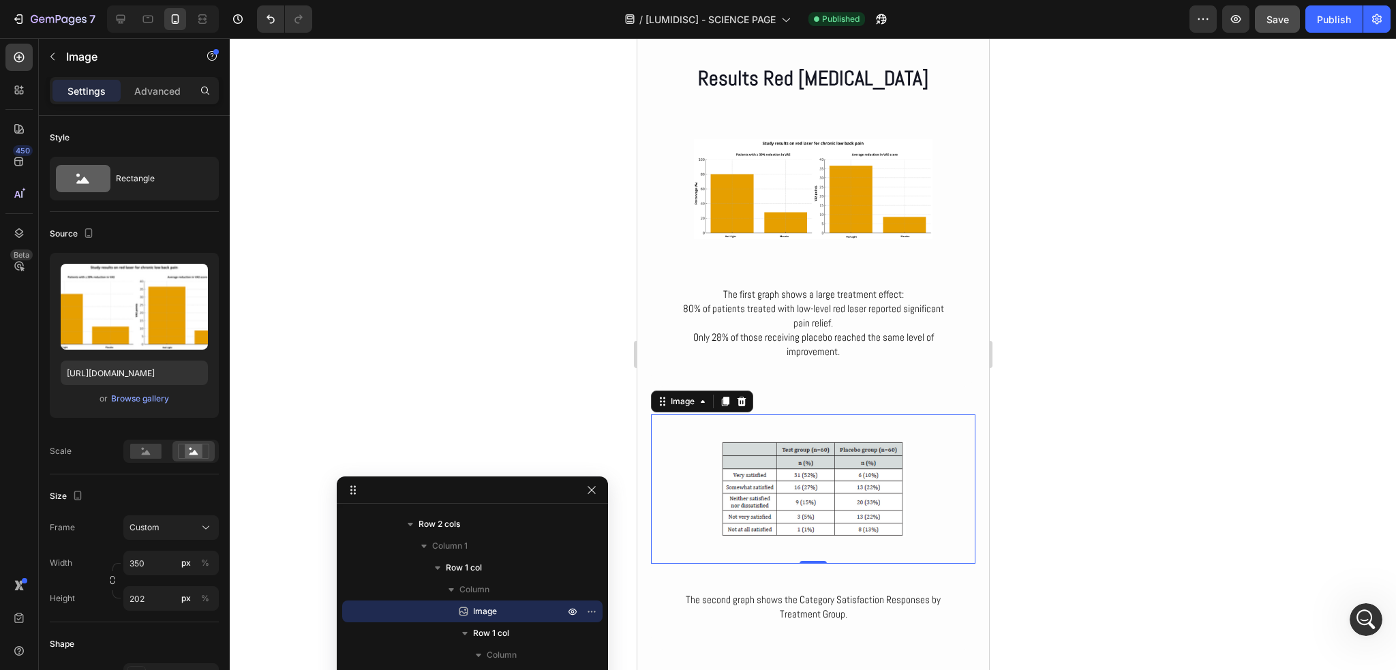
click at [755, 496] on img at bounding box center [812, 488] width 239 height 149
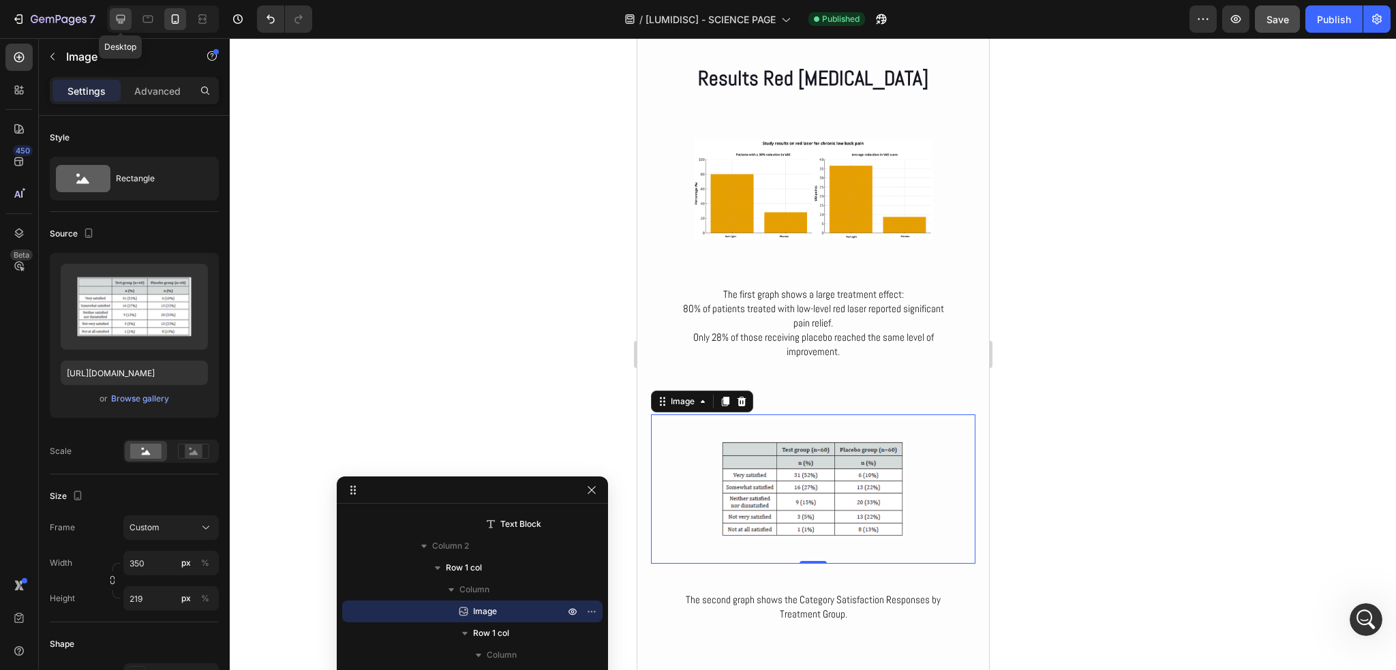
click at [126, 15] on icon at bounding box center [121, 19] width 14 height 14
type input "606"
type input "378"
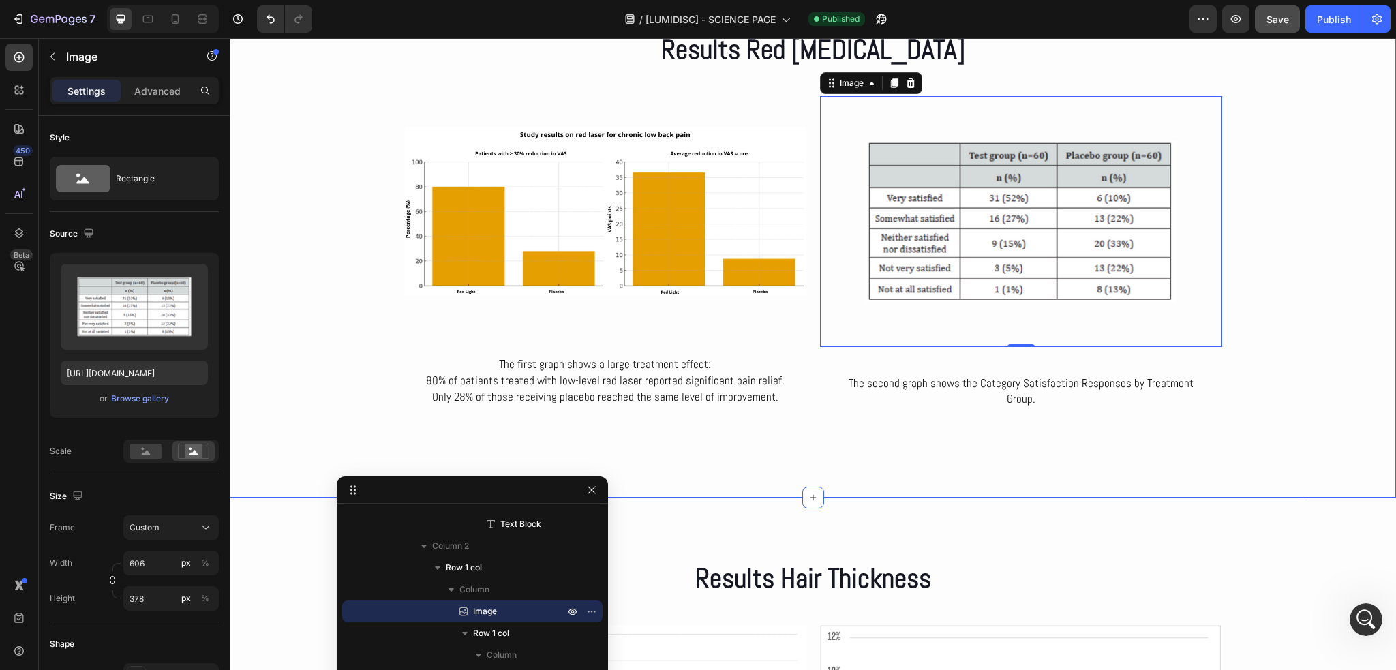
scroll to position [4285, 0]
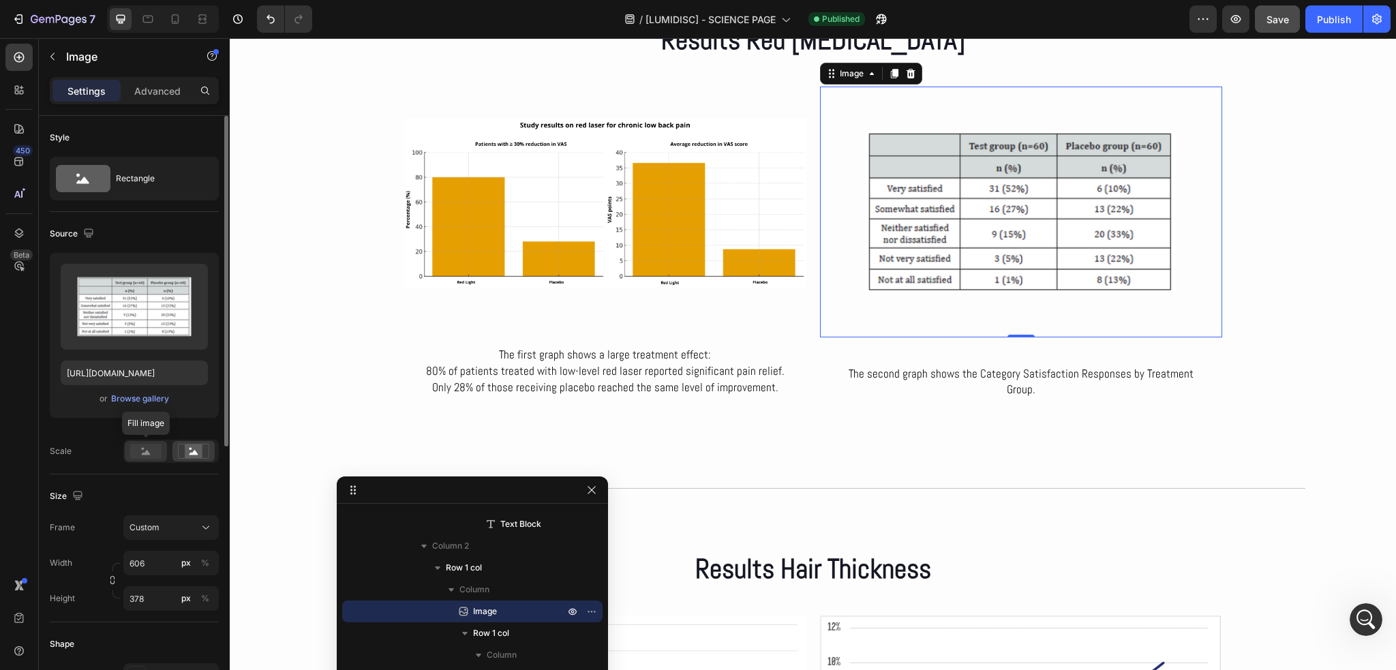
click at [155, 457] on rect at bounding box center [145, 451] width 31 height 15
drag, startPoint x: 1342, startPoint y: 25, endPoint x: 1334, endPoint y: 25, distance: 7.5
click at [1337, 25] on div "Publish" at bounding box center [1334, 19] width 34 height 14
